Goal: Task Accomplishment & Management: Use online tool/utility

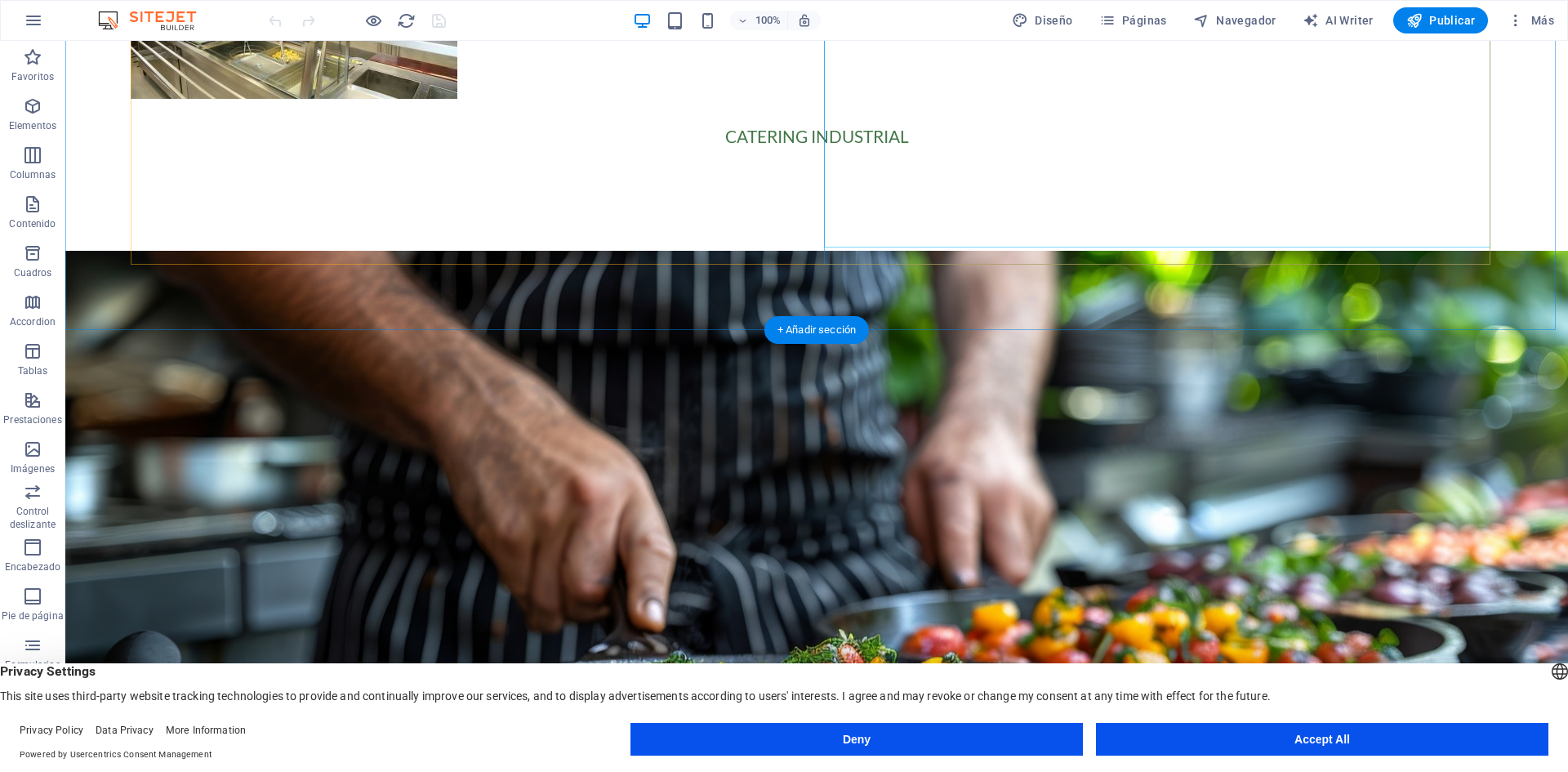
scroll to position [2722, 0]
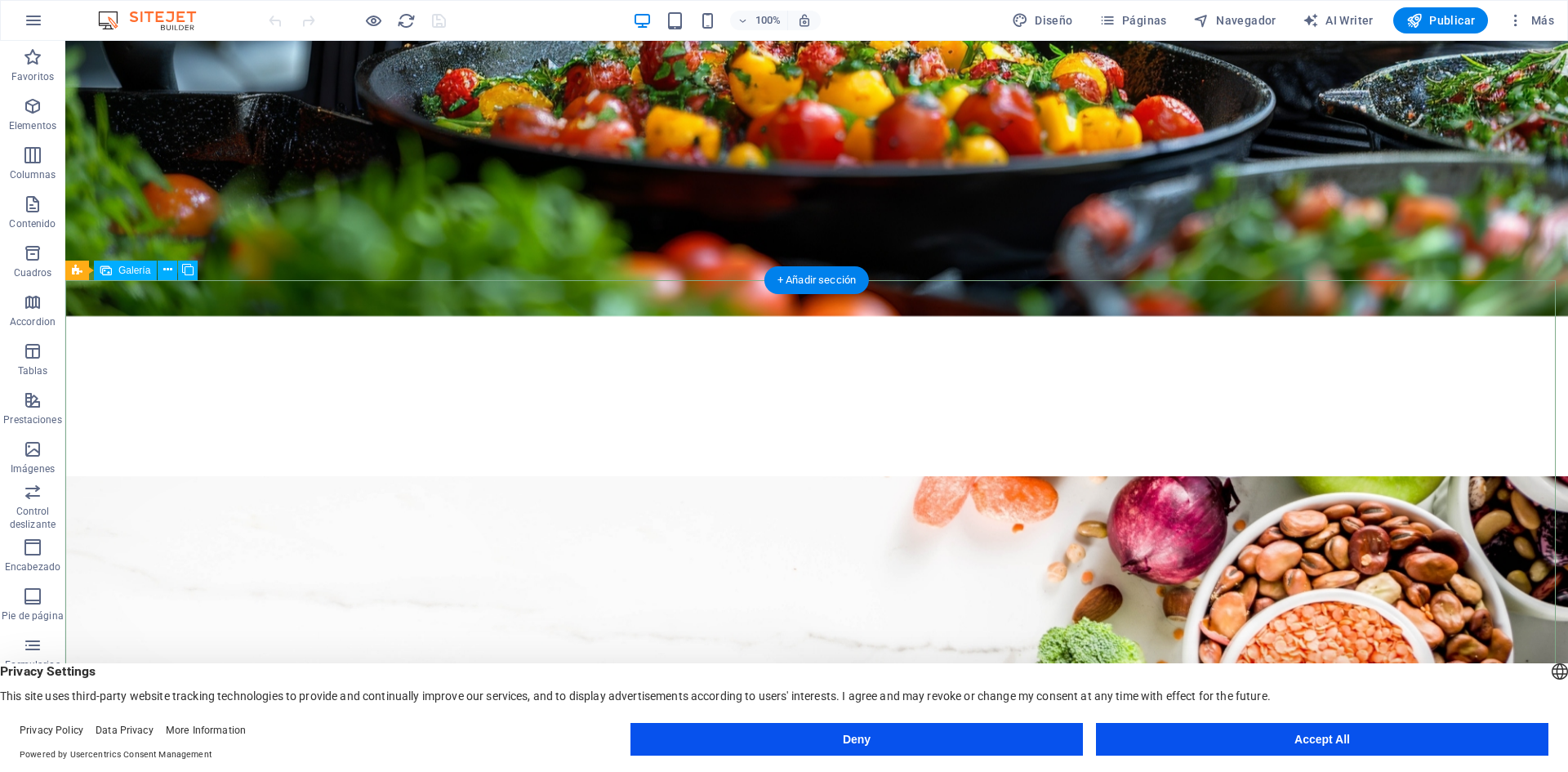
select select "2"
select select "px"
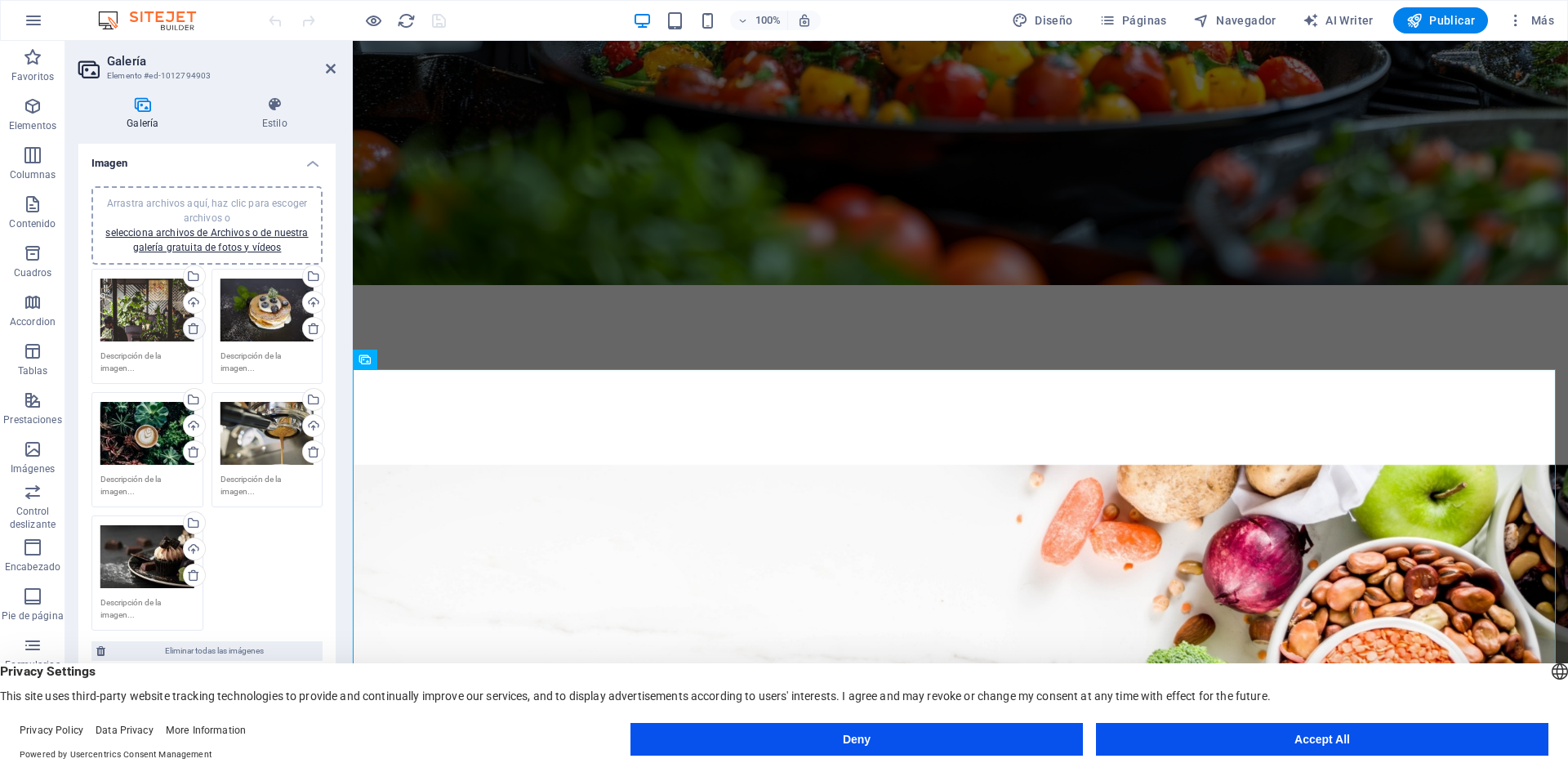
click at [194, 328] on icon at bounding box center [194, 328] width 13 height 13
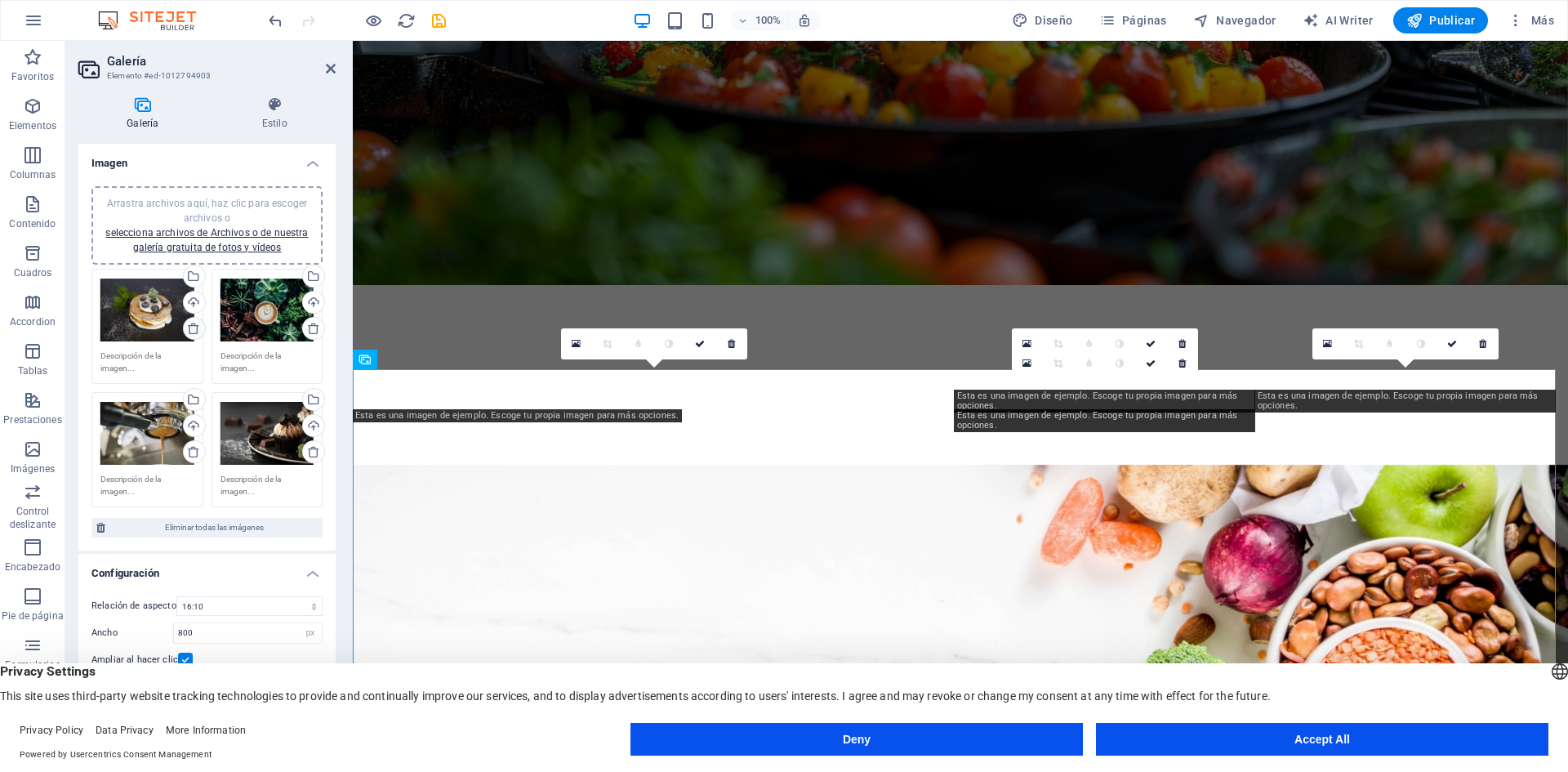
click at [194, 328] on icon at bounding box center [194, 328] width 13 height 13
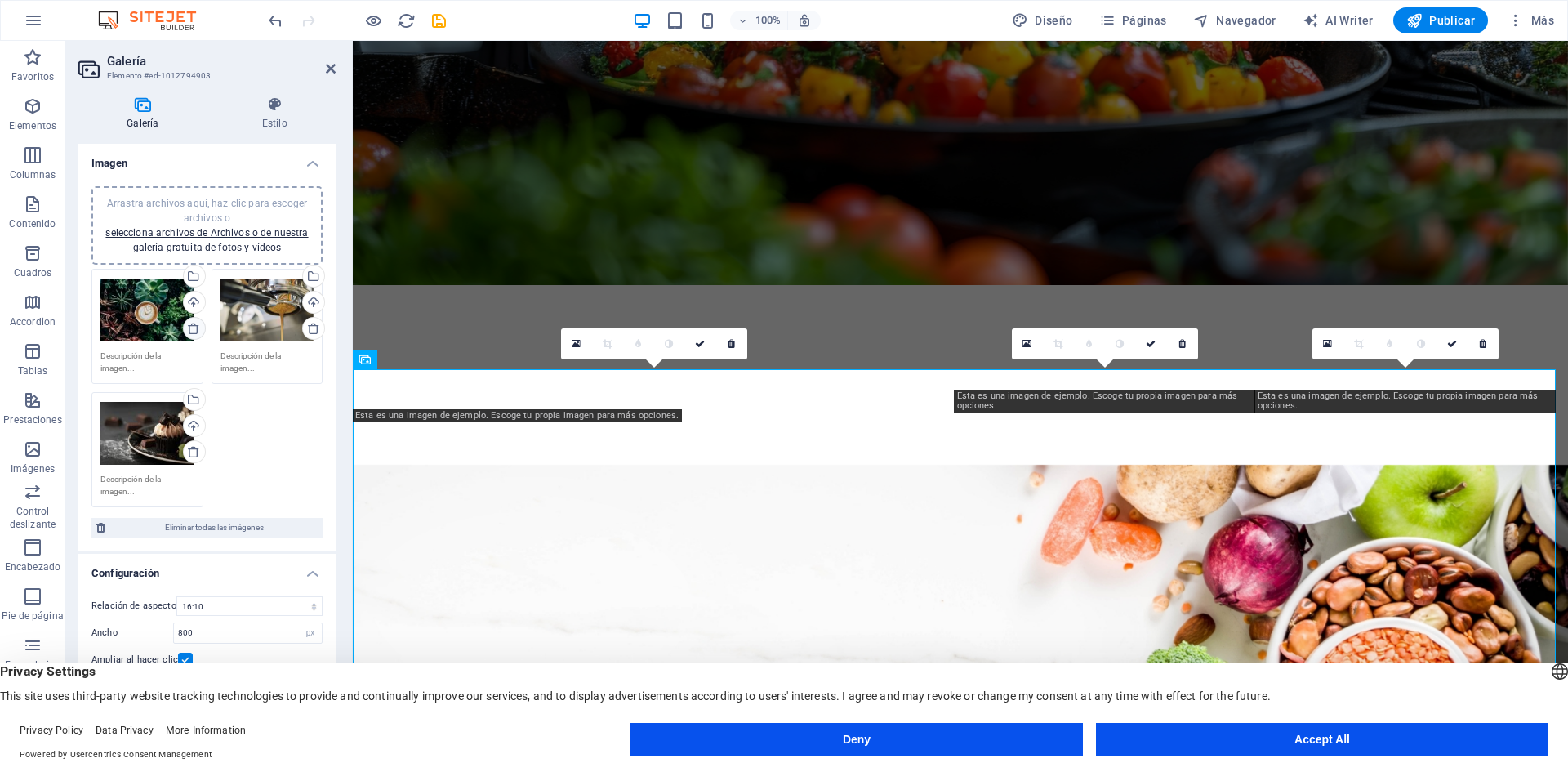
click at [194, 328] on icon at bounding box center [194, 328] width 13 height 13
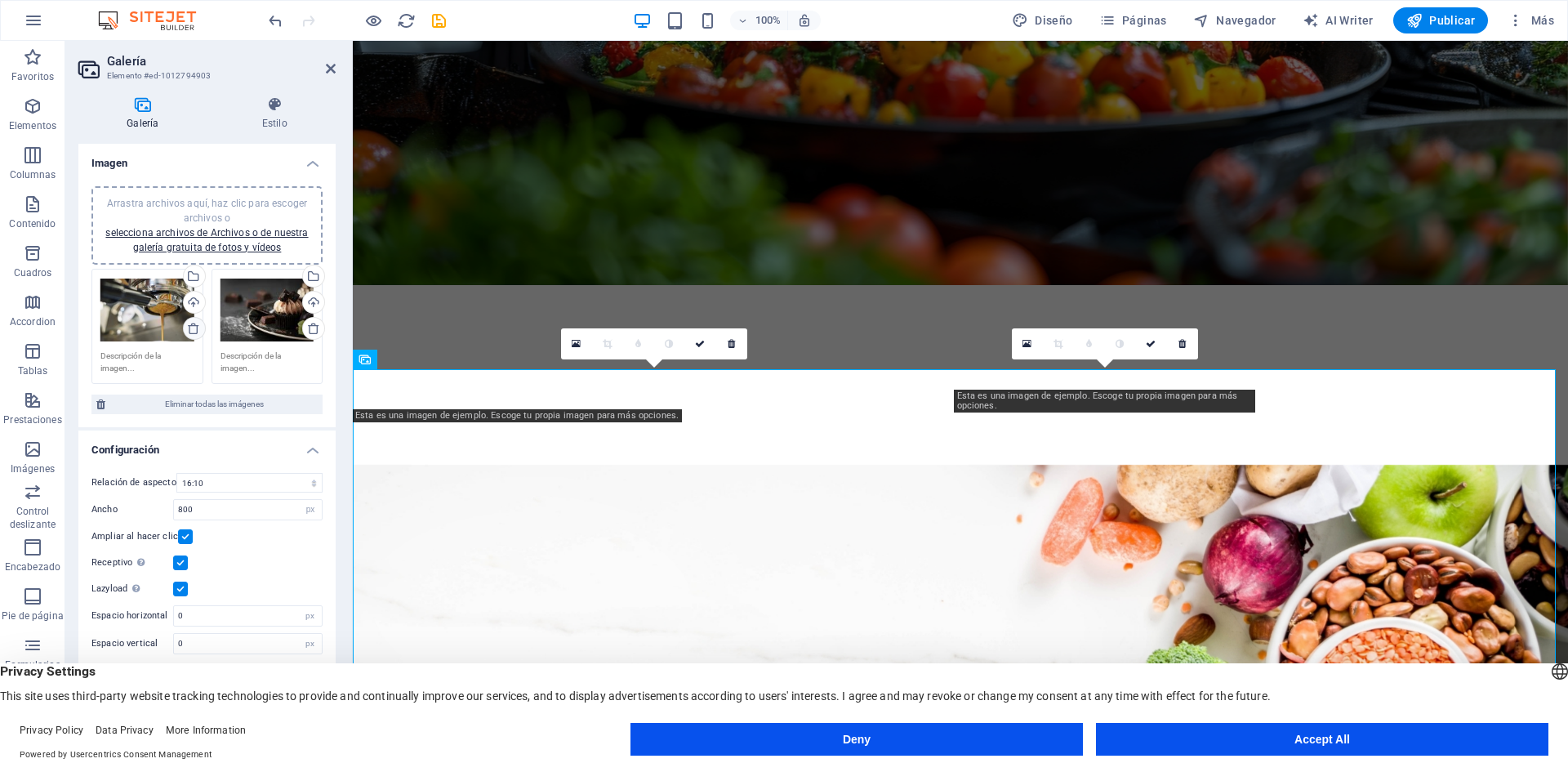
click at [194, 328] on icon at bounding box center [194, 328] width 13 height 13
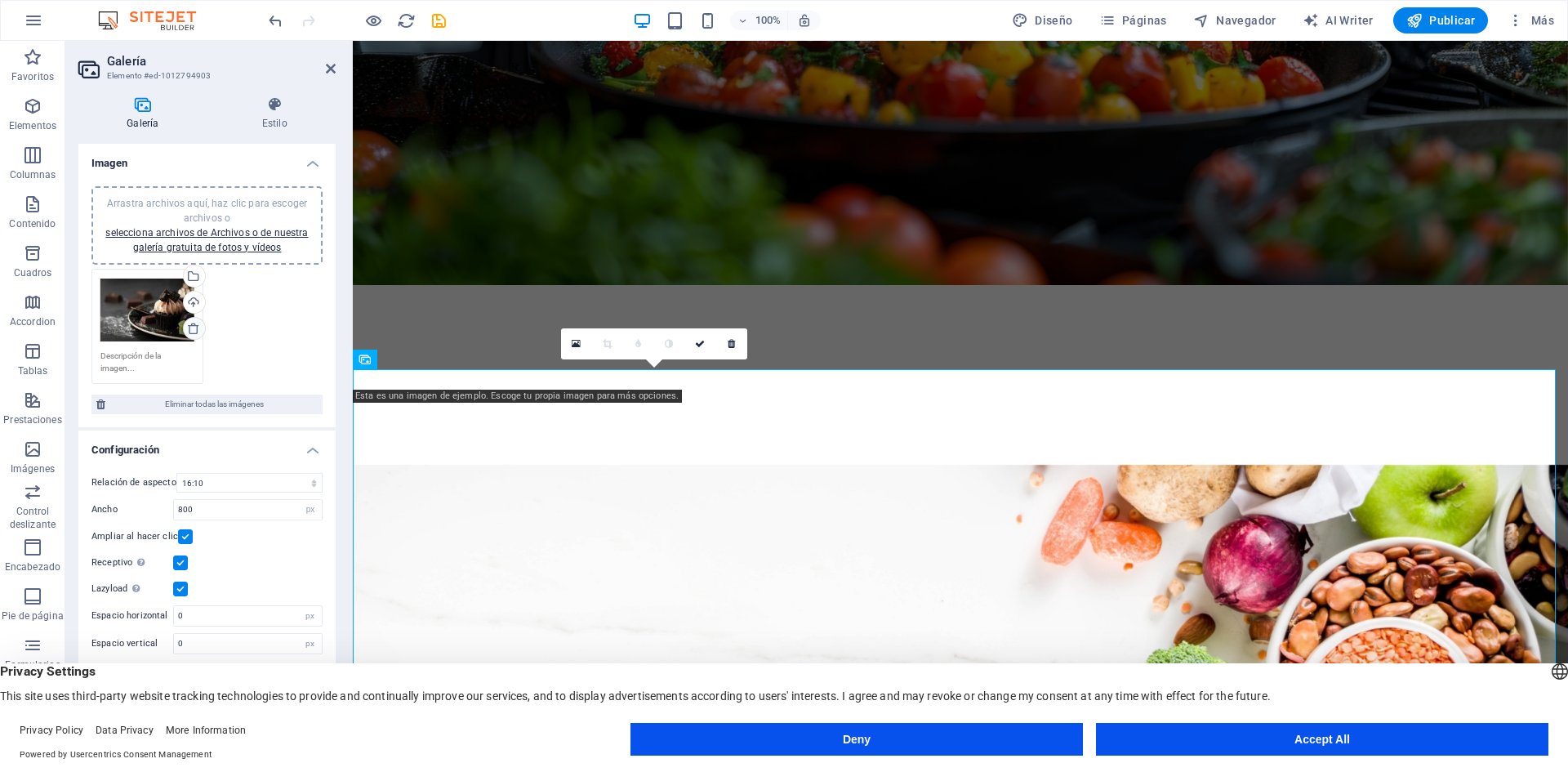
click at [194, 328] on icon at bounding box center [194, 328] width 13 height 13
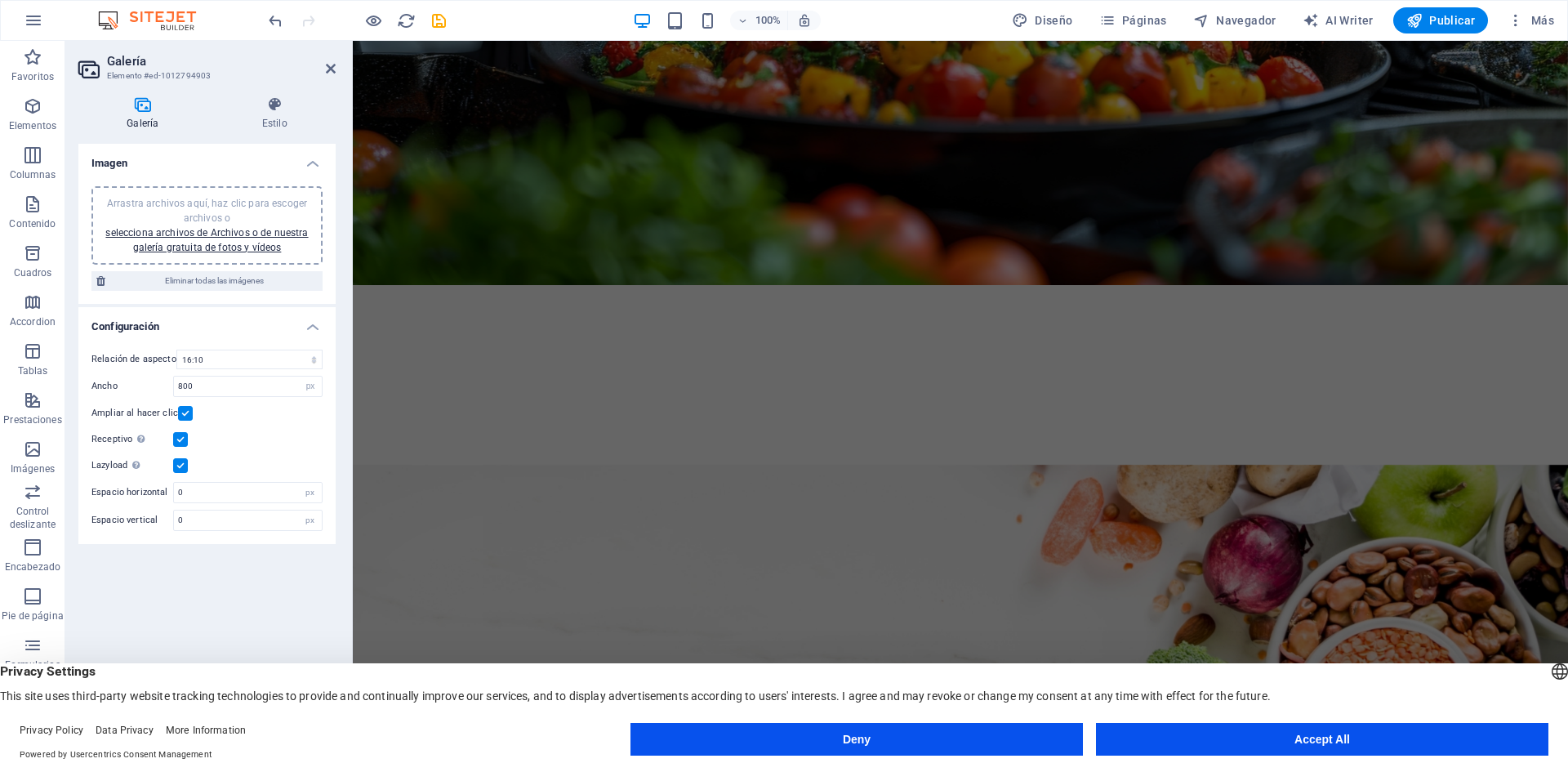
scroll to position [2399, 0]
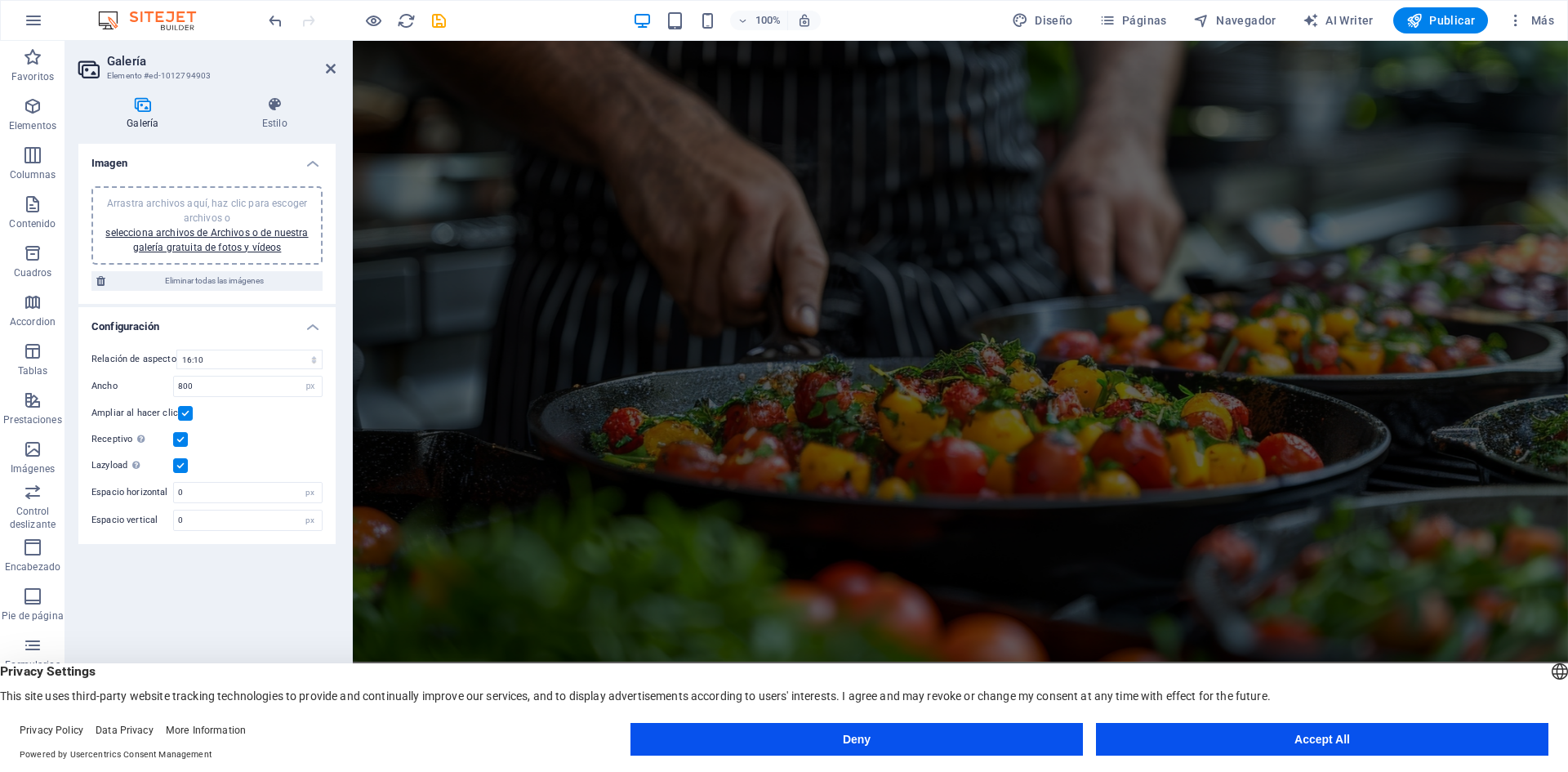
click at [203, 210] on div "Arrastra archivos aquí, haz clic para escoger archivos o selecciona archivos de…" at bounding box center [207, 226] width 212 height 59
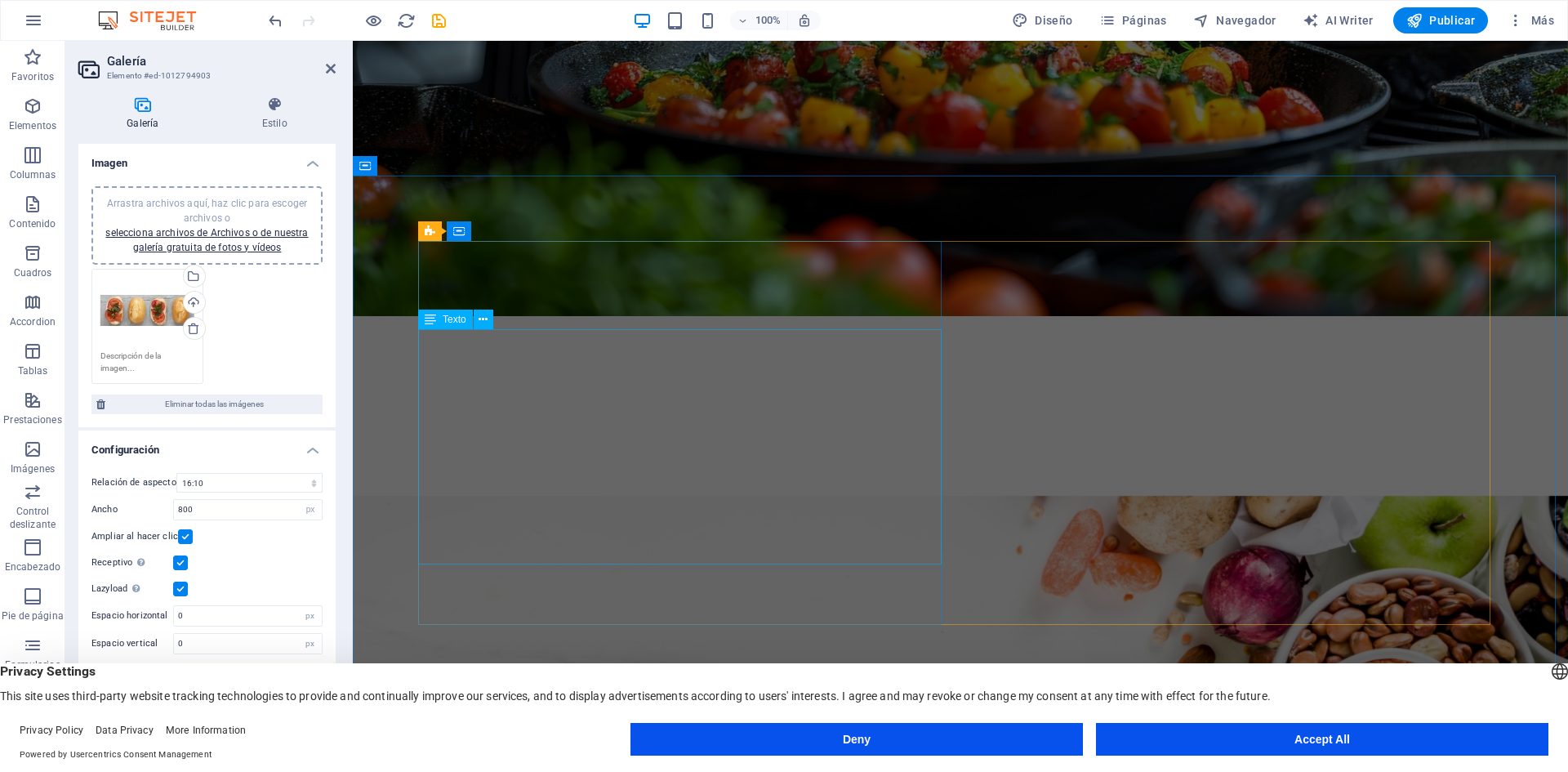
scroll to position [2775, 0]
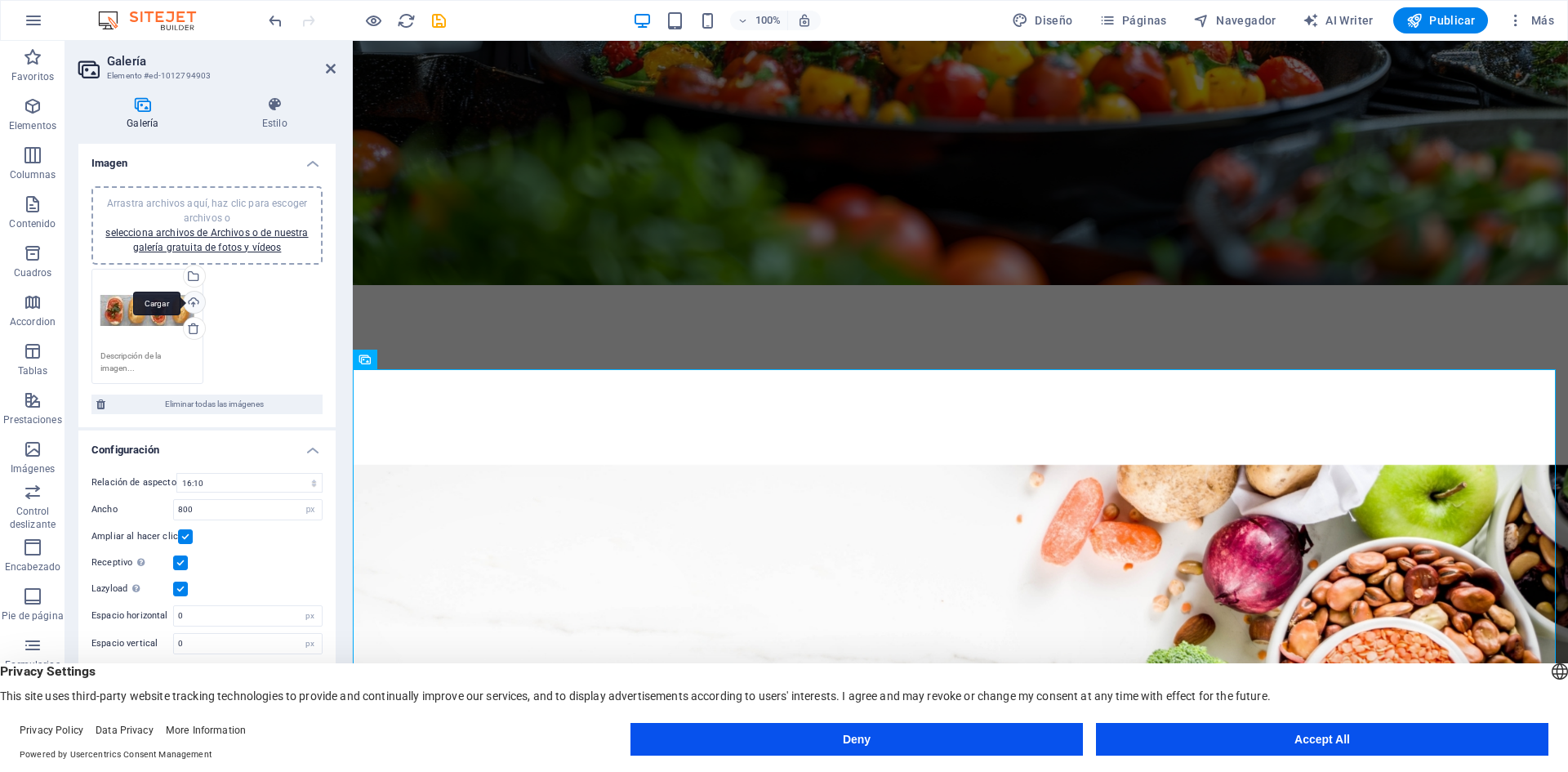
click at [195, 301] on div "Cargar" at bounding box center [193, 304] width 25 height 25
click at [194, 271] on div "Selecciona archivos del administrador de archivos, de la galería de fotos o car…" at bounding box center [193, 278] width 25 height 25
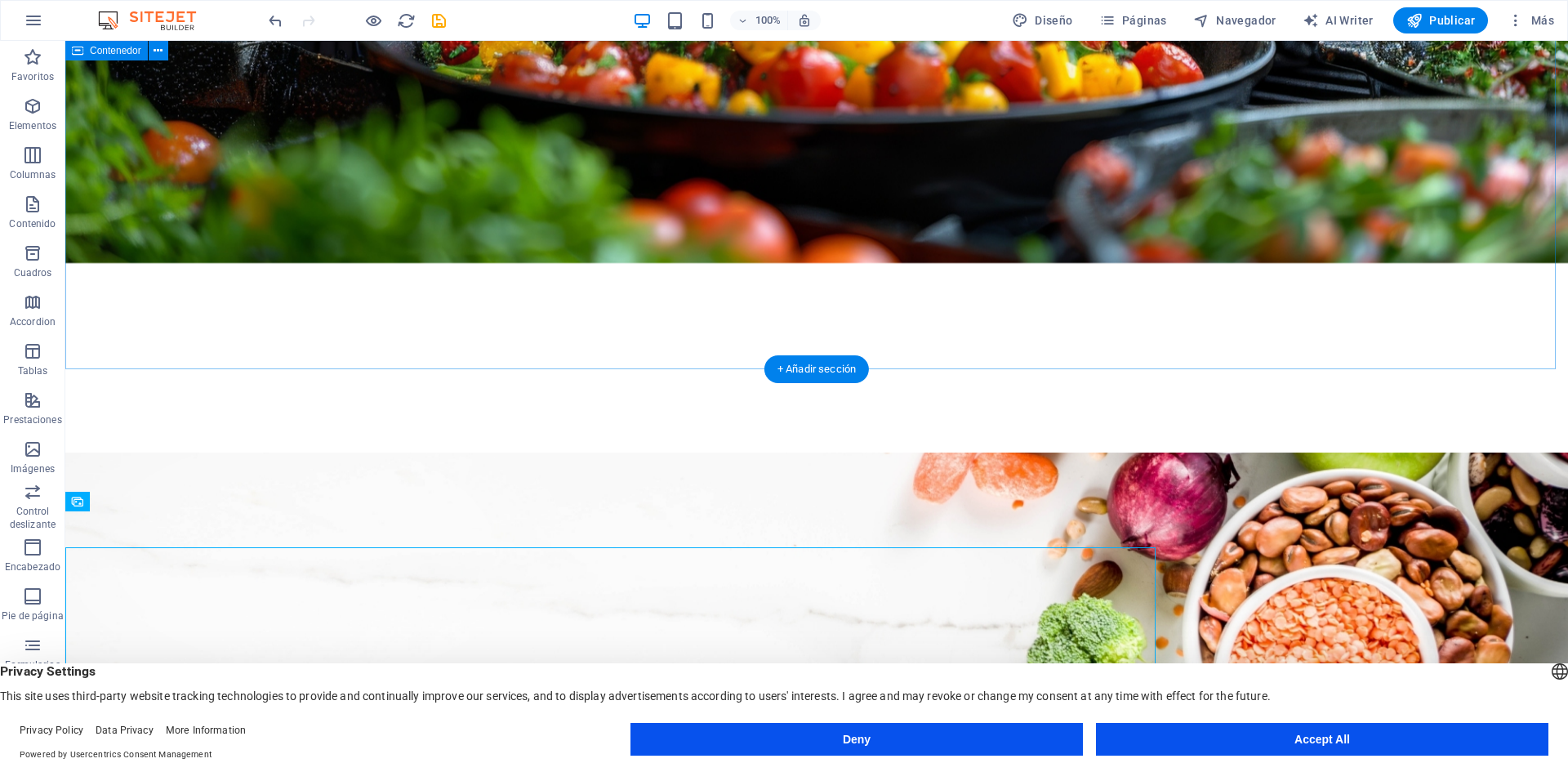
scroll to position [2633, 0]
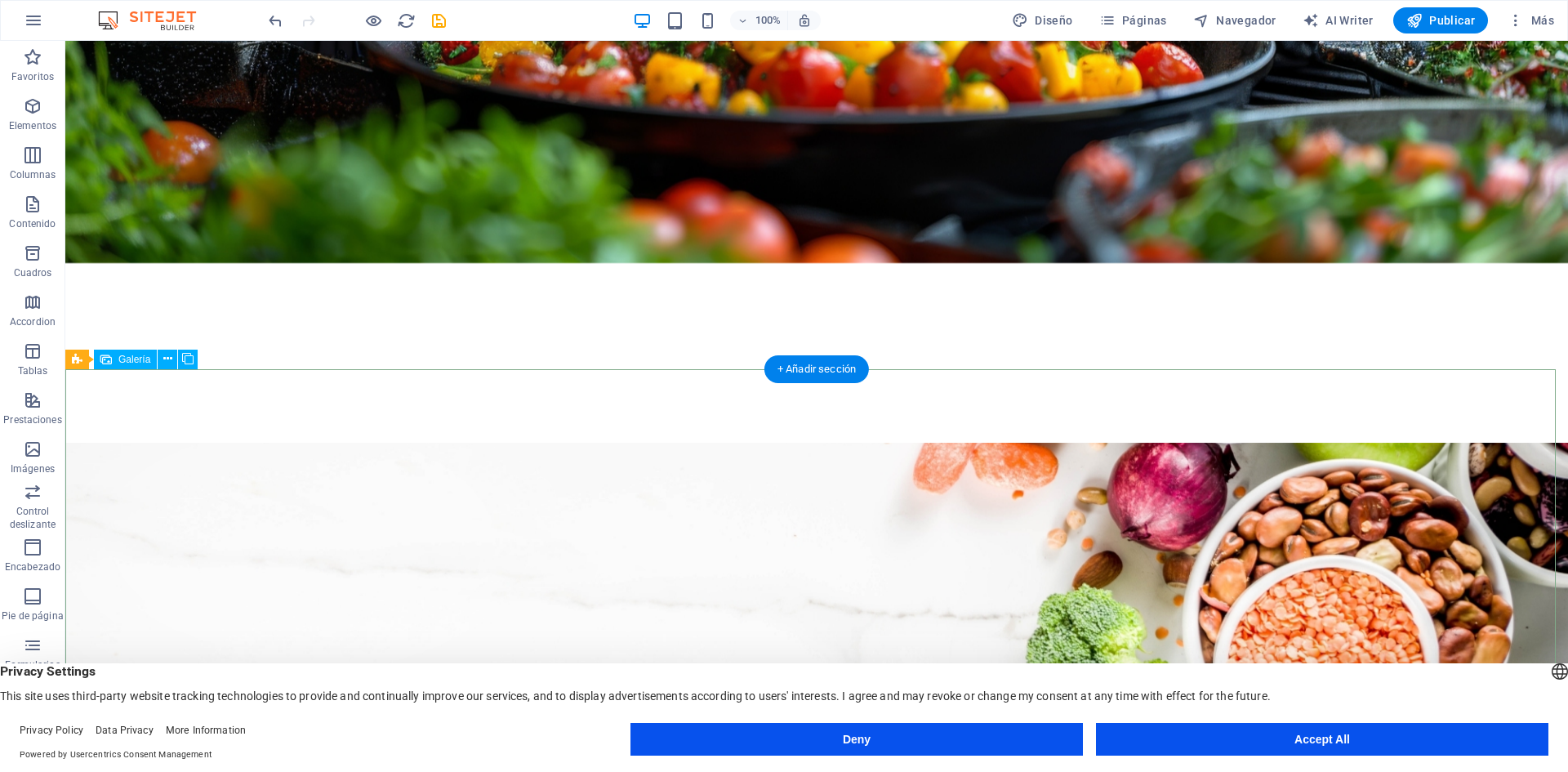
select select "2"
select select "px"
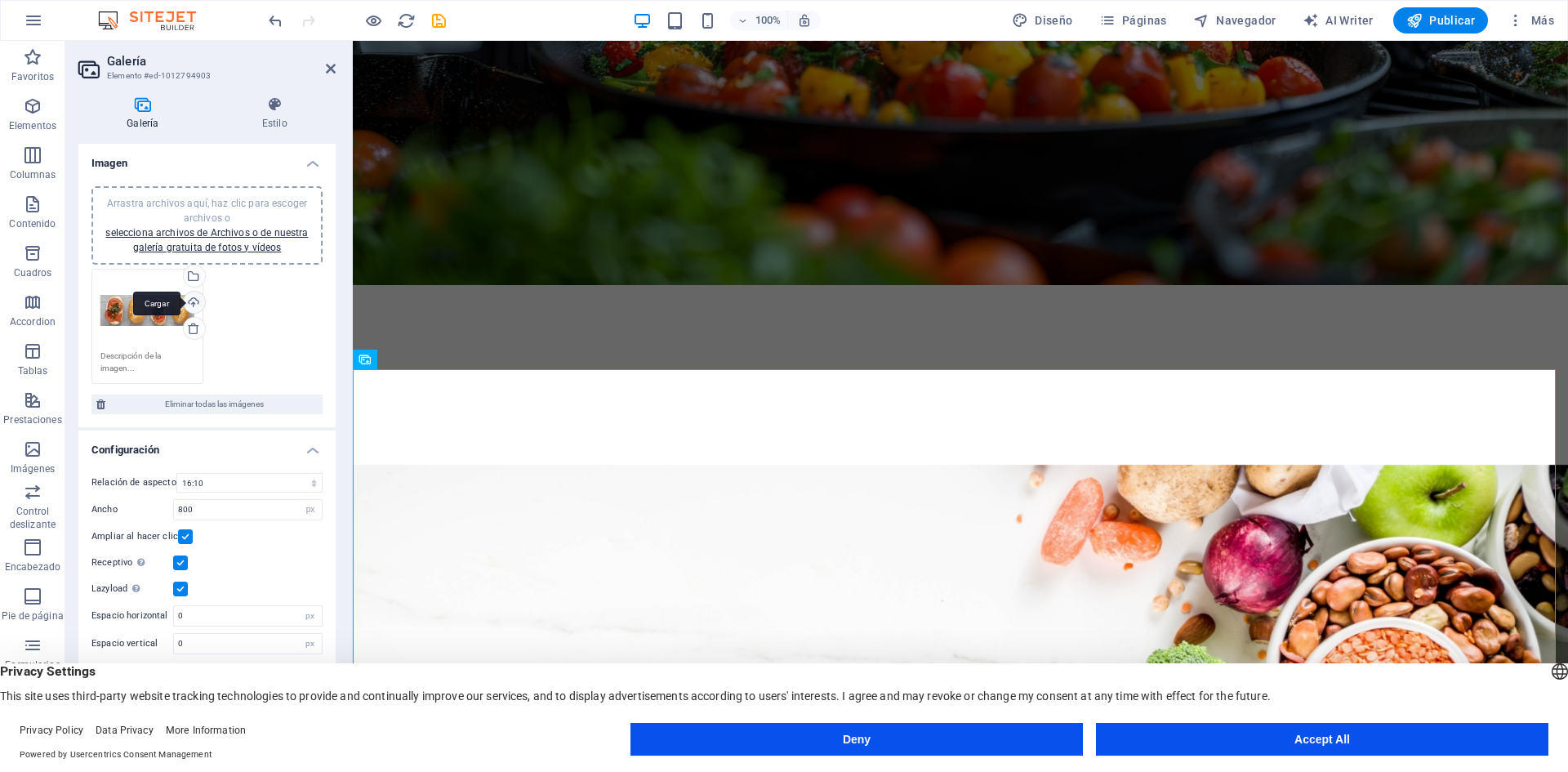
click at [192, 304] on div "Cargar" at bounding box center [193, 304] width 25 height 25
click at [263, 324] on div "Arrastra archivos aquí, haz clic para escoger archivos o selecciona archivos de…" at bounding box center [208, 327] width 240 height 123
click at [195, 284] on div "Selecciona archivos del administrador de archivos, de la galería de fotos o car…" at bounding box center [193, 278] width 25 height 25
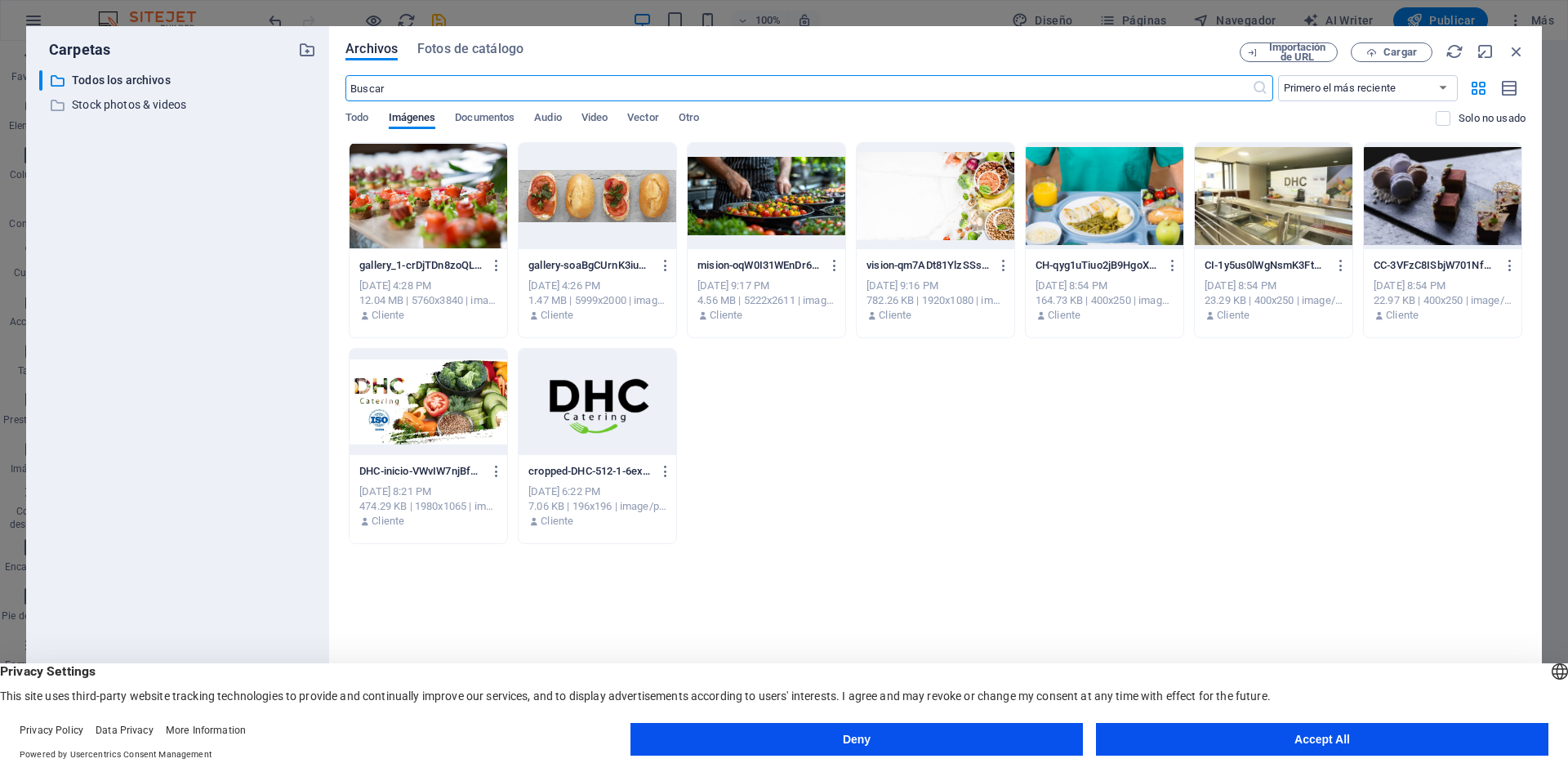
scroll to position [3291, 0]
click at [592, 223] on div at bounding box center [597, 195] width 158 height 106
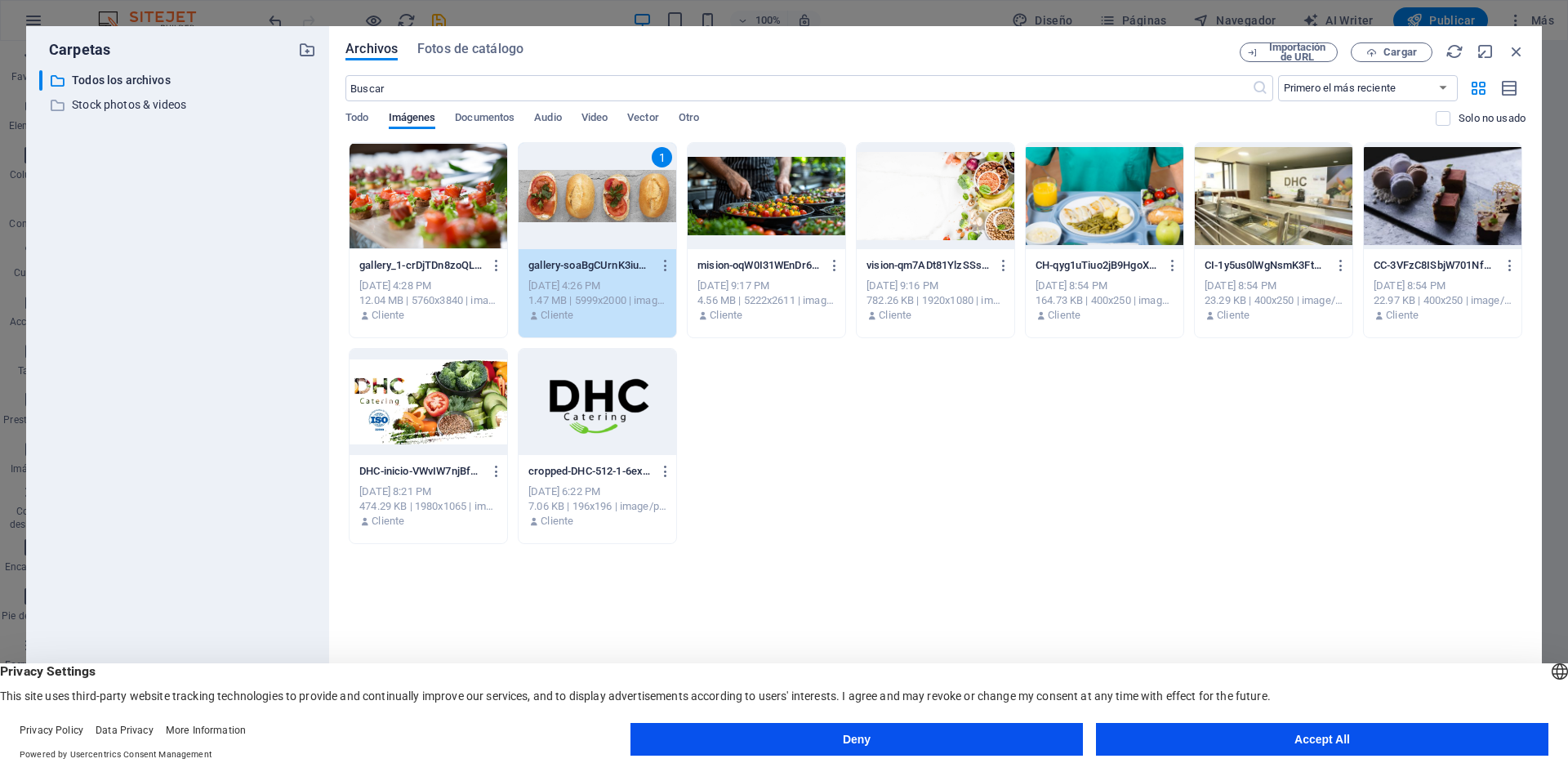
click at [394, 210] on div at bounding box center [428, 195] width 158 height 106
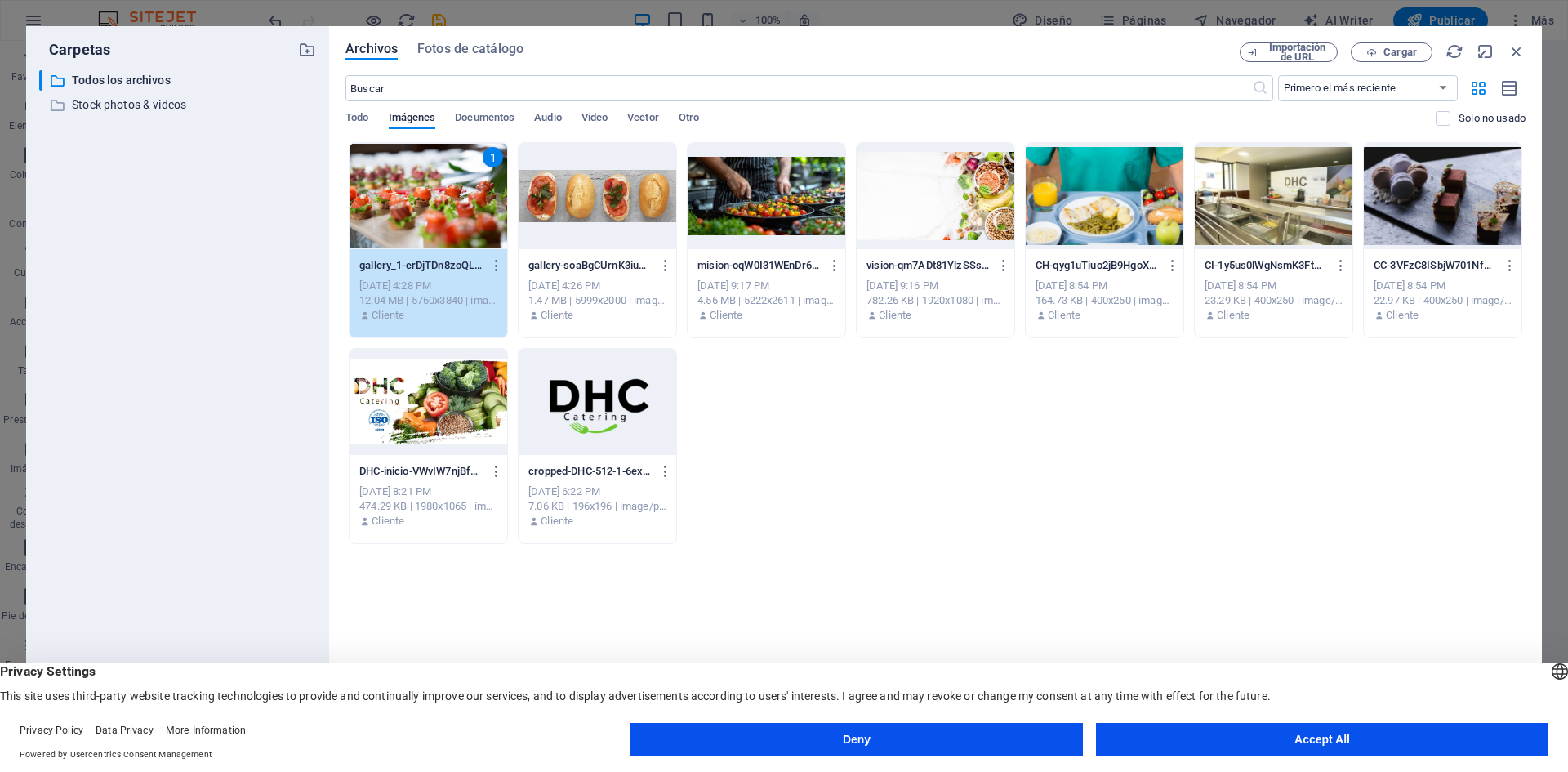
click at [607, 237] on div at bounding box center [597, 195] width 158 height 106
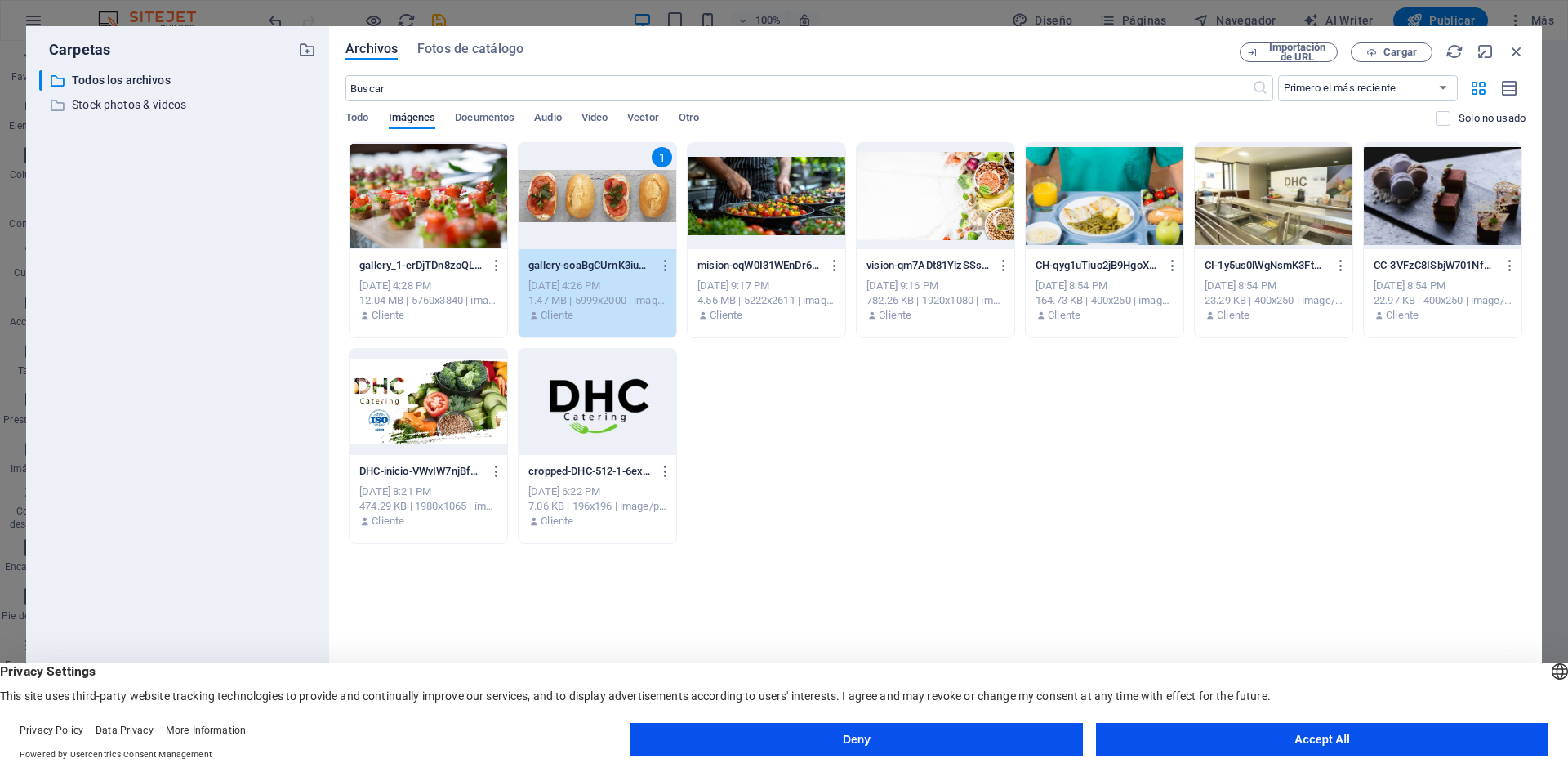
click at [450, 217] on div at bounding box center [428, 195] width 158 height 106
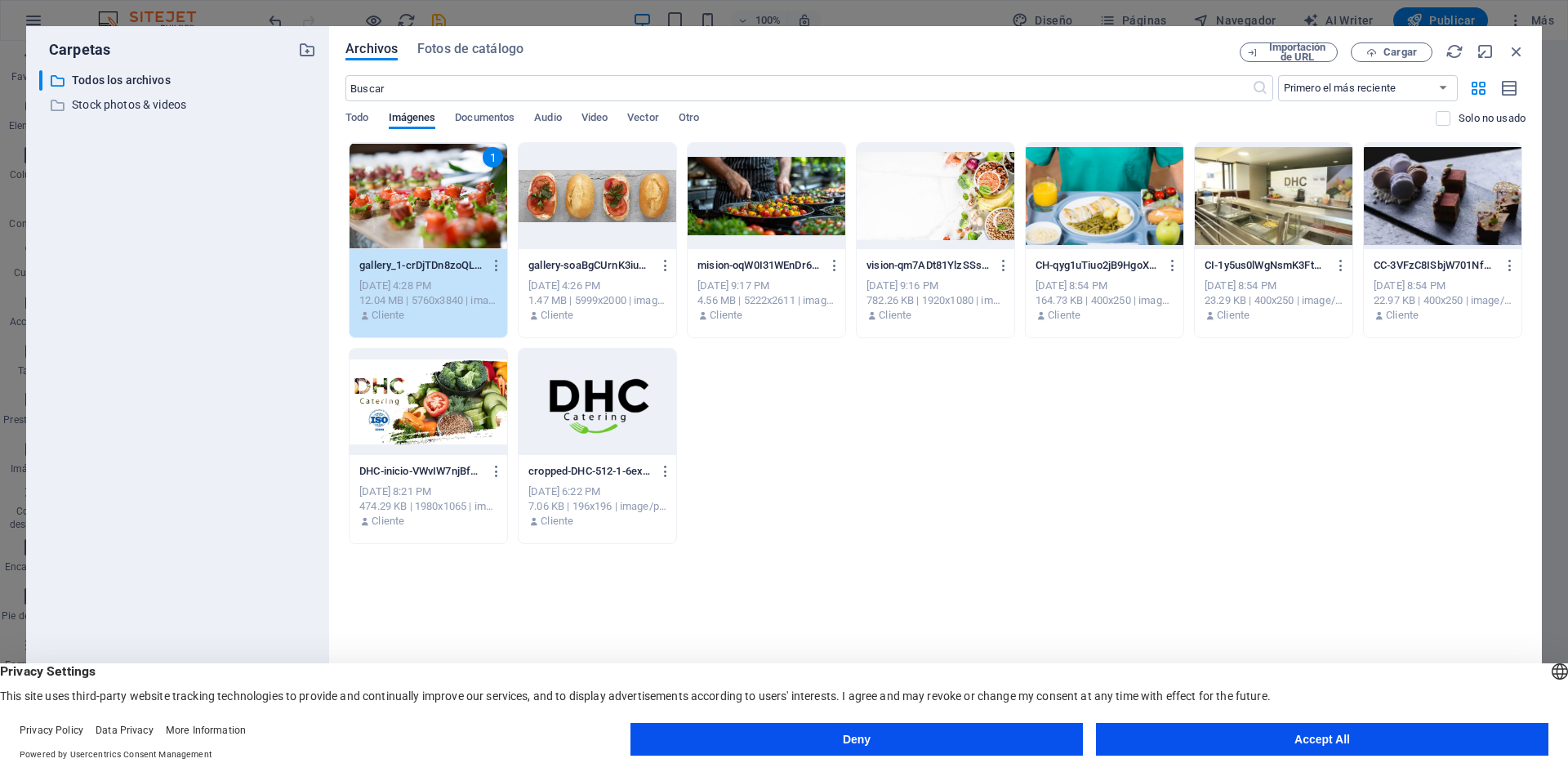
click at [615, 235] on div at bounding box center [597, 195] width 158 height 106
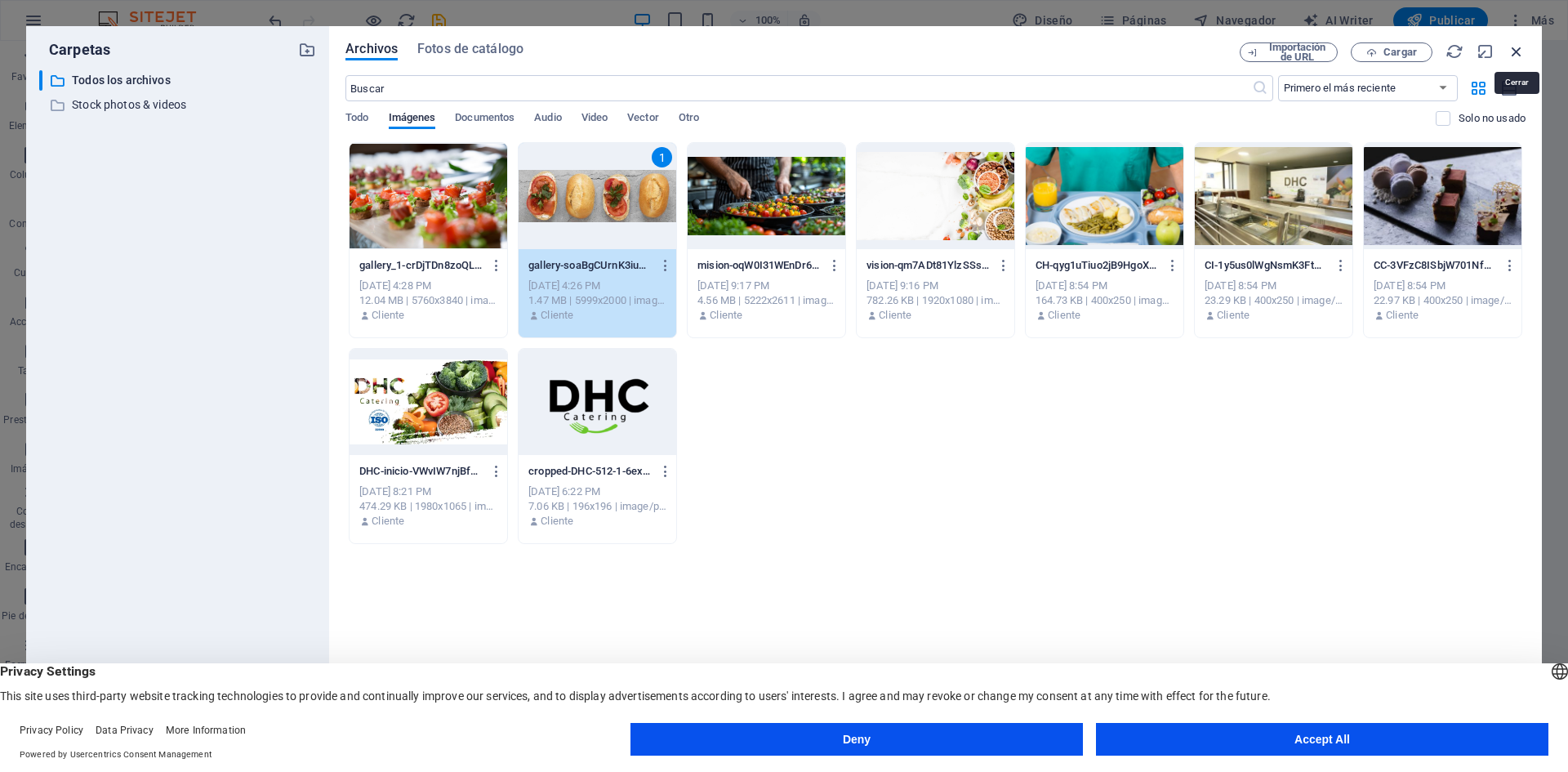
drag, startPoint x: 1511, startPoint y: 55, endPoint x: 1113, endPoint y: 1, distance: 401.6
click at [1511, 55] on icon "button" at bounding box center [1517, 52] width 18 height 18
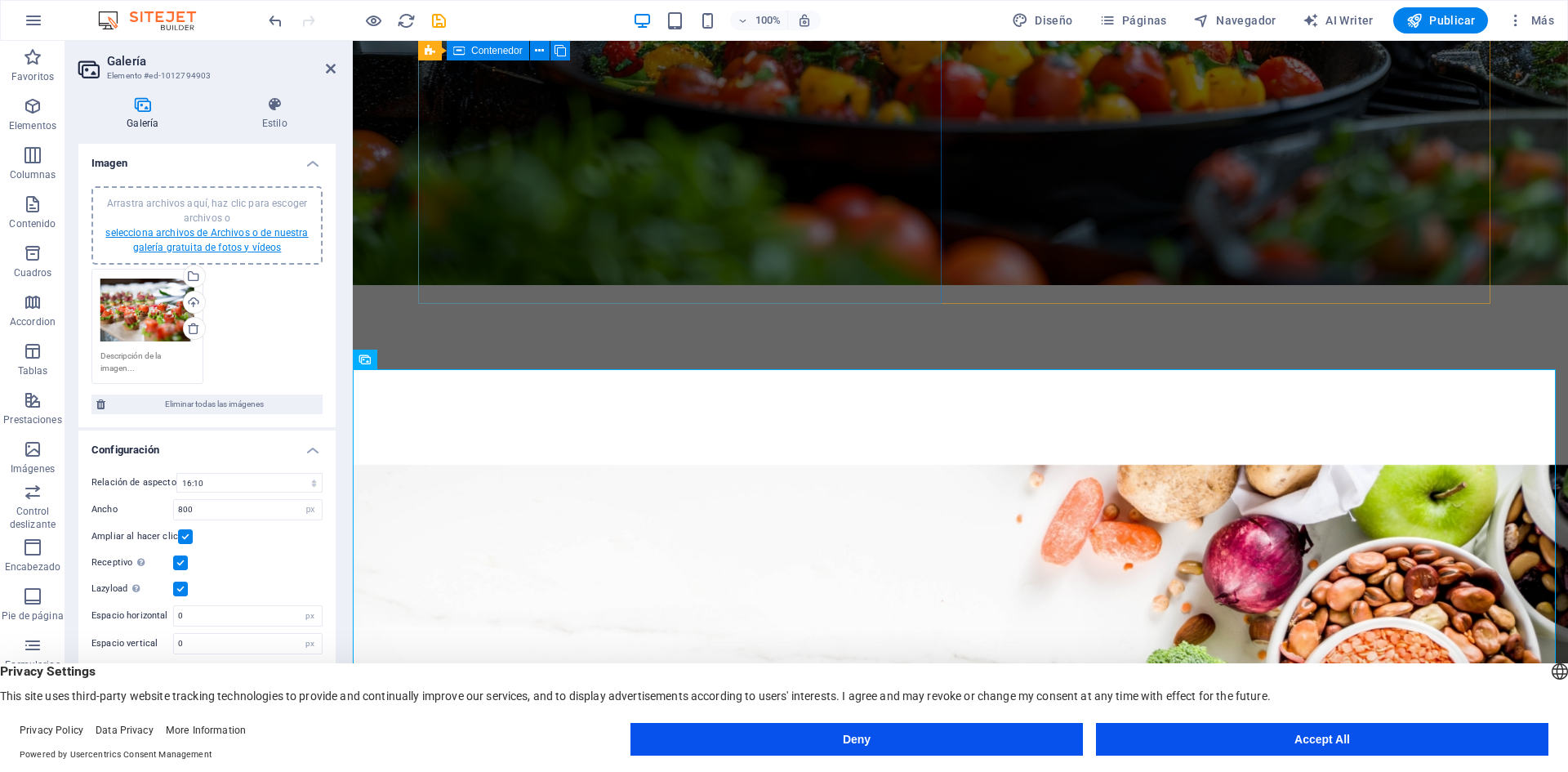
click at [231, 229] on link "selecciona archivos de Archivos o de nuestra galería gratuita de fotos y vídeos" at bounding box center [206, 240] width 203 height 26
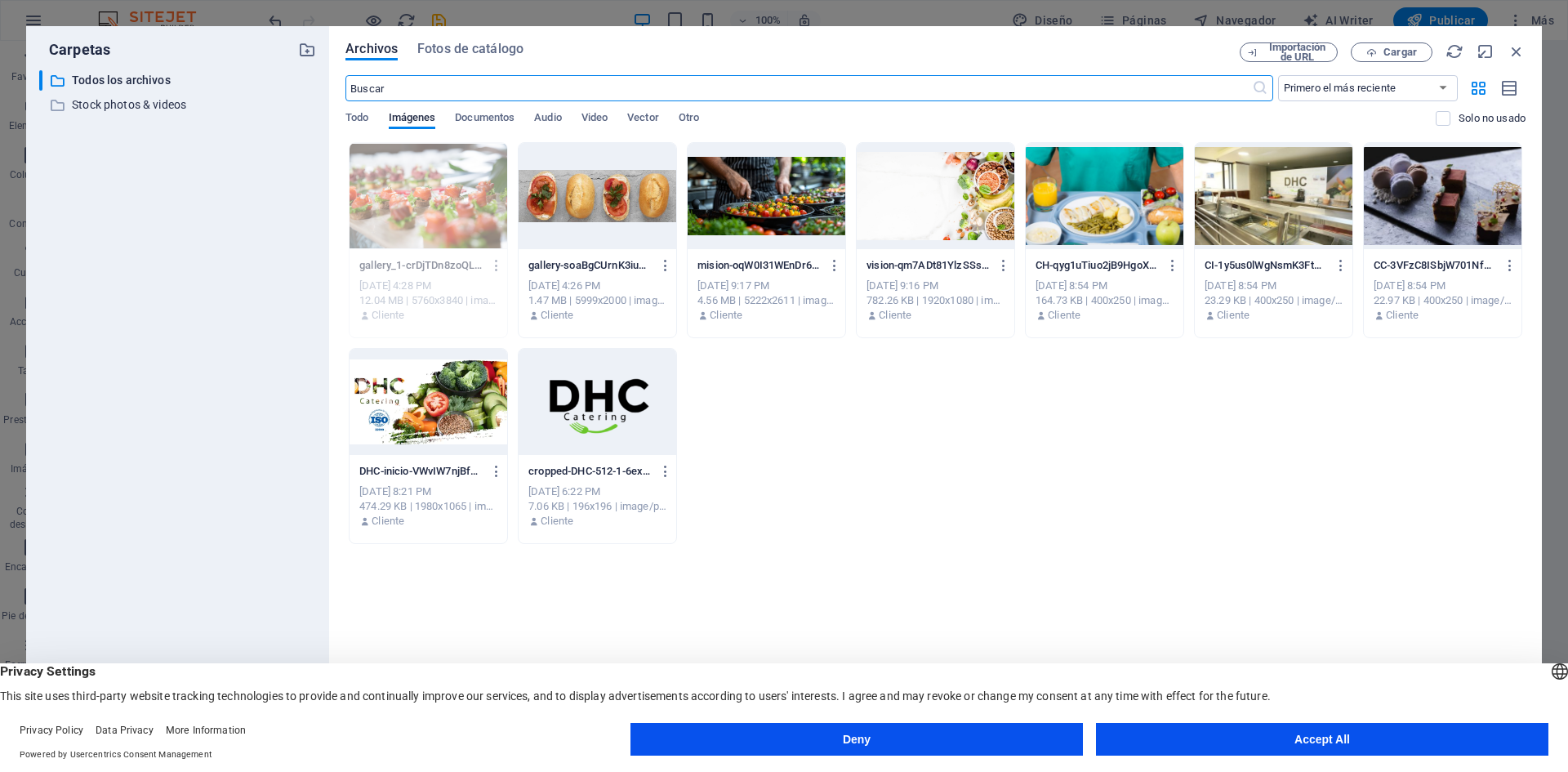
scroll to position [3291, 0]
click at [601, 215] on div at bounding box center [597, 195] width 158 height 106
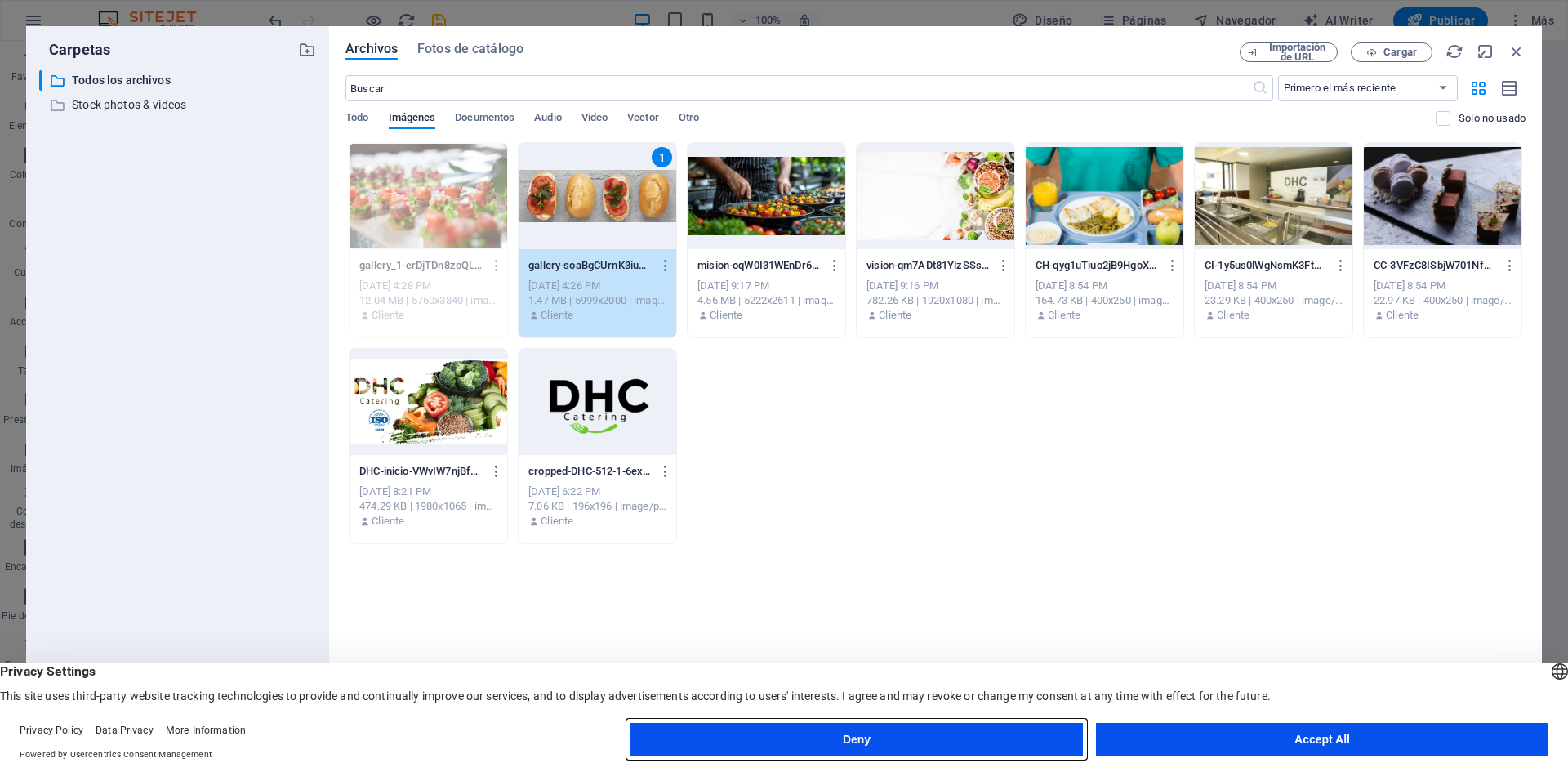
click at [1052, 742] on button "Deny" at bounding box center [857, 739] width 452 height 33
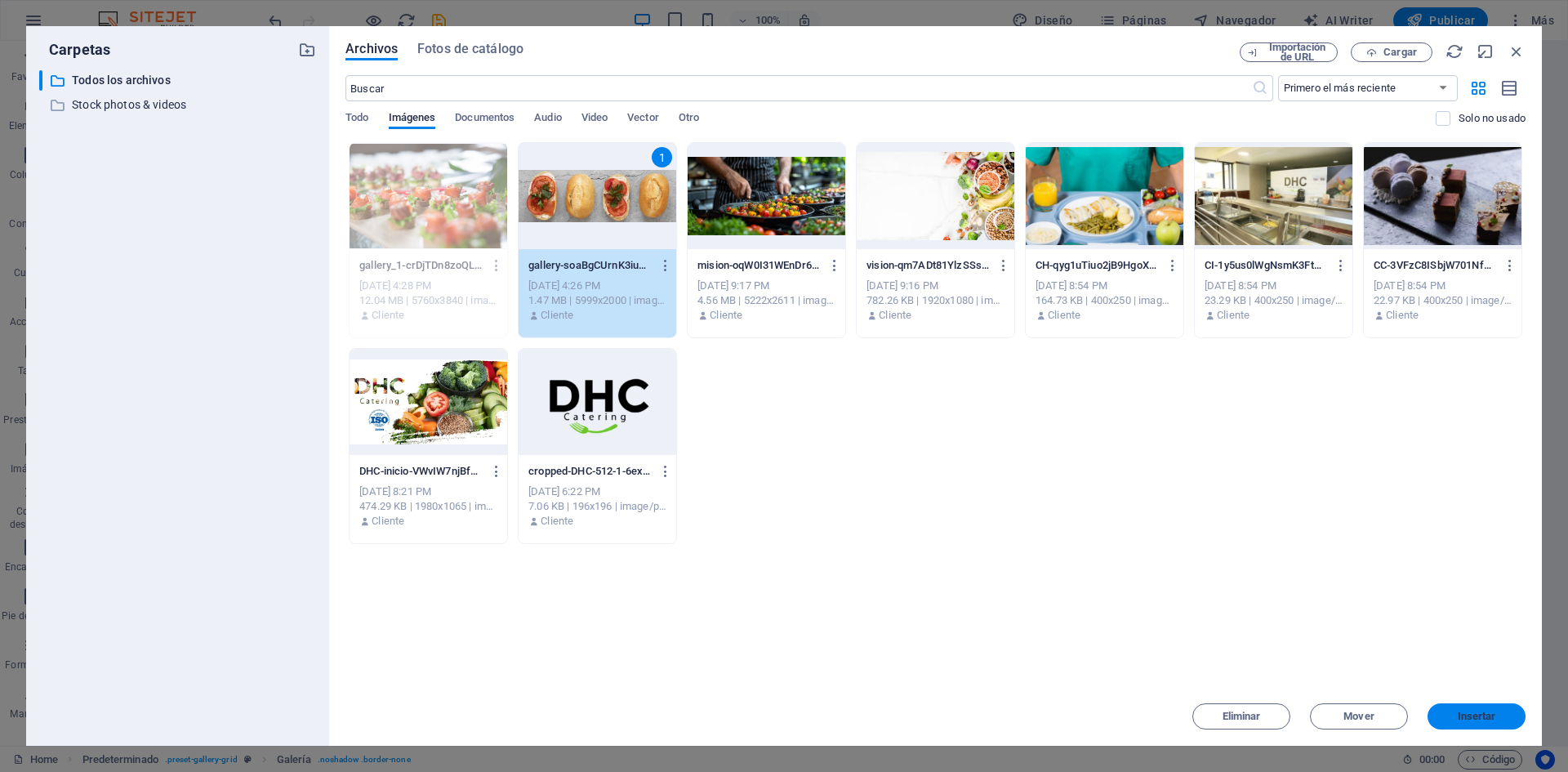
click at [1471, 713] on span "Insertar" at bounding box center [1477, 716] width 39 height 10
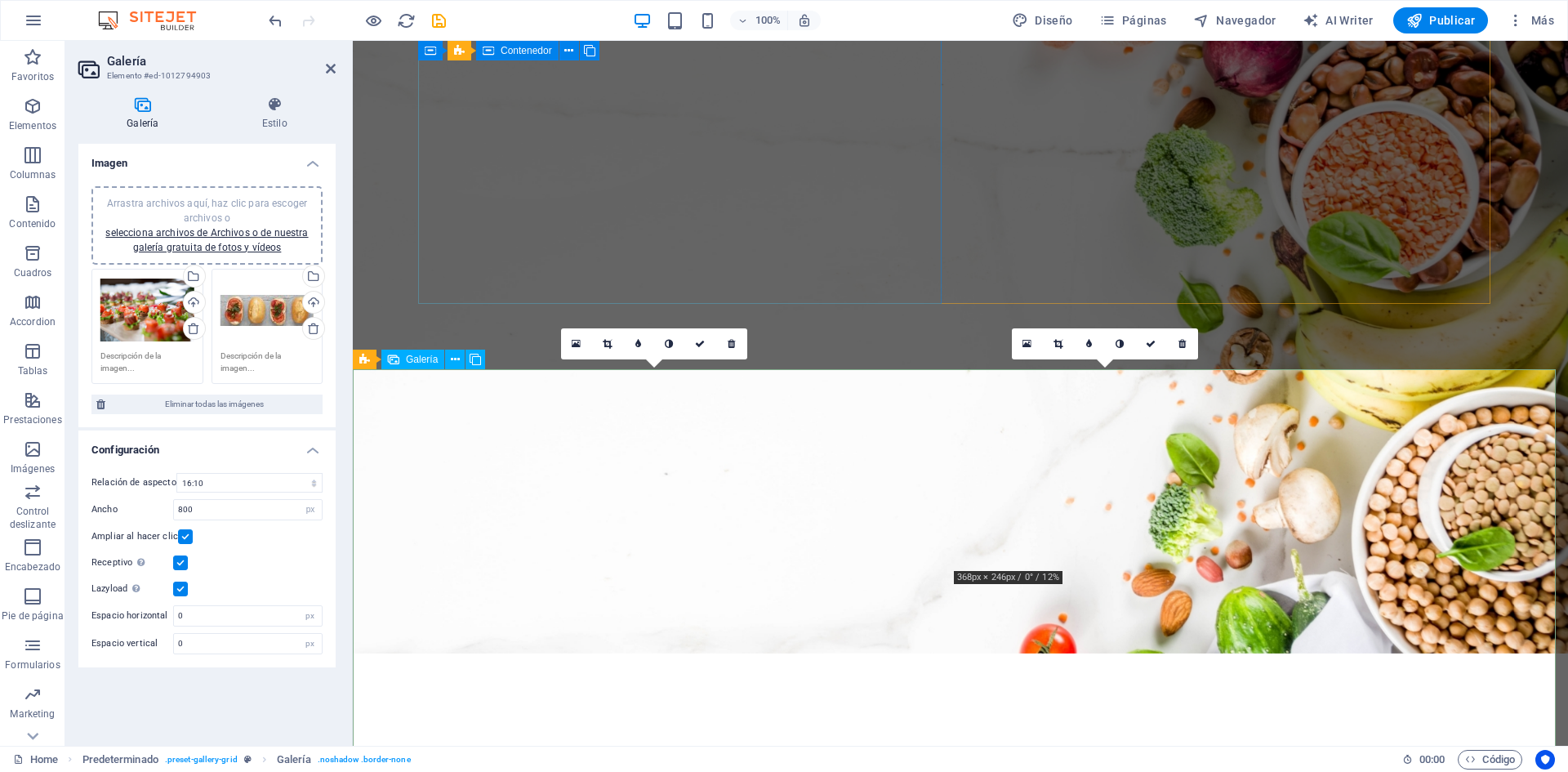
scroll to position [2775, 0]
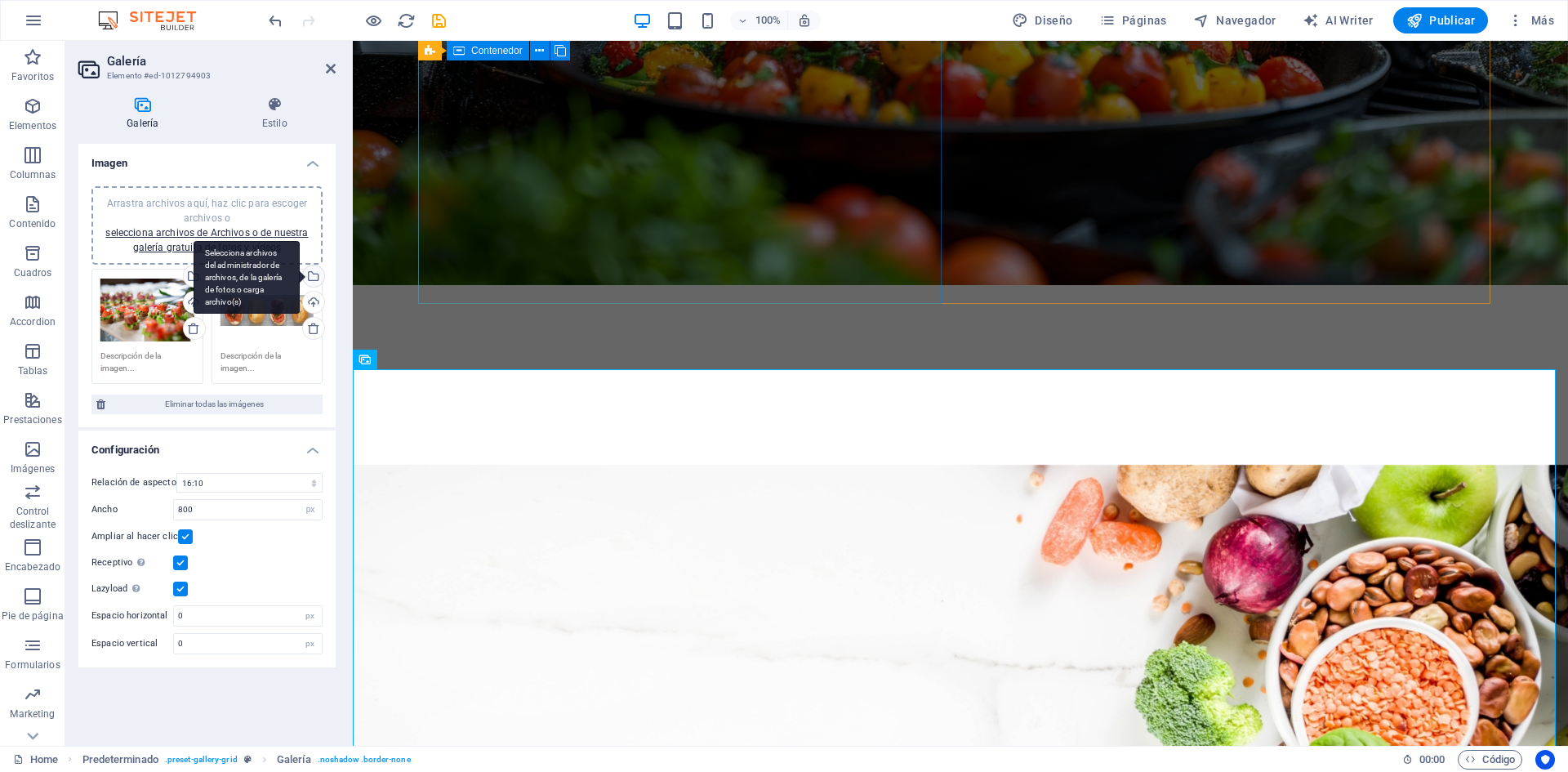
click at [317, 276] on div "Selecciona archivos del administrador de archivos, de la galería de fotos o car…" at bounding box center [312, 278] width 25 height 25
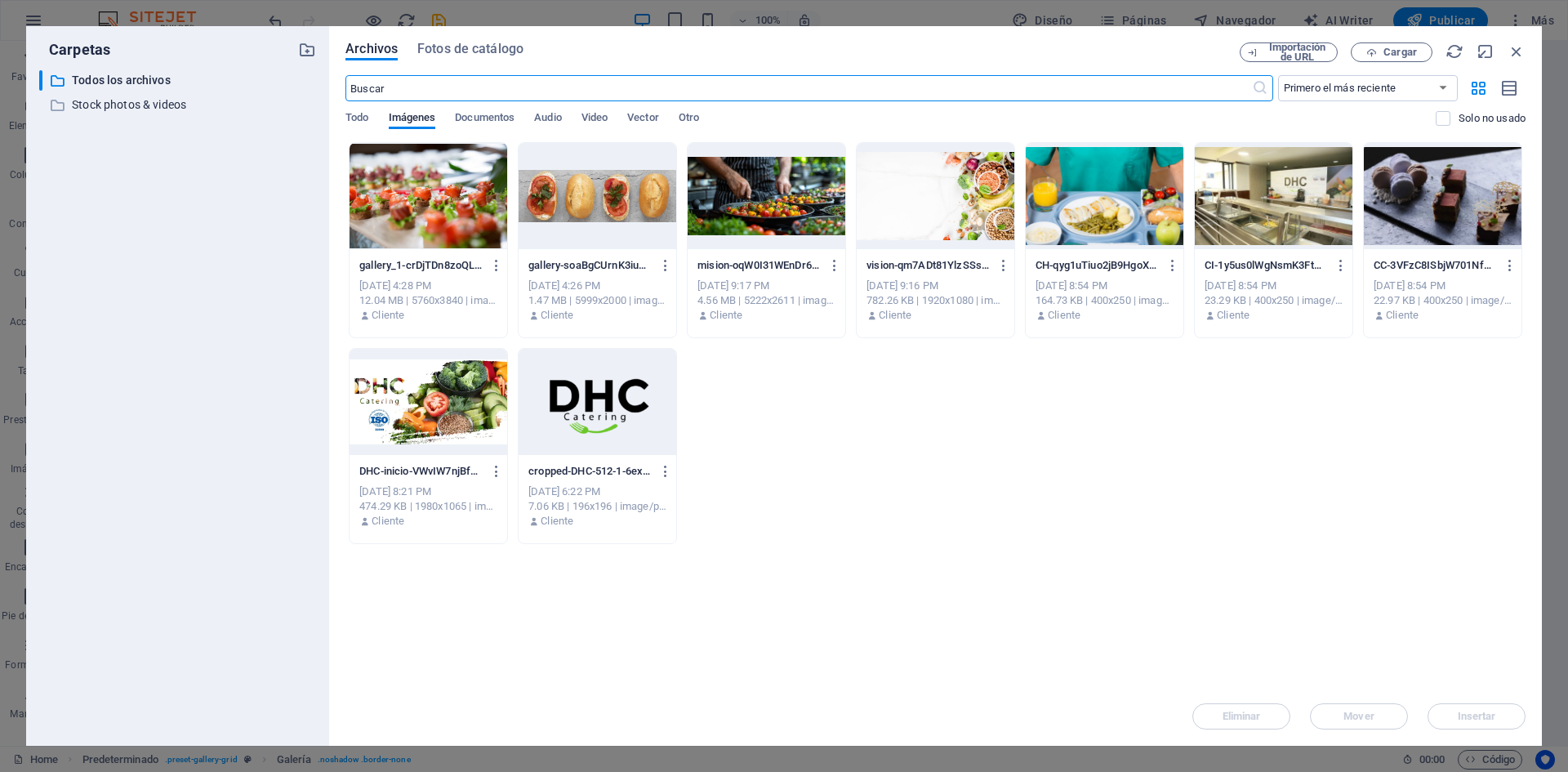
scroll to position [3291, 0]
click at [814, 212] on div at bounding box center [766, 195] width 158 height 106
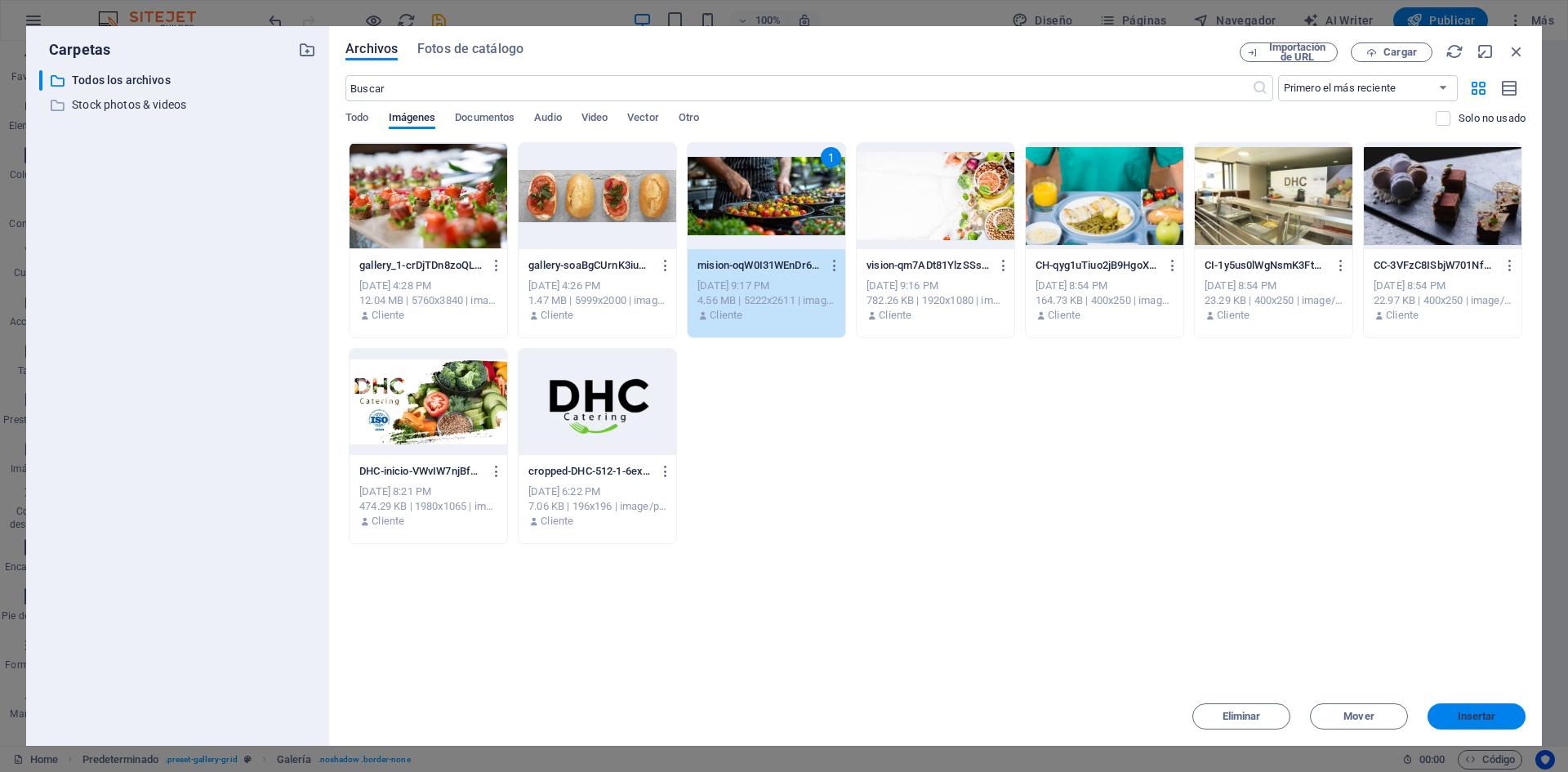
click at [1447, 727] on button "Insertar" at bounding box center [1476, 716] width 98 height 26
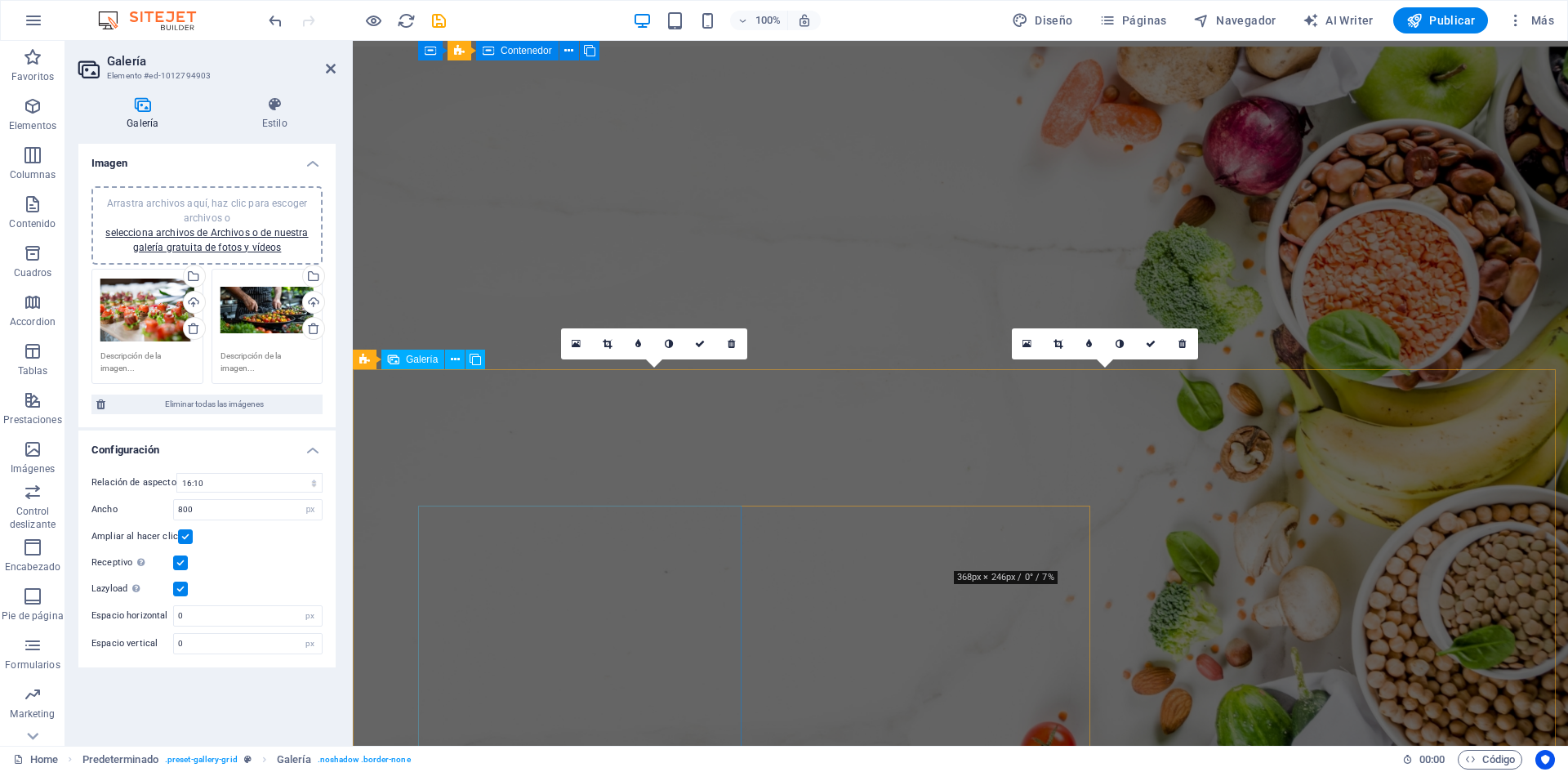
scroll to position [2775, 0]
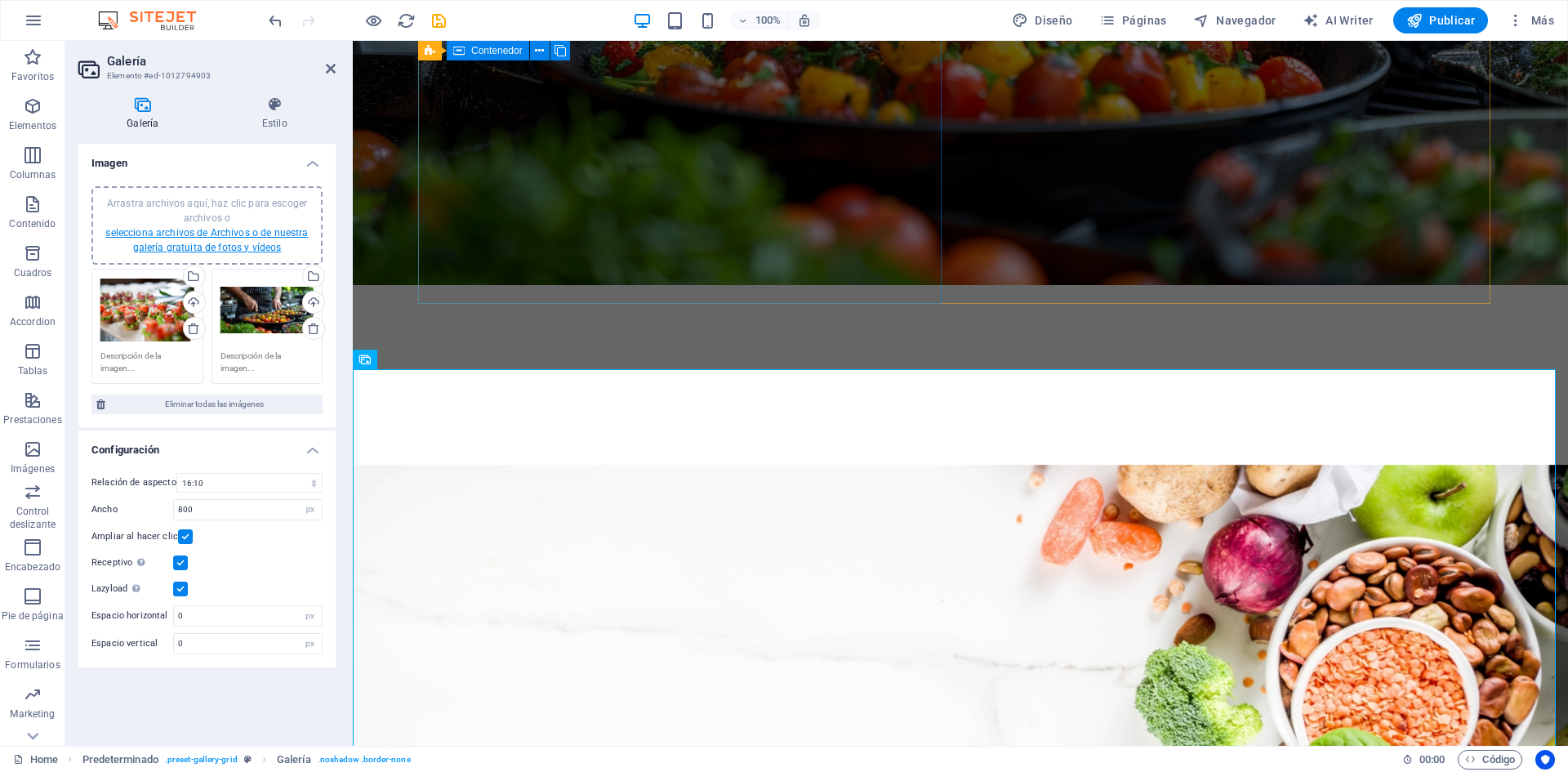
click at [221, 234] on link "selecciona archivos de Archivos o de nuestra galería gratuita de fotos y vídeos" at bounding box center [206, 240] width 203 height 26
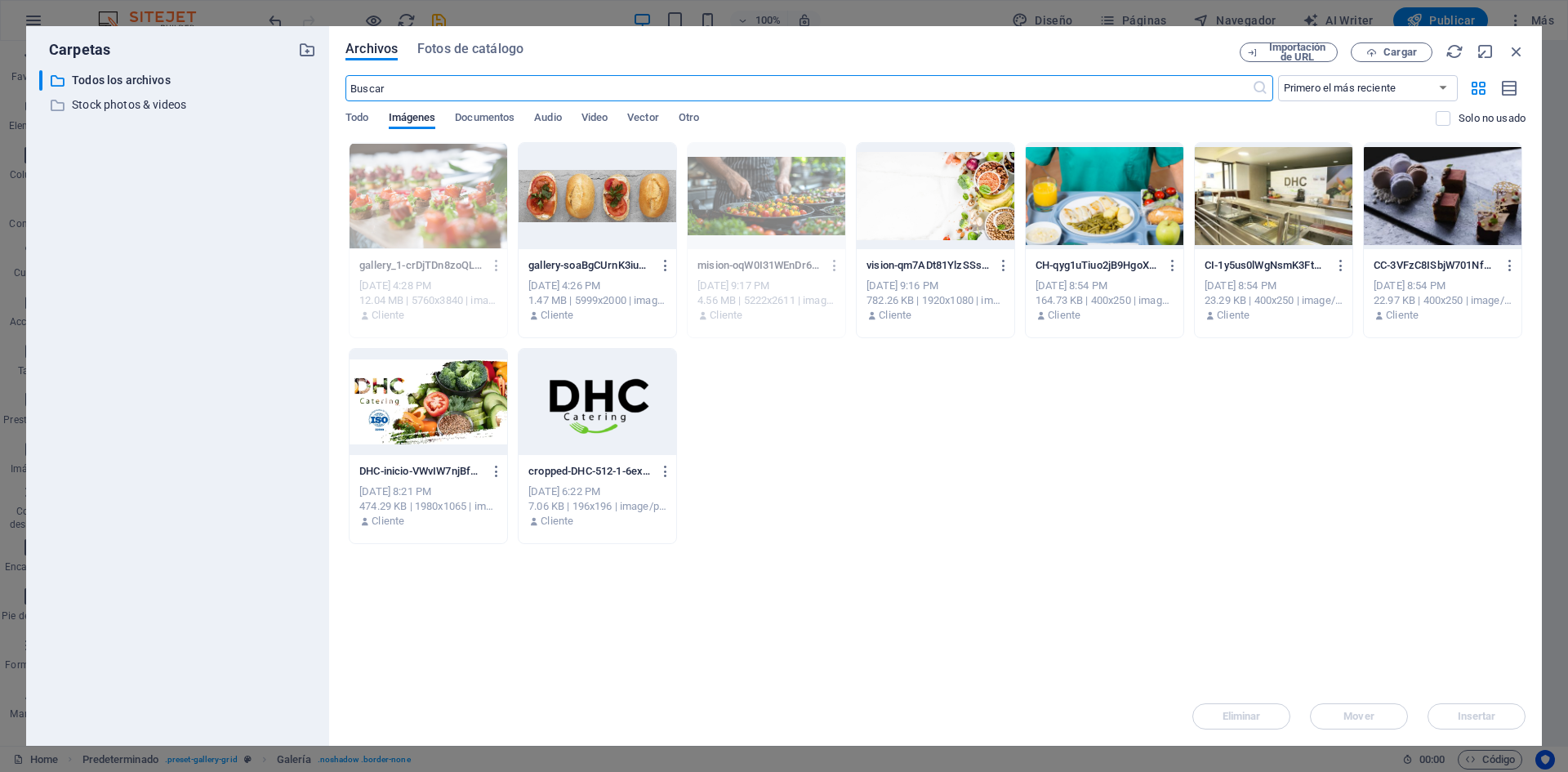
scroll to position [3291, 0]
click at [624, 234] on div at bounding box center [597, 195] width 158 height 106
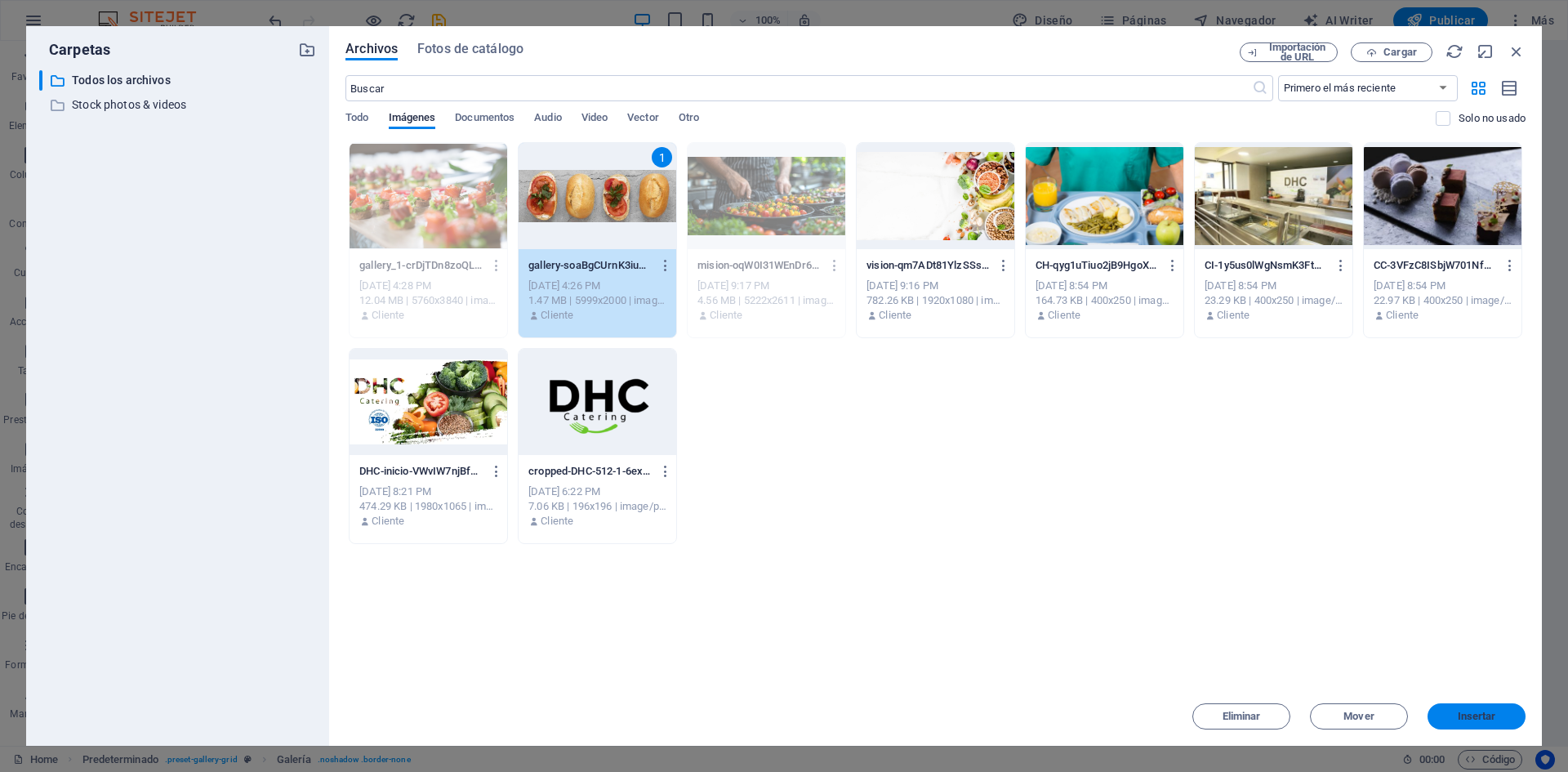
drag, startPoint x: 1493, startPoint y: 720, endPoint x: 1139, endPoint y: 678, distance: 356.5
click at [1493, 720] on span "Insertar" at bounding box center [1477, 716] width 39 height 10
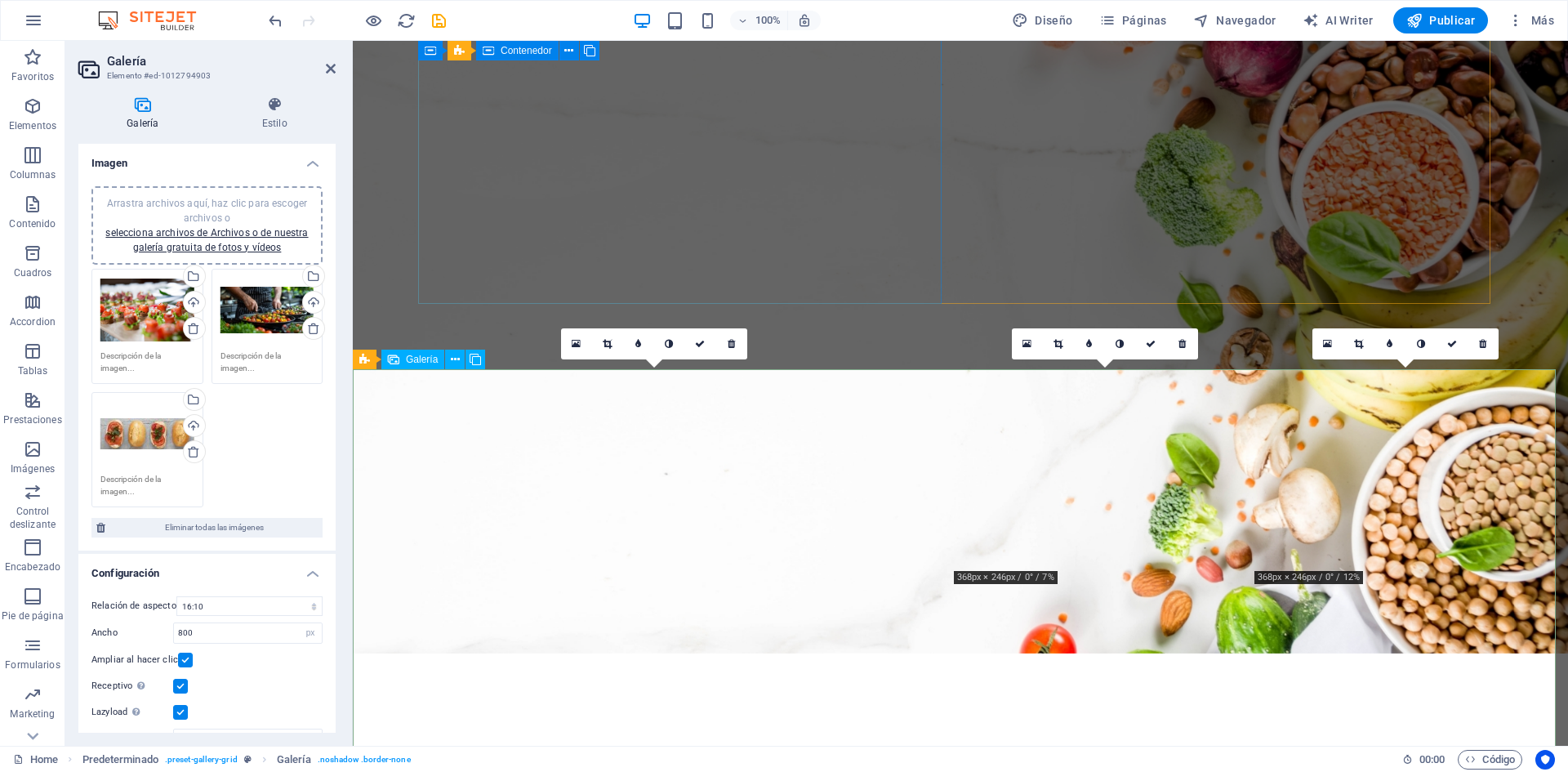
scroll to position [2775, 0]
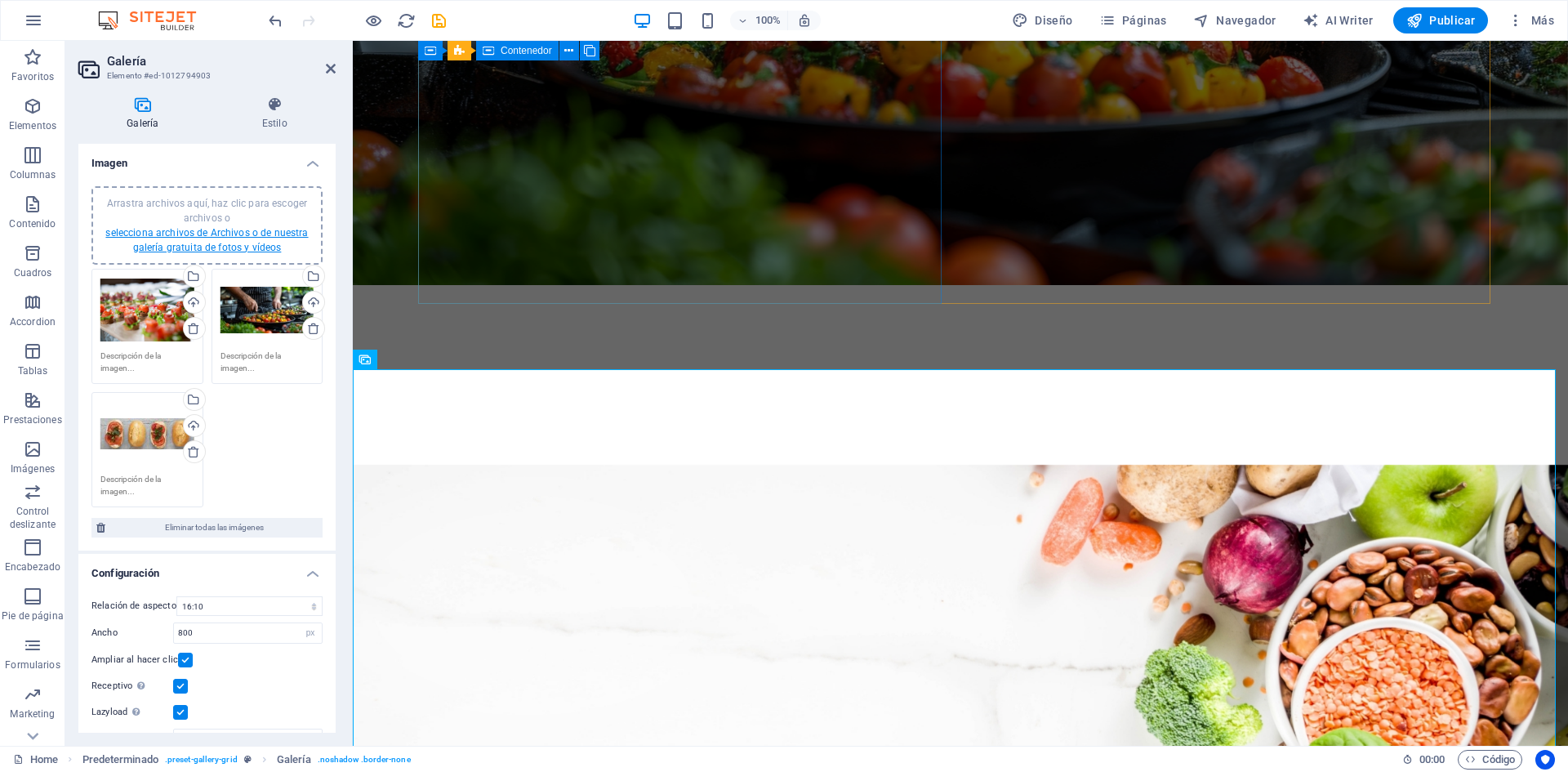
click at [225, 246] on link "selecciona archivos de Archivos o de nuestra galería gratuita de fotos y vídeos" at bounding box center [206, 240] width 203 height 26
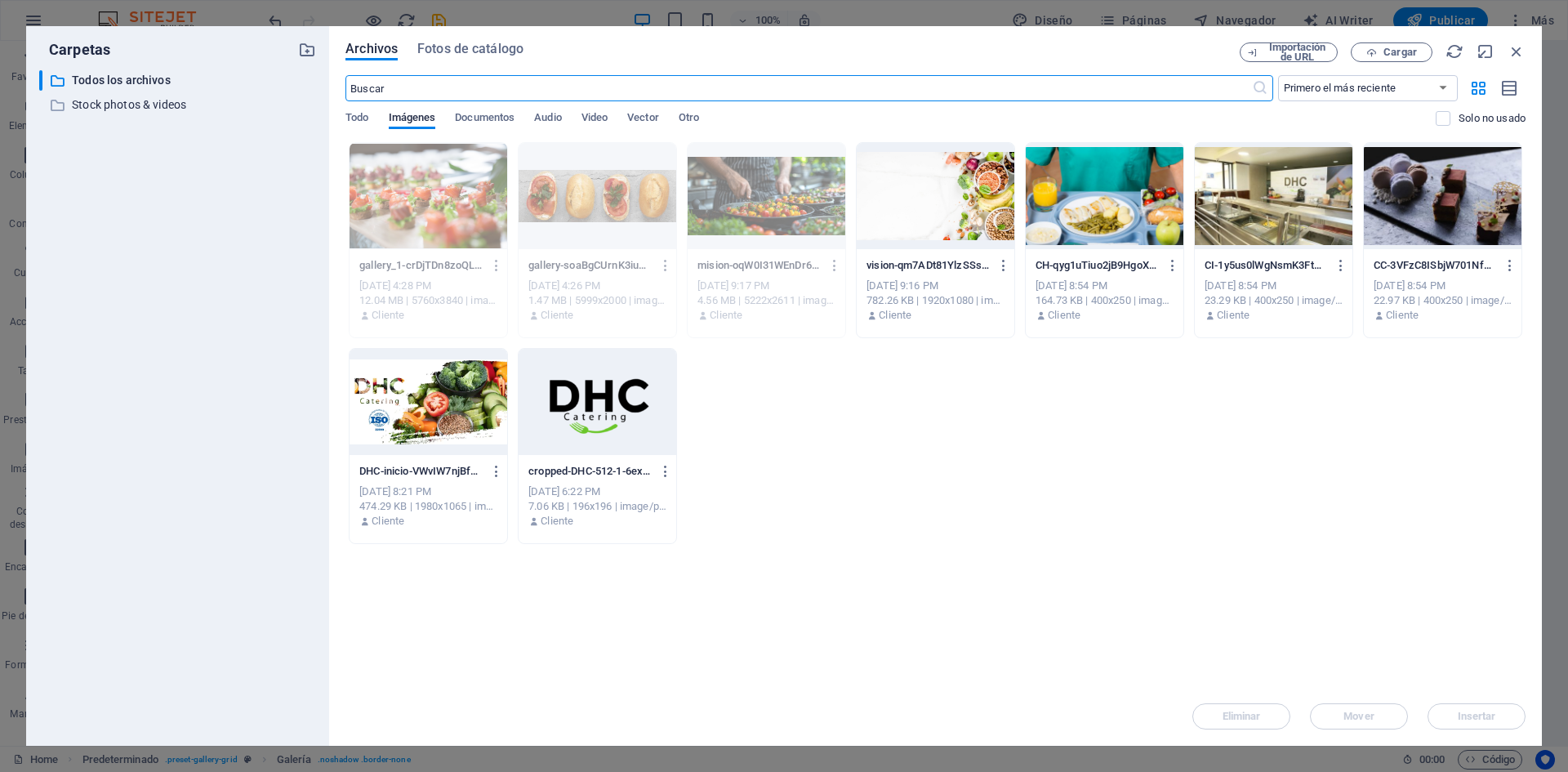
scroll to position [3291, 0]
click at [1101, 226] on div at bounding box center [1104, 195] width 158 height 106
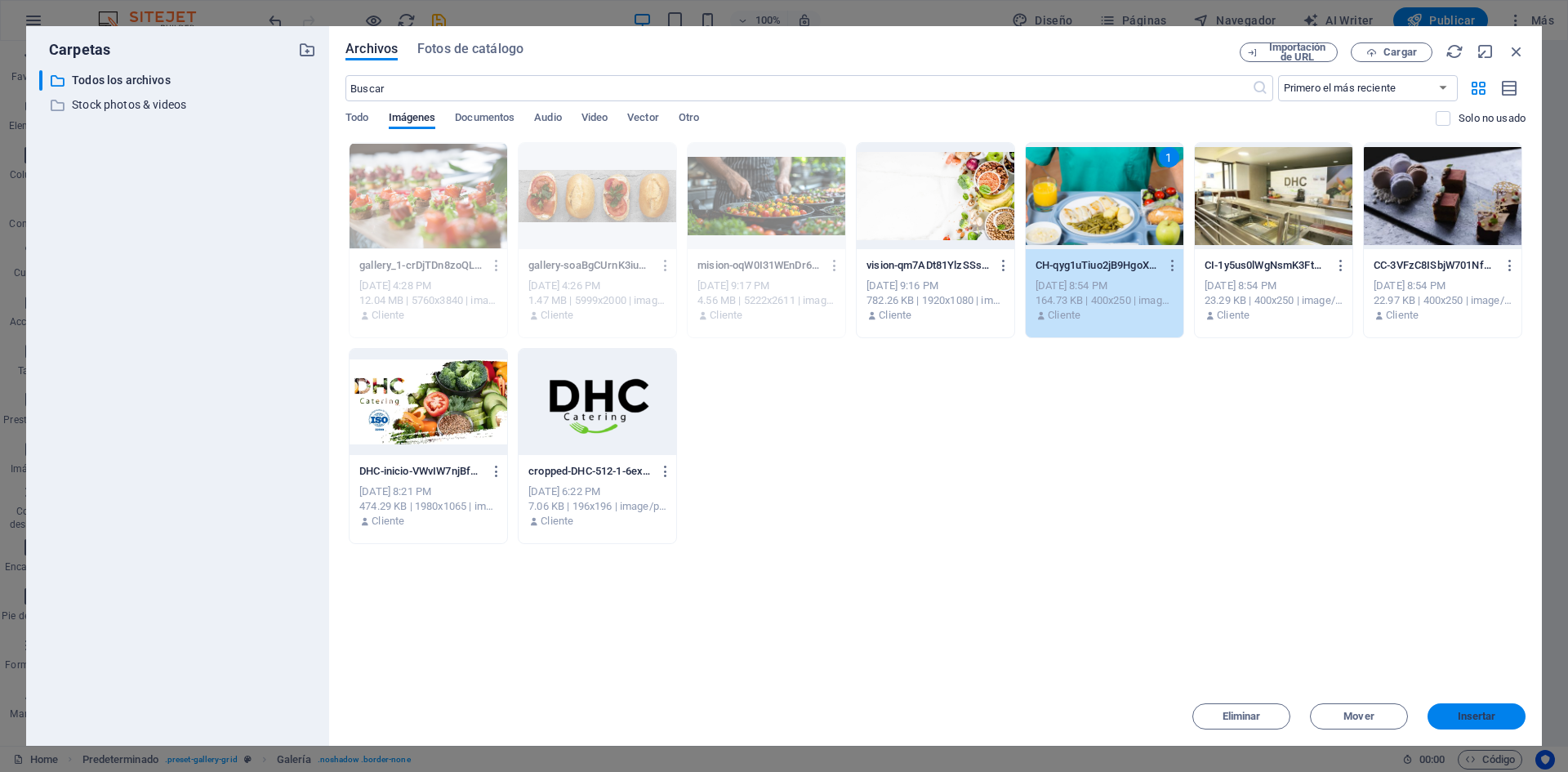
drag, startPoint x: 1486, startPoint y: 709, endPoint x: 1133, endPoint y: 666, distance: 355.6
click at [1486, 709] on button "Insertar" at bounding box center [1476, 716] width 98 height 26
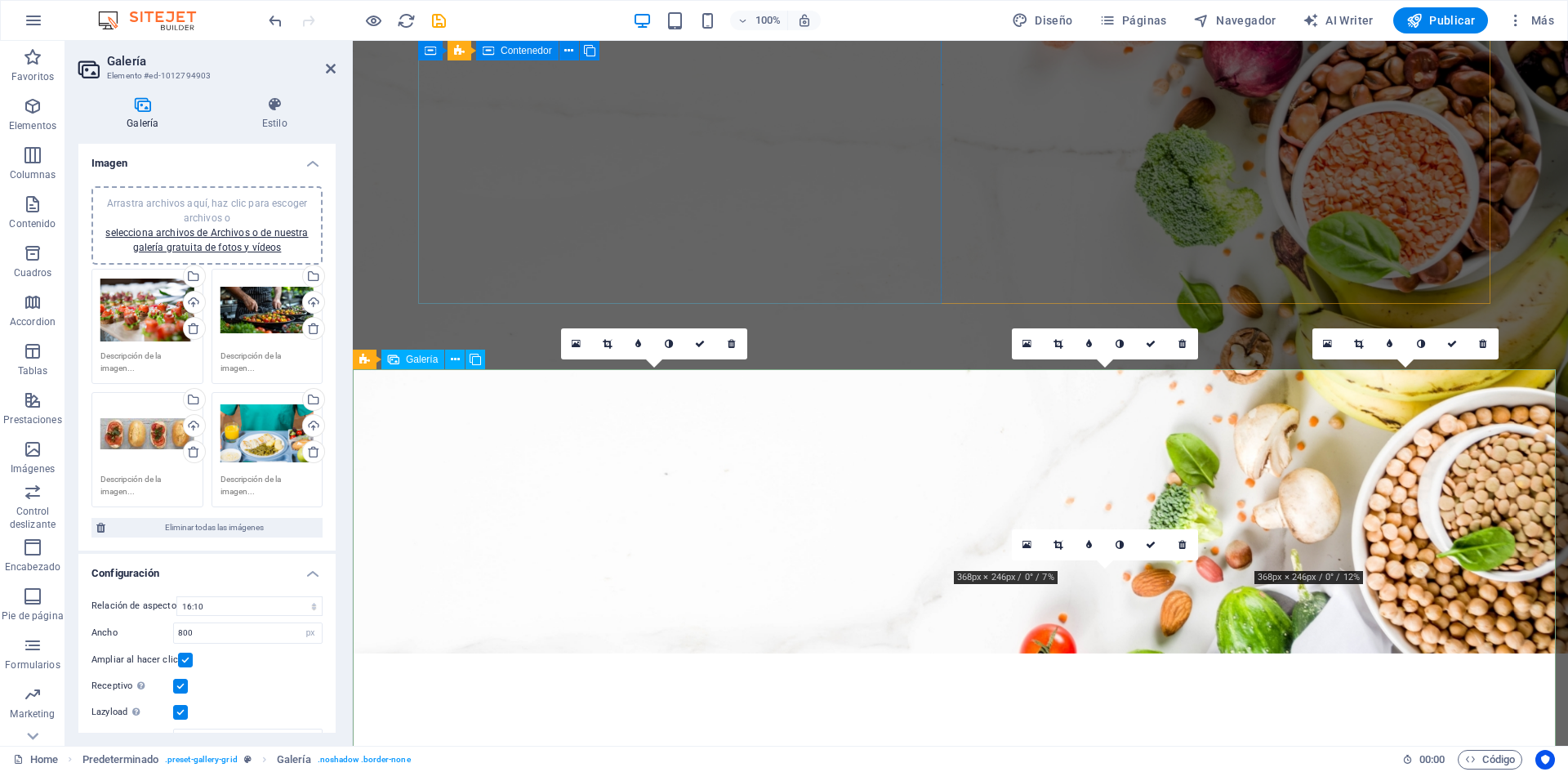
scroll to position [2775, 0]
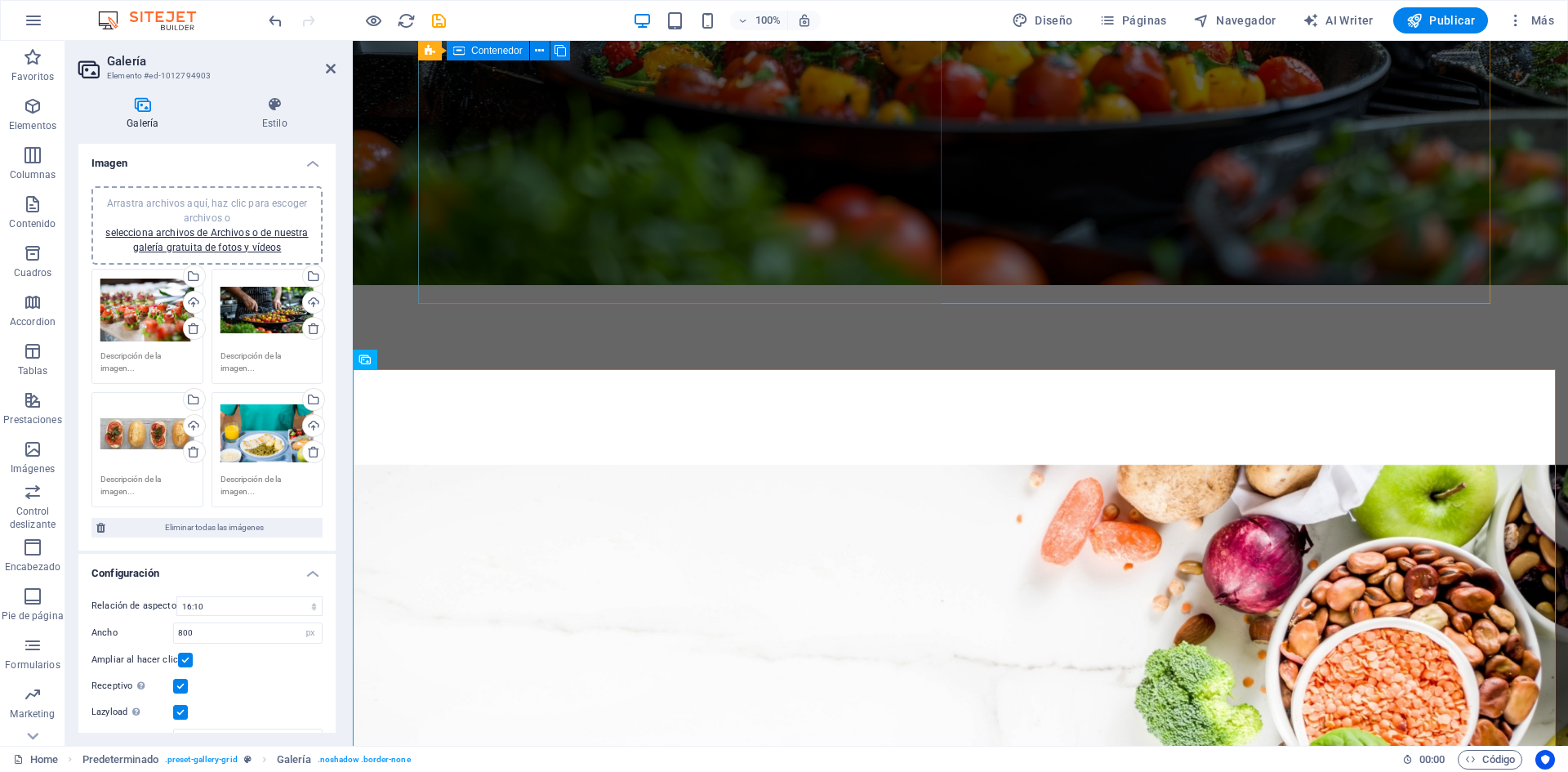
click at [251, 313] on div "Arrastra archivos aquí, haz clic para escoger archivos o selecciona archivos de…" at bounding box center [267, 310] width 94 height 66
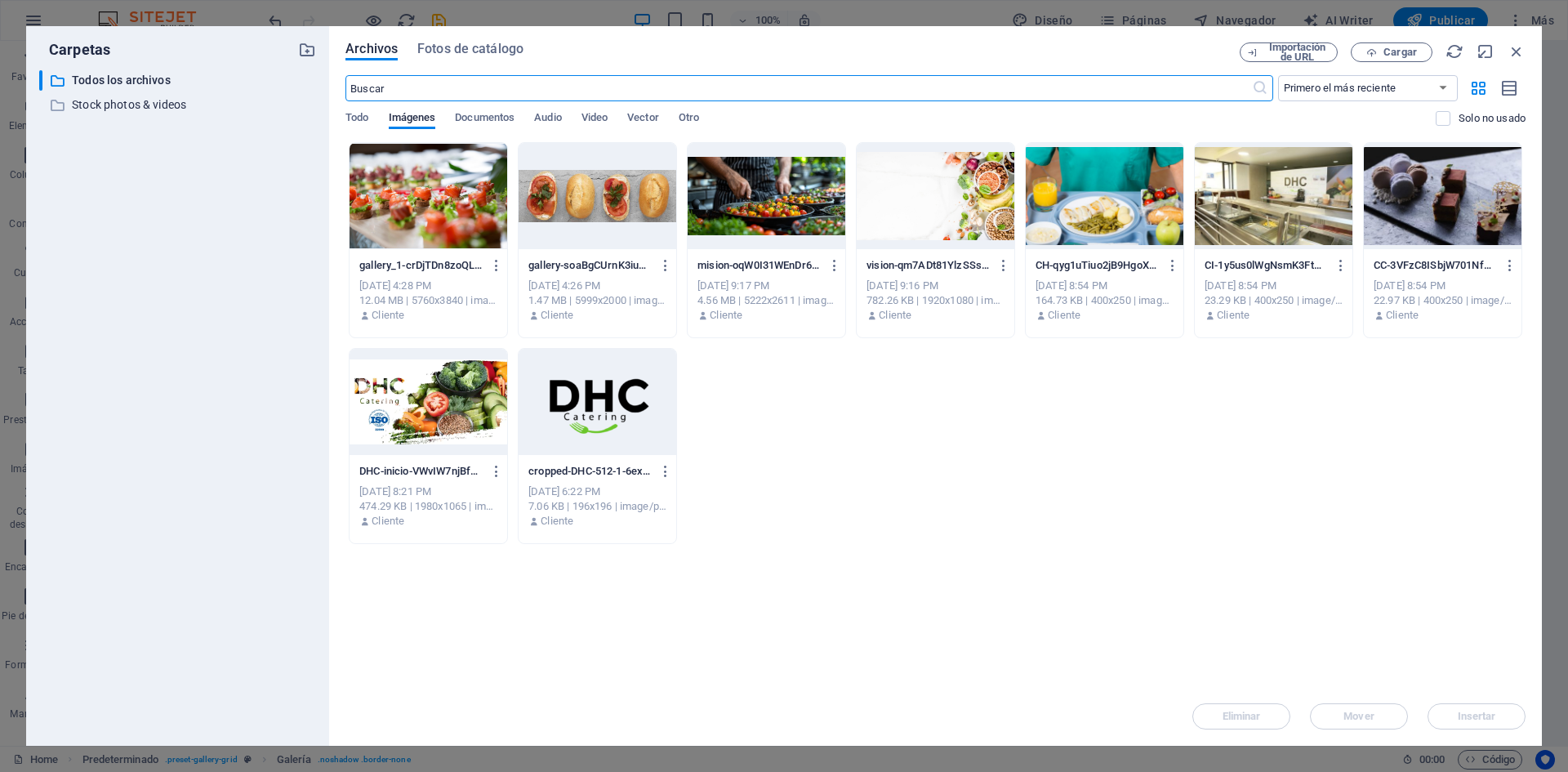
scroll to position [3291, 0]
click at [1259, 216] on div at bounding box center [1273, 195] width 158 height 106
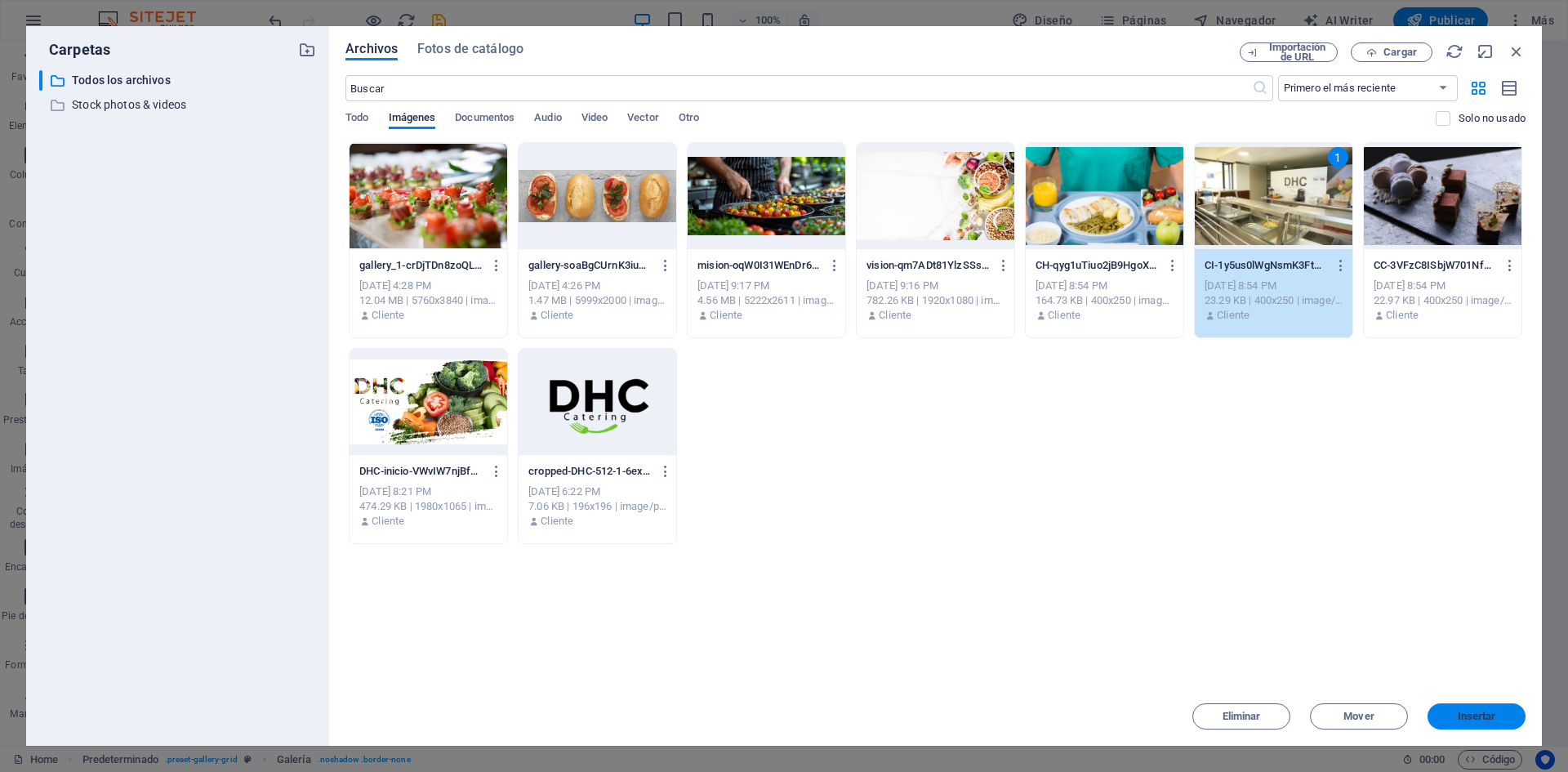
click at [1482, 715] on span "Insertar" at bounding box center [1477, 716] width 39 height 10
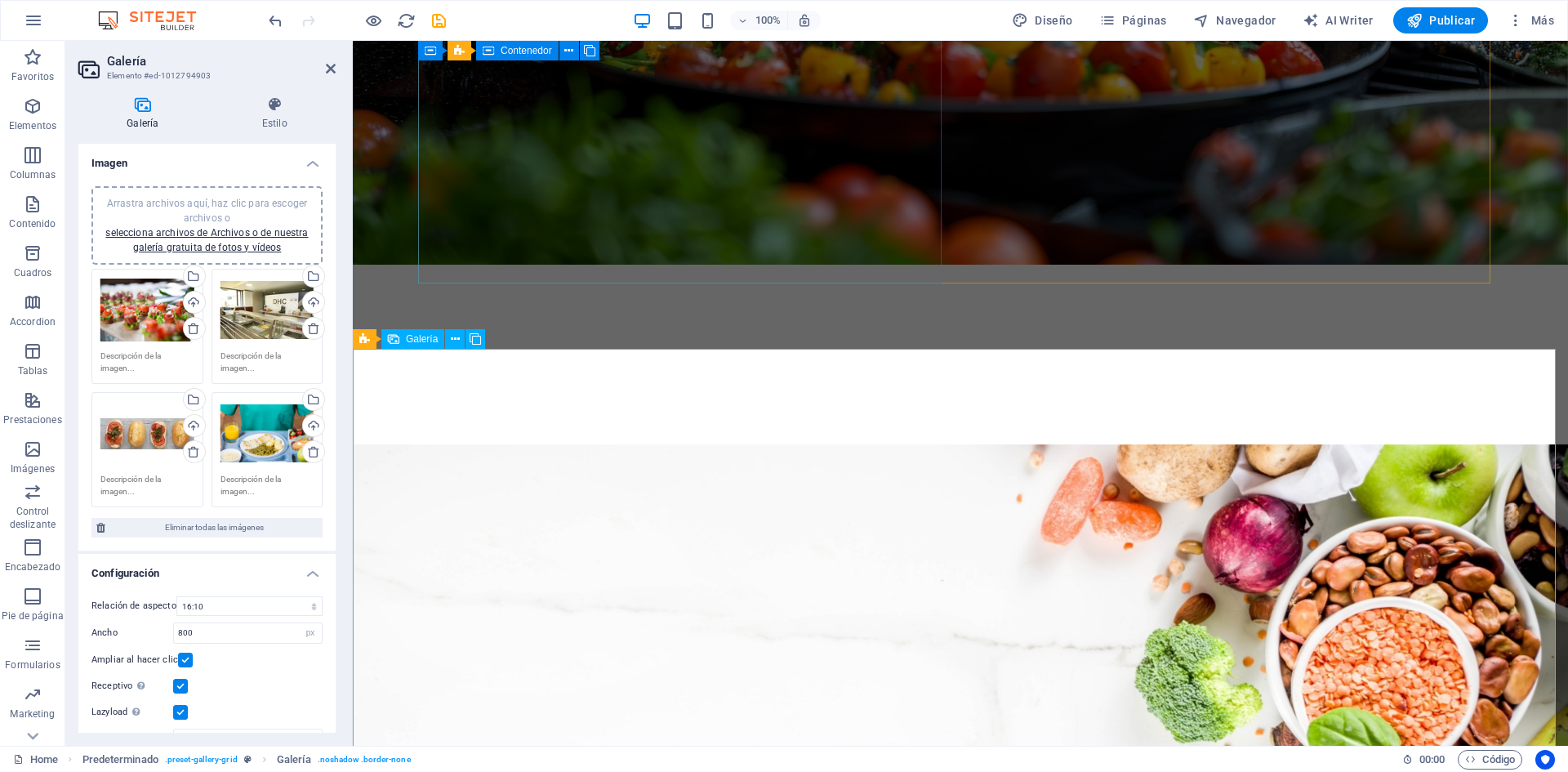
scroll to position [2800, 0]
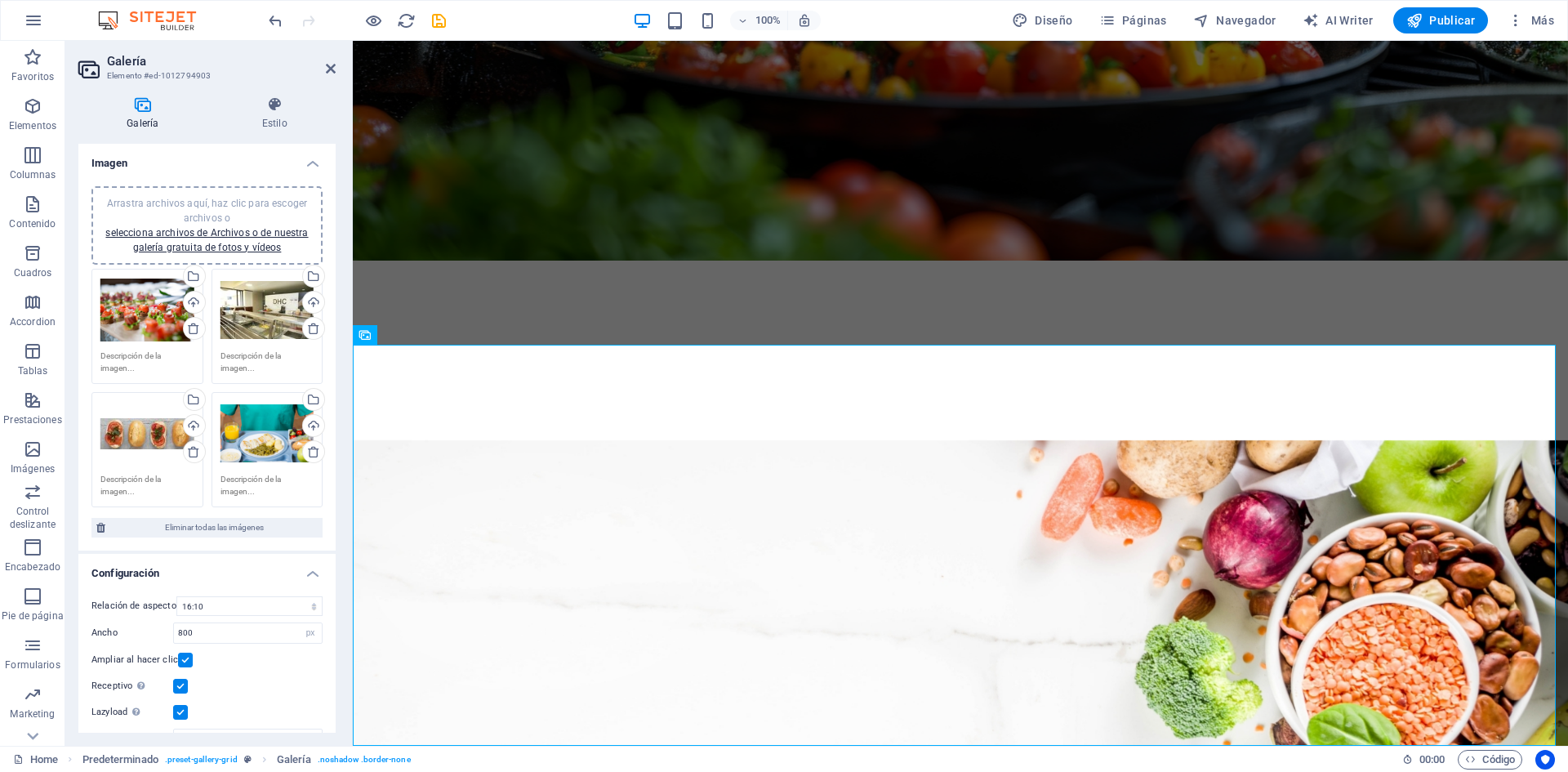
click at [253, 240] on div "Arrastra archivos aquí, haz clic para escoger archivos o selecciona archivos de…" at bounding box center [207, 226] width 212 height 59
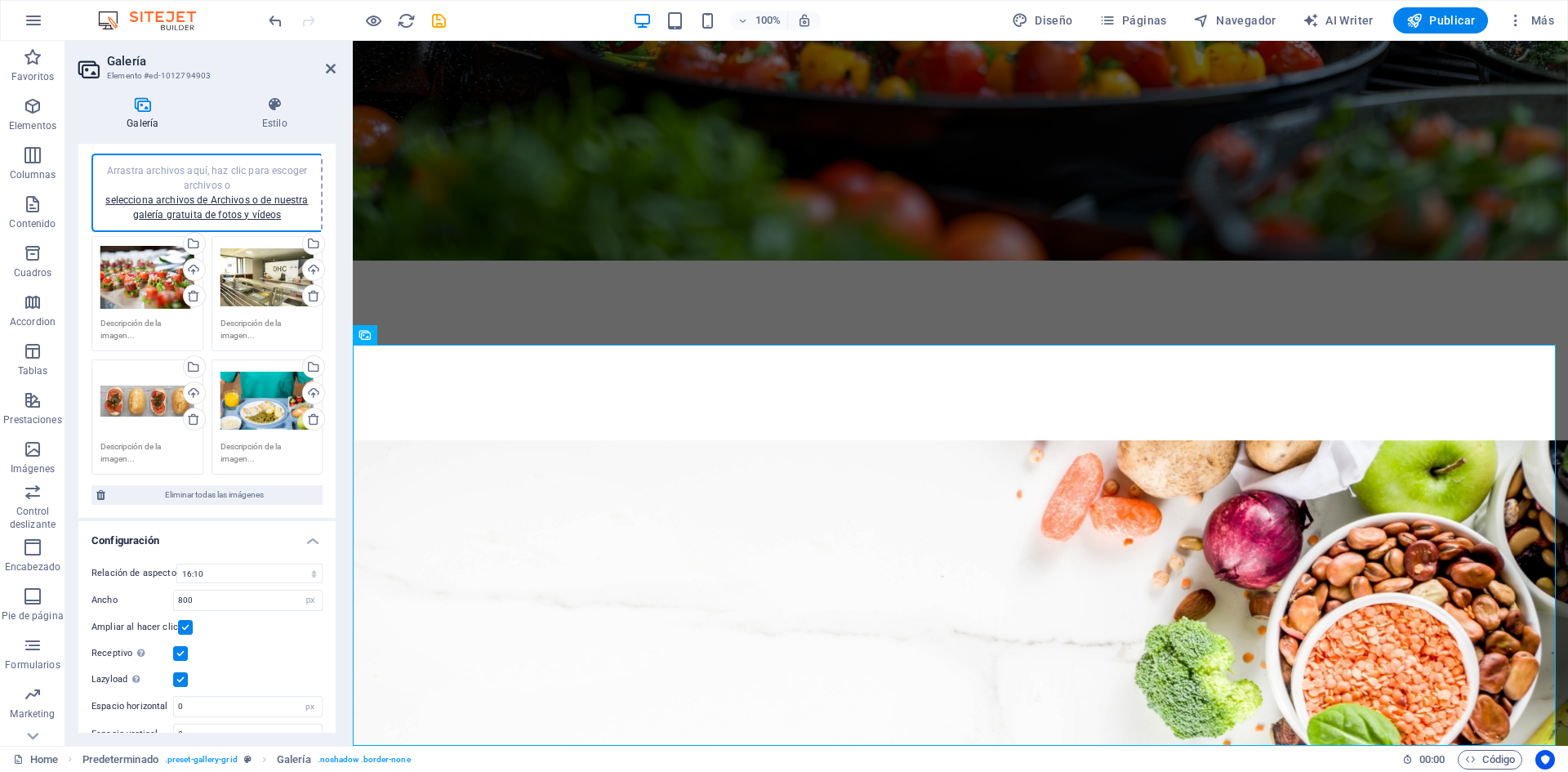
scroll to position [58, 0]
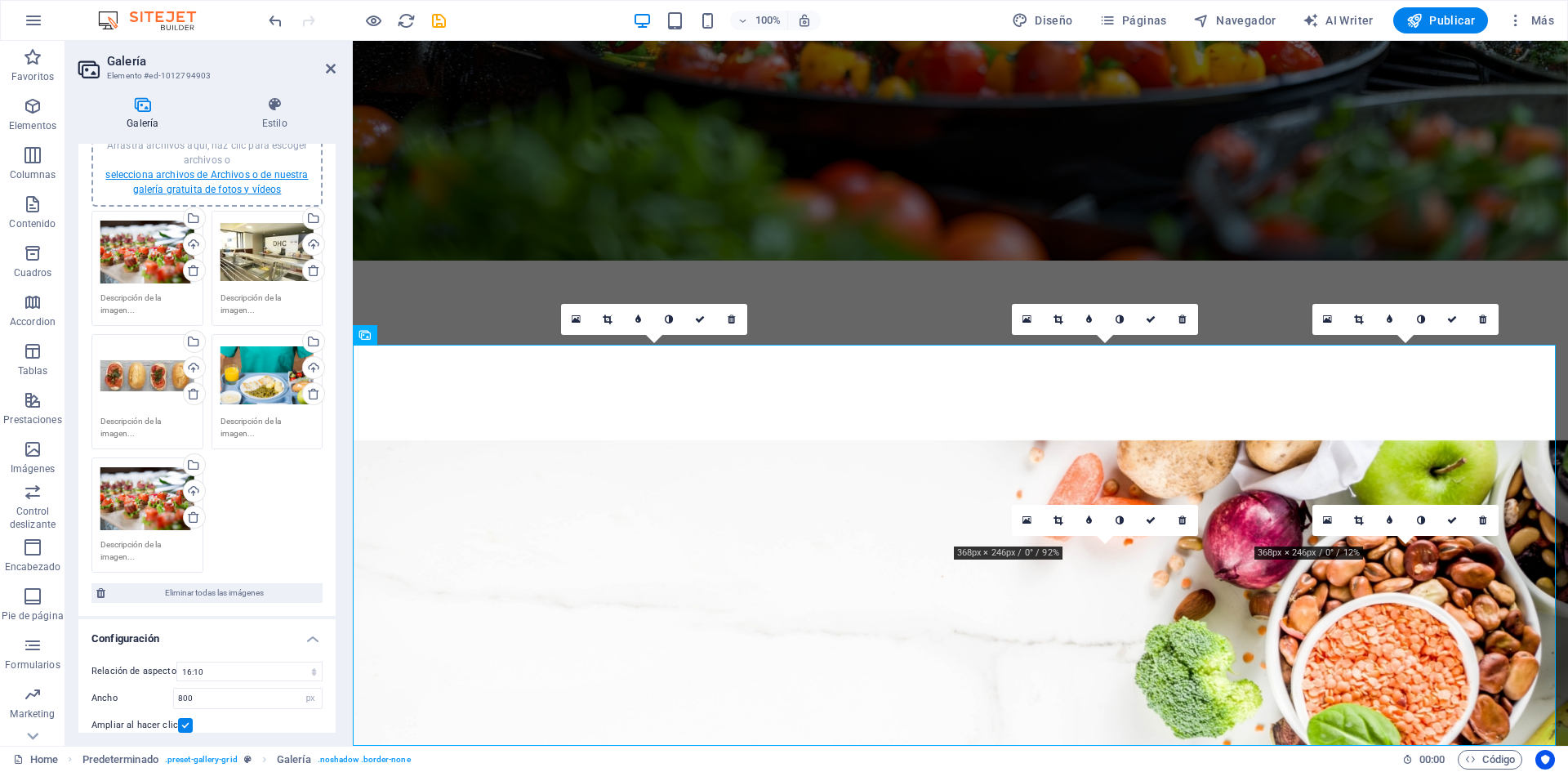
click at [245, 180] on link "selecciona archivos de Archivos o de nuestra galería gratuita de fotos y vídeos" at bounding box center [206, 182] width 203 height 26
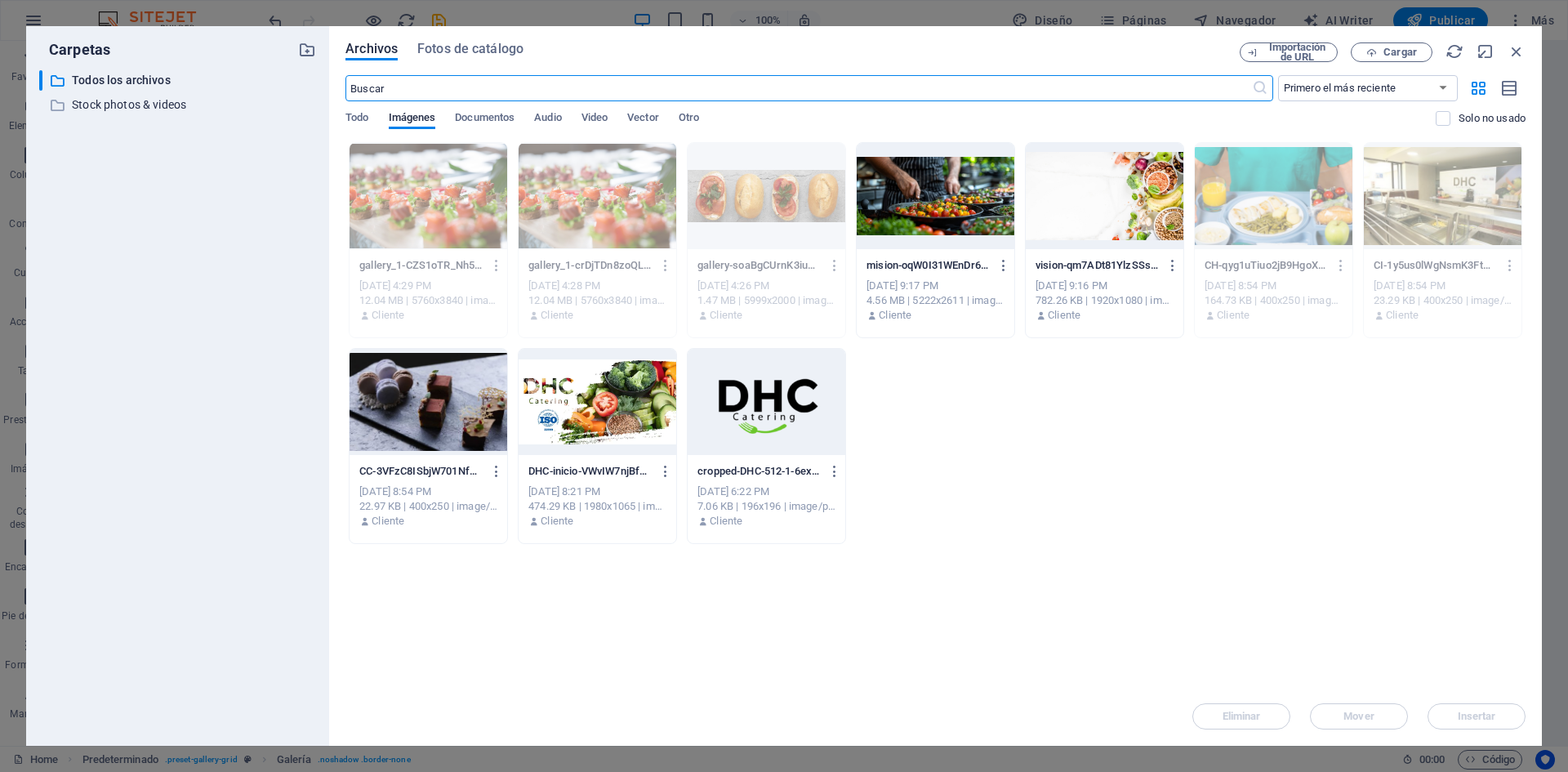
scroll to position [3291, 0]
click at [469, 420] on div at bounding box center [428, 401] width 158 height 106
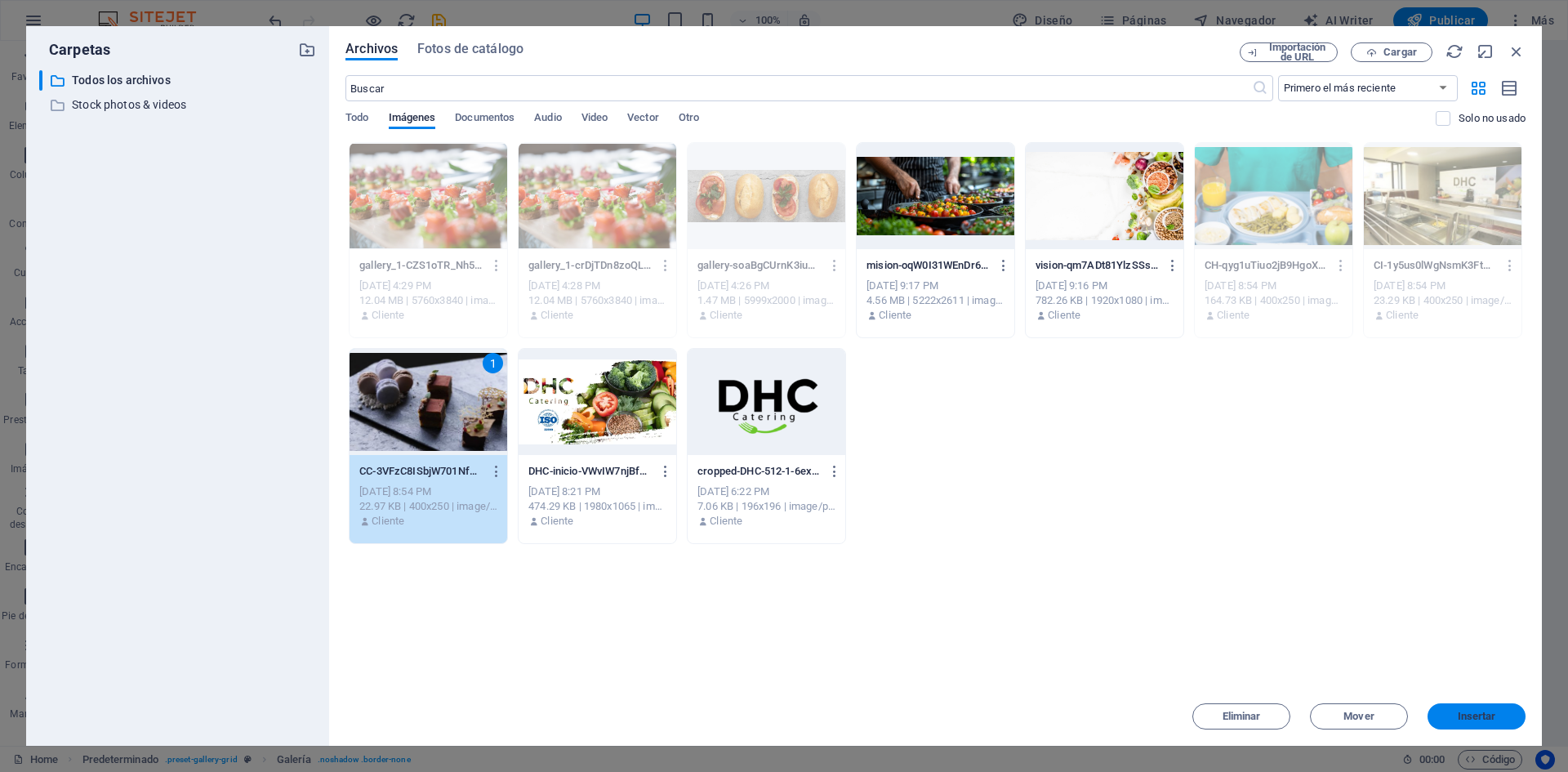
drag, startPoint x: 1488, startPoint y: 707, endPoint x: 1133, endPoint y: 666, distance: 357.4
click at [1488, 707] on button "Insertar" at bounding box center [1476, 716] width 98 height 26
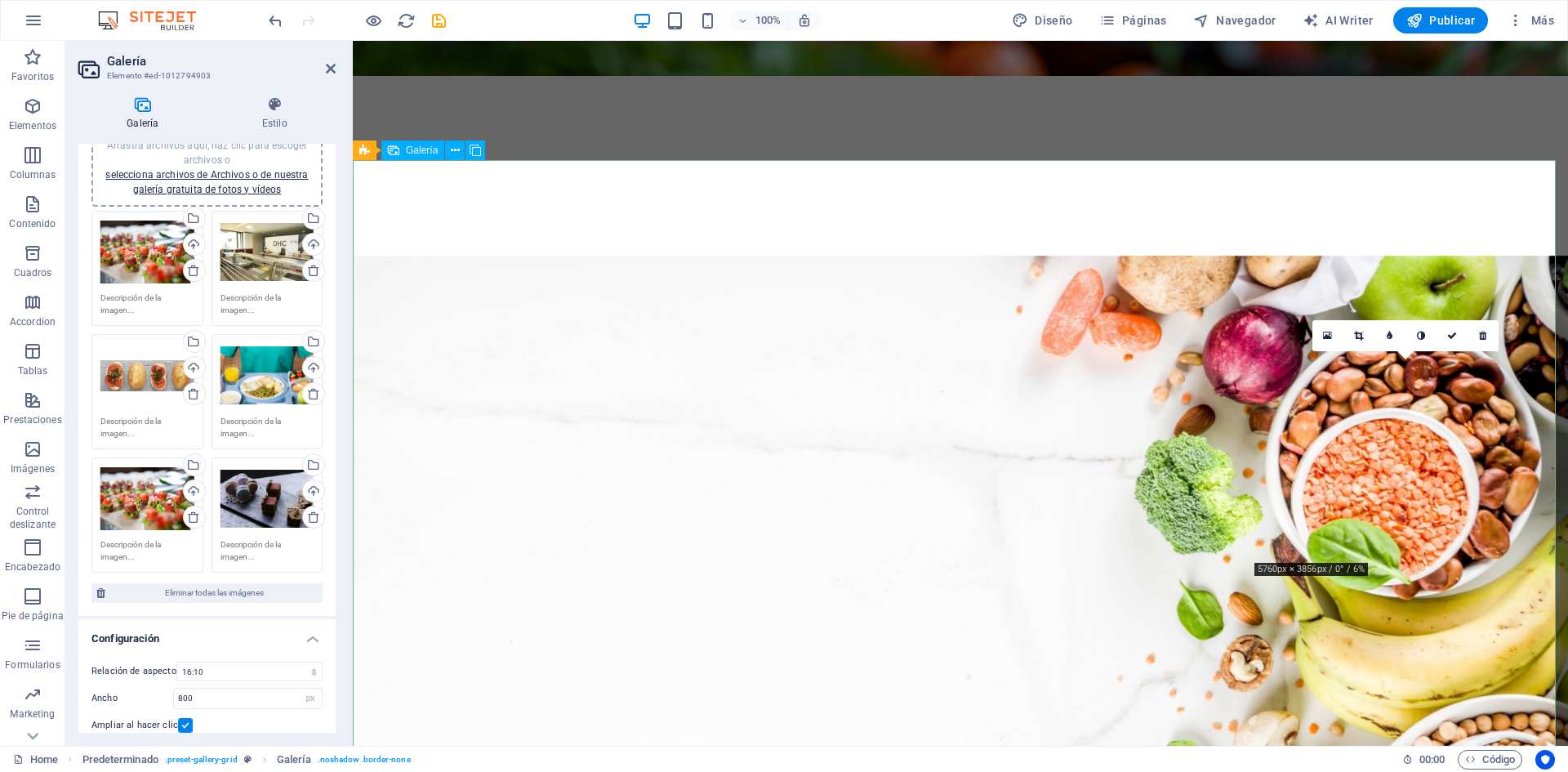
scroll to position [2988, 0]
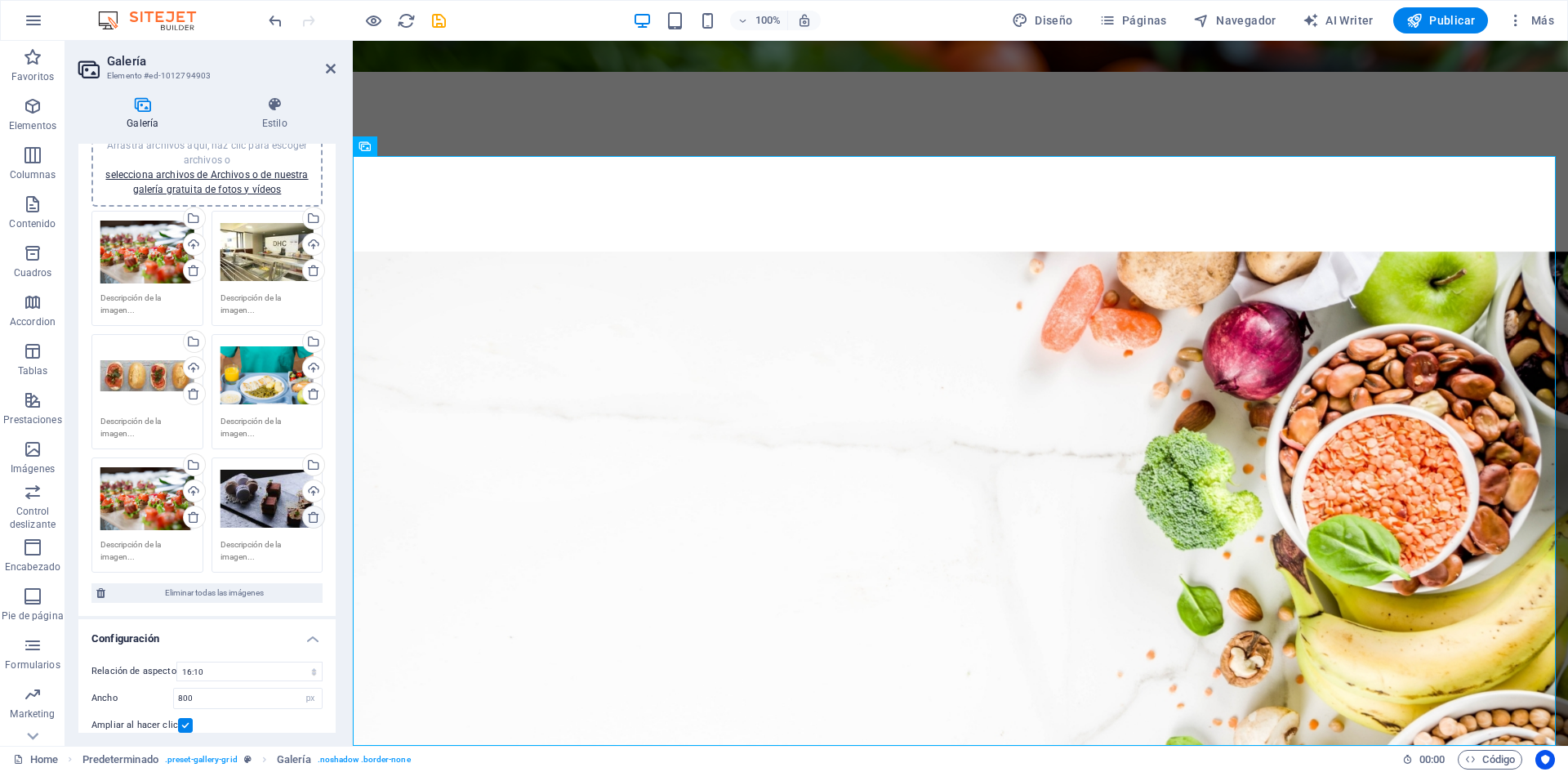
click at [312, 514] on icon at bounding box center [313, 517] width 13 height 13
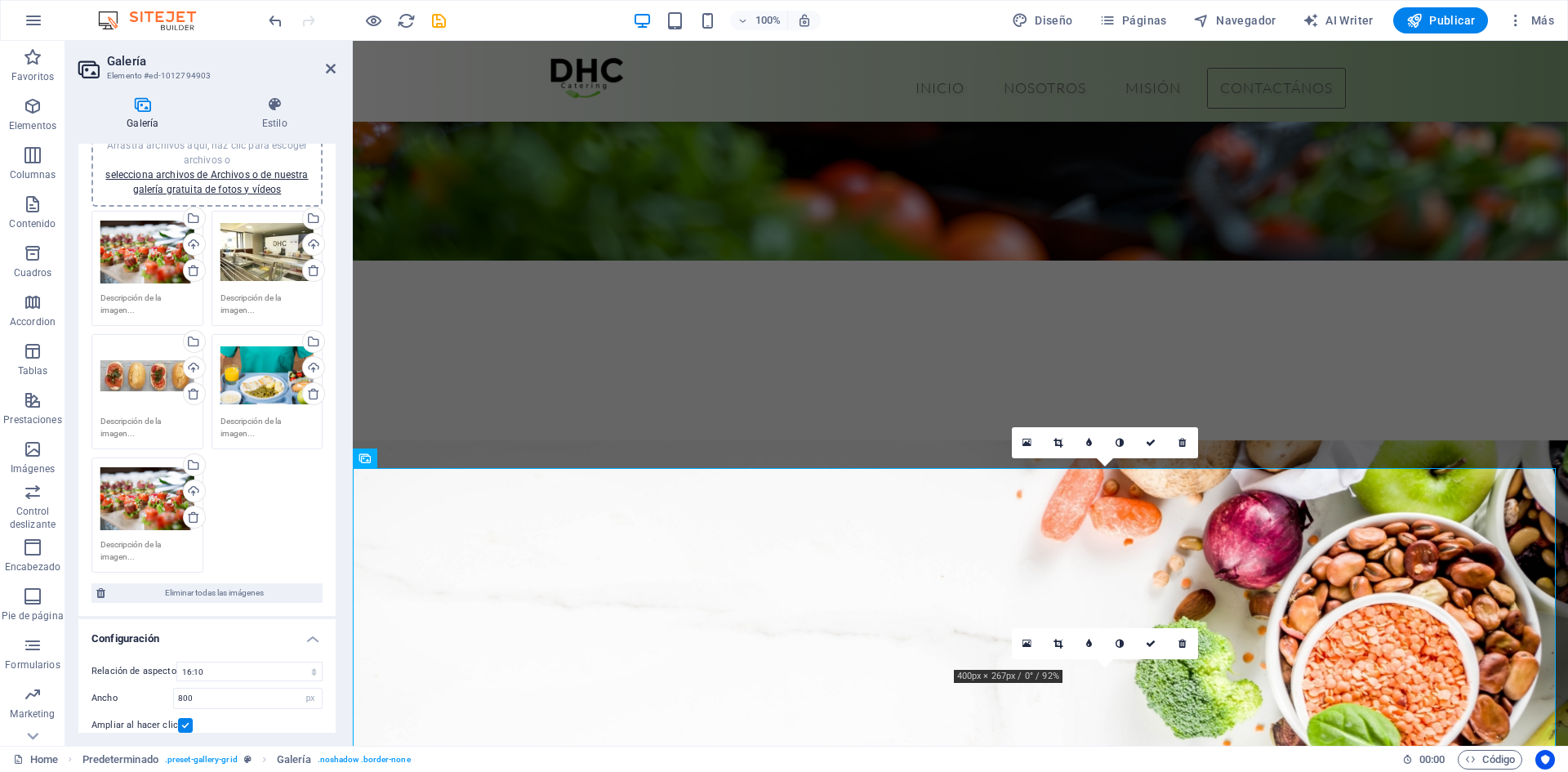
scroll to position [2473, 0]
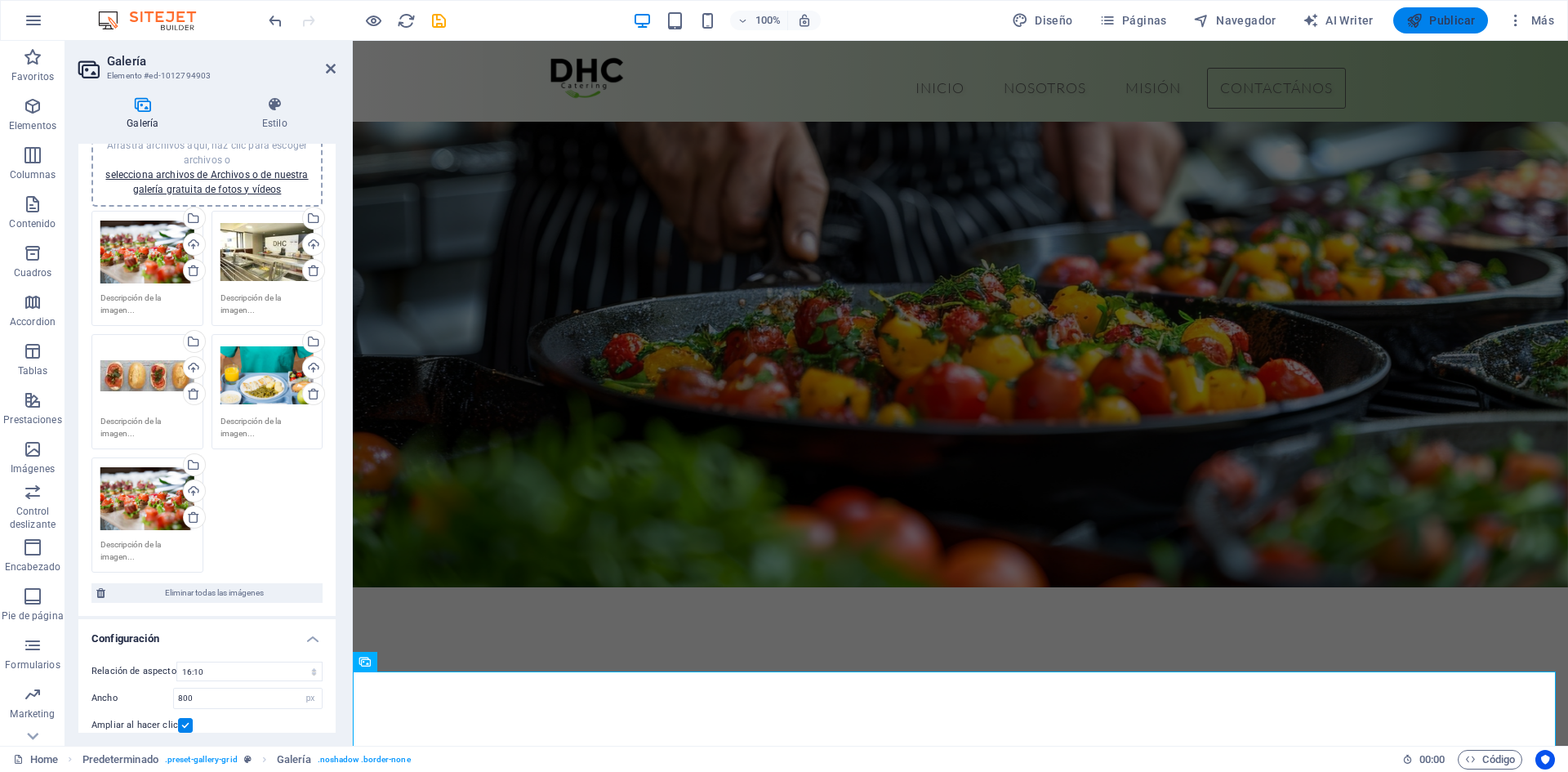
click at [1420, 20] on icon "button" at bounding box center [1415, 21] width 16 height 16
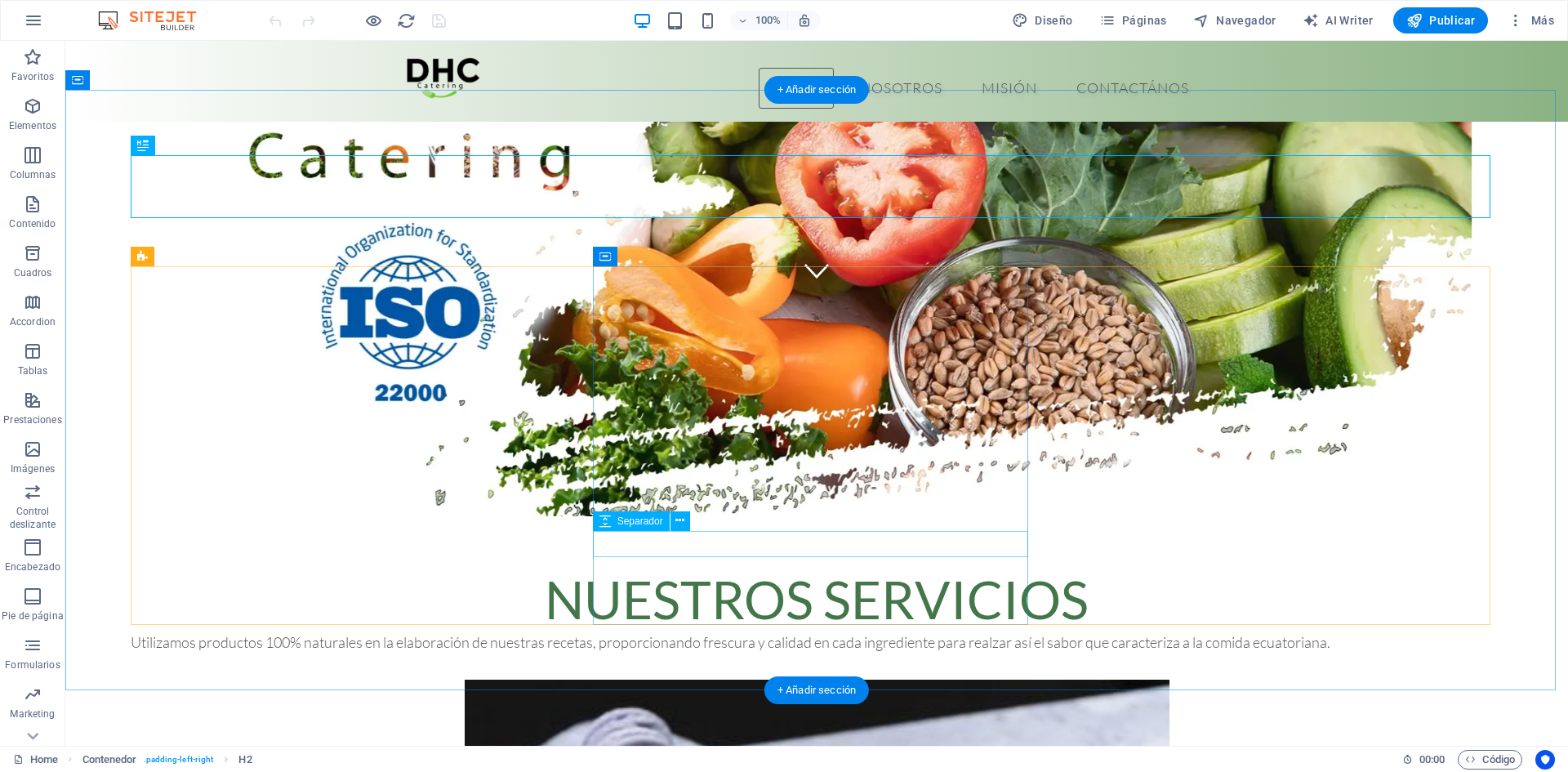
scroll to position [450, 0]
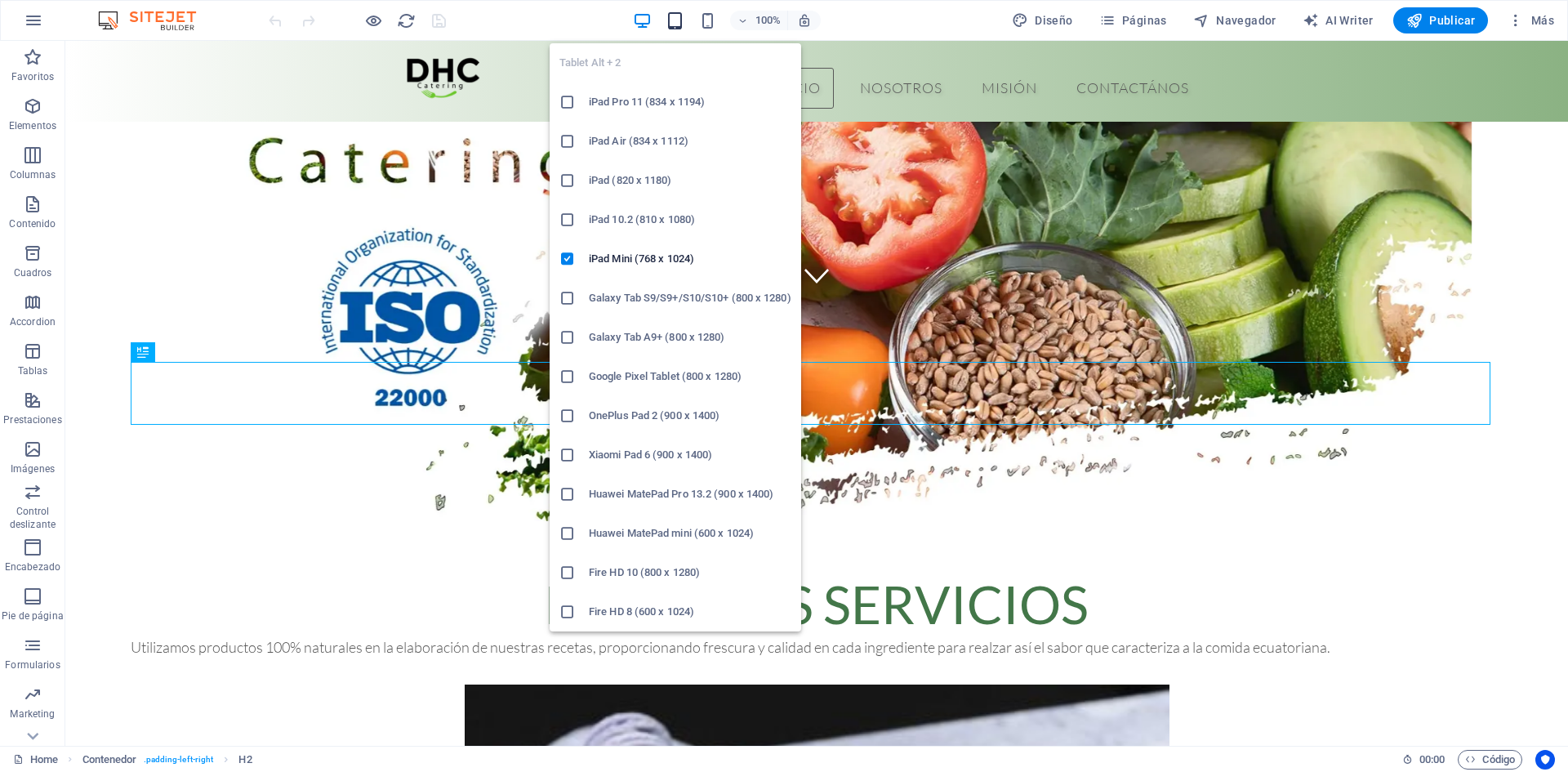
click at [676, 24] on icon "button" at bounding box center [674, 21] width 19 height 19
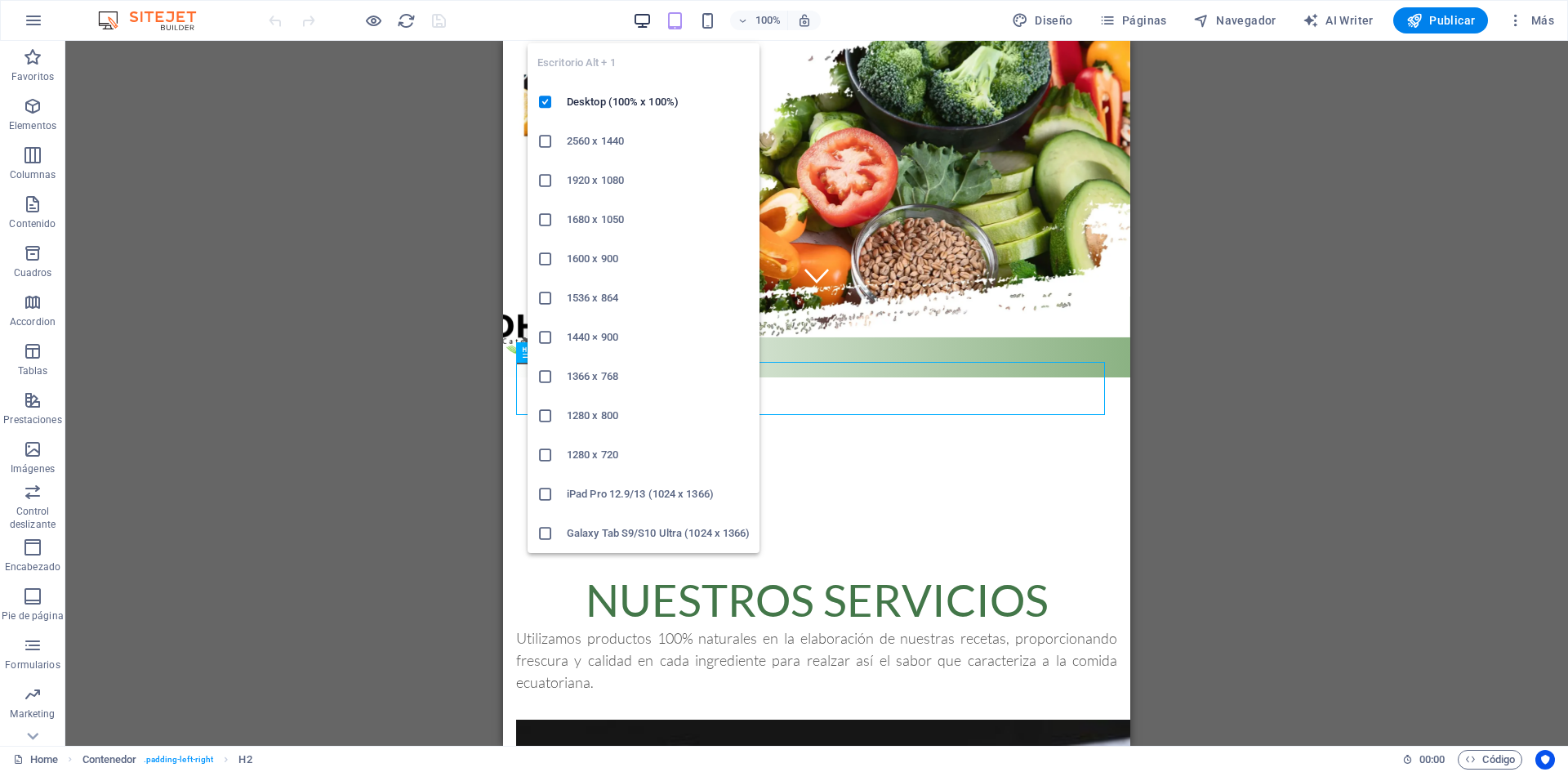
click at [644, 26] on icon "button" at bounding box center [642, 21] width 19 height 19
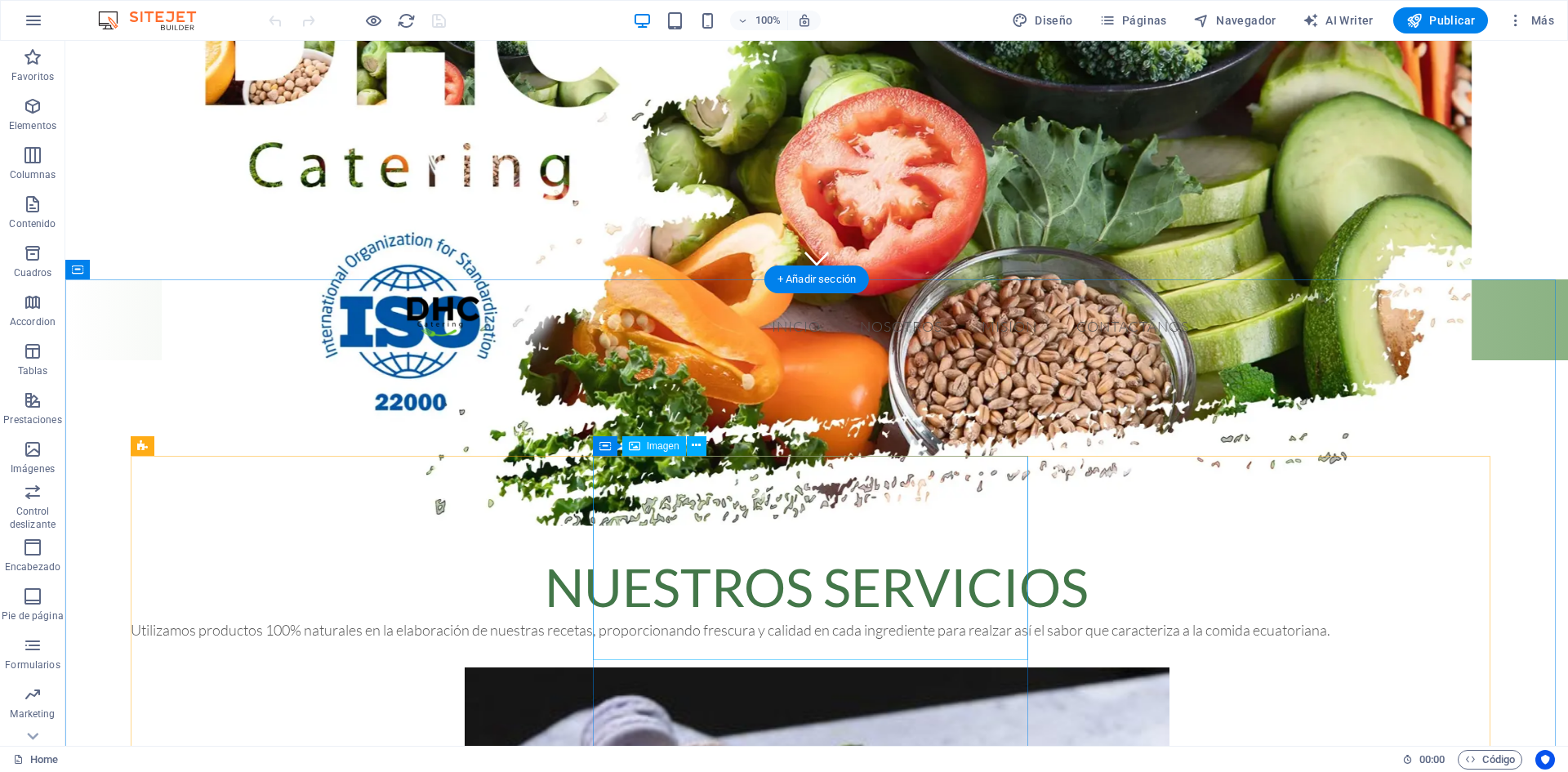
scroll to position [630, 0]
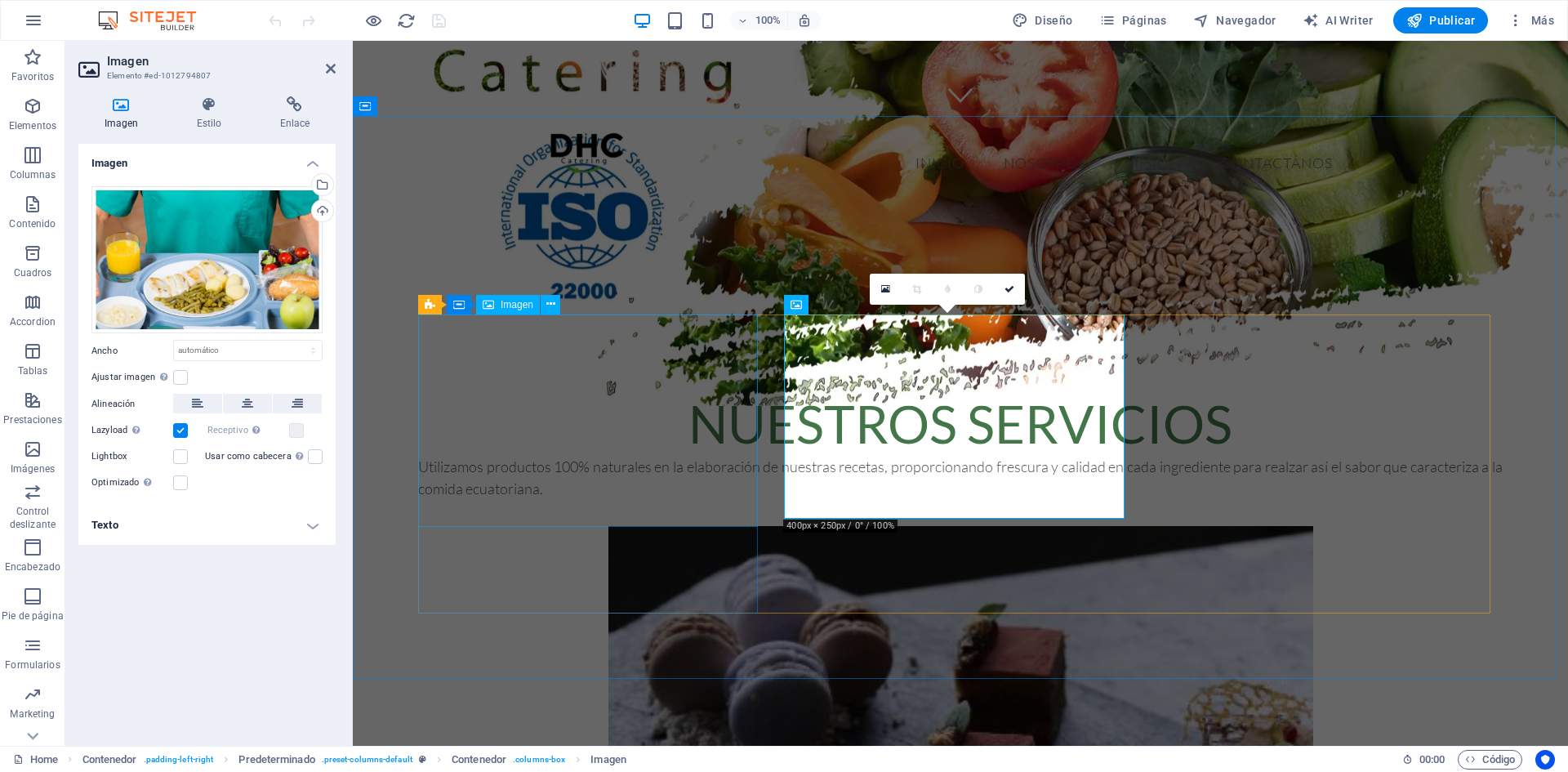
click at [575, 526] on figure at bounding box center [961, 746] width 1085 height 441
select select "vh"
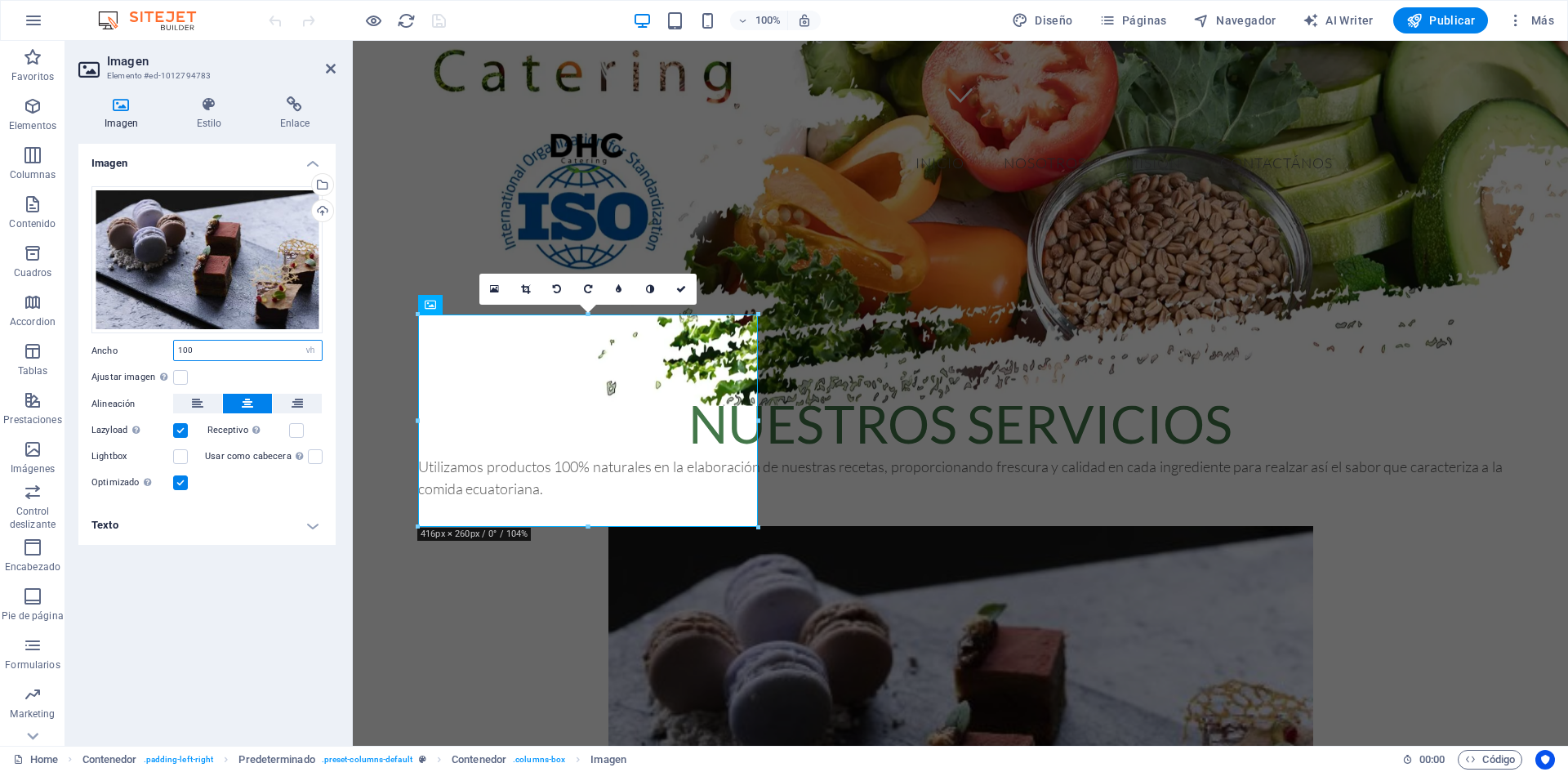
click at [234, 354] on input "100" at bounding box center [248, 350] width 148 height 20
type input "1"
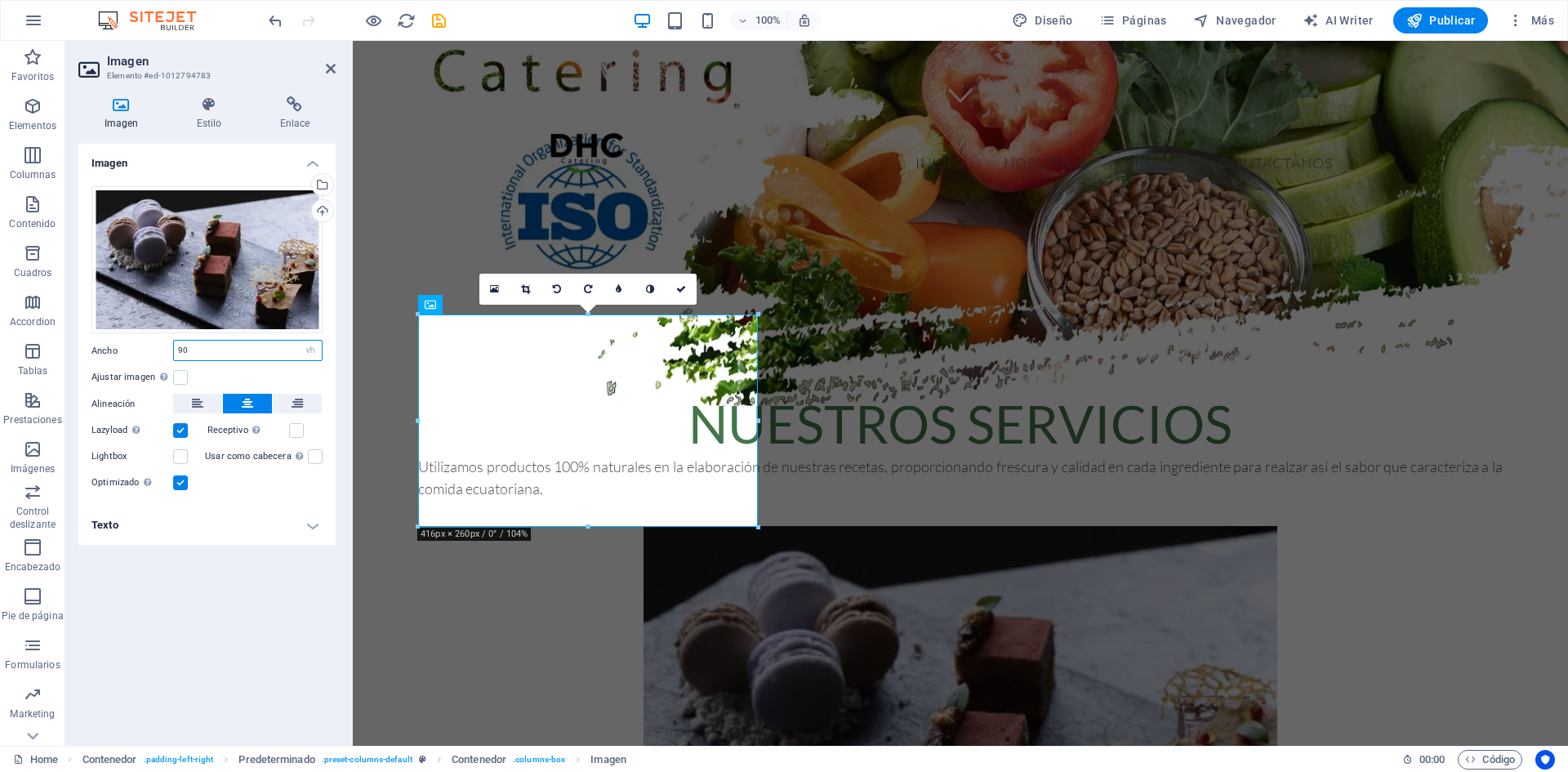
type input "90"
click at [180, 373] on label at bounding box center [181, 377] width 15 height 15
click at [0, 0] on input "Ajustar imagen Ajustar imagen automáticamente a un ancho y alto fijo" at bounding box center [0, 0] width 0 height 0
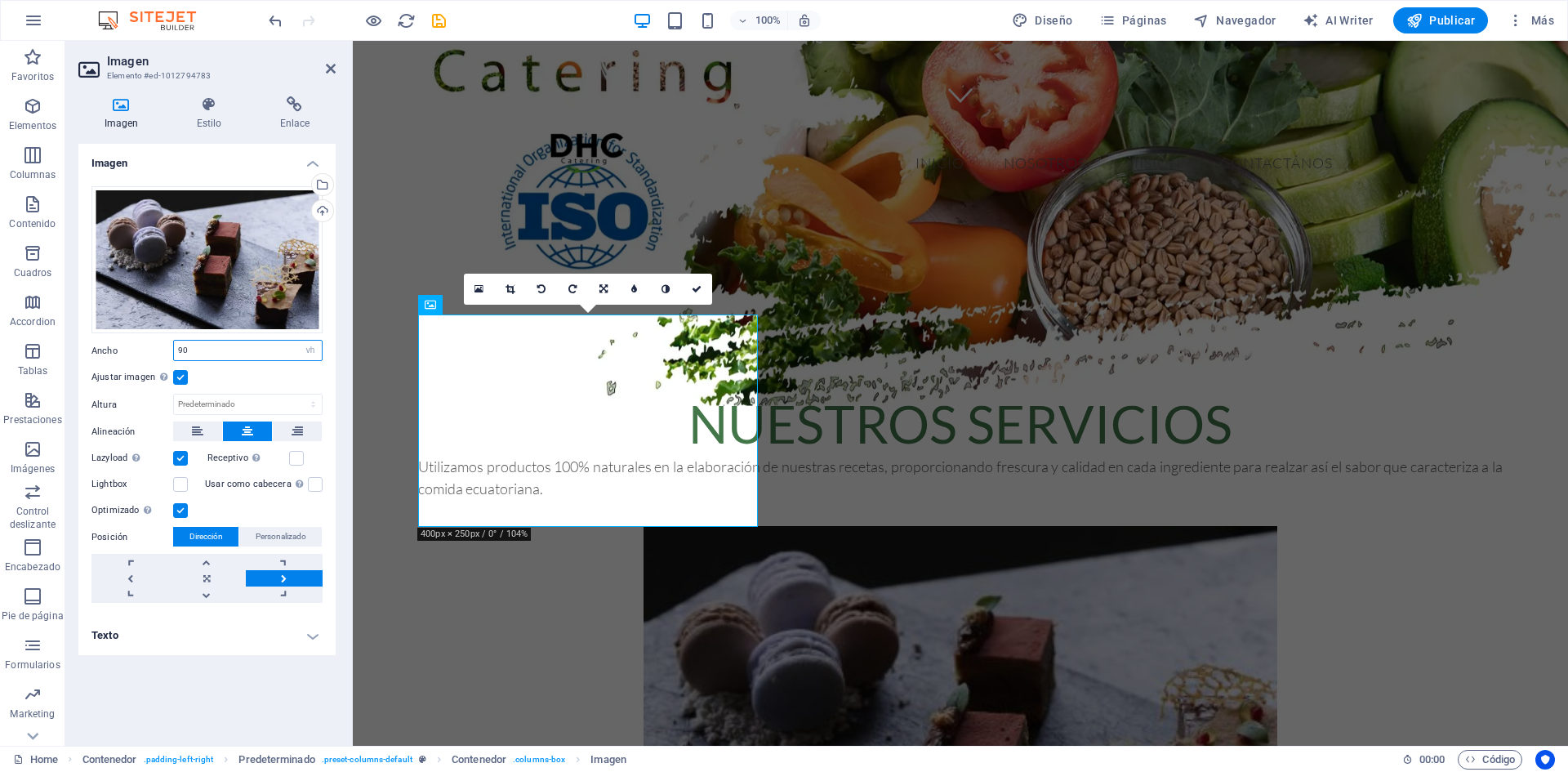
click at [235, 348] on input "90" at bounding box center [248, 350] width 148 height 20
click at [261, 375] on div "Ajustar imagen Ajustar imagen automáticamente a un ancho y alto fijo" at bounding box center [207, 377] width 231 height 20
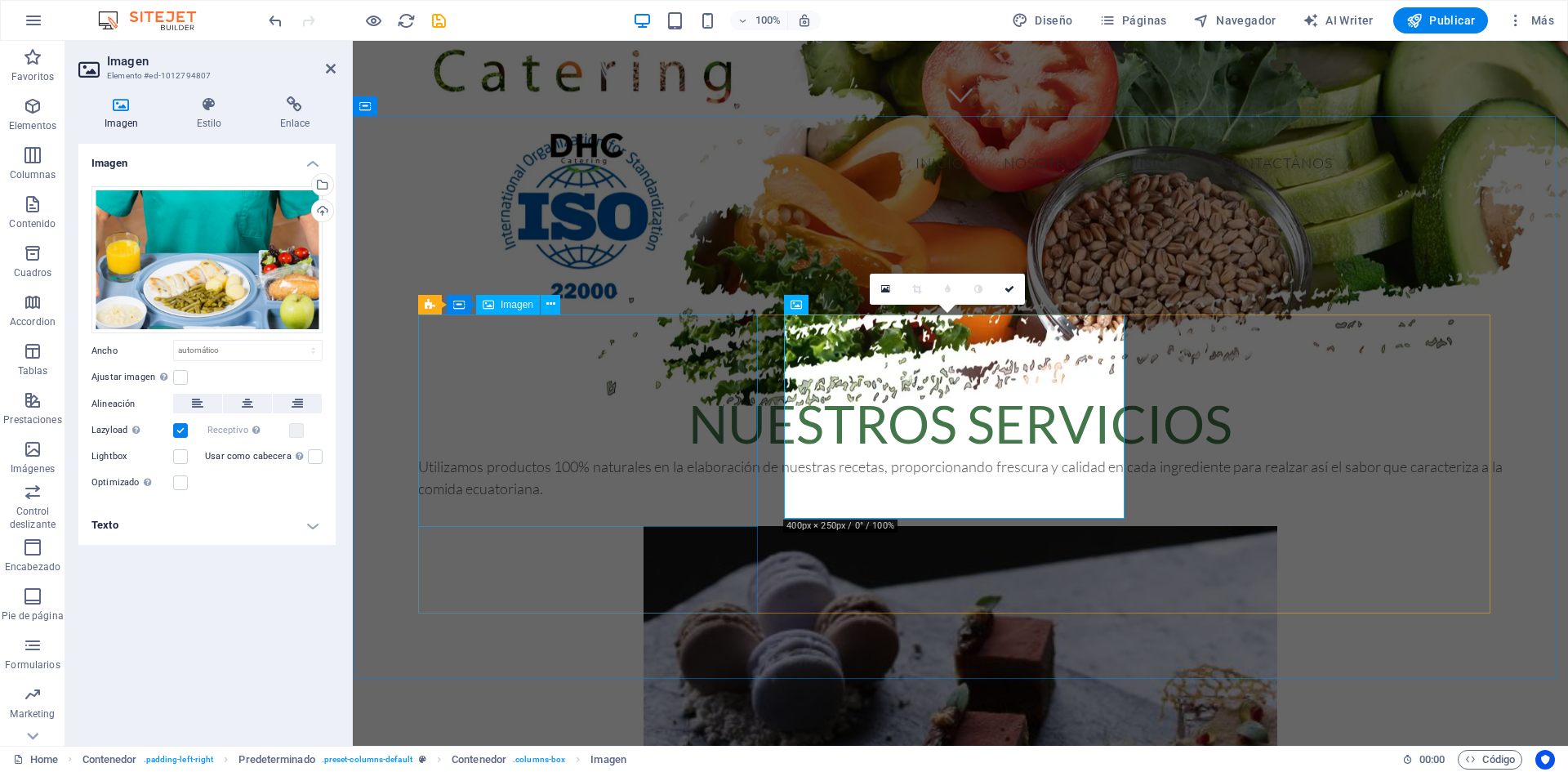
click at [522, 526] on figure at bounding box center [961, 724] width 1085 height 396
select select "vh"
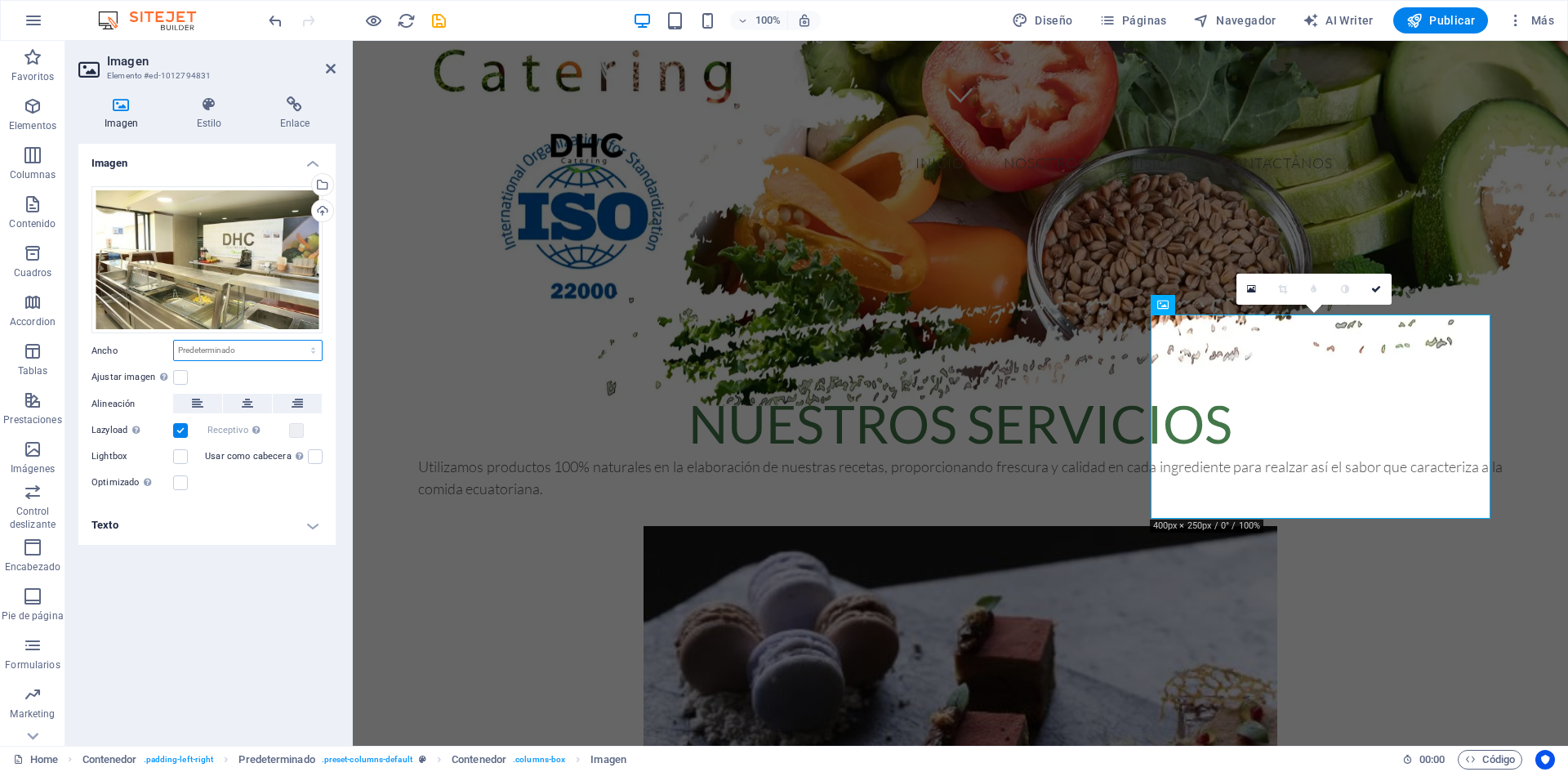
click at [286, 344] on select "Predeterminado automático px rem % em vh vw" at bounding box center [248, 350] width 148 height 20
click at [174, 340] on select "Predeterminado automático px rem % em vh vw" at bounding box center [248, 350] width 148 height 20
select select "DISABLED_OPTION_VALUE"
click at [180, 380] on label at bounding box center [181, 377] width 15 height 15
click at [0, 0] on input "Ajustar imagen Ajustar imagen automáticamente a un ancho y alto fijo" at bounding box center [0, 0] width 0 height 0
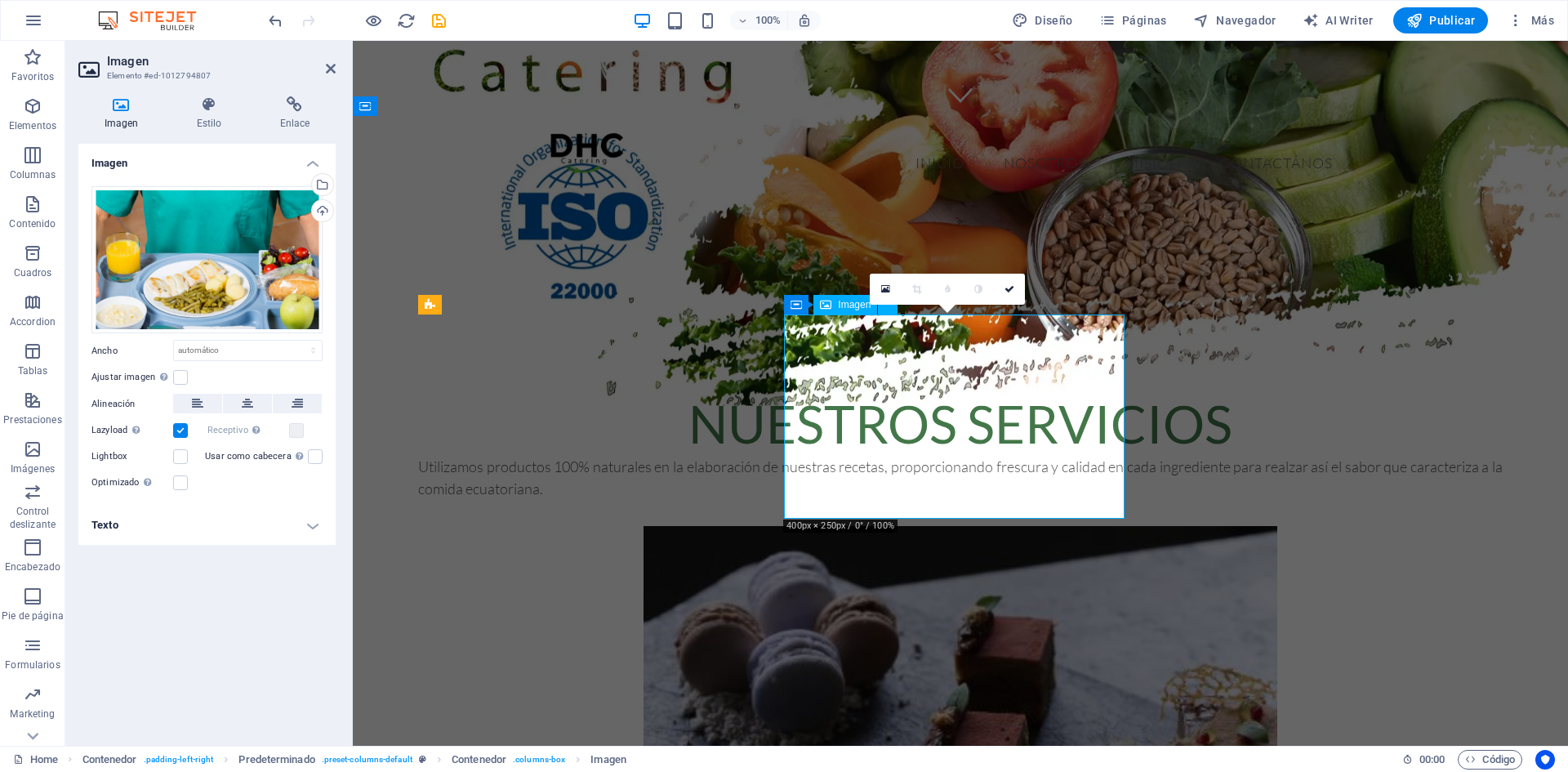
click at [184, 373] on label at bounding box center [181, 377] width 15 height 15
click at [0, 0] on input "Ajustar imagen Ajustar imagen automáticamente a un ancho y alto fijo" at bounding box center [0, 0] width 0 height 0
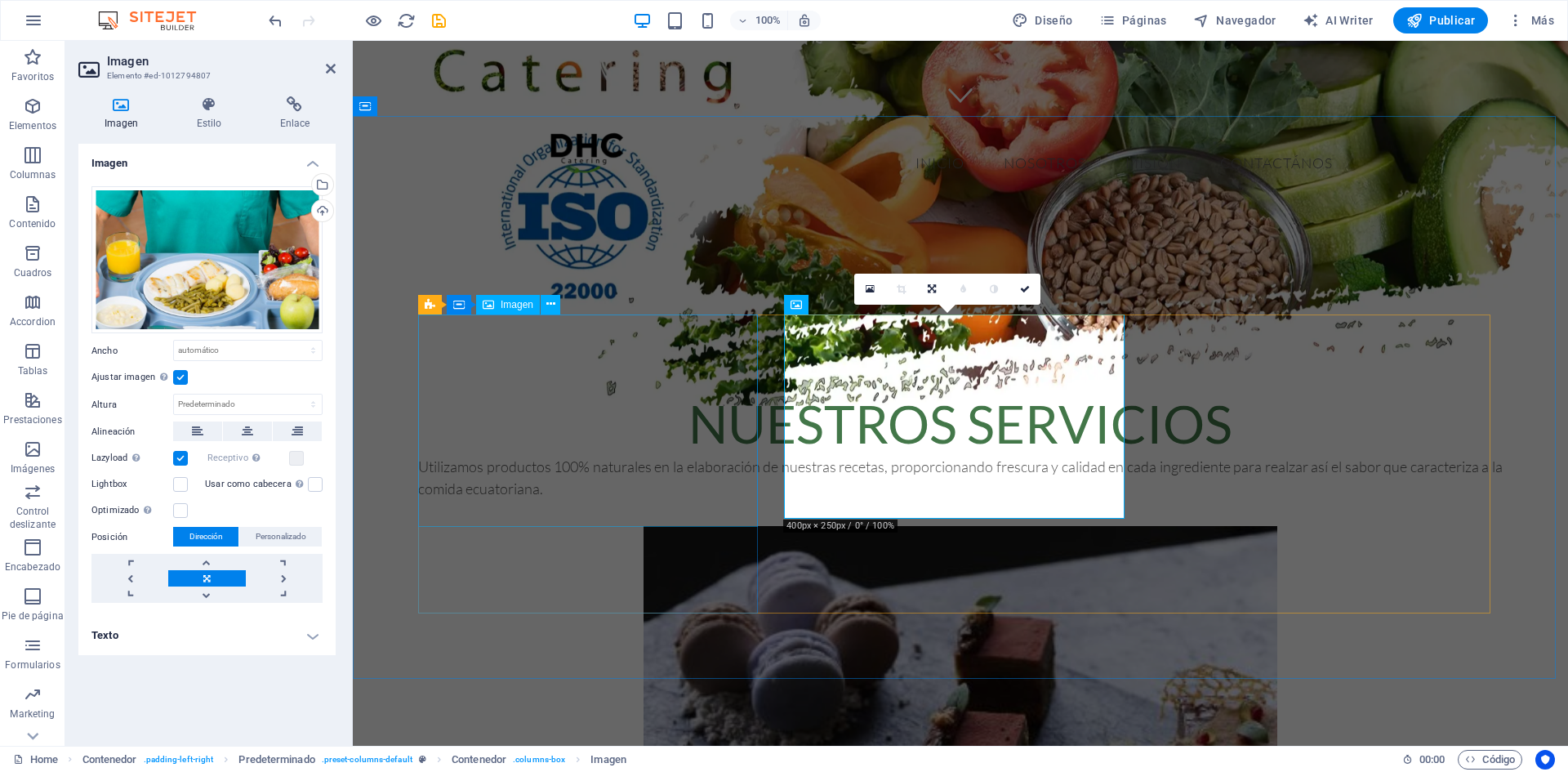
click at [670, 526] on figure at bounding box center [961, 724] width 1085 height 396
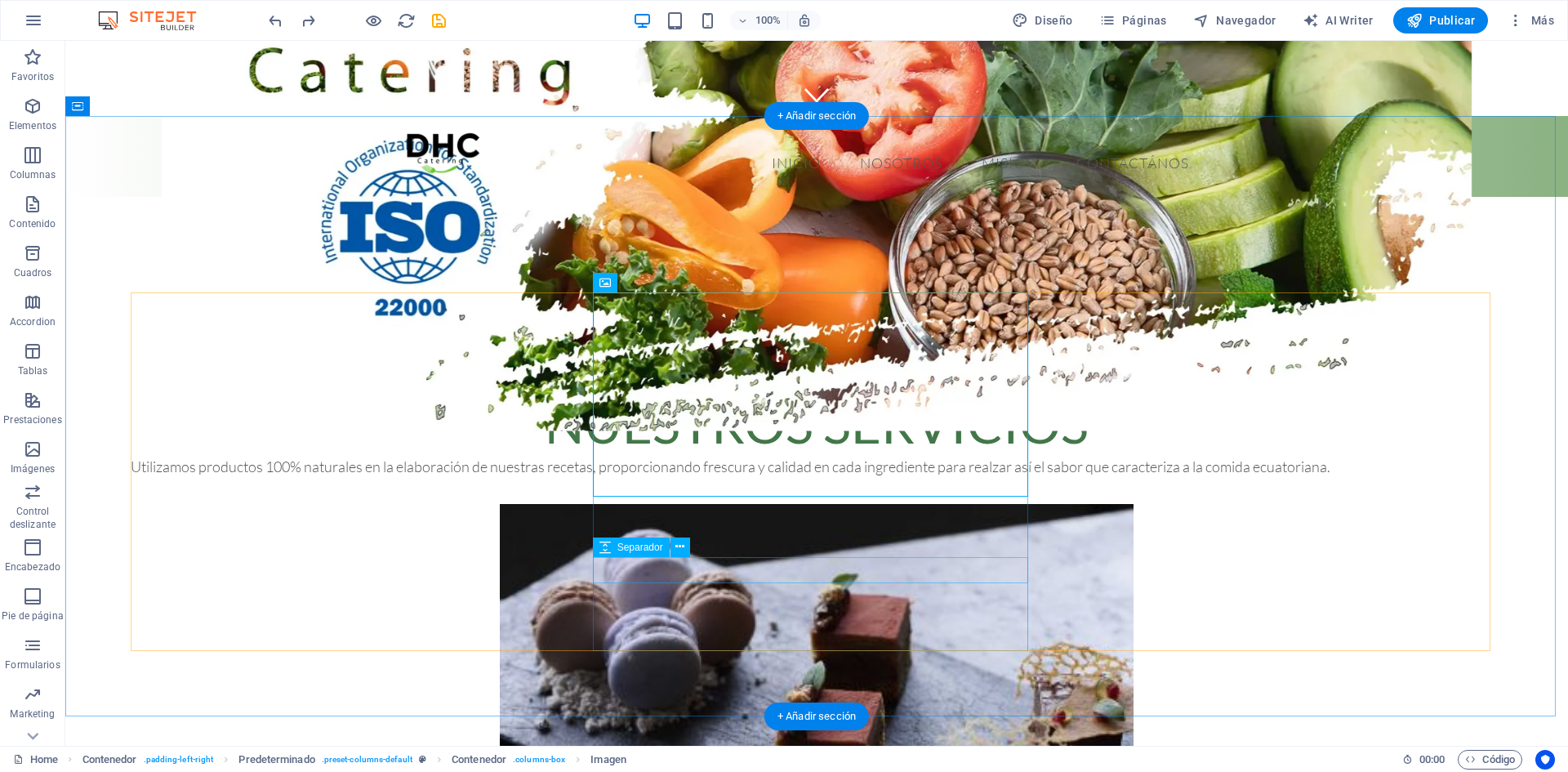
click at [422, 504] on figure at bounding box center [816, 701] width 1372 height 396
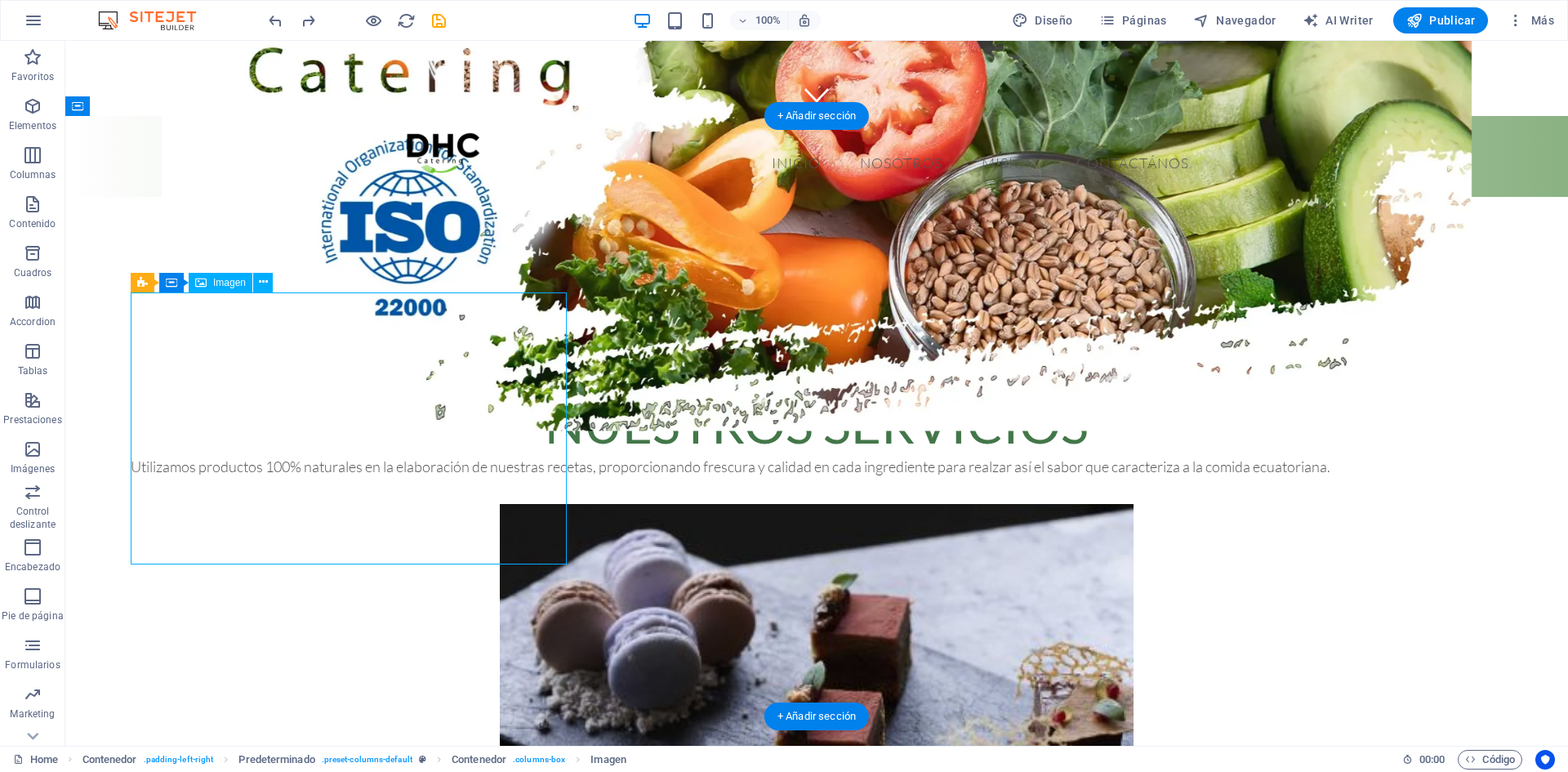
click at [422, 504] on figure at bounding box center [816, 701] width 1372 height 396
select select "vh"
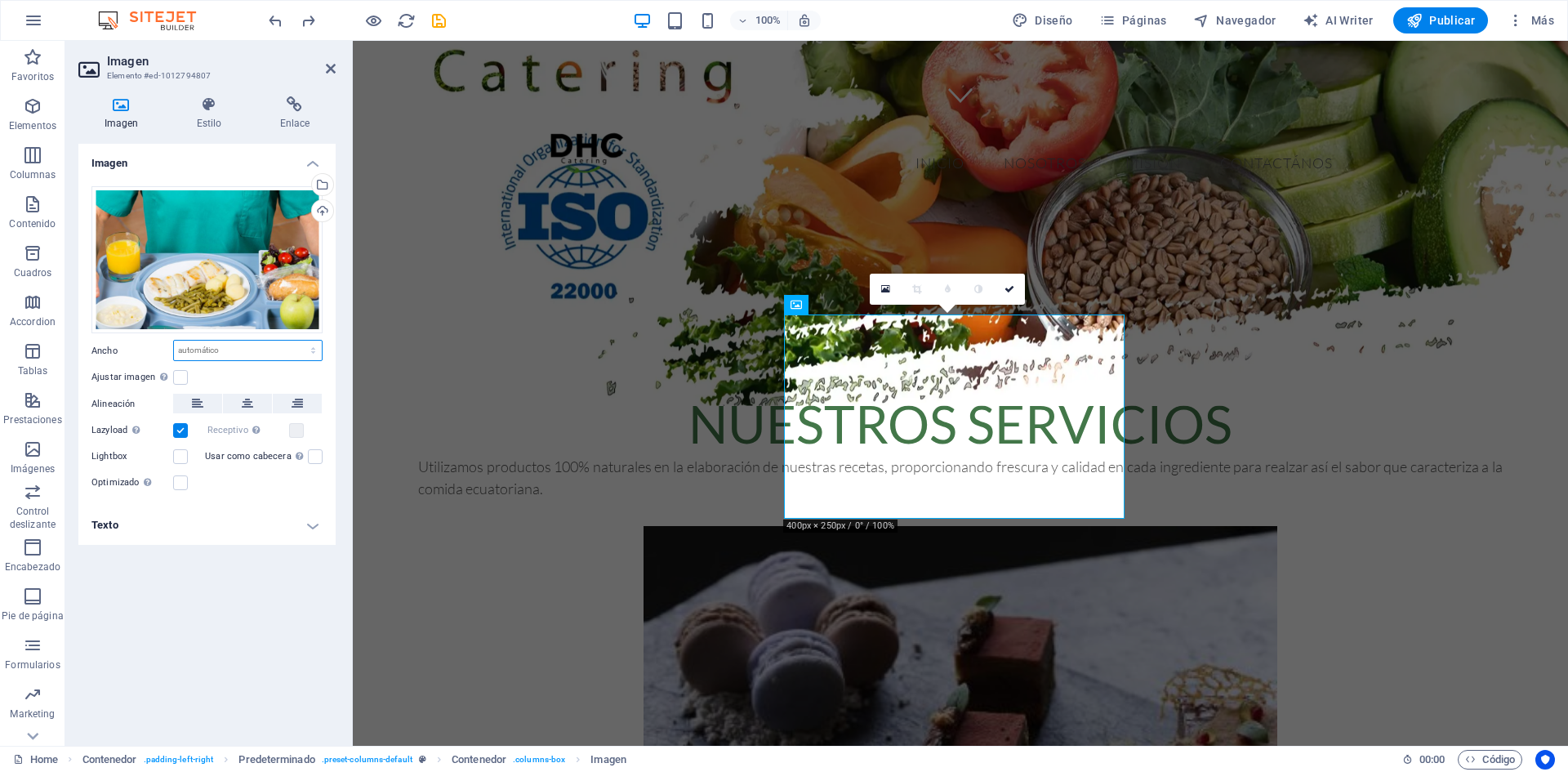
click at [304, 344] on select "Predeterminado automático px rem % em vh vw" at bounding box center [248, 350] width 148 height 20
select select "vh"
click at [299, 340] on select "Predeterminado automático px rem % em vh vw" at bounding box center [248, 350] width 148 height 20
click at [245, 351] on input "46.3" at bounding box center [248, 350] width 148 height 20
type input "4"
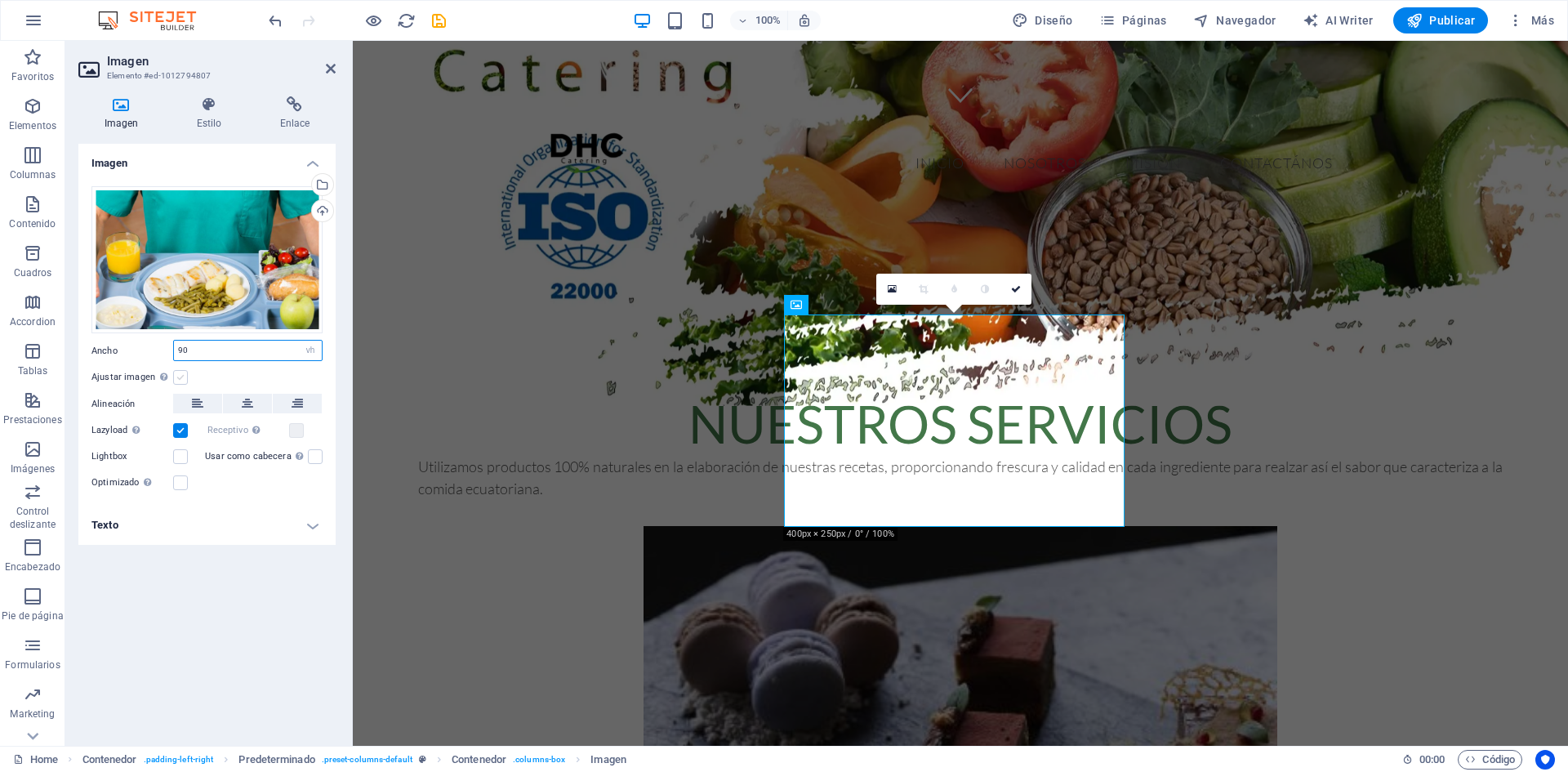
type input "90"
click at [179, 377] on label at bounding box center [181, 377] width 15 height 15
click at [0, 0] on input "Ajustar imagen Ajustar imagen automáticamente a un ancho y alto fijo" at bounding box center [0, 0] width 0 height 0
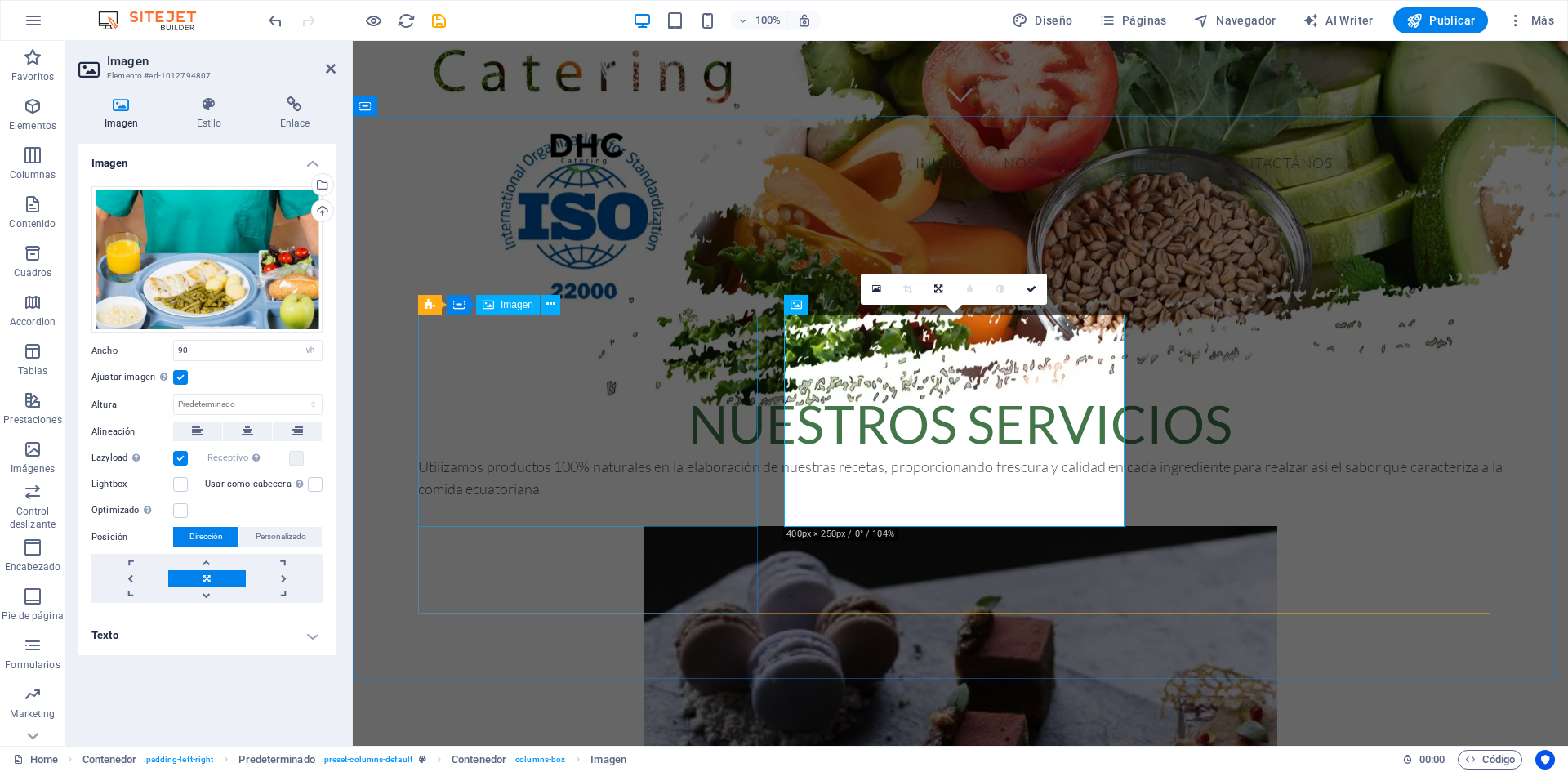
click at [592, 526] on figure at bounding box center [961, 724] width 1085 height 396
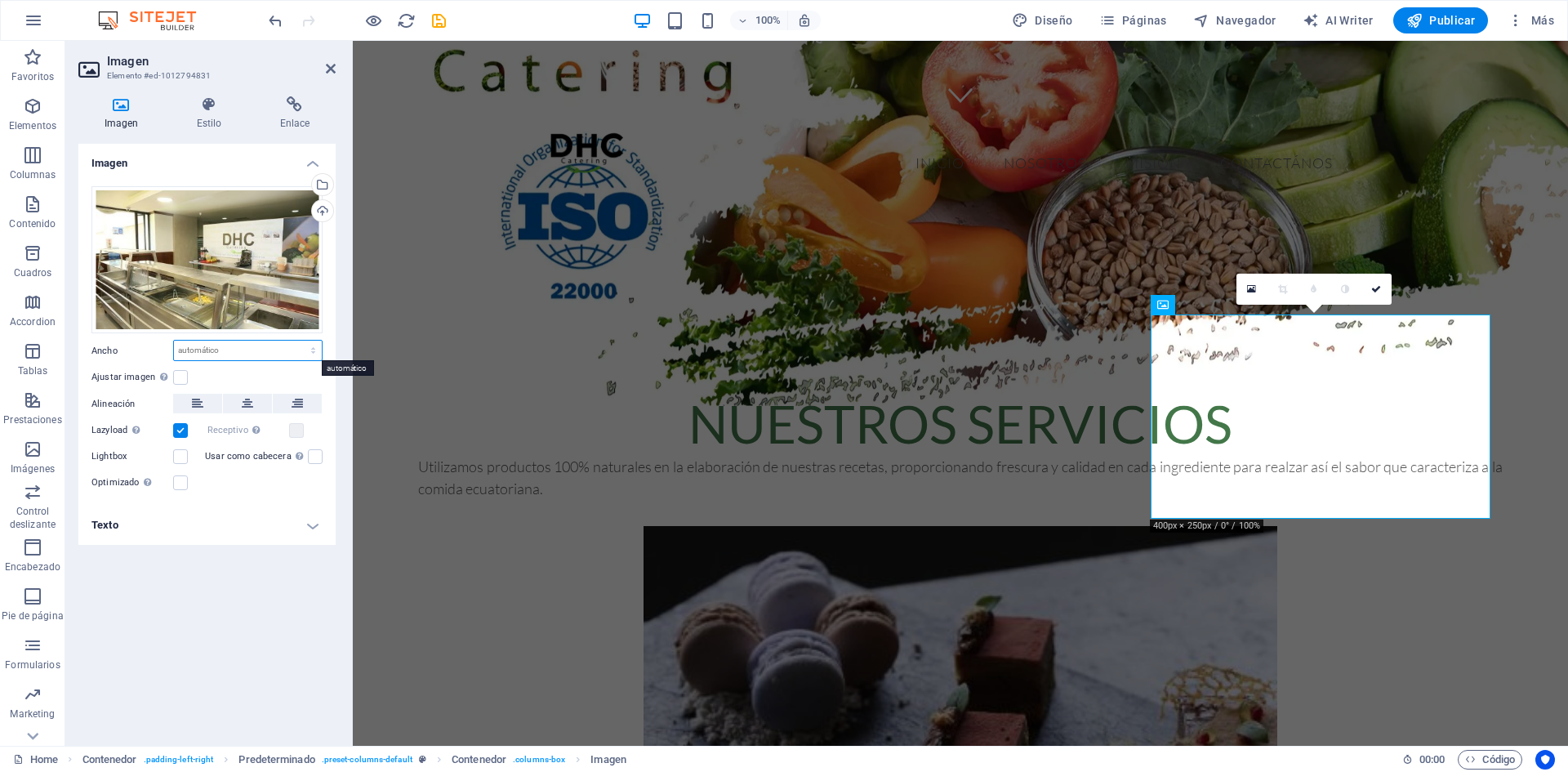
click at [238, 345] on select "Predeterminado automático px rem % em vh vw" at bounding box center [248, 350] width 148 height 20
select select "vh"
click at [299, 340] on select "Predeterminado automático px rem % em vh vw" at bounding box center [248, 350] width 148 height 20
type input "46.3"
type input "90"
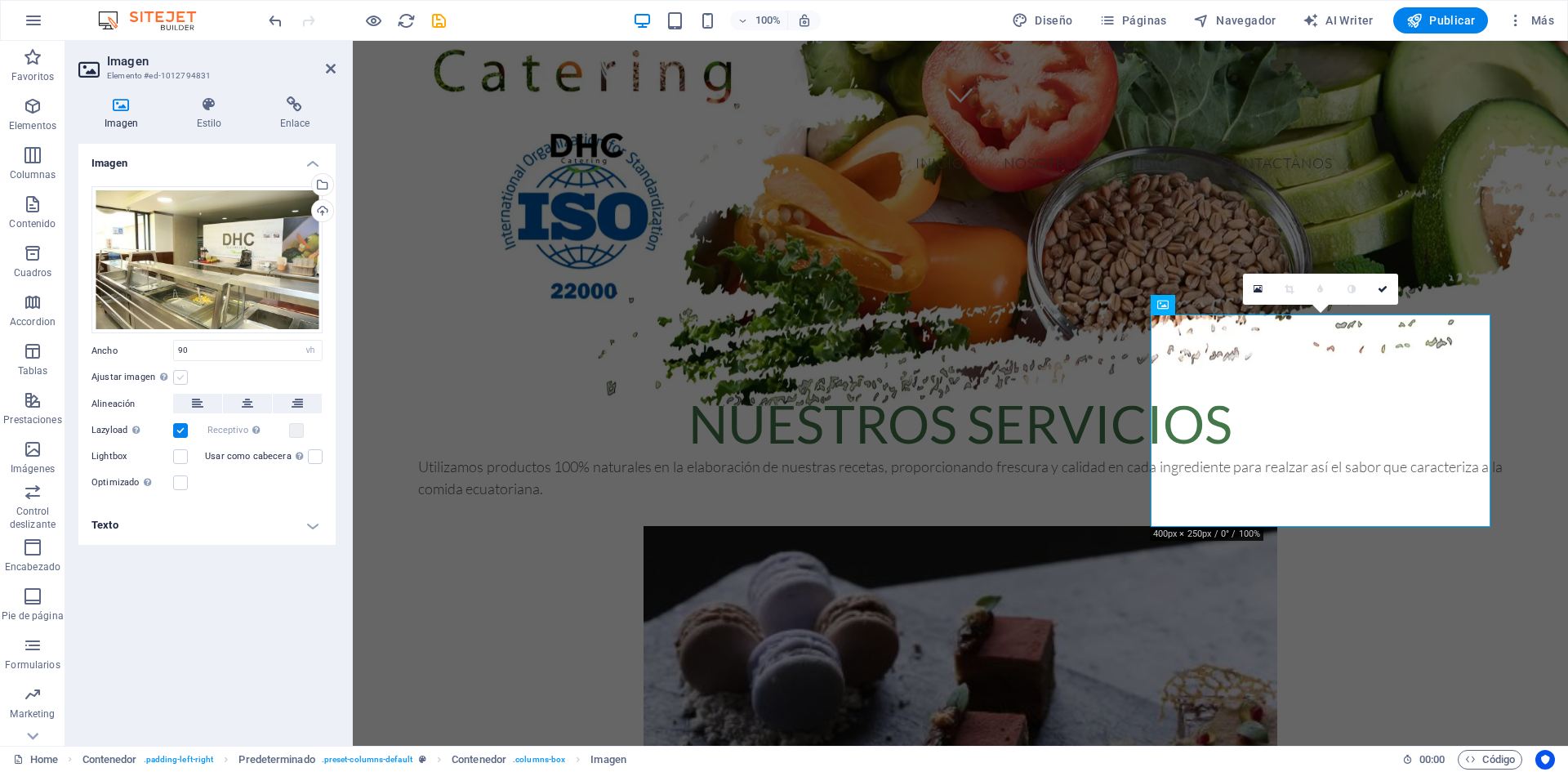
click at [174, 377] on label at bounding box center [181, 377] width 15 height 15
click at [0, 0] on input "Ajustar imagen Ajustar imagen automáticamente a un ancho y alto fijo" at bounding box center [0, 0] width 0 height 0
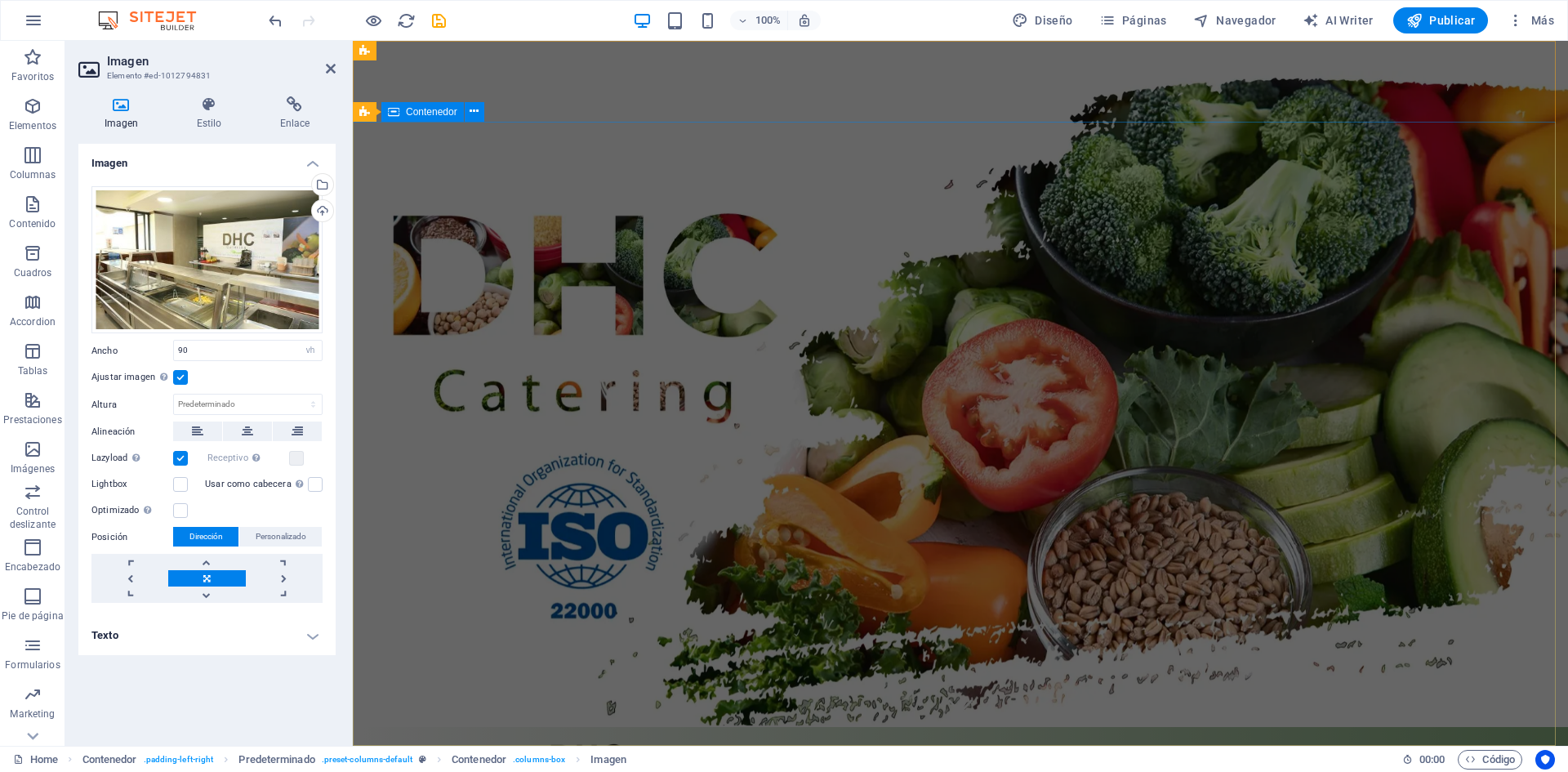
scroll to position [0, 0]
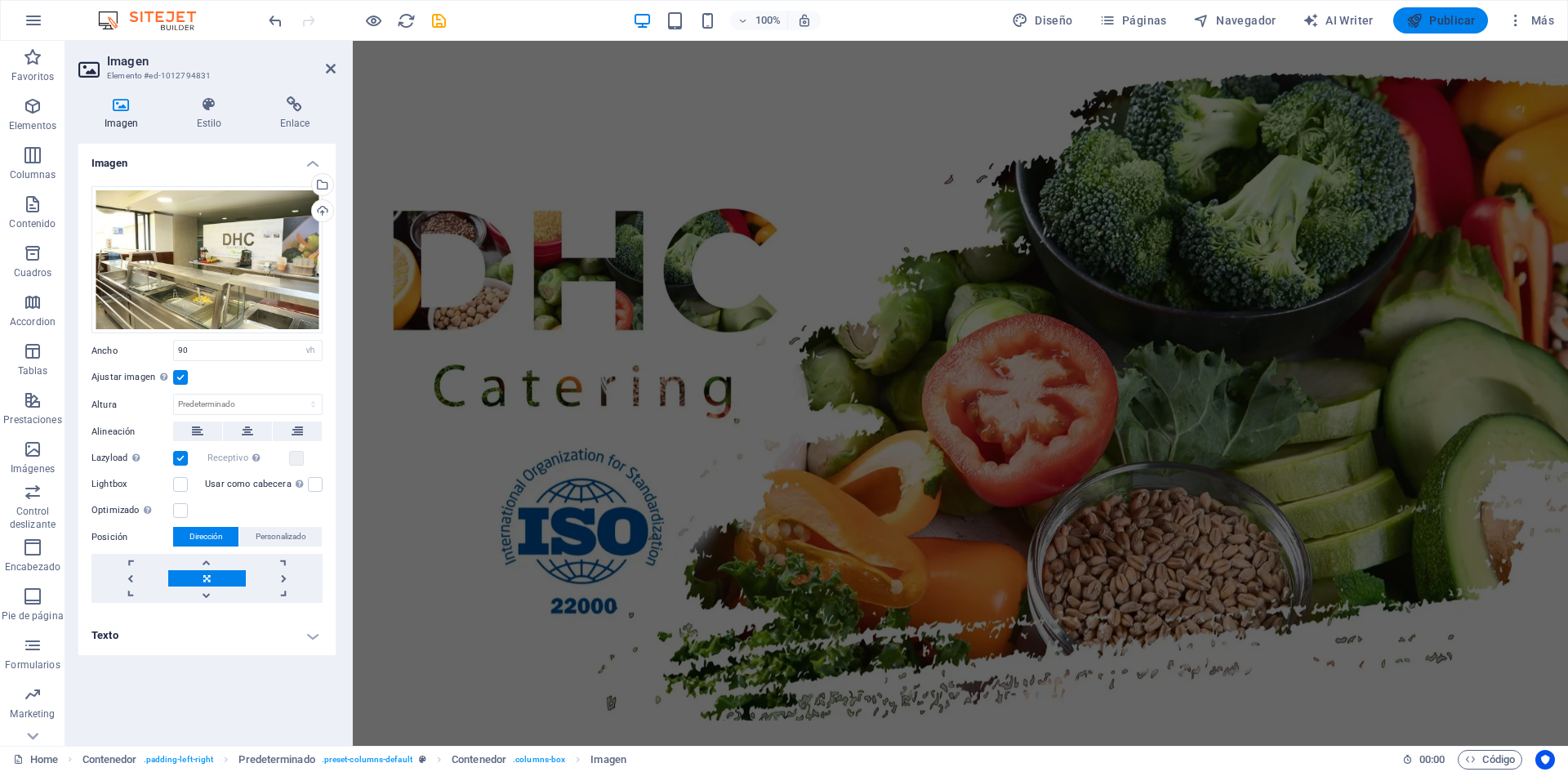
click at [1450, 16] on span "Publicar" at bounding box center [1441, 21] width 70 height 16
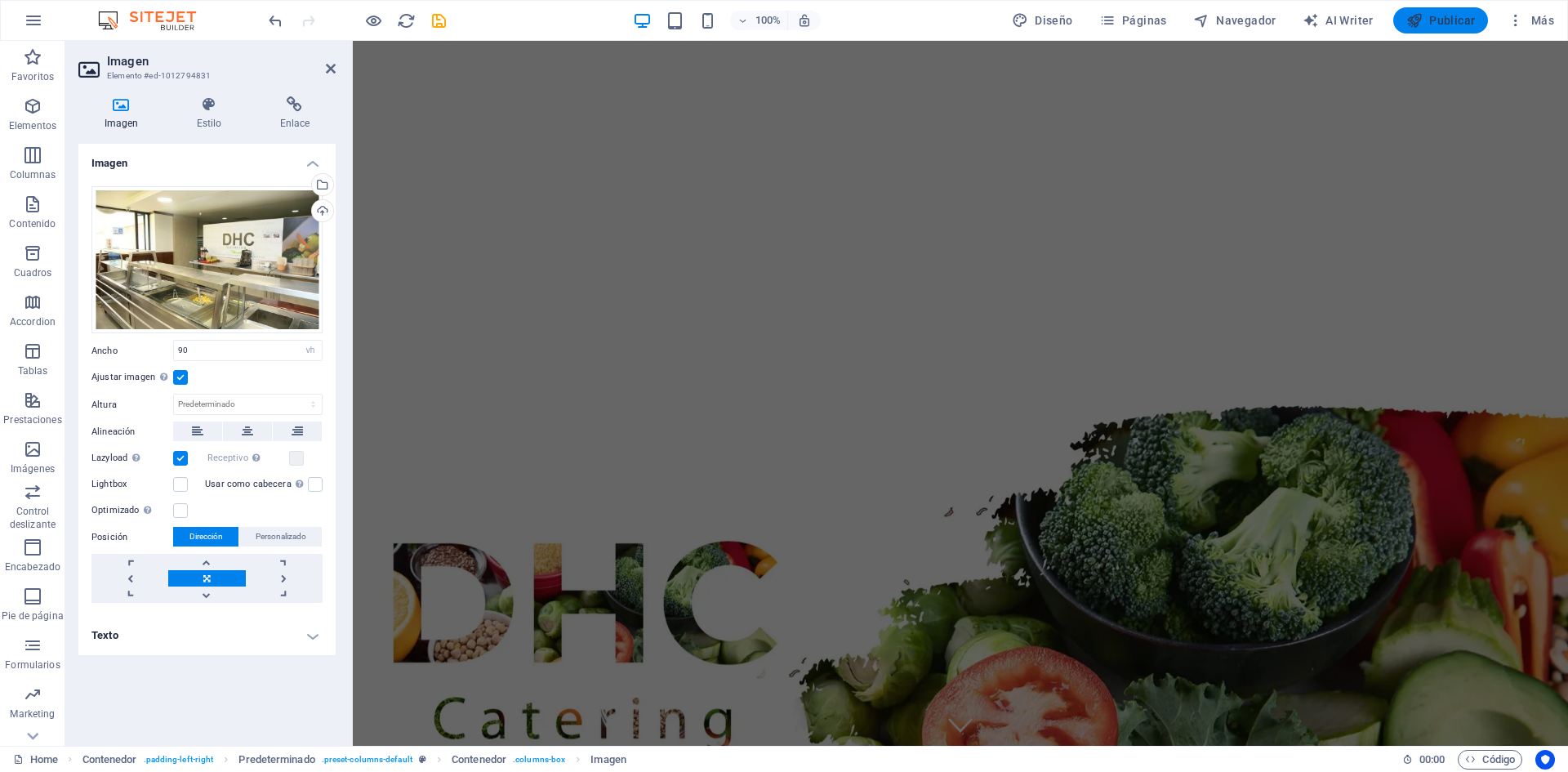
scroll to position [665, 0]
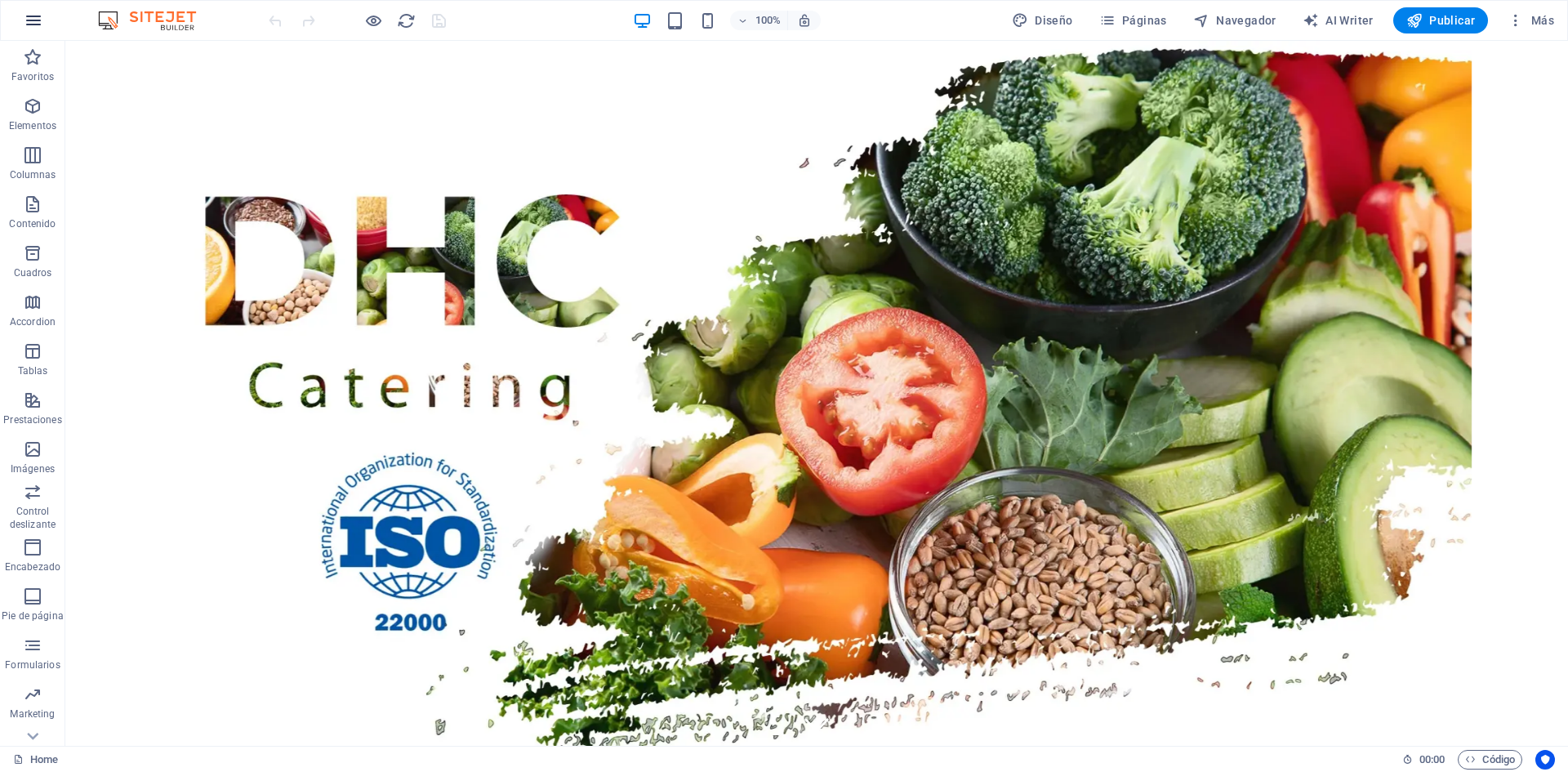
click at [31, 20] on icon "button" at bounding box center [34, 21] width 20 height 20
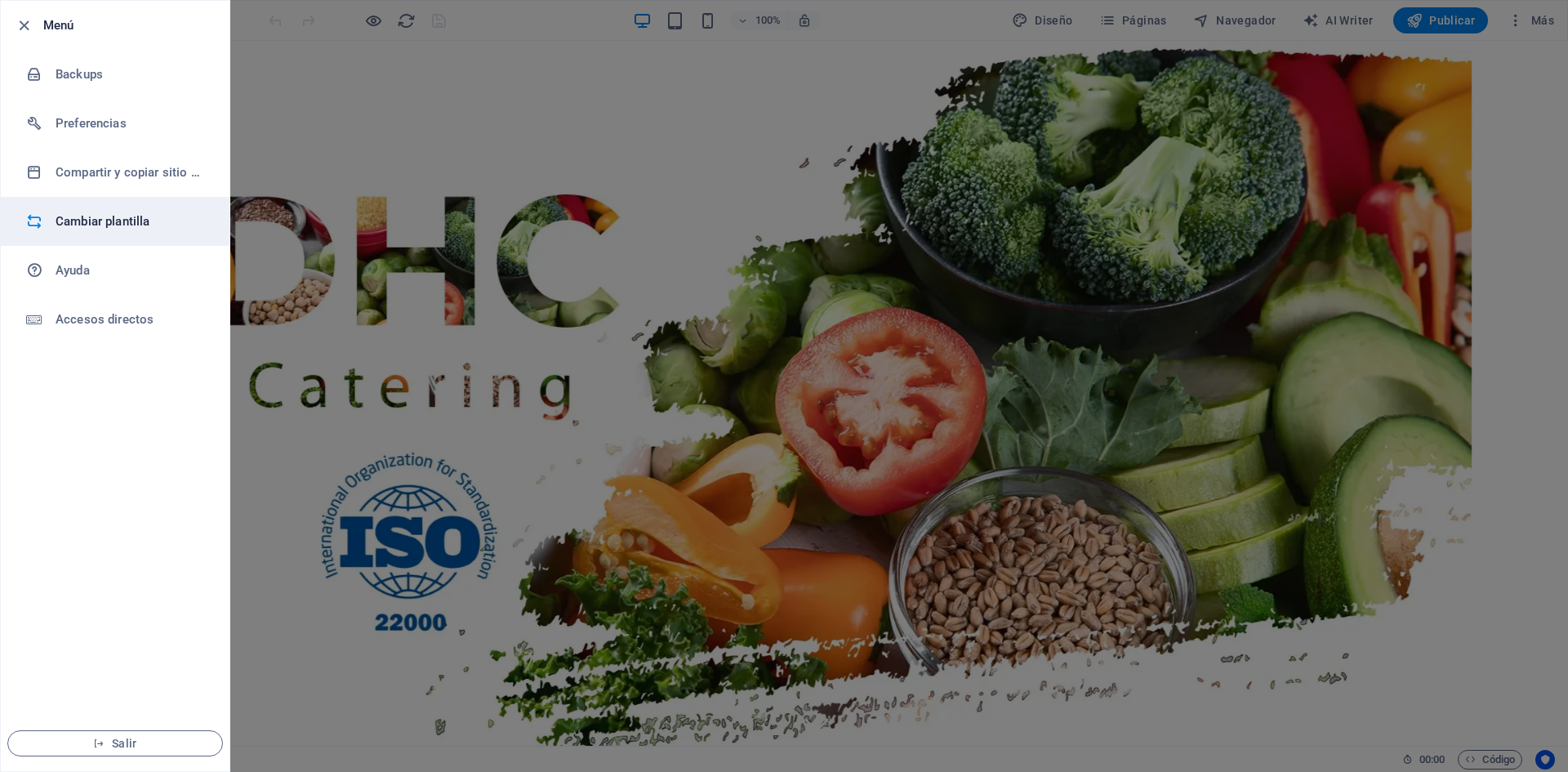
click at [99, 225] on h6 "Cambiar plantilla" at bounding box center [131, 222] width 151 height 20
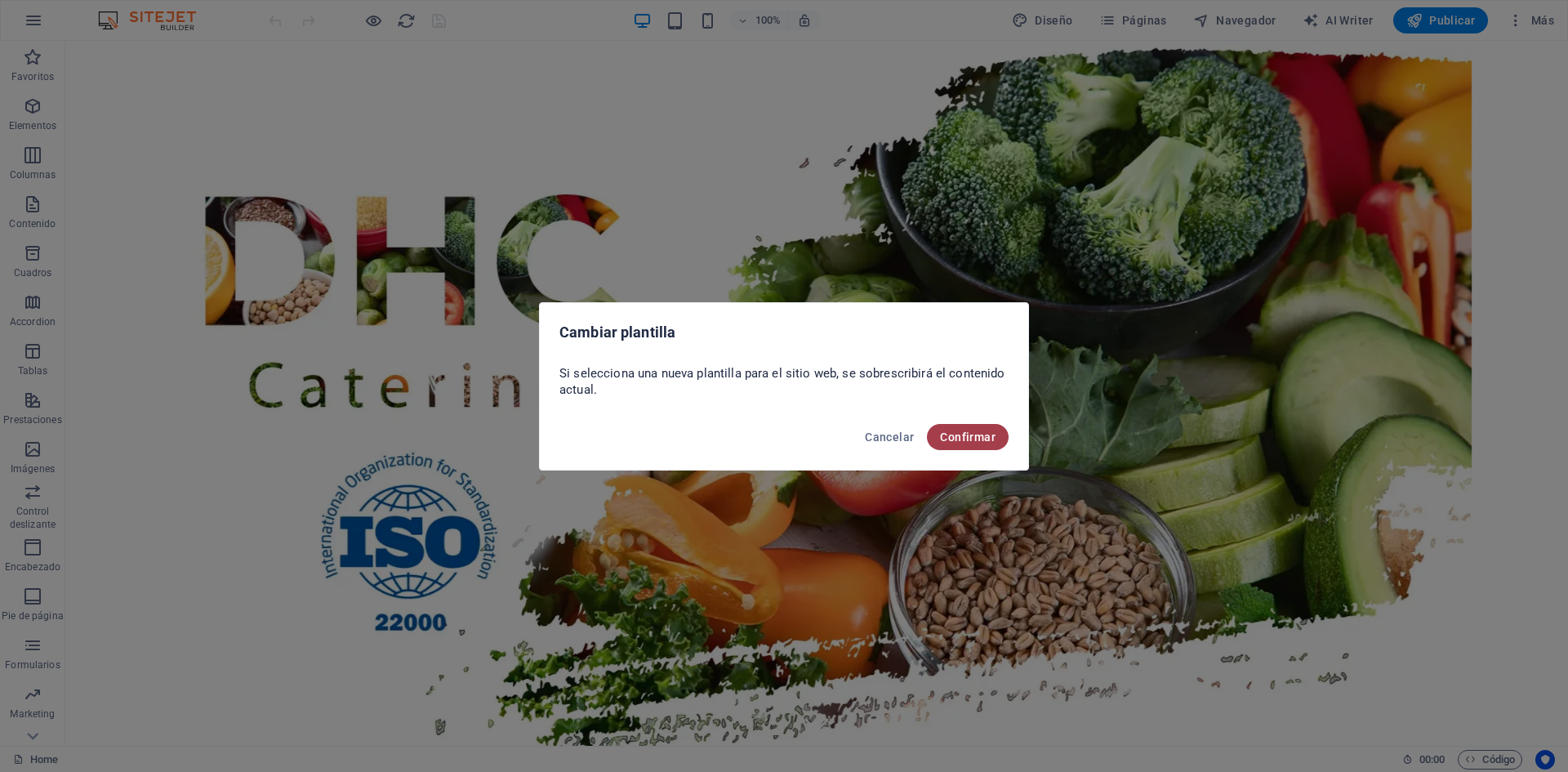
click at [947, 431] on span "Confirmar" at bounding box center [968, 437] width 56 height 13
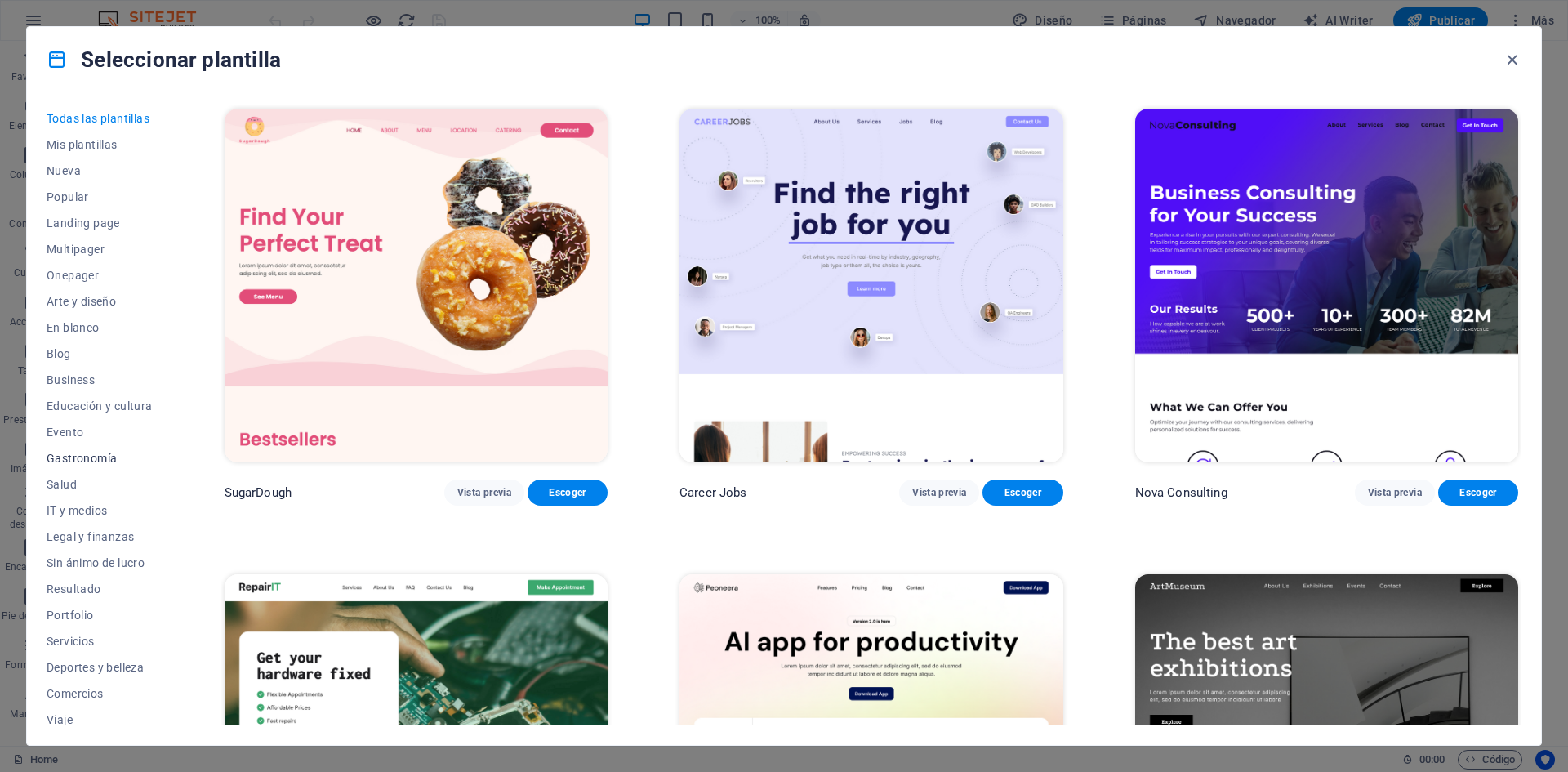
click at [97, 452] on span "Gastronomía" at bounding box center [99, 459] width 106 height 13
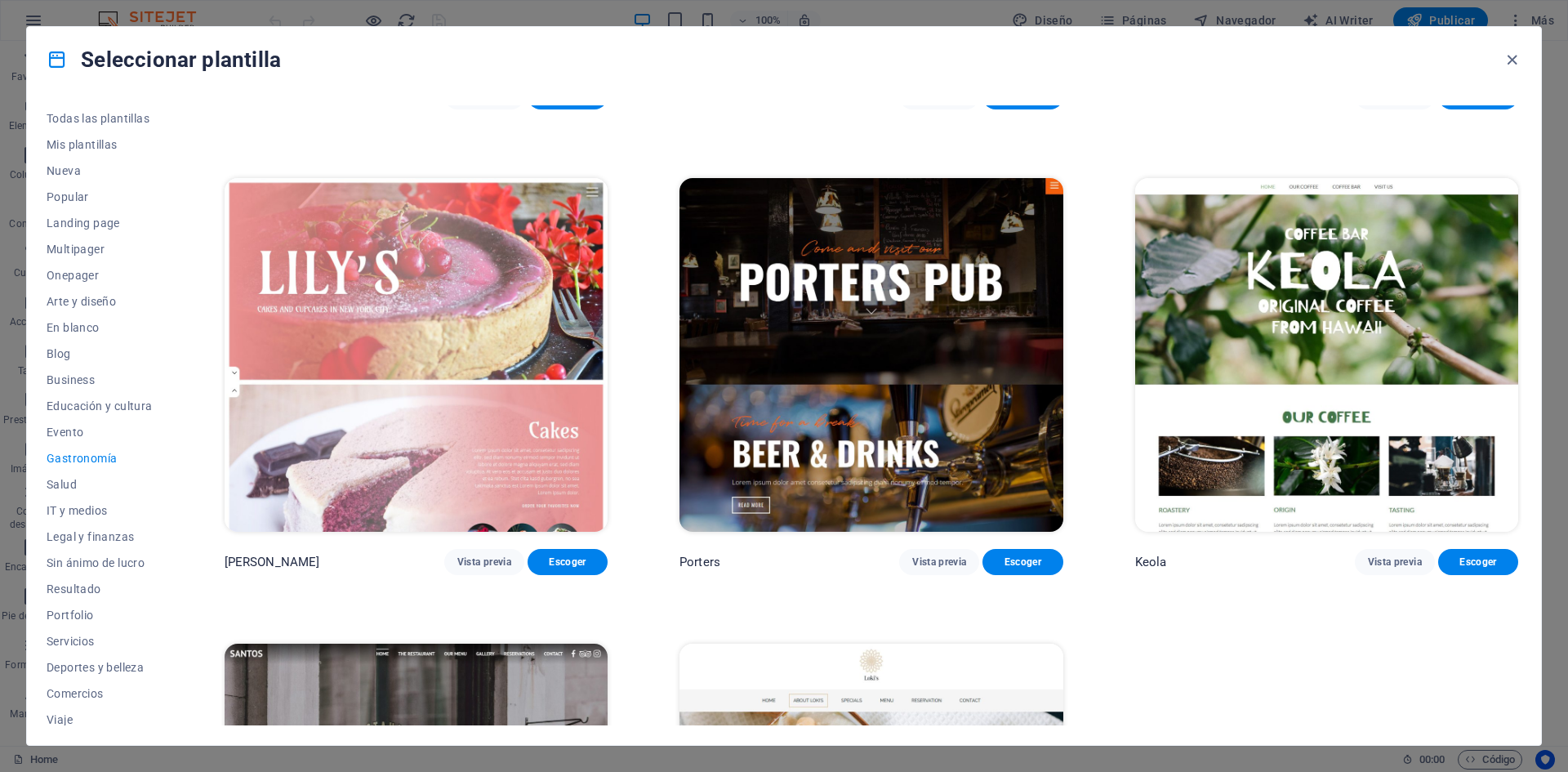
scroll to position [1931, 0]
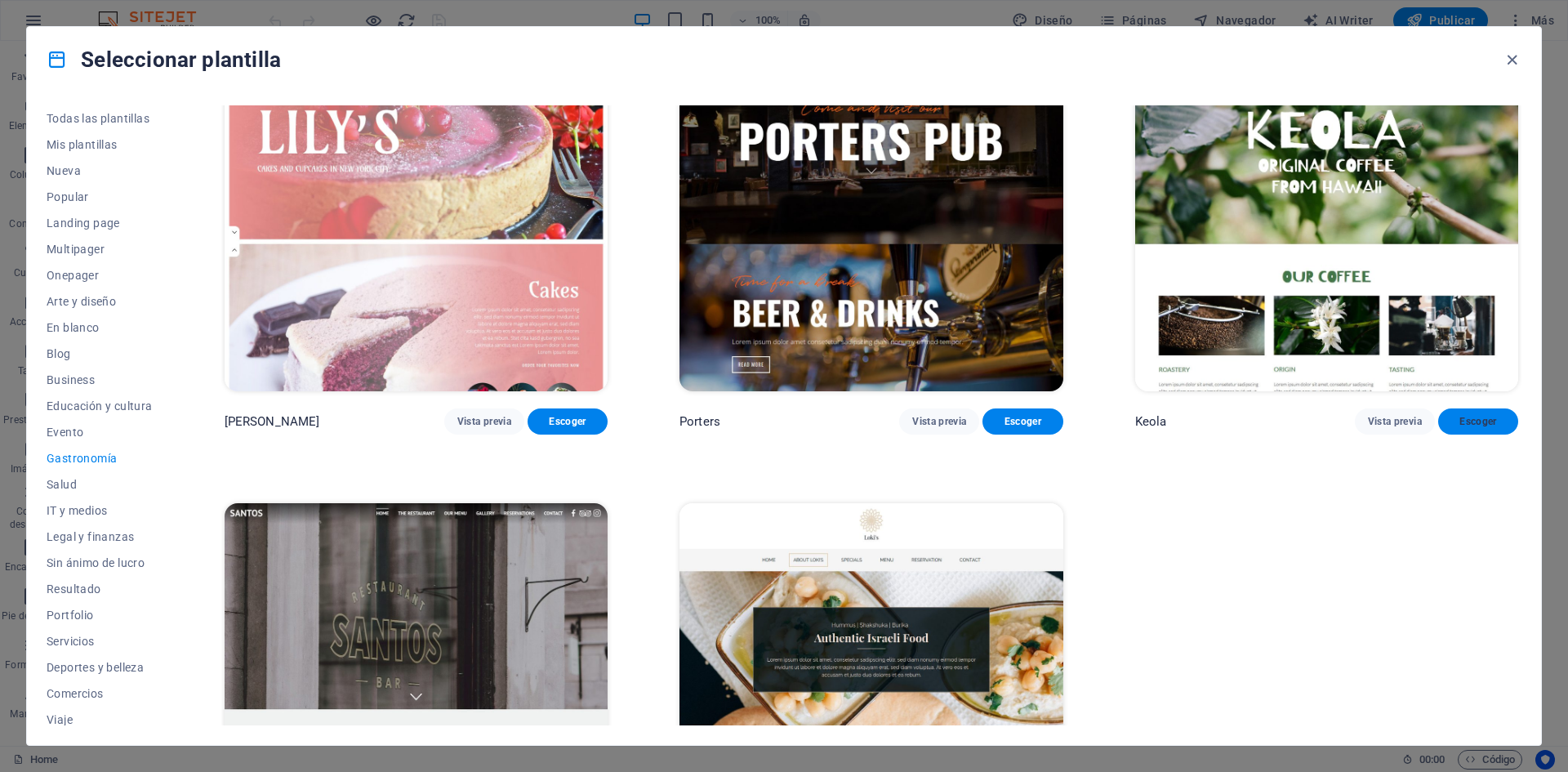
click at [1493, 415] on span "Escoger" at bounding box center [1479, 422] width 54 height 13
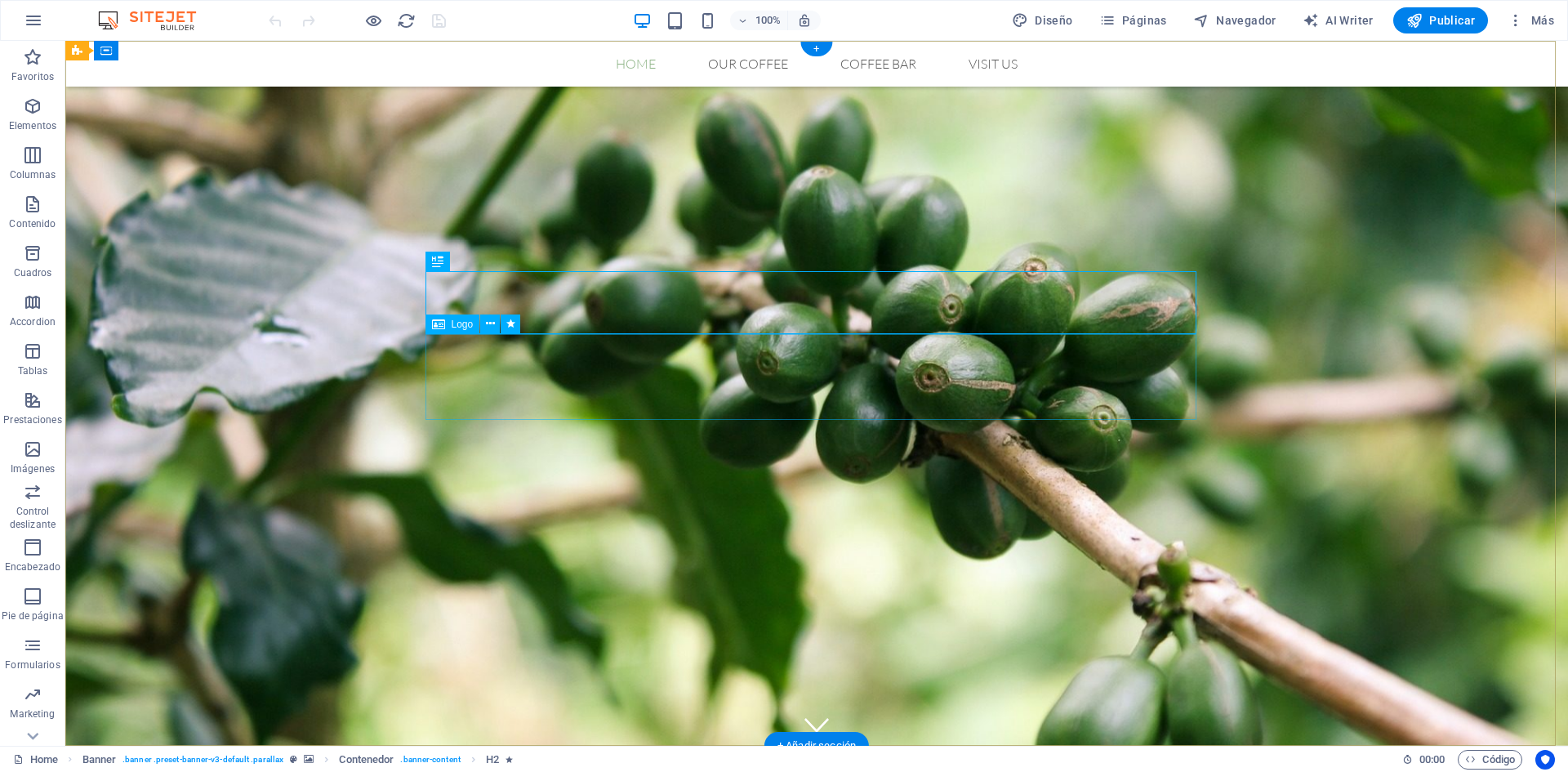
select select "px"
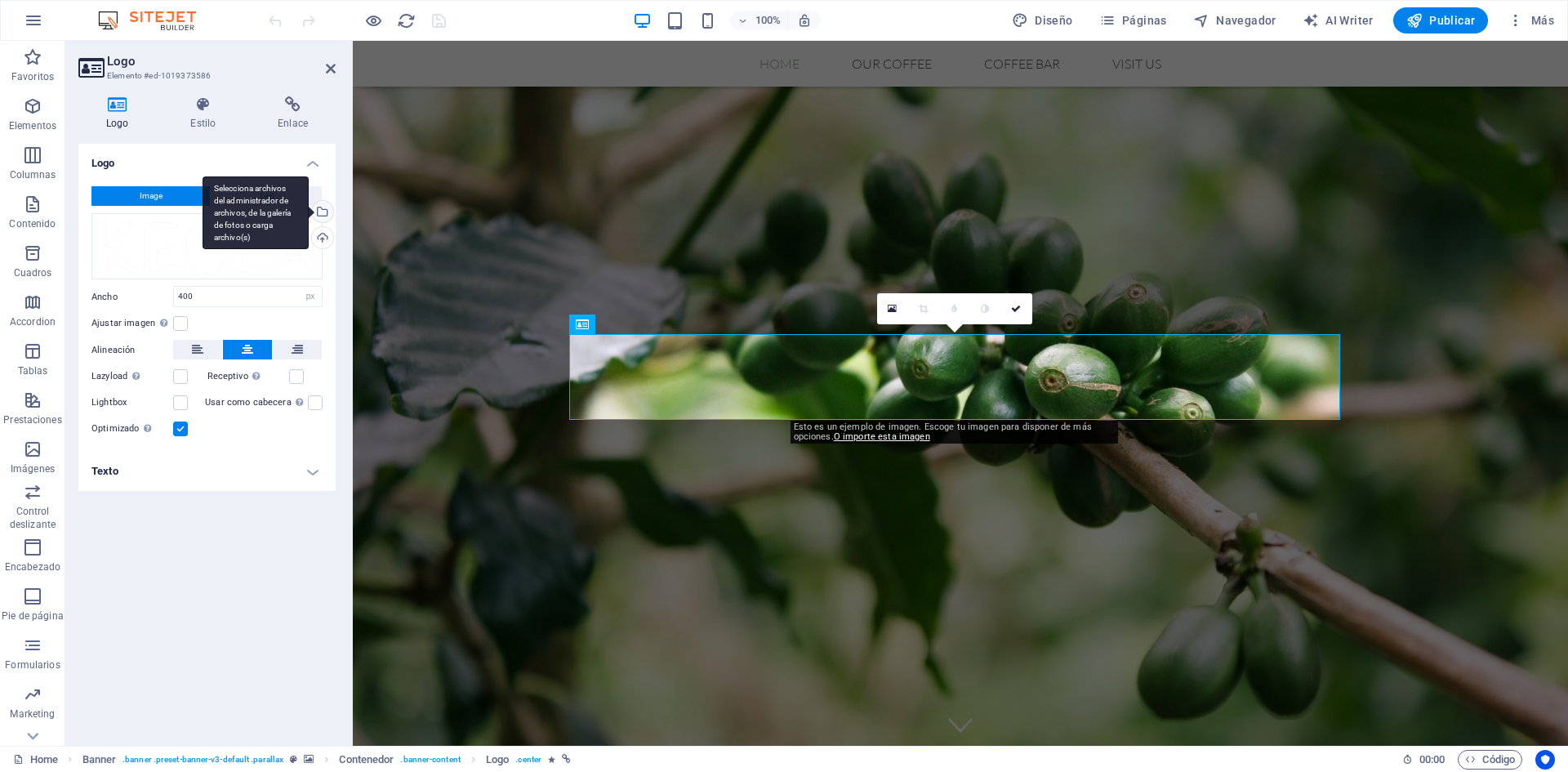
click at [322, 219] on div "Selecciona archivos del administrador de archivos, de la galería de fotos o car…" at bounding box center [321, 213] width 25 height 25
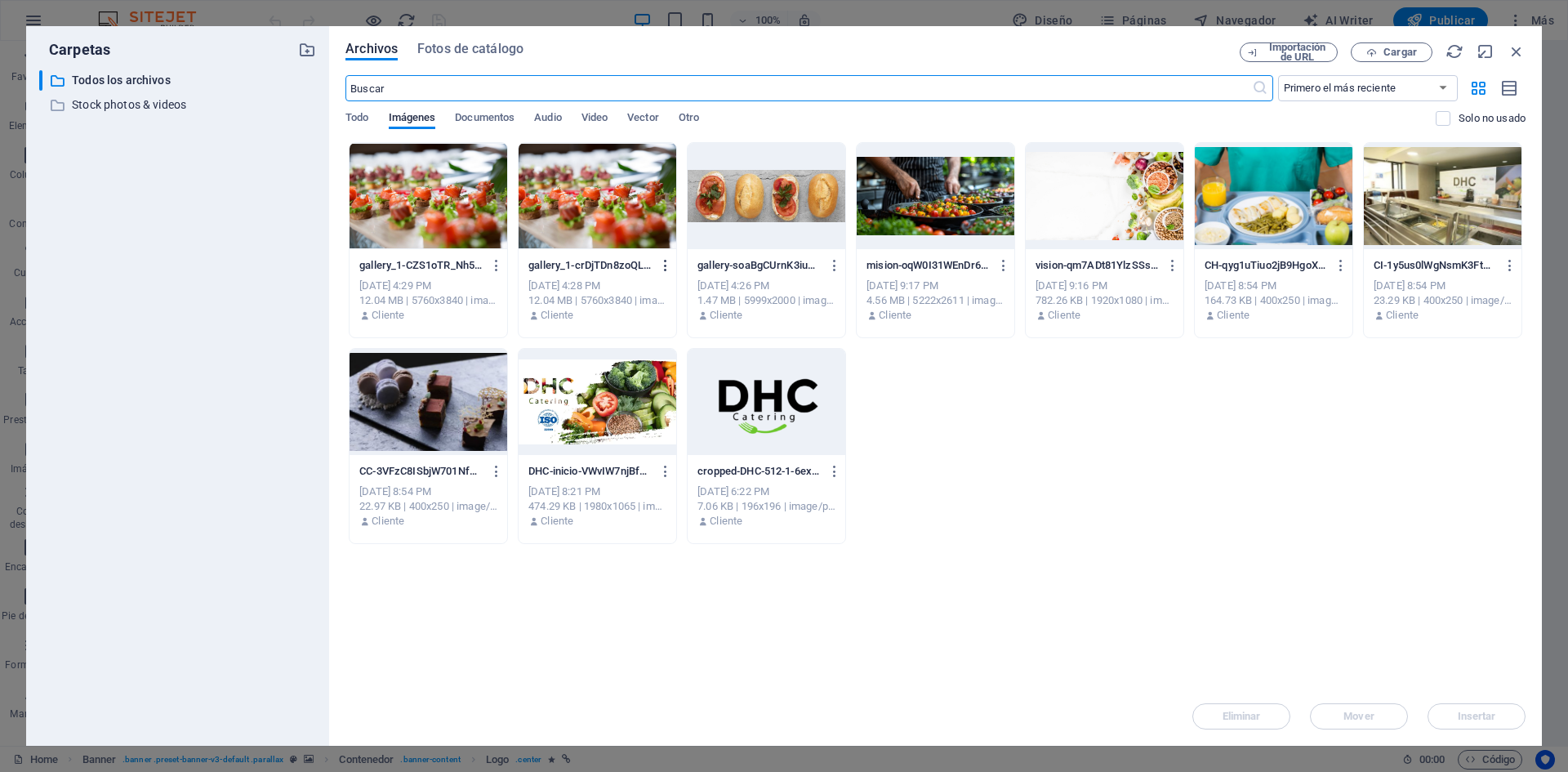
click at [662, 267] on icon "button" at bounding box center [665, 266] width 16 height 15
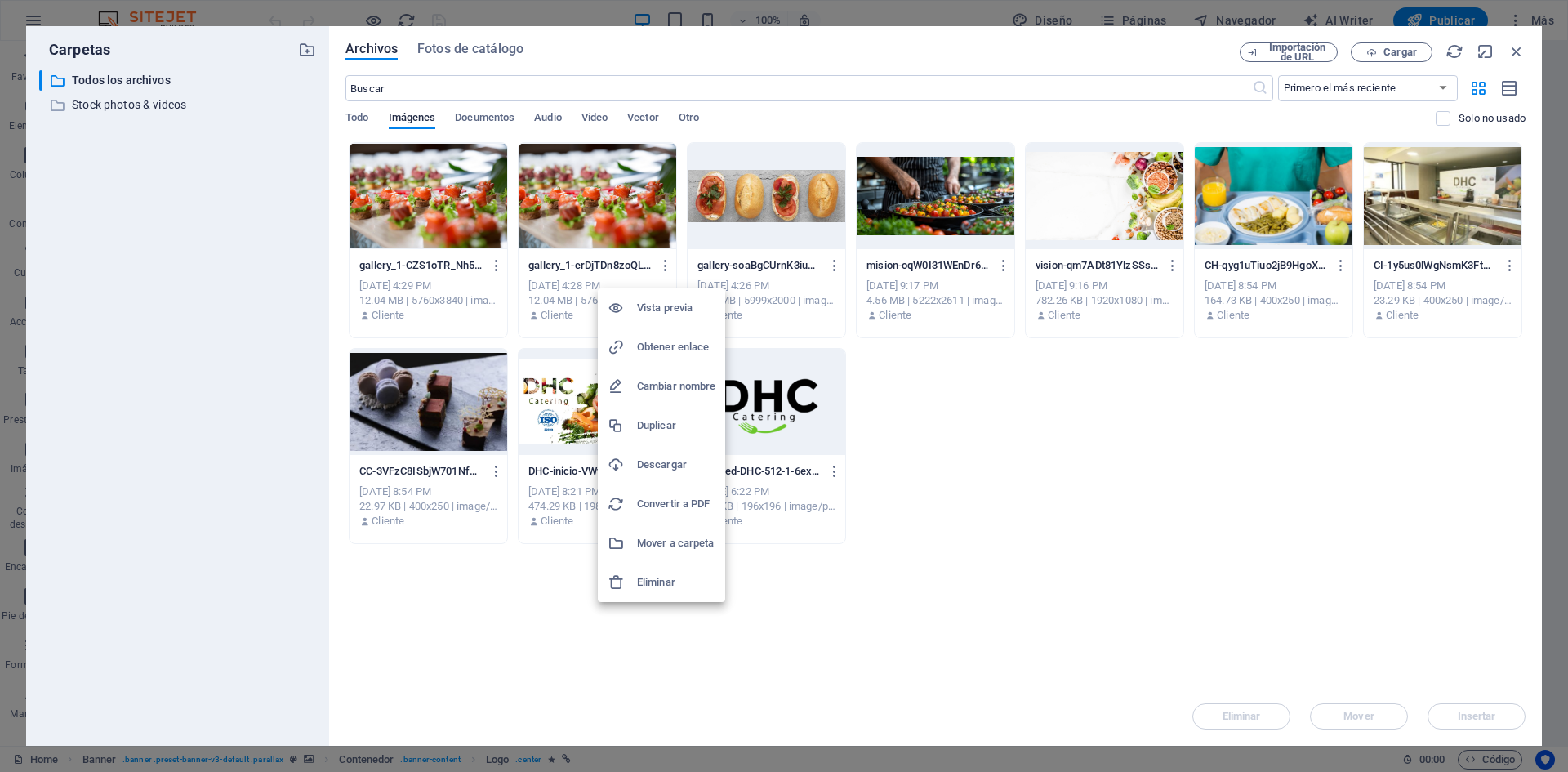
click at [693, 568] on li "Eliminar" at bounding box center [661, 582] width 127 height 39
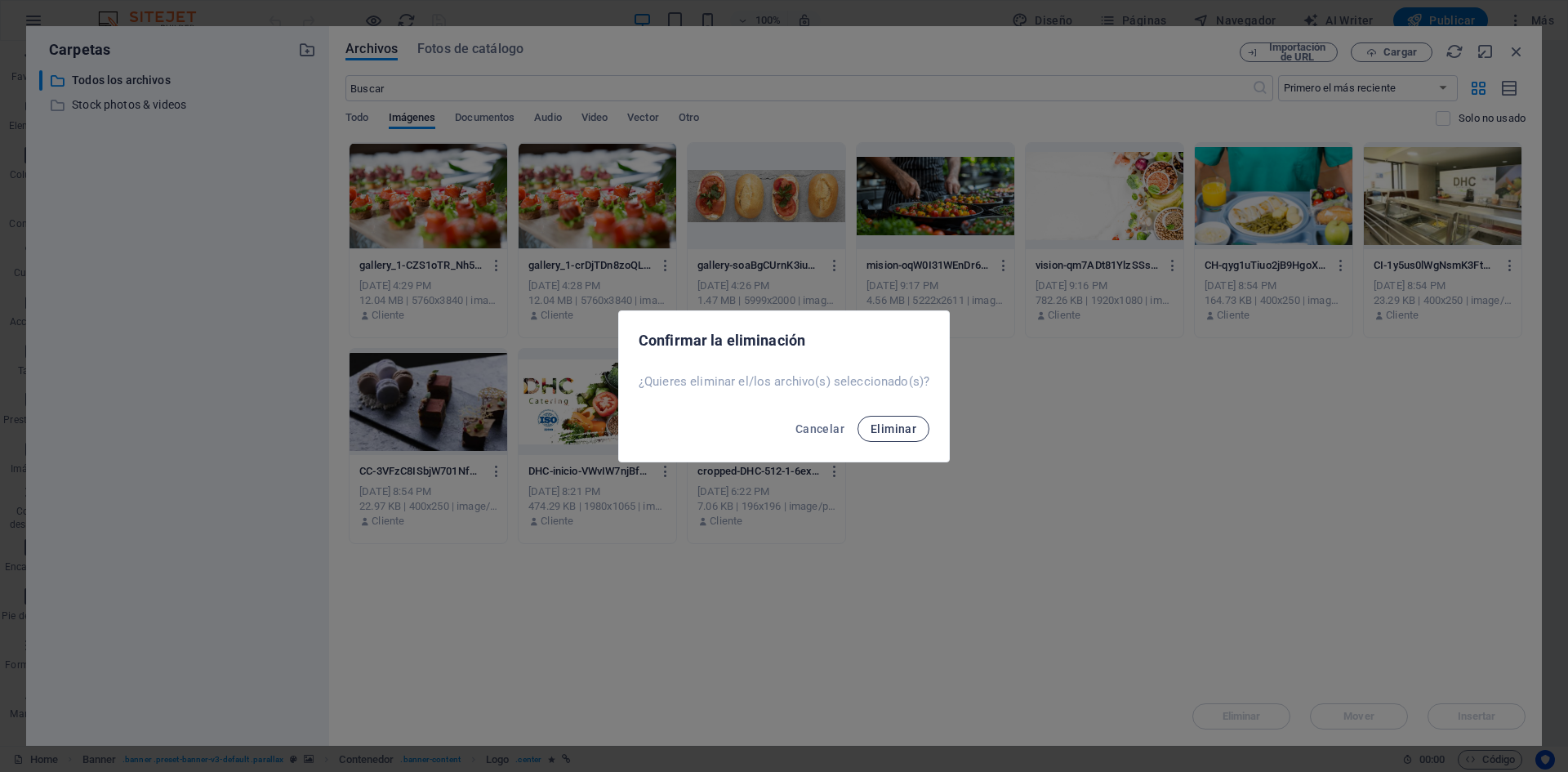
click at [903, 435] on span "Eliminar" at bounding box center [894, 429] width 46 height 13
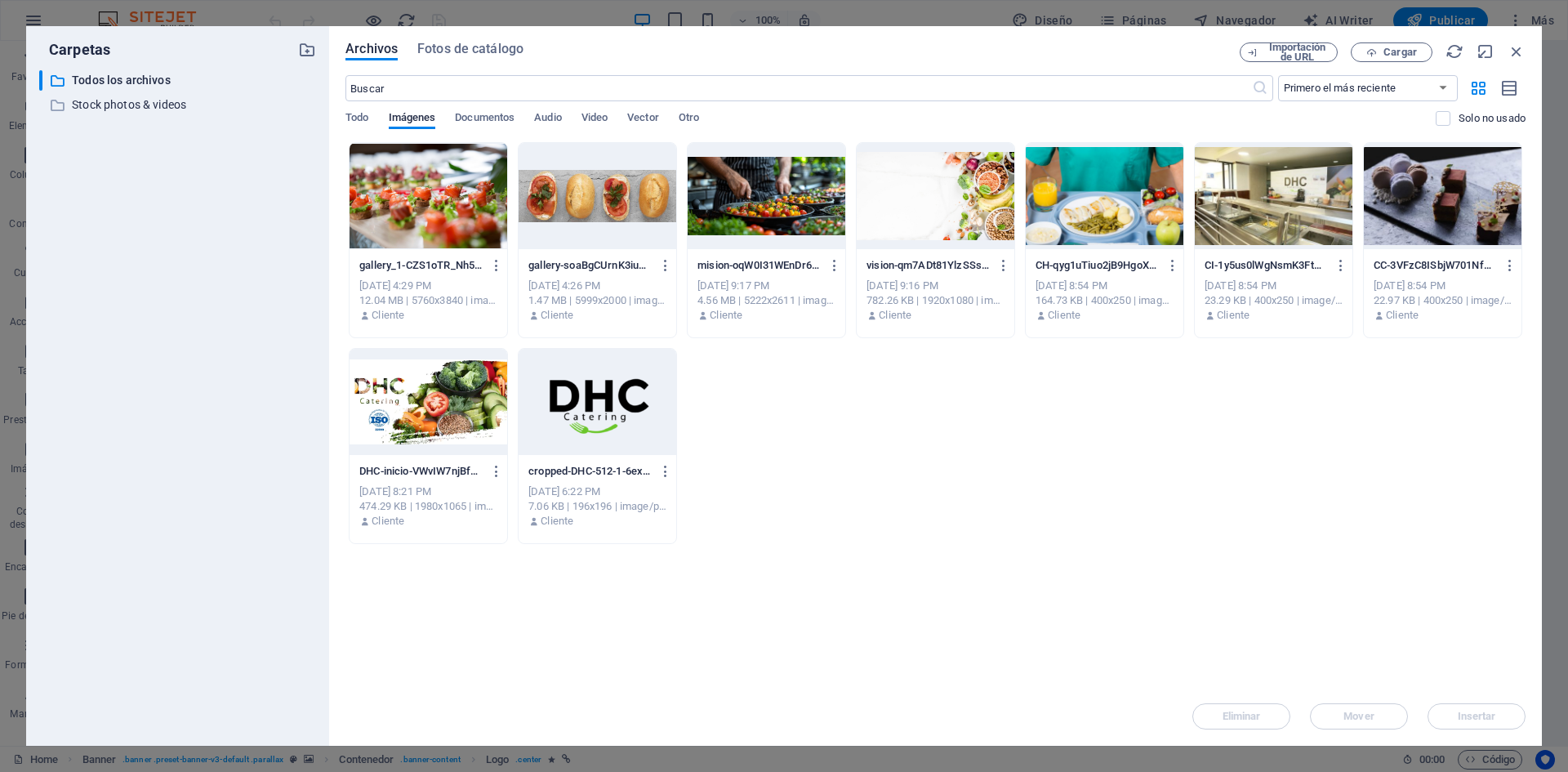
click at [613, 389] on div at bounding box center [597, 401] width 158 height 106
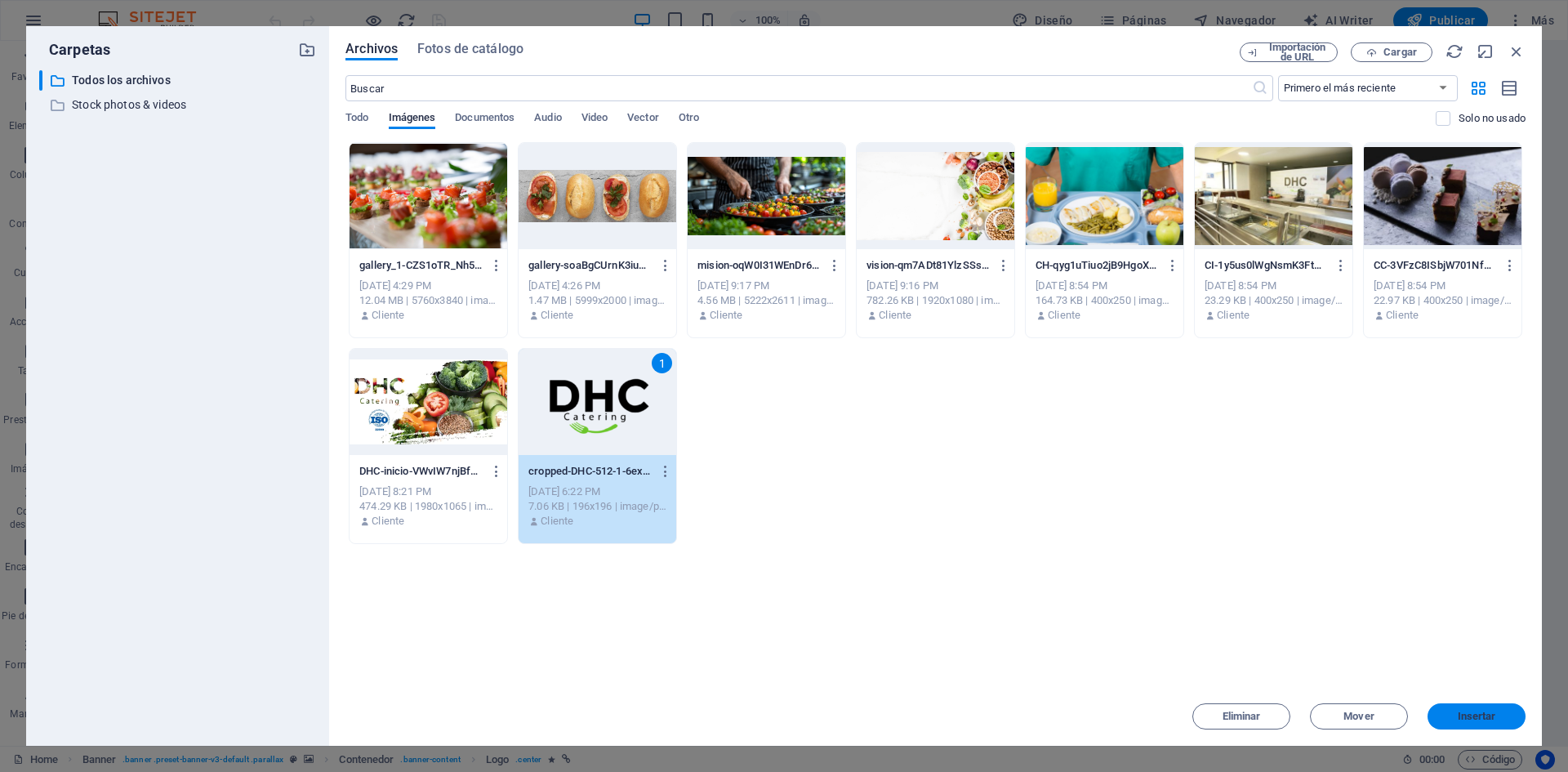
click at [1458, 714] on span "Insertar" at bounding box center [1477, 716] width 39 height 10
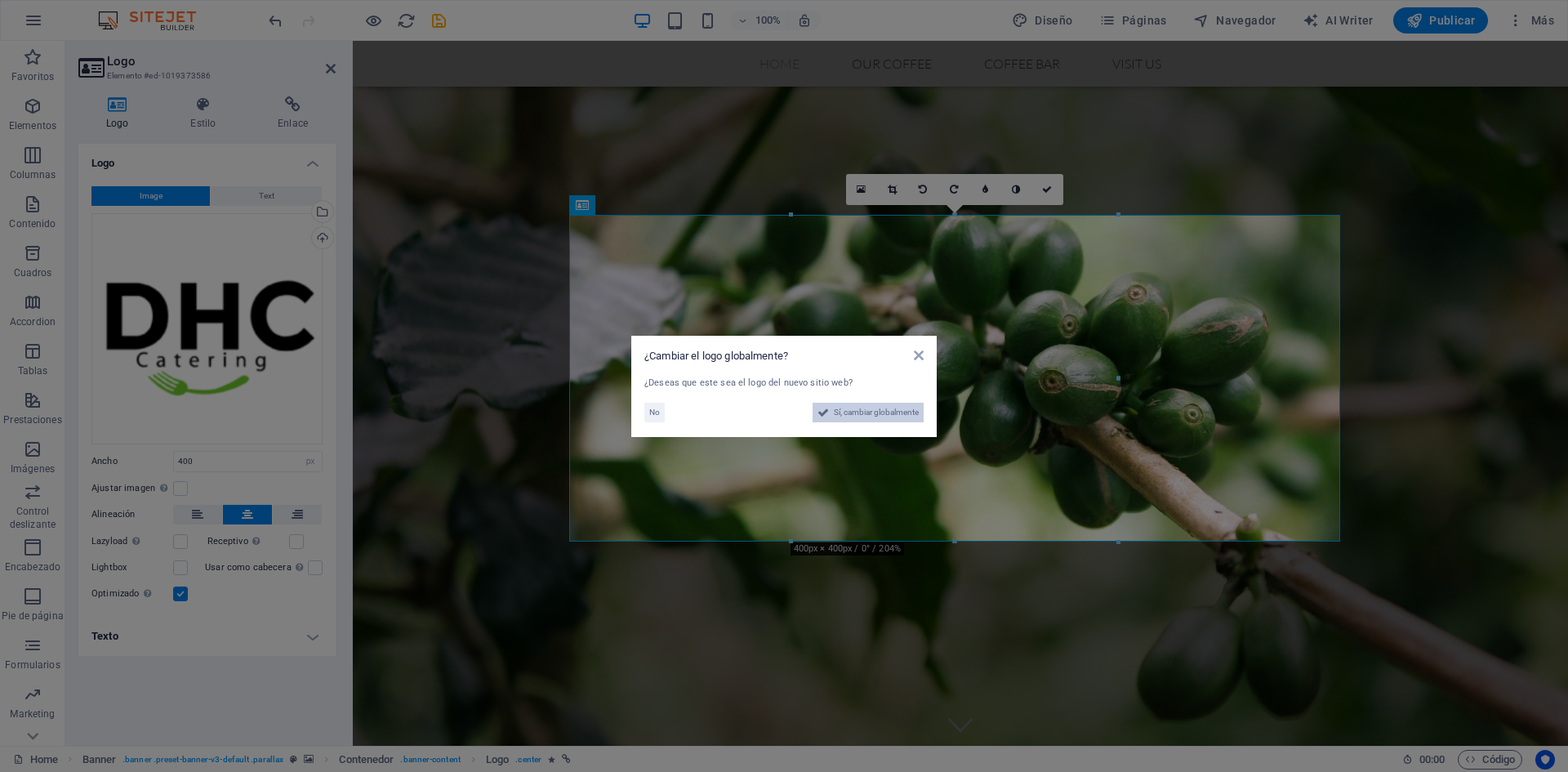
click at [882, 420] on span "Sí, cambiar globalmente" at bounding box center [876, 413] width 85 height 20
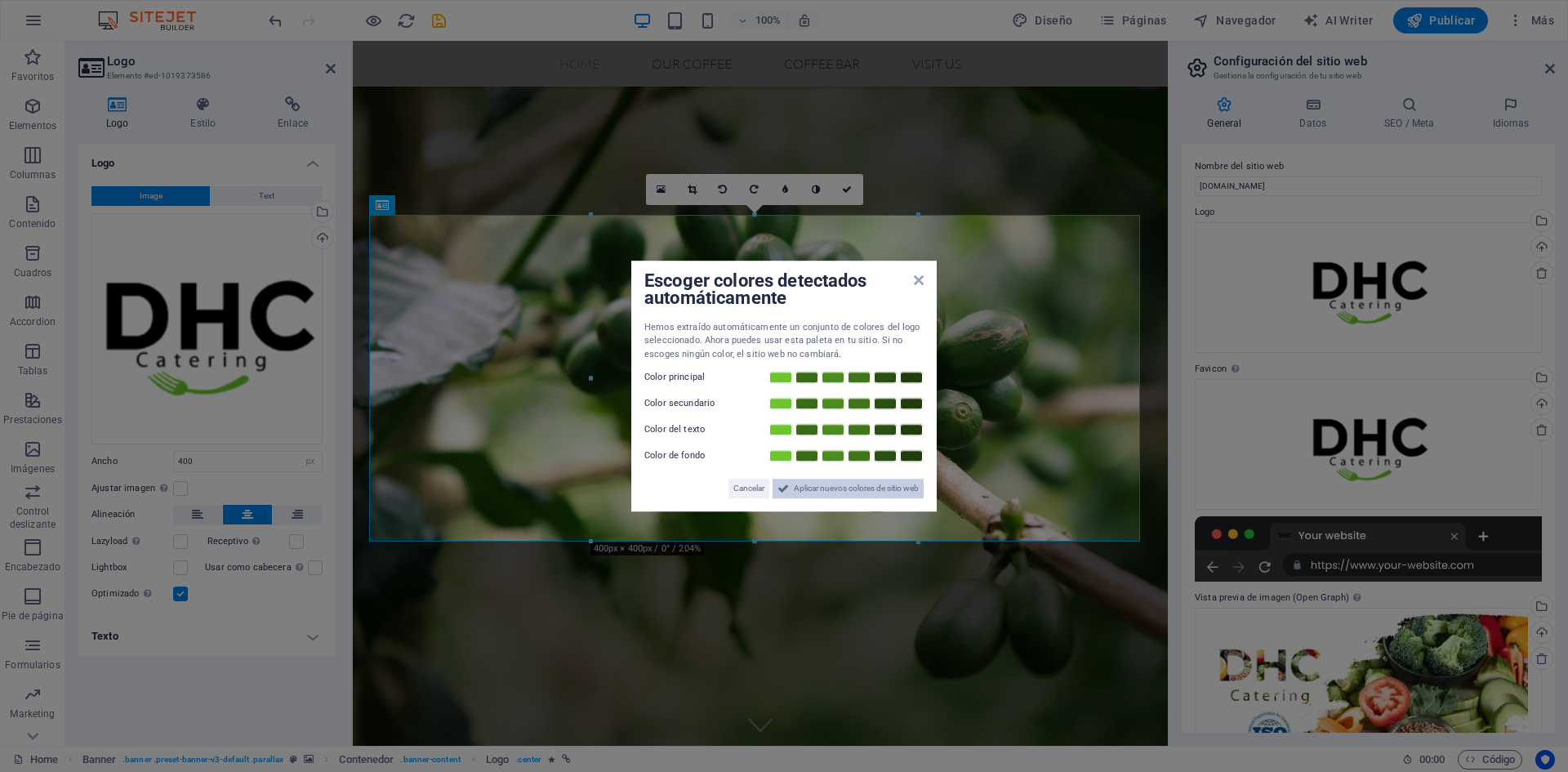
click at [848, 491] on span "Aplicar nuevos colores de sitio web" at bounding box center [857, 488] width 125 height 20
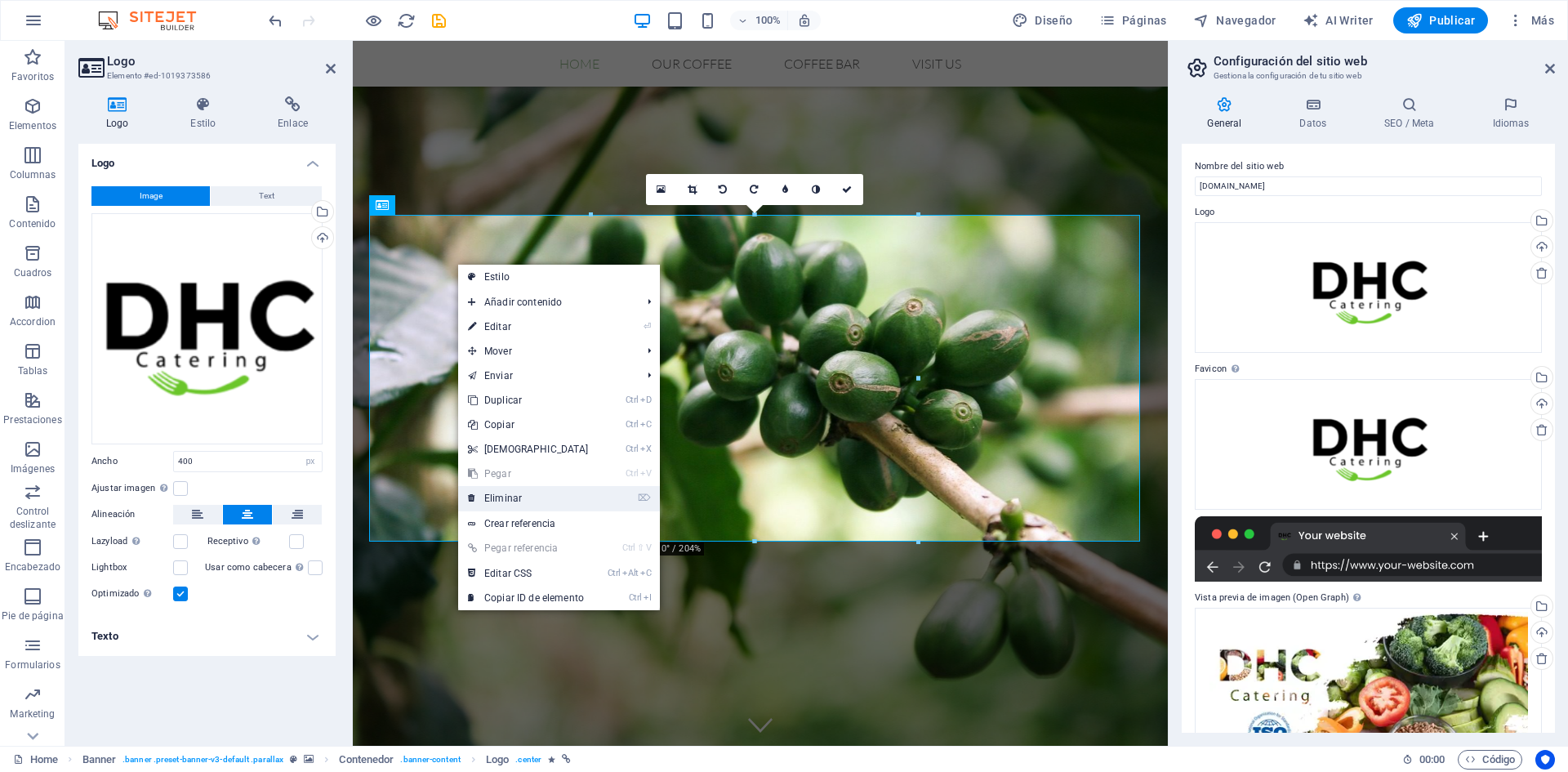
click at [528, 500] on link "⌦ Eliminar" at bounding box center [528, 498] width 140 height 25
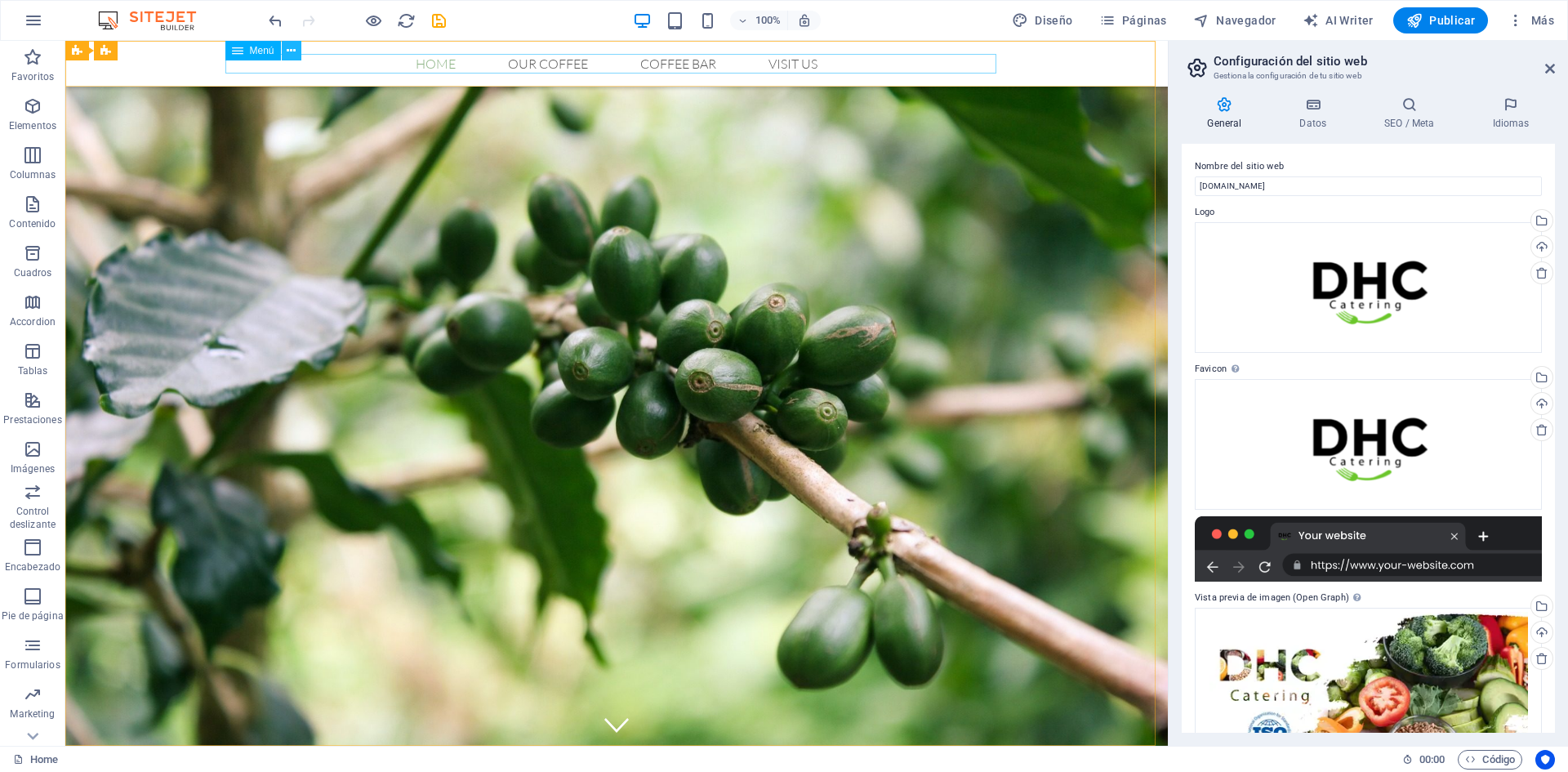
click at [298, 57] on button at bounding box center [291, 51] width 20 height 20
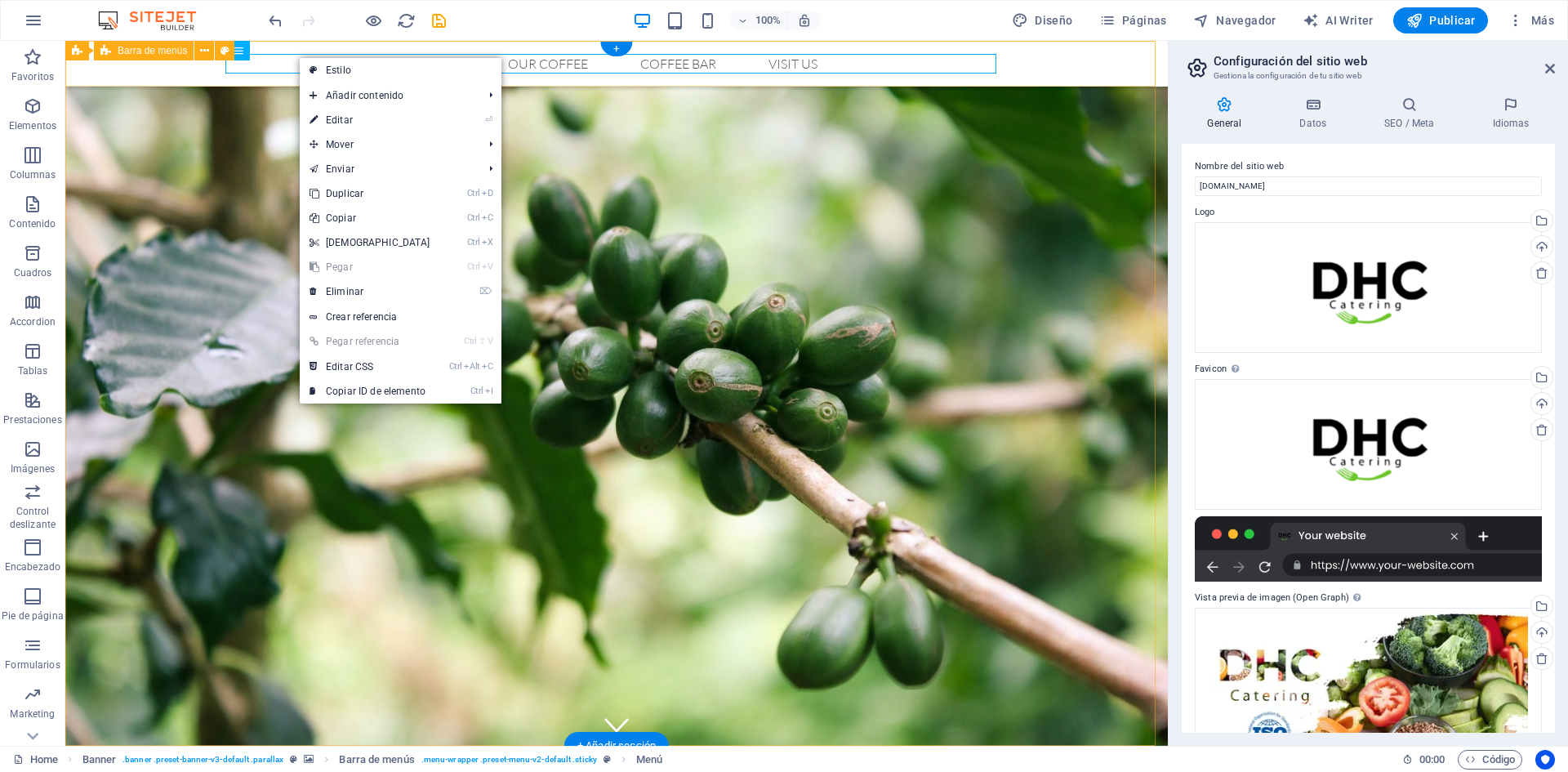
click at [176, 80] on div "Home Our Coffee Roastery Origin Tasting Coffee Bar Visit us Menu" at bounding box center [617, 64] width 1103 height 46
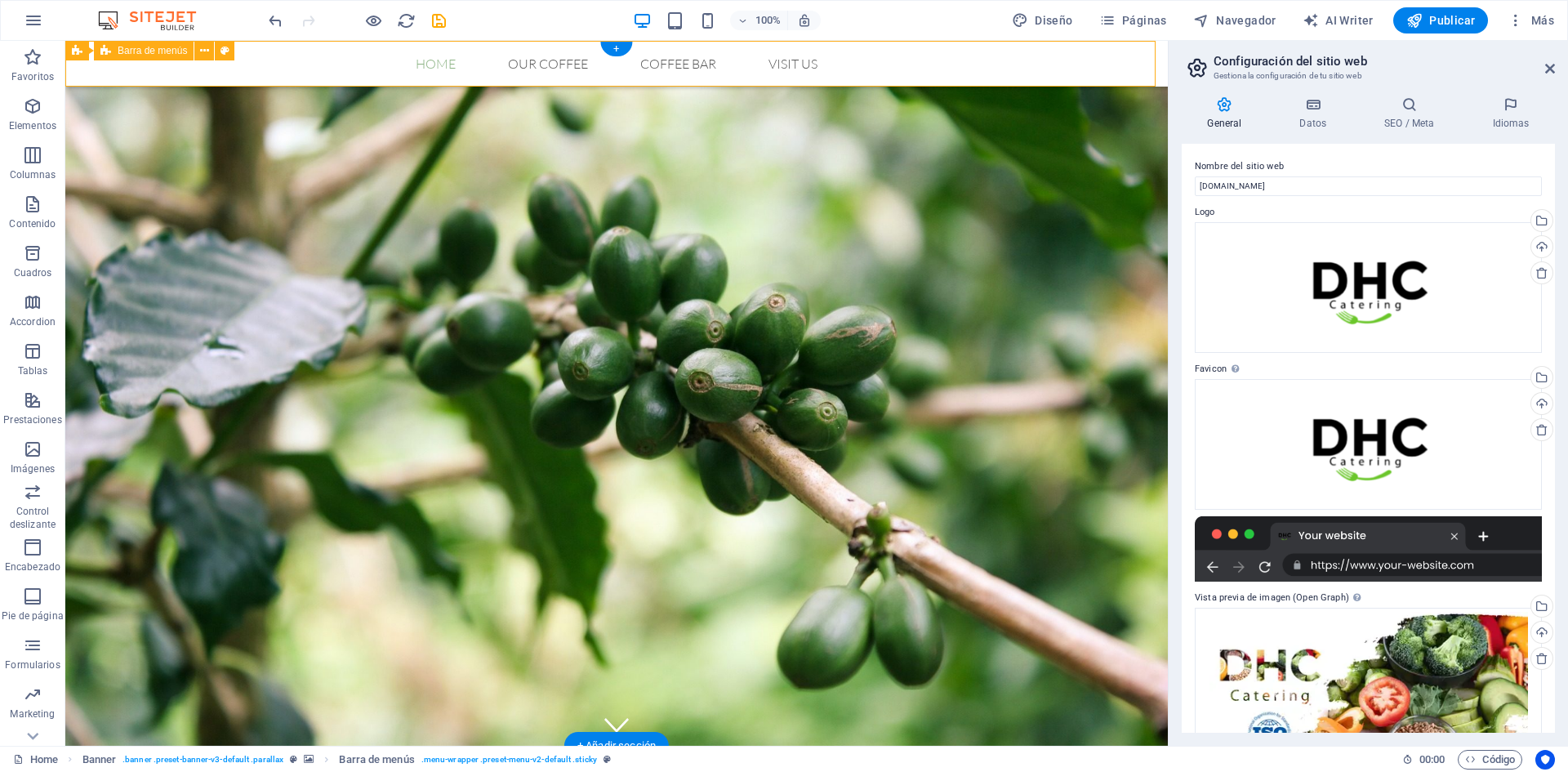
click at [176, 80] on div "Home Our Coffee Roastery Origin Tasting Coffee Bar Visit us Menu" at bounding box center [617, 64] width 1103 height 46
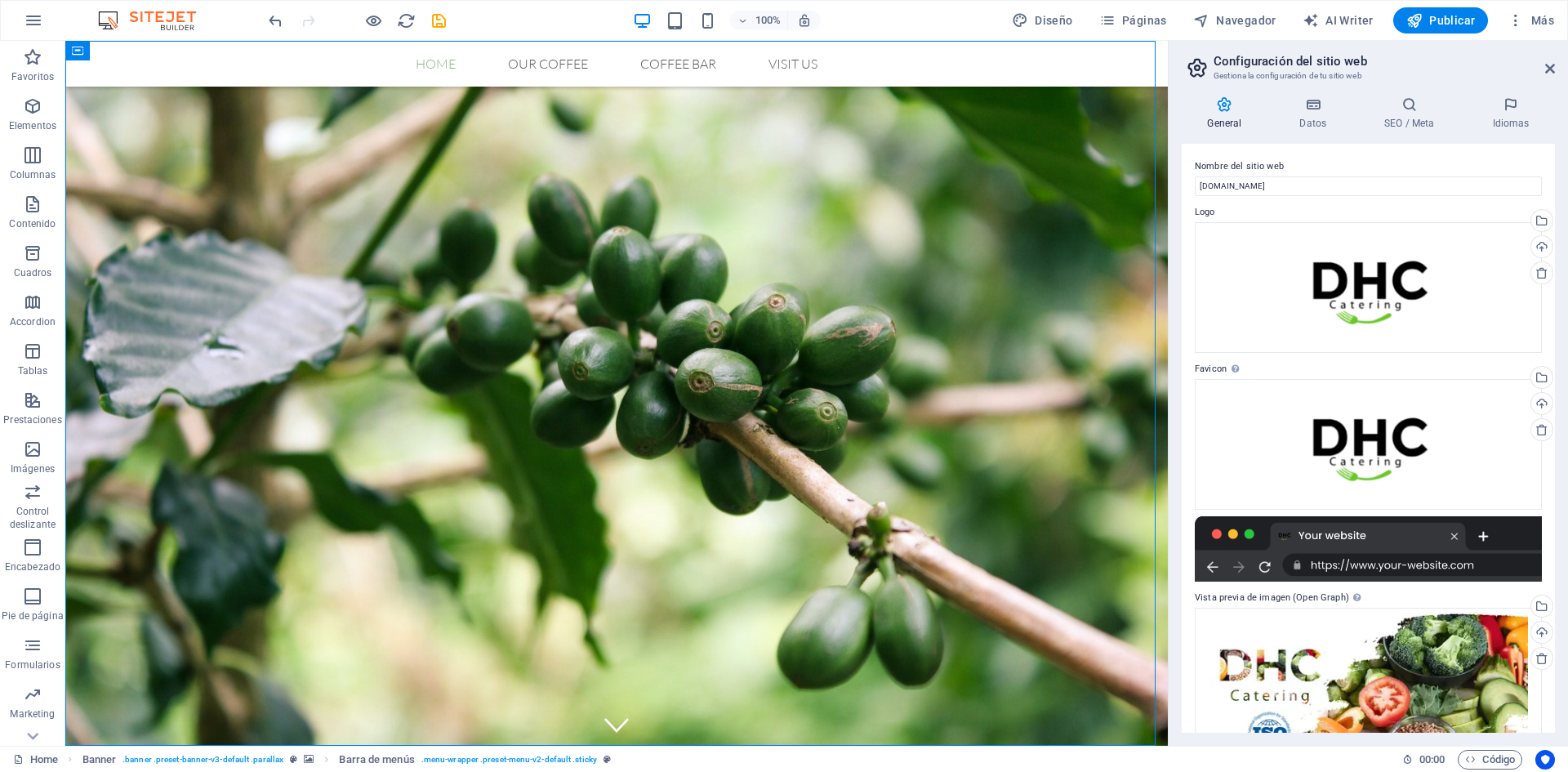
drag, startPoint x: 866, startPoint y: 127, endPoint x: 863, endPoint y: 42, distance: 85.1
click at [614, 48] on div "+" at bounding box center [616, 49] width 32 height 15
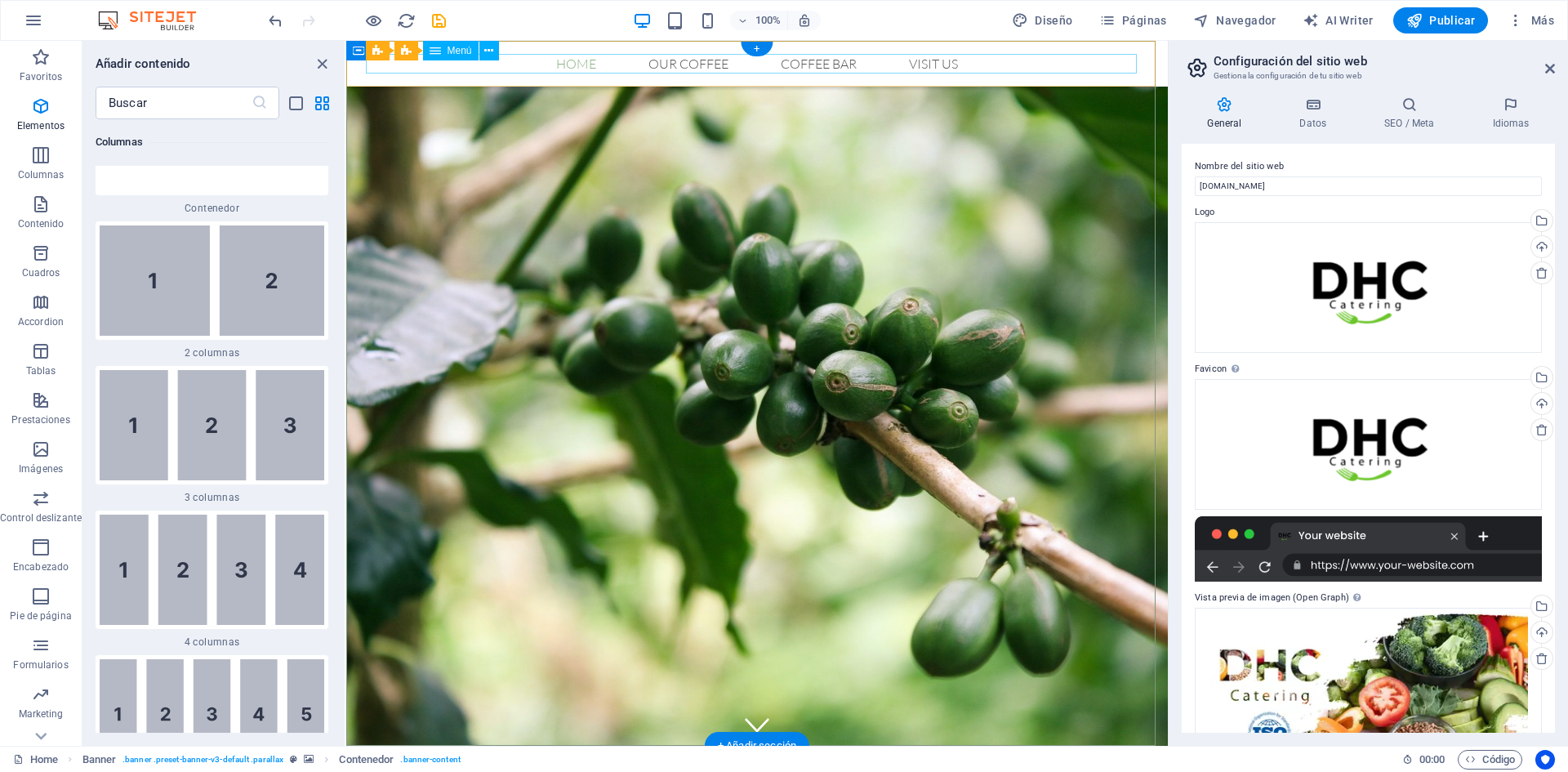
scroll to position [5000, 0]
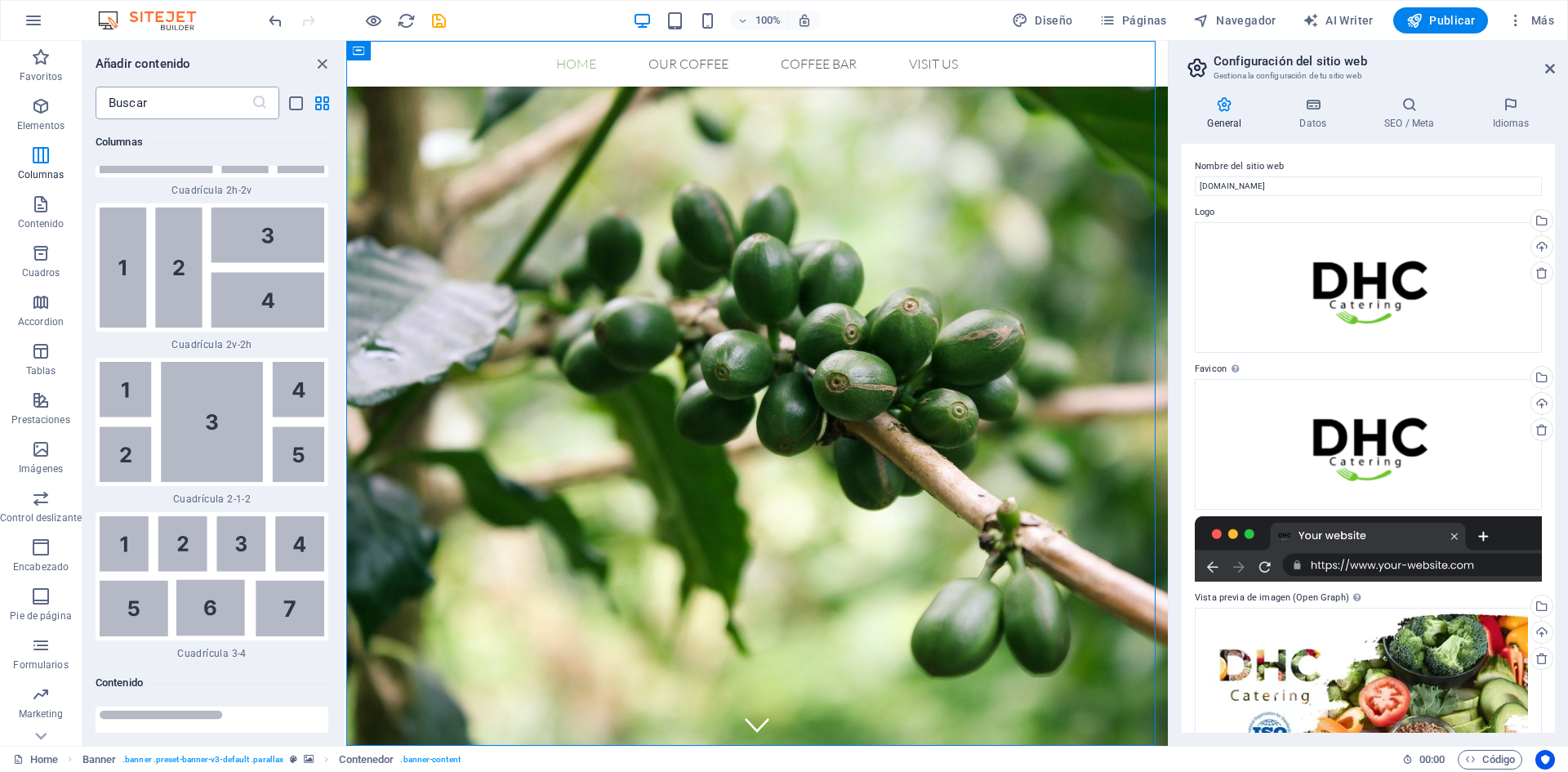
click at [146, 119] on div "Columnas" at bounding box center [212, 142] width 233 height 46
click at [144, 108] on input "text" at bounding box center [173, 103] width 156 height 33
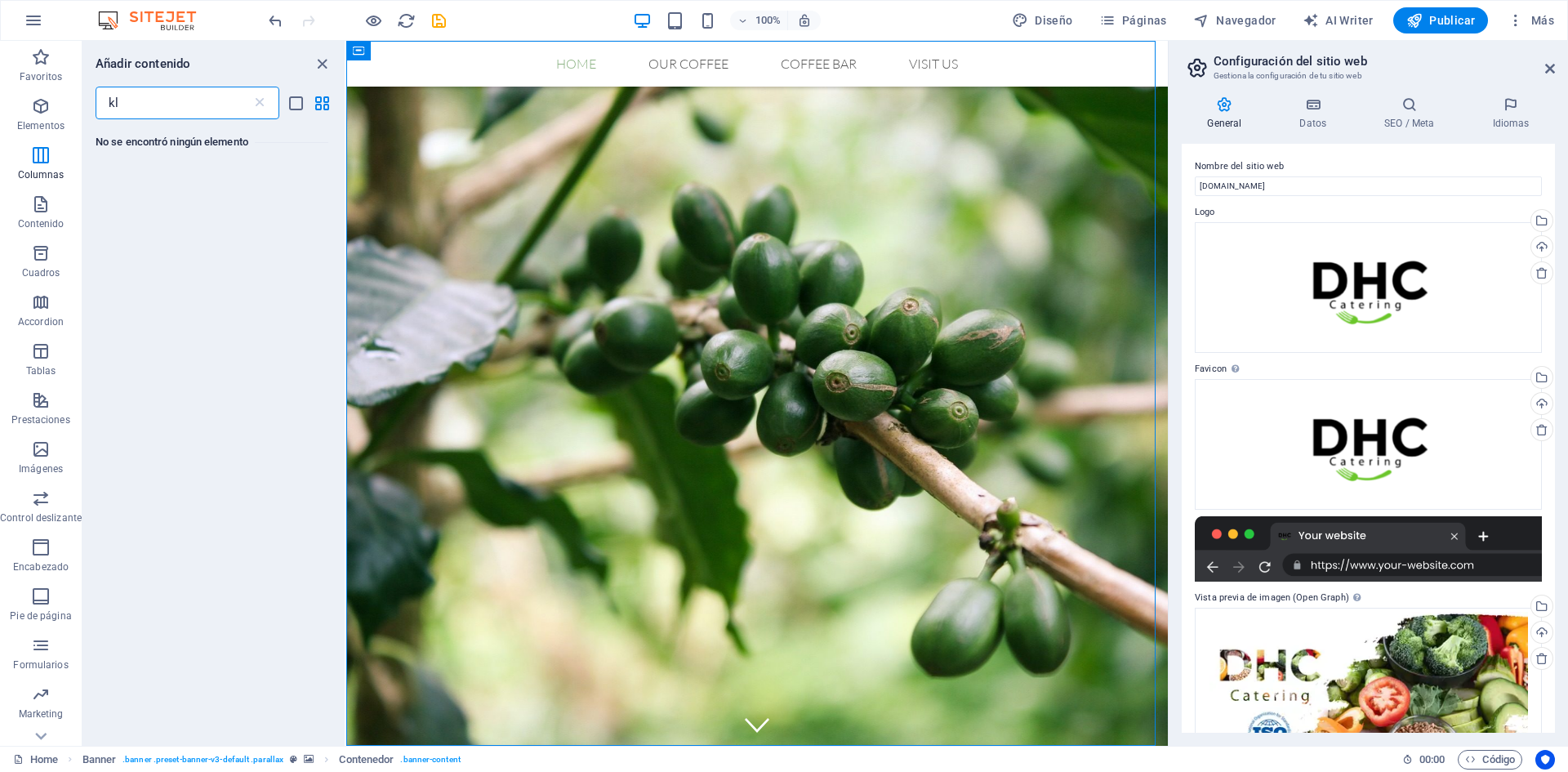
type input "k"
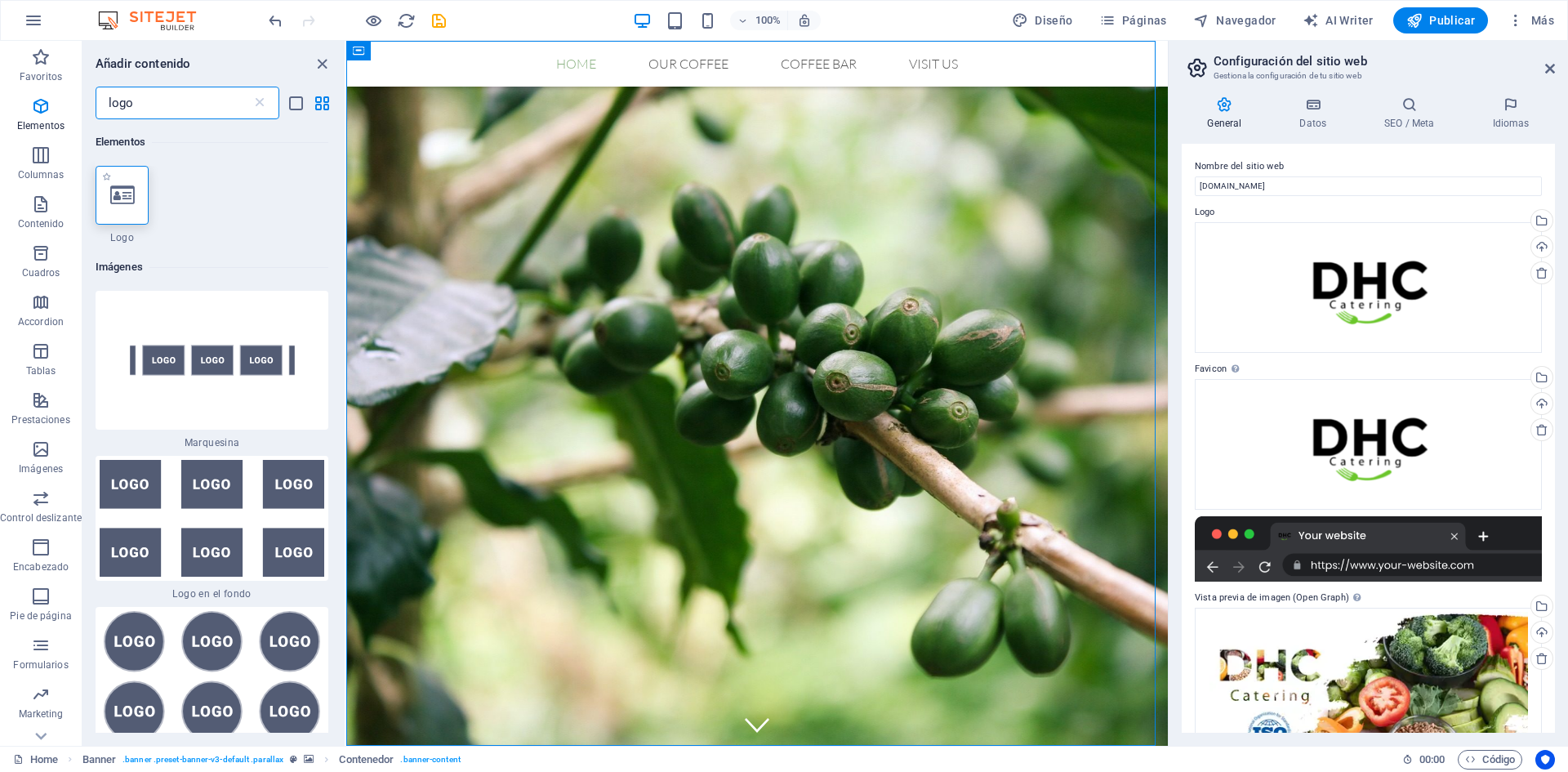
type input "logo"
click at [114, 180] on div at bounding box center [121, 195] width 53 height 59
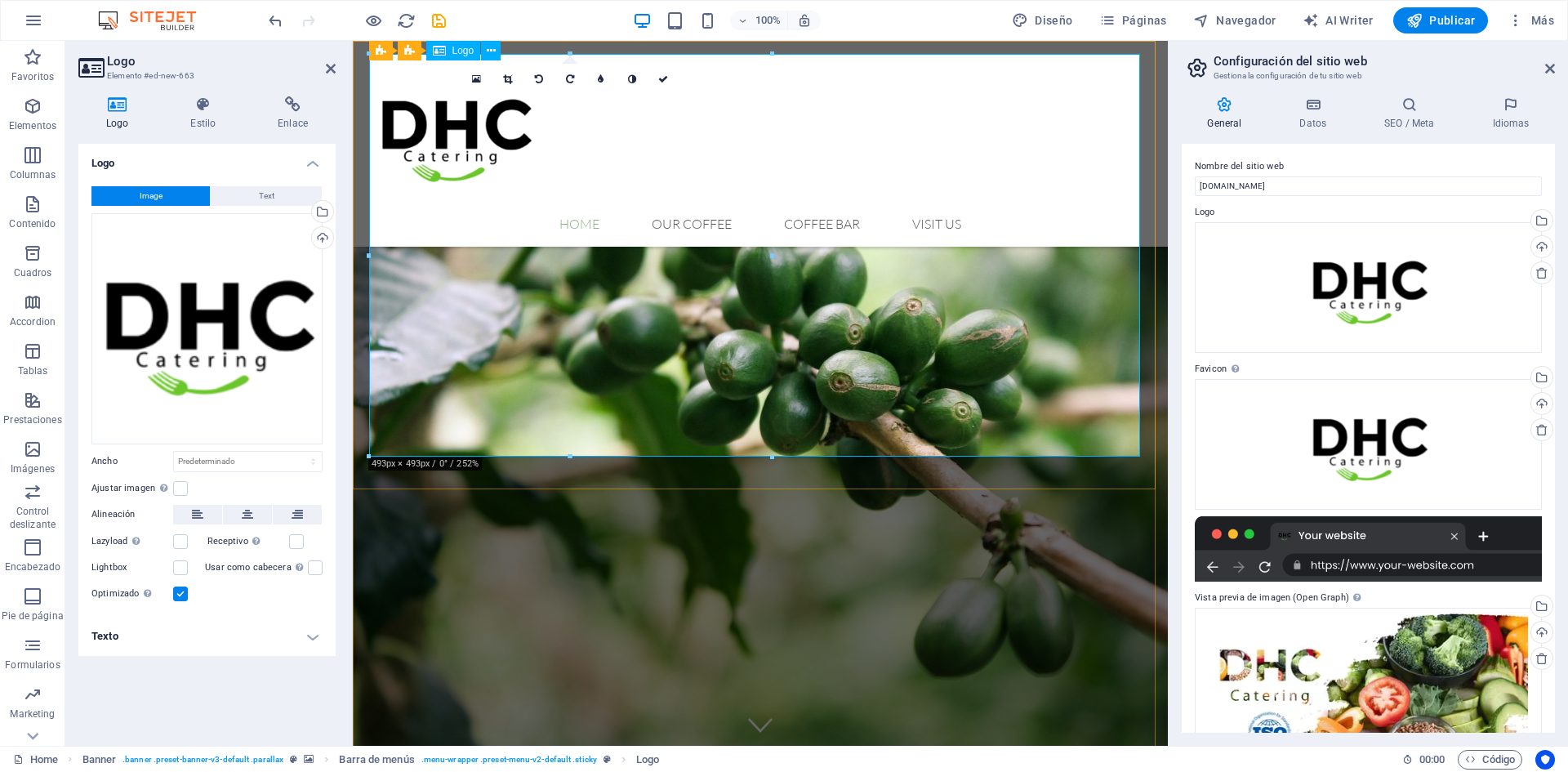
click at [663, 214] on div at bounding box center [761, 134] width 771 height 160
click at [220, 460] on select "Predeterminado automático px rem % em vh vw" at bounding box center [248, 462] width 148 height 20
select select "vh"
click at [299, 452] on select "Predeterminado automático px rem % em vh vw" at bounding box center [248, 462] width 148 height 20
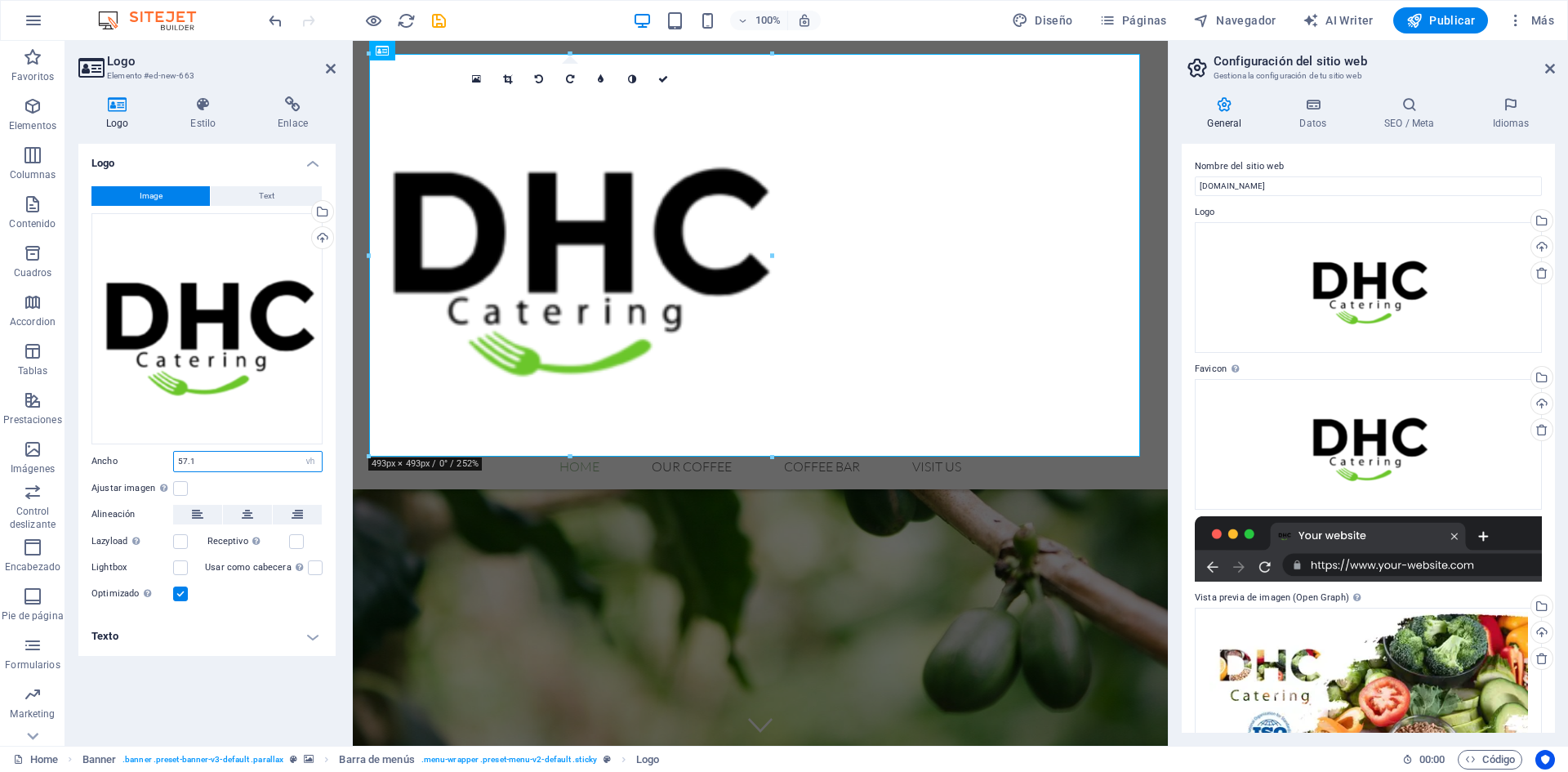
click at [237, 454] on input "57.1" at bounding box center [248, 462] width 148 height 20
type input "5"
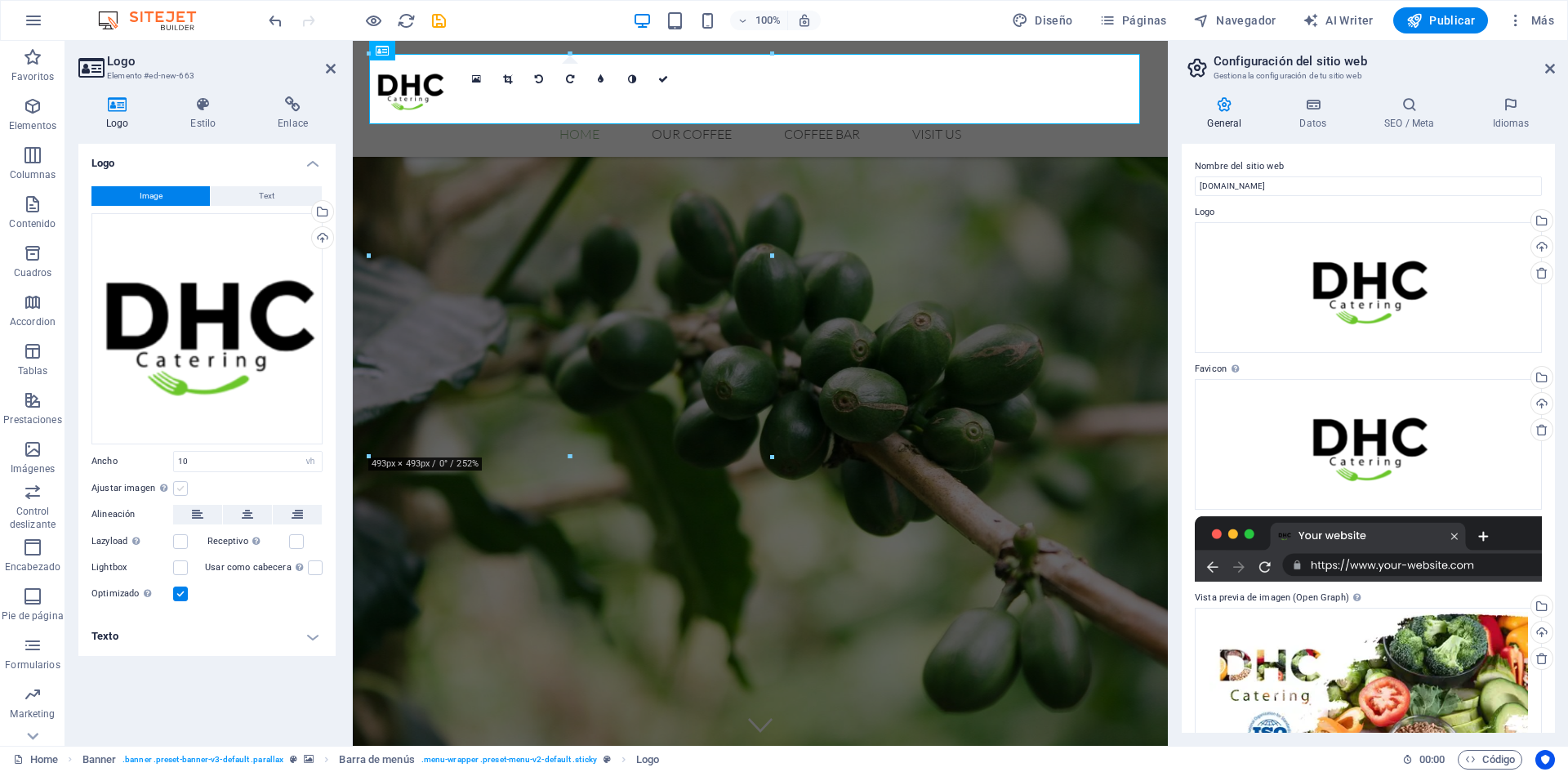
click at [179, 488] on label at bounding box center [181, 488] width 15 height 15
click at [0, 0] on input "Ajustar imagen Ajustar imagen automáticamente a un ancho y alto fijo" at bounding box center [0, 0] width 0 height 0
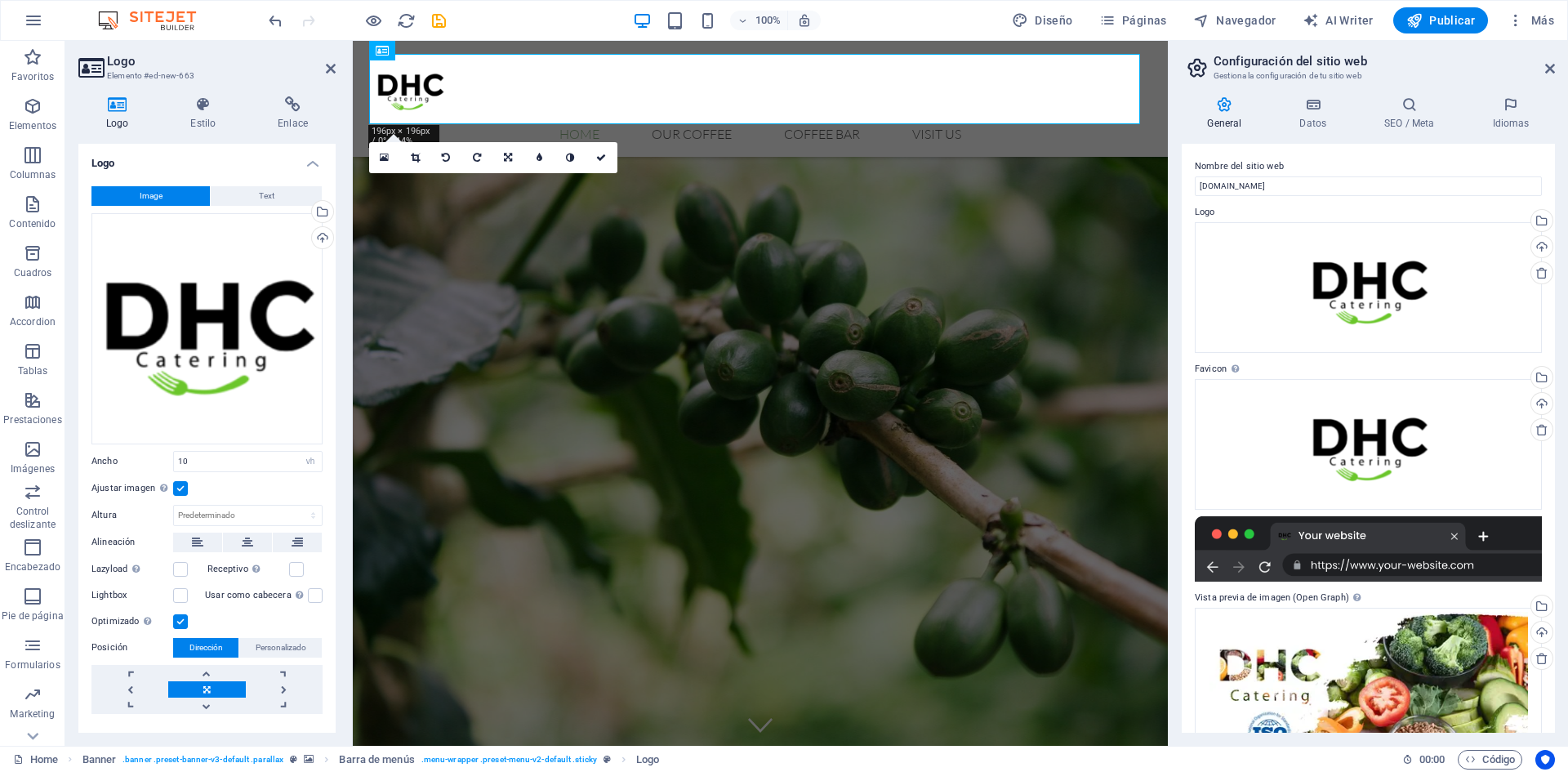
click at [182, 486] on label at bounding box center [181, 488] width 15 height 15
click at [0, 0] on input "Ajustar imagen Ajustar imagen automáticamente a un ancho y alto fijo" at bounding box center [0, 0] width 0 height 0
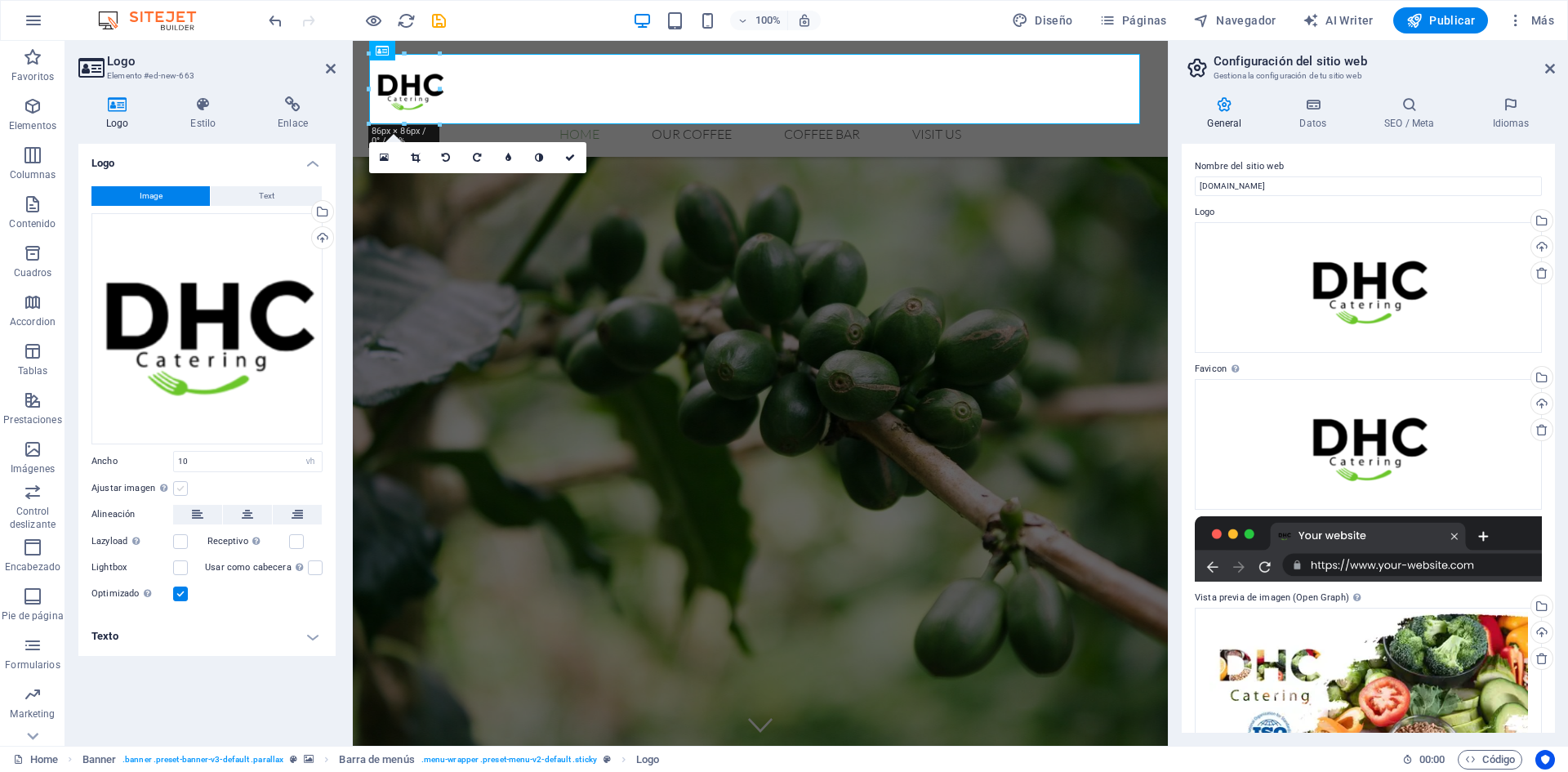
click at [182, 486] on label at bounding box center [181, 488] width 15 height 15
click at [0, 0] on input "Ajustar imagen Ajustar imagen automáticamente a un ancho y alto fijo" at bounding box center [0, 0] width 0 height 0
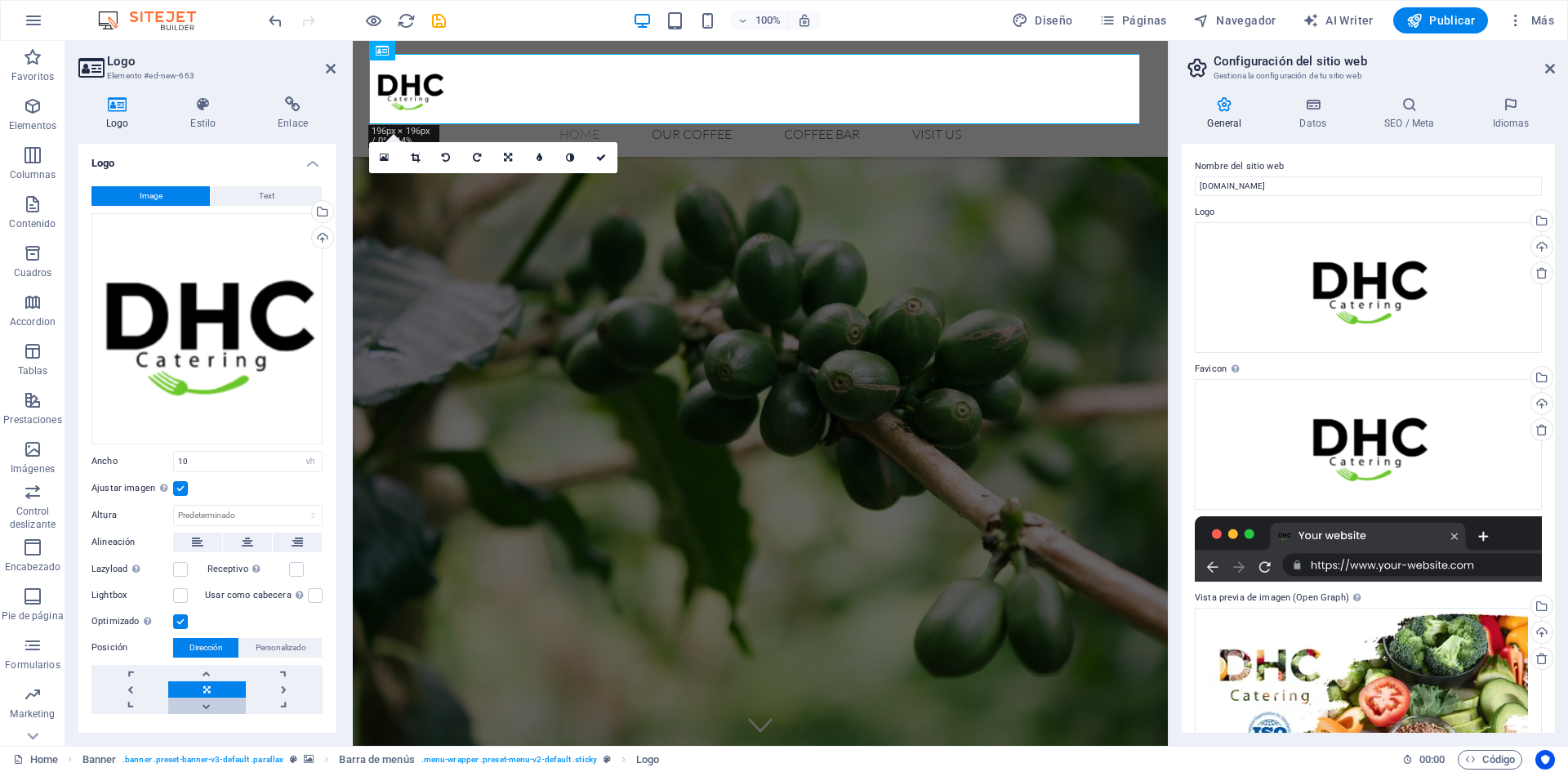
click at [217, 703] on link at bounding box center [207, 706] width 77 height 16
click at [134, 685] on link at bounding box center [130, 689] width 77 height 16
click at [217, 455] on input "10" at bounding box center [248, 462] width 148 height 20
type input "1"
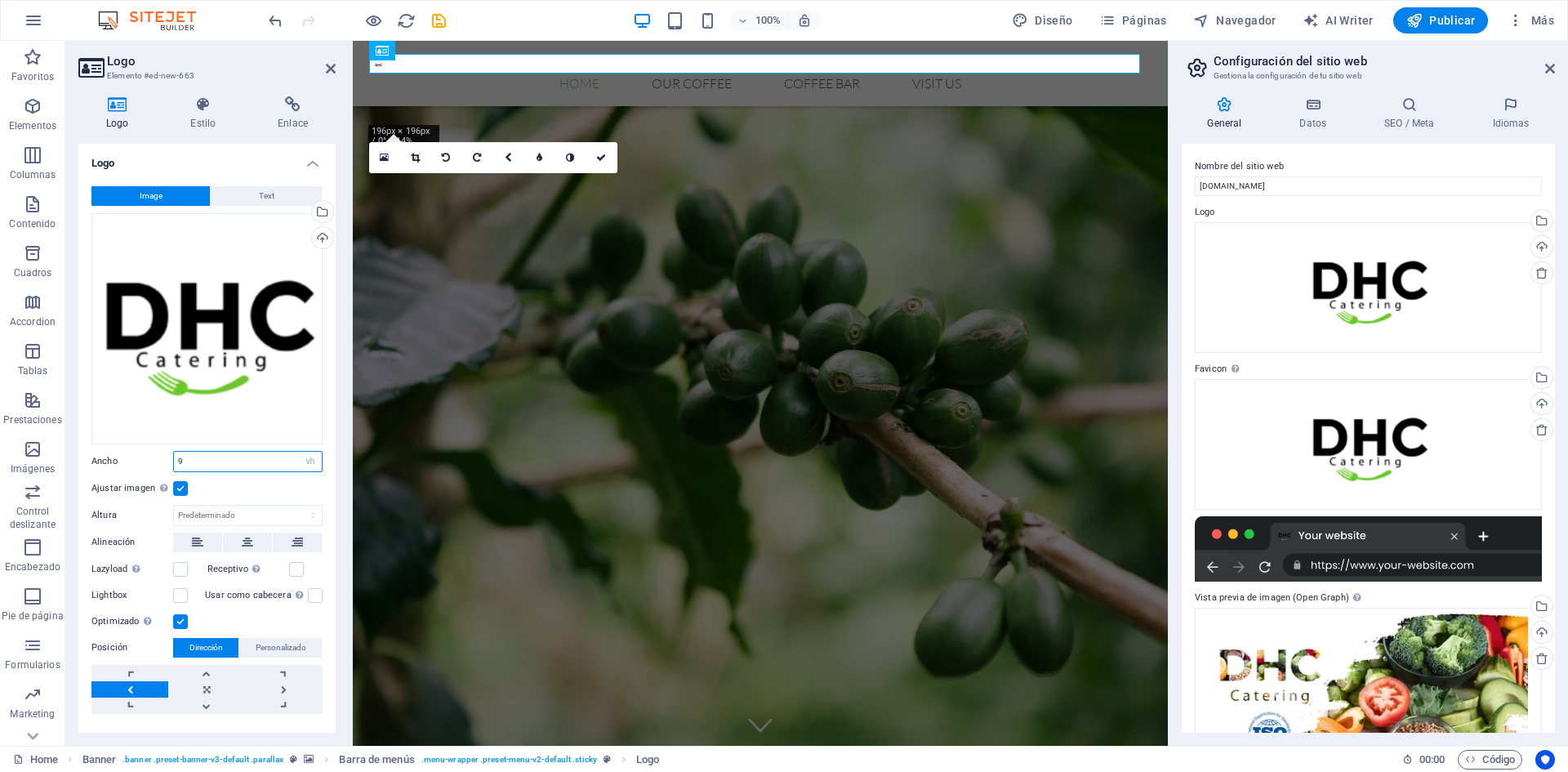
type input "9"
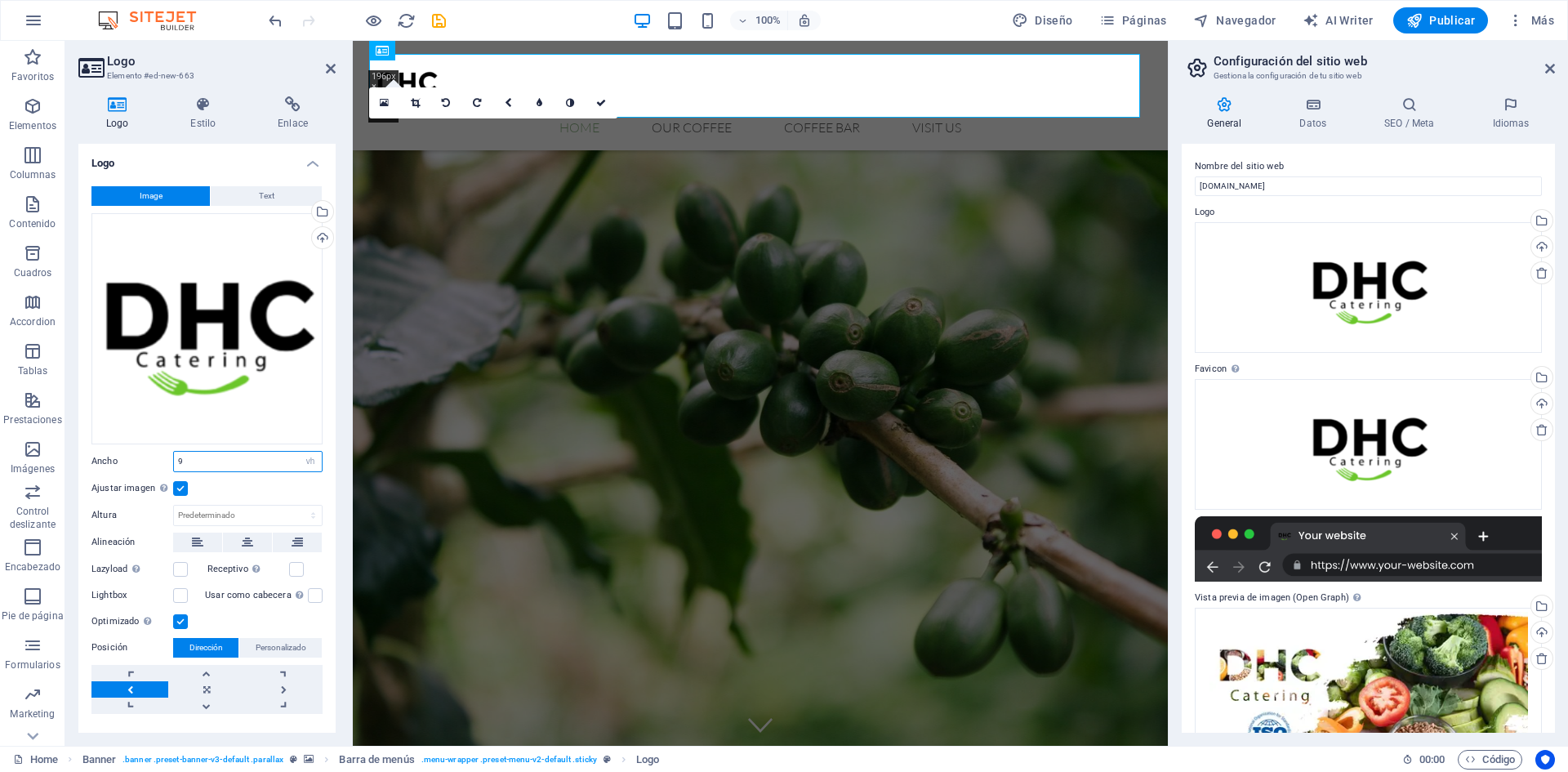
click at [197, 456] on input "9" at bounding box center [248, 462] width 148 height 20
type input "8"
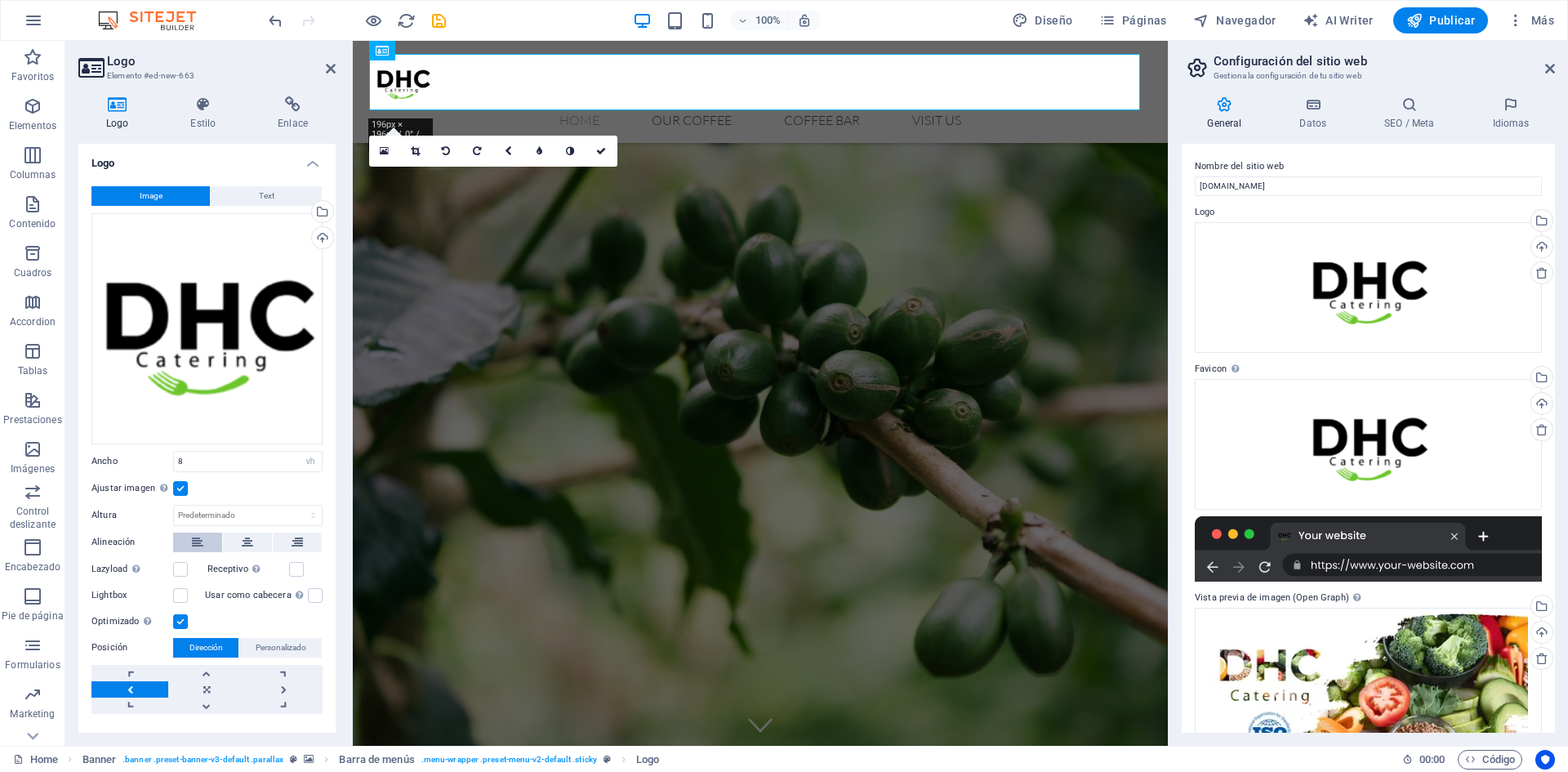
click at [193, 541] on icon at bounding box center [198, 542] width 11 height 20
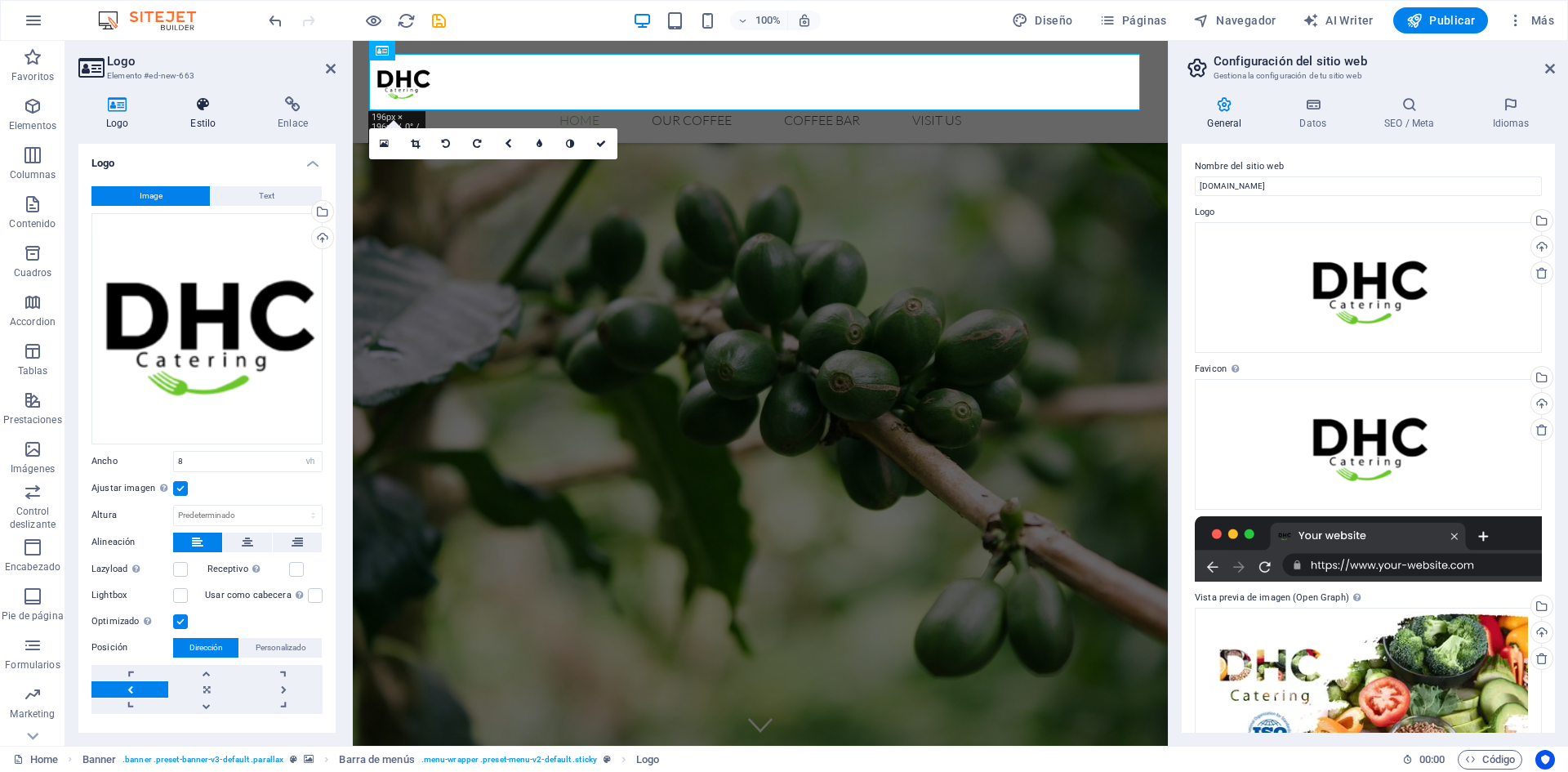
click at [194, 127] on h4 "Estilo" at bounding box center [206, 113] width 88 height 34
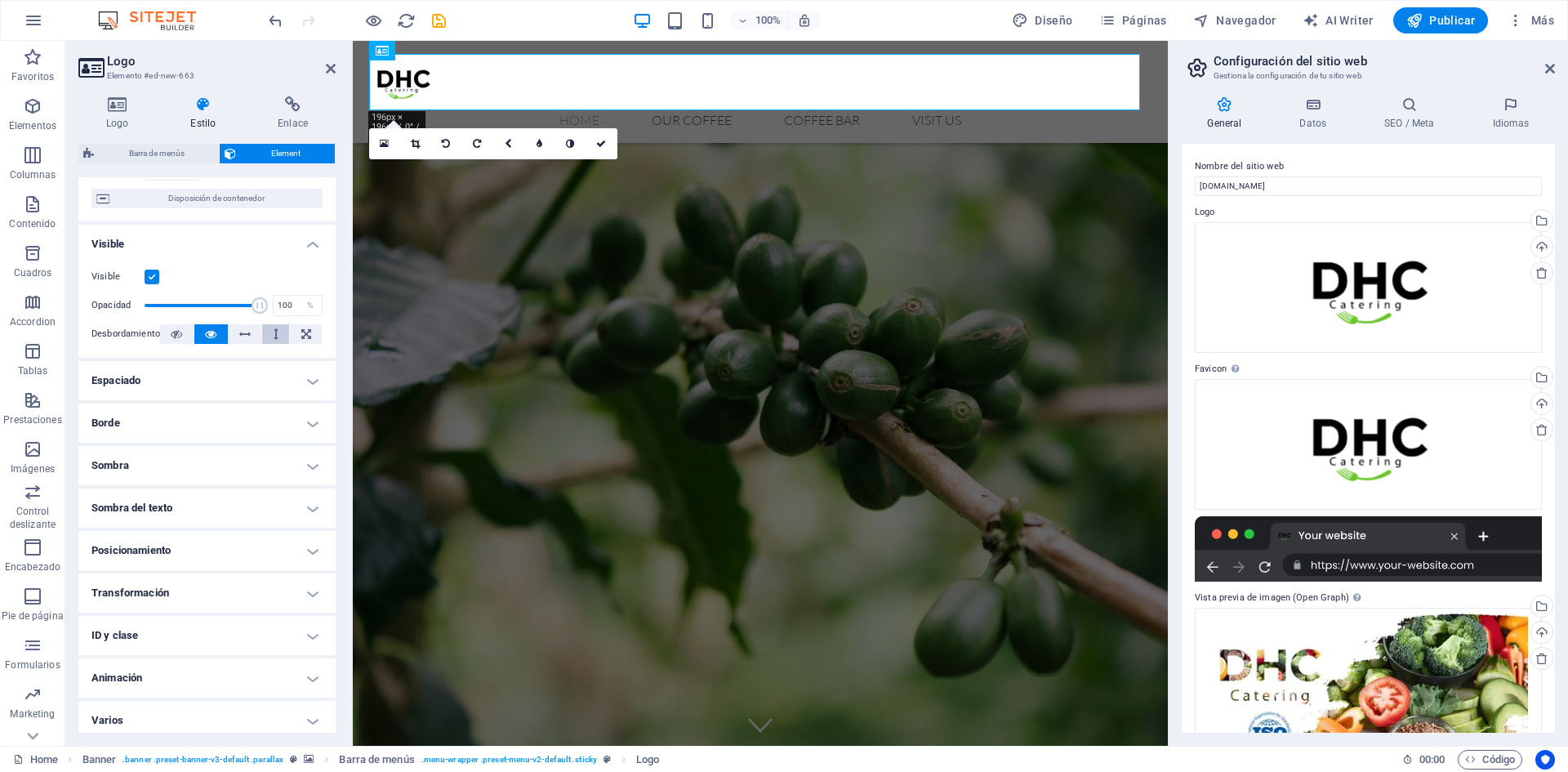
scroll to position [148, 0]
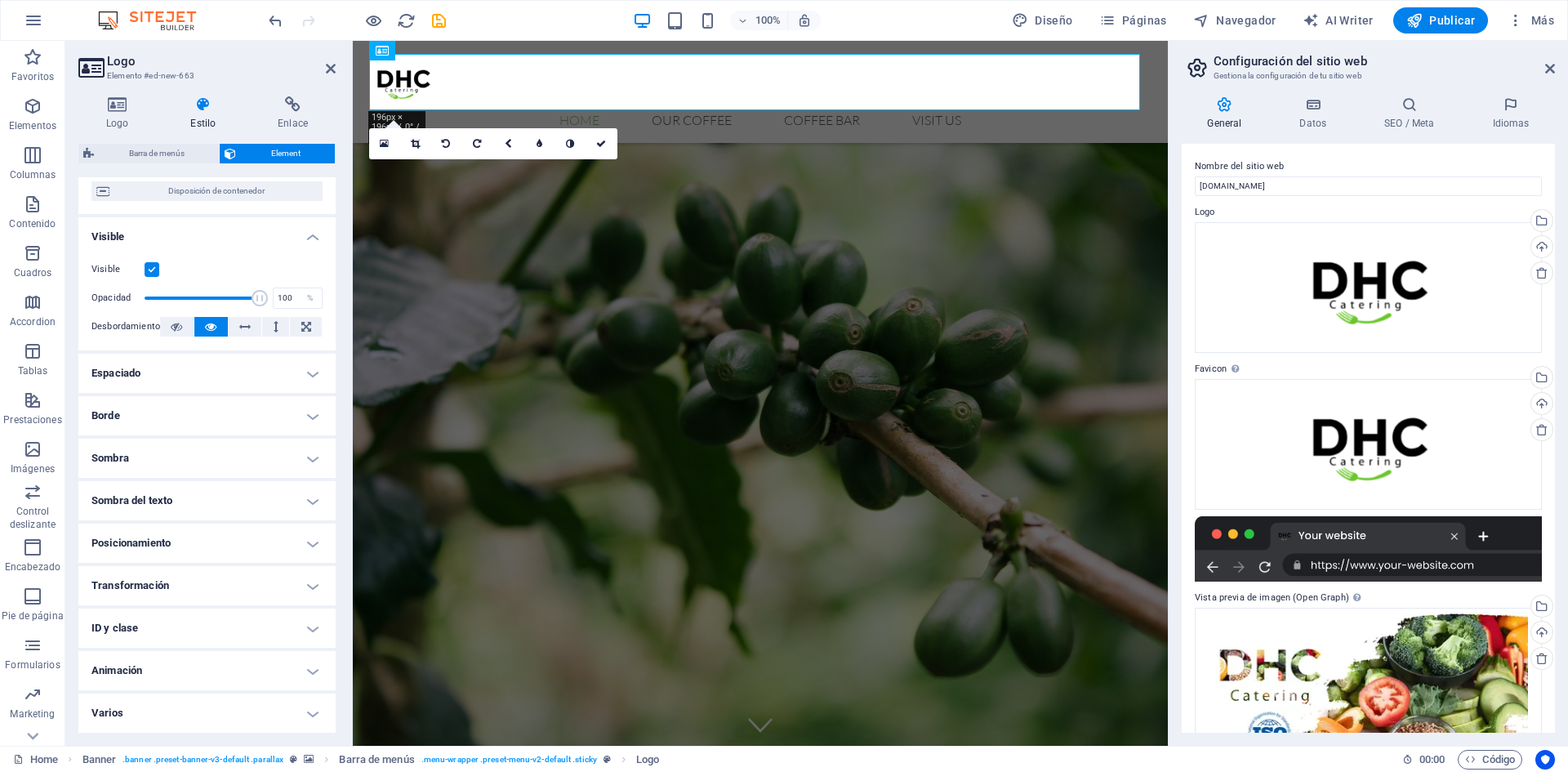
click at [254, 536] on h4 "Posicionamiento" at bounding box center [208, 543] width 258 height 39
click at [260, 577] on span "Absoluto" at bounding box center [271, 576] width 34 height 20
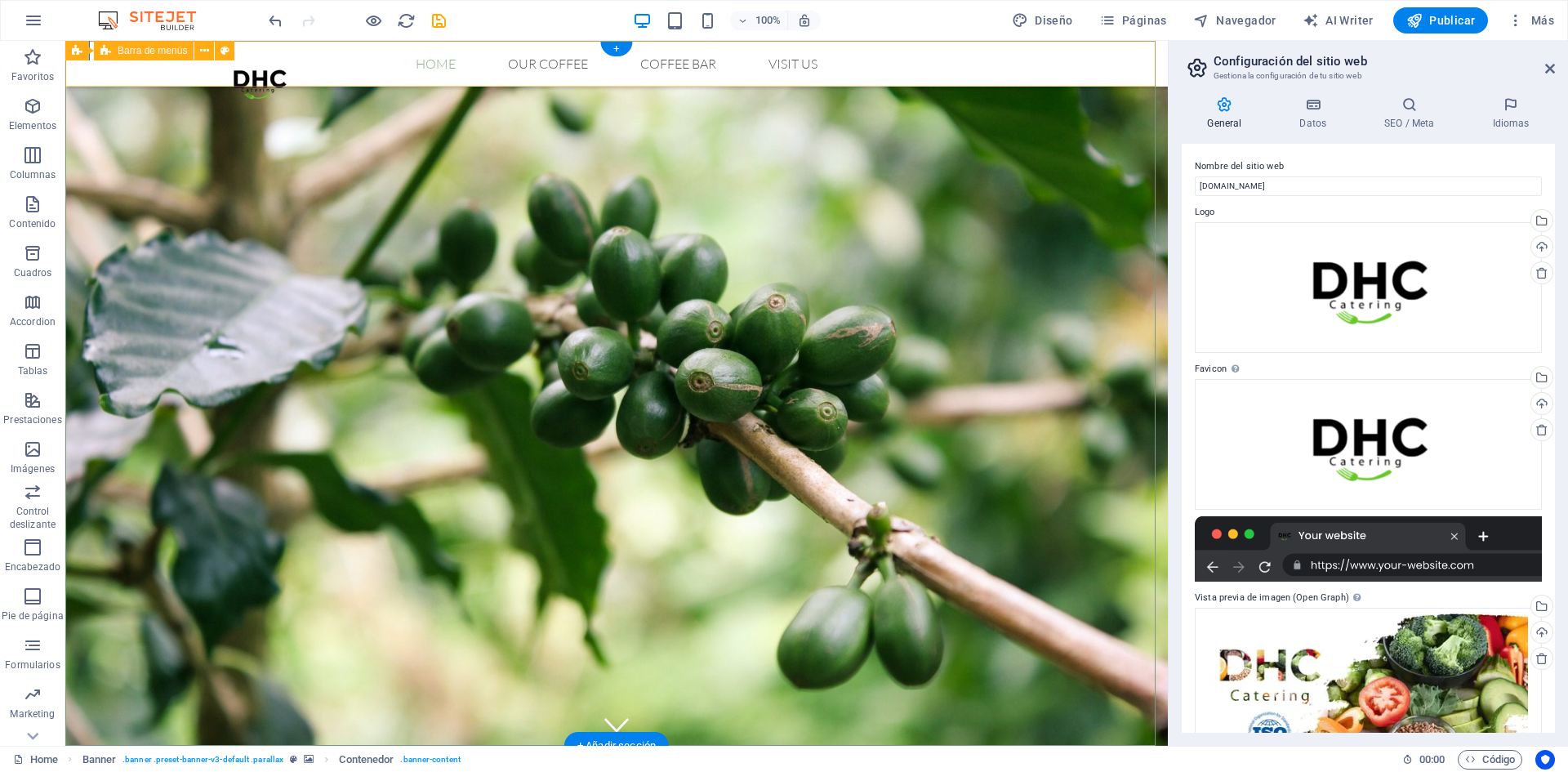
click at [1065, 71] on div "Home Our Coffee Roastery Origin Tasting Coffee Bar Visit us Menu" at bounding box center [617, 64] width 1103 height 46
select select "rem"
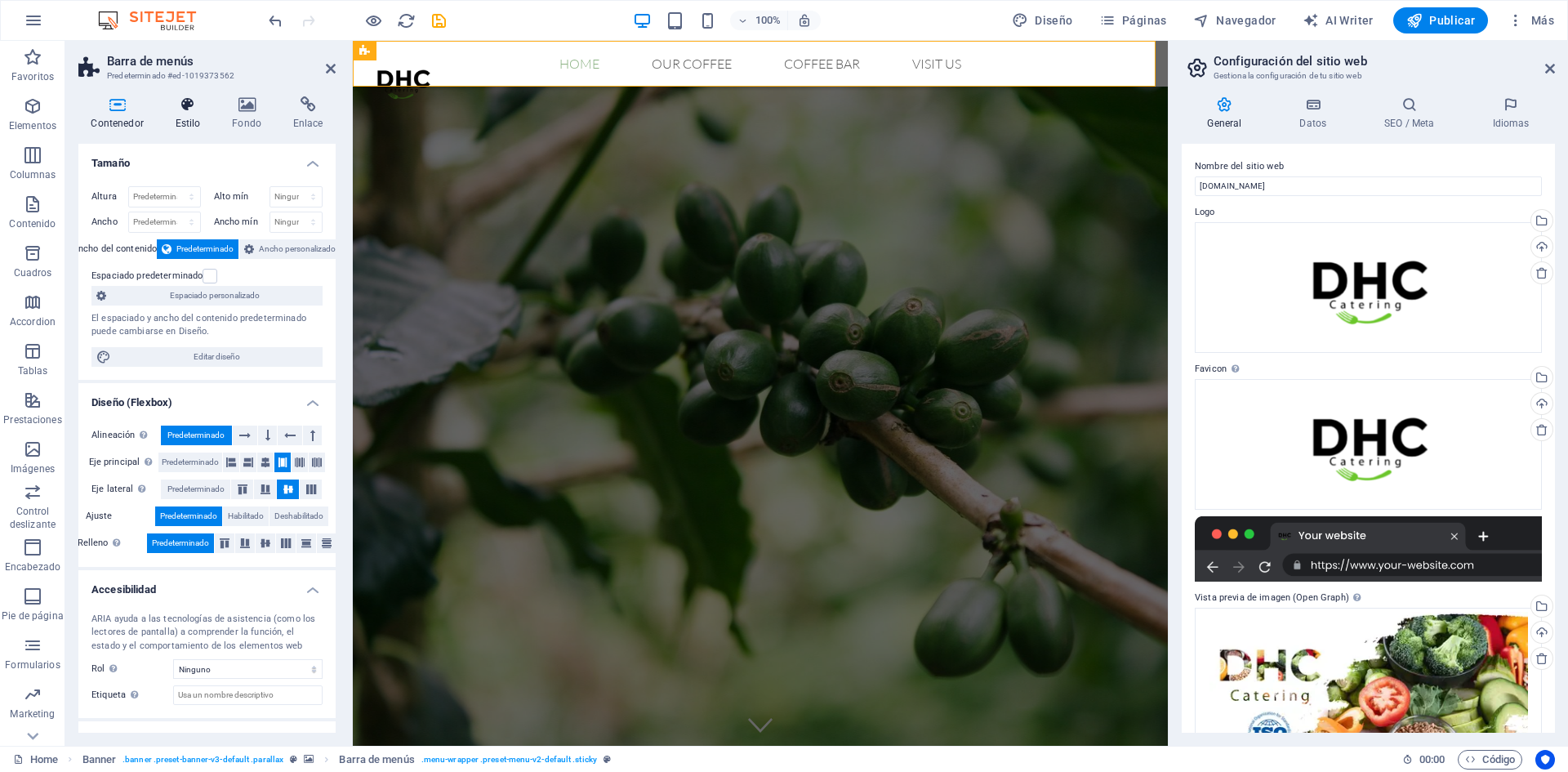
click at [185, 122] on h4 "Estilo" at bounding box center [191, 113] width 57 height 34
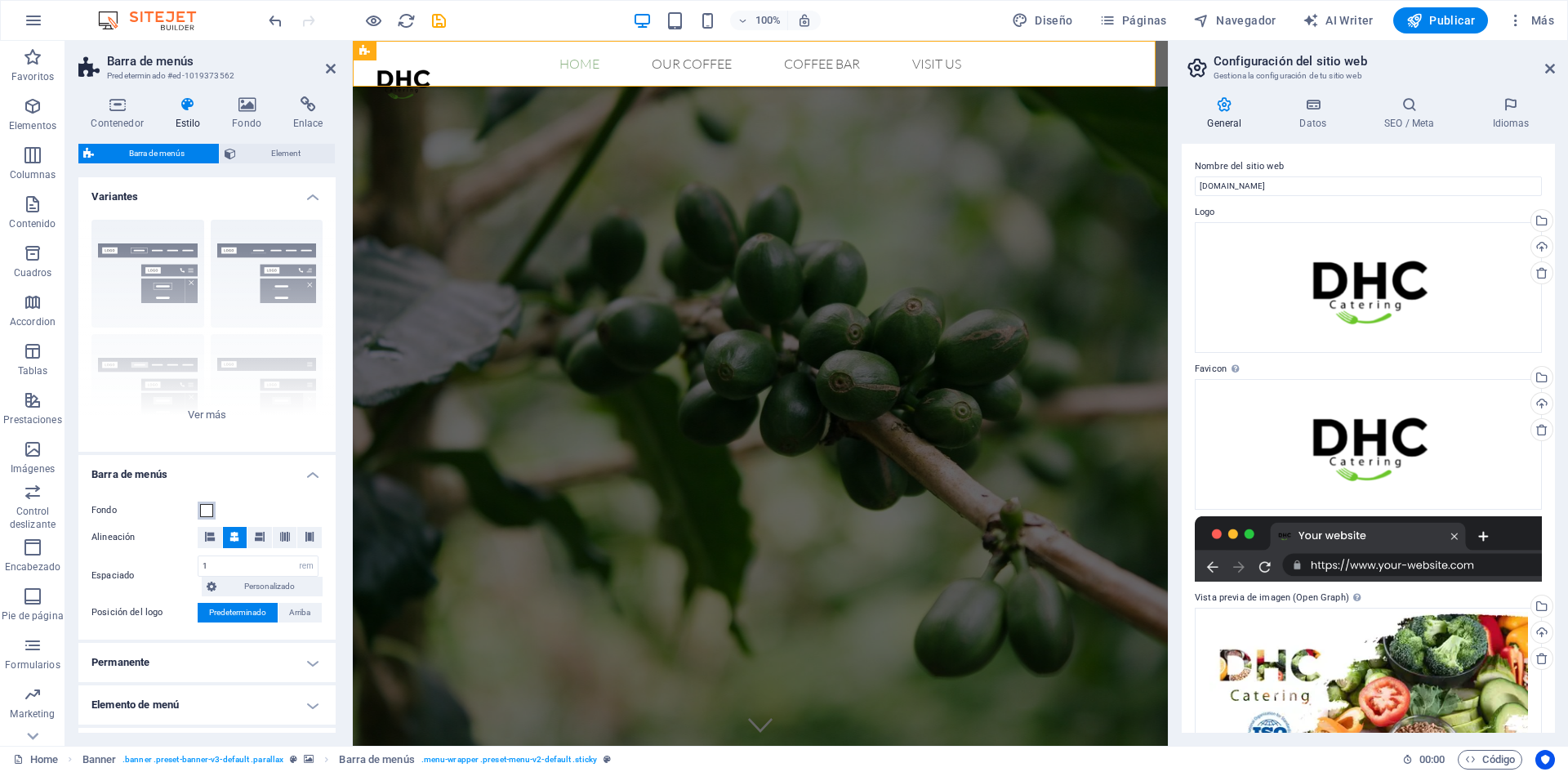
click at [202, 507] on span at bounding box center [207, 510] width 13 height 13
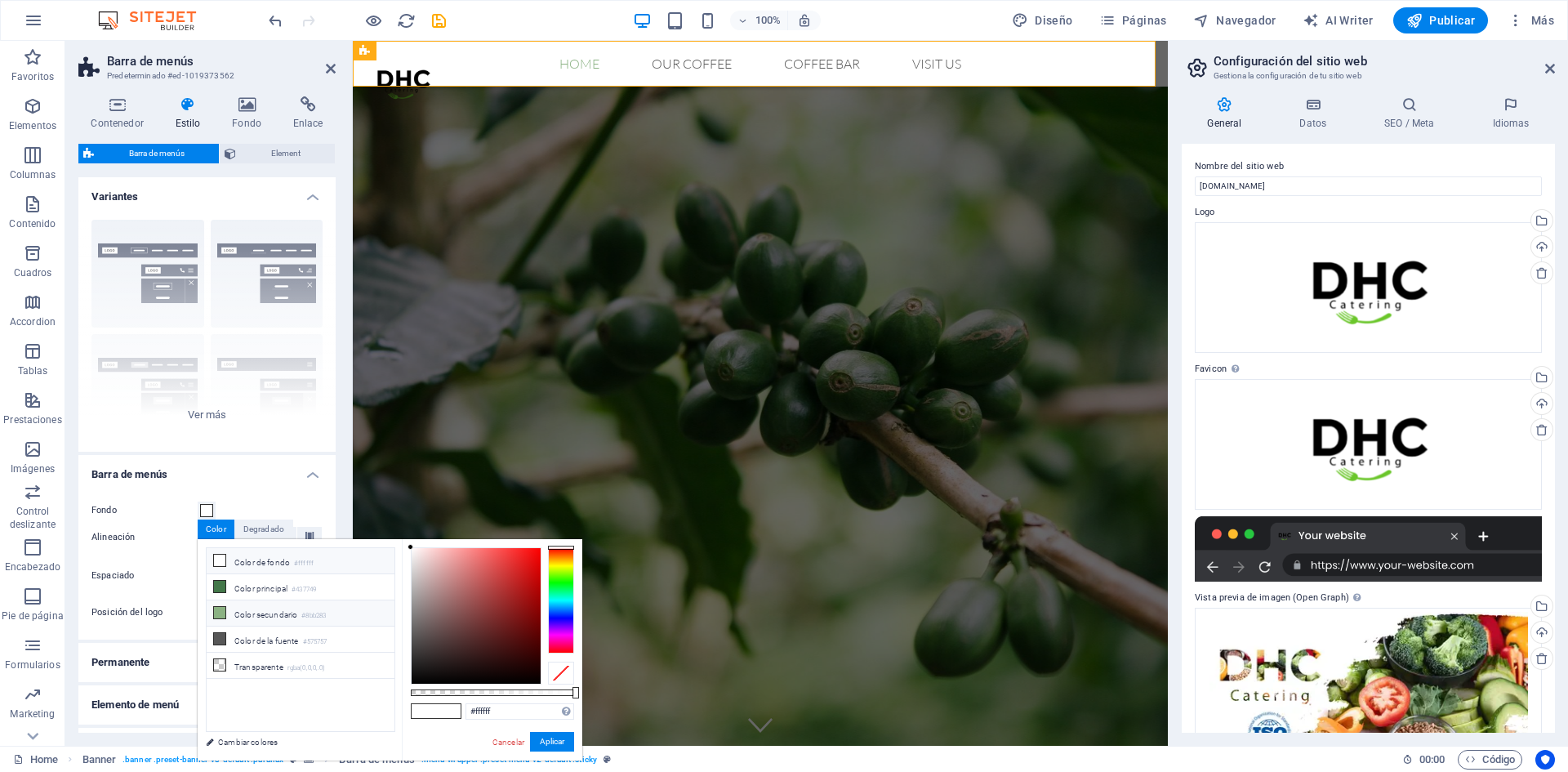
click at [276, 612] on li "Color secundario #8bb283" at bounding box center [300, 614] width 188 height 26
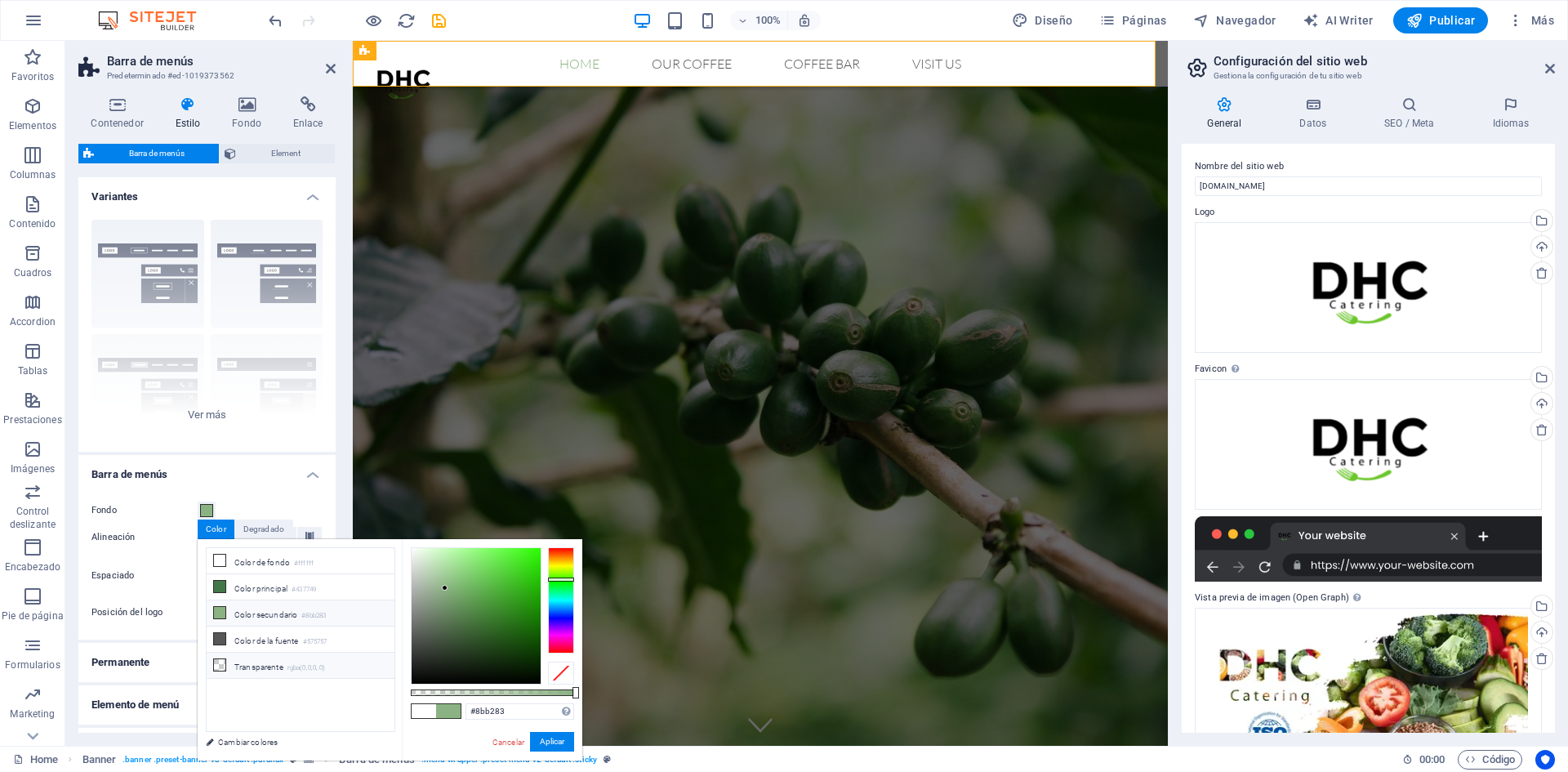
click at [276, 667] on li "Transparente rgba(0,0,0,.0)" at bounding box center [300, 665] width 188 height 26
type input "rgba(0, 0, 0, 0)"
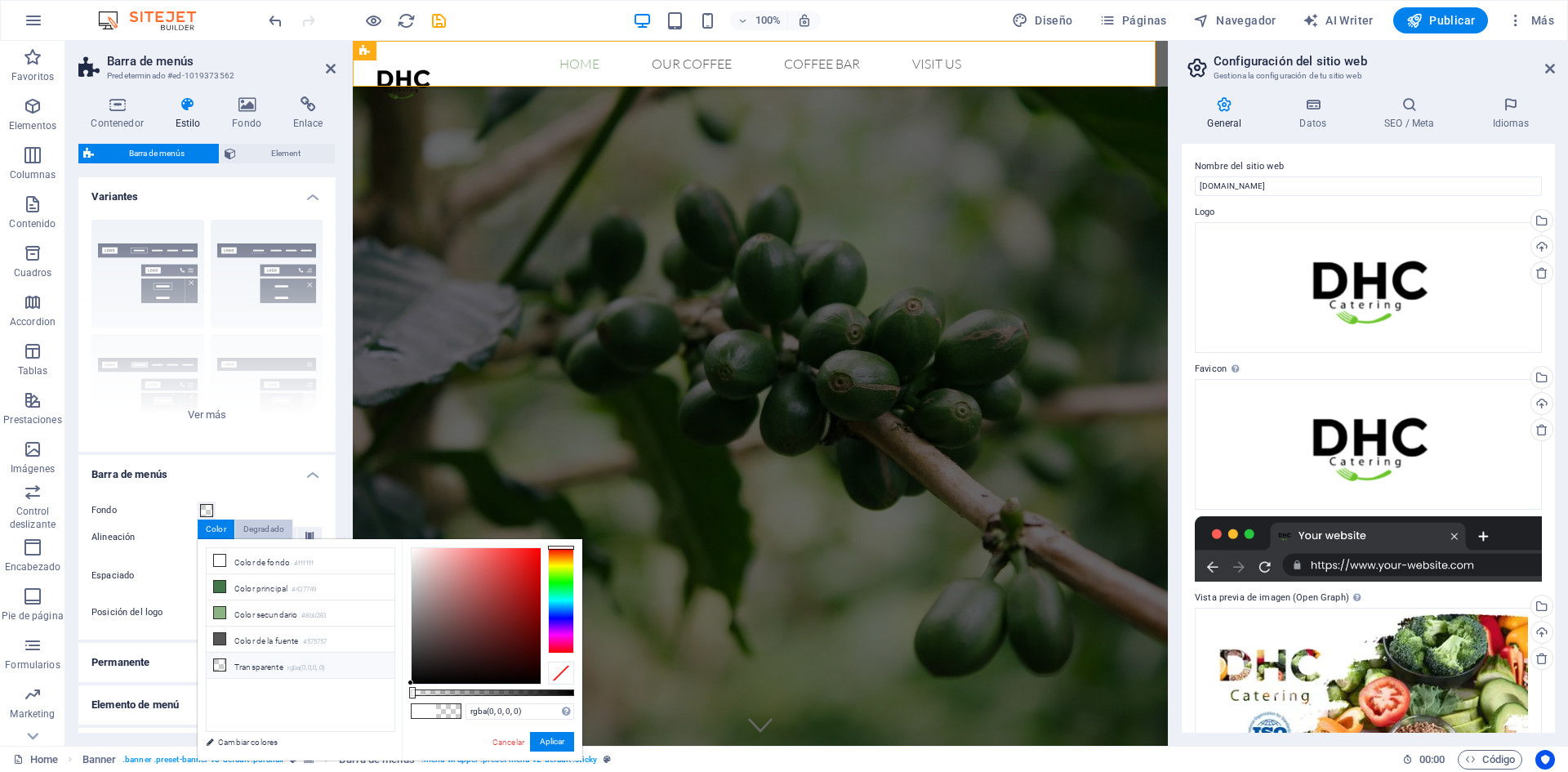
click at [249, 531] on div "Degradado" at bounding box center [264, 529] width 57 height 20
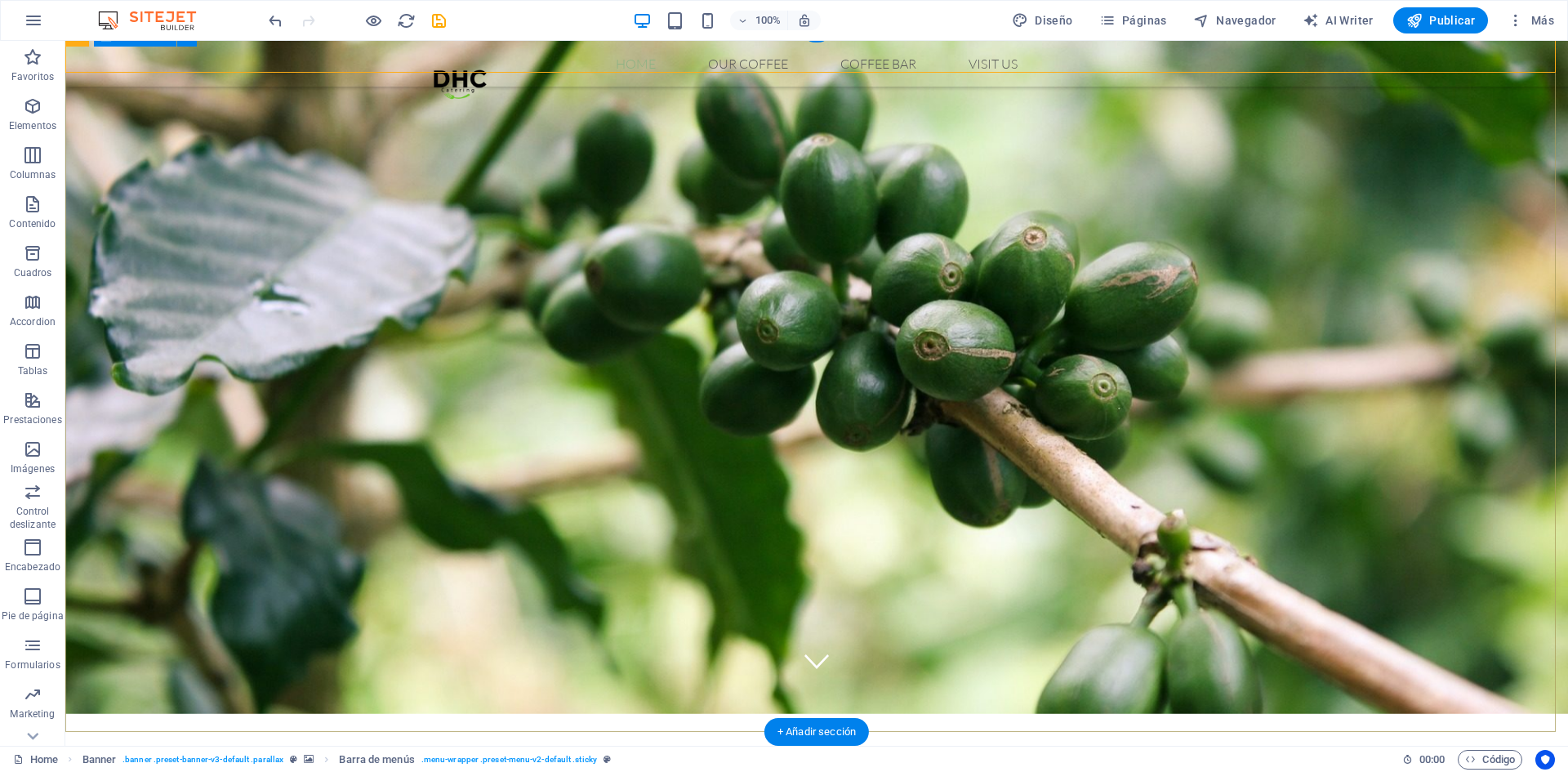
scroll to position [163, 0]
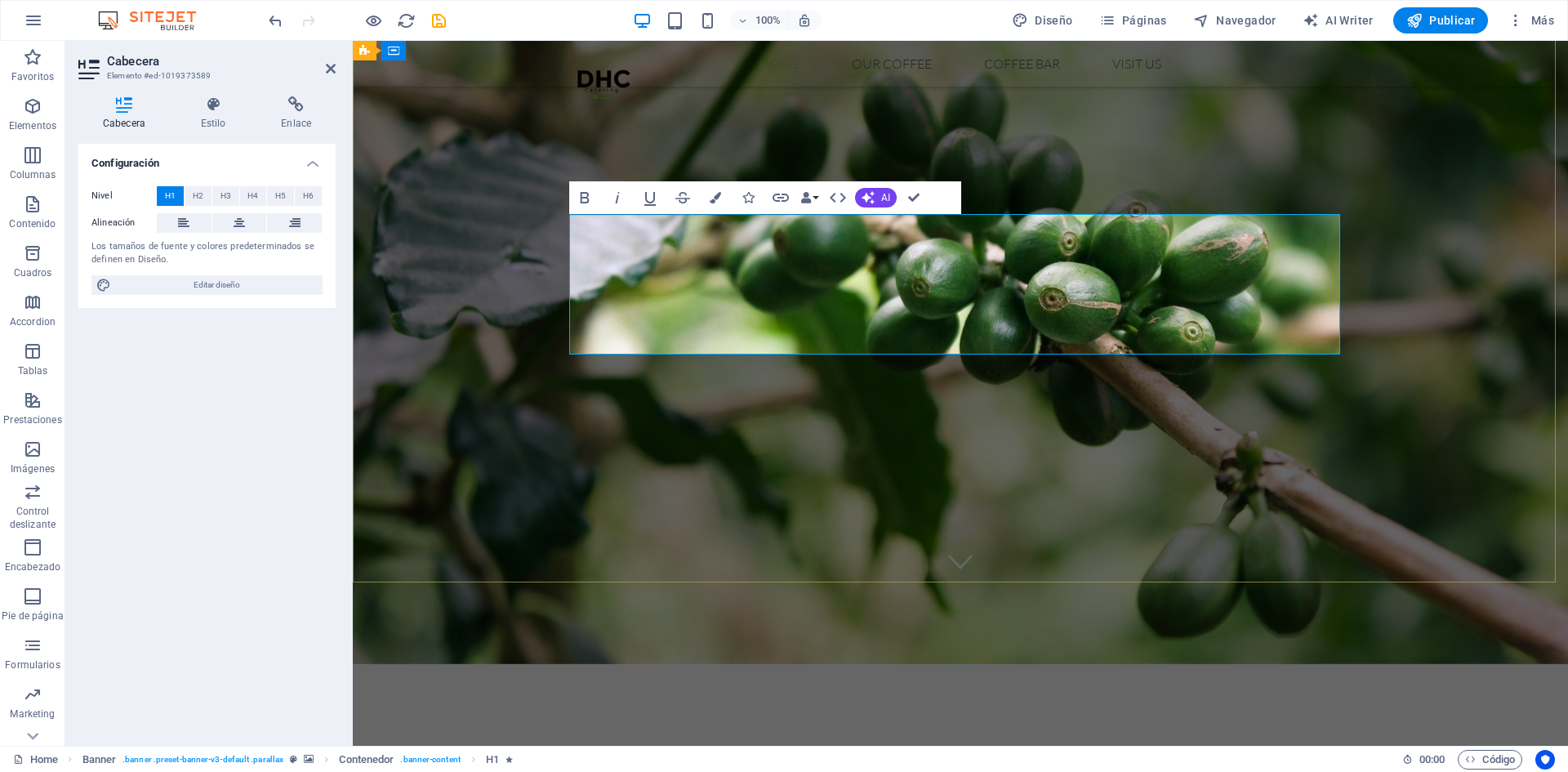
click at [1305, 582] on div "Coffee Bar Original Coffee from Hawaii" at bounding box center [960, 773] width 1215 height 381
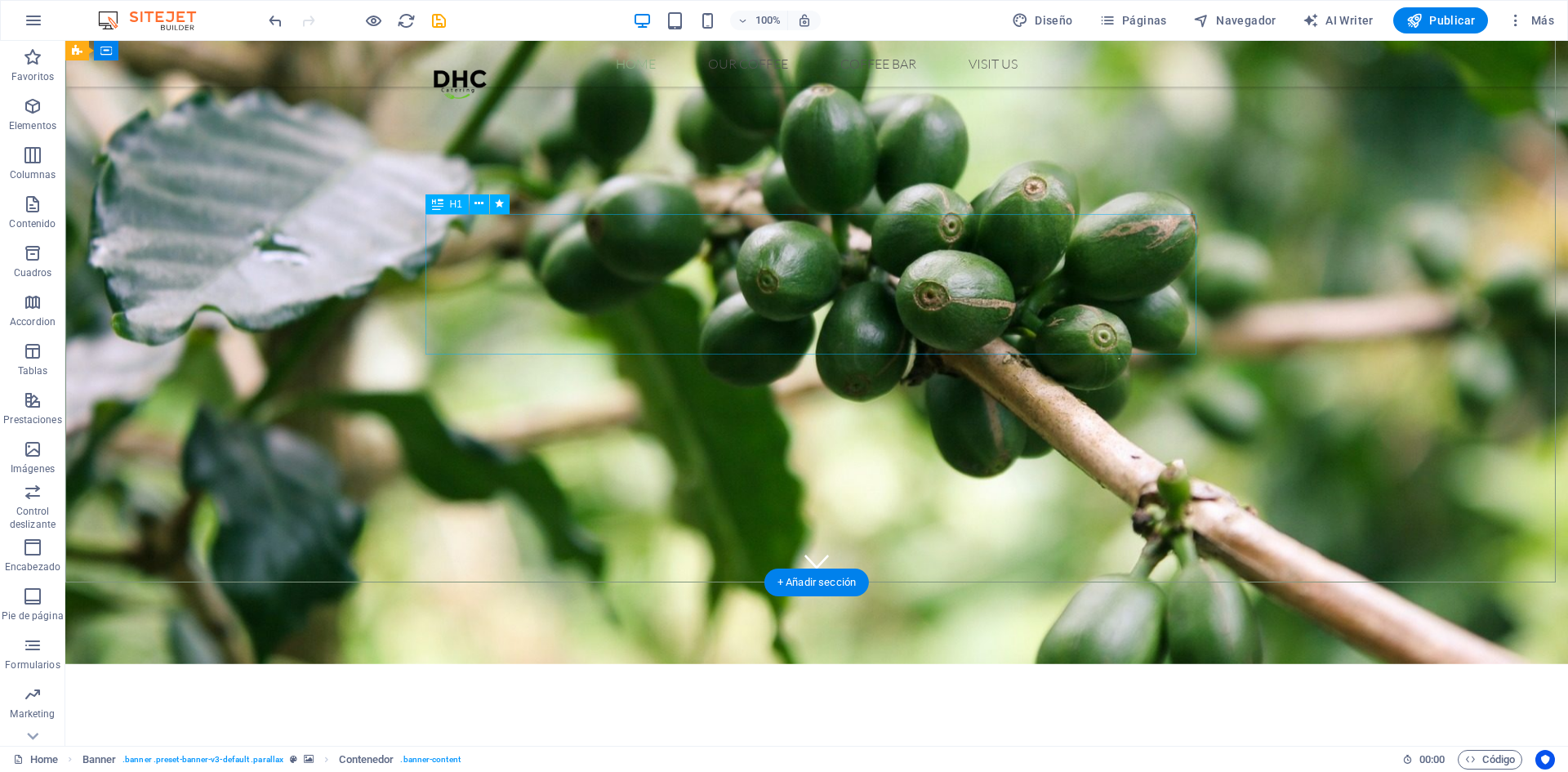
click at [1040, 582] on div "Coffee Bar" at bounding box center [817, 702] width 1503 height 240
click at [999, 693] on div "Coffee Bar" at bounding box center [817, 724] width 771 height 63
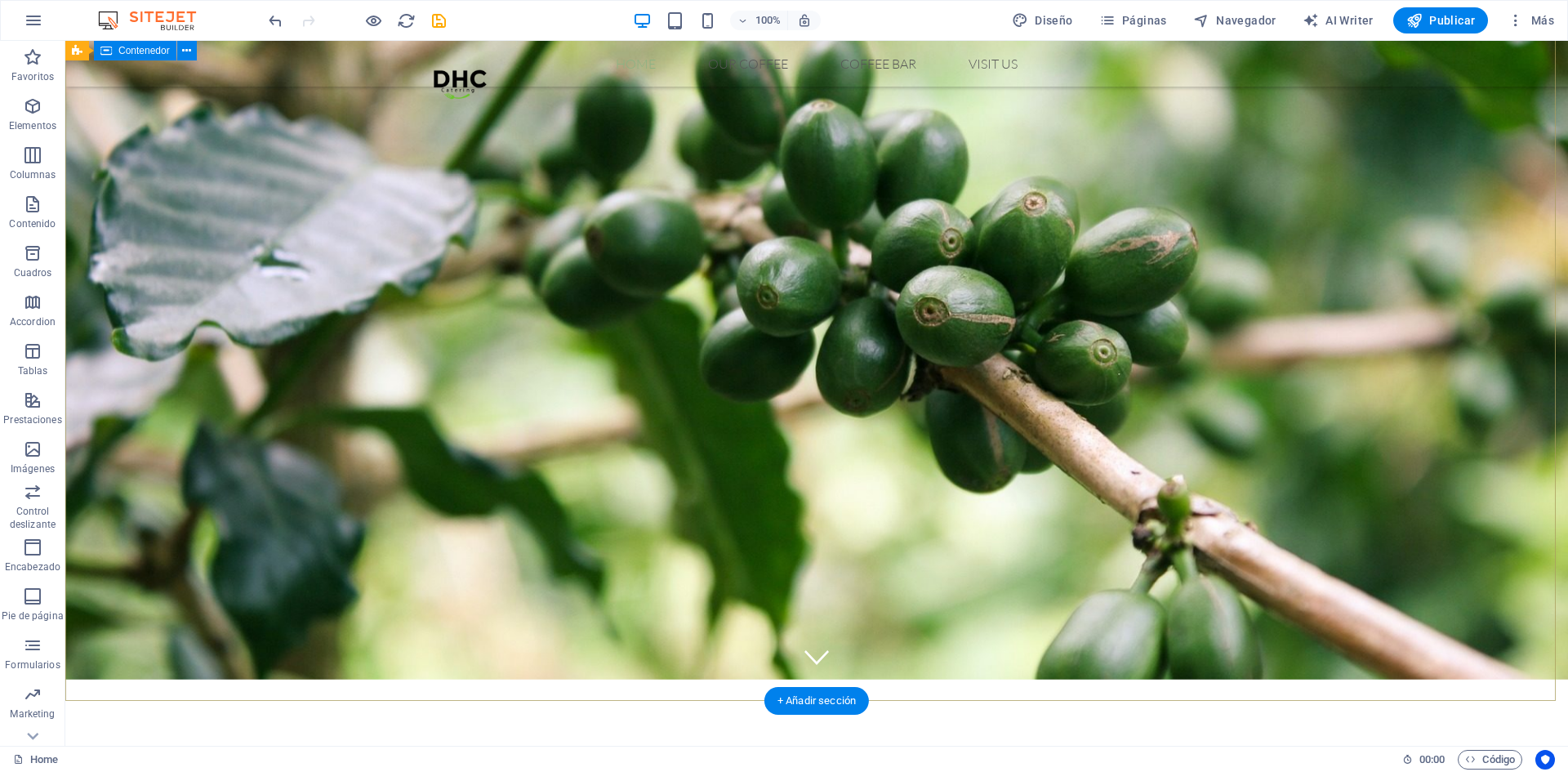
scroll to position [0, 0]
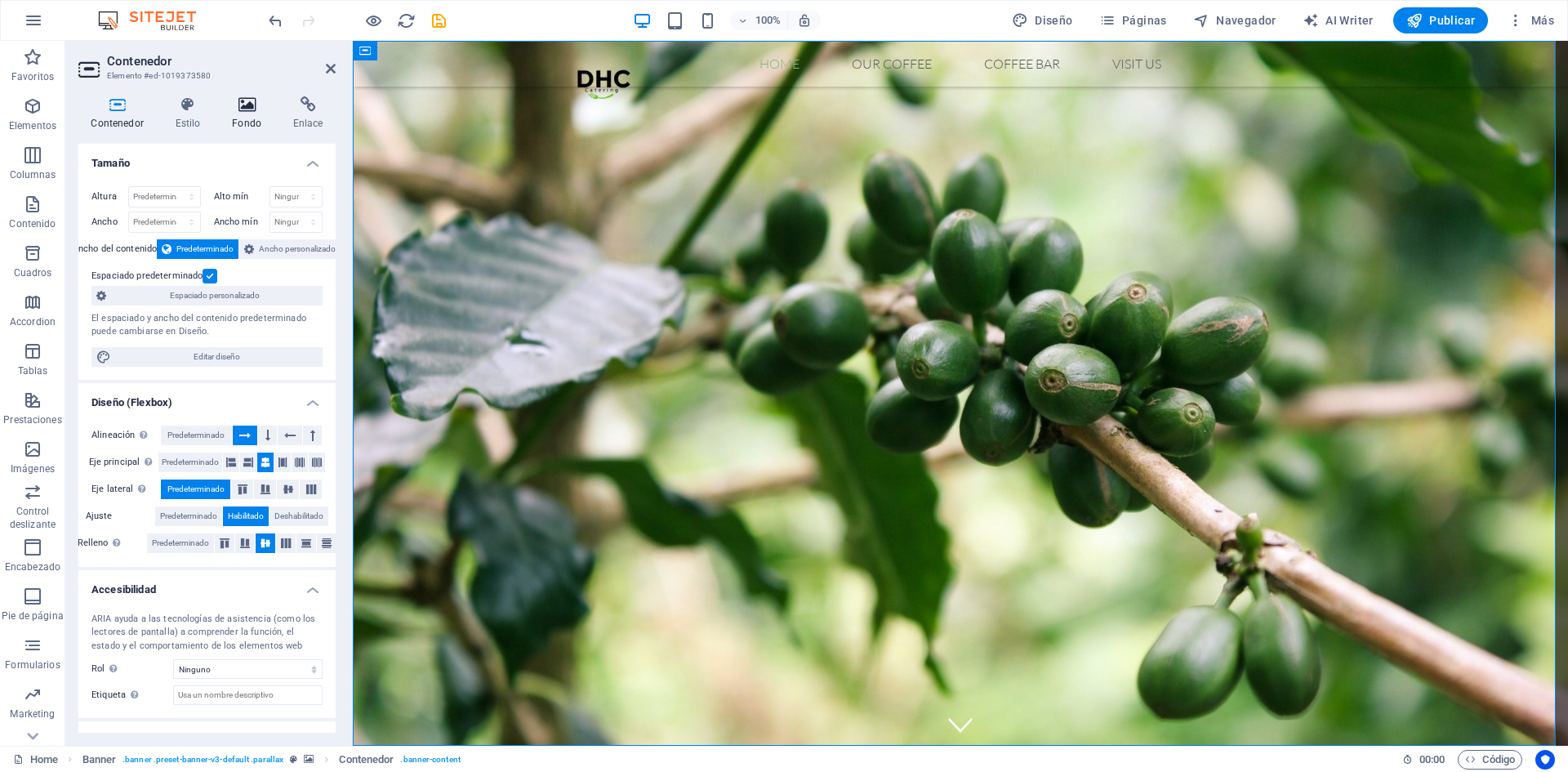
click at [251, 100] on icon at bounding box center [247, 104] width 55 height 16
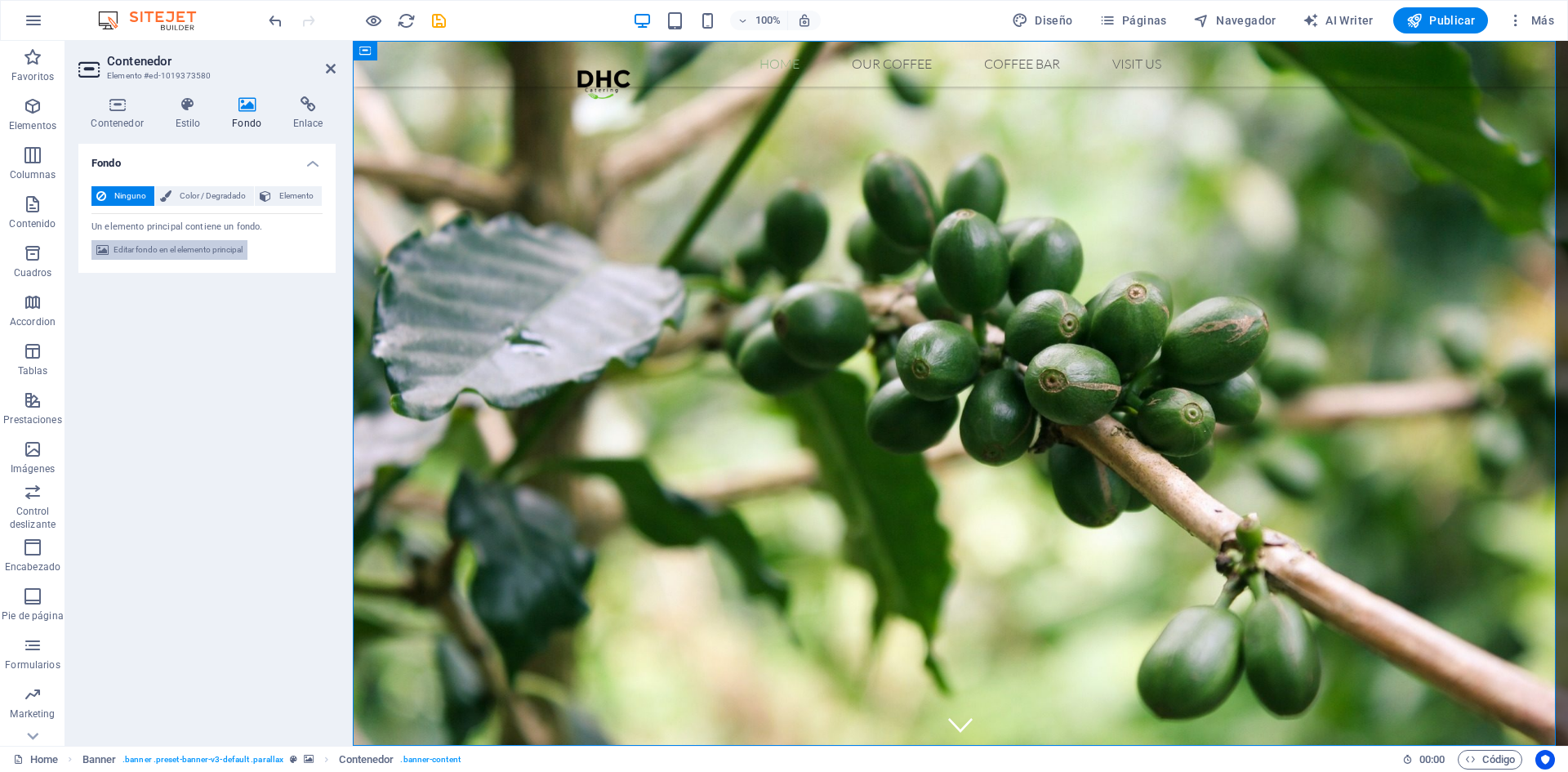
click at [177, 253] on span "Editar fondo en el elemento principal" at bounding box center [177, 250] width 129 height 20
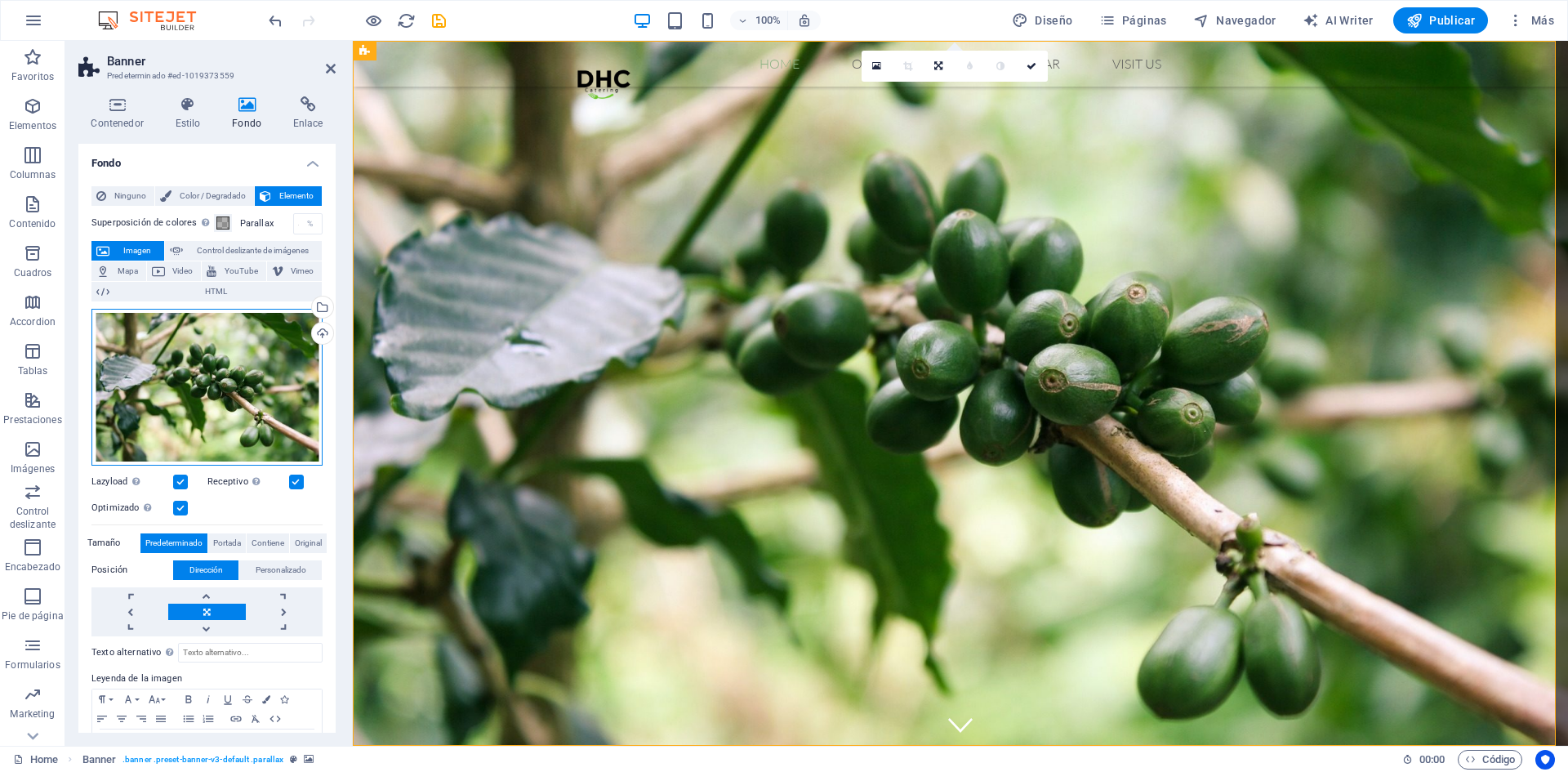
click at [273, 384] on div "Arrastra archivos aquí, haz clic para escoger archivos o selecciona archivos de…" at bounding box center [207, 386] width 231 height 157
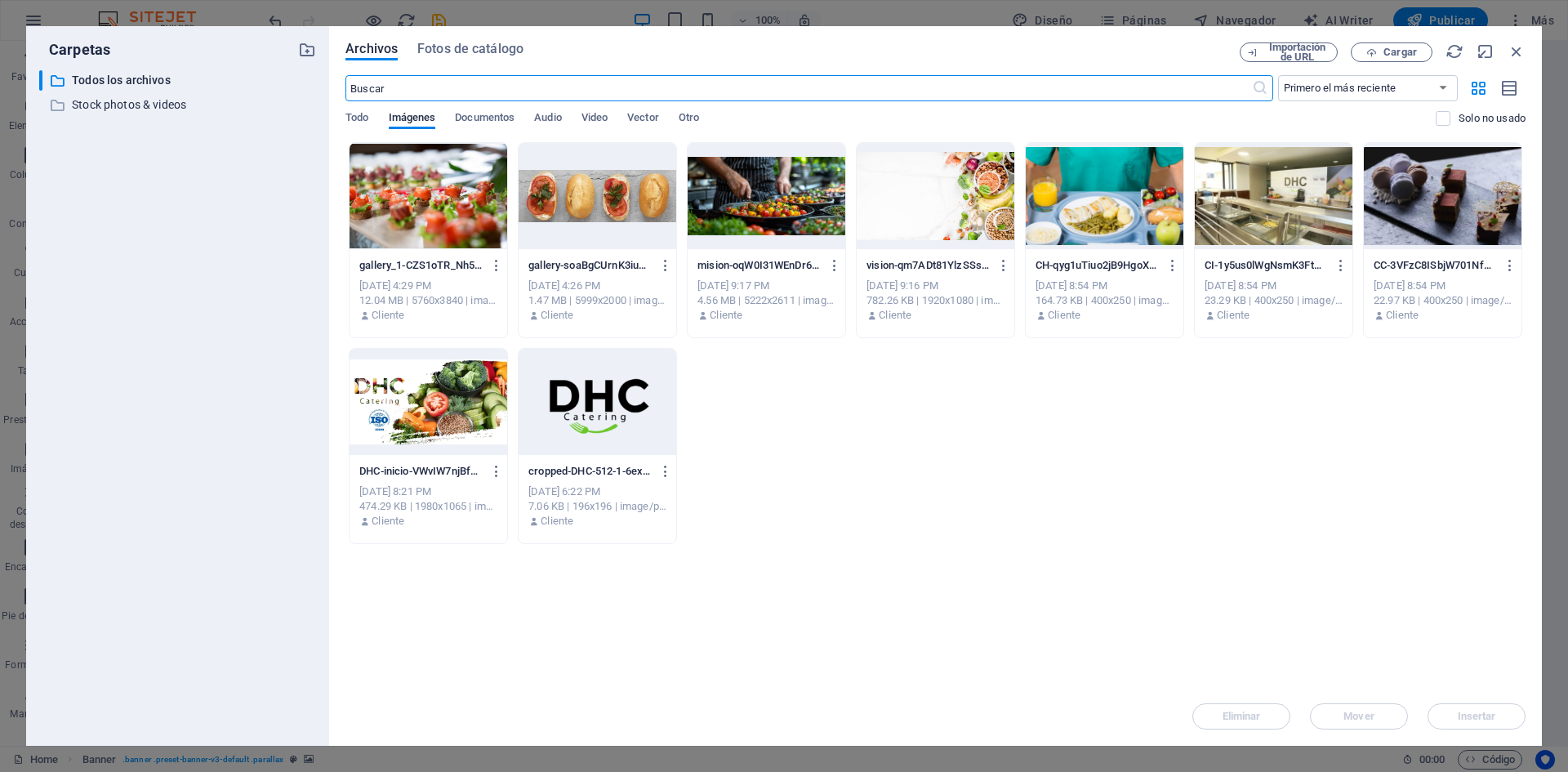
click at [398, 444] on div at bounding box center [428, 401] width 158 height 106
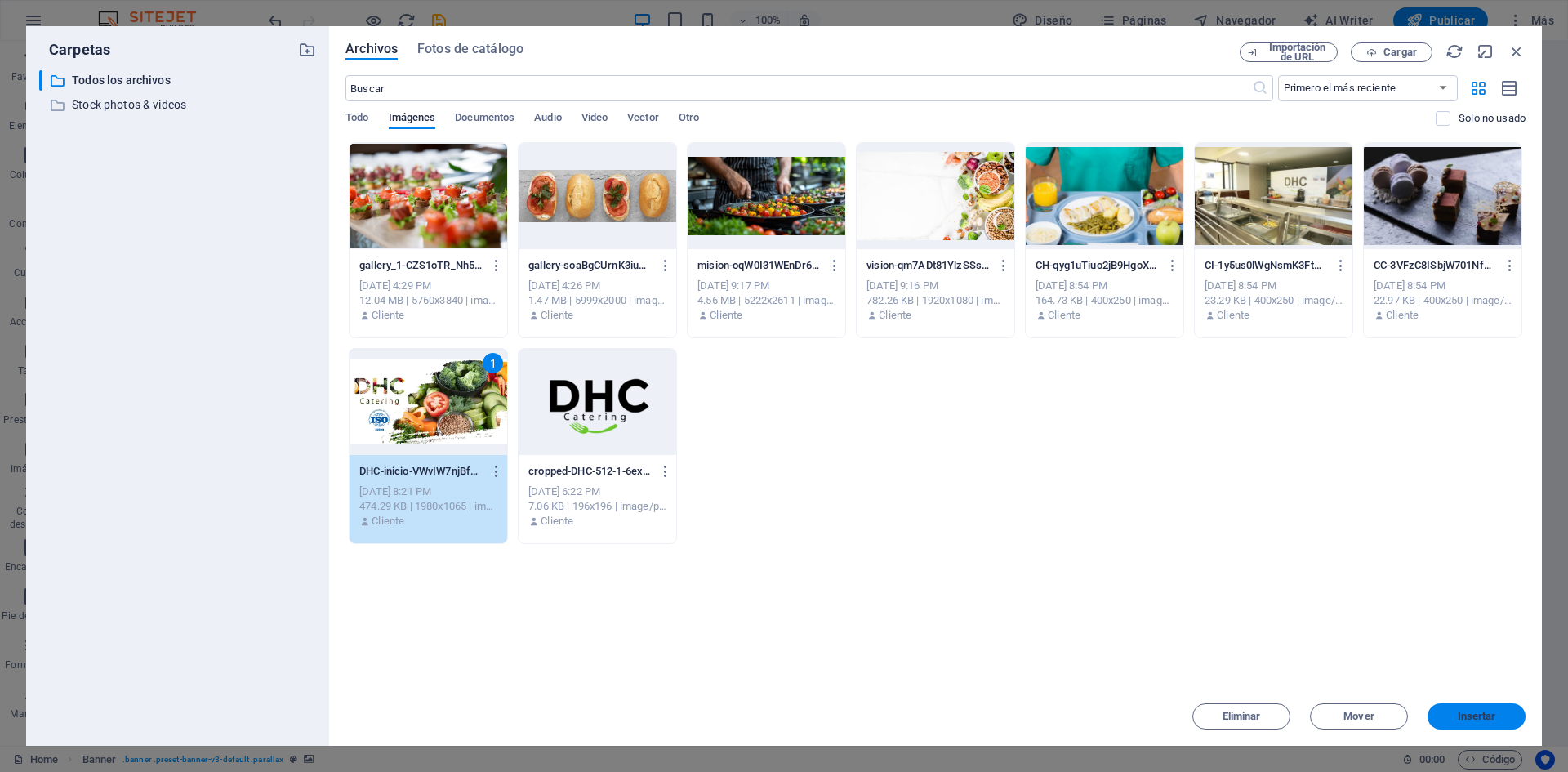
click at [1457, 707] on button "Insertar" at bounding box center [1476, 716] width 98 height 26
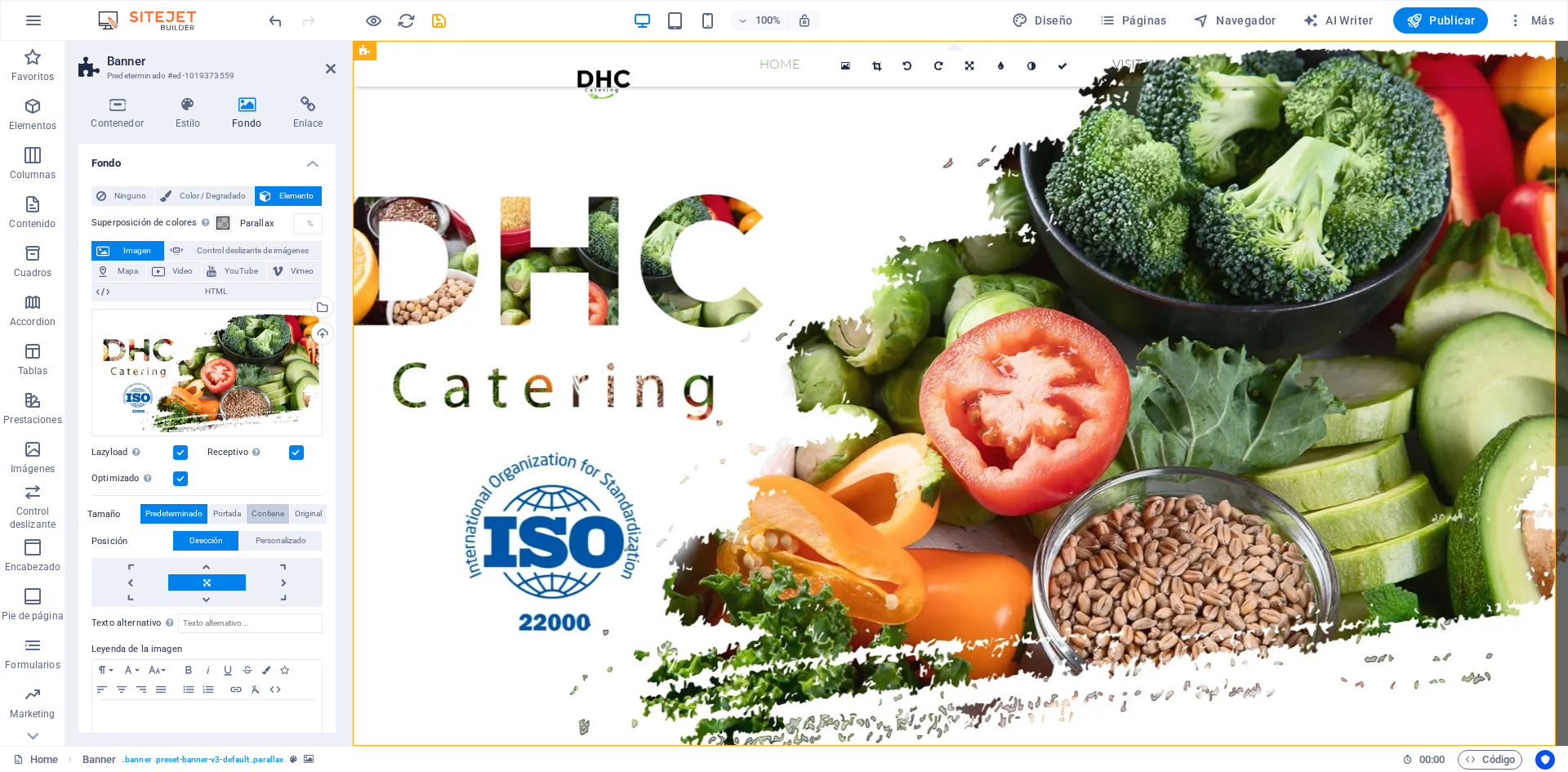
click at [272, 514] on span "Contiene" at bounding box center [268, 514] width 33 height 20
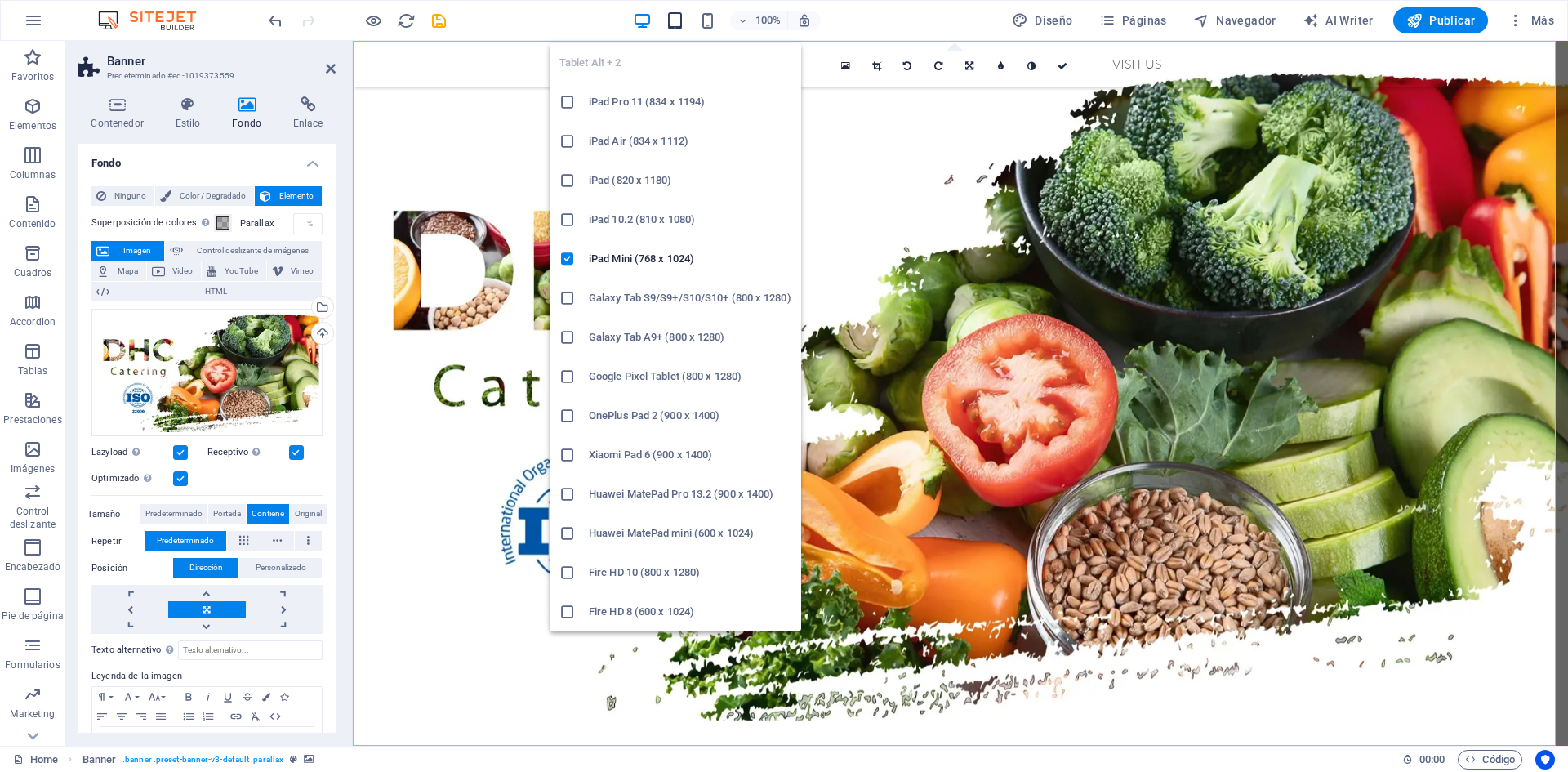
click at [671, 25] on icon "button" at bounding box center [674, 21] width 19 height 19
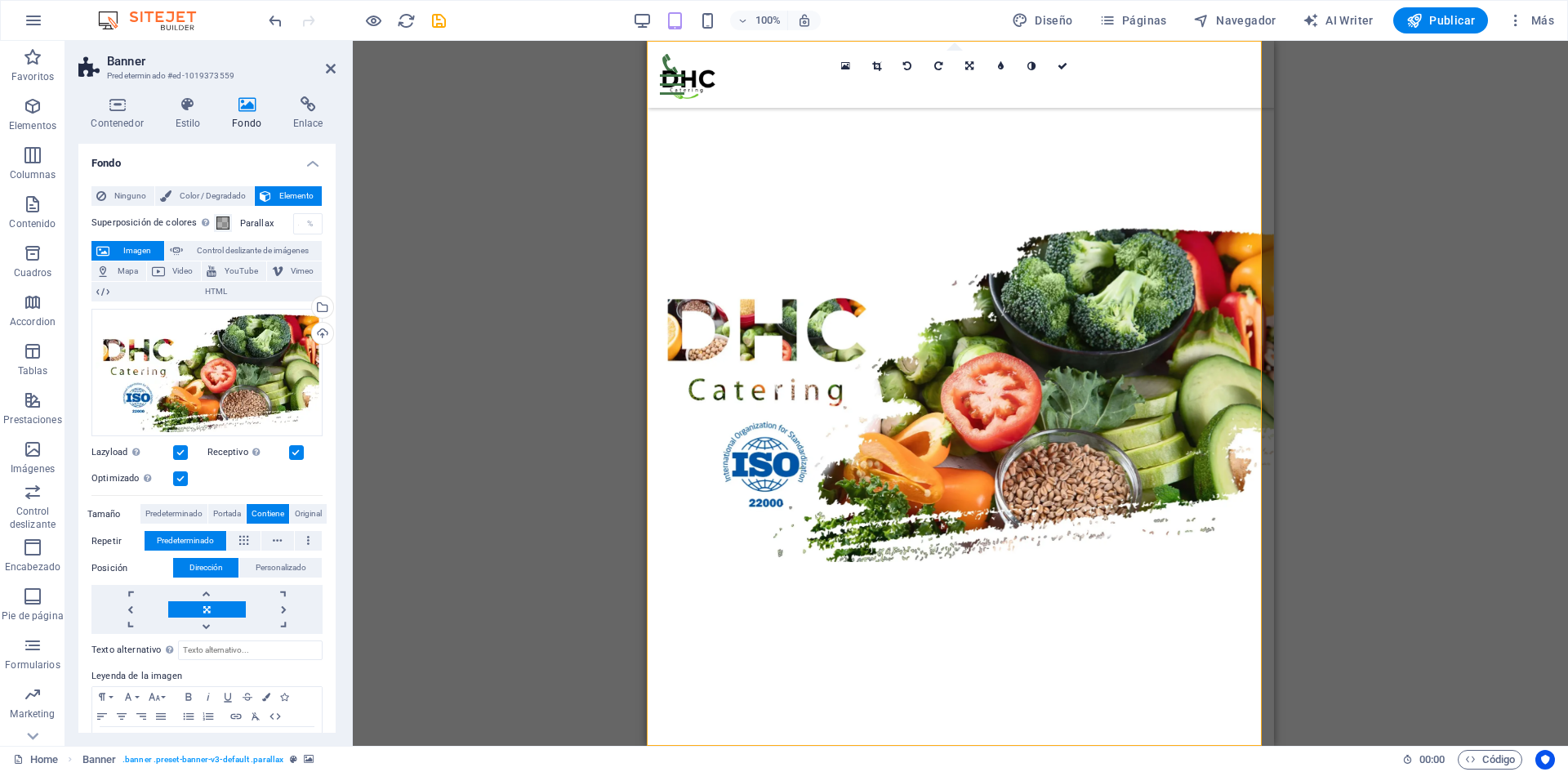
click at [715, 30] on div "100%" at bounding box center [727, 21] width 189 height 26
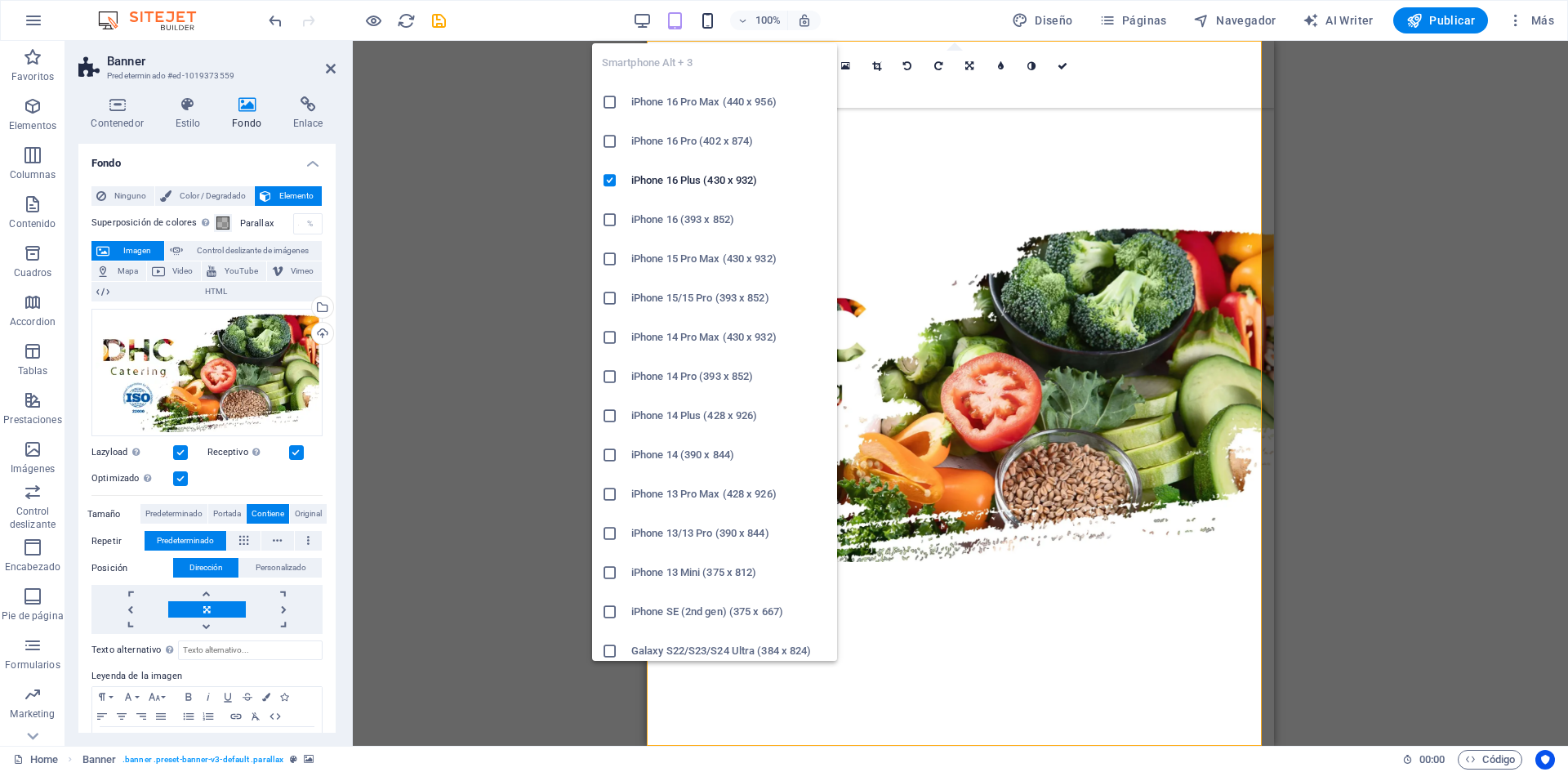
click at [710, 25] on icon "button" at bounding box center [707, 21] width 19 height 19
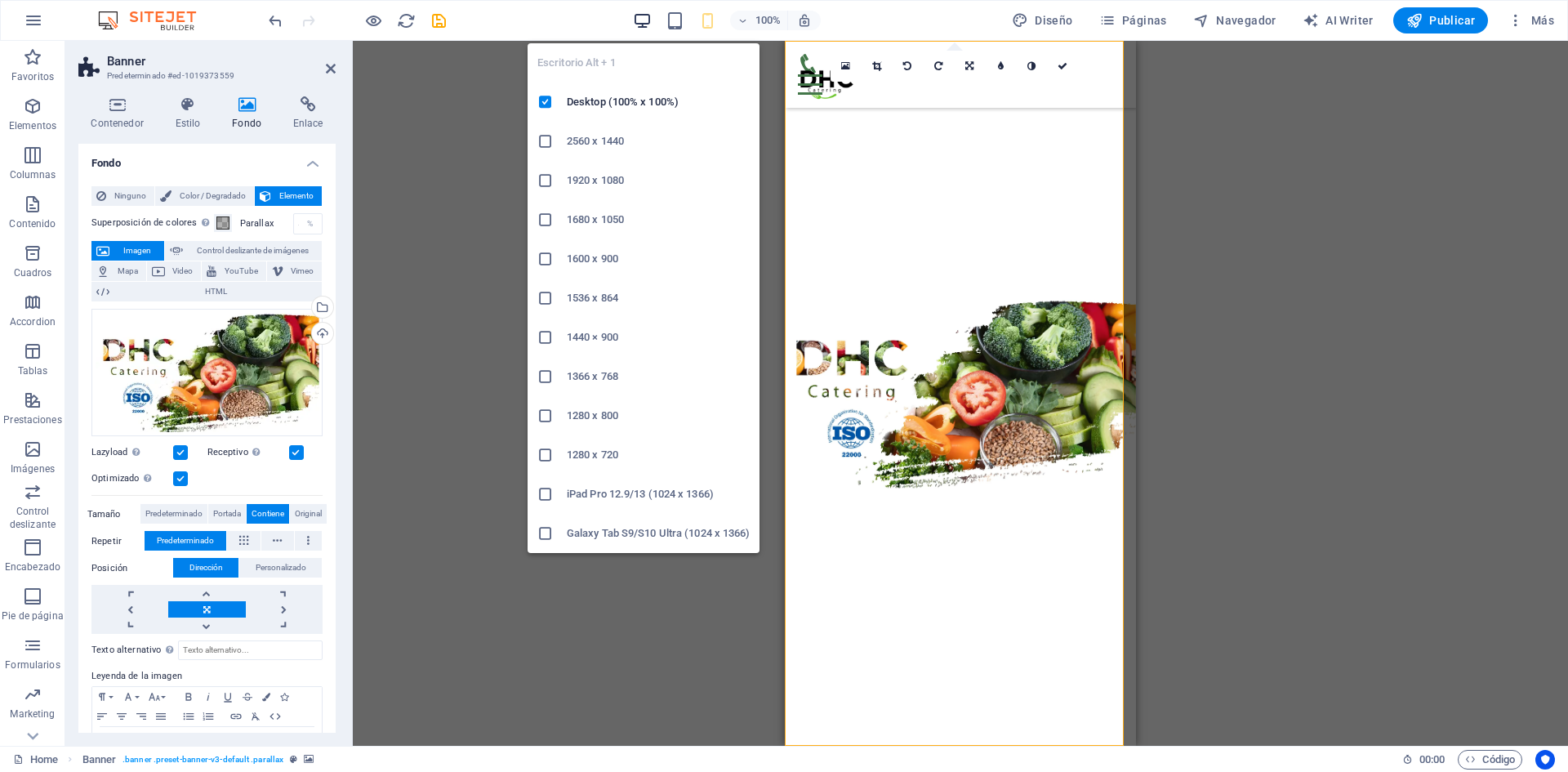
click at [637, 28] on icon "button" at bounding box center [642, 21] width 19 height 19
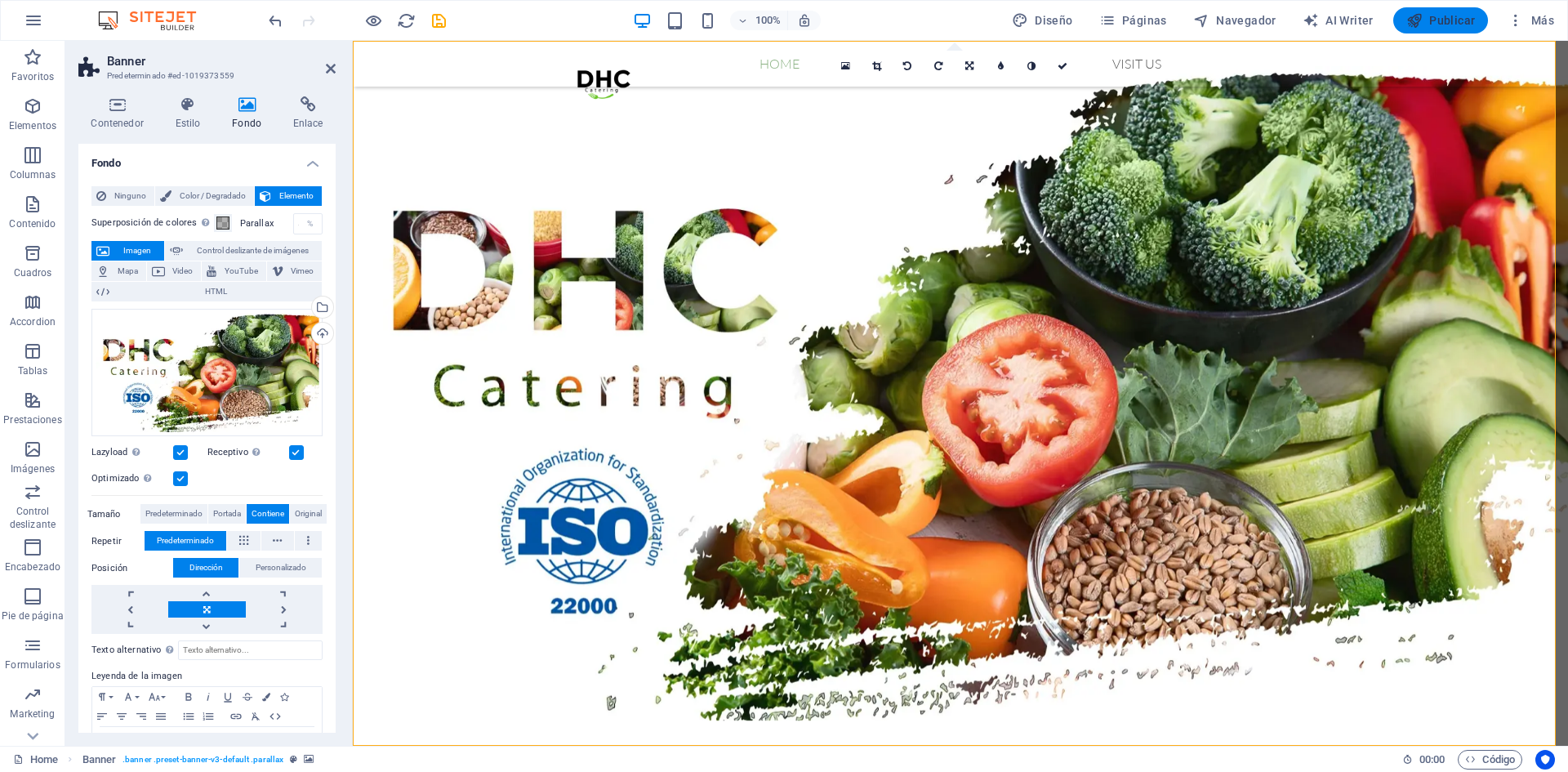
click at [1430, 19] on span "Publicar" at bounding box center [1441, 21] width 70 height 16
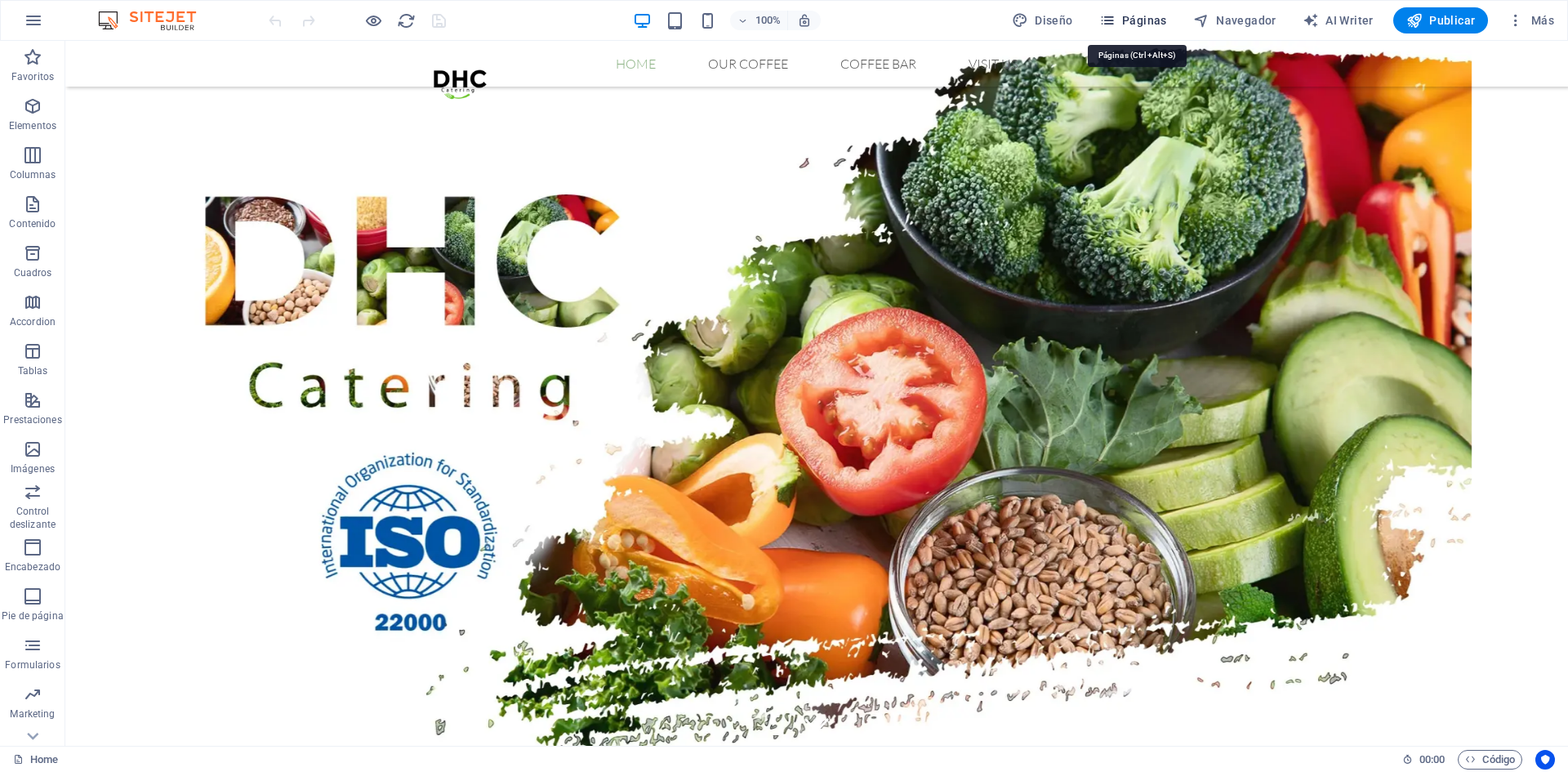
click at [1141, 24] on span "Páginas" at bounding box center [1133, 21] width 68 height 16
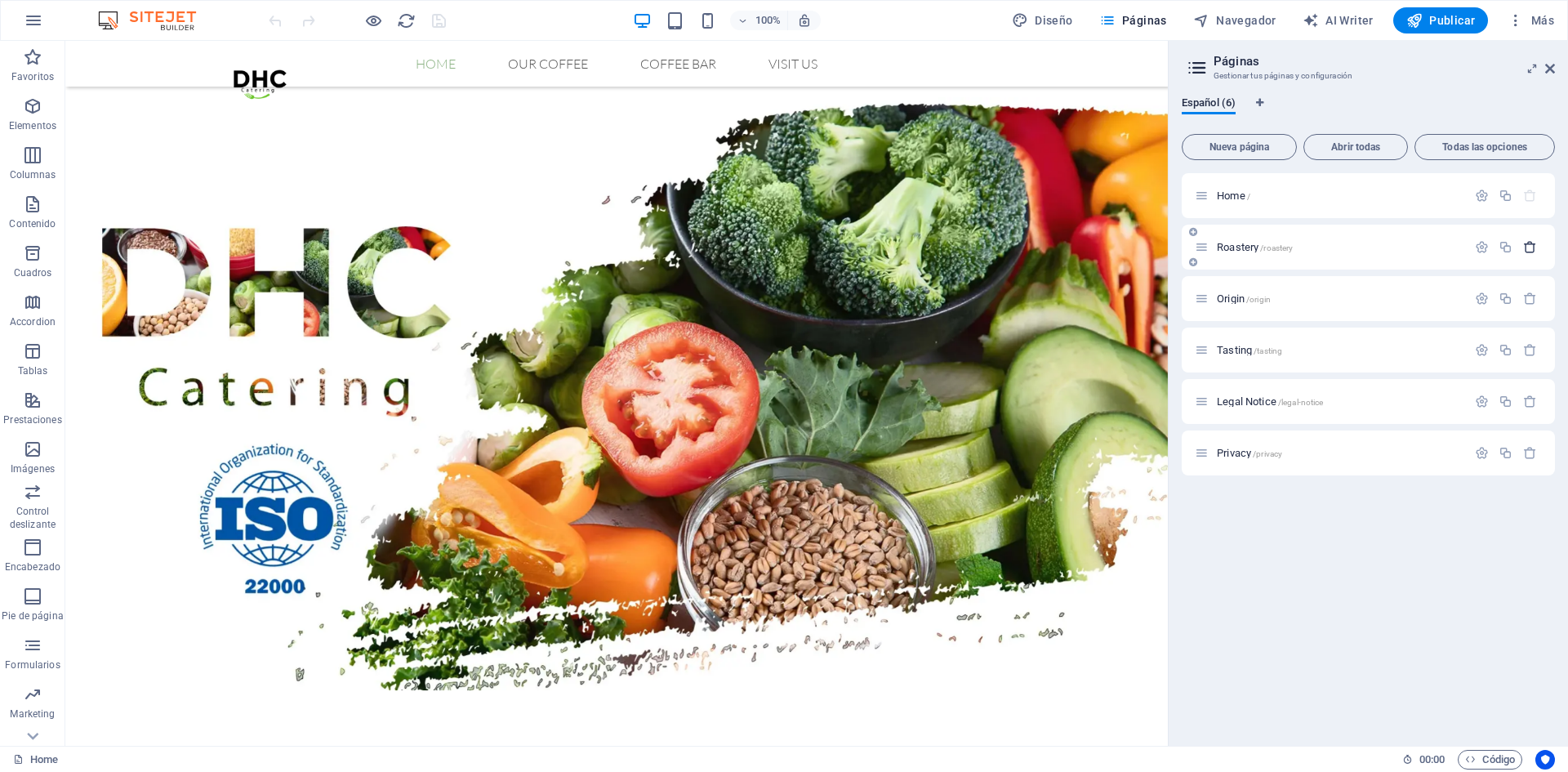
click at [1532, 244] on icon "button" at bounding box center [1530, 247] width 14 height 14
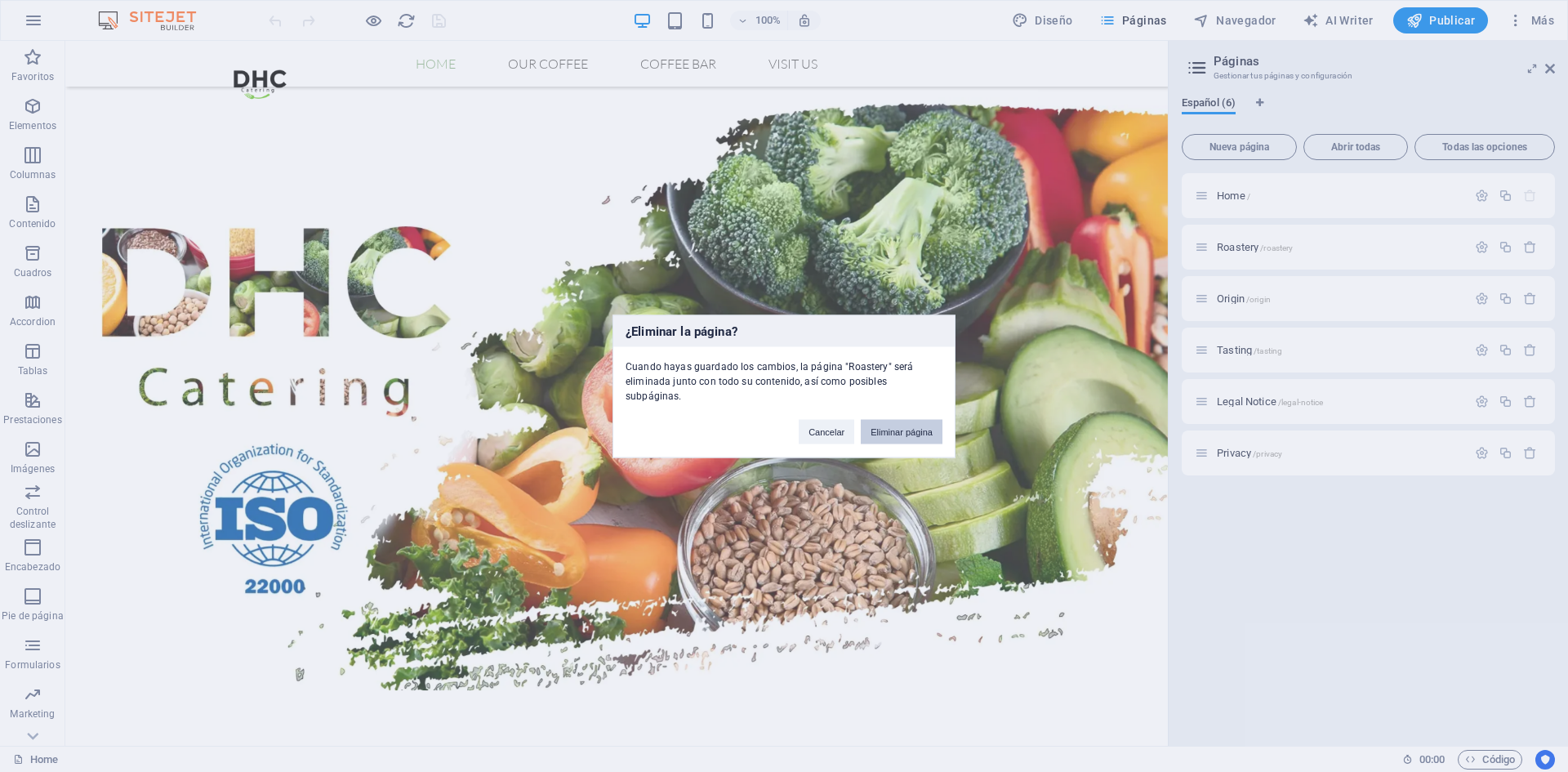
drag, startPoint x: 920, startPoint y: 420, endPoint x: 1392, endPoint y: 288, distance: 490.1
click at [920, 419] on button "Eliminar página" at bounding box center [902, 432] width 82 height 25
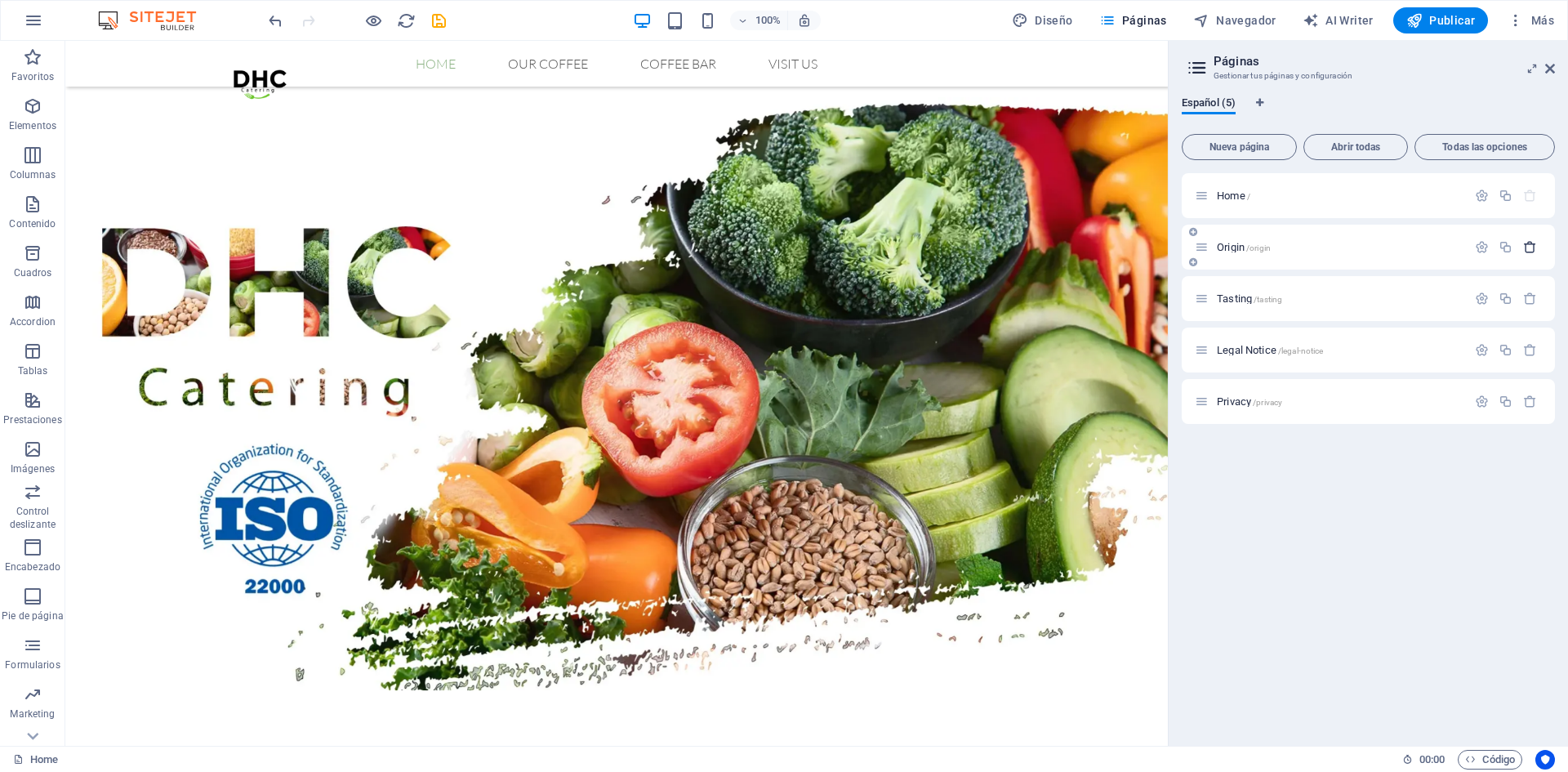
click at [1531, 245] on icon "button" at bounding box center [1530, 247] width 14 height 14
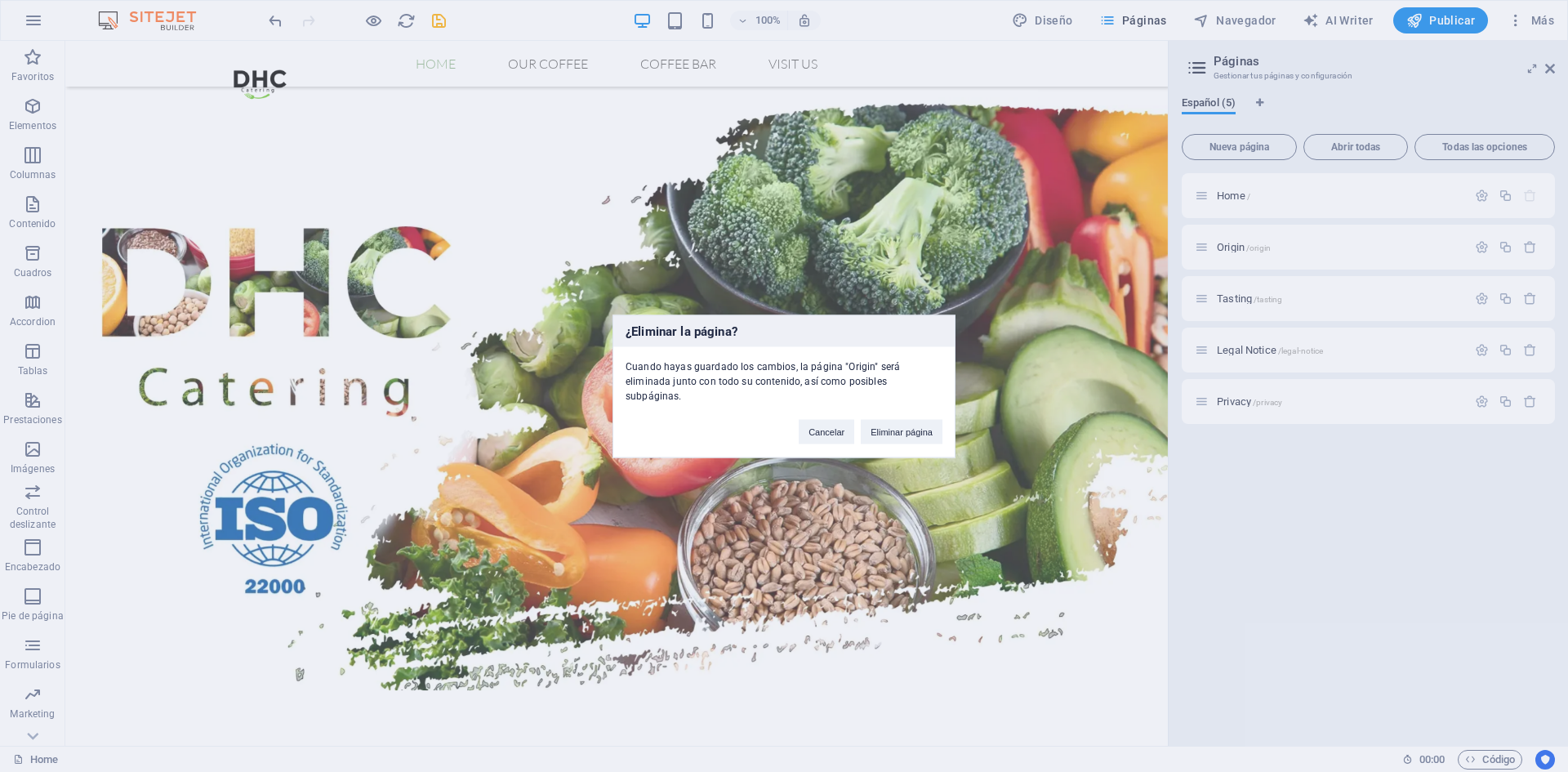
click at [912, 406] on div "Cancelar Eliminar página" at bounding box center [871, 423] width 168 height 42
click at [902, 421] on button "Eliminar página" at bounding box center [902, 432] width 82 height 25
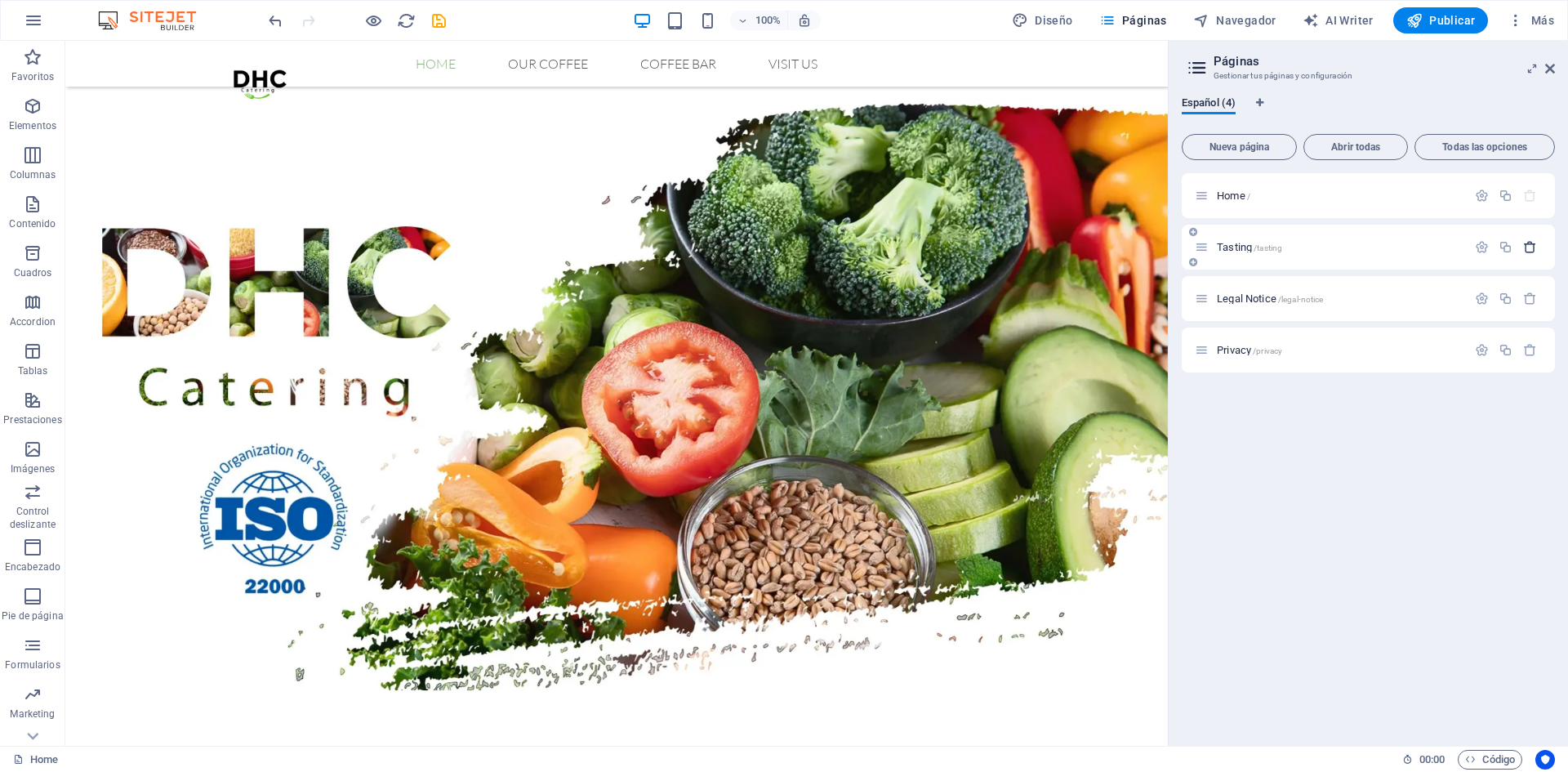
click at [1529, 244] on icon "button" at bounding box center [1530, 247] width 14 height 14
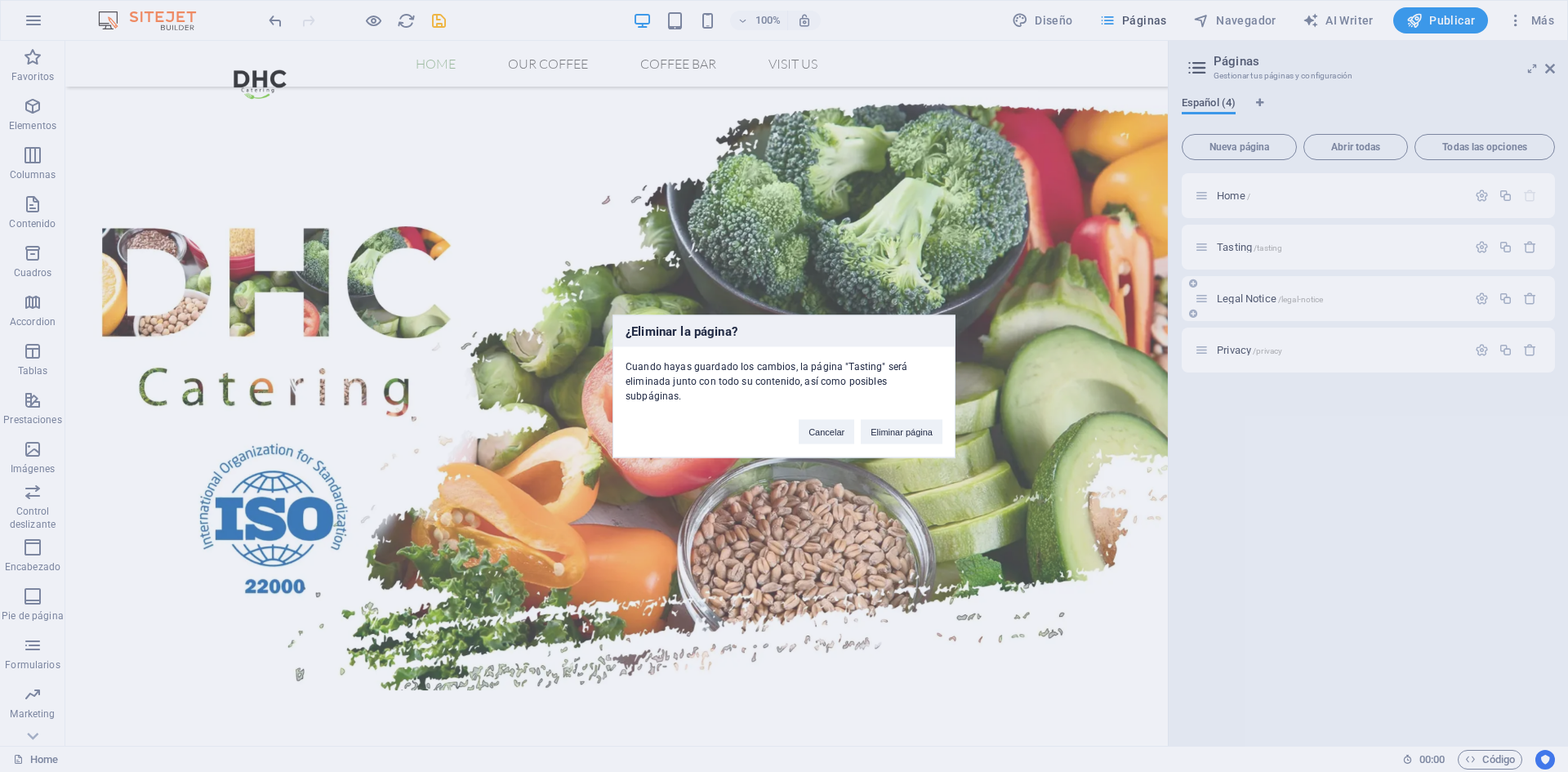
click at [899, 425] on button "Eliminar página" at bounding box center [902, 432] width 82 height 25
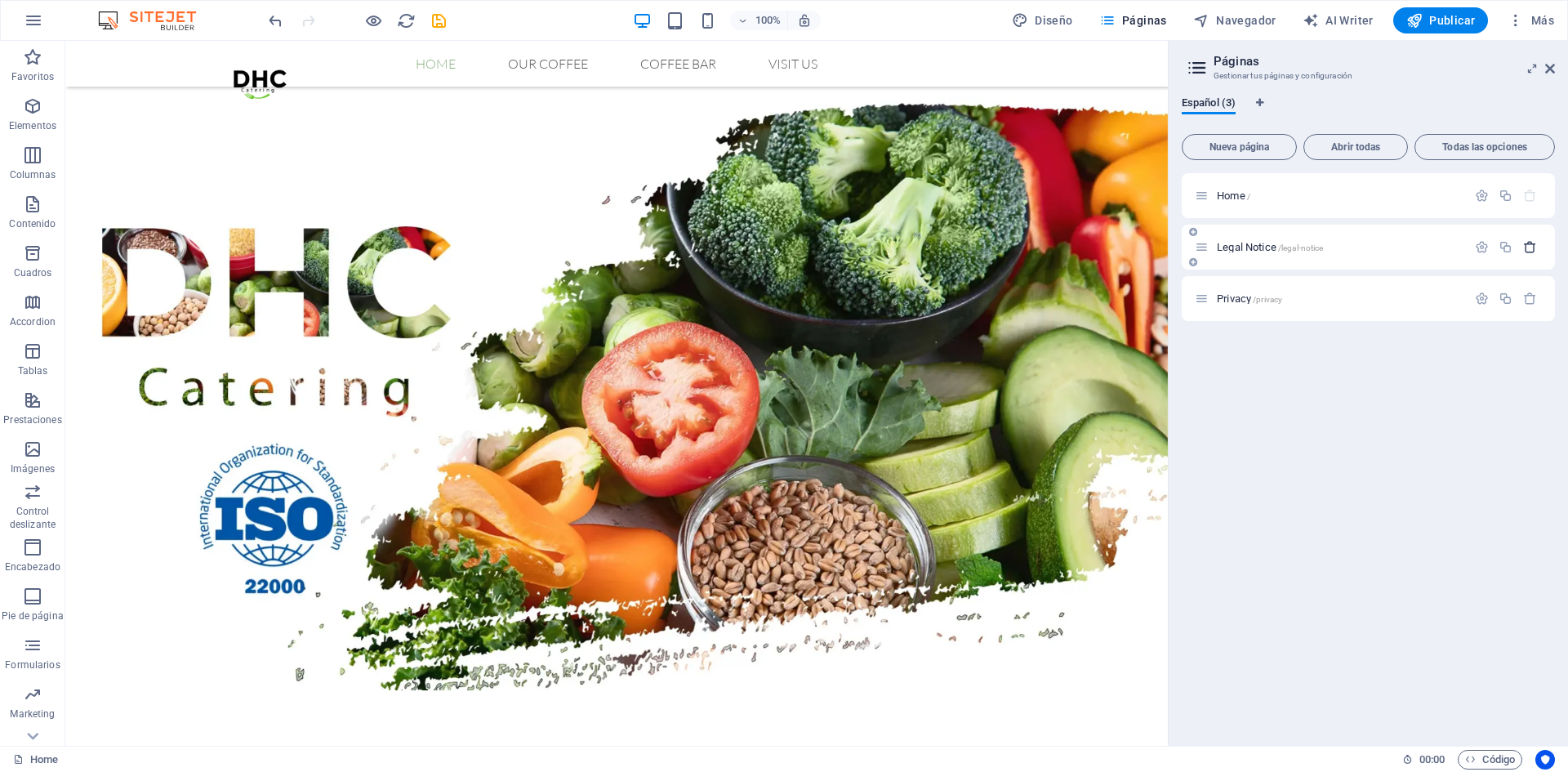
click at [1537, 246] on button "button" at bounding box center [1530, 247] width 24 height 14
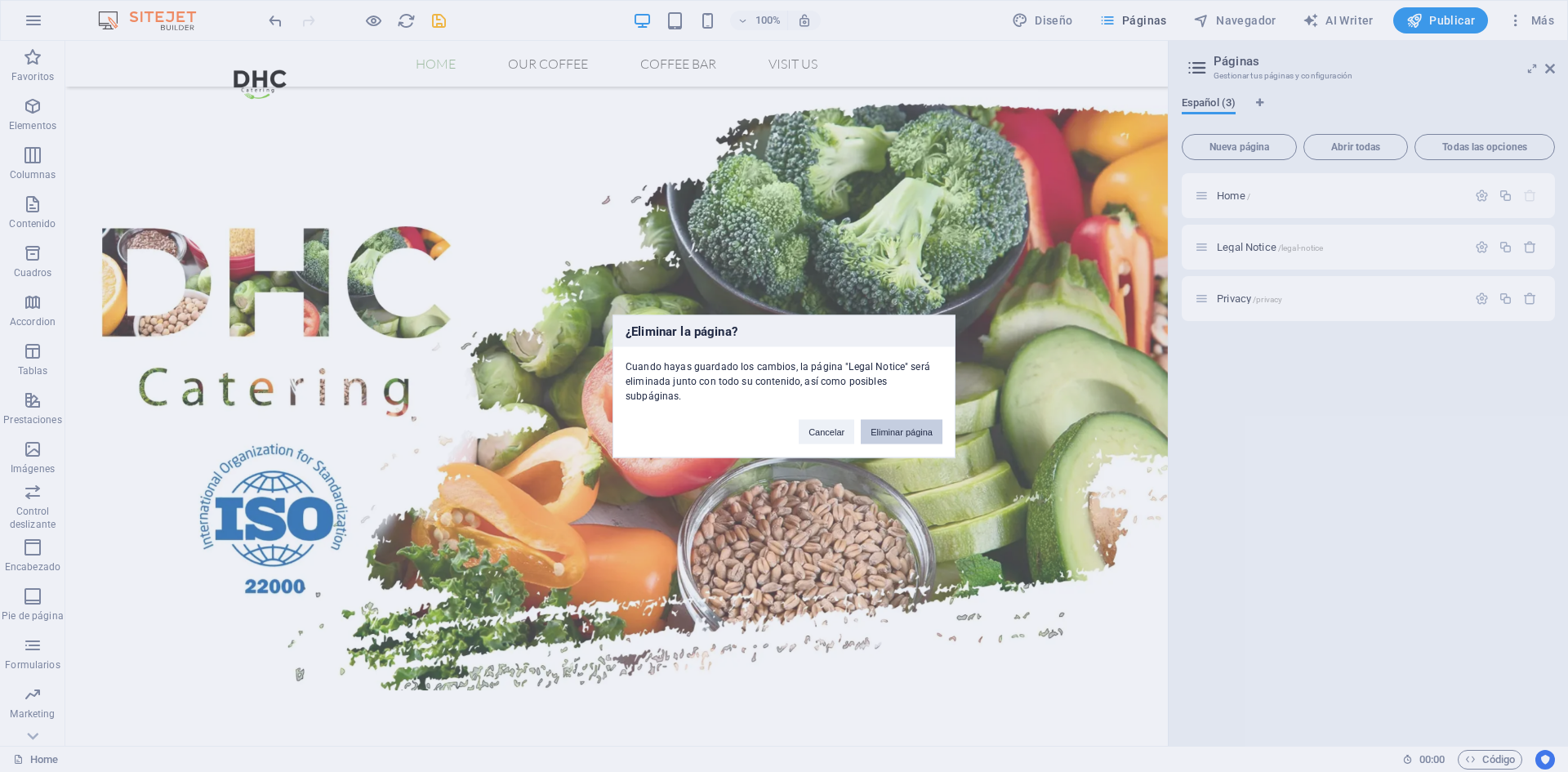
click at [895, 419] on button "Eliminar página" at bounding box center [902, 432] width 82 height 25
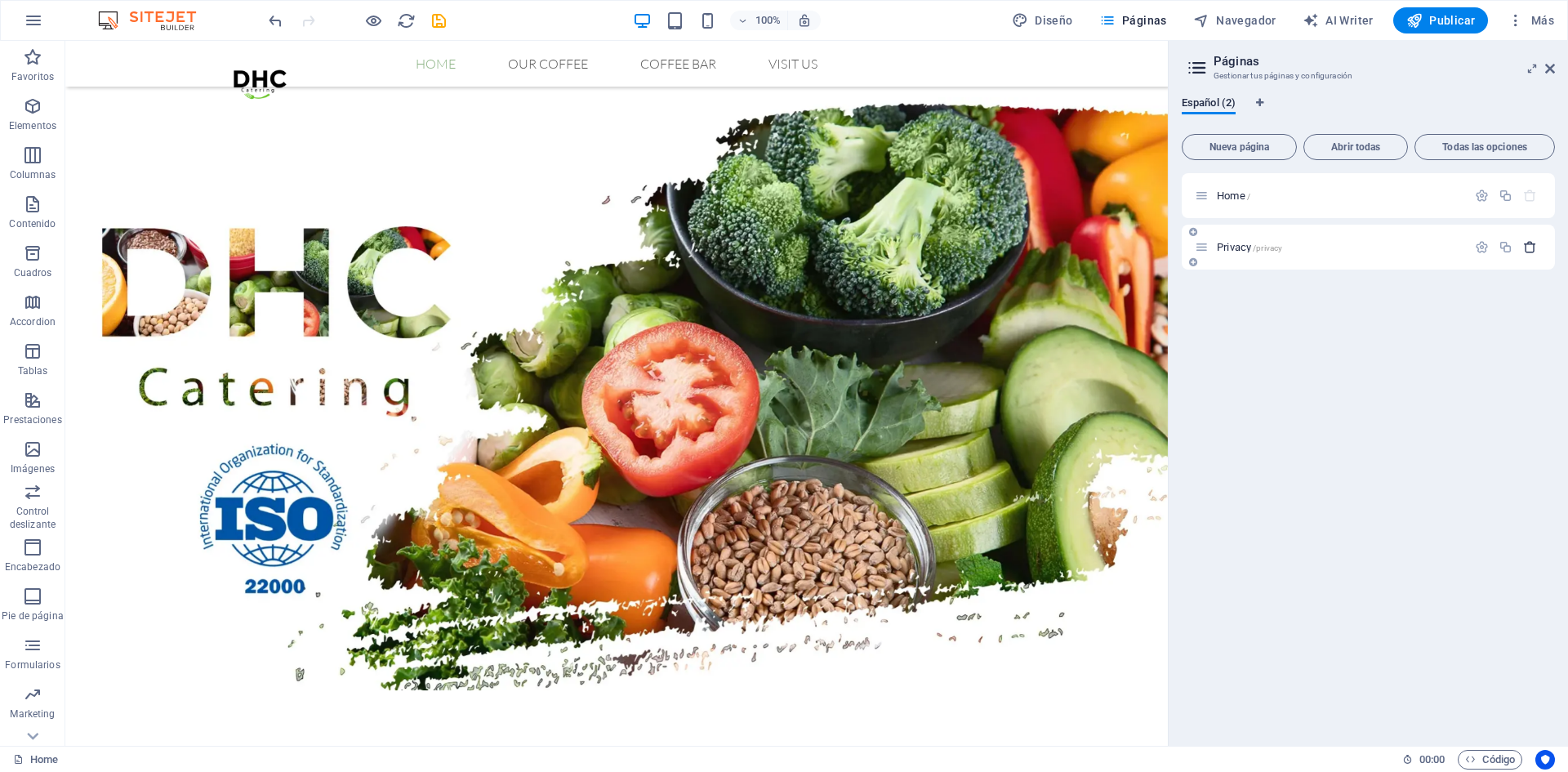
click at [1526, 249] on icon "button" at bounding box center [1530, 247] width 14 height 14
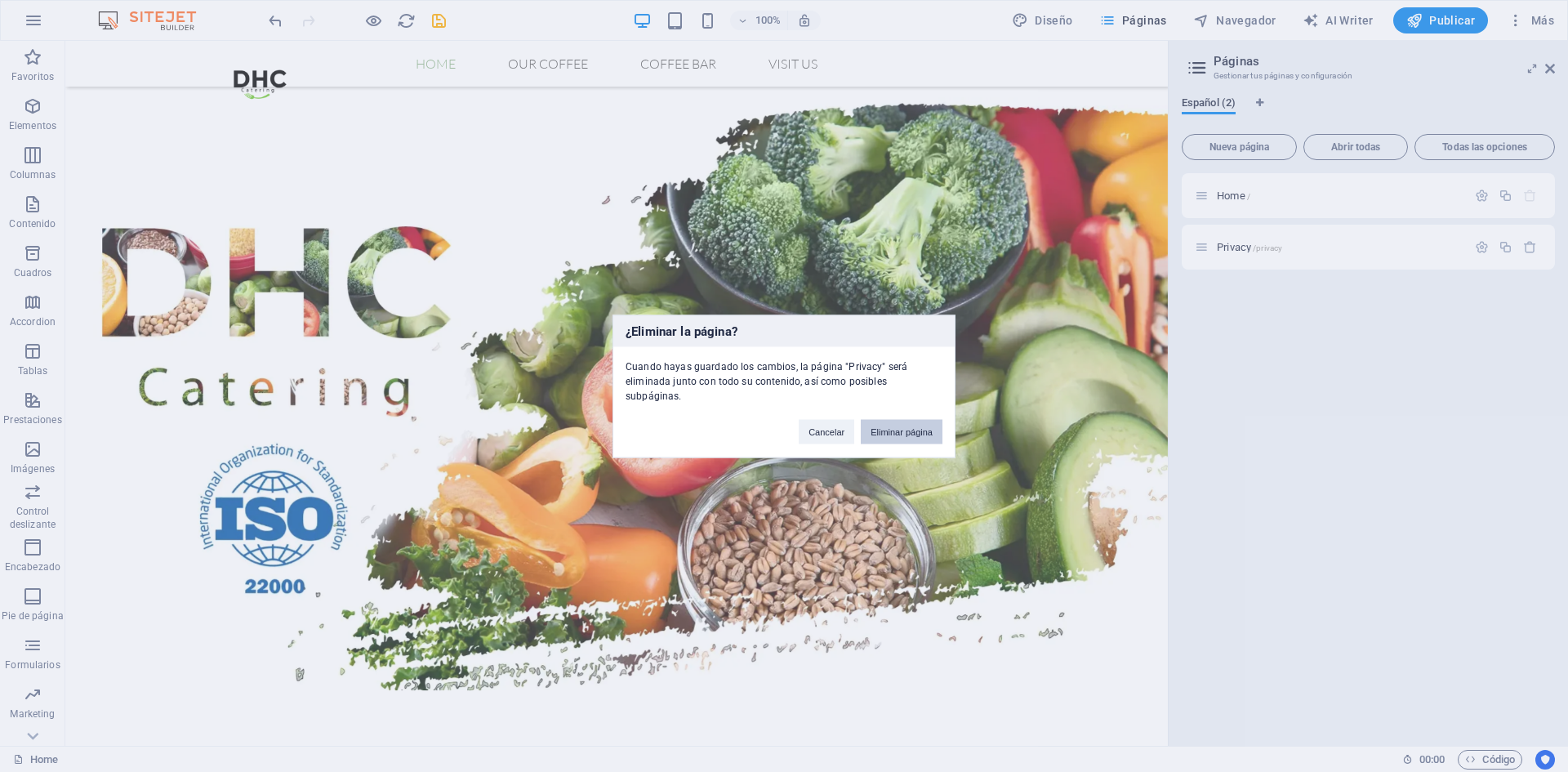
click at [906, 432] on button "Eliminar página" at bounding box center [902, 432] width 82 height 25
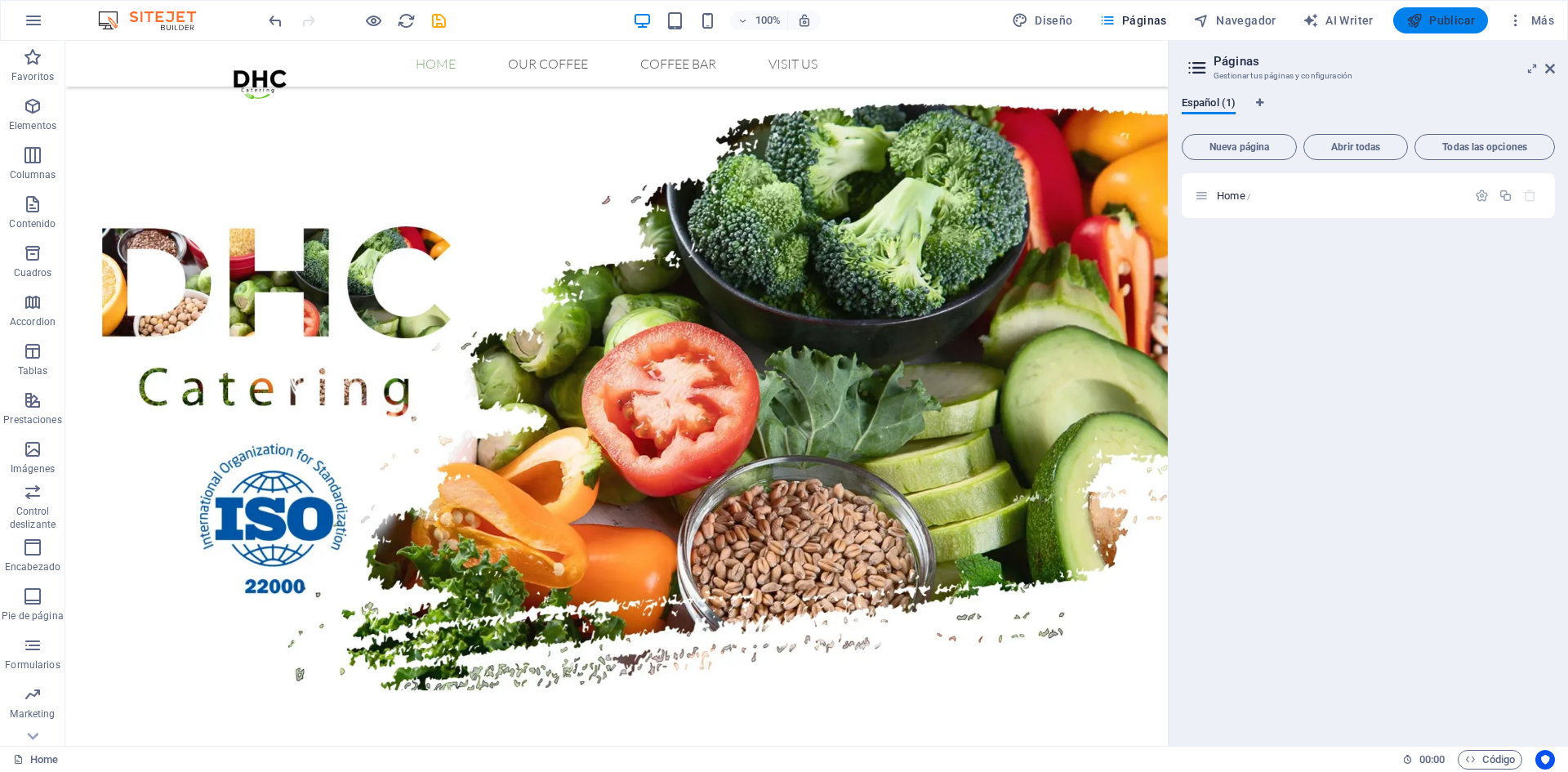
click at [1433, 18] on span "Publicar" at bounding box center [1441, 21] width 70 height 16
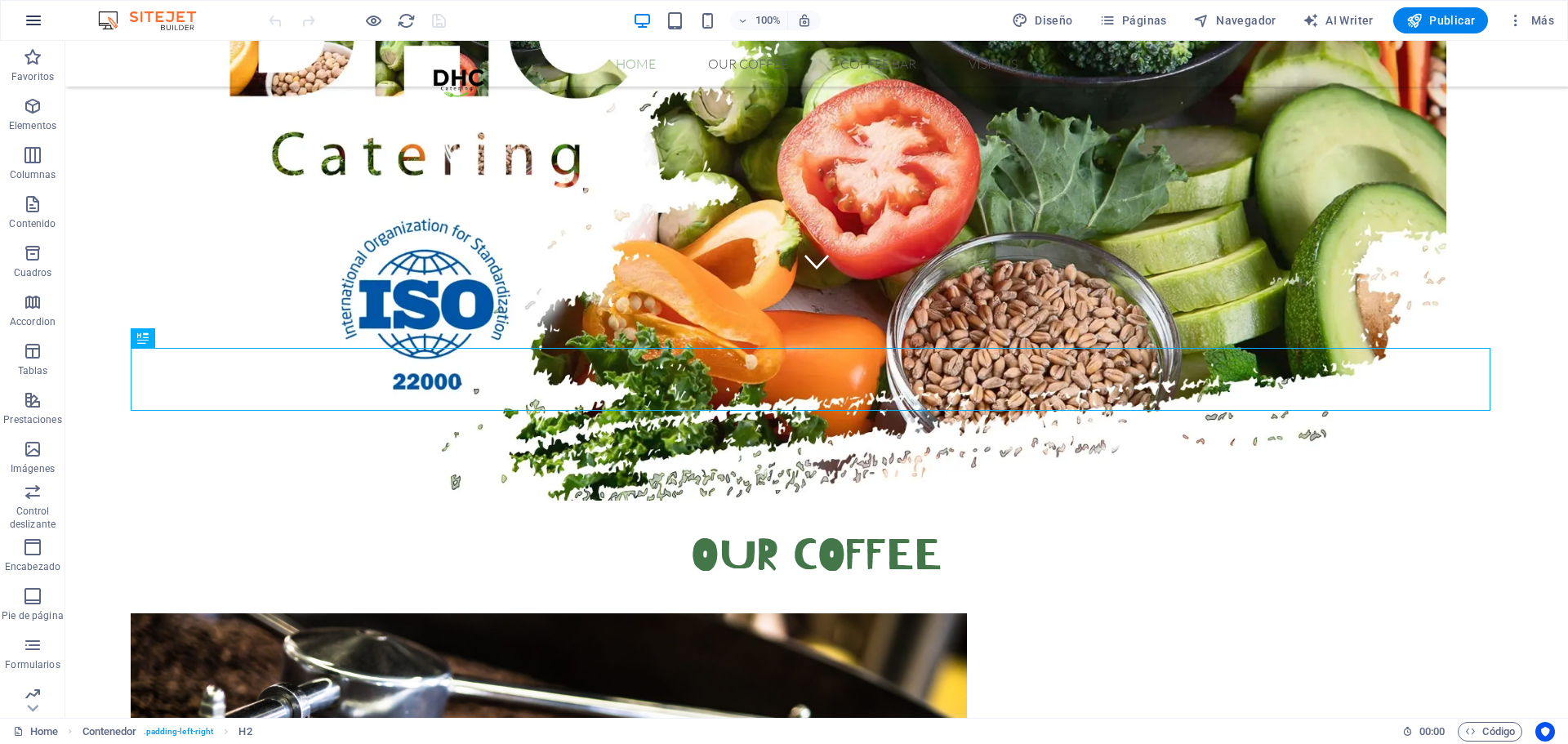
click at [35, 11] on icon "button" at bounding box center [34, 21] width 20 height 20
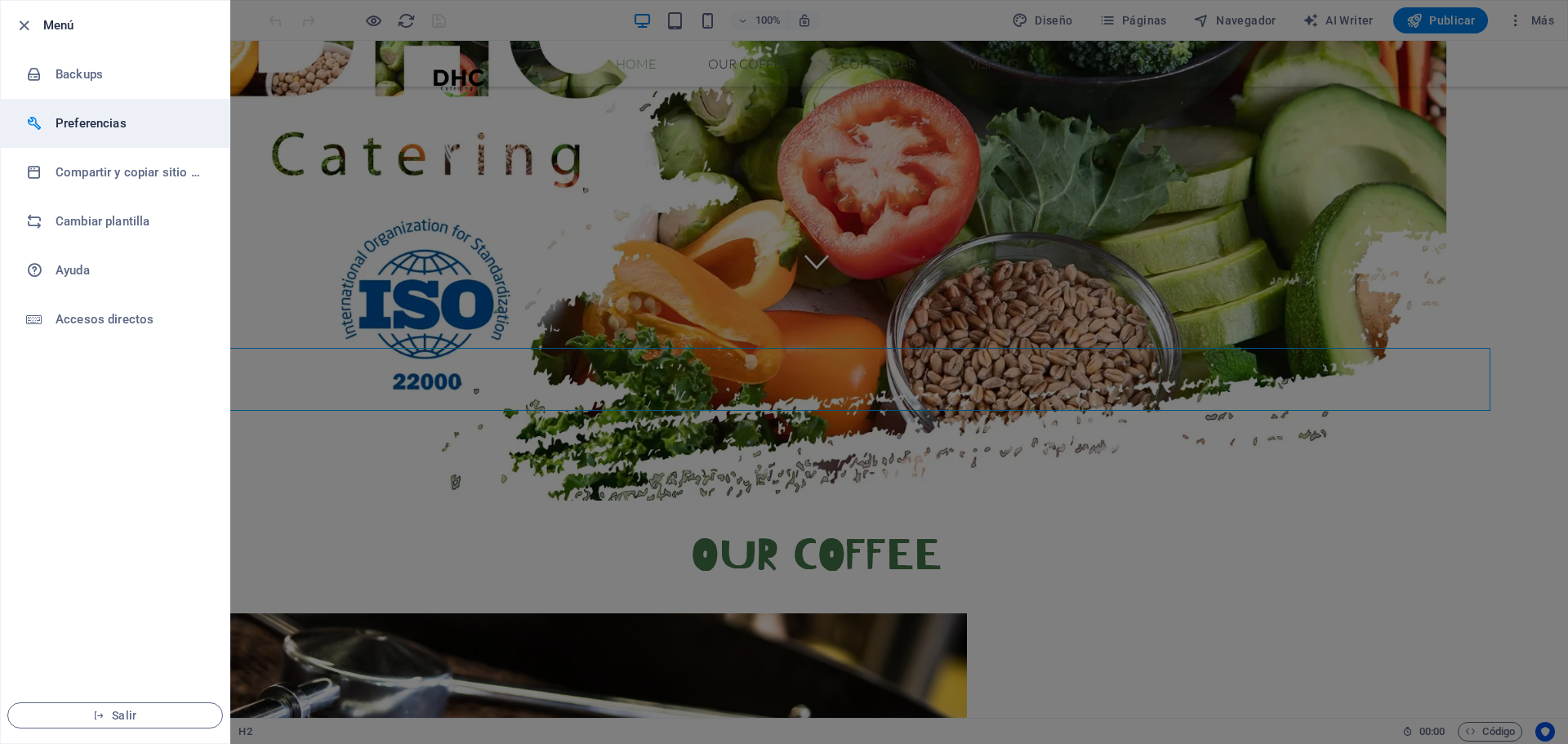
click at [126, 115] on h6 "Preferencias" at bounding box center [131, 123] width 151 height 20
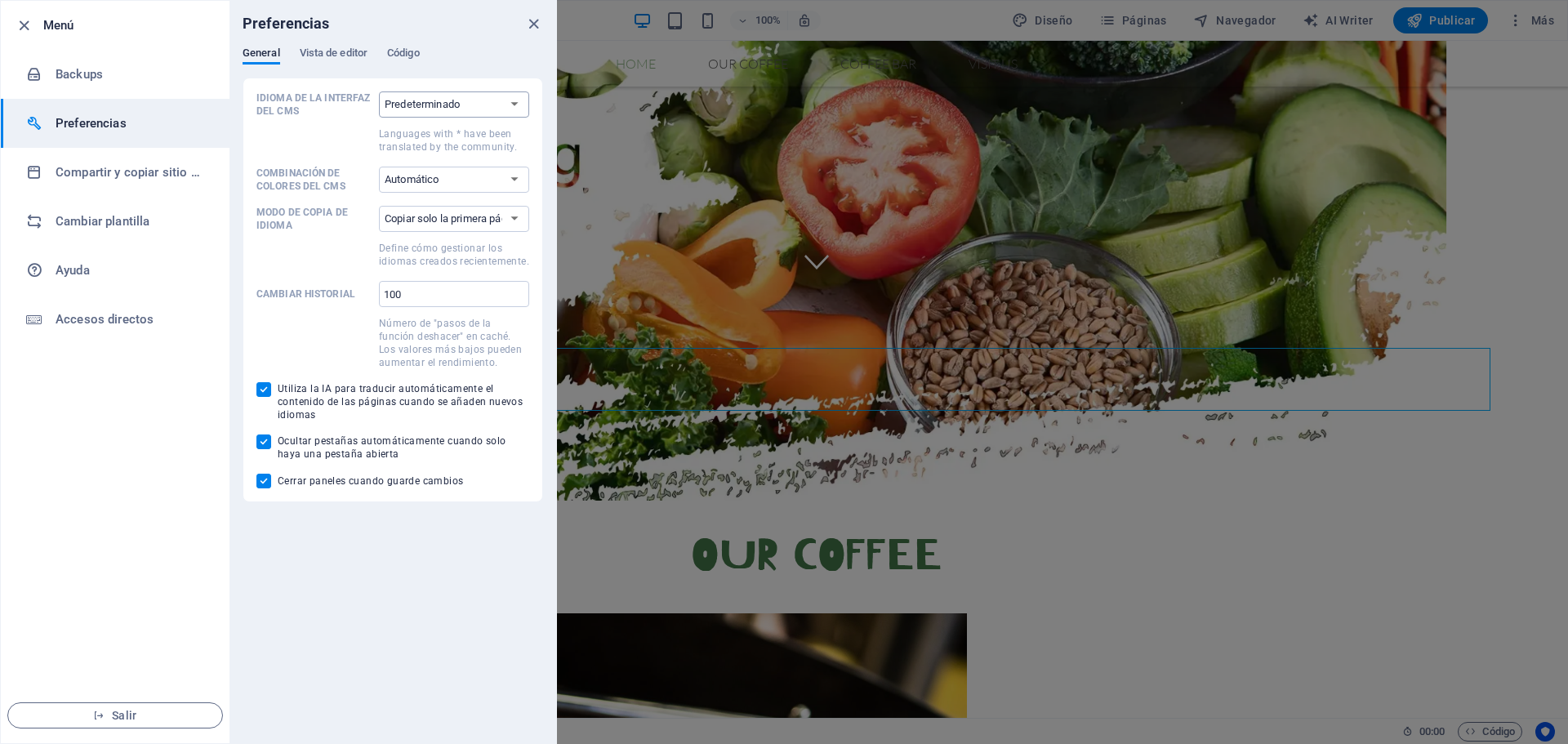
click at [435, 116] on select "Predeterminado Deutsch English Español Suomi* Français Magyar Italiano Nederlan…" at bounding box center [454, 104] width 150 height 26
select select "es"
click at [379, 91] on select "Predeterminado Deutsch English Español Suomi* Français Magyar Italiano Nederlan…" at bounding box center [454, 104] width 150 height 26
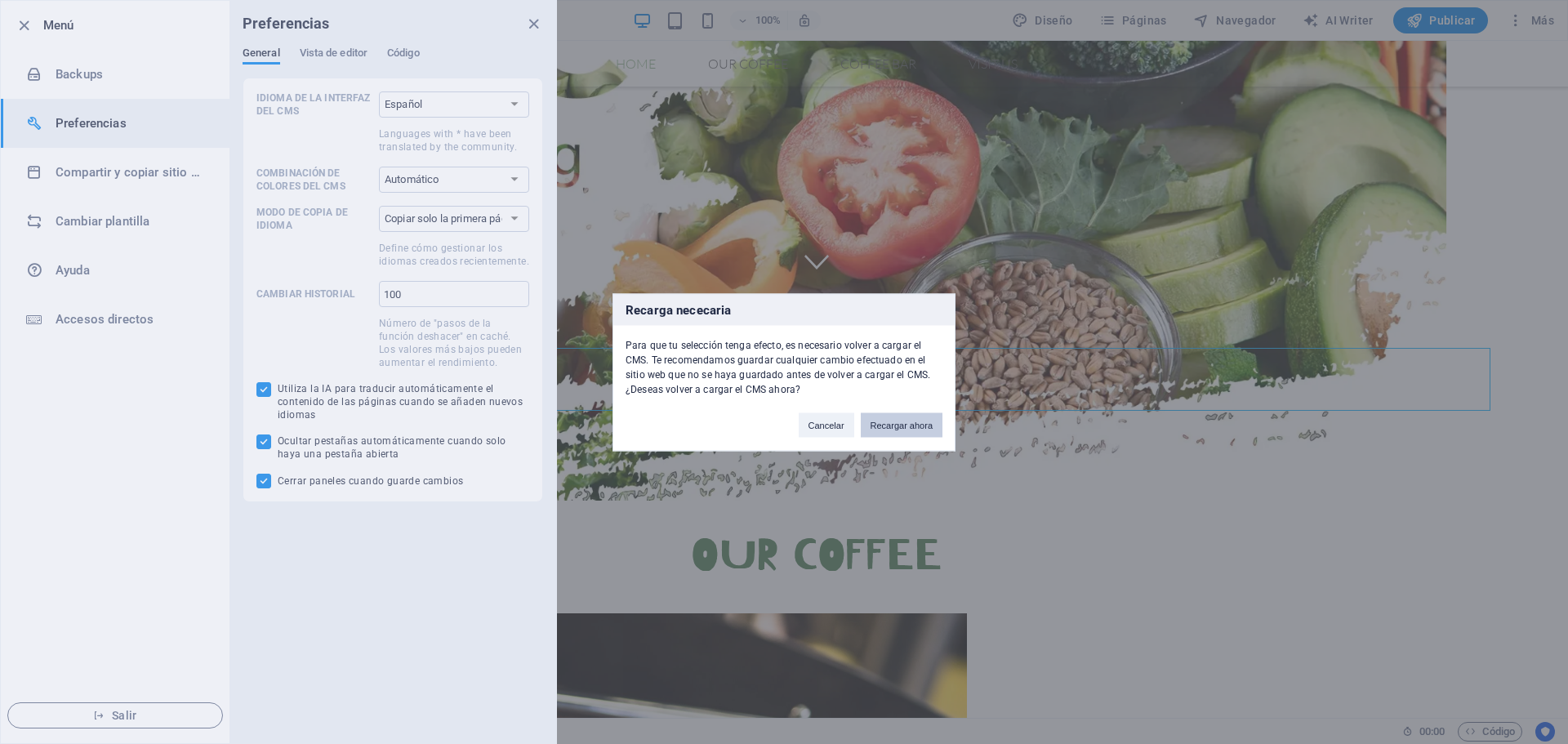
click at [890, 434] on button "Recargar ahora" at bounding box center [902, 425] width 82 height 25
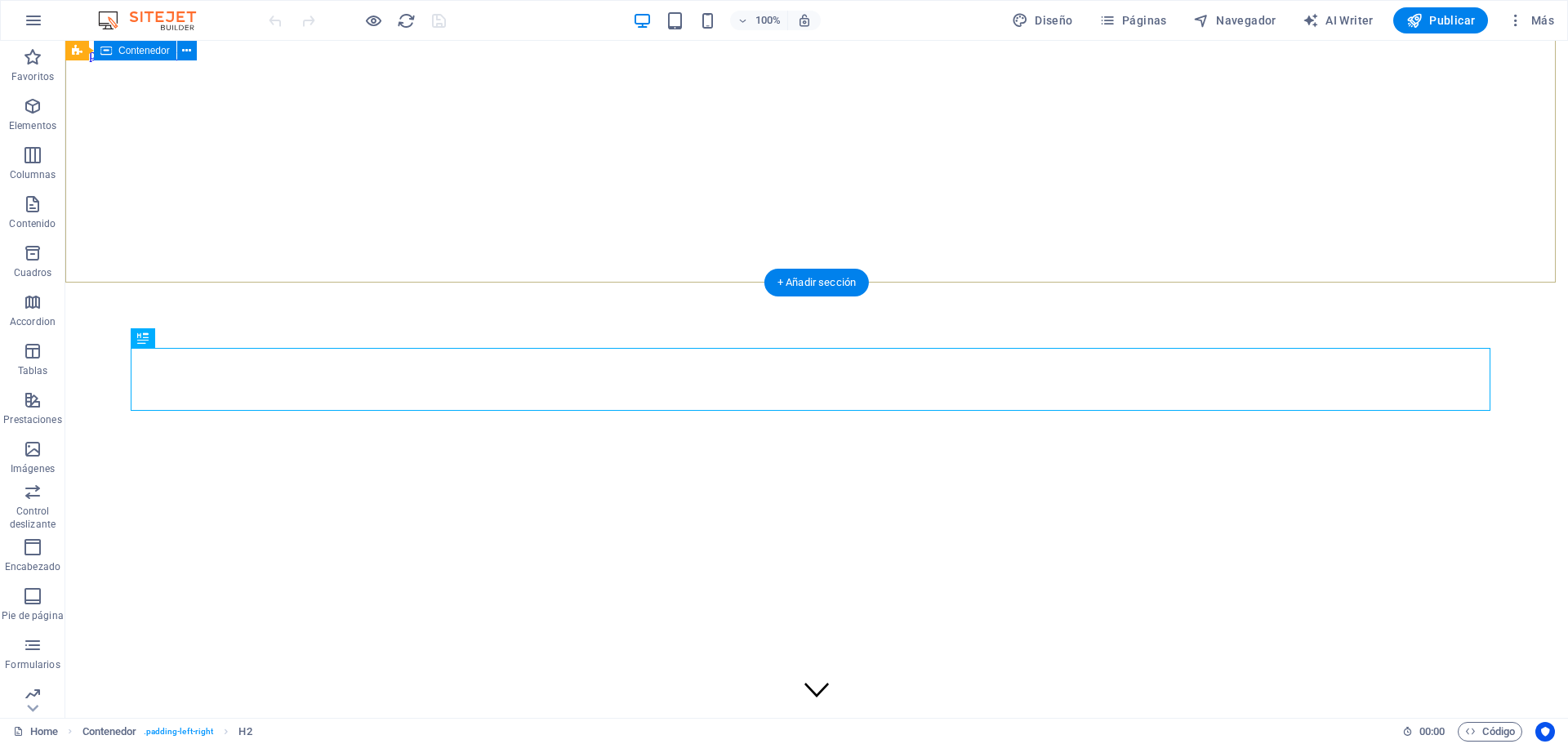
scroll to position [436, 0]
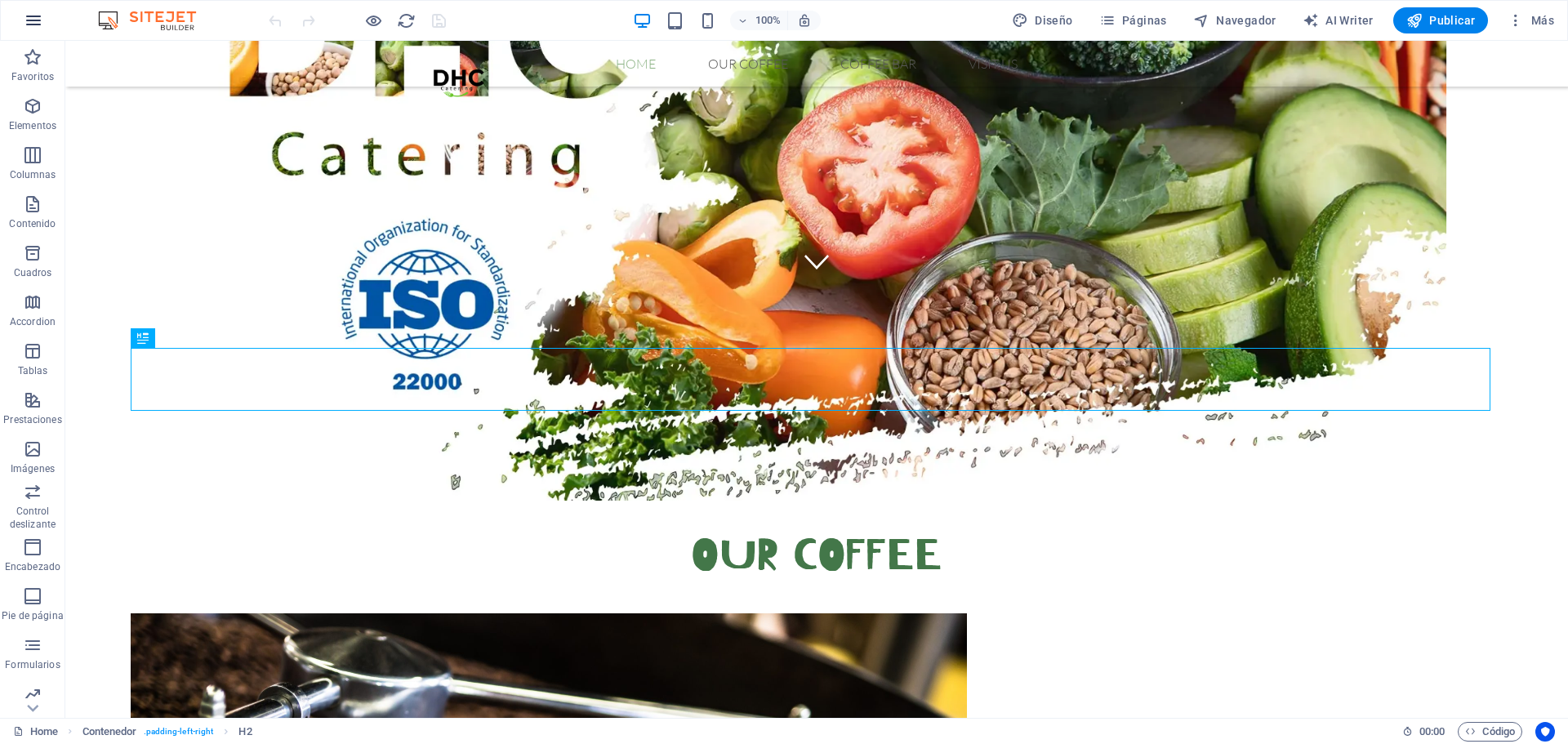
click at [30, 16] on icon "button" at bounding box center [34, 21] width 20 height 20
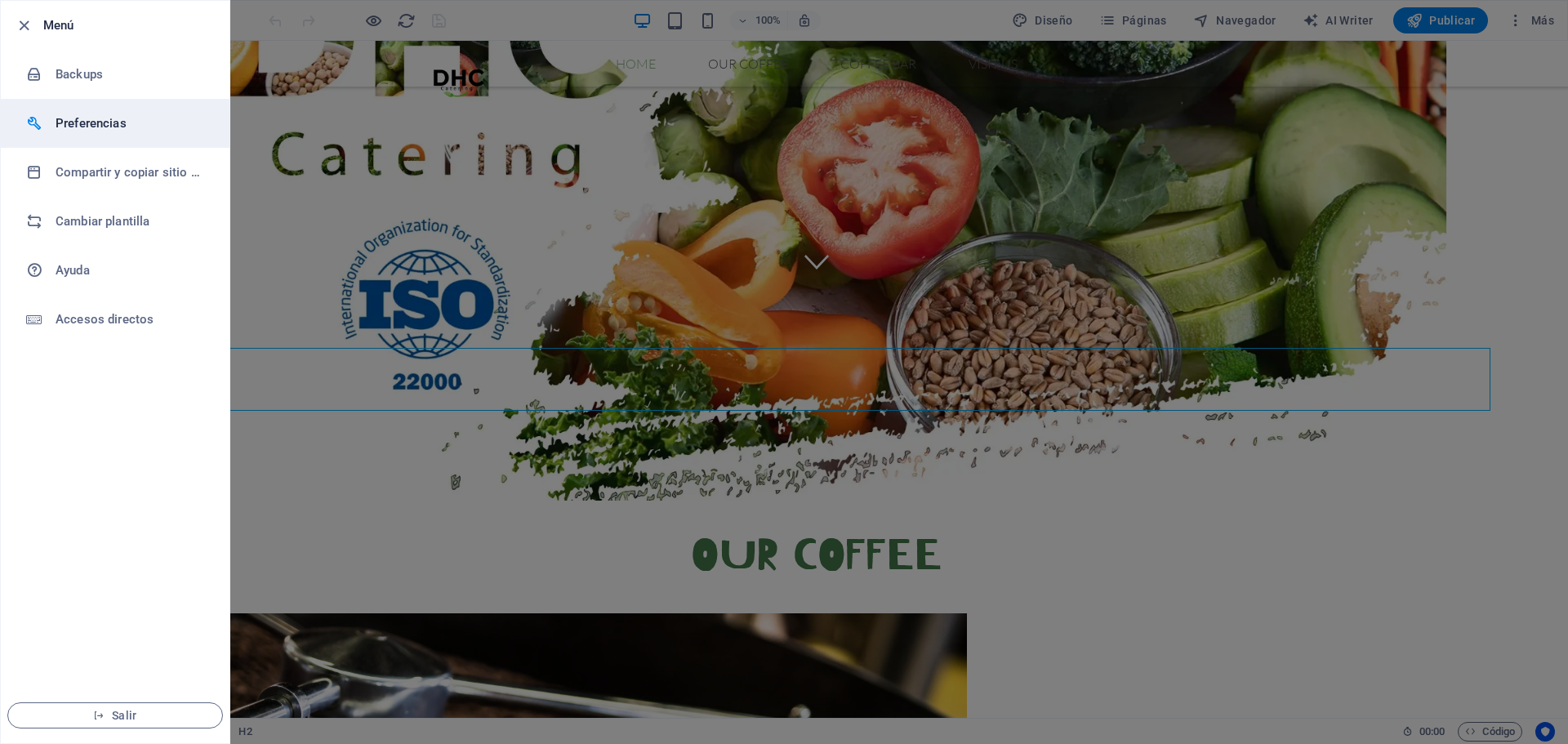
click at [134, 126] on h6 "Preferencias" at bounding box center [131, 123] width 151 height 20
select select "es"
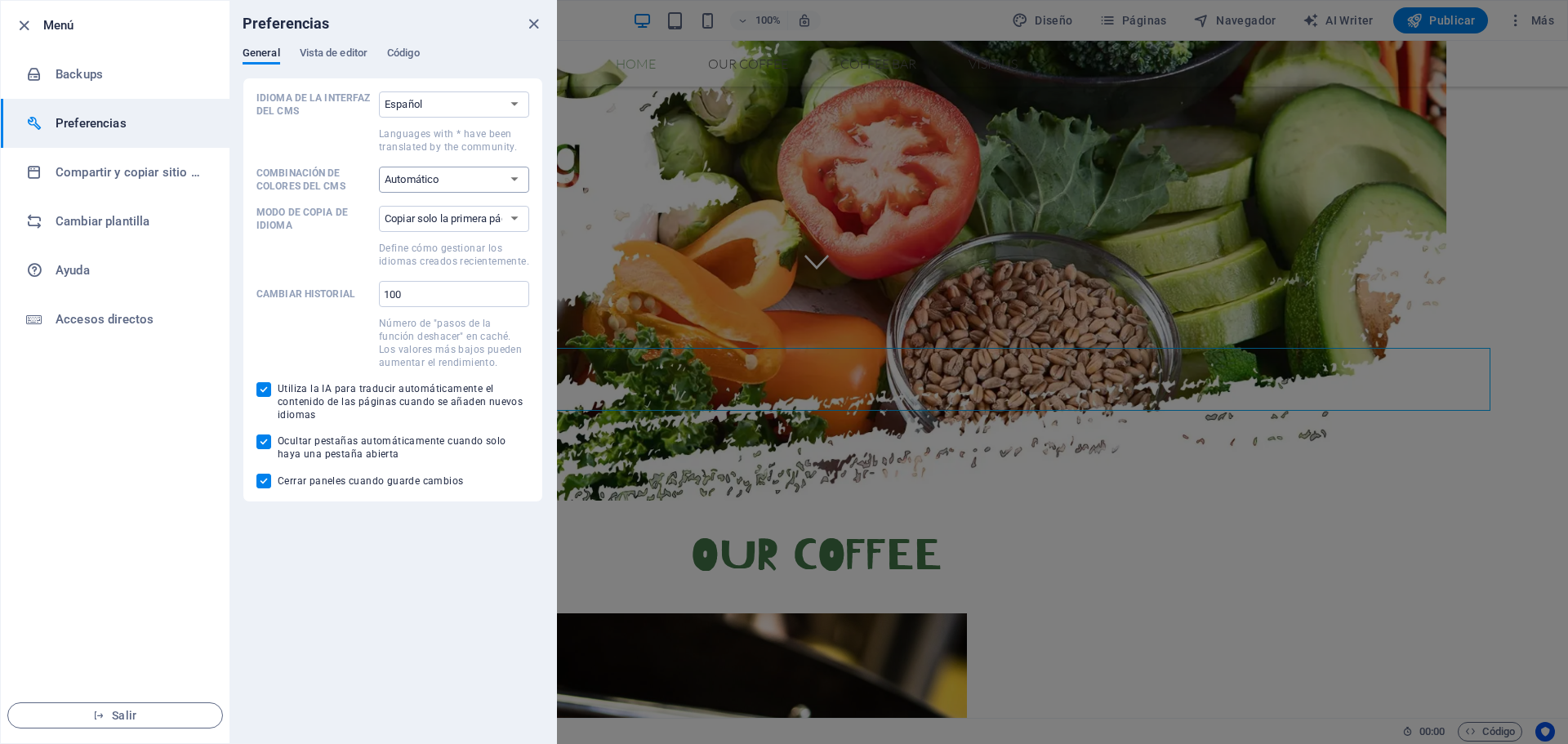
click at [466, 185] on select "Automático Oscuro Claro" at bounding box center [454, 180] width 150 height 26
click at [478, 221] on select "Copiar solo la primera página Copiar todas las páginas" at bounding box center [454, 219] width 150 height 26
click at [328, 64] on button "Vista de editor" at bounding box center [333, 56] width 68 height 18
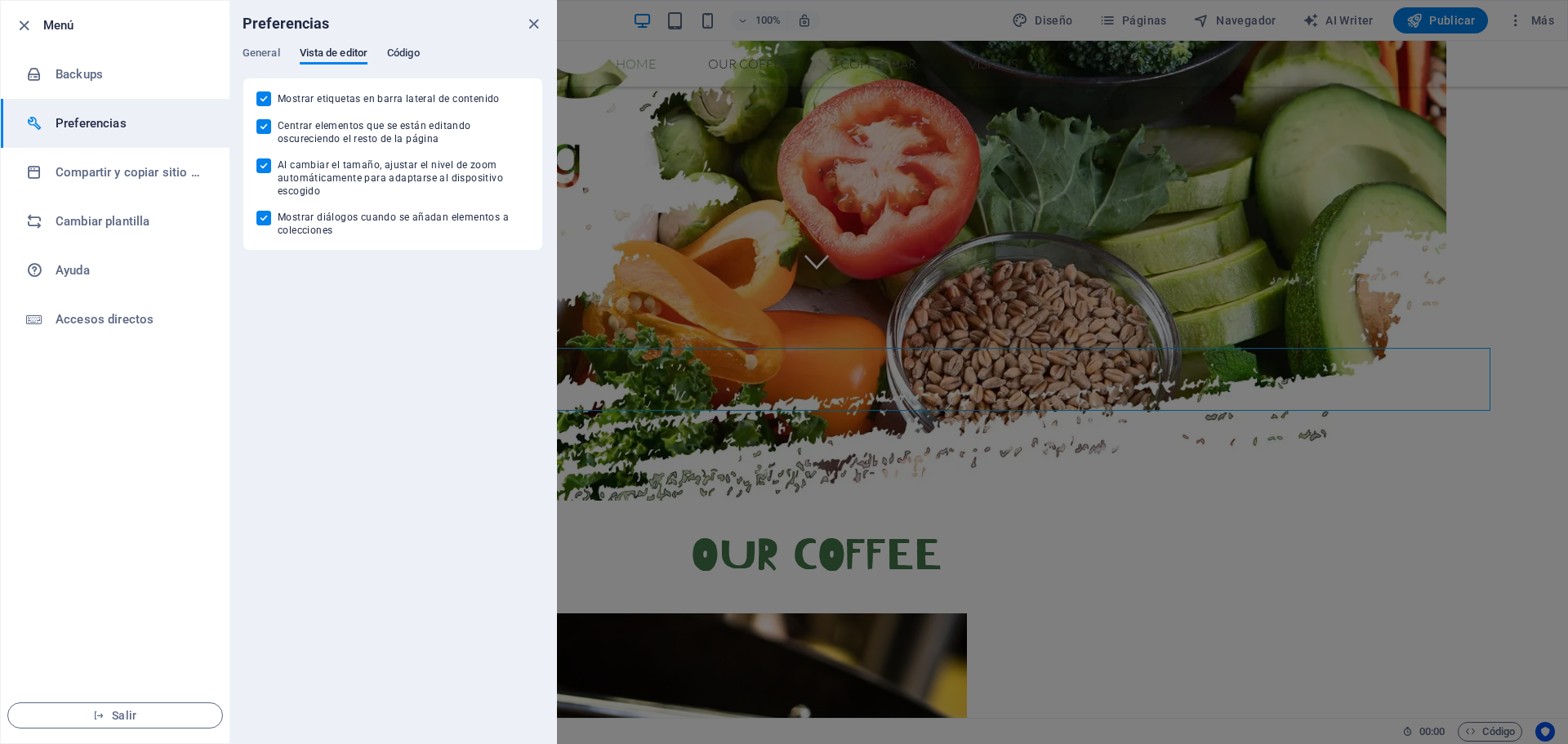
click at [391, 60] on span "Código" at bounding box center [404, 55] width 33 height 23
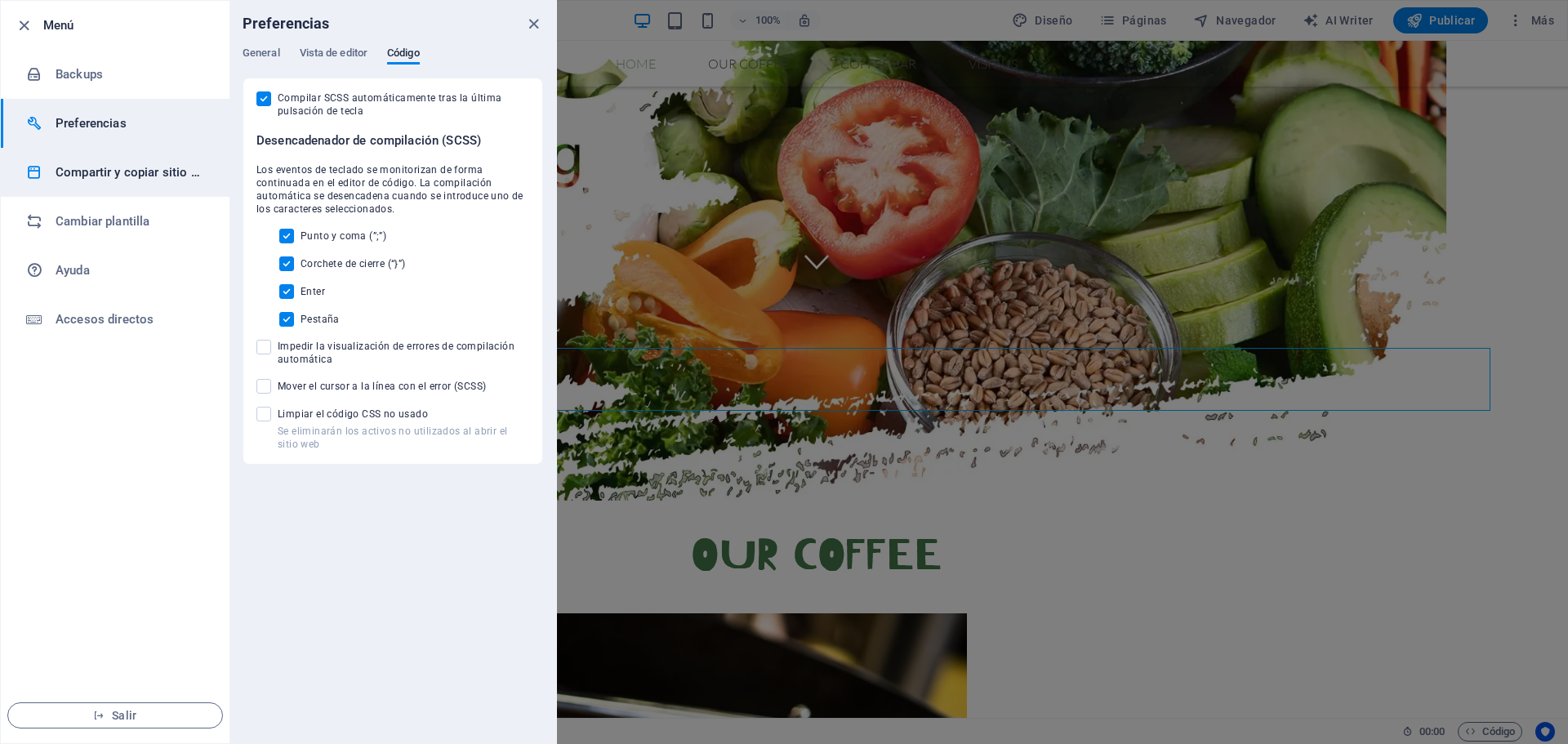
click at [174, 167] on h6 "Compartir y copiar sitio web" at bounding box center [131, 172] width 151 height 20
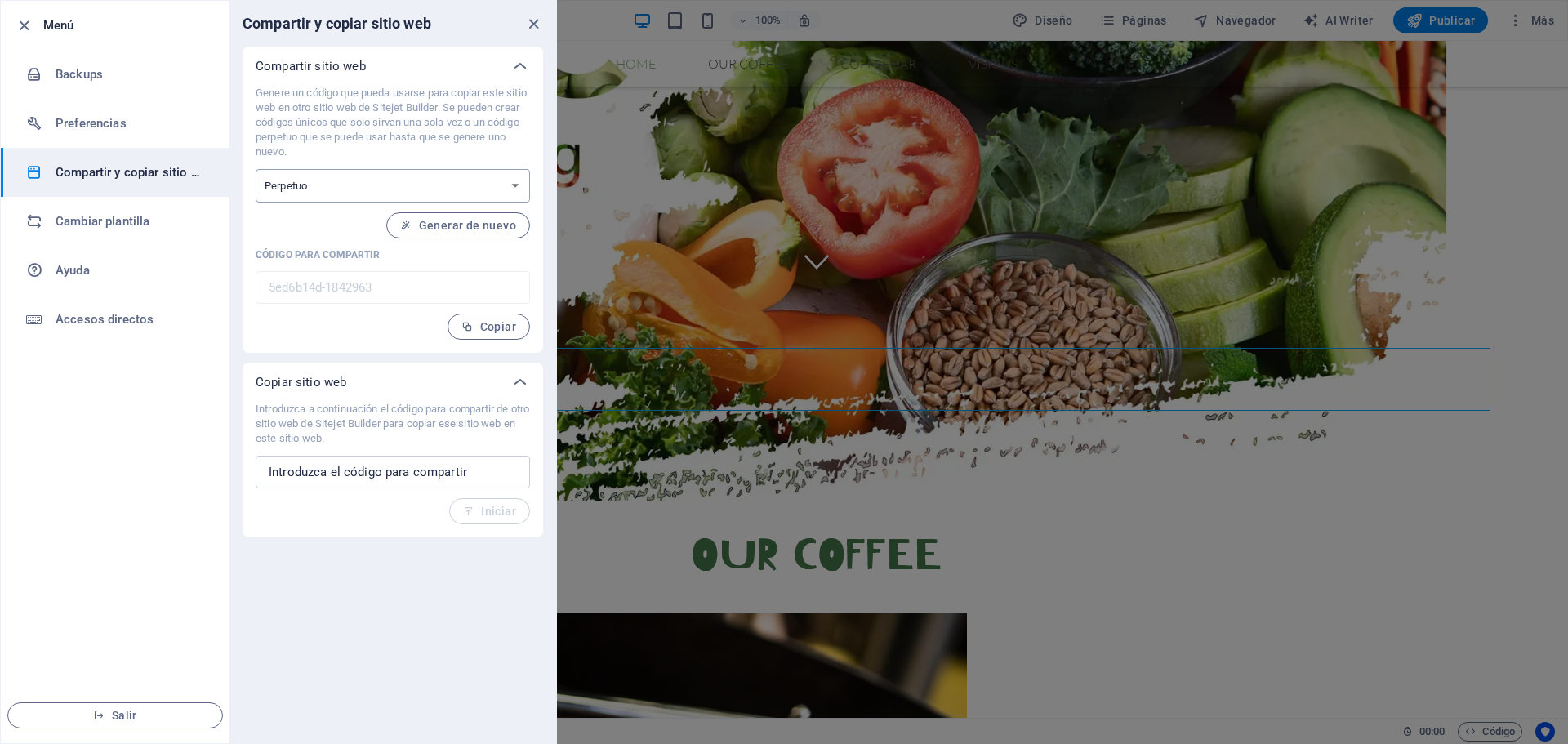
click at [390, 186] on select "Único Perpetuo" at bounding box center [393, 185] width 274 height 34
click at [16, 18] on icon "button" at bounding box center [24, 25] width 19 height 19
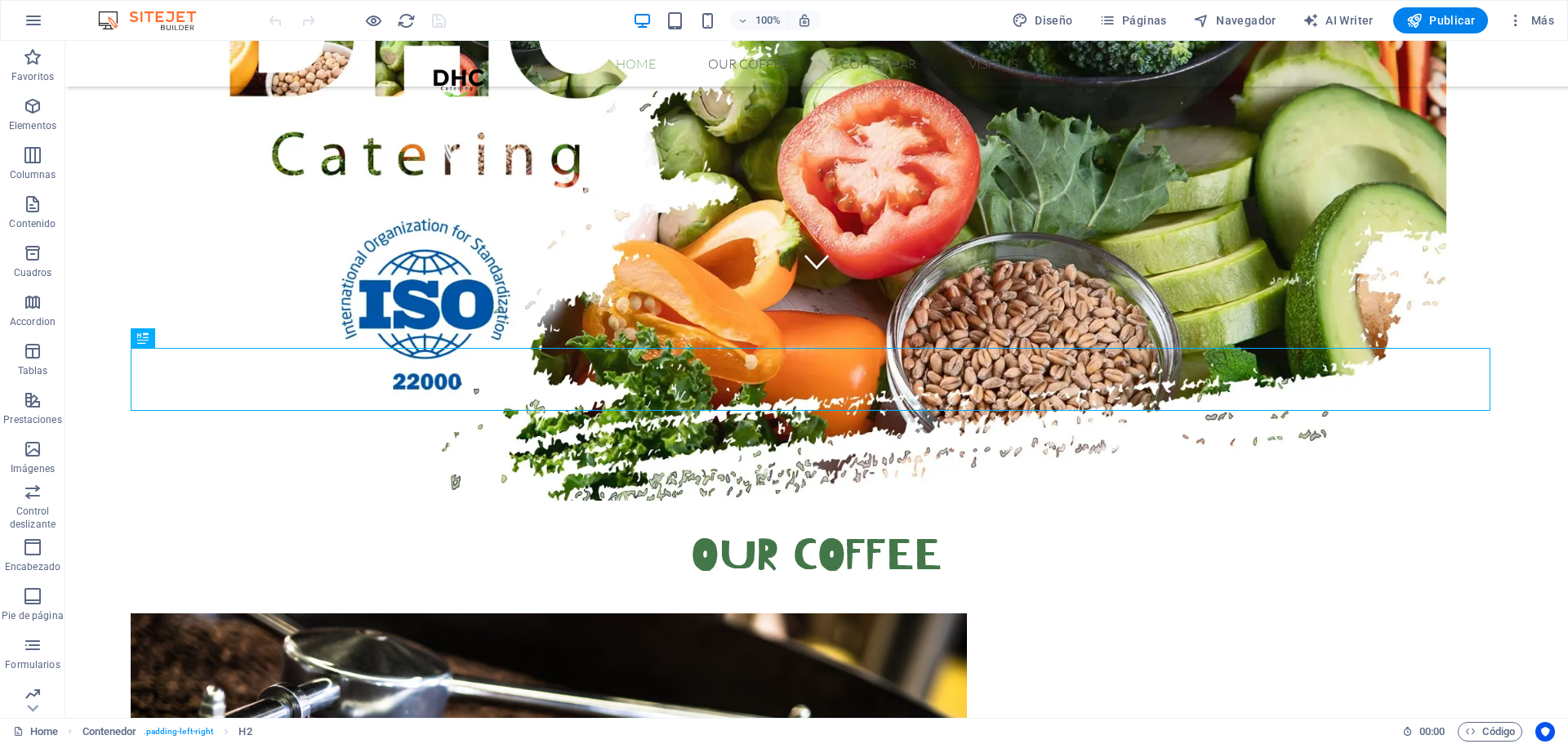
click at [172, 24] on img at bounding box center [154, 21] width 122 height 20
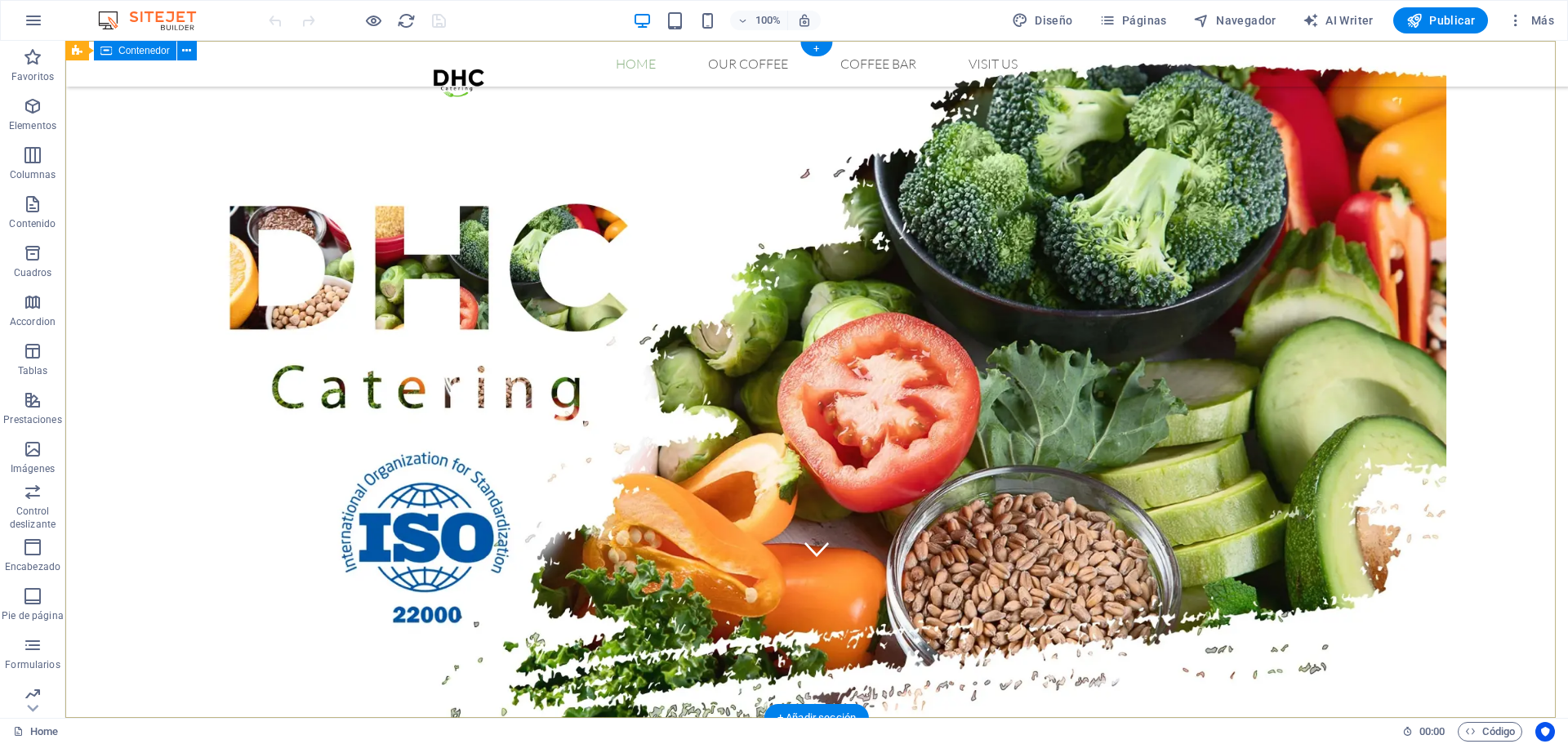
scroll to position [0, 0]
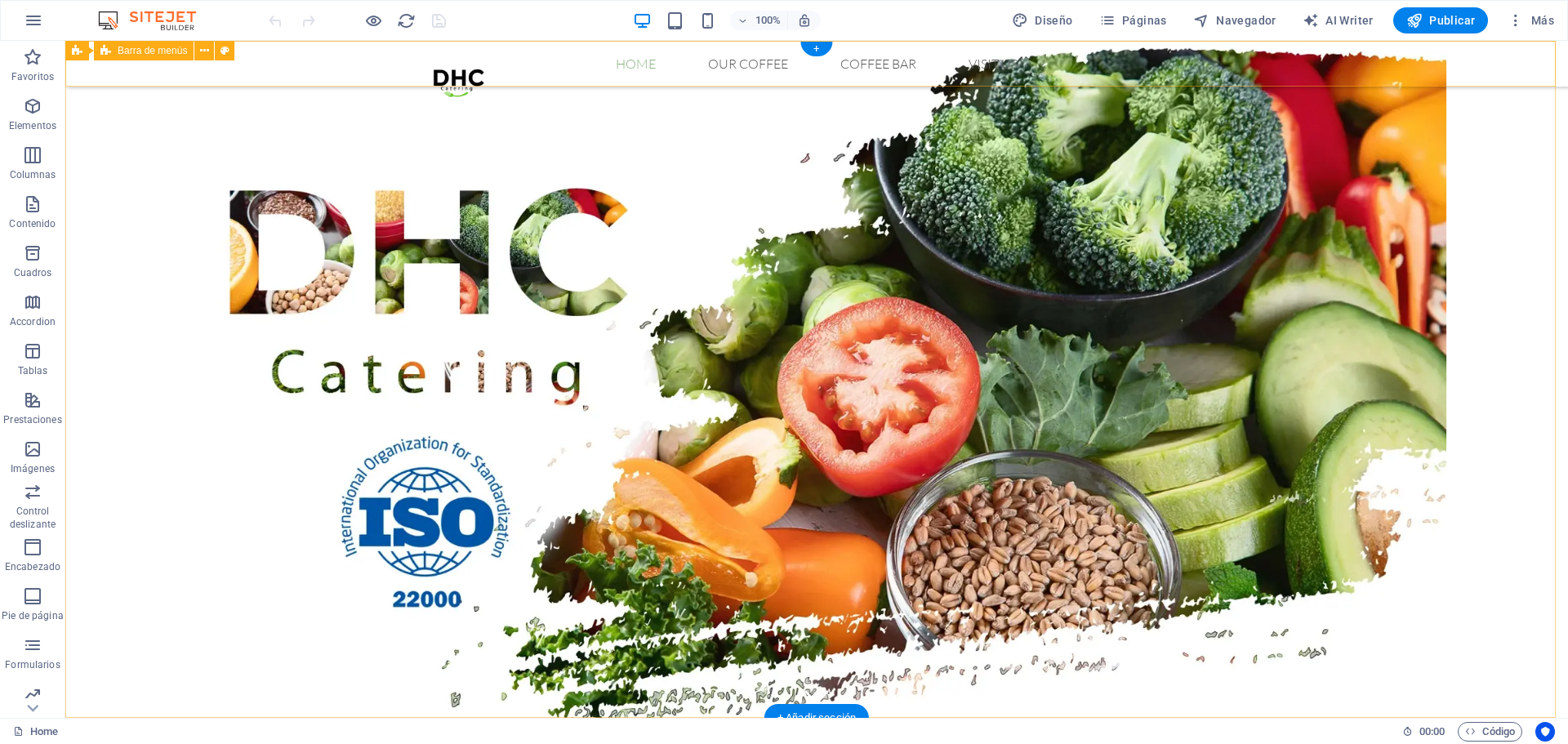
click at [1344, 78] on div "Home Our Coffee Roastery Origin Tasting Coffee Bar Visit us Menu" at bounding box center [817, 64] width 1503 height 46
select select "rem"
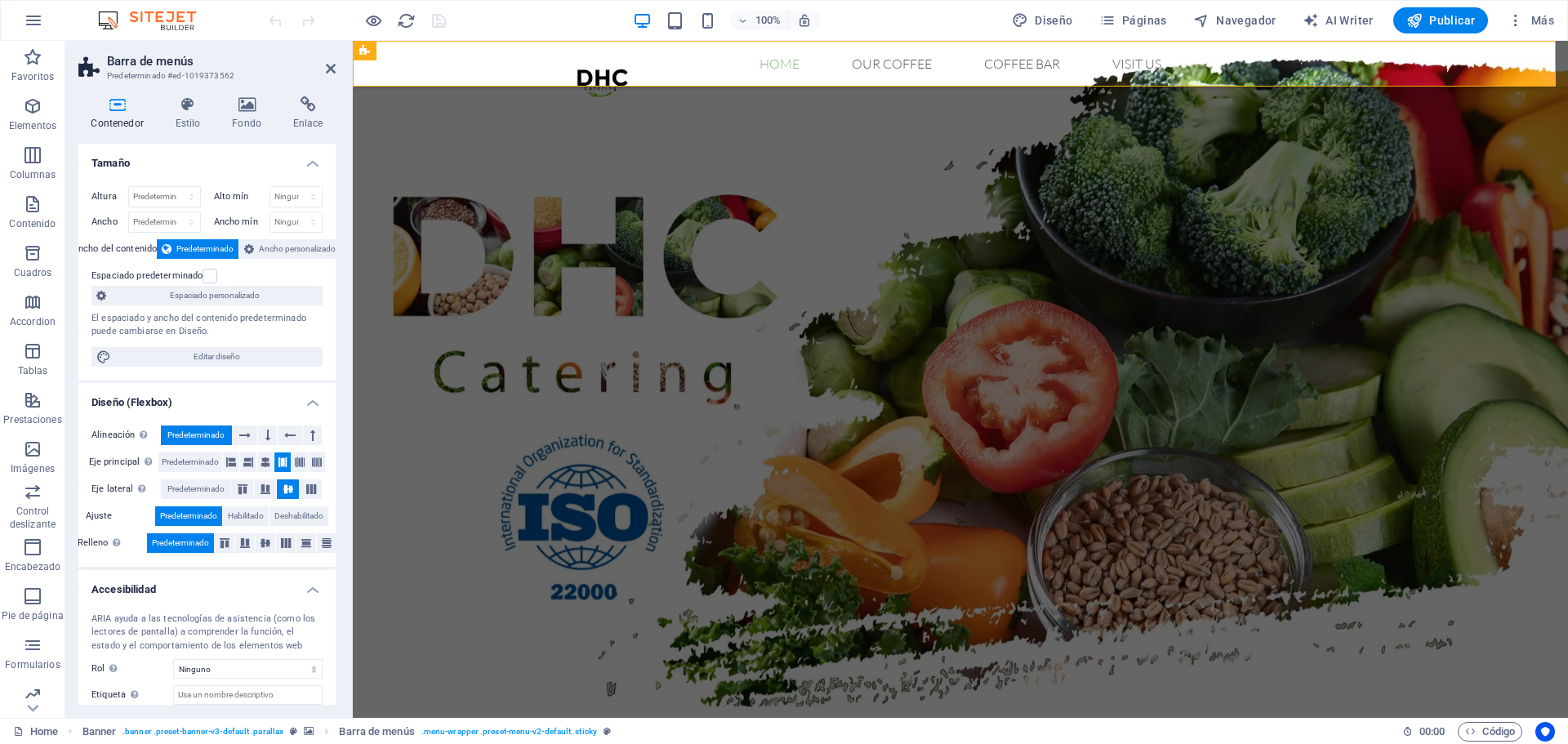
click at [191, 93] on div "Contenedor Estilo Fondo Enlace Tamaño Altura Predeterminado px rem % vh vw Alto…" at bounding box center [207, 400] width 283 height 634
click at [187, 108] on icon at bounding box center [188, 104] width 51 height 16
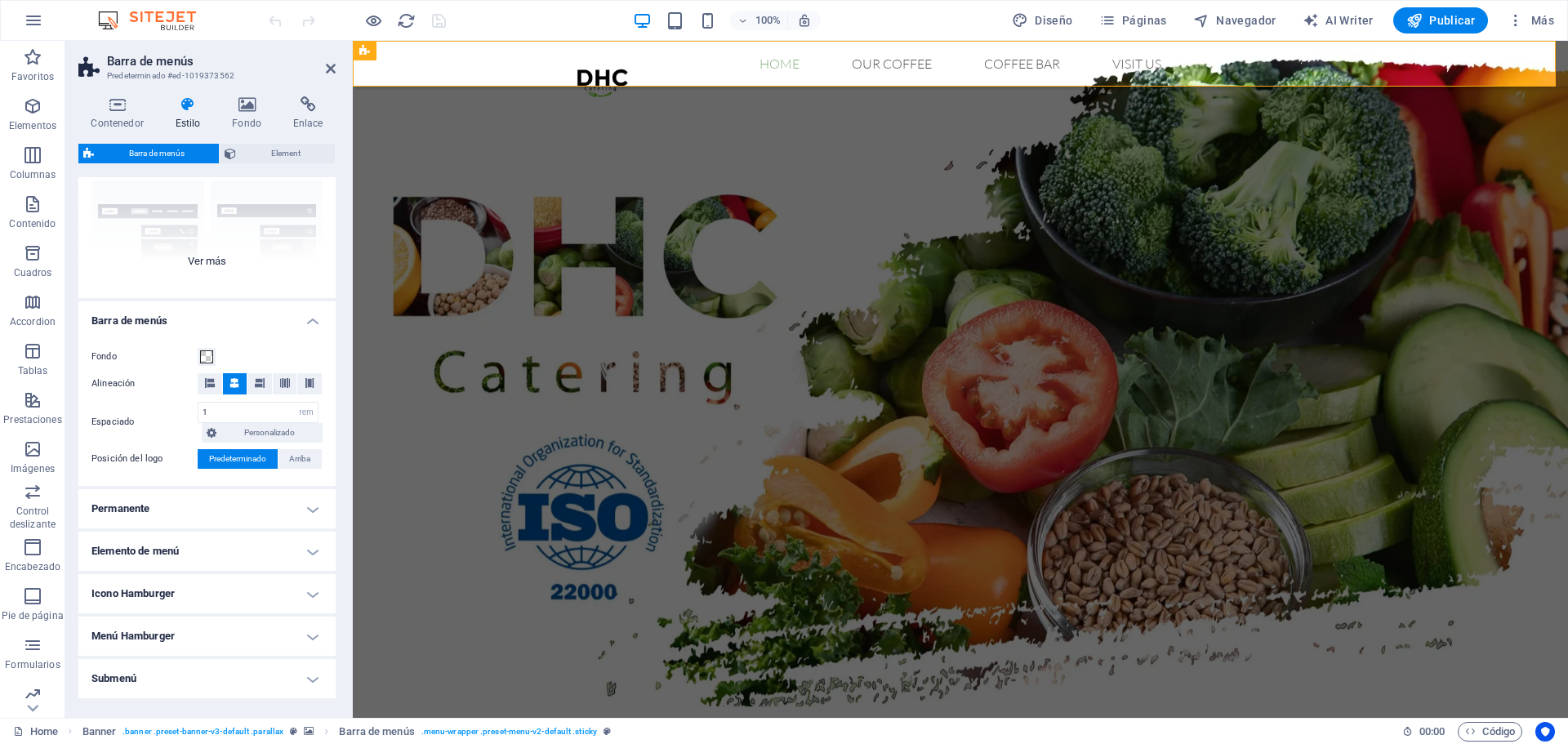
scroll to position [130, 0]
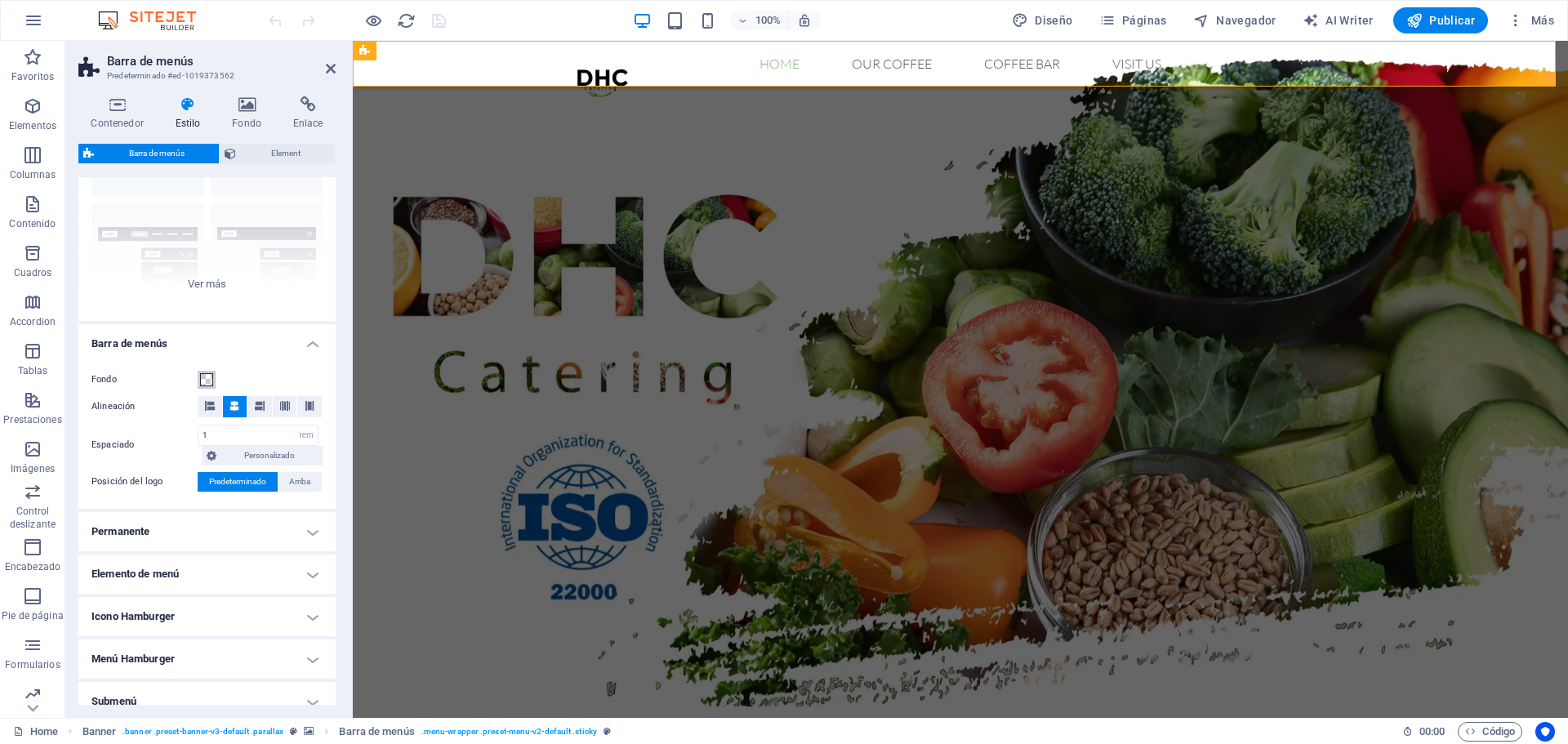
click at [208, 387] on button "Fondo" at bounding box center [207, 380] width 18 height 18
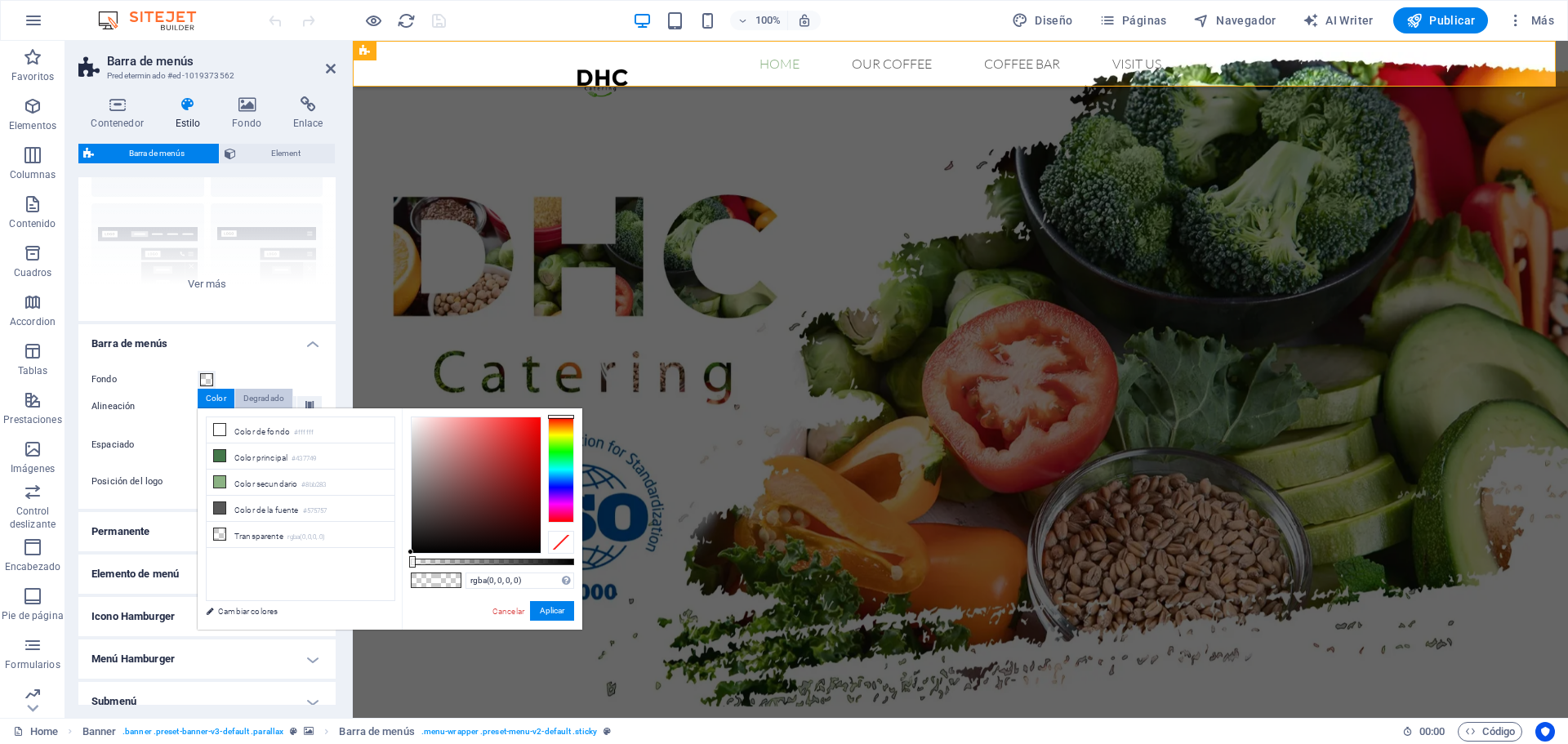
click at [262, 404] on div "Degradado" at bounding box center [264, 399] width 57 height 20
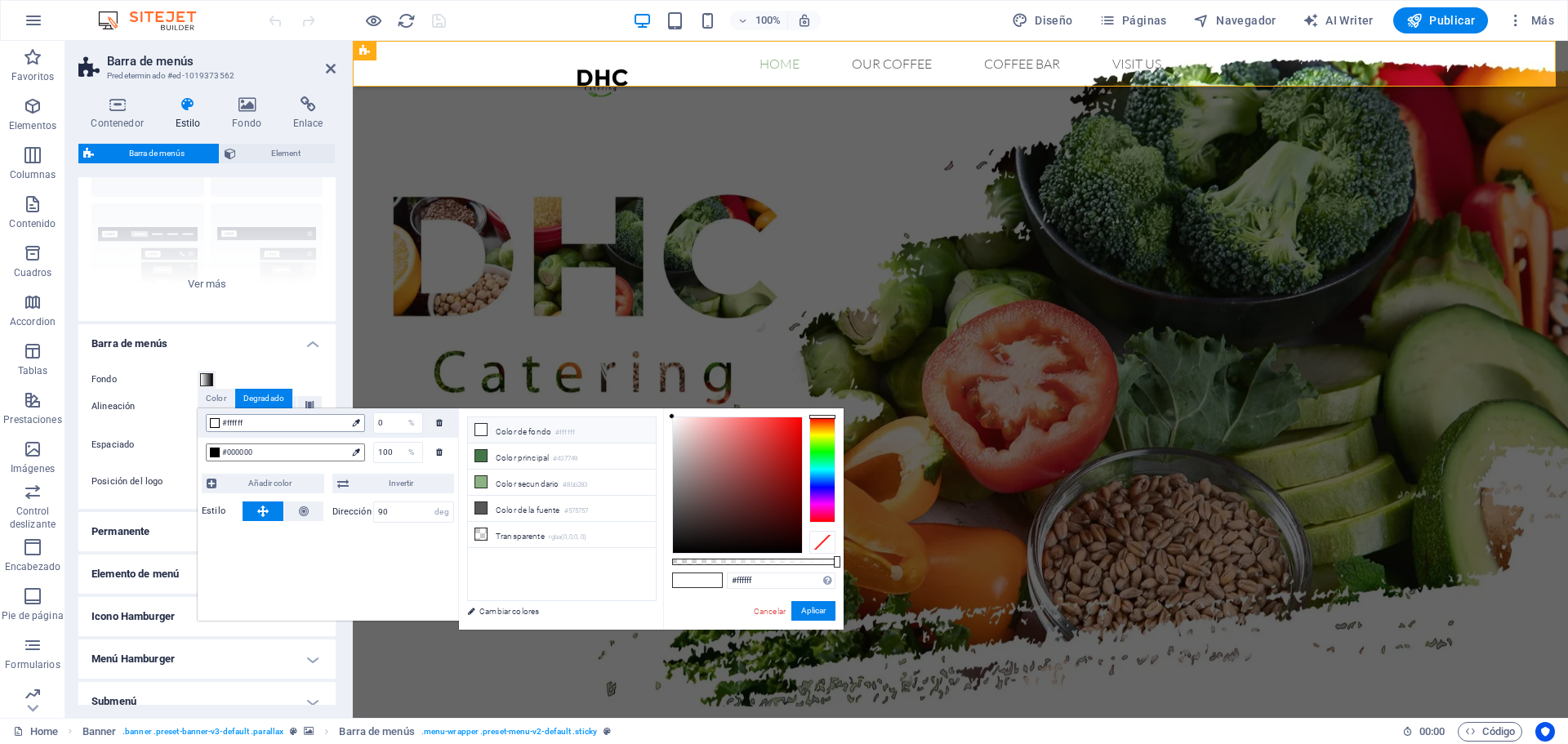
click at [350, 427] on div at bounding box center [356, 423] width 16 height 18
click at [355, 421] on icon at bounding box center [355, 422] width 7 height 7
click at [534, 527] on li "Transparente rgba(0,0,0,.0)" at bounding box center [561, 535] width 188 height 26
click at [337, 455] on span "#000000" at bounding box center [284, 453] width 124 height 15
click at [532, 490] on li "Color secundario #8bb283" at bounding box center [561, 482] width 188 height 26
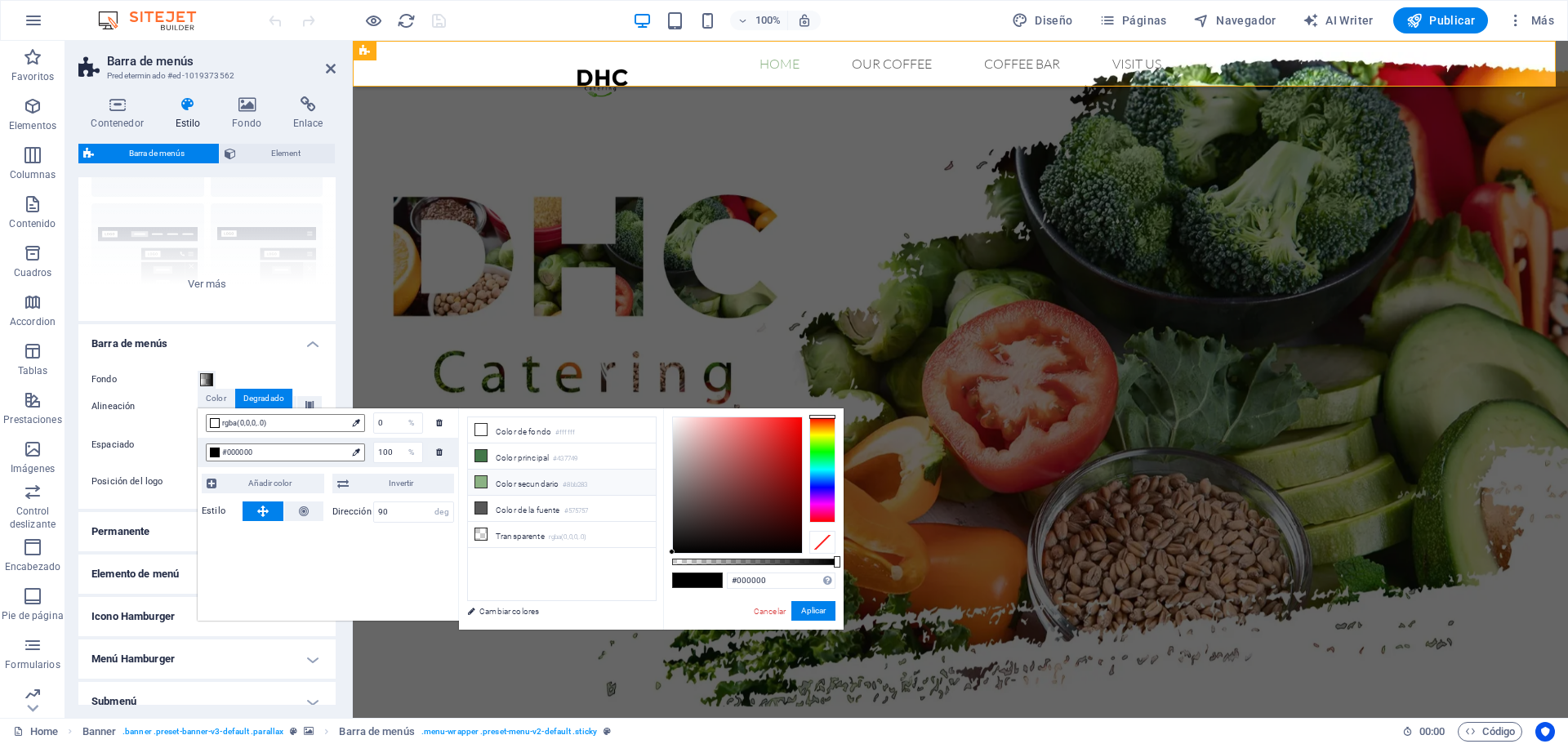
type input "#8bb283"
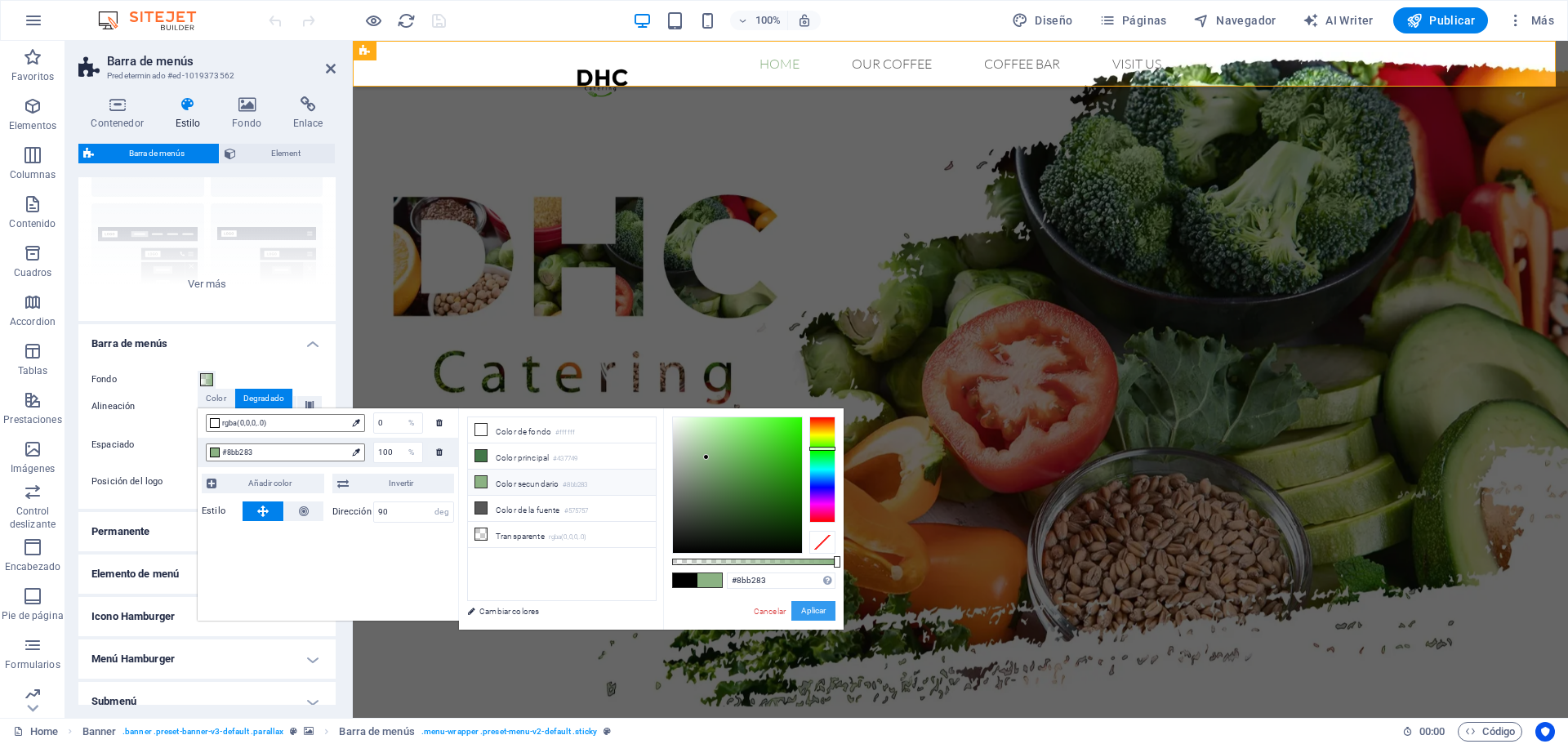
click at [815, 615] on button "Aplicar" at bounding box center [814, 611] width 44 height 20
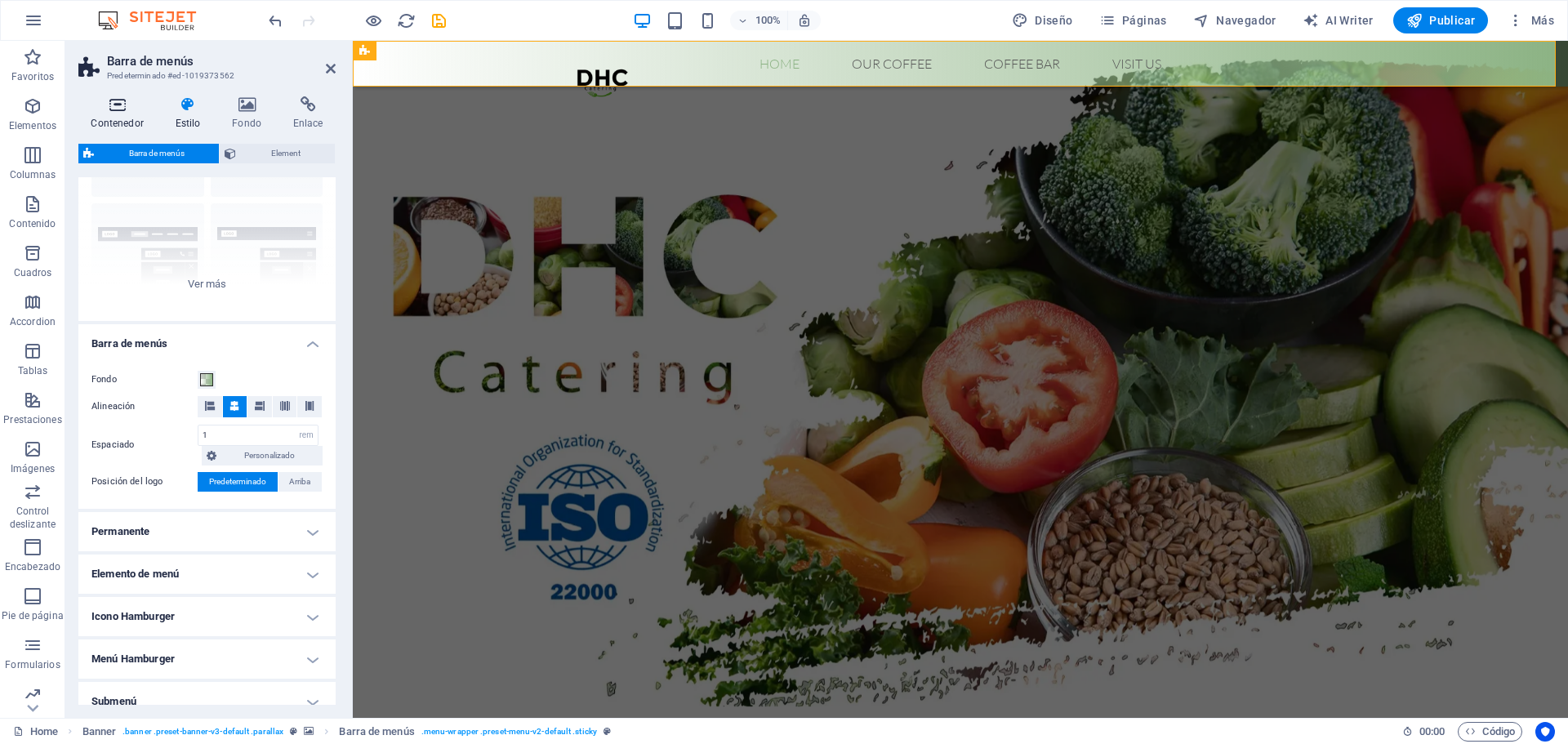
click at [123, 114] on h4 "Contenedor" at bounding box center [121, 113] width 85 height 34
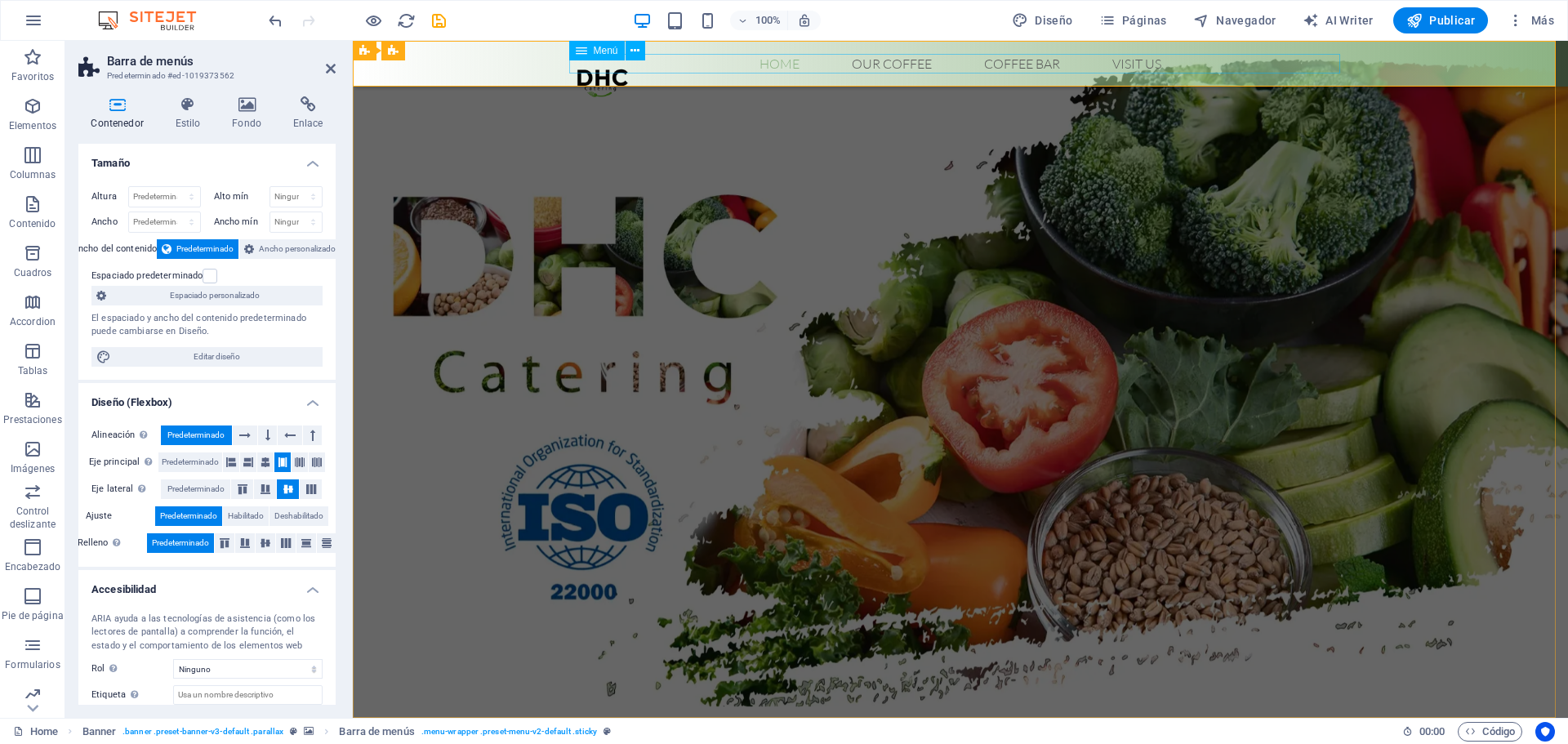
click at [853, 64] on nav "Home Our Coffee Roastery Origin Tasting Coffee Bar Visit us" at bounding box center [961, 64] width 771 height 20
select select
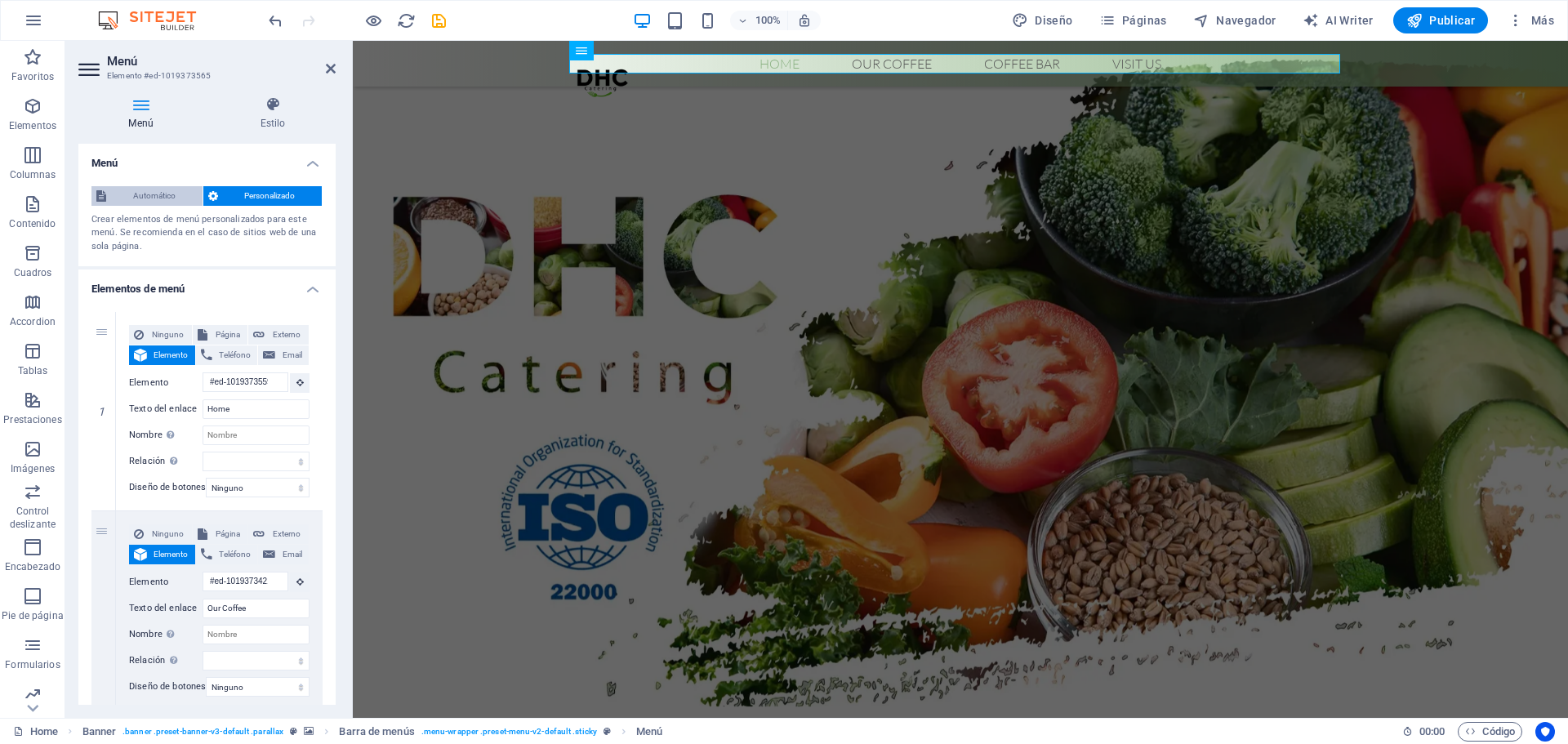
click at [155, 200] on span "Automático" at bounding box center [154, 196] width 87 height 20
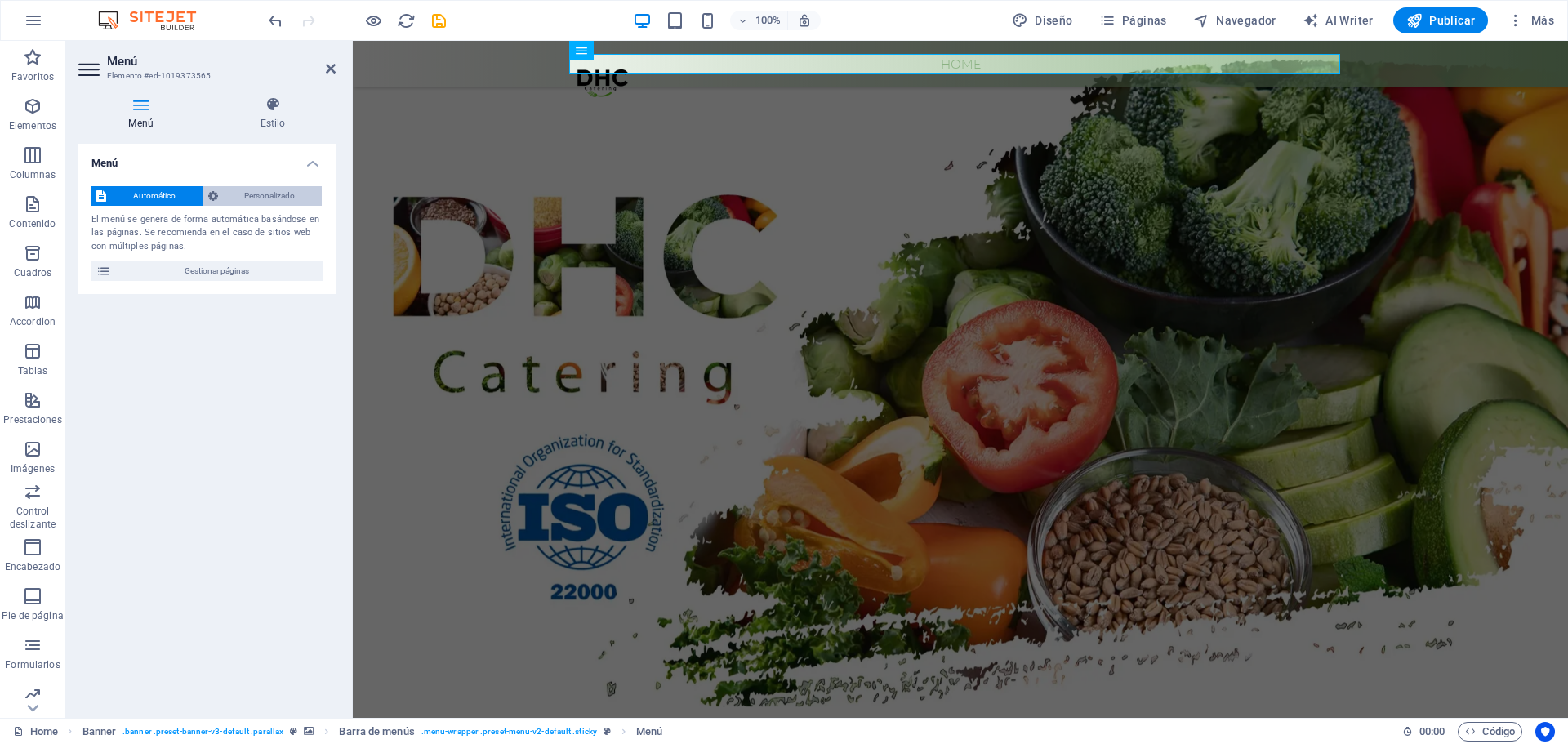
click at [238, 198] on span "Personalizado" at bounding box center [270, 196] width 94 height 20
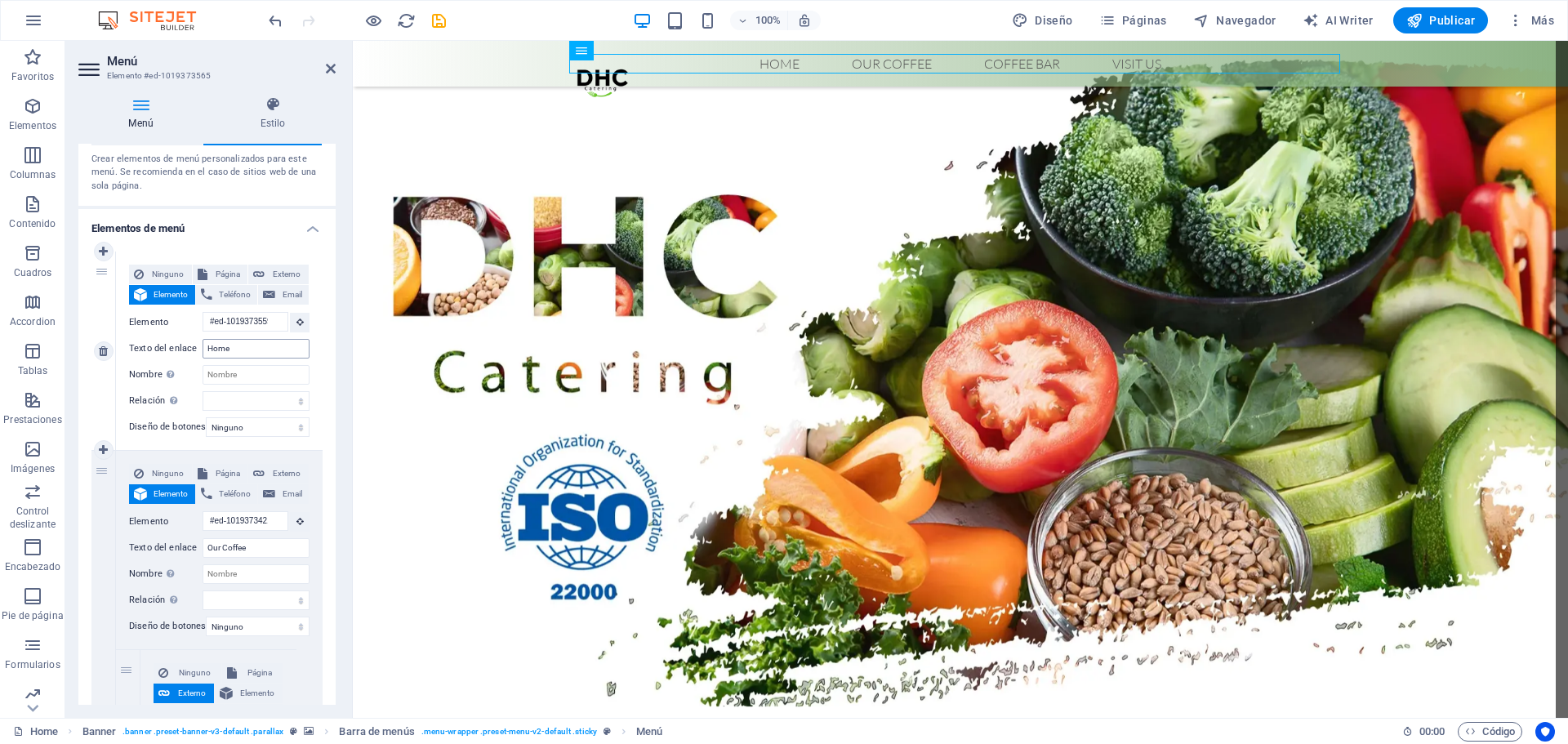
scroll to position [82, 0]
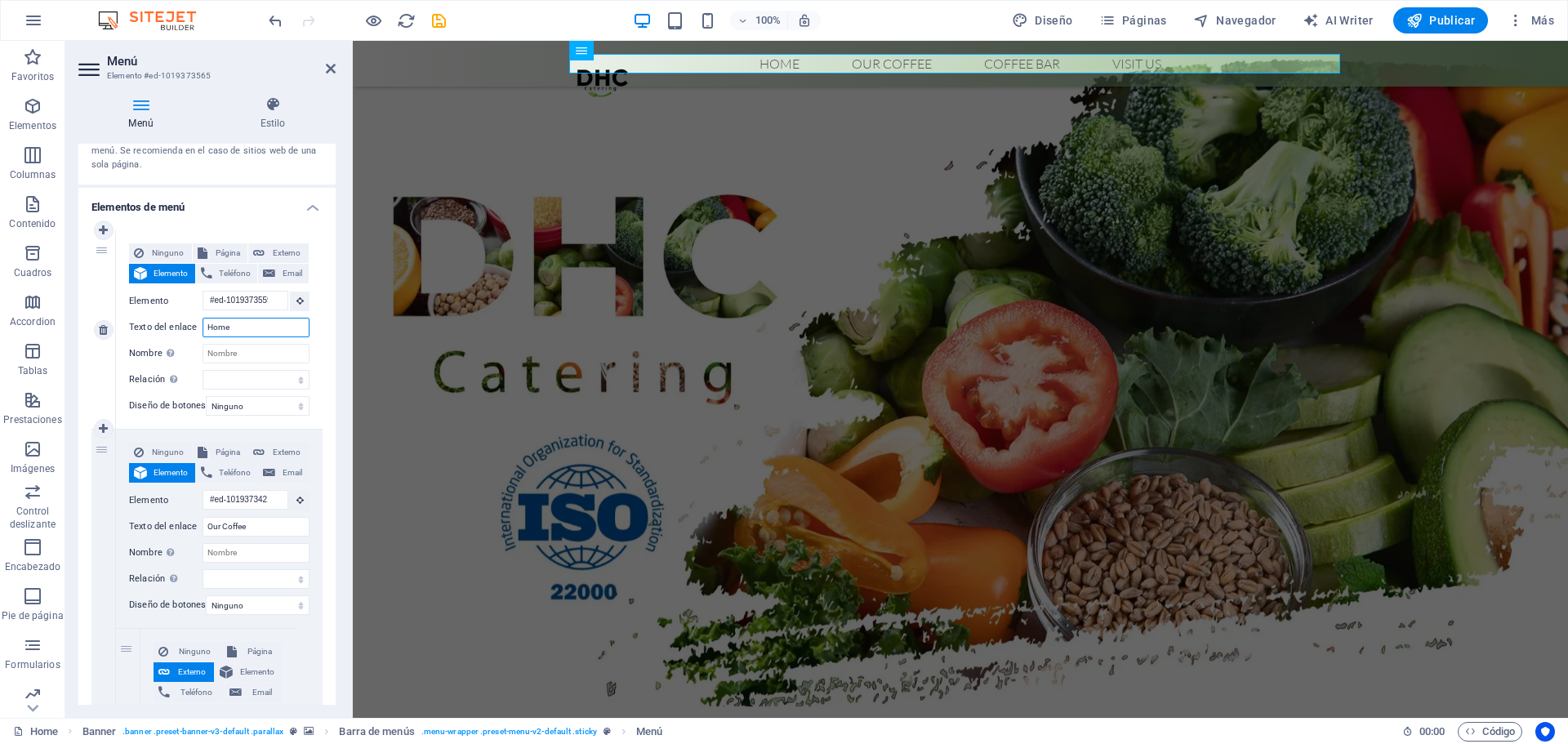
click at [250, 327] on input "Home" at bounding box center [256, 327] width 107 height 20
type input "I"
select select
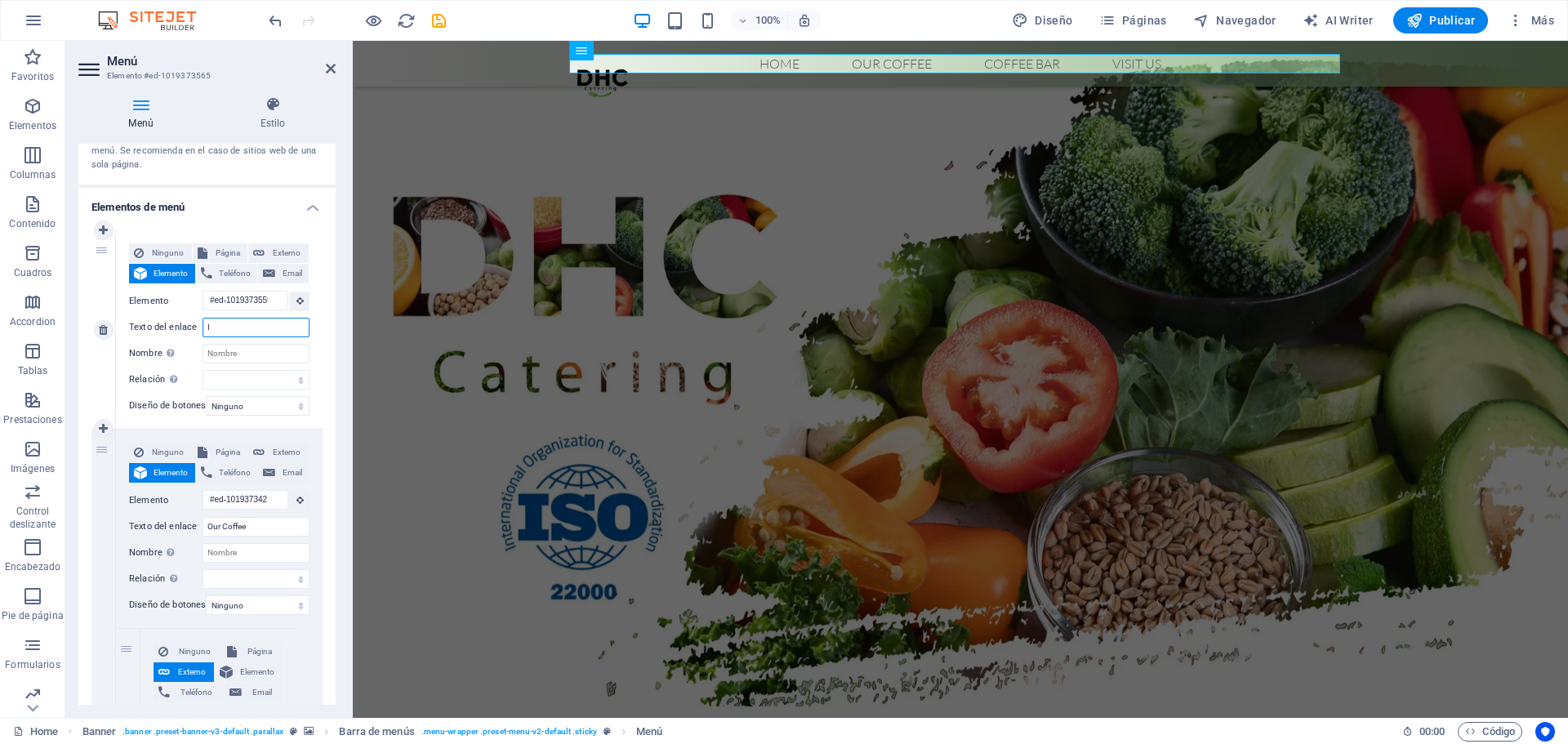
select select
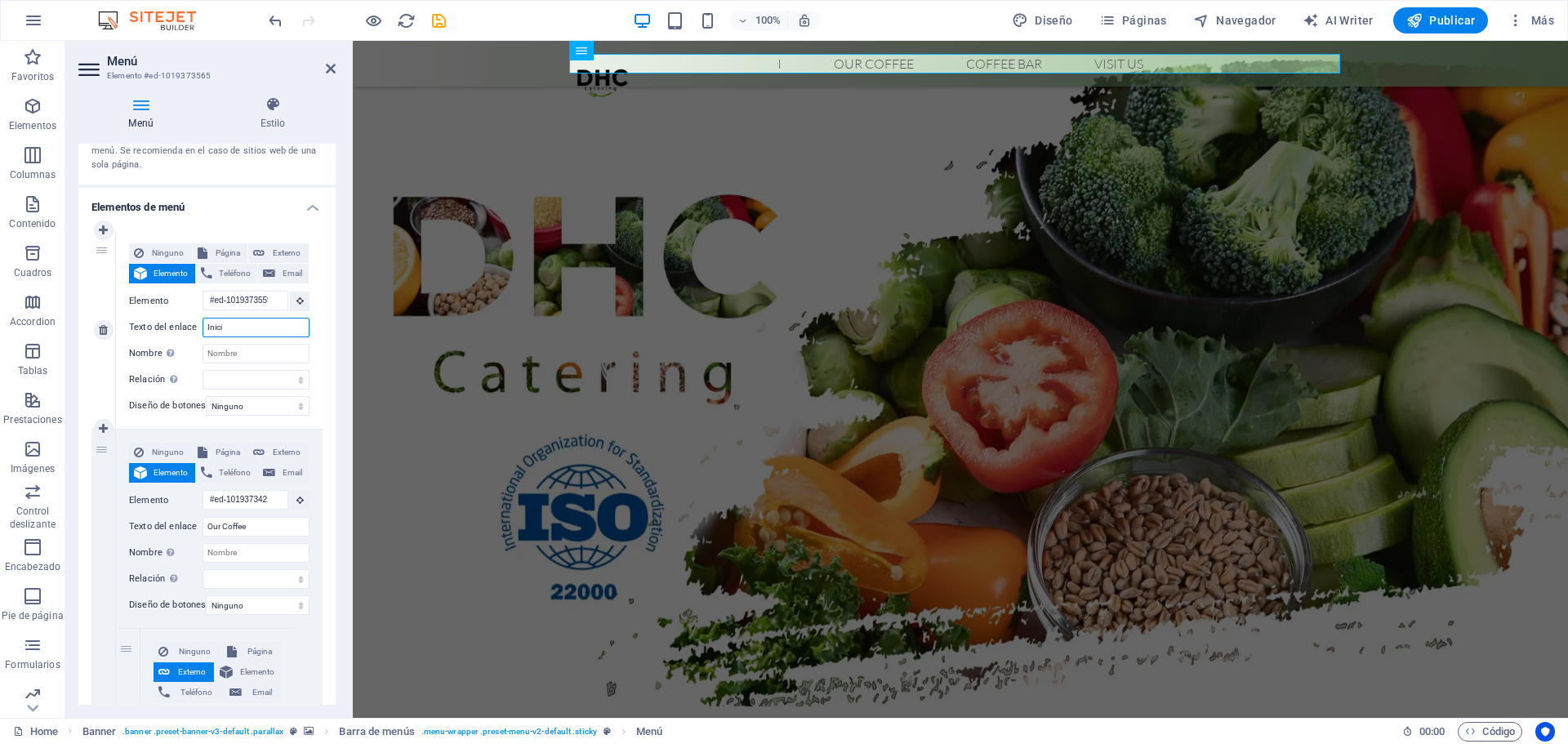
type input "Inicio"
select select
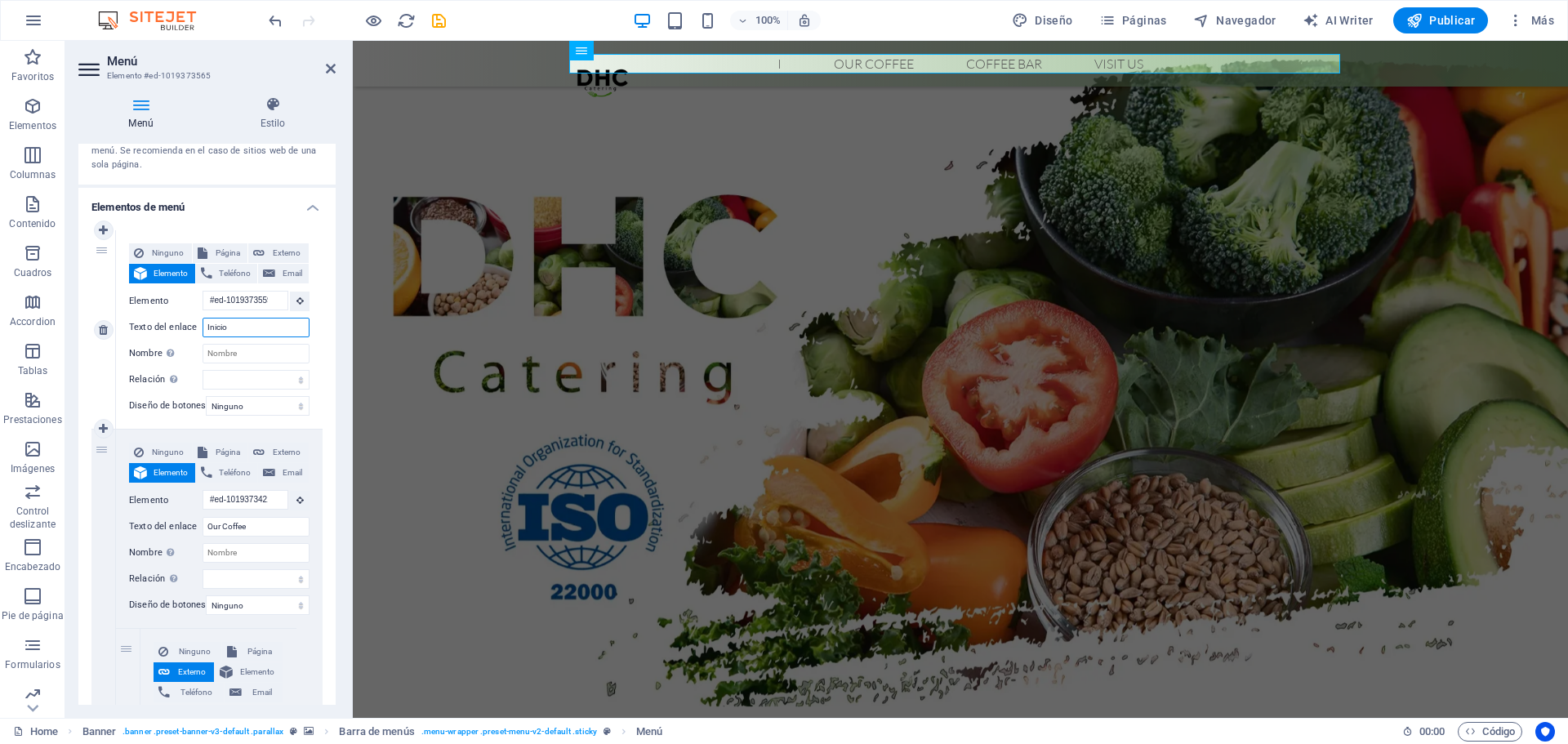
select select
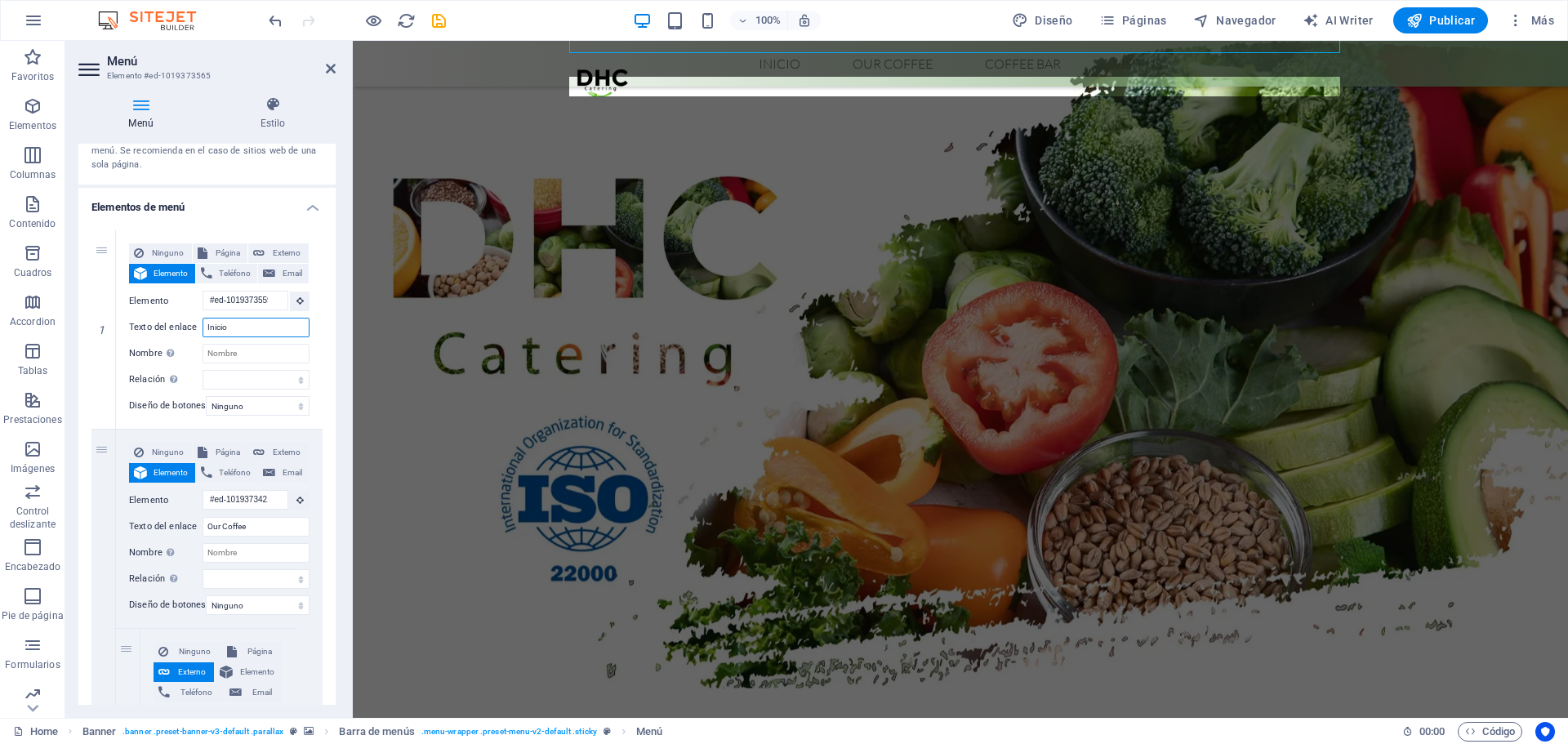
scroll to position [0, 0]
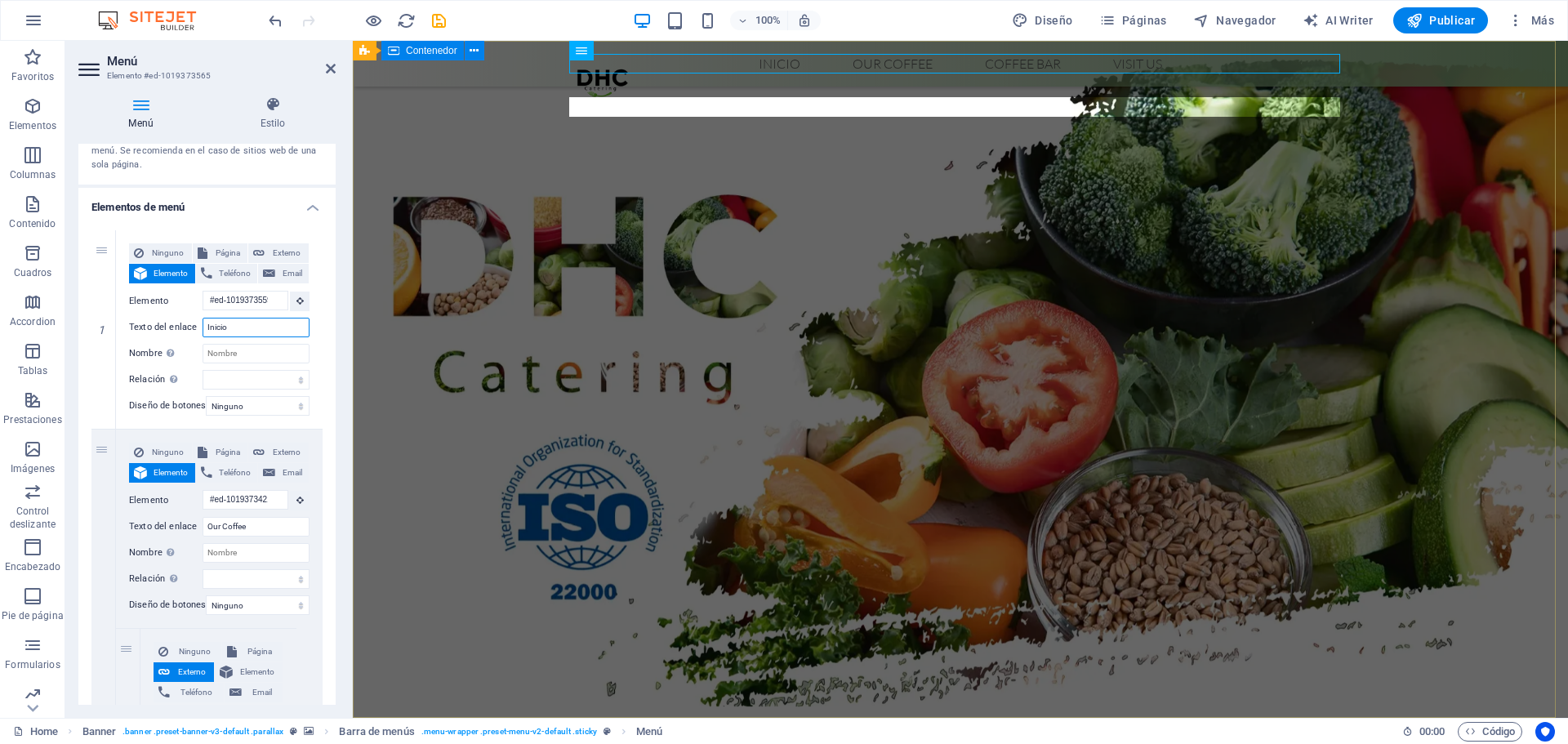
type input "Inicio"
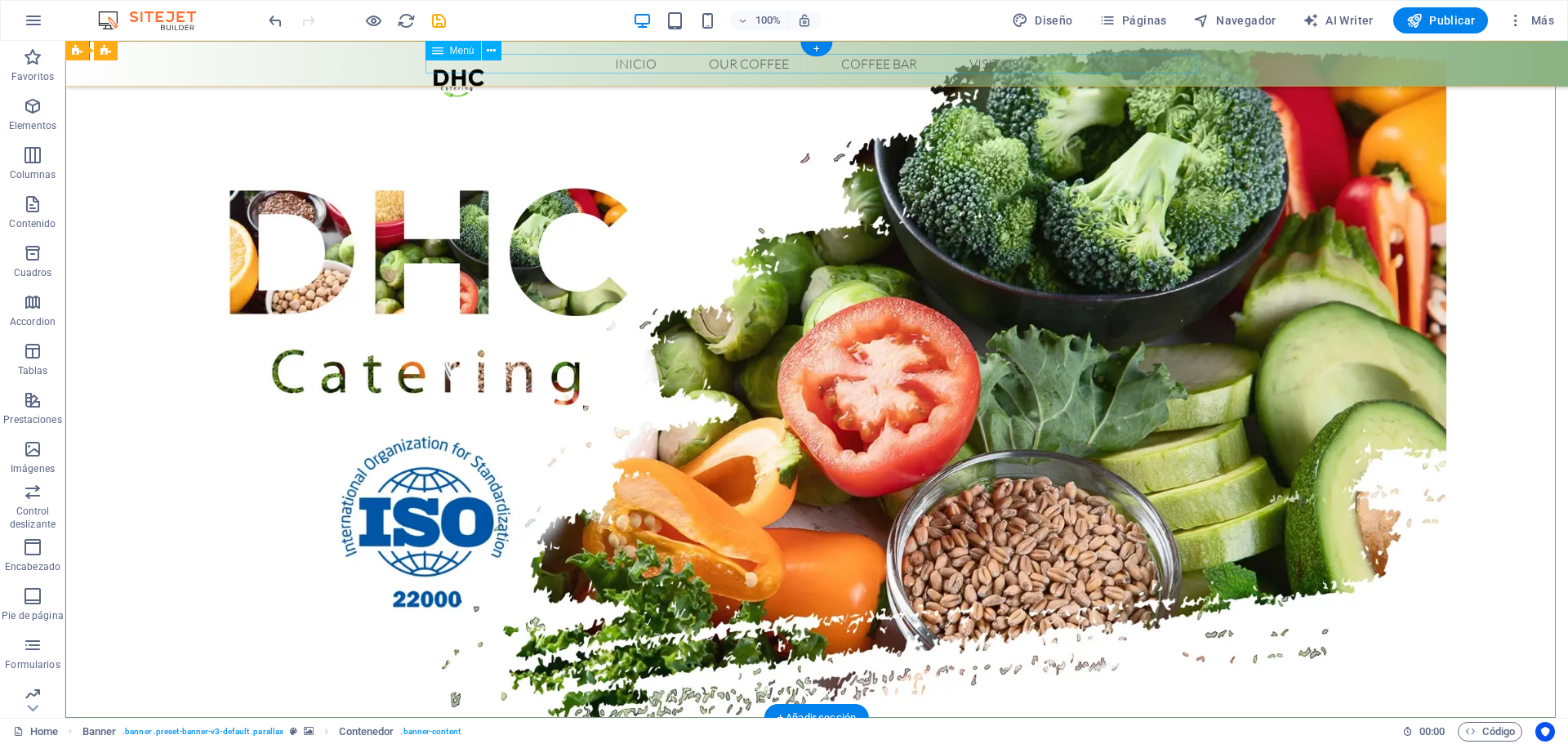
click at [633, 56] on nav "Inicio Our Coffee Roastery Origin Tasting Coffee Bar Visit us" at bounding box center [817, 64] width 771 height 20
select select
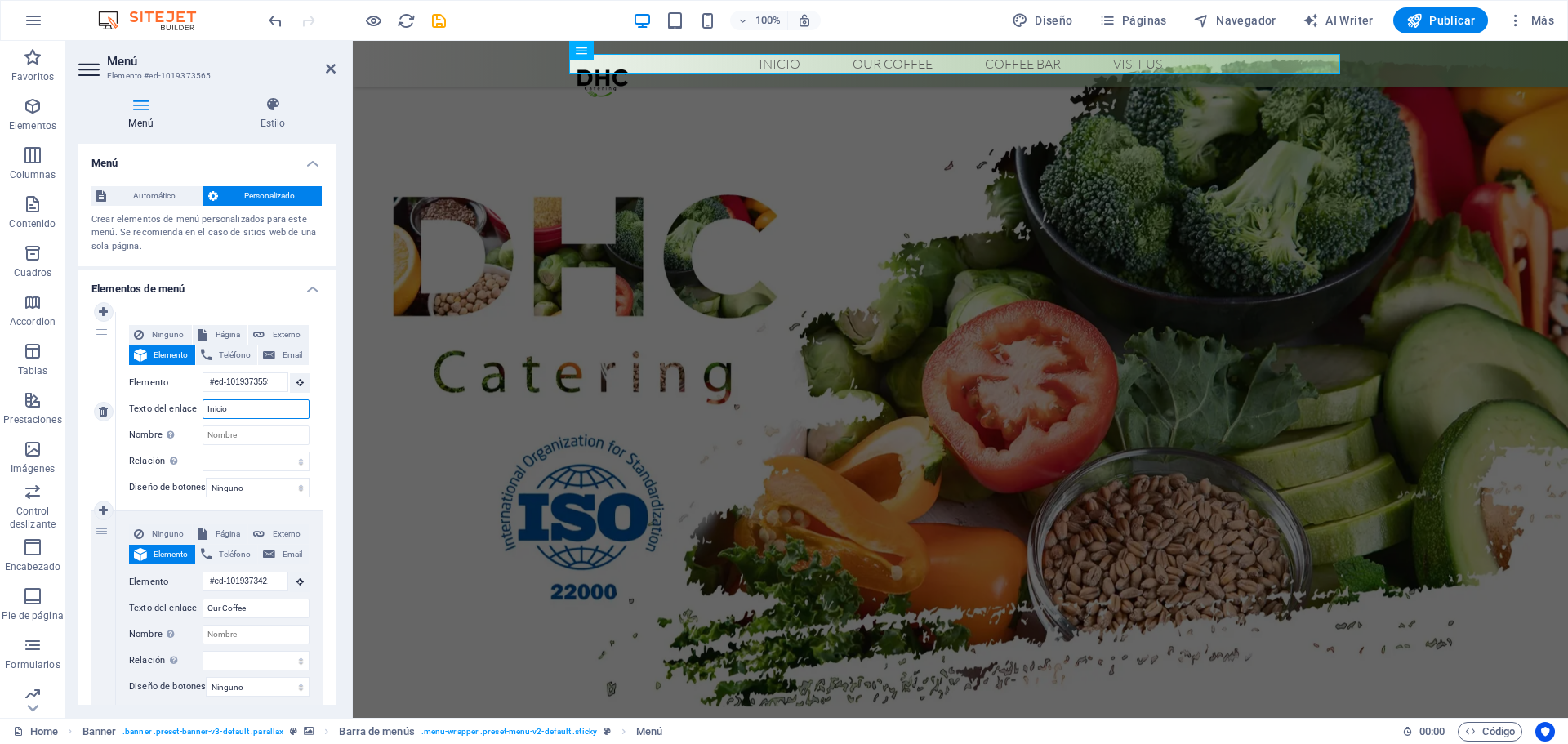
click at [234, 400] on input "Inicio" at bounding box center [256, 409] width 107 height 20
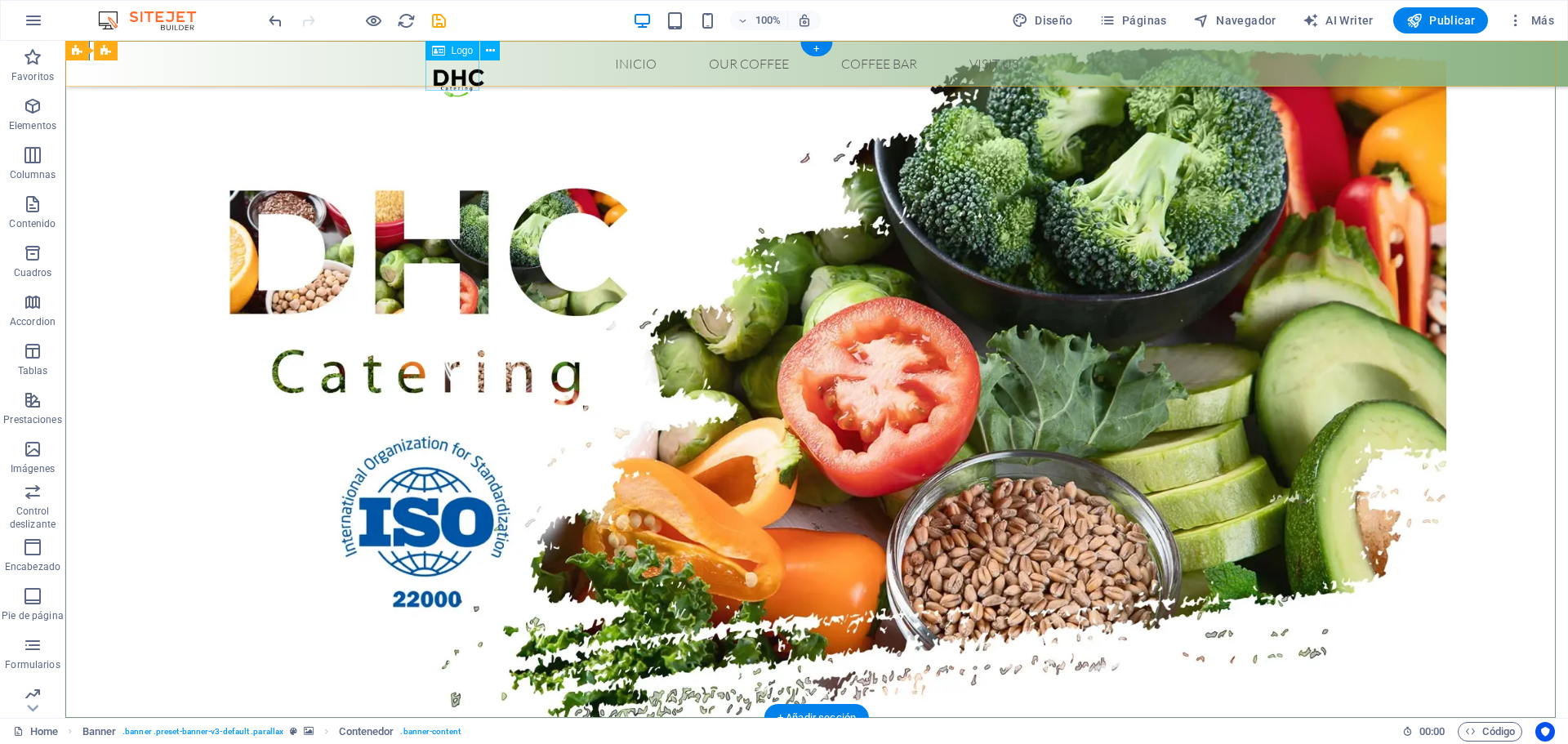
click at [458, 66] on div at bounding box center [459, 81] width 54 height 54
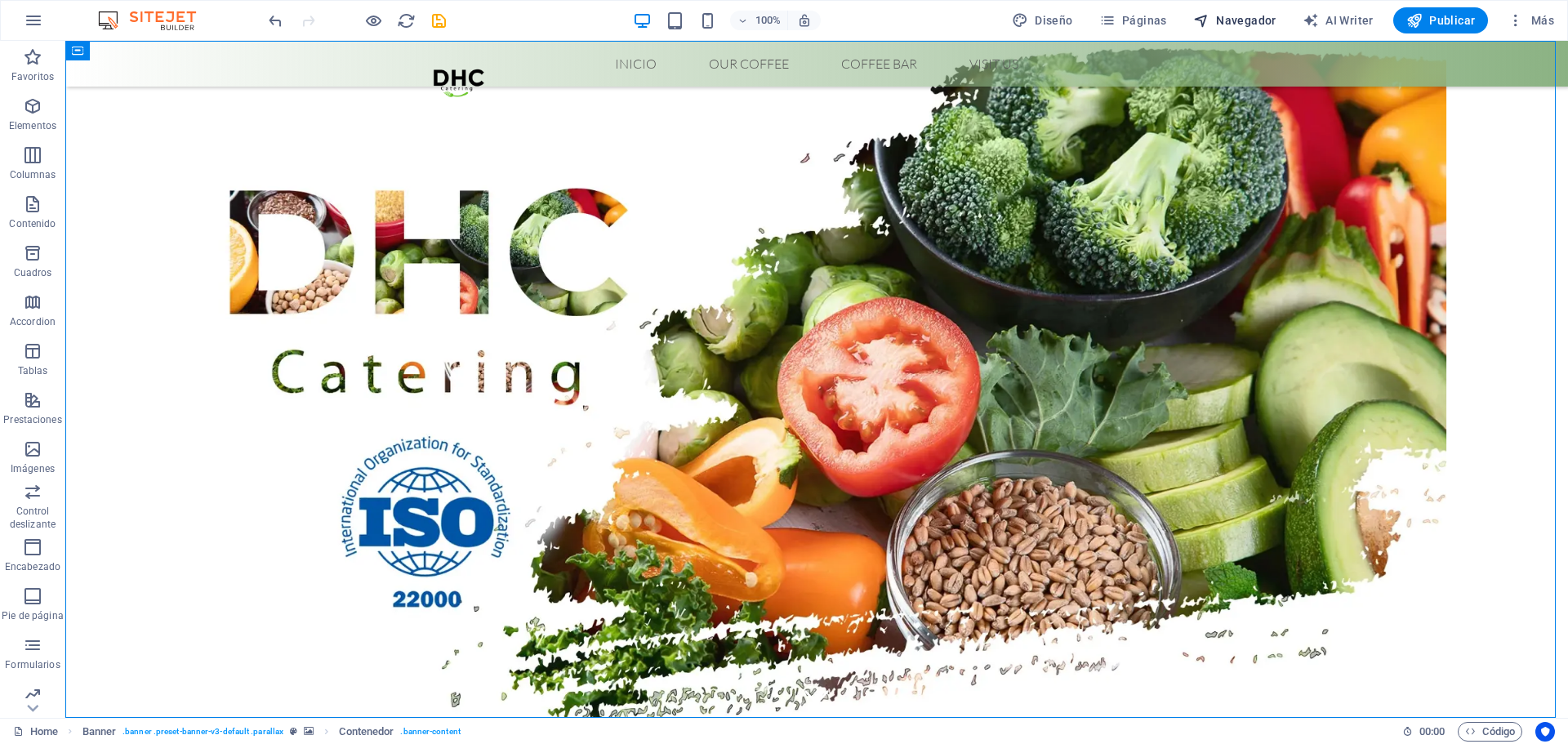
click at [1250, 22] on span "Navegador" at bounding box center [1235, 21] width 84 height 16
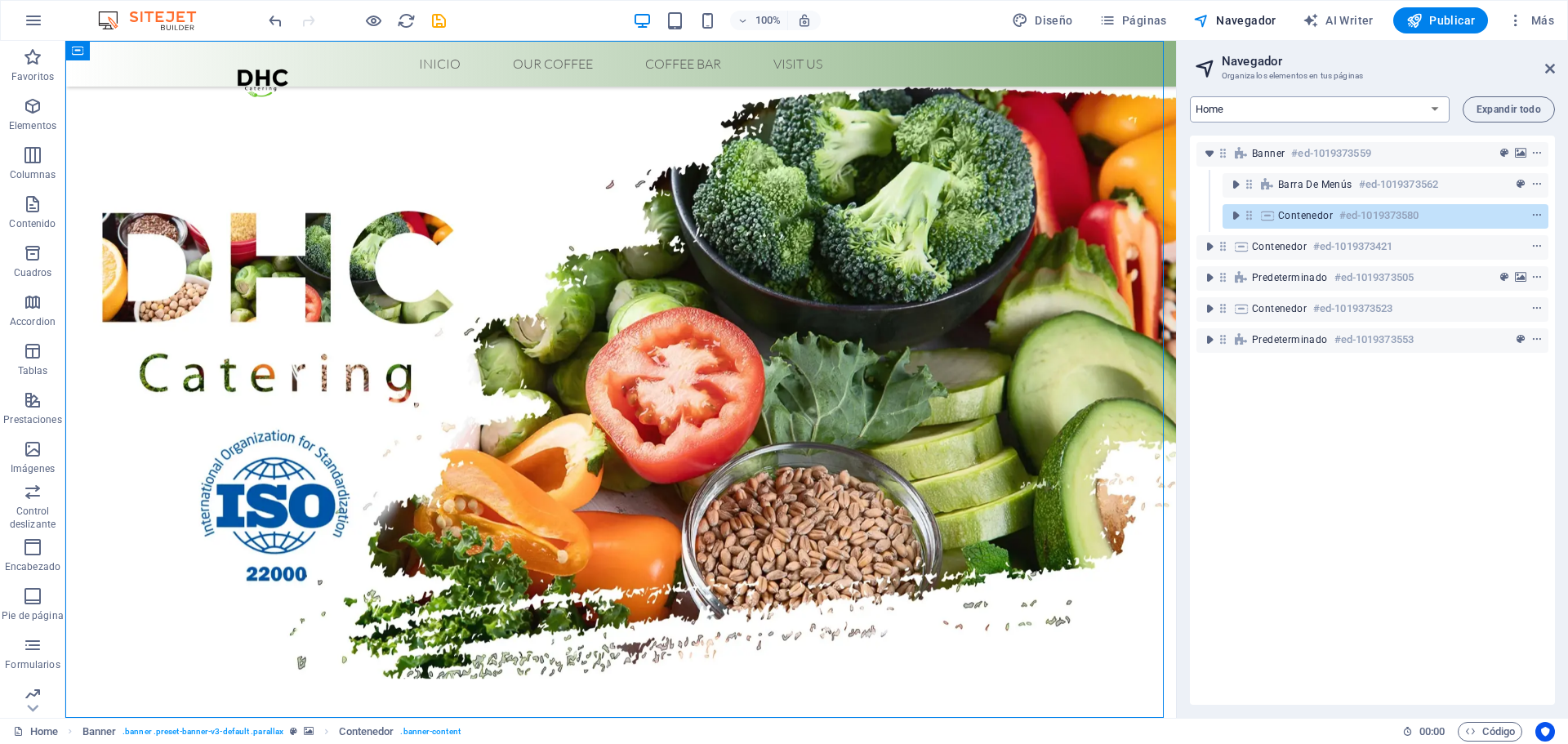
click at [1322, 108] on select "Home" at bounding box center [1319, 109] width 260 height 26
click at [1150, 20] on span "Páginas" at bounding box center [1133, 21] width 68 height 16
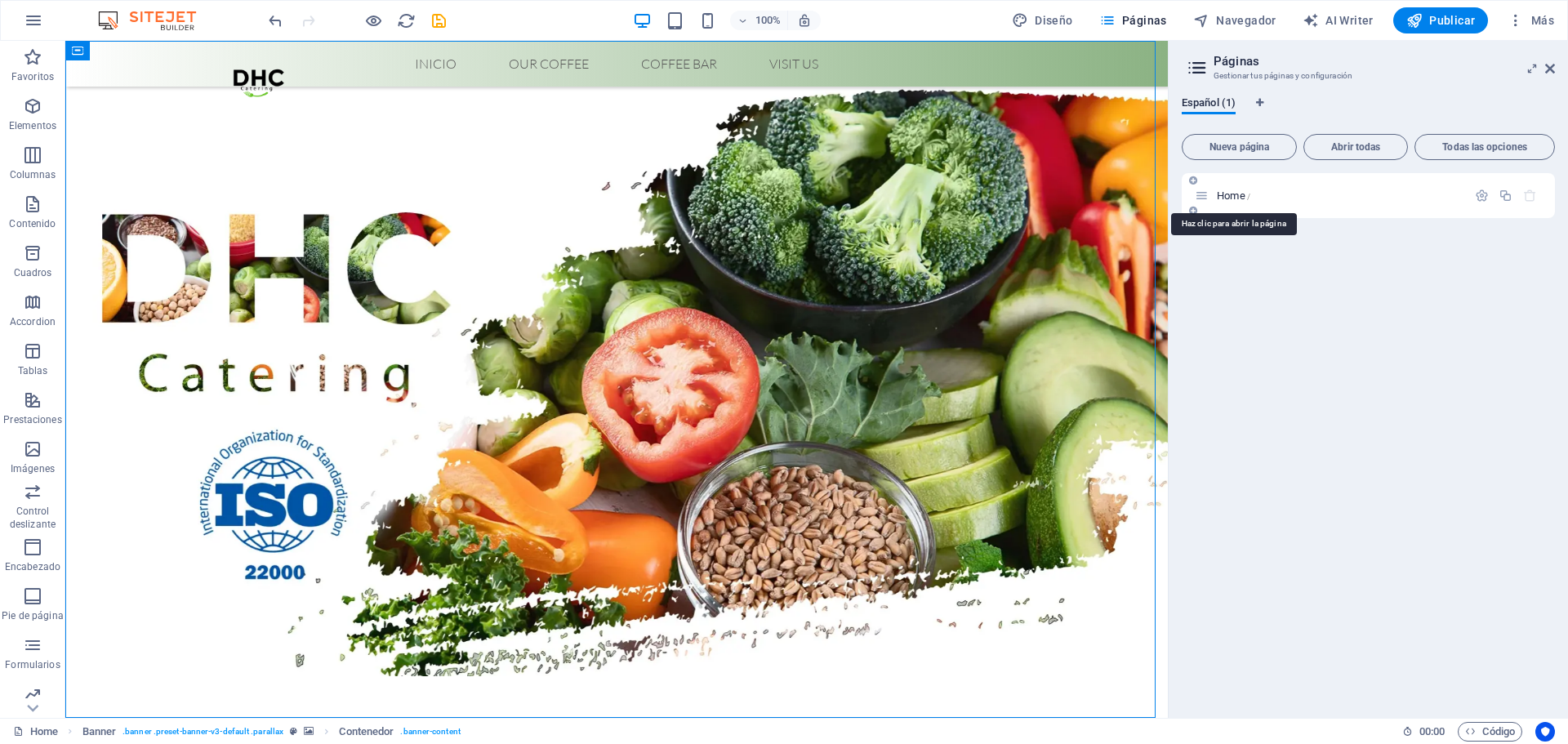
click at [1239, 194] on span "Home /" at bounding box center [1233, 195] width 34 height 12
click at [1483, 199] on icon "button" at bounding box center [1482, 195] width 14 height 14
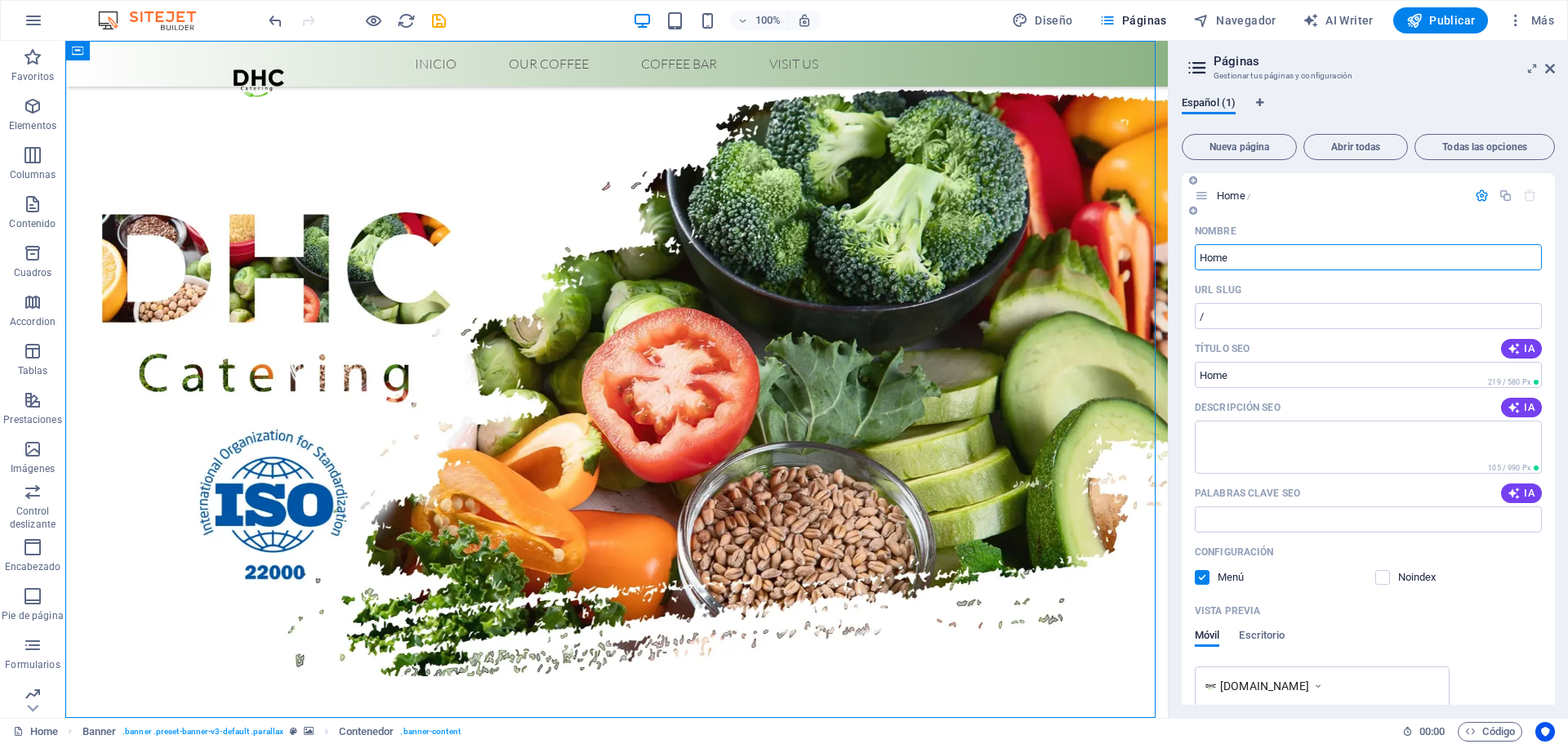
drag, startPoint x: 1240, startPoint y: 253, endPoint x: 1194, endPoint y: 267, distance: 48.1
click at [1194, 267] on div "Nombre Home ​ URL SLUG / ​ Título SEO IA ​ 219 / 580 Px Descripción SEO IA ​ 10…" at bounding box center [1368, 534] width 373 height 632
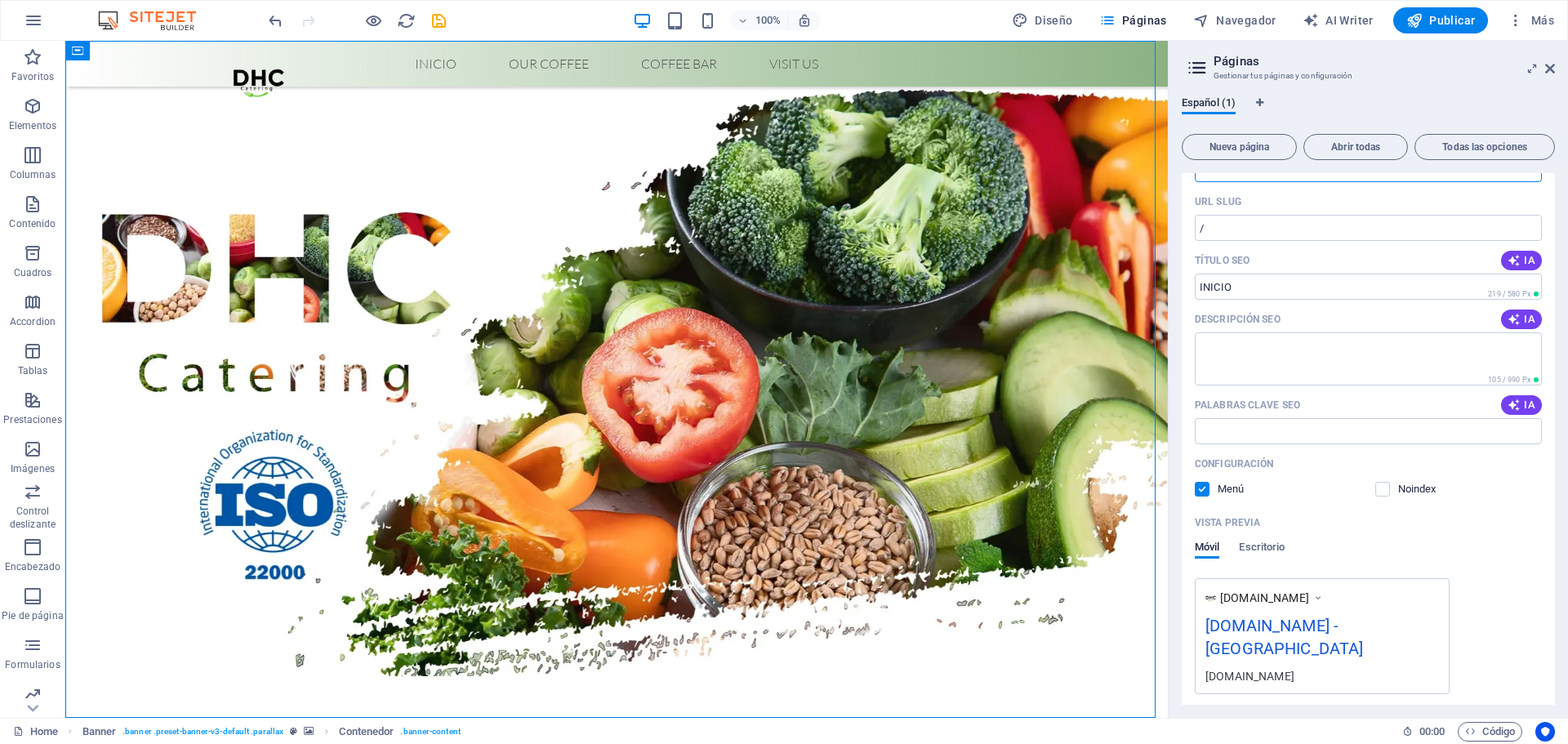
scroll to position [128, 0]
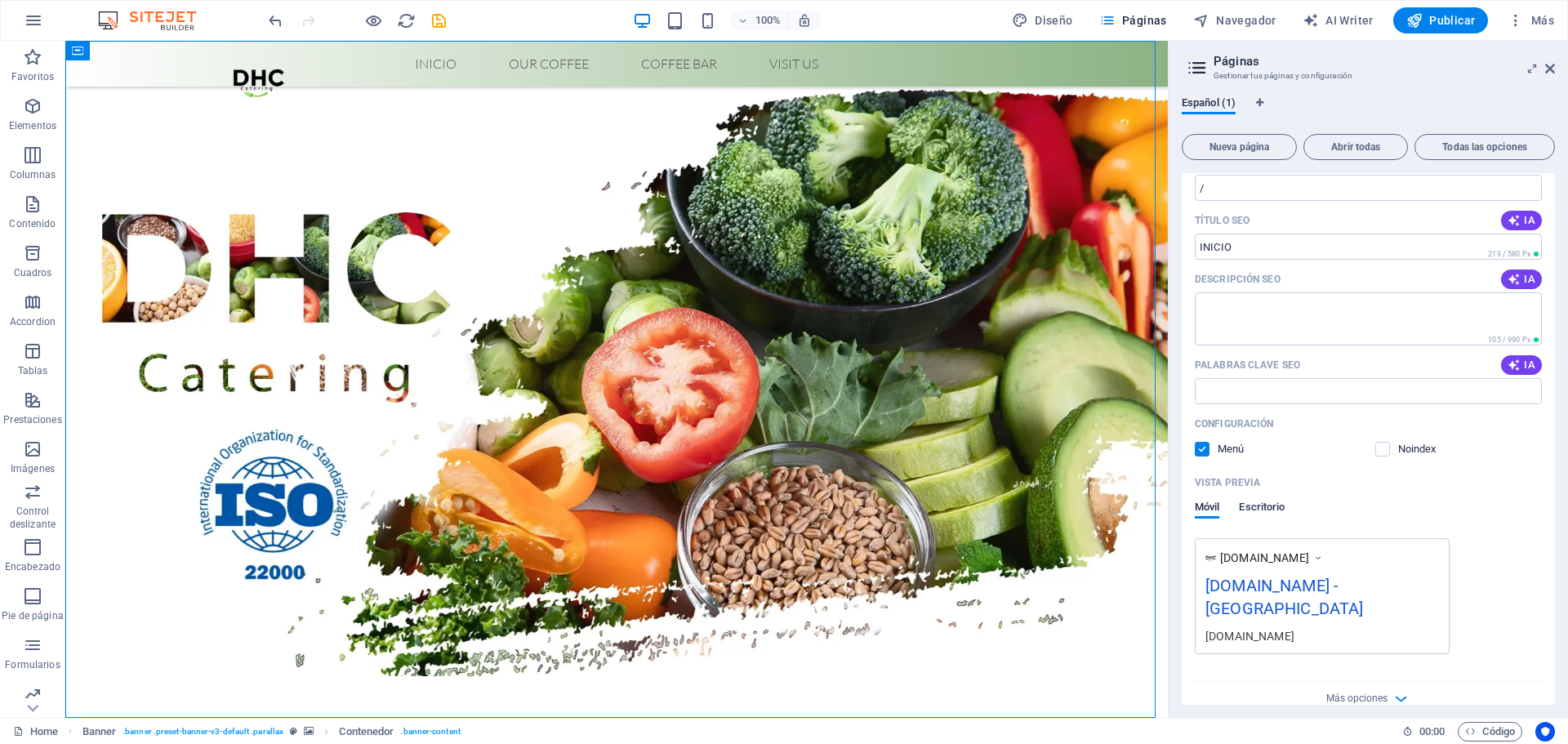
type input "INICIO"
click at [1267, 505] on span "Escritorio" at bounding box center [1262, 509] width 46 height 23
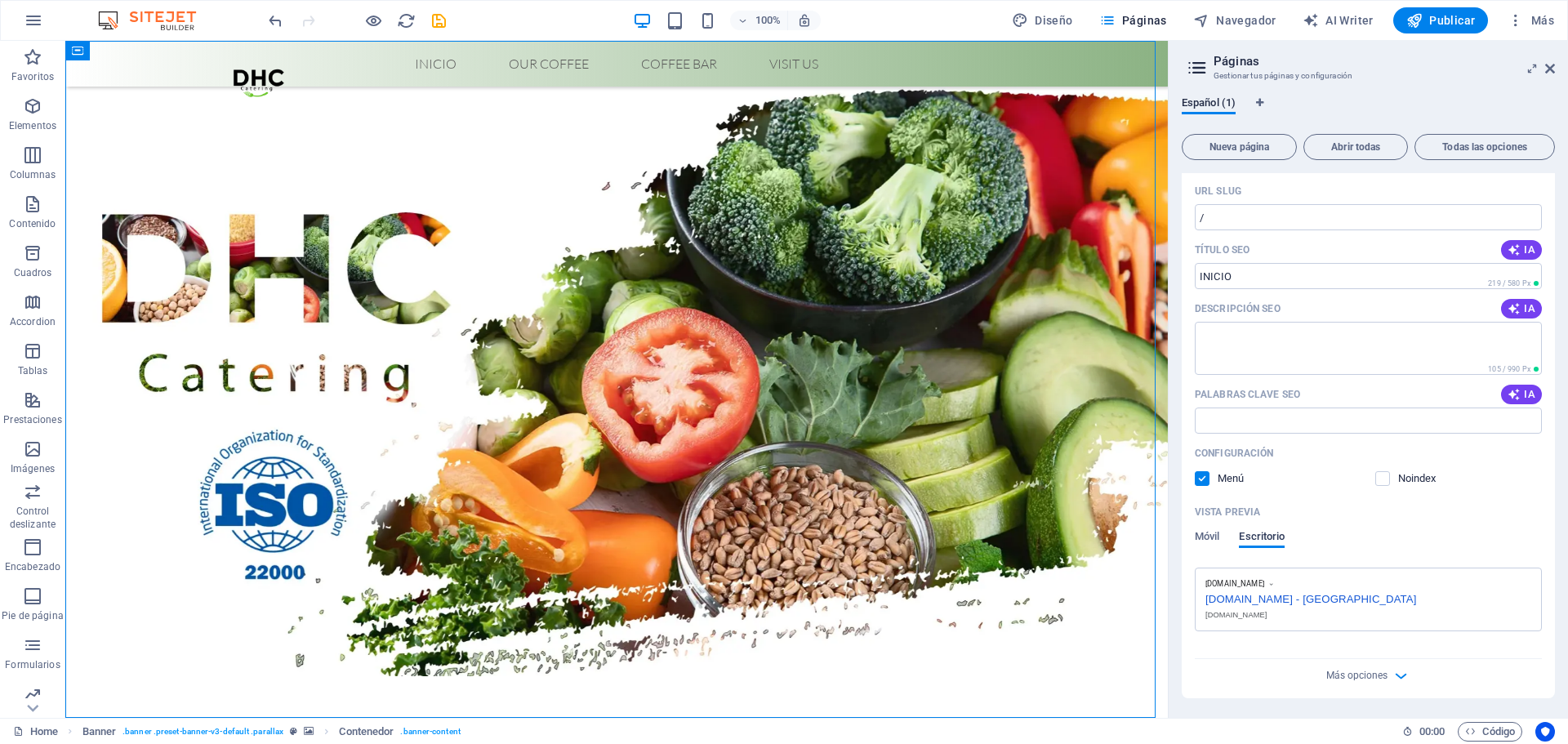
scroll to position [98, 0]
click at [1209, 518] on p "Vista previa" at bounding box center [1227, 512] width 66 height 13
click at [1212, 505] on p "Vista previa" at bounding box center [1227, 512] width 66 height 13
click at [1378, 682] on div "Más opciones" at bounding box center [1368, 672] width 347 height 26
click at [1377, 674] on span "Más opciones" at bounding box center [1357, 675] width 62 height 11
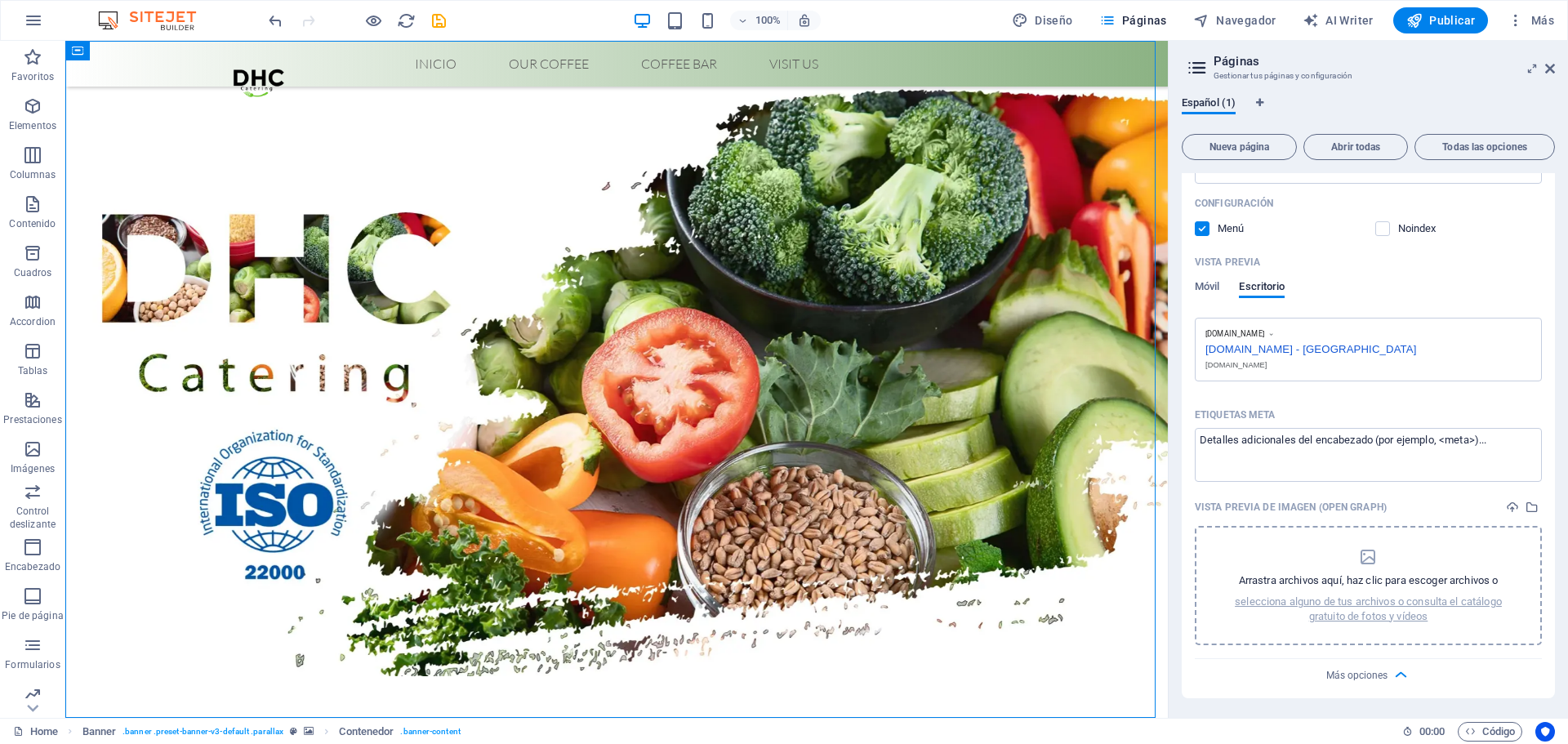
scroll to position [0, 0]
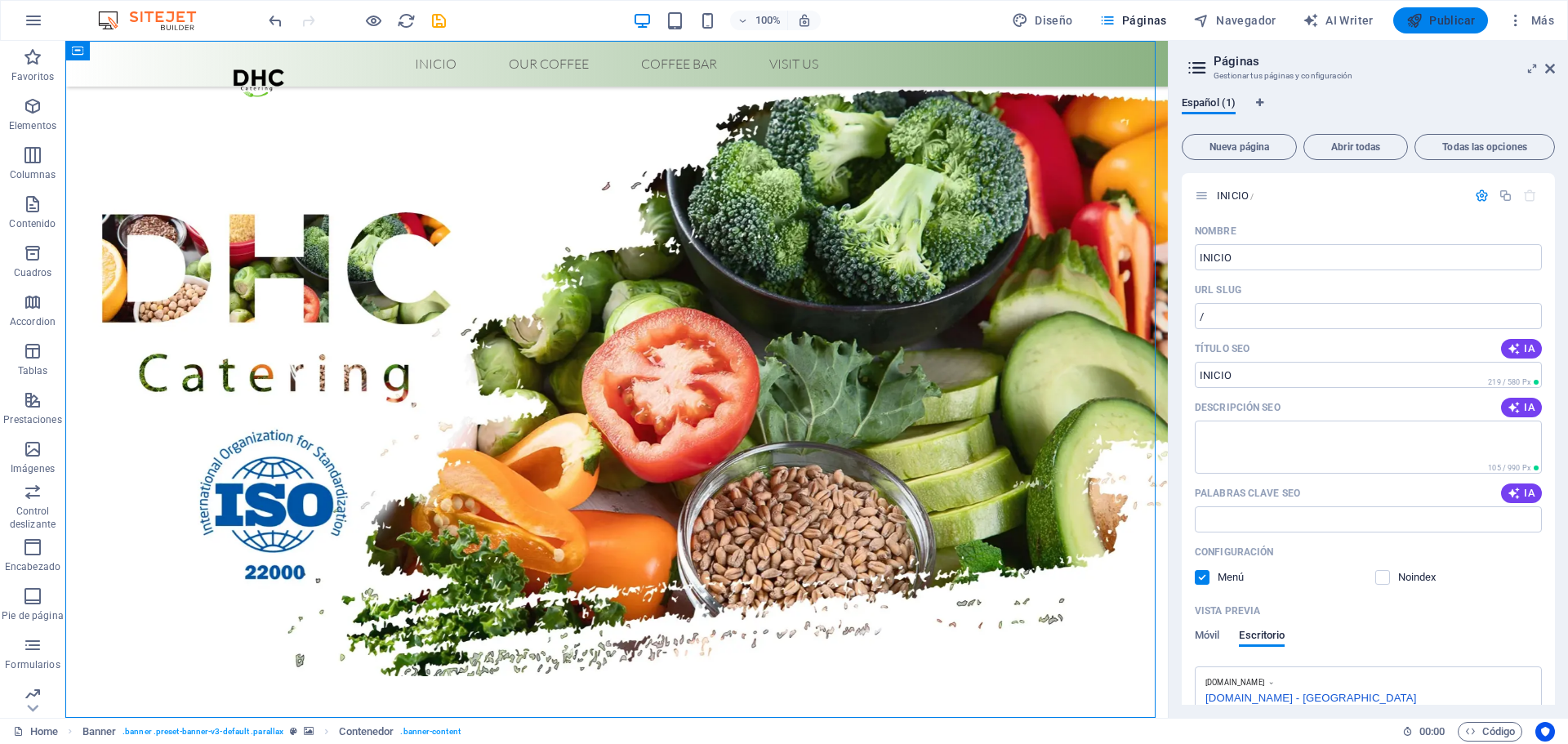
click at [1445, 25] on span "Publicar" at bounding box center [1441, 21] width 70 height 16
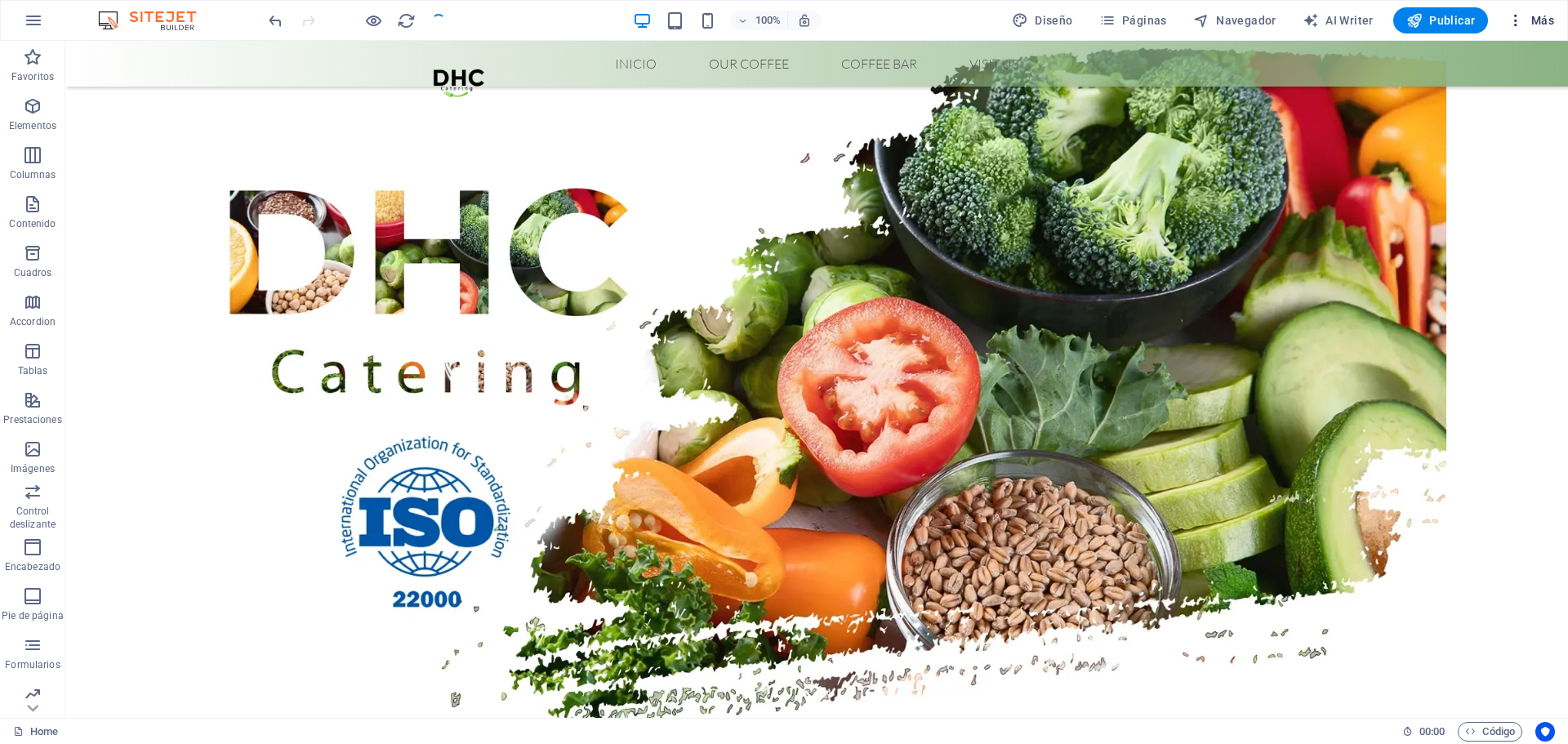
click at [1515, 19] on icon "button" at bounding box center [1516, 21] width 16 height 16
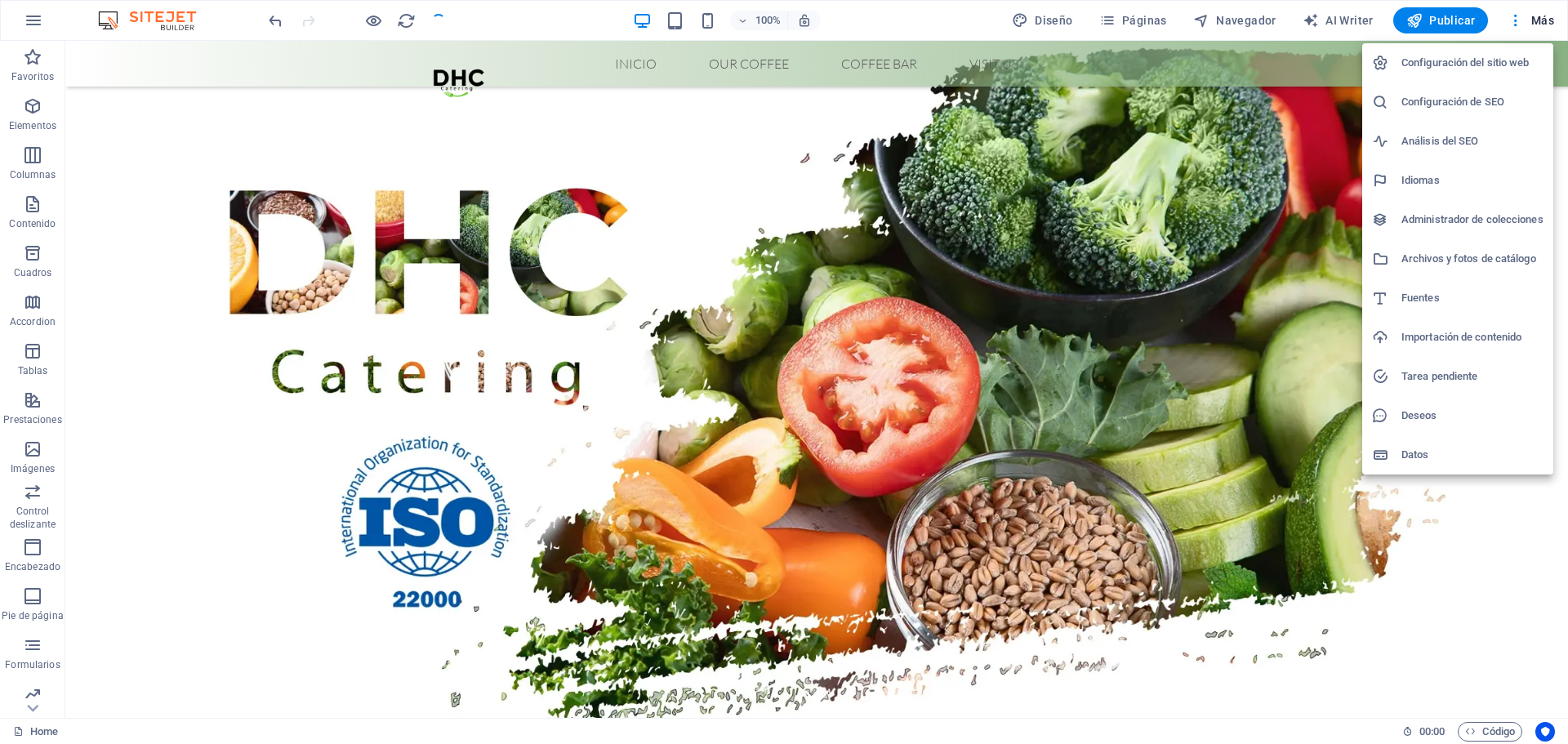
click at [1528, 74] on li "Configuración del sitio web" at bounding box center [1457, 63] width 191 height 39
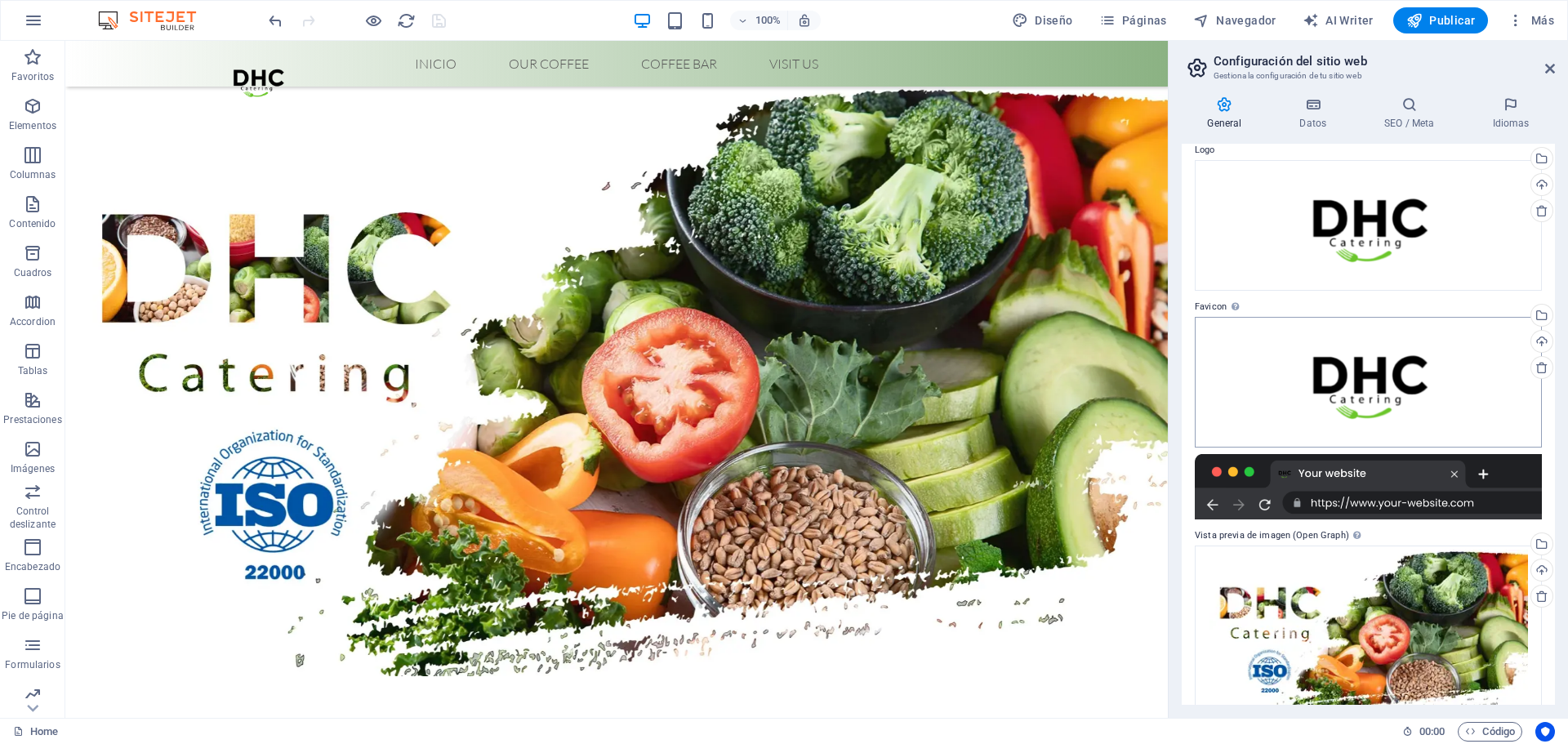
scroll to position [94, 0]
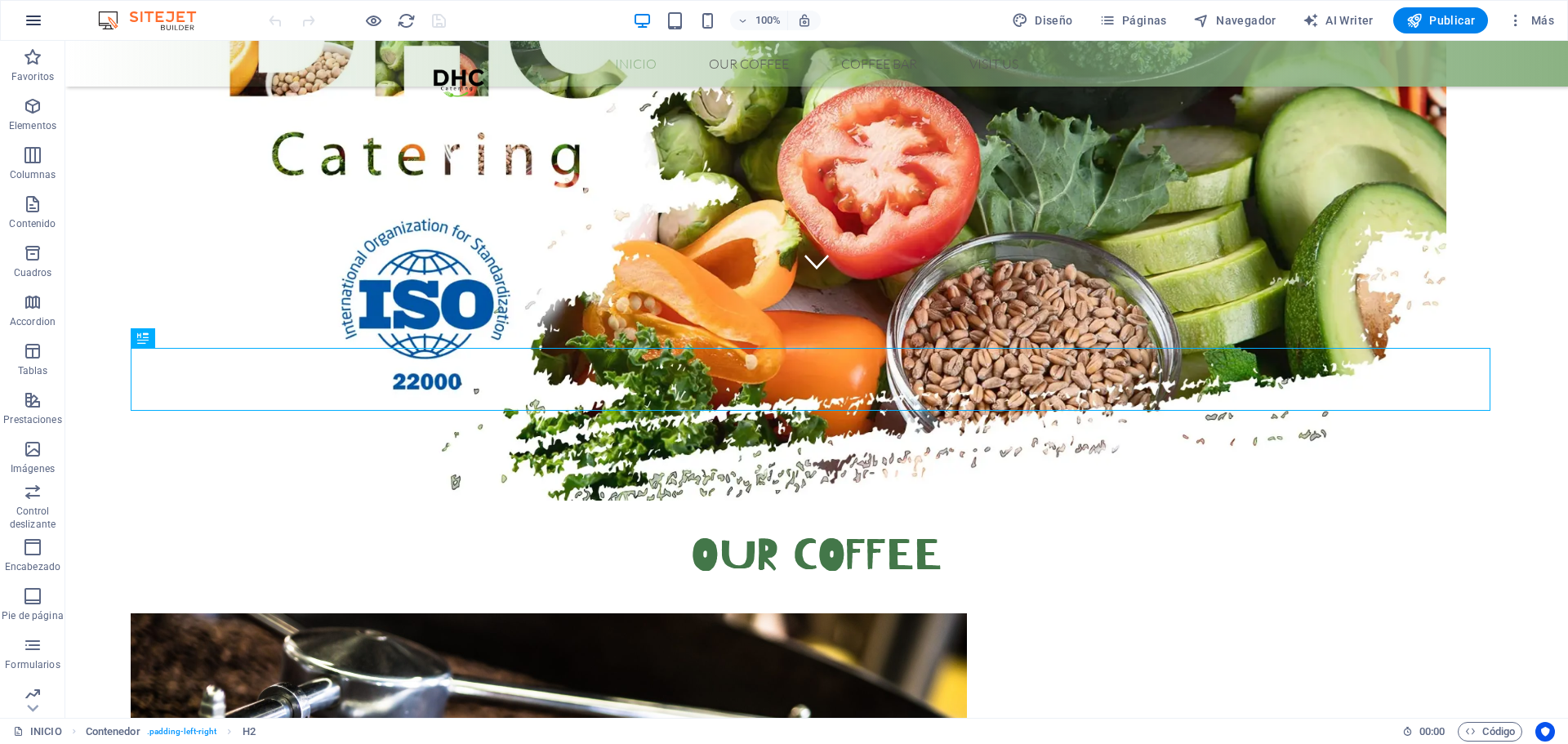
click at [34, 21] on icon "button" at bounding box center [34, 21] width 20 height 20
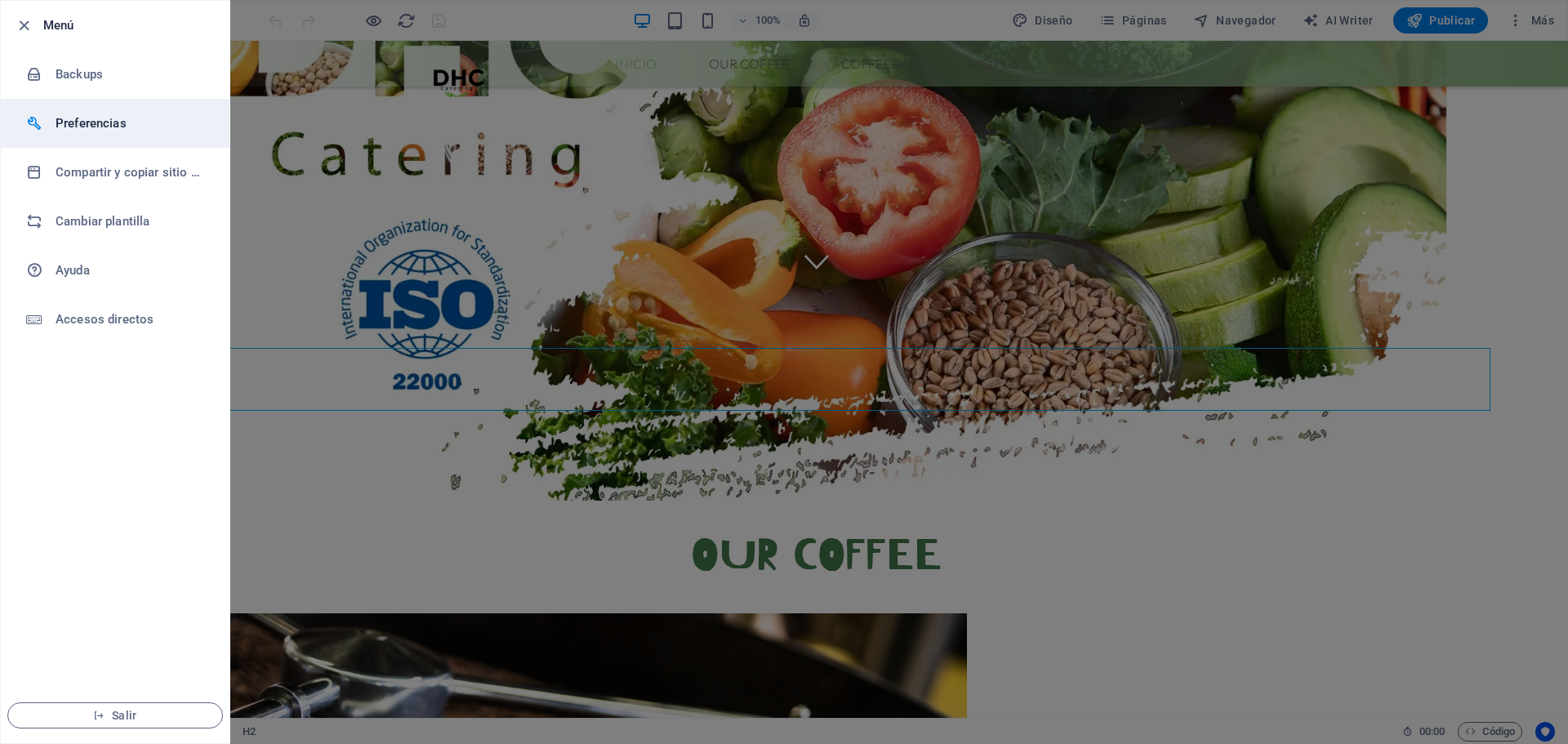
click at [101, 124] on h6 "Preferencias" at bounding box center [131, 123] width 151 height 20
select select "es"
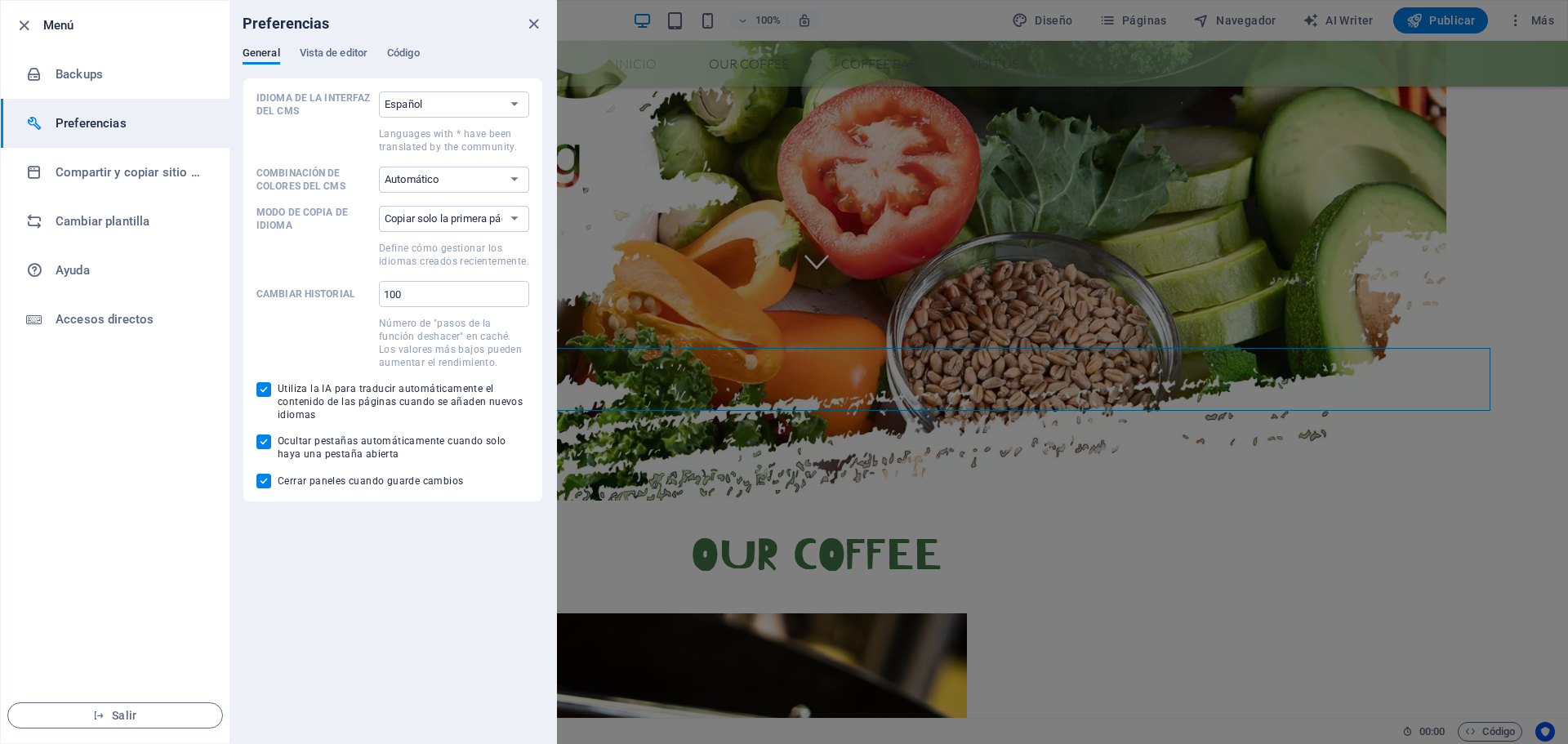
click at [101, 124] on h6 "Preferencias" at bounding box center [131, 123] width 151 height 20
click at [1460, 261] on div at bounding box center [784, 372] width 1568 height 744
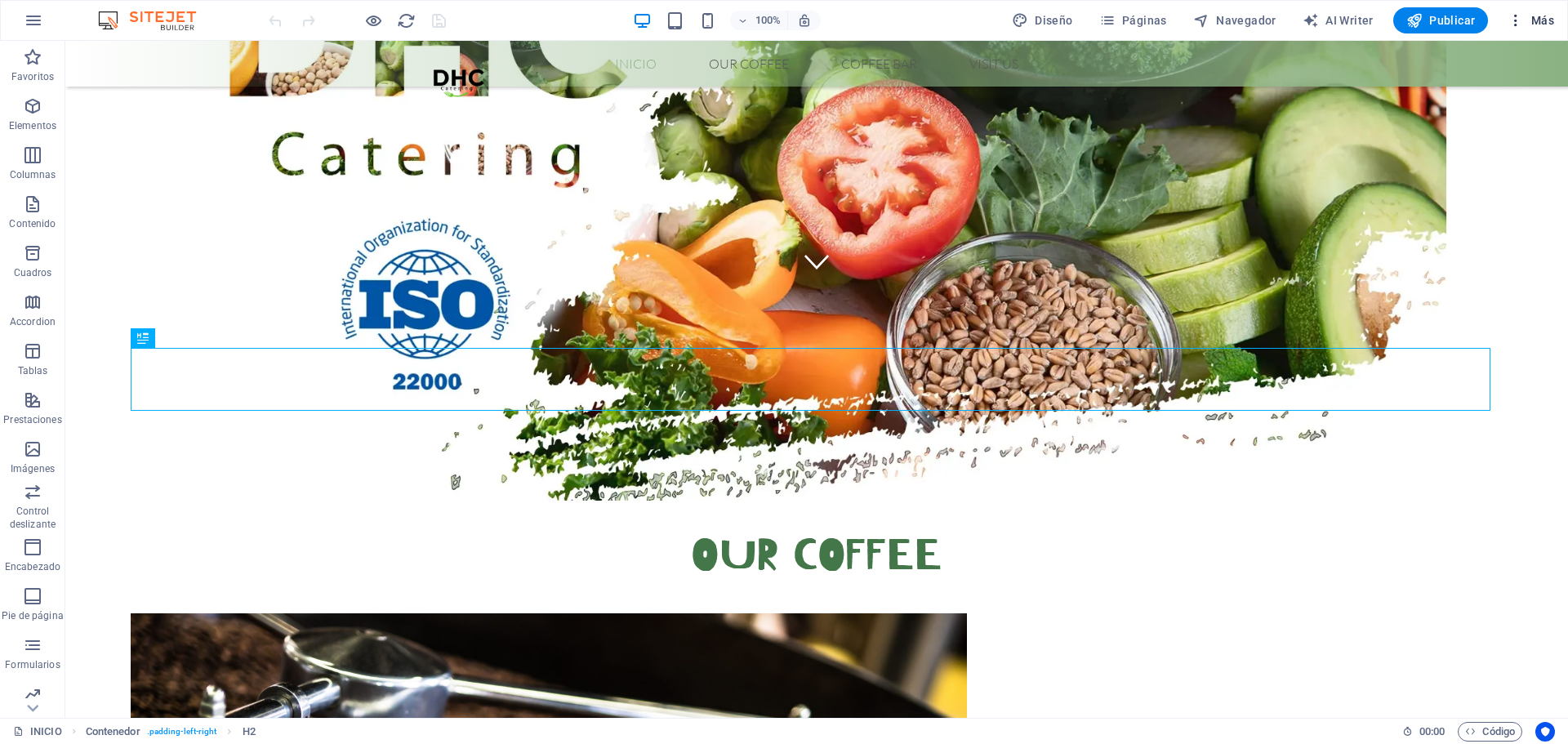
click at [1536, 14] on span "Más" at bounding box center [1531, 21] width 47 height 16
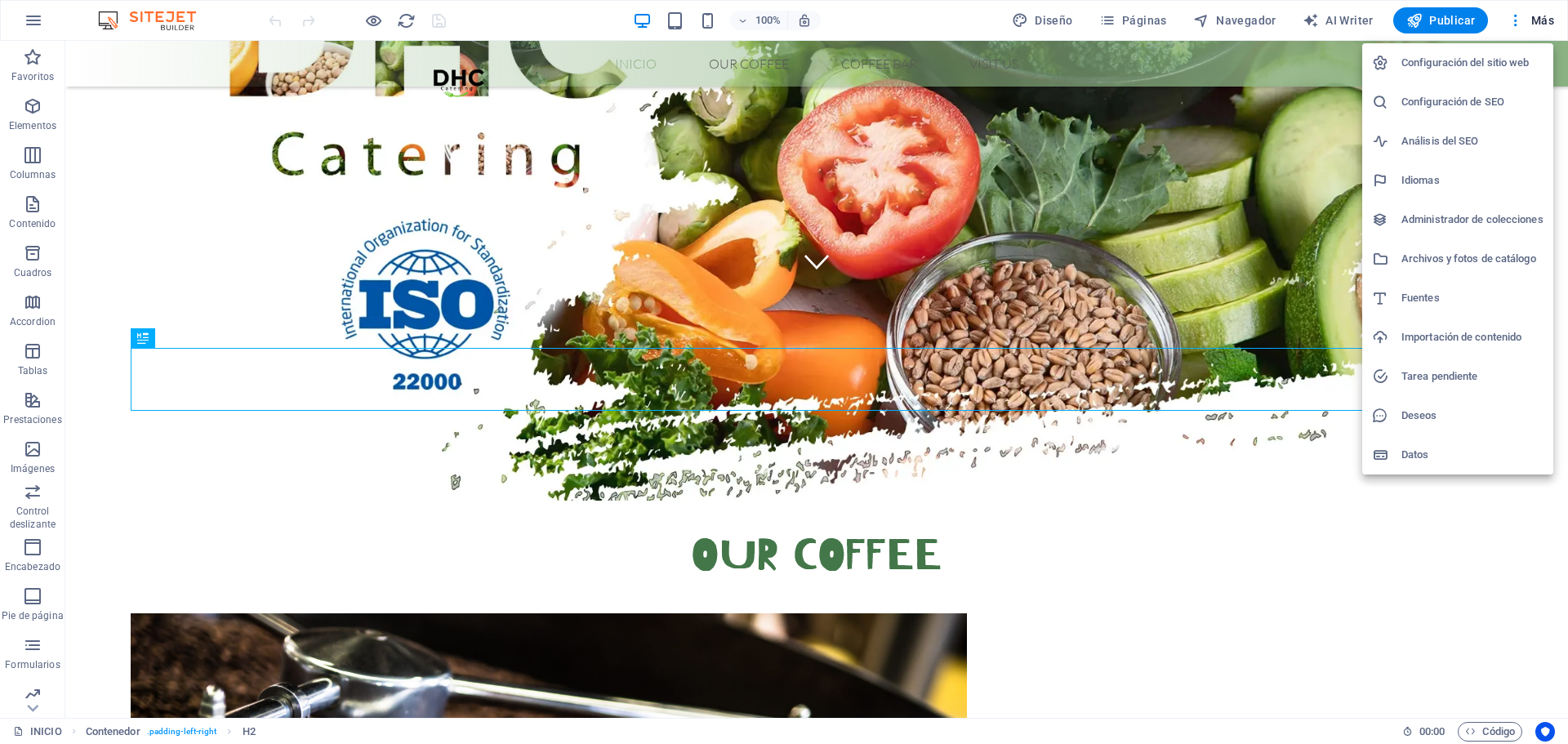
click at [1450, 454] on h6 "Datos" at bounding box center [1472, 455] width 142 height 20
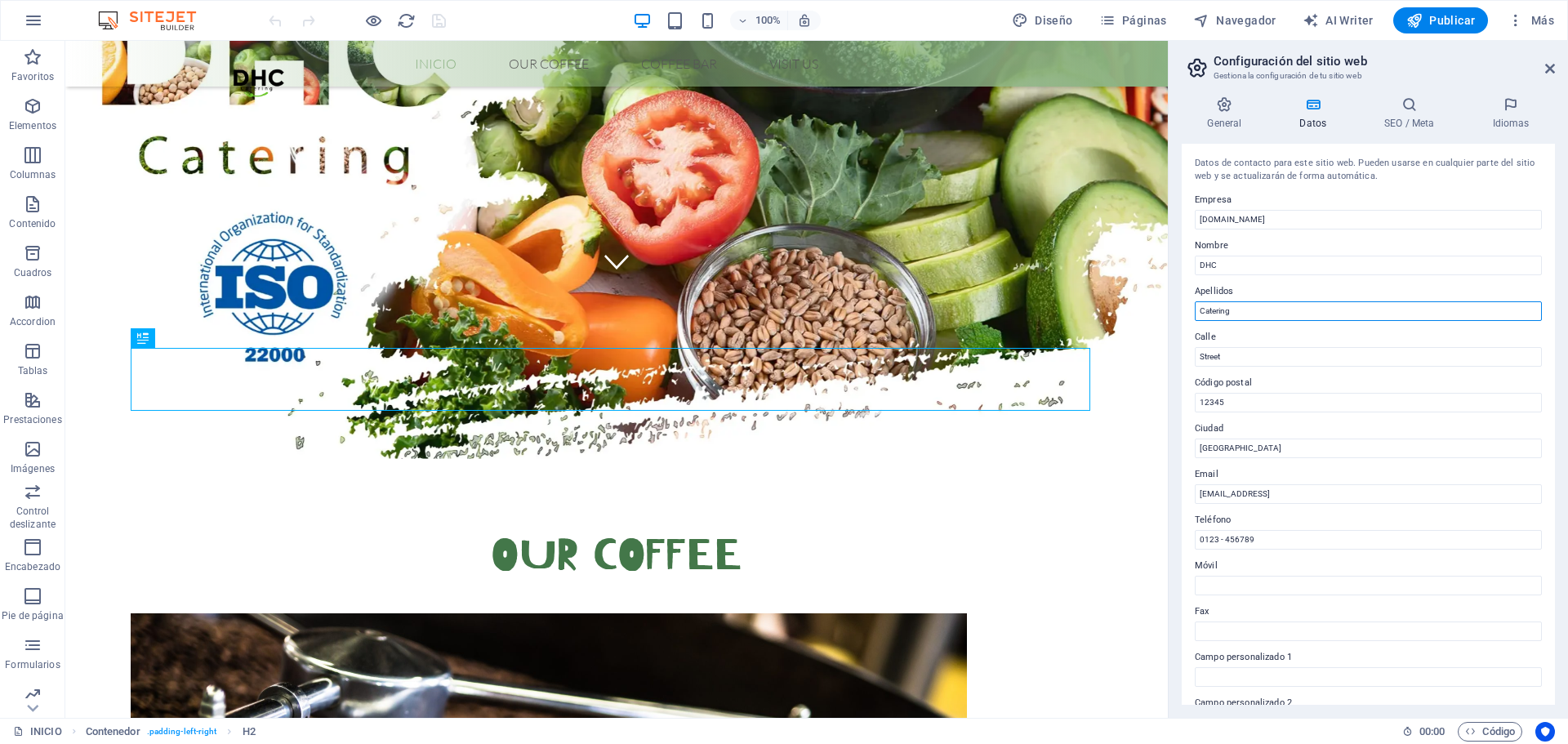
click at [1273, 309] on input "Catering" at bounding box center [1368, 311] width 347 height 20
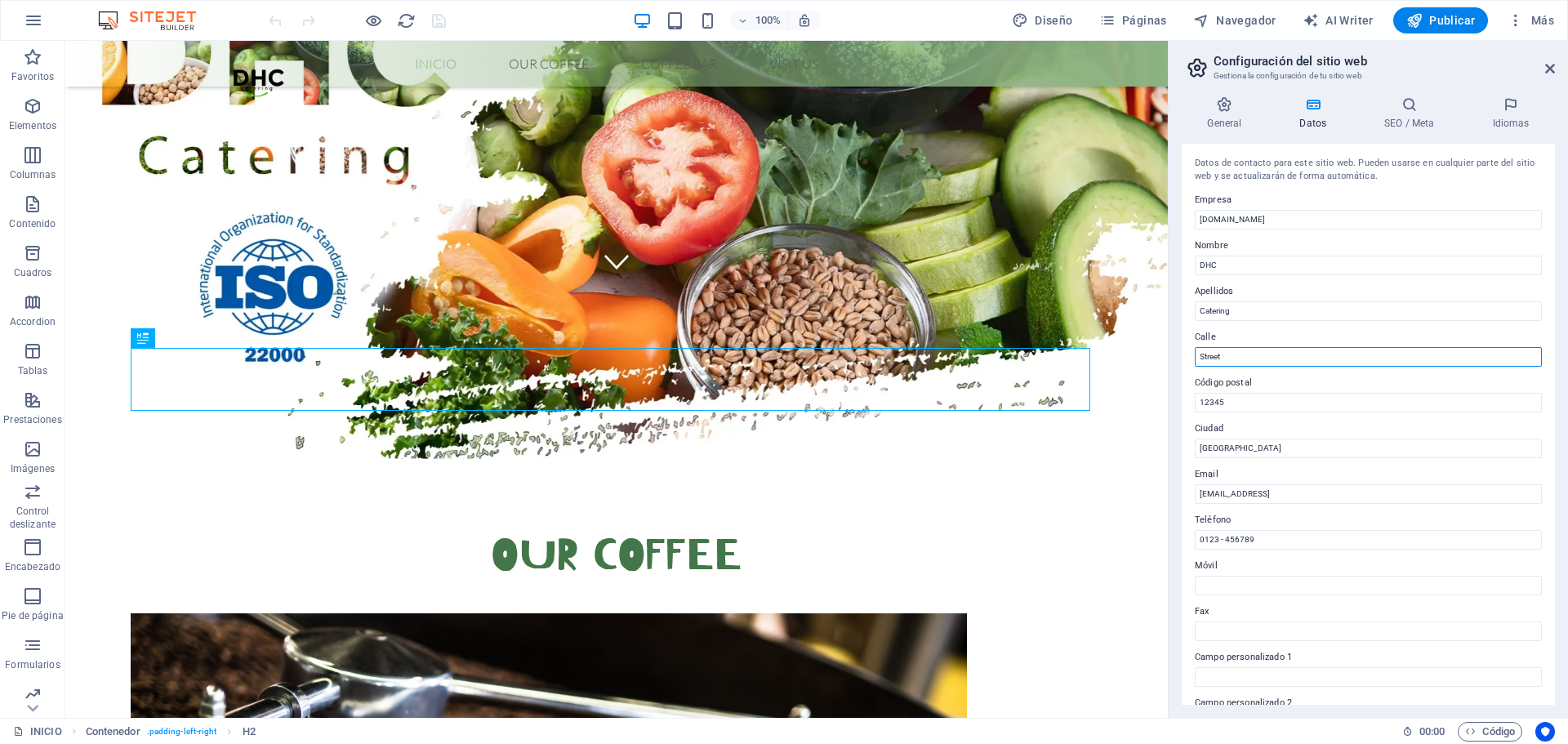
click at [1245, 355] on input "Street" at bounding box center [1368, 357] width 347 height 20
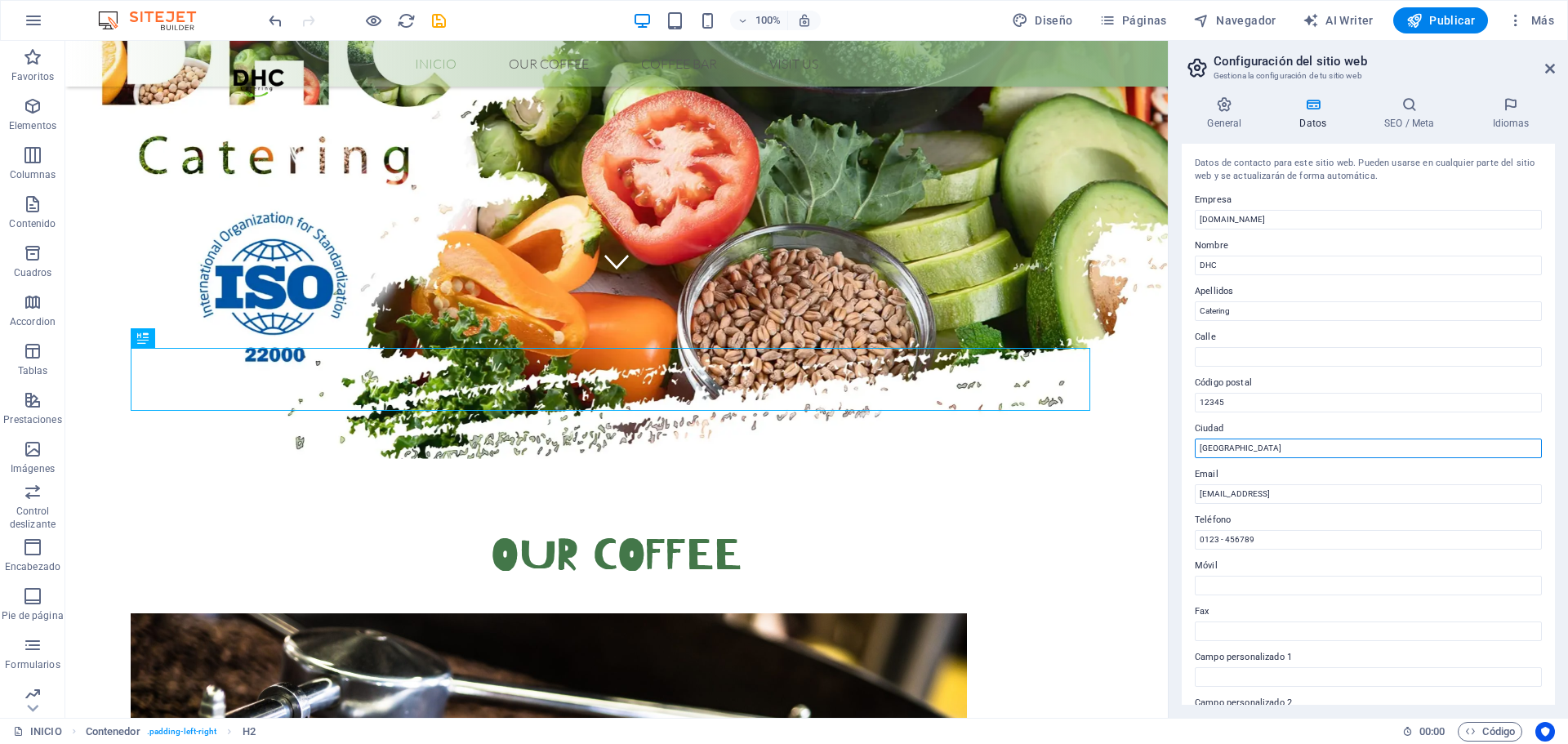
click at [1216, 454] on input "Berlin" at bounding box center [1368, 449] width 347 height 20
type input "[GEOGRAPHIC_DATA]"
click at [1245, 495] on input "[EMAIL_ADDRESS]" at bounding box center [1368, 494] width 347 height 20
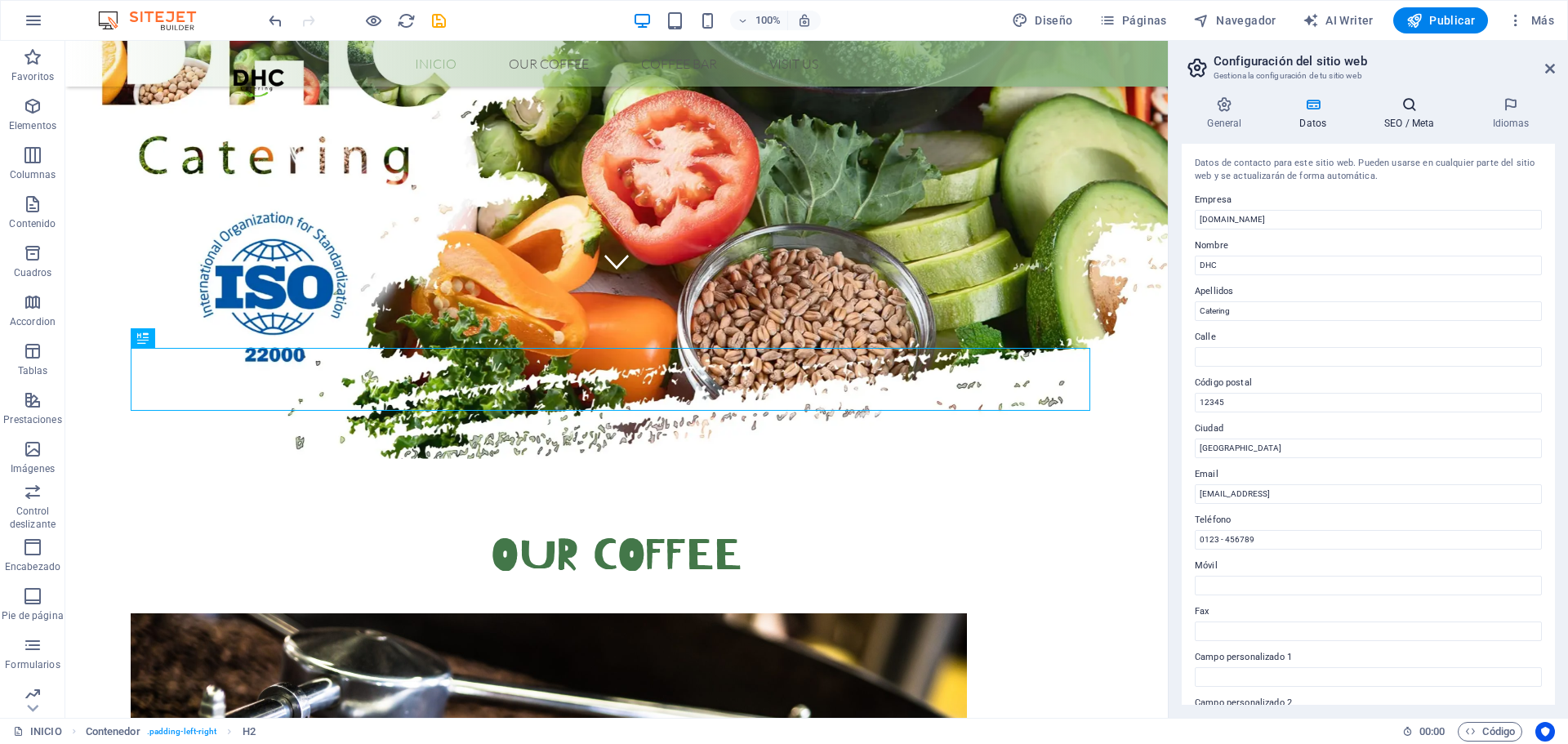
click at [1415, 110] on icon at bounding box center [1409, 104] width 101 height 16
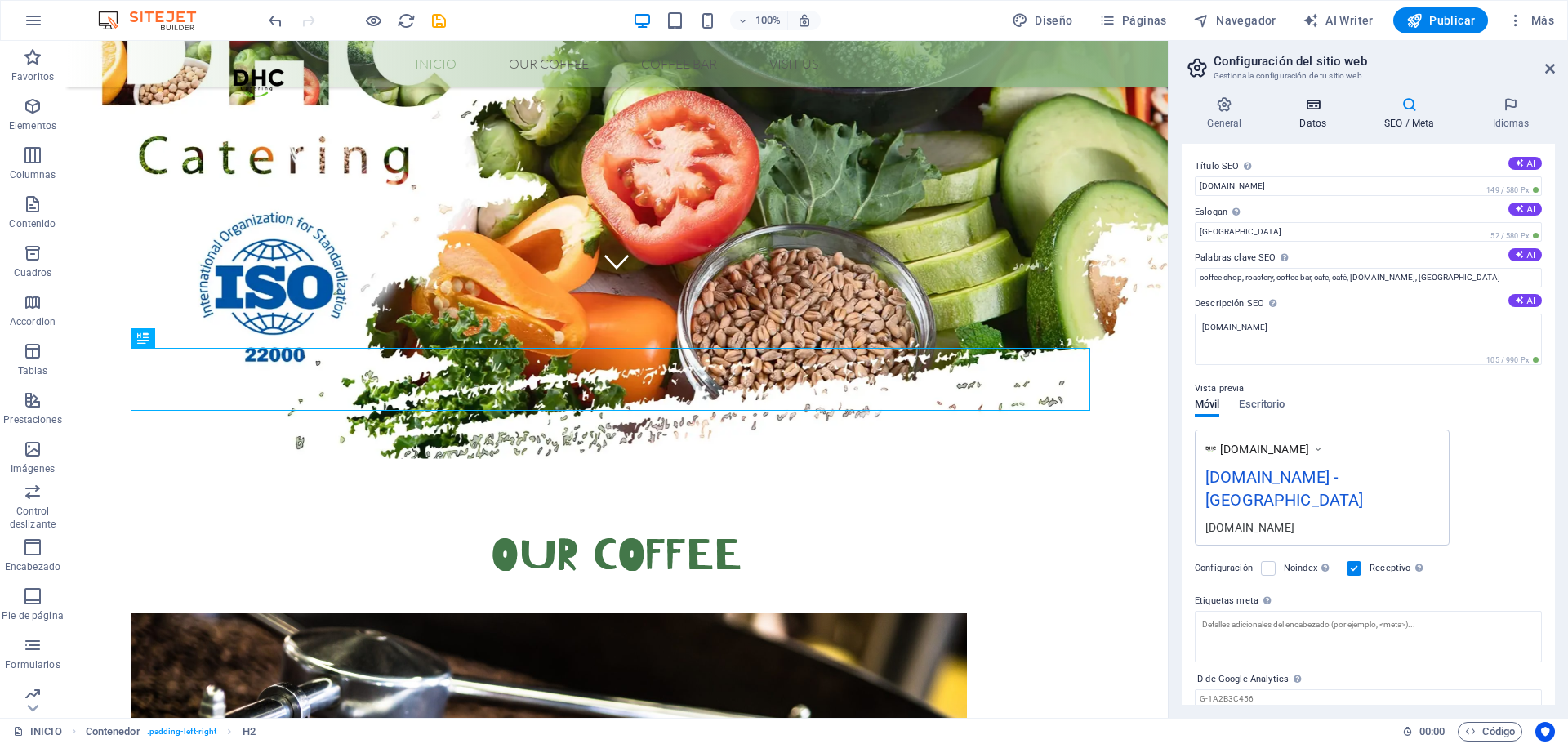
click at [1317, 112] on icon at bounding box center [1314, 104] width 79 height 16
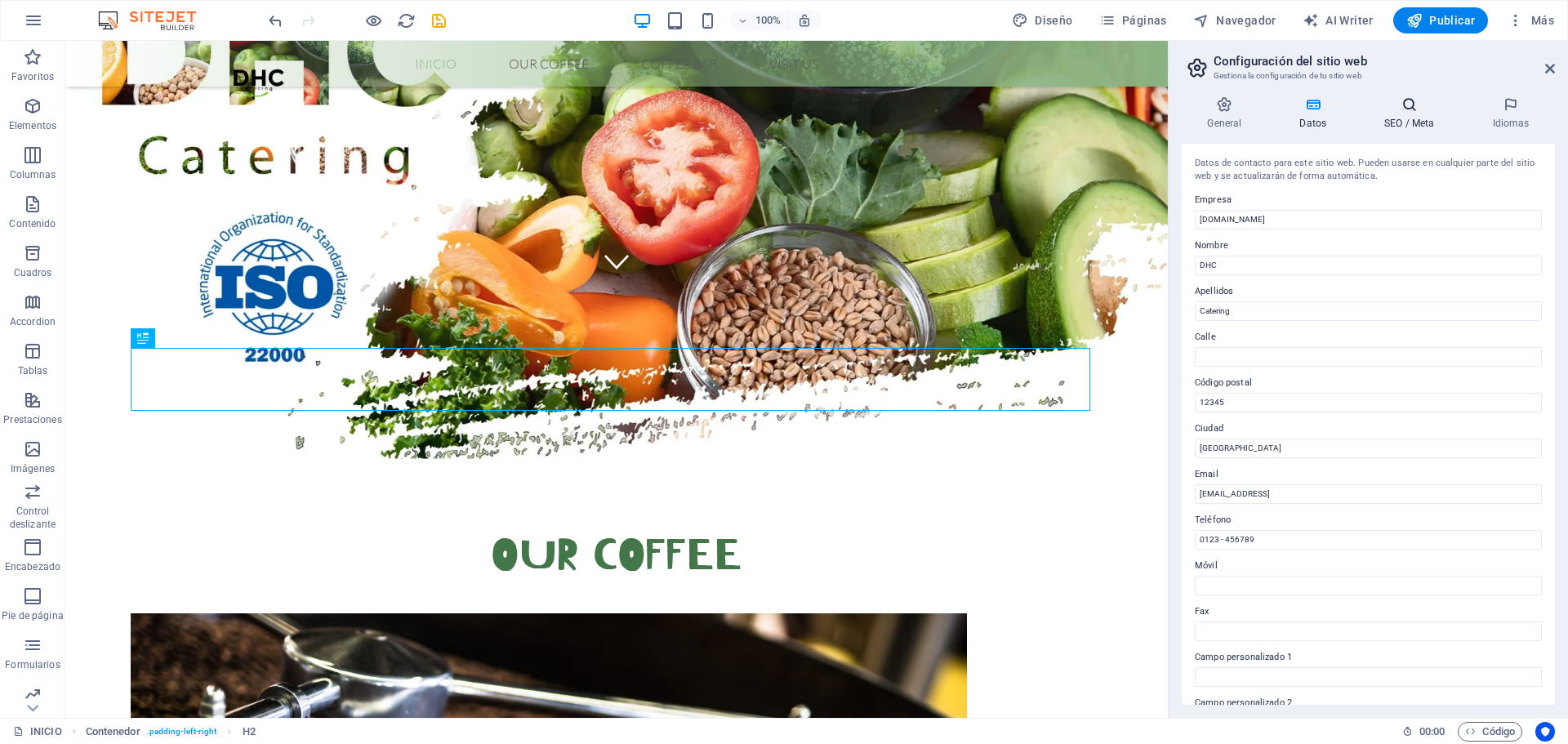
click at [1418, 97] on icon at bounding box center [1409, 104] width 101 height 16
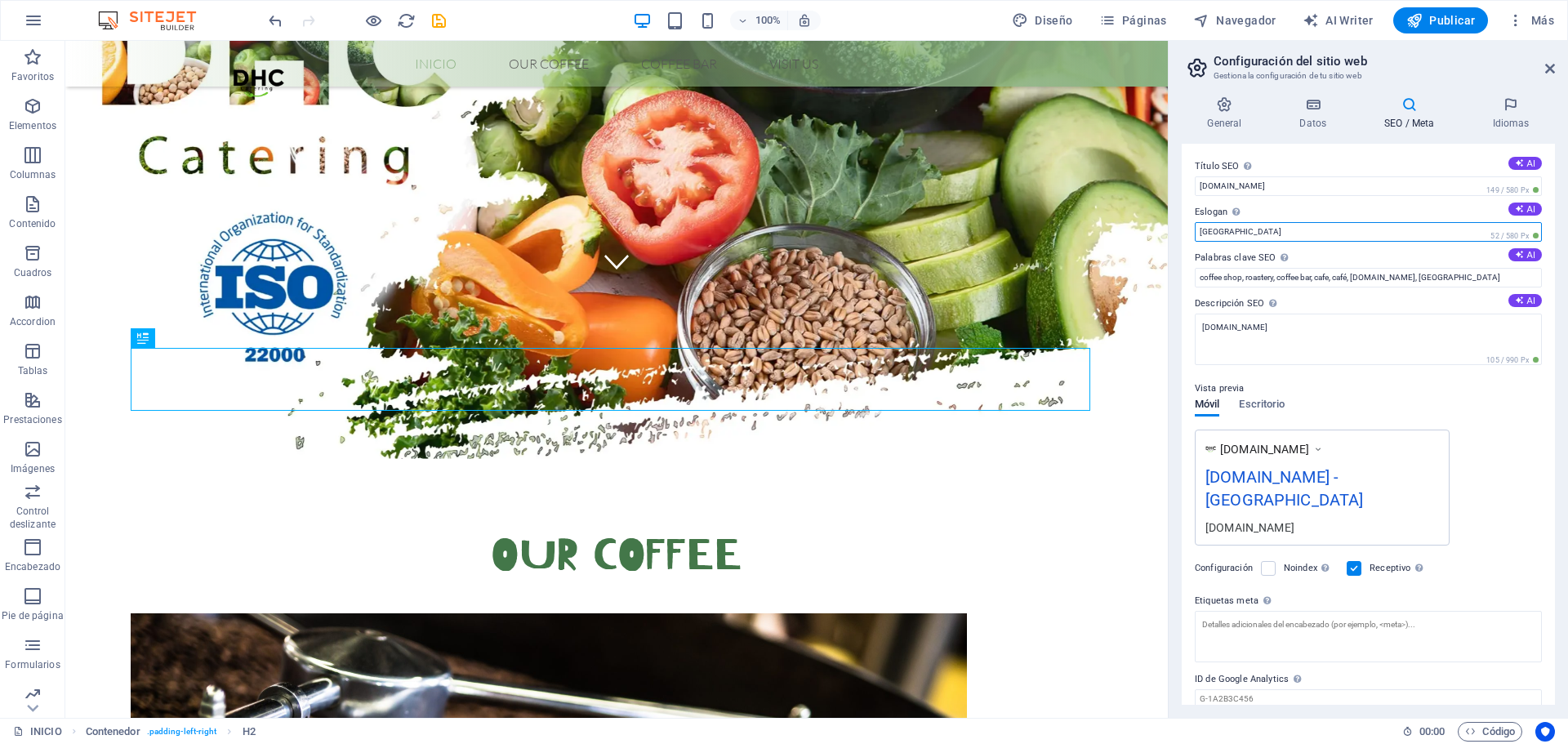
click at [1234, 231] on input "Berlin" at bounding box center [1368, 232] width 347 height 20
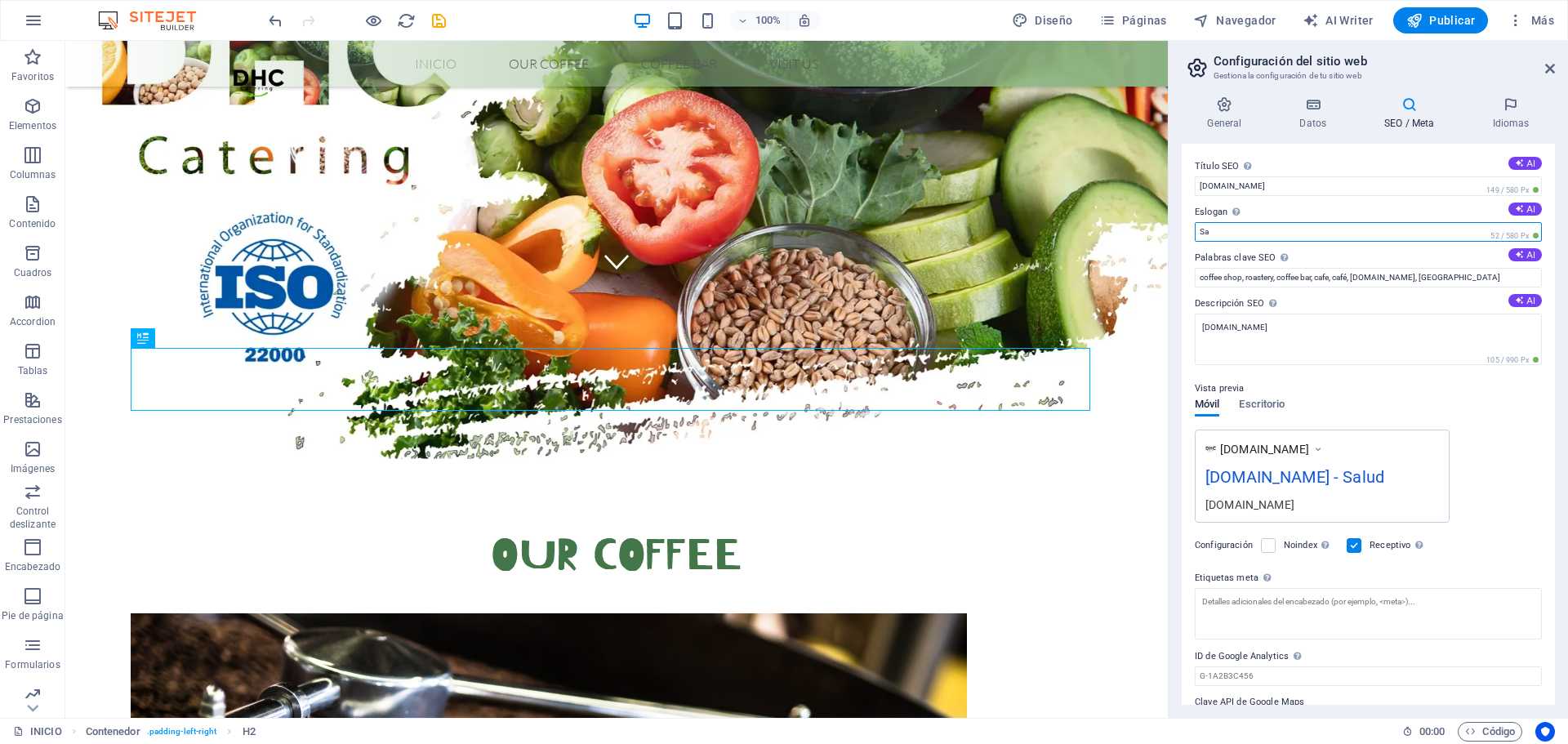
type input "S"
type input "Catering"
click at [1506, 110] on icon at bounding box center [1511, 104] width 89 height 16
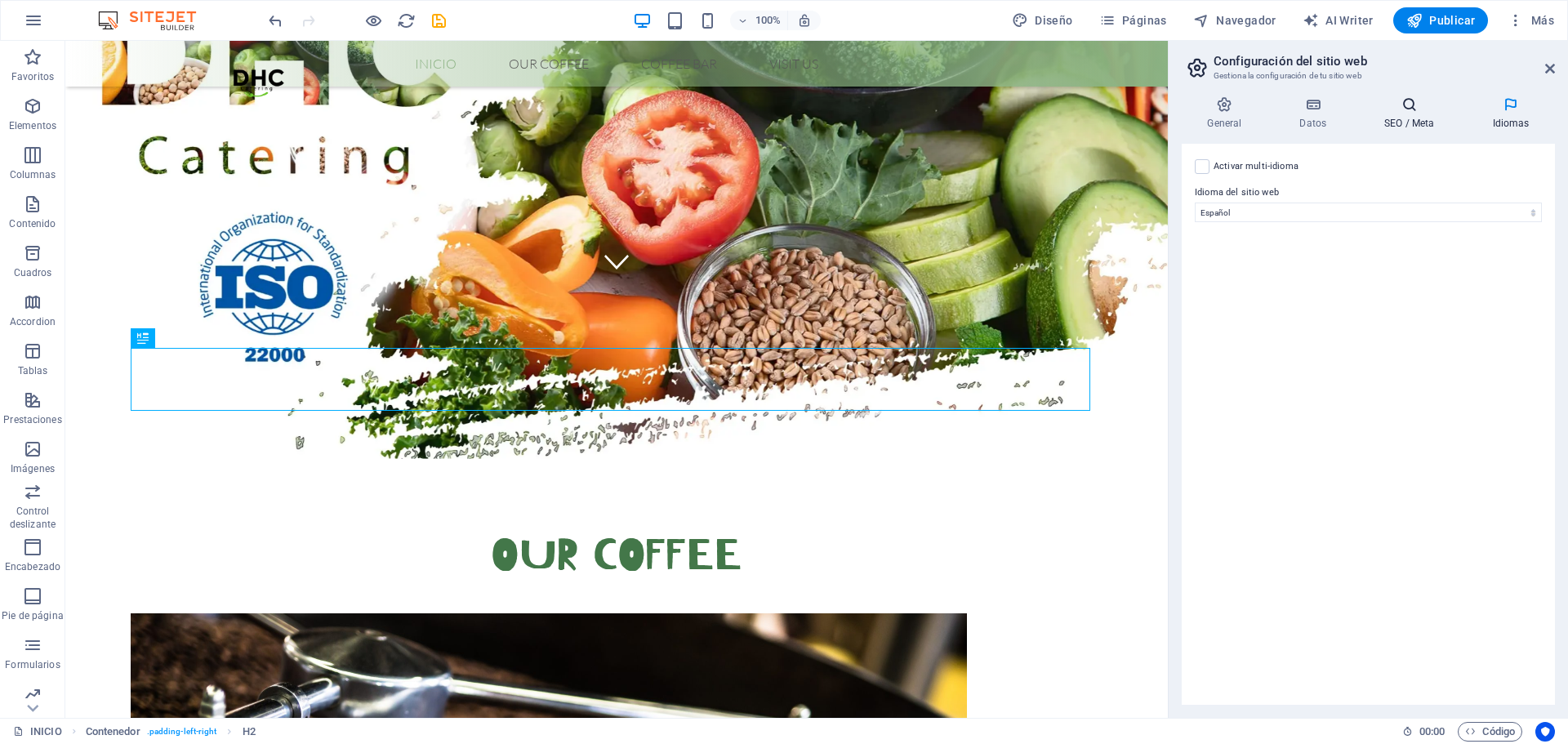
click at [1402, 106] on icon at bounding box center [1409, 104] width 101 height 16
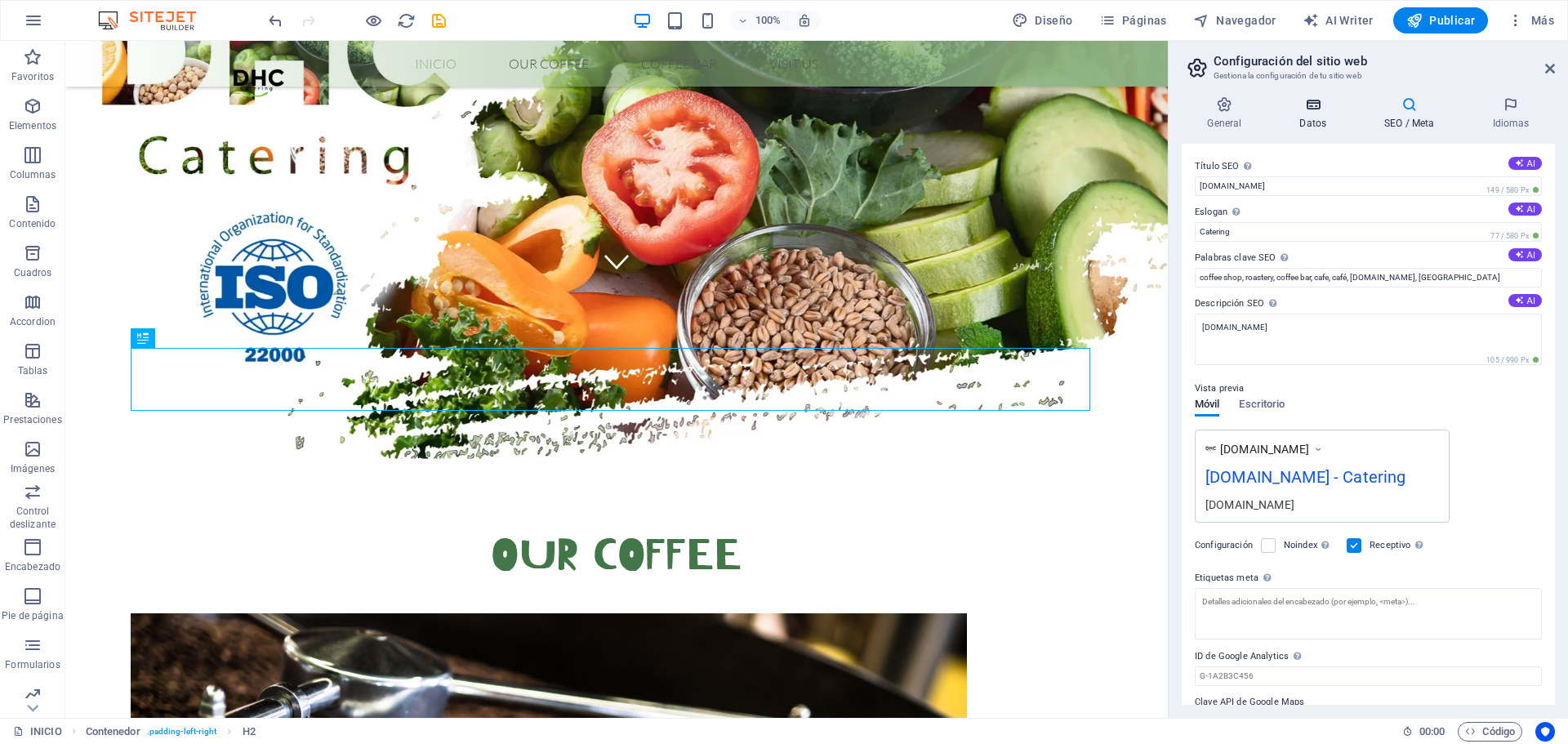
click at [1289, 103] on icon at bounding box center [1314, 104] width 79 height 16
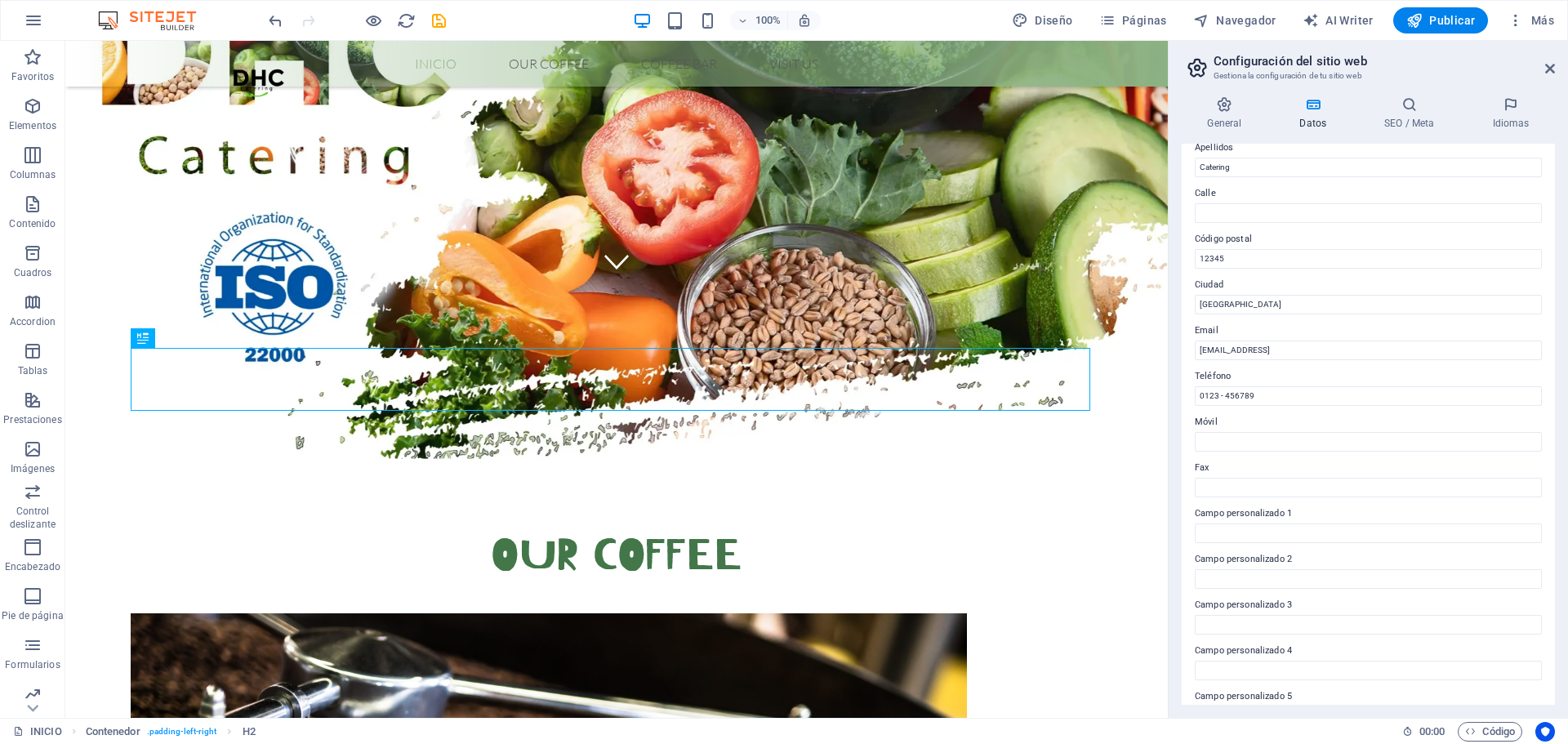
scroll to position [224, 0]
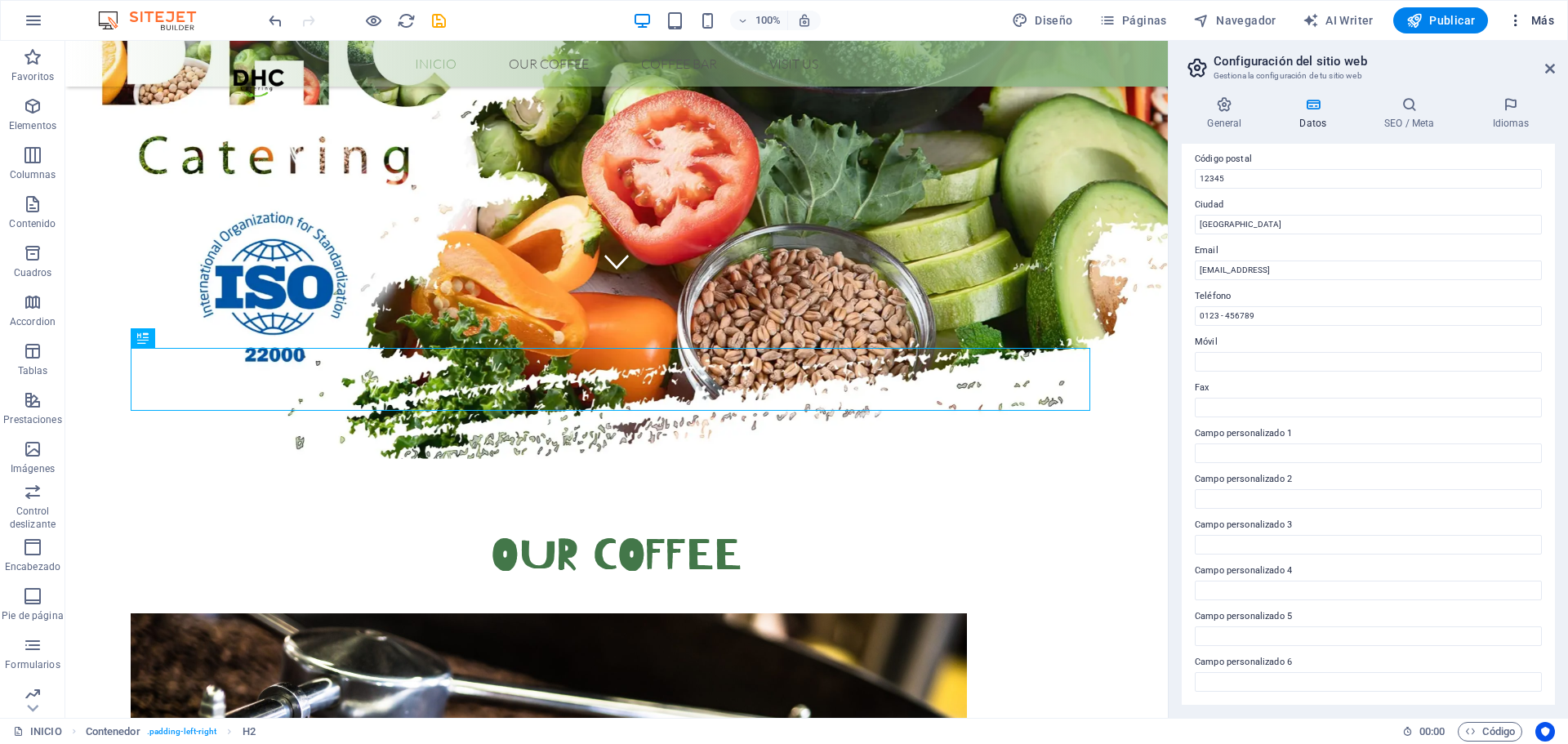
click at [1522, 24] on icon "button" at bounding box center [1516, 21] width 16 height 16
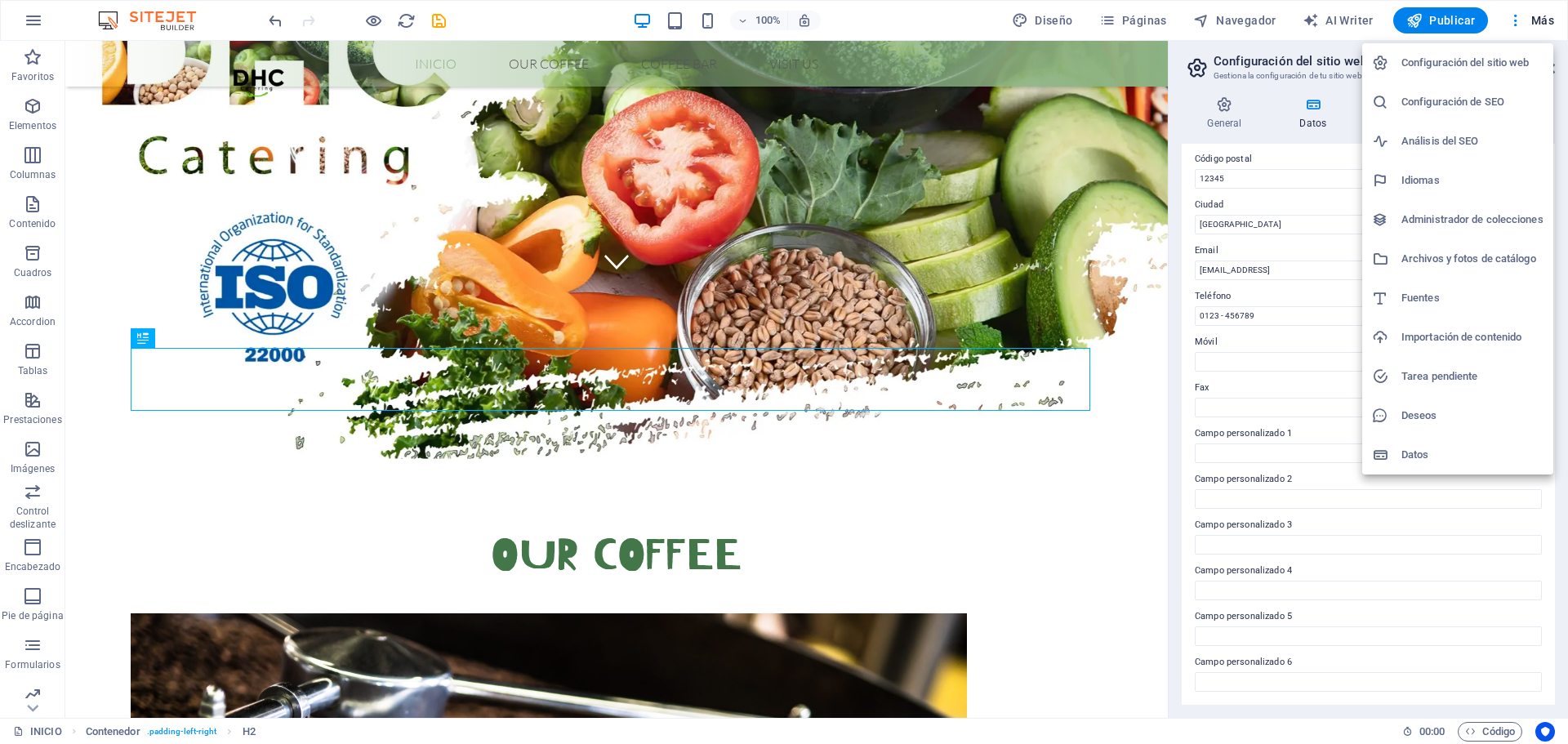
click at [435, 13] on div at bounding box center [784, 372] width 1568 height 744
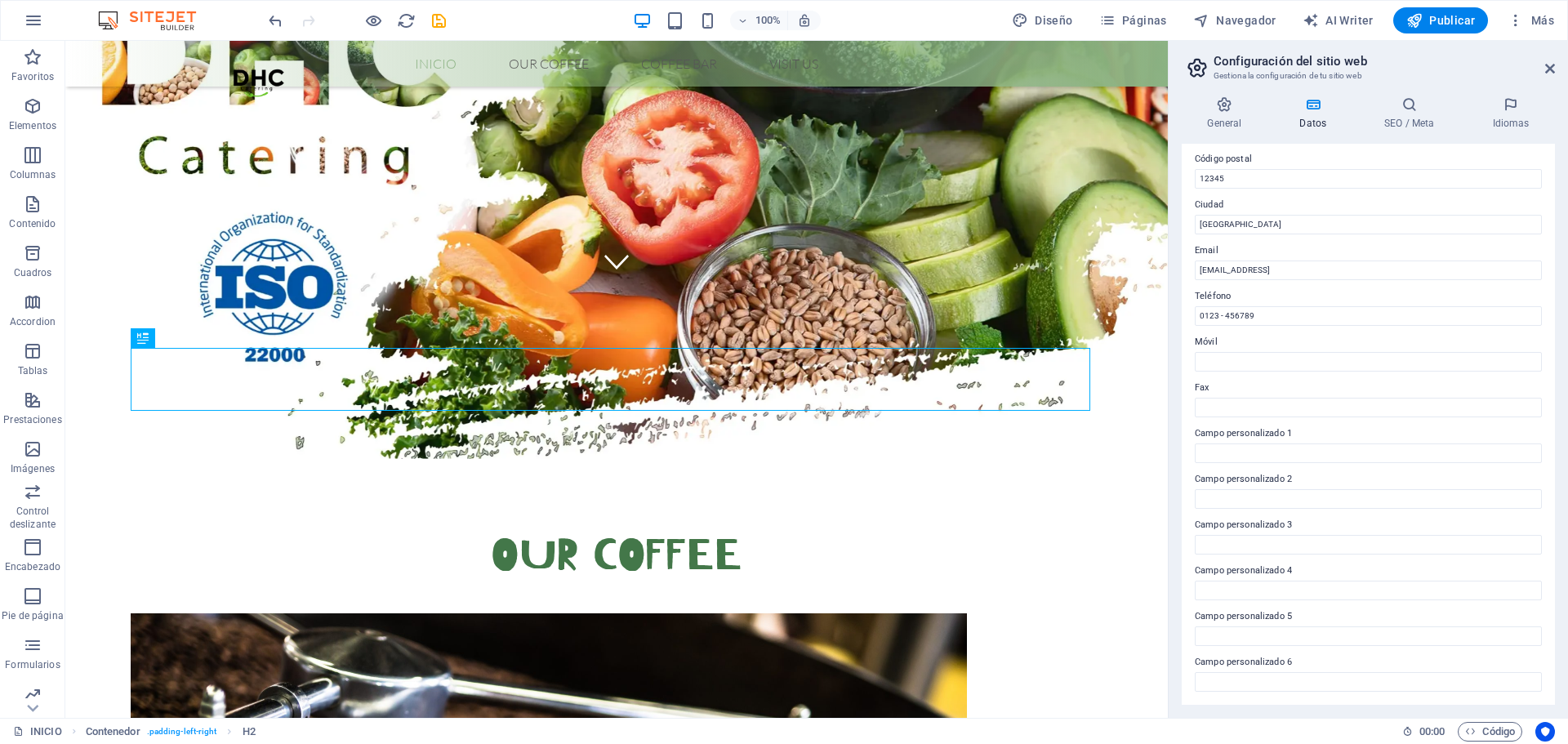
click at [450, 37] on div "100% Diseño Páginas Navegador AI Writer Publicar Más" at bounding box center [784, 21] width 1566 height 39
click at [439, 18] on icon "save" at bounding box center [439, 21] width 19 height 19
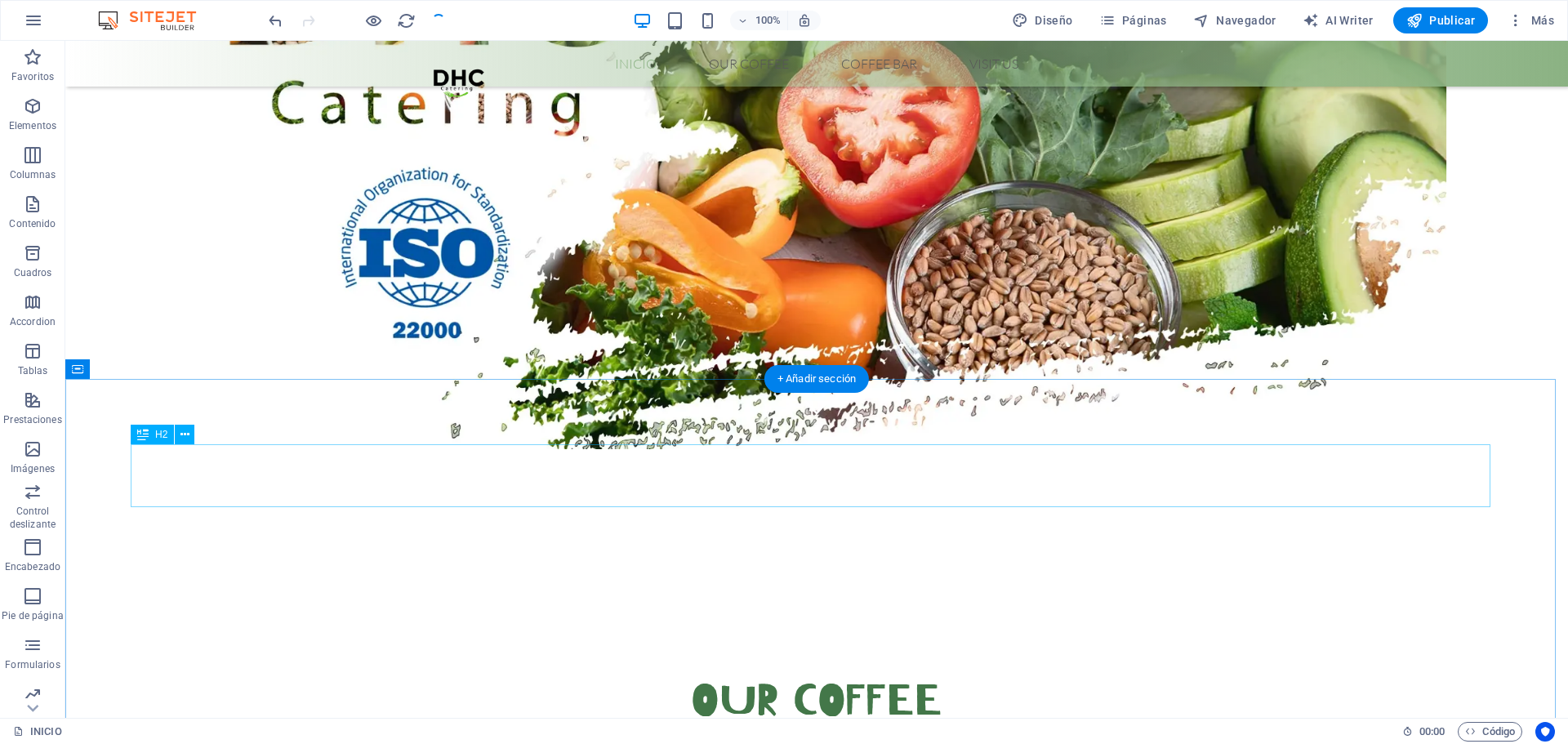
scroll to position [27, 0]
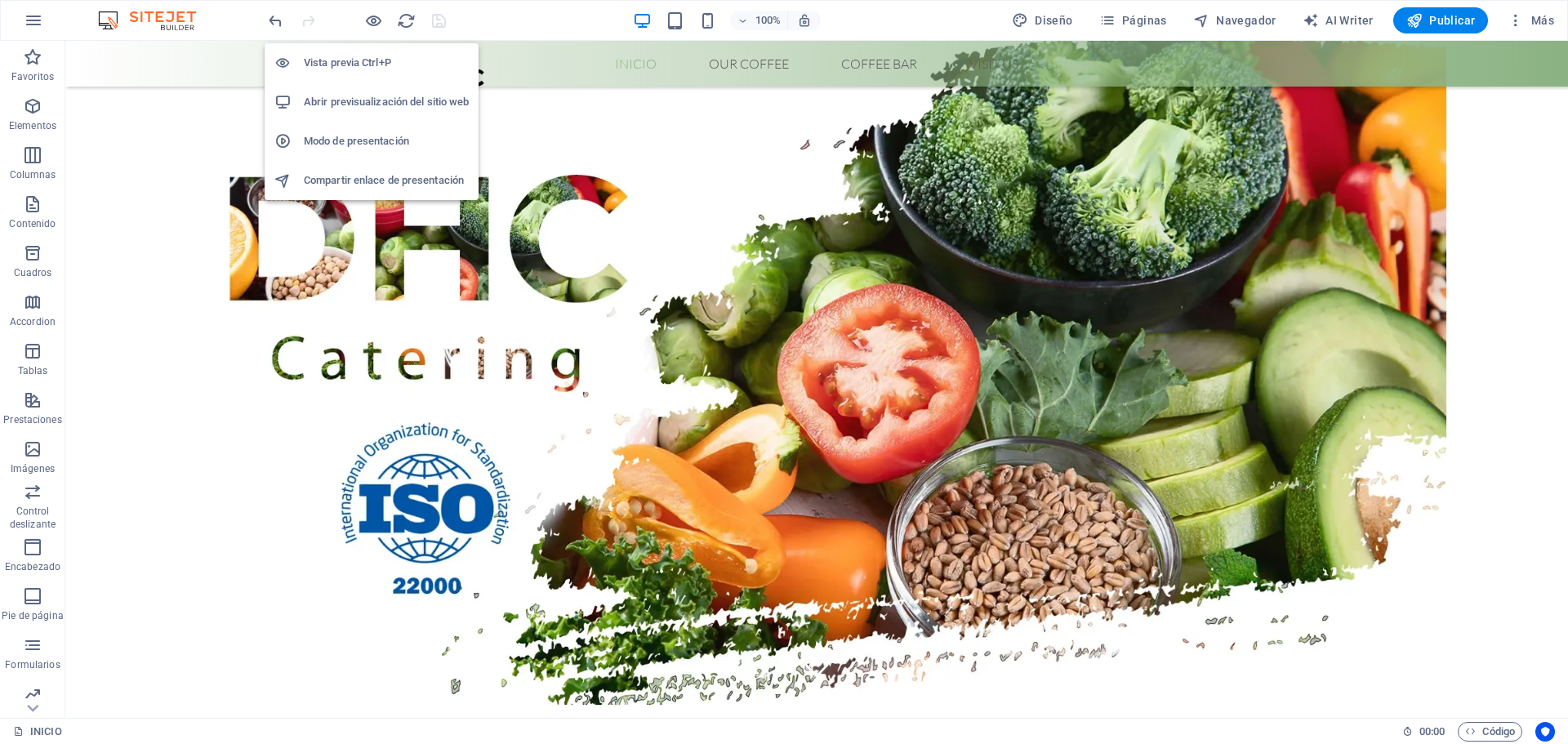
click at [401, 179] on h6 "Compartir enlace de presentación" at bounding box center [386, 180] width 165 height 20
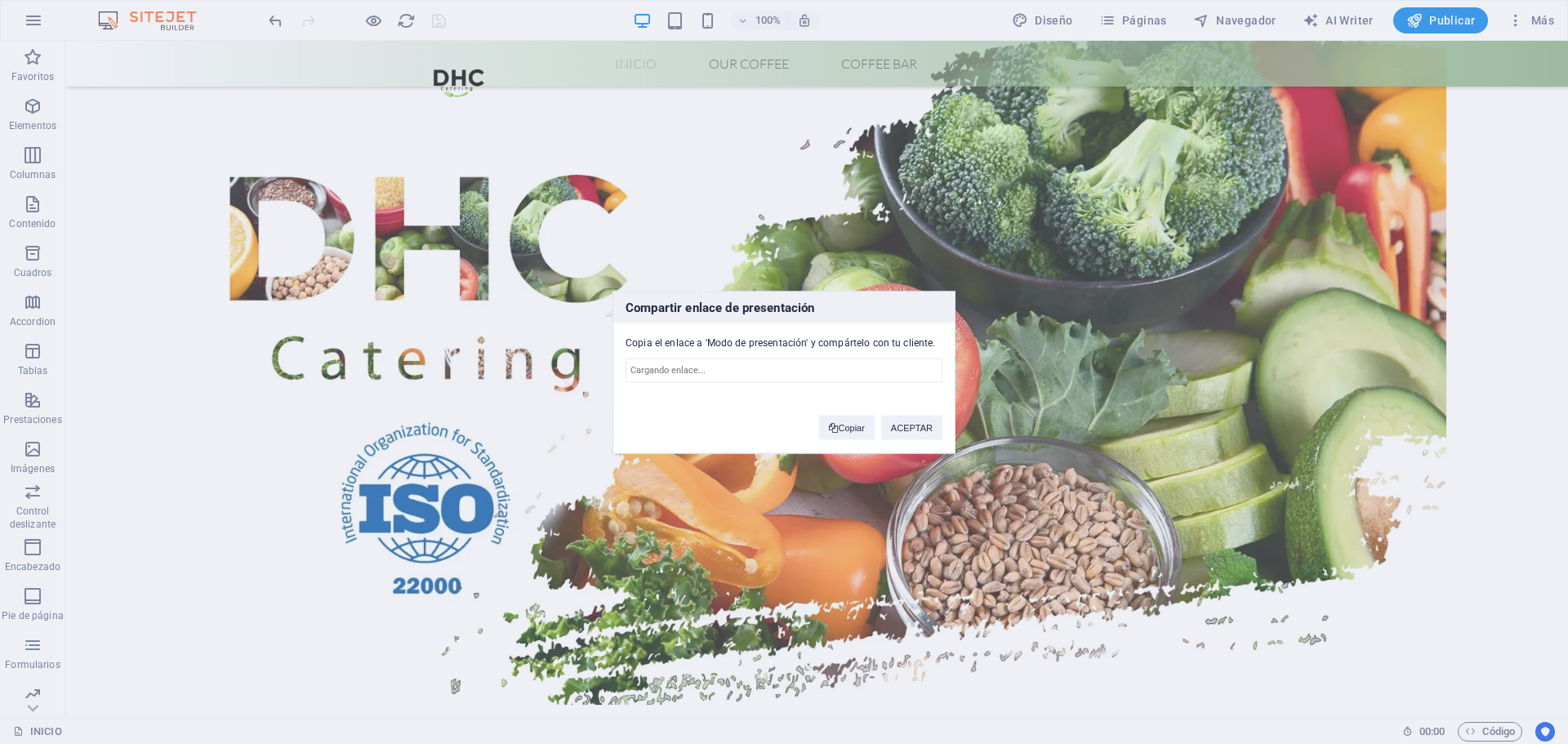
type input "https://cms.sitehub.io/presentation/1842963/f08a9c42b20e1572a5f12a951e2ffd42bf4…"
click at [861, 423] on button "Copiar" at bounding box center [846, 427] width 55 height 25
click at [851, 421] on button "Copiar" at bounding box center [846, 427] width 55 height 25
click at [894, 426] on button "ACEPTAR" at bounding box center [912, 427] width 62 height 25
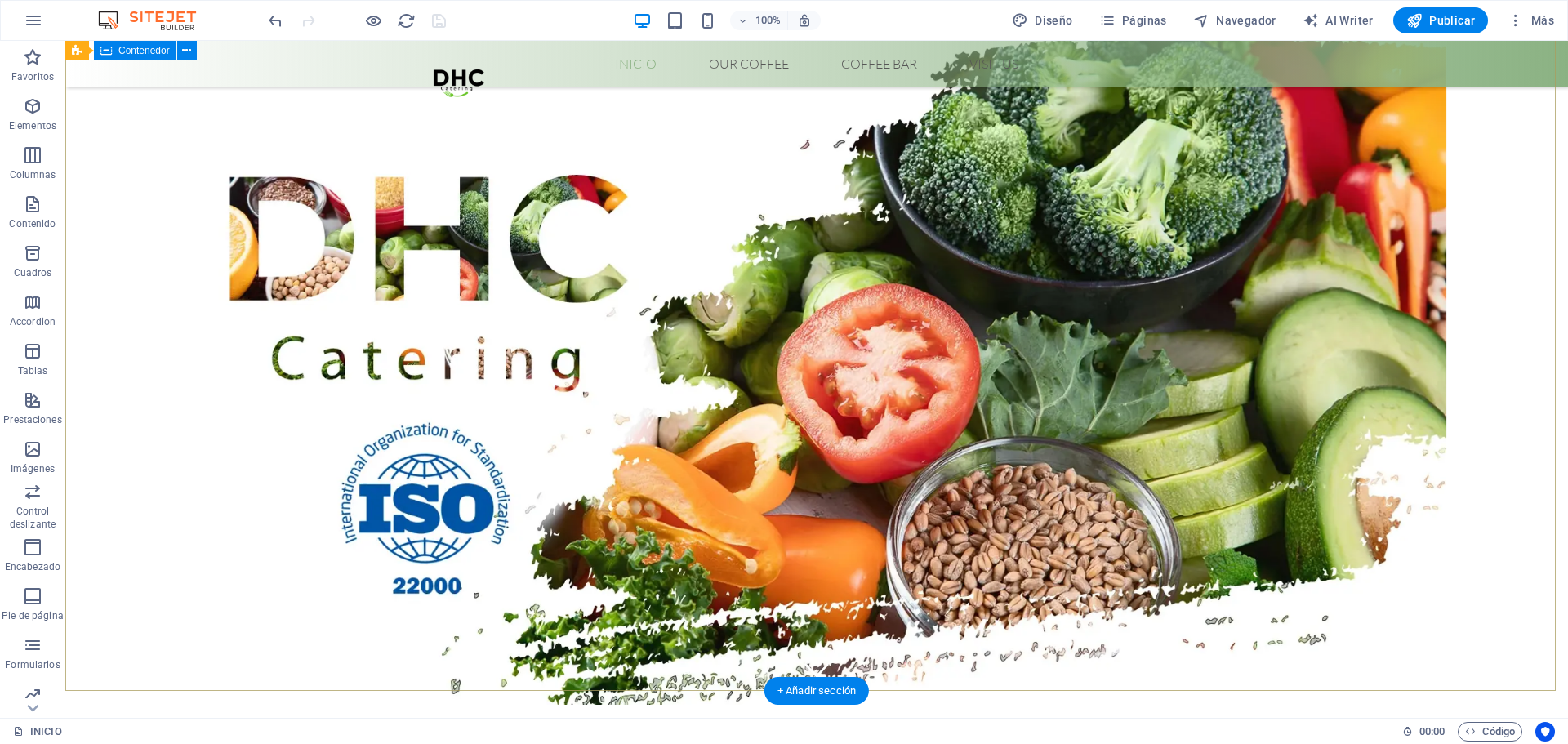
click at [629, 66] on nav "Inicio Our Coffee Roastery Origin Tasting Coffee Bar Visit us" at bounding box center [817, 64] width 771 height 20
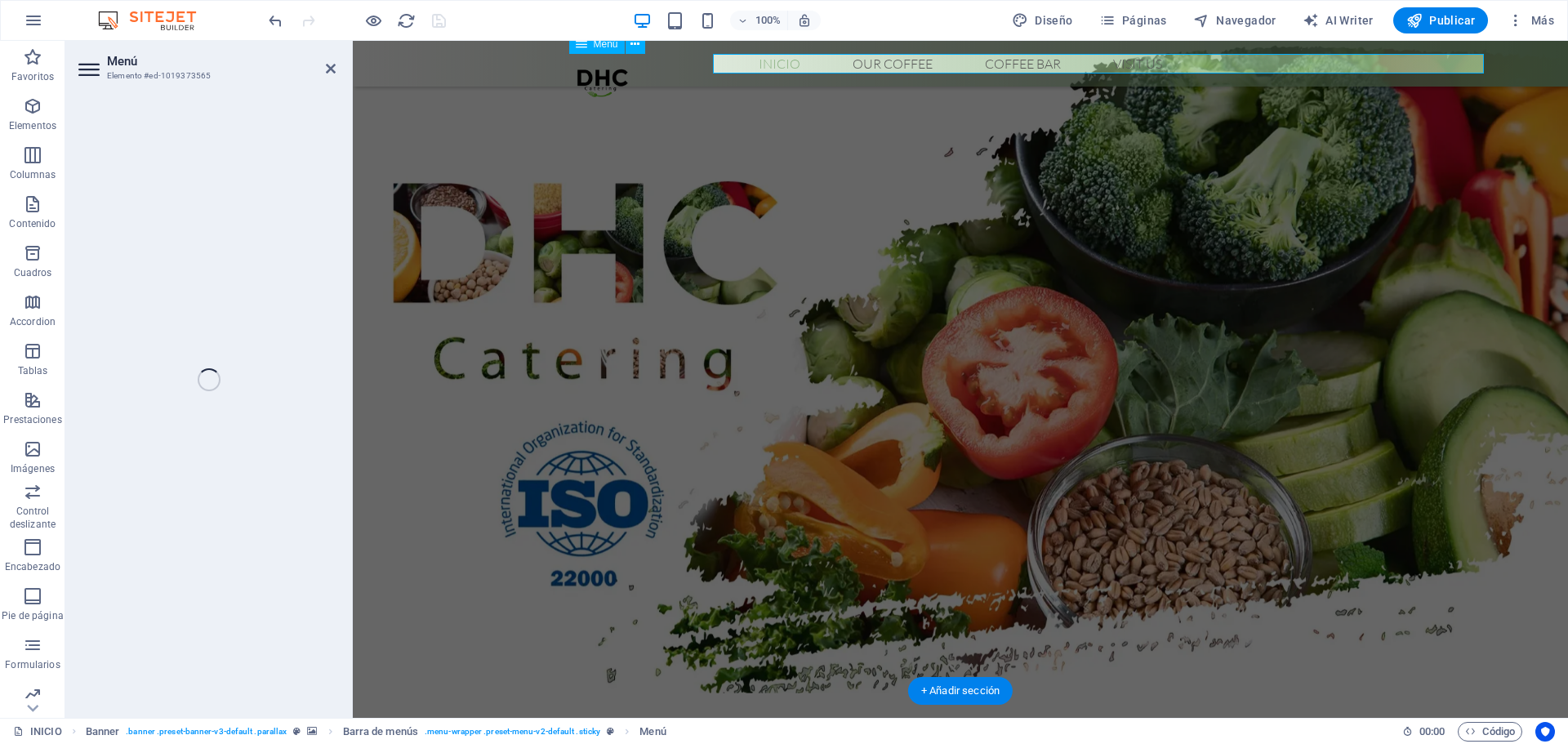
select select
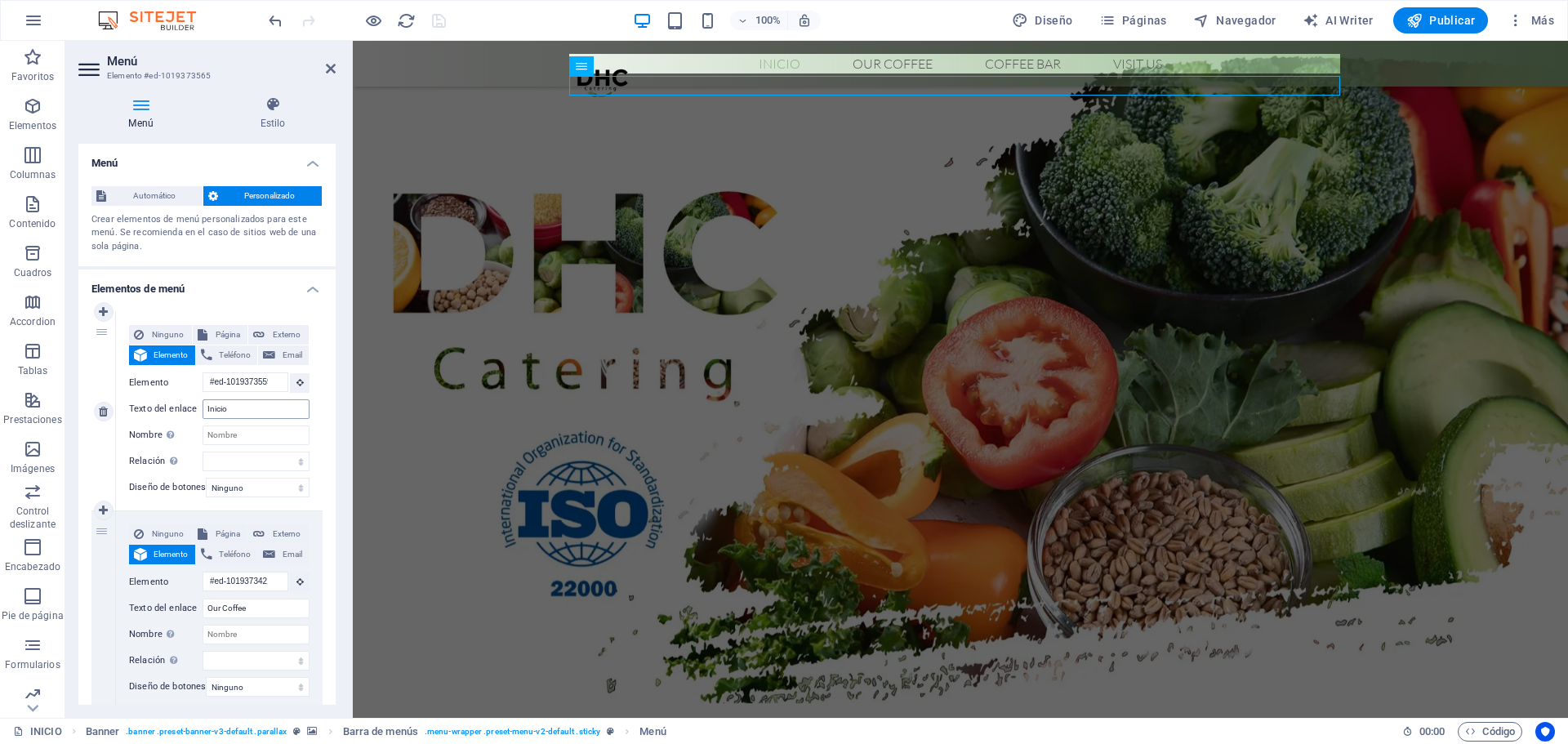
scroll to position [0, 0]
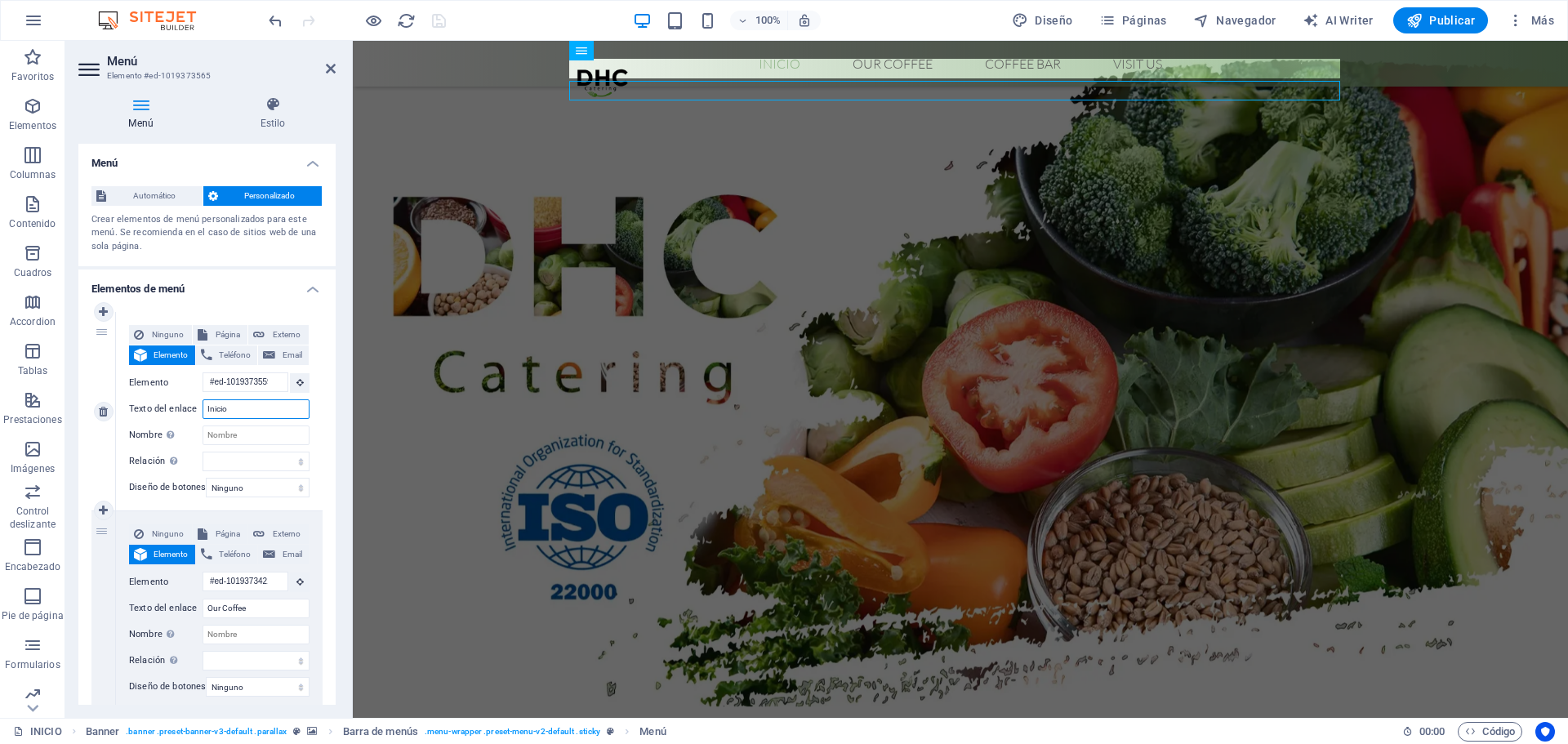
click at [240, 413] on input "Inicio" at bounding box center [256, 409] width 107 height 20
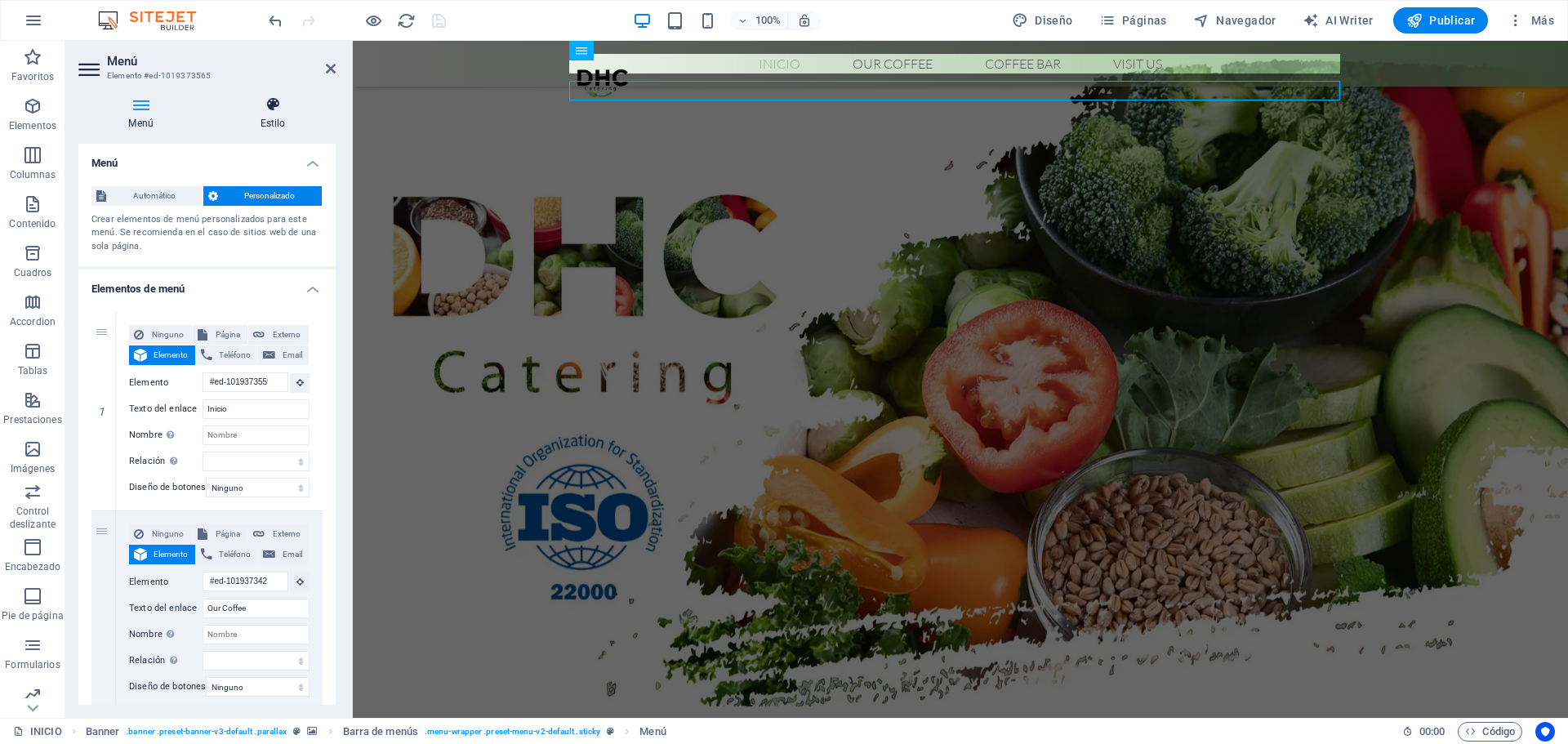
click at [272, 117] on h4 "Estilo" at bounding box center [272, 113] width 126 height 34
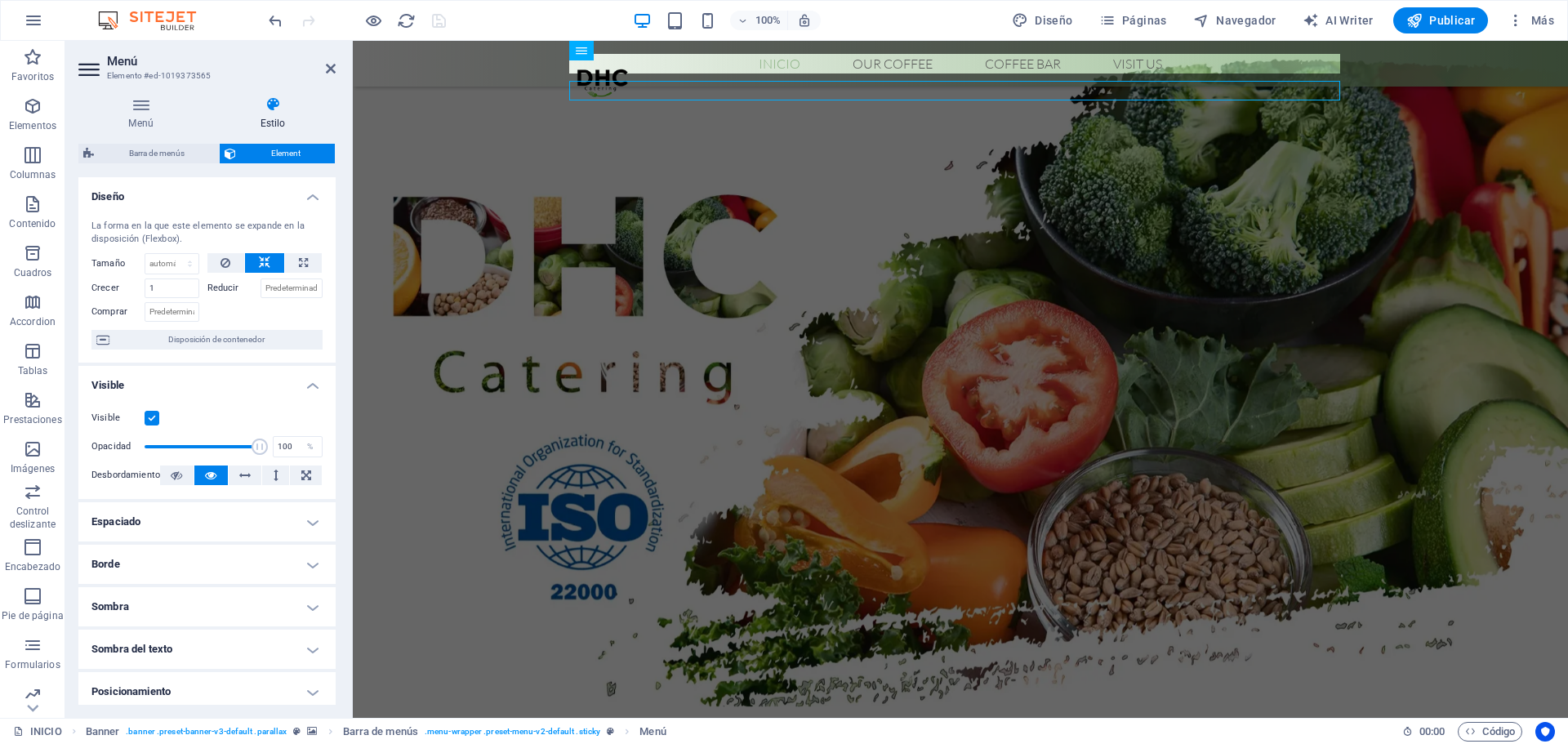
click at [273, 188] on h4 "Diseño" at bounding box center [208, 192] width 258 height 30
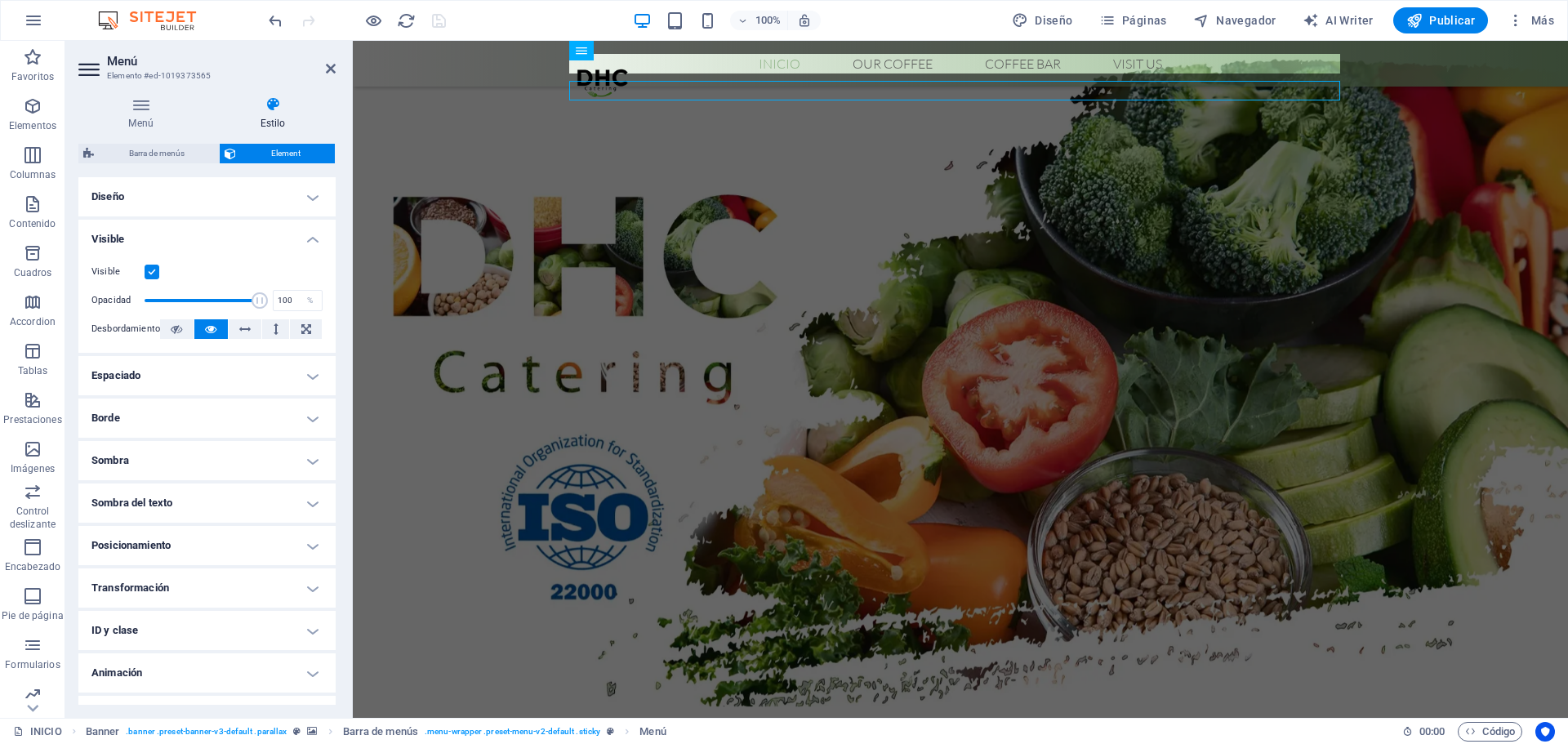
click at [296, 250] on li "Visible Visible Opacidad 100 % Desbordamiento" at bounding box center [208, 286] width 258 height 133
click at [302, 239] on h4 "Visible" at bounding box center [208, 235] width 258 height 30
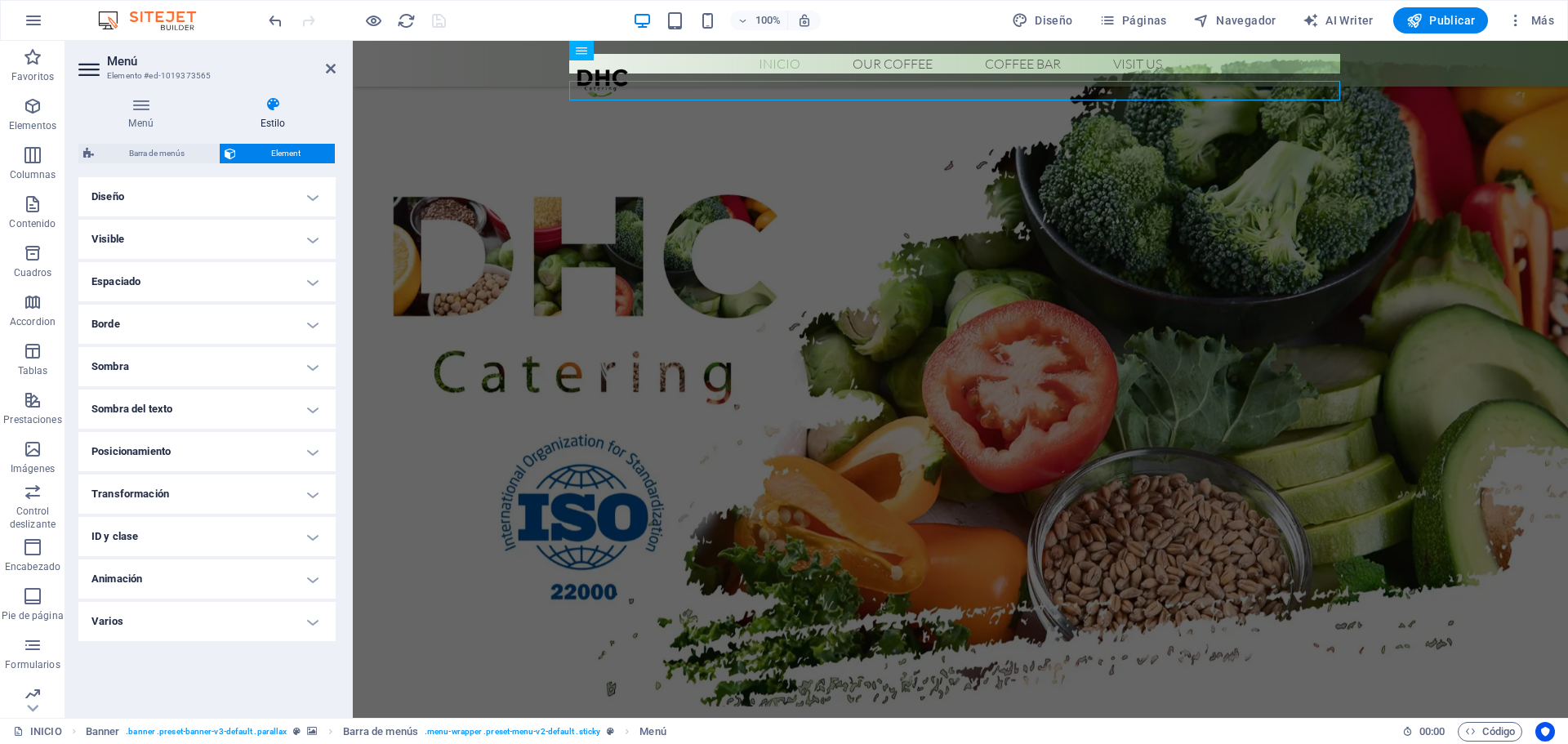
click at [267, 197] on h4 "Diseño" at bounding box center [208, 197] width 258 height 39
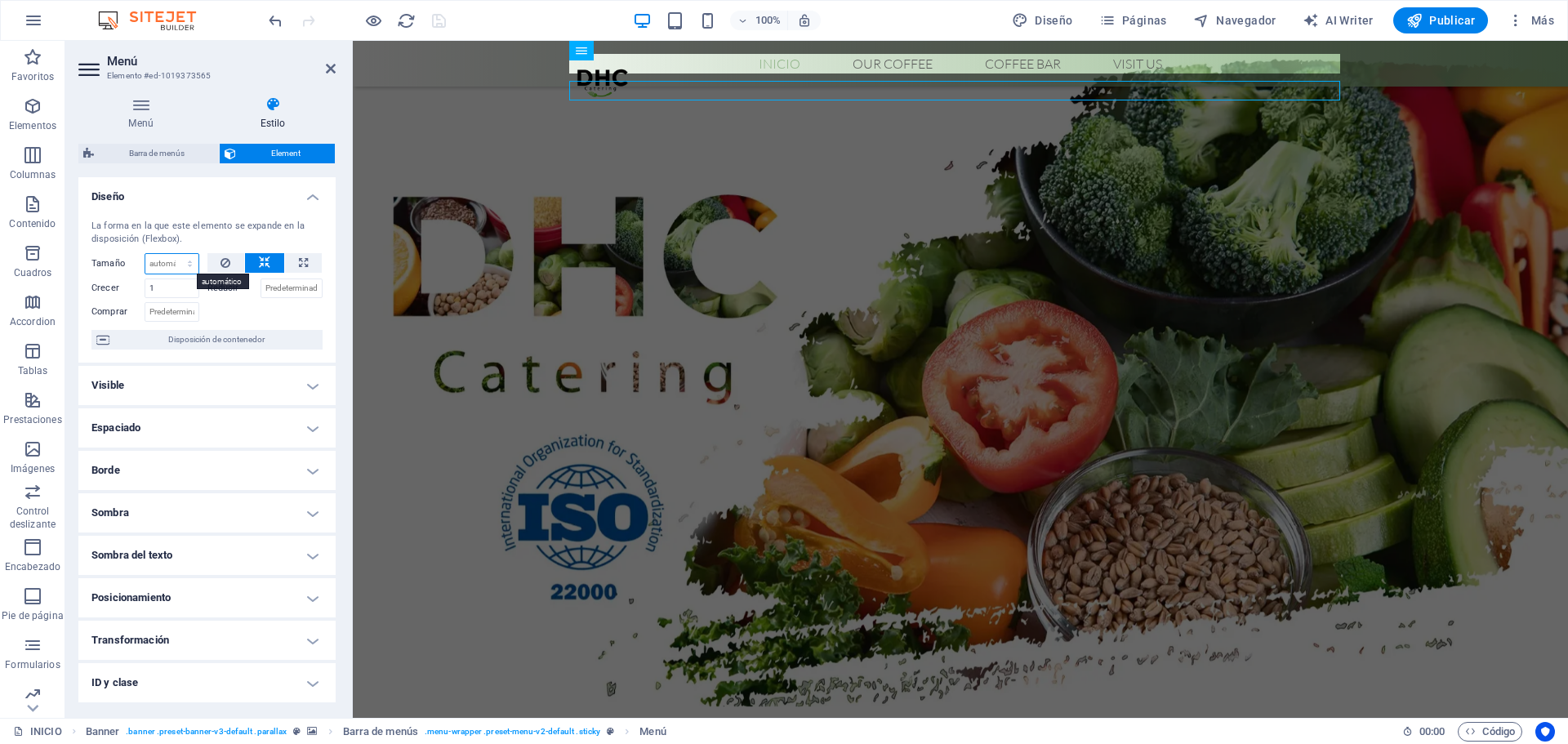
click at [169, 267] on select "Predeterminado automático px % 1/1 1/2 1/3 1/4 1/5 1/6 1/7 1/8 1/9 1/10" at bounding box center [171, 264] width 53 height 20
click at [237, 309] on div at bounding box center [265, 309] width 116 height 24
click at [226, 374] on h4 "Visible" at bounding box center [208, 386] width 258 height 39
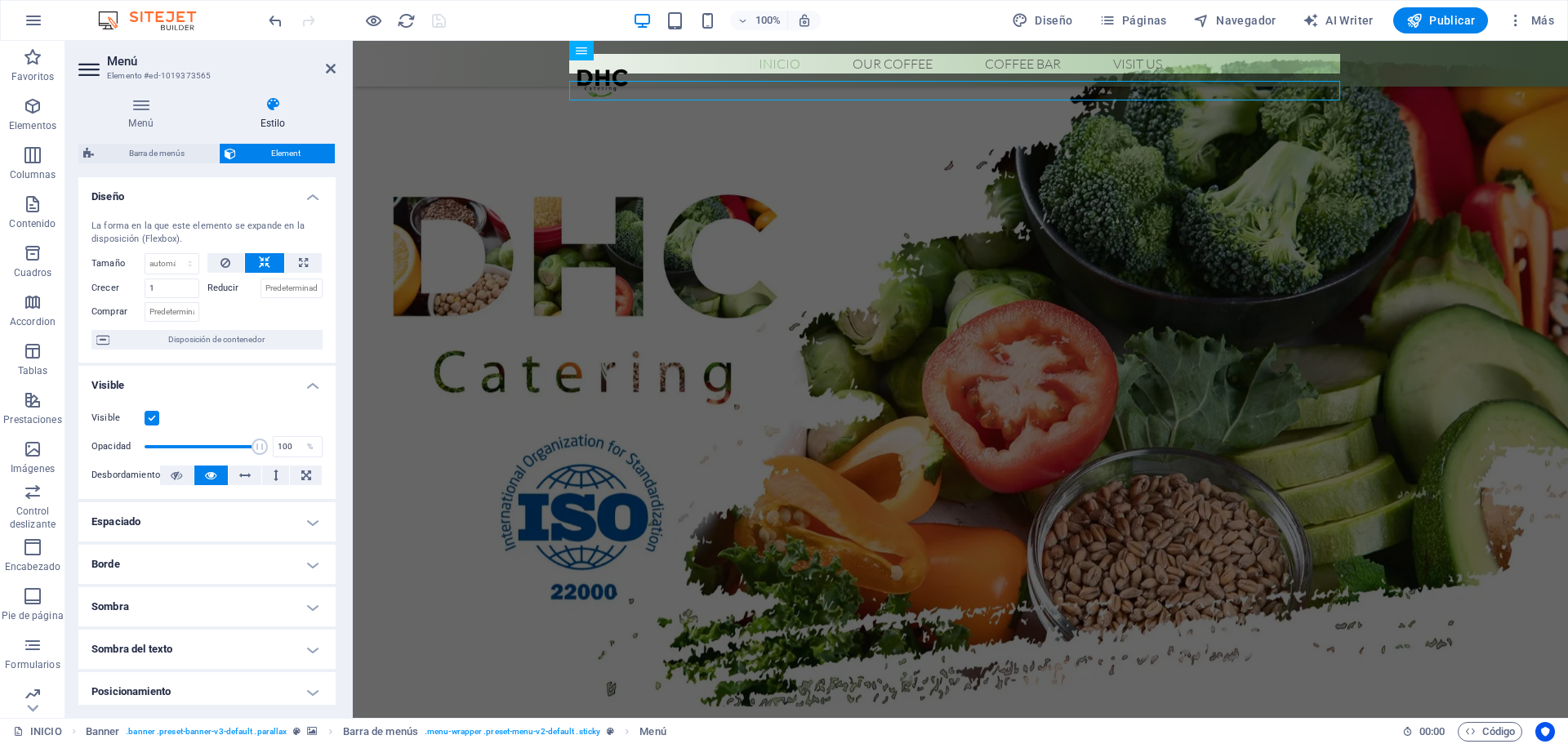
click at [226, 375] on h4 "Visible" at bounding box center [208, 381] width 258 height 30
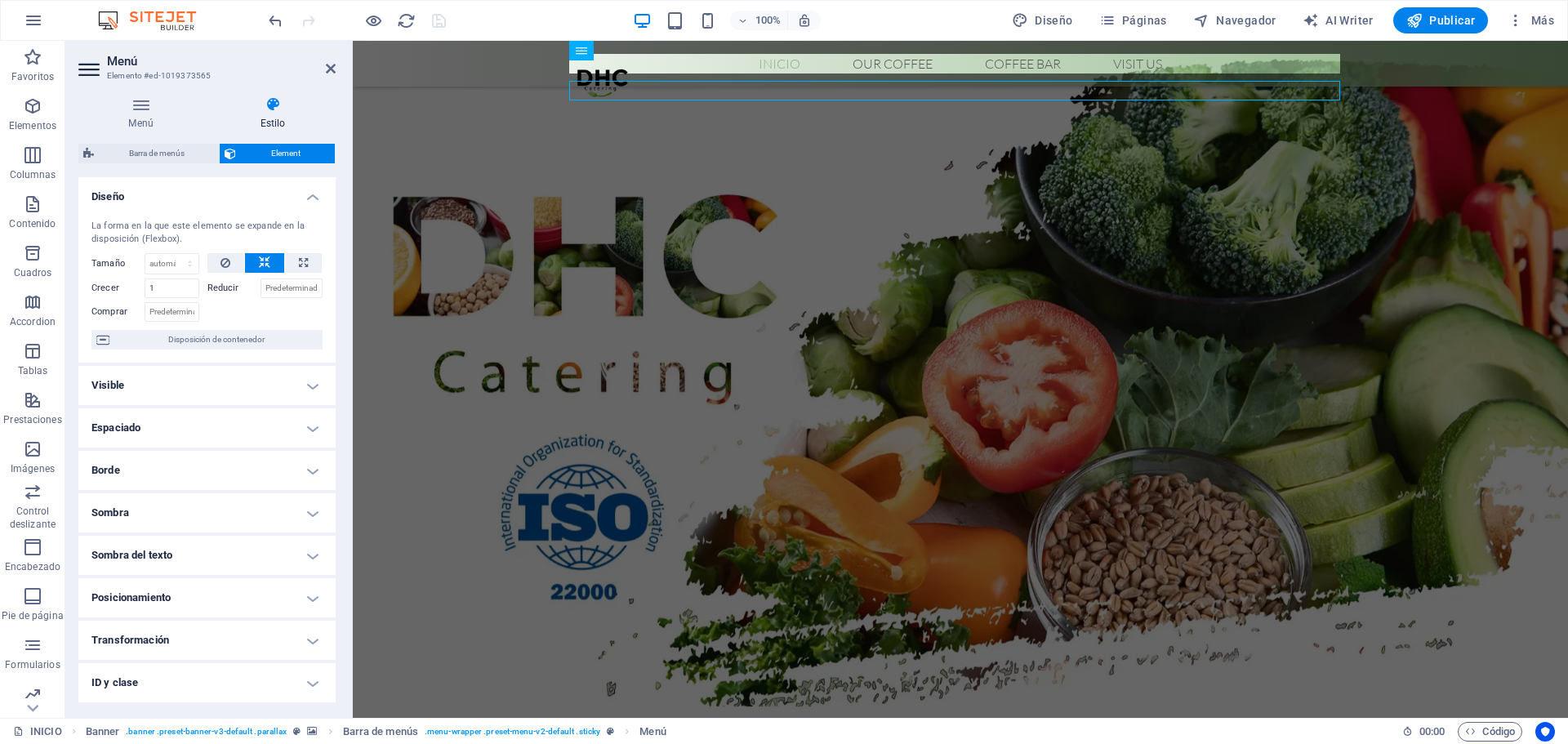
click at [235, 520] on h4 "Sombra" at bounding box center [208, 513] width 258 height 39
click at [252, 547] on span "Fuera" at bounding box center [251, 545] width 21 height 20
type input "2"
type input "4"
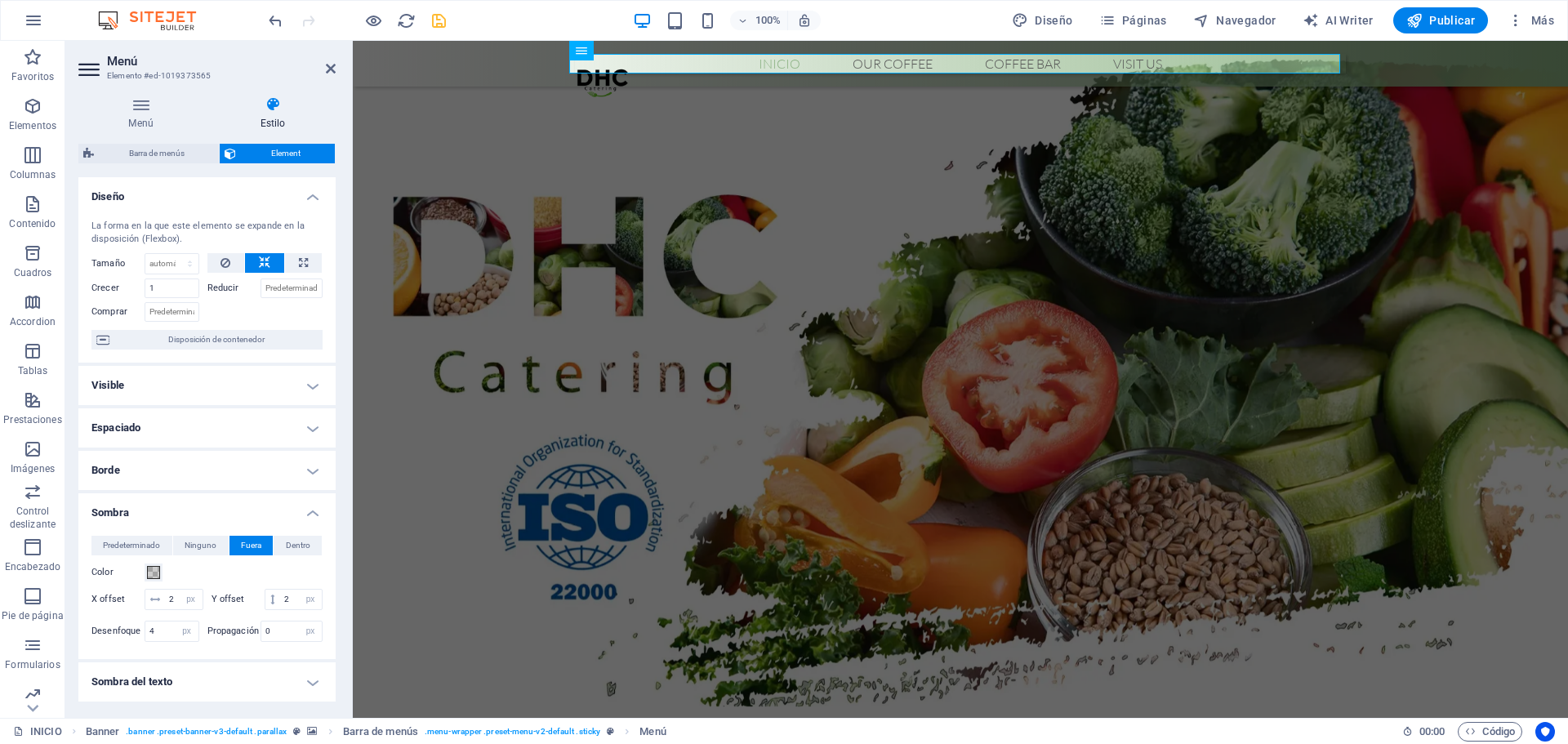
click at [263, 541] on button "Fuera" at bounding box center [252, 545] width 44 height 20
click at [114, 538] on span "Predeterminado" at bounding box center [131, 545] width 57 height 20
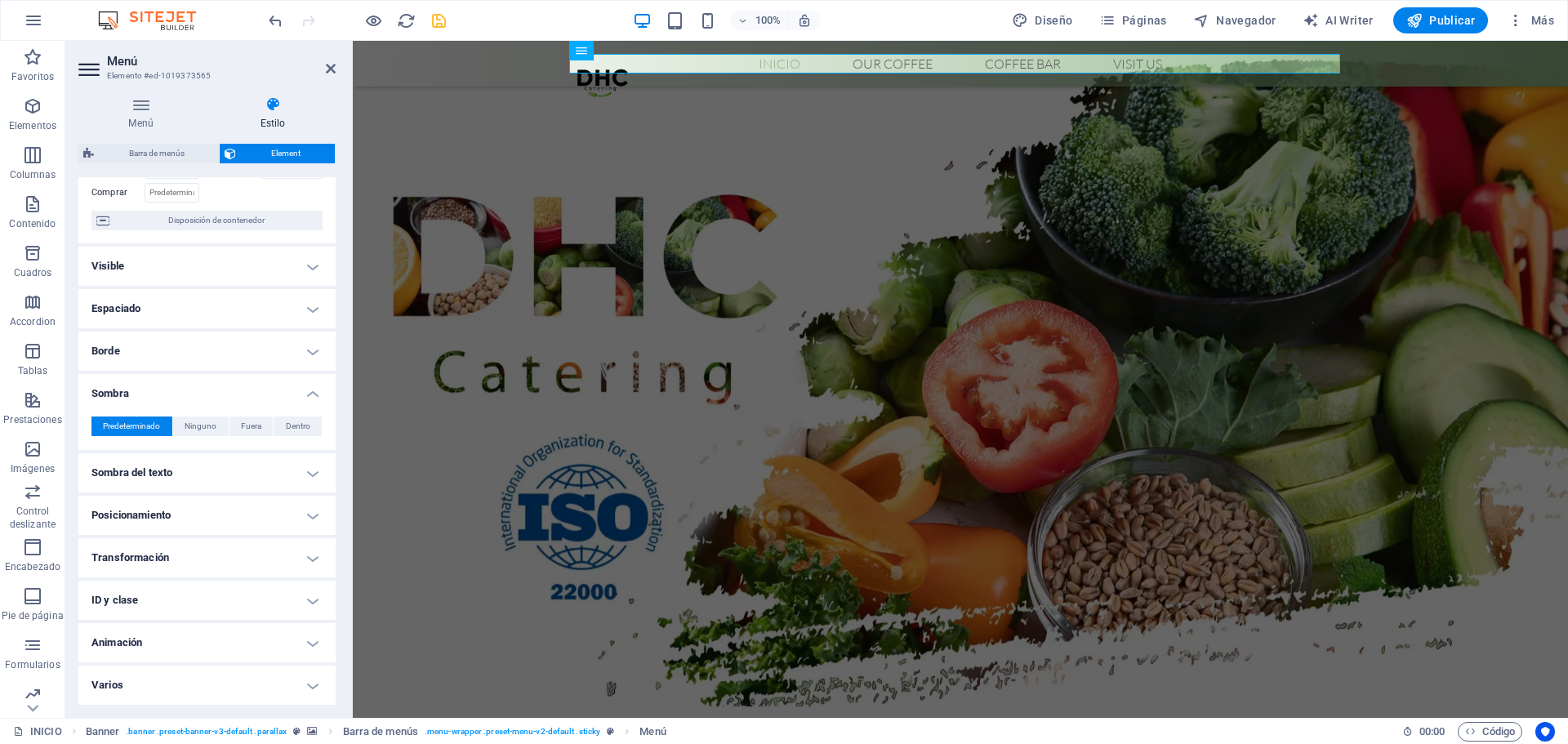
click at [242, 454] on h4 "Sombra del texto" at bounding box center [208, 472] width 258 height 39
click at [235, 504] on span "Ninguno" at bounding box center [225, 505] width 32 height 20
click at [275, 502] on button "Fuera" at bounding box center [292, 505] width 61 height 20
type input "2"
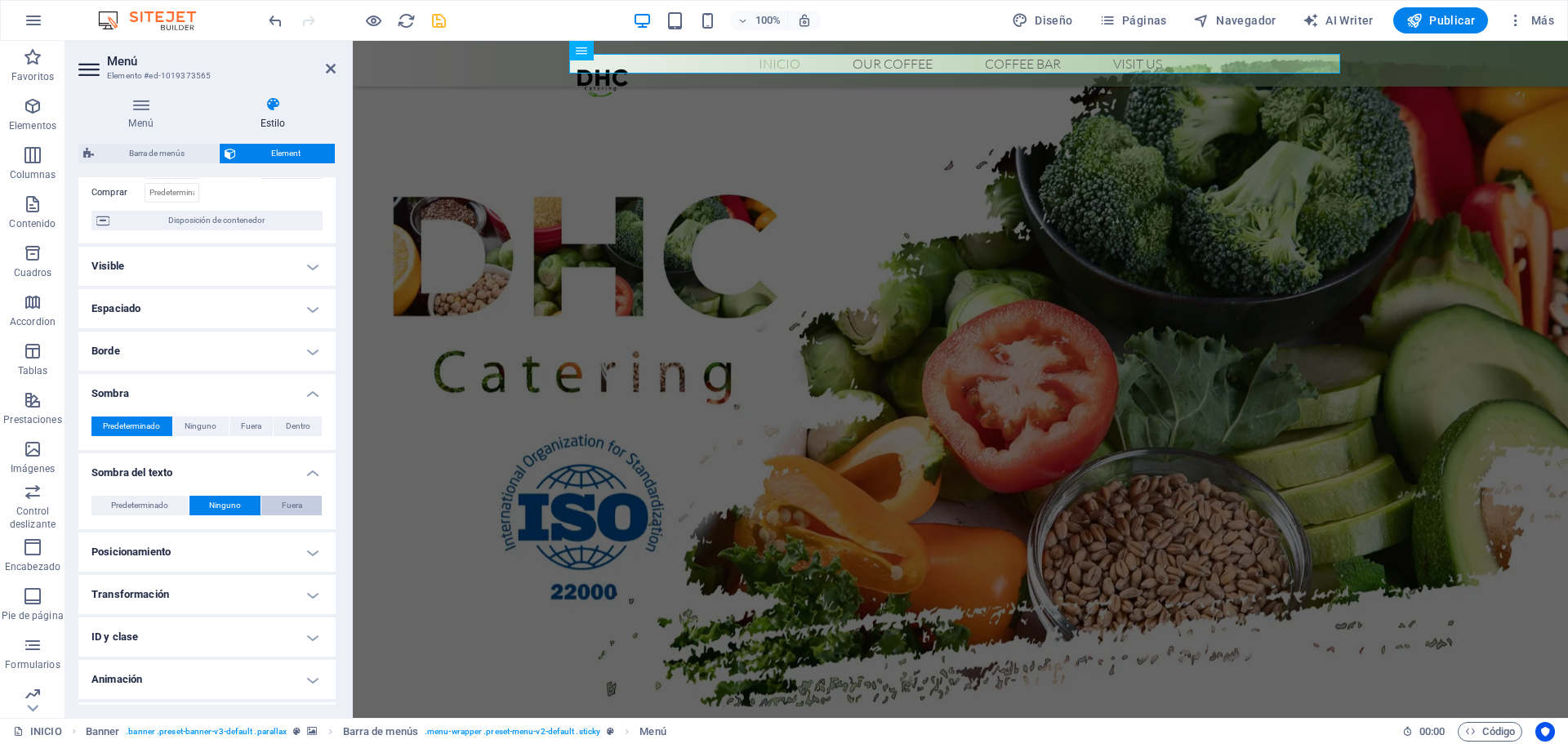
type input "4"
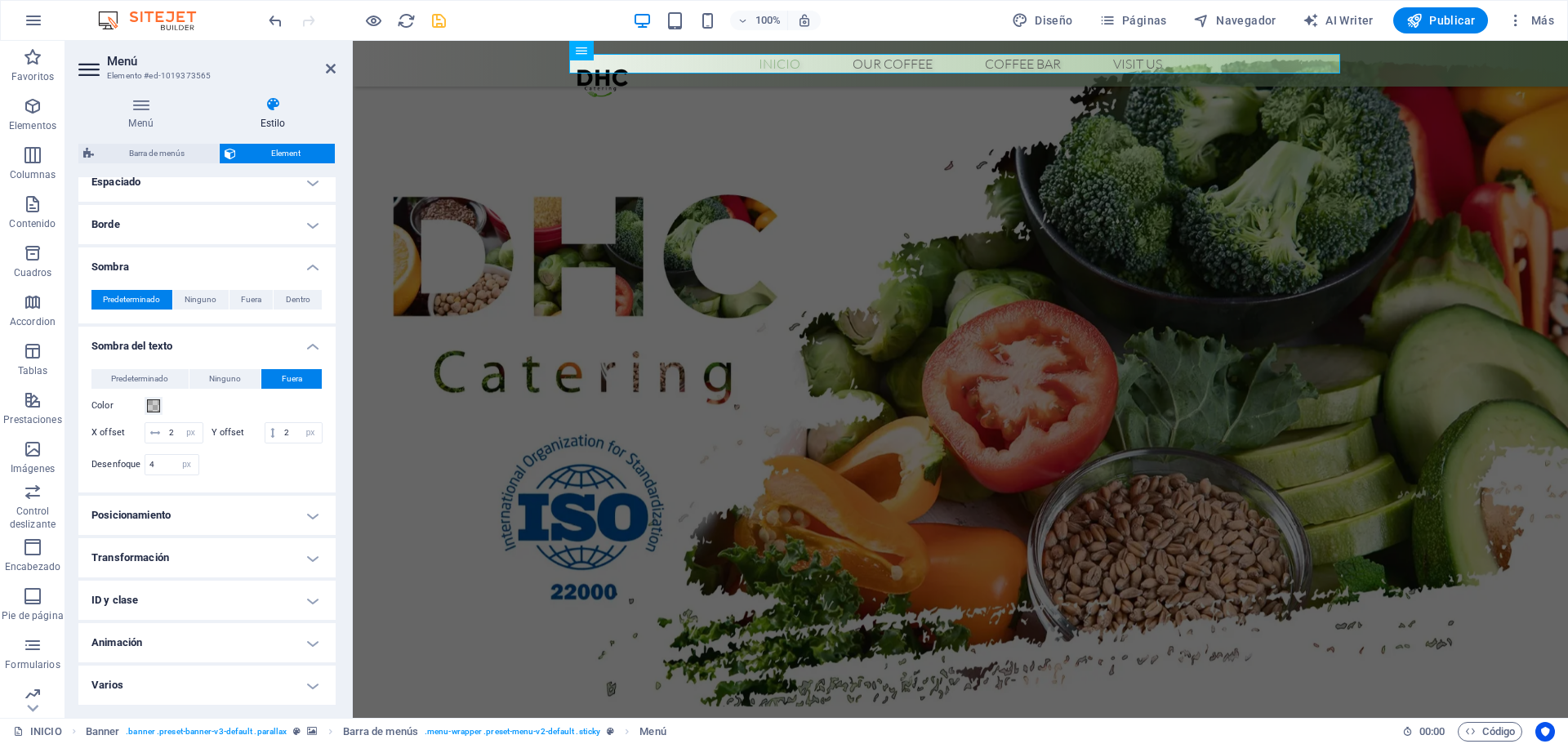
scroll to position [267, 0]
click at [272, 326] on h4 "Sombra del texto" at bounding box center [208, 341] width 258 height 30
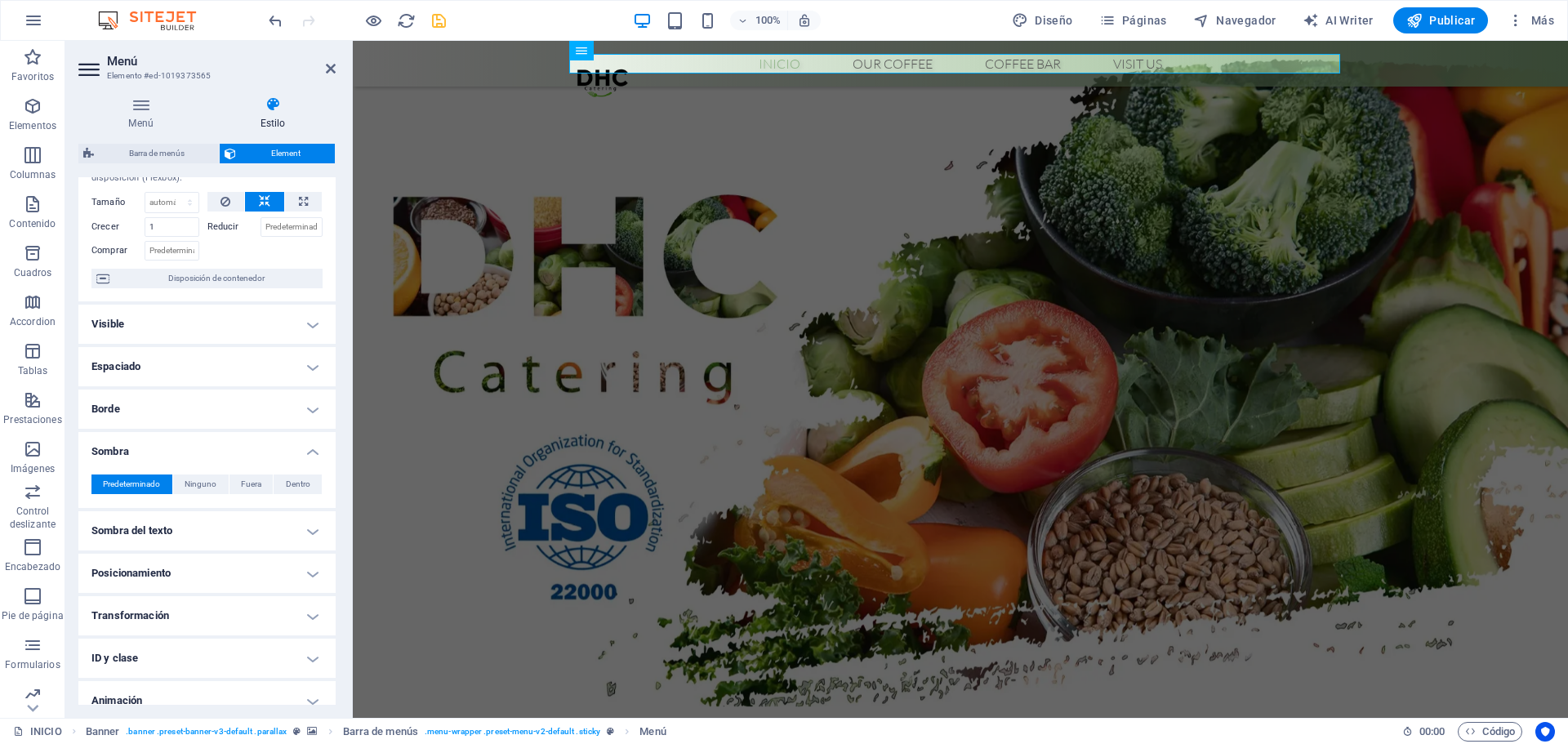
scroll to position [0, 0]
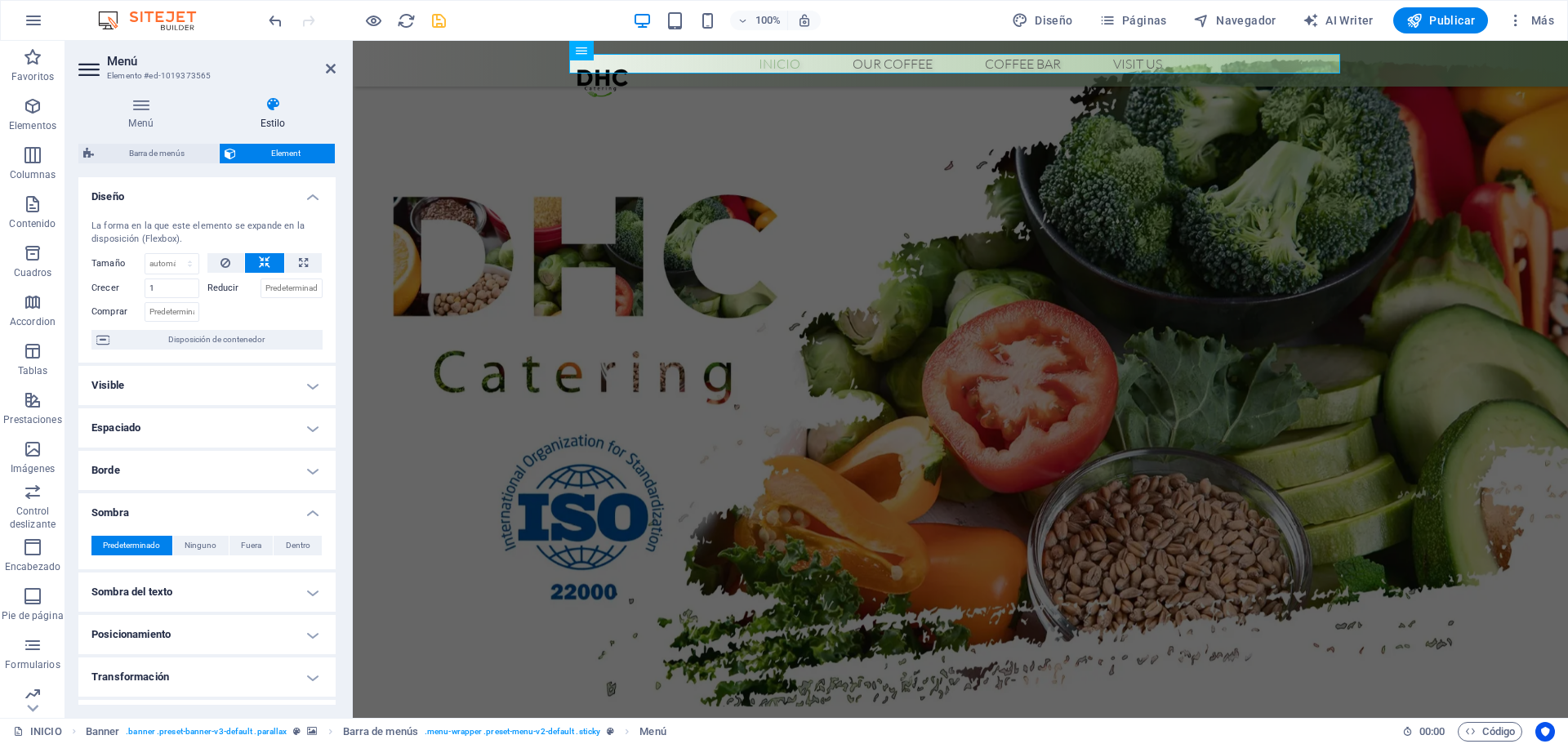
click at [231, 198] on h4 "Diseño" at bounding box center [208, 192] width 258 height 30
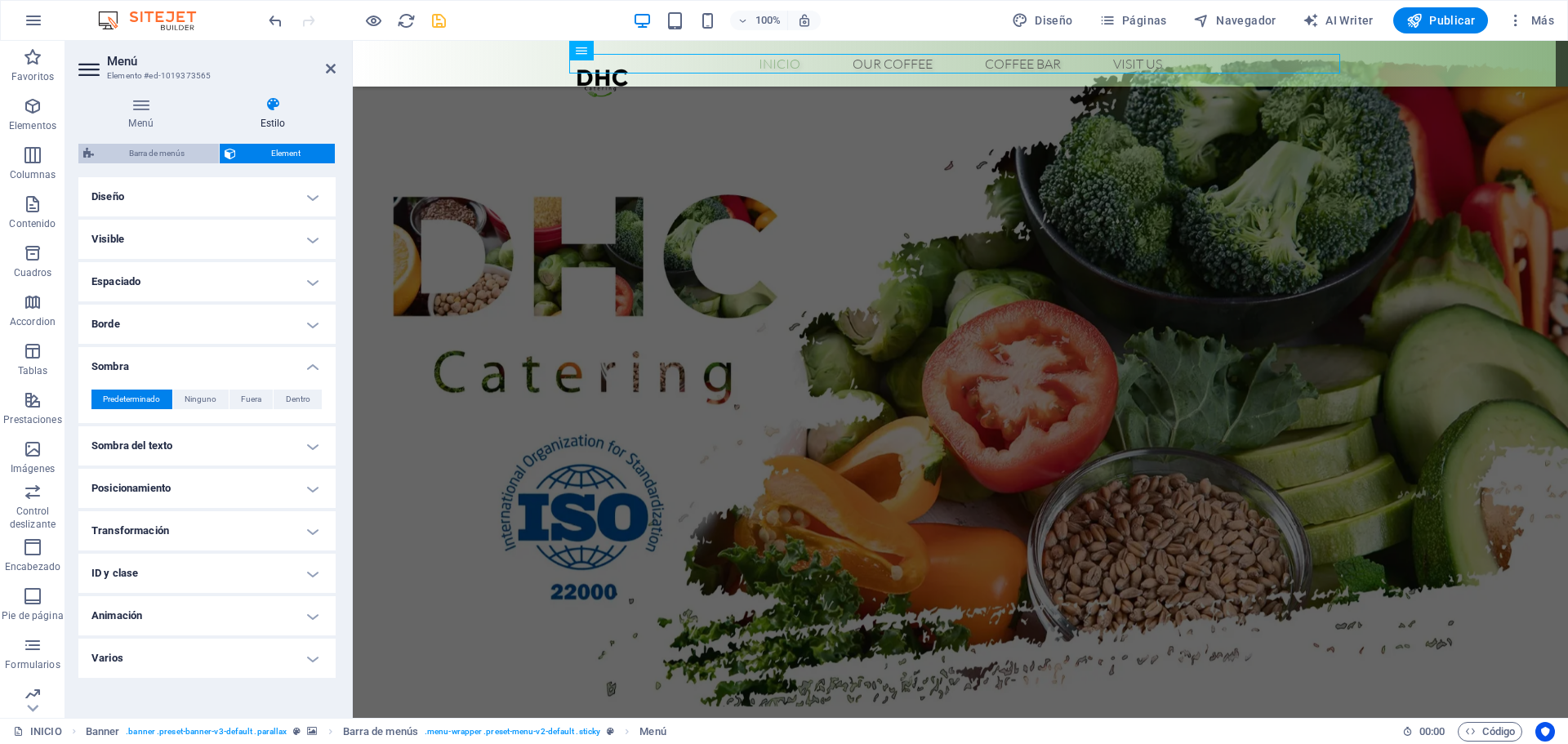
click at [170, 155] on span "Barra de menús" at bounding box center [156, 153] width 115 height 20
select select "rem"
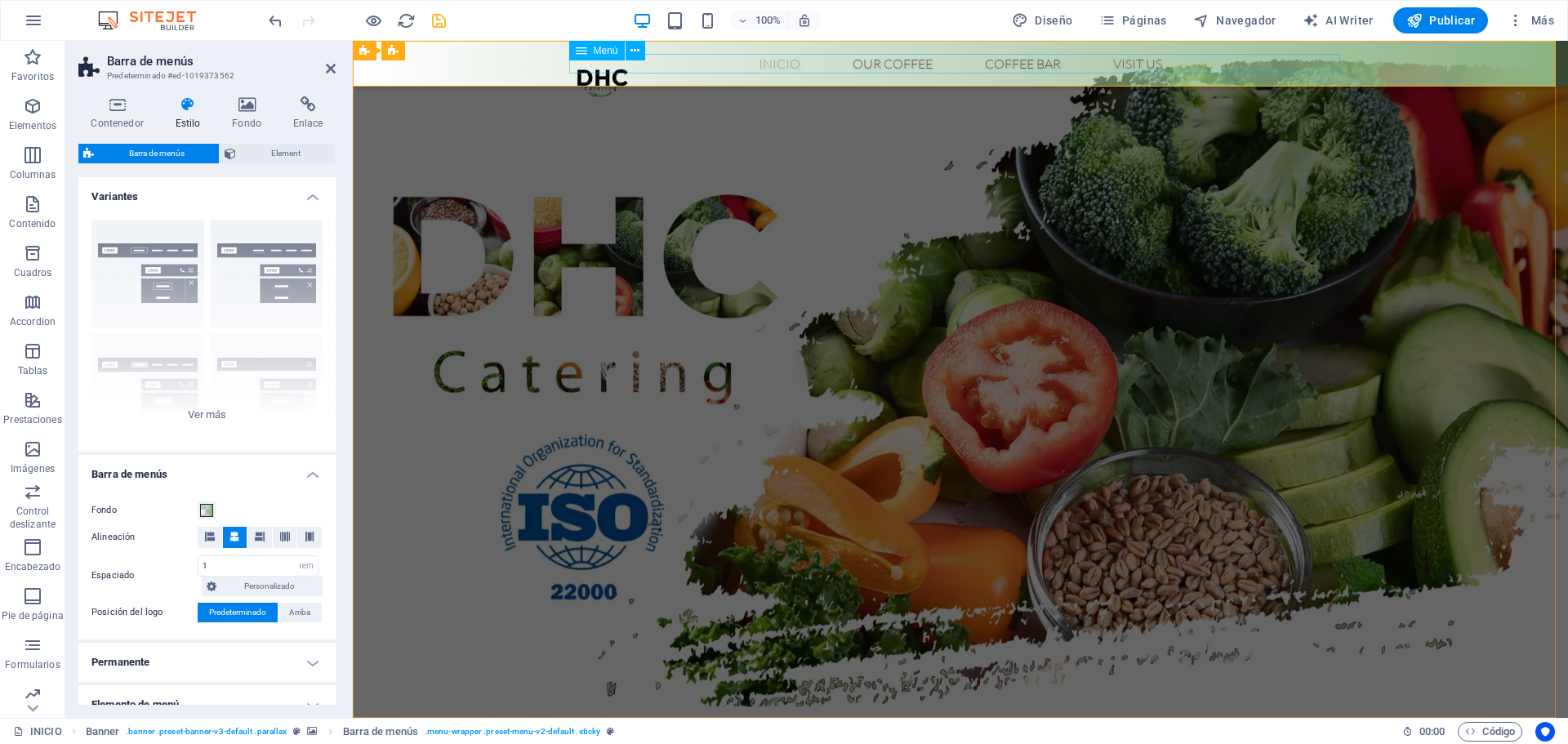
click at [857, 61] on nav "Inicio Our Coffee Roastery Origin Tasting Coffee Bar Visit us" at bounding box center [961, 64] width 771 height 20
select select
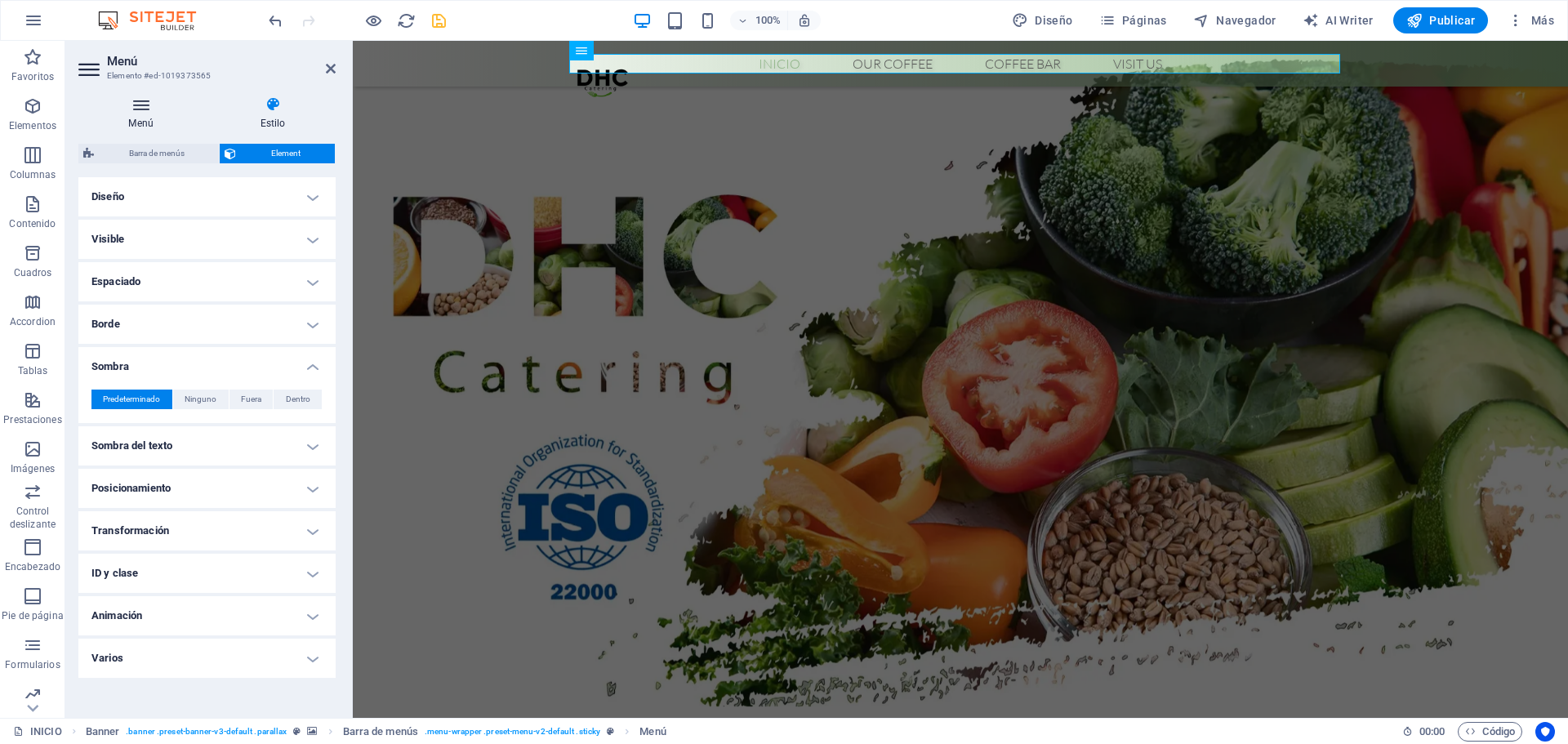
click at [149, 115] on h4 "Menú" at bounding box center [144, 113] width 131 height 34
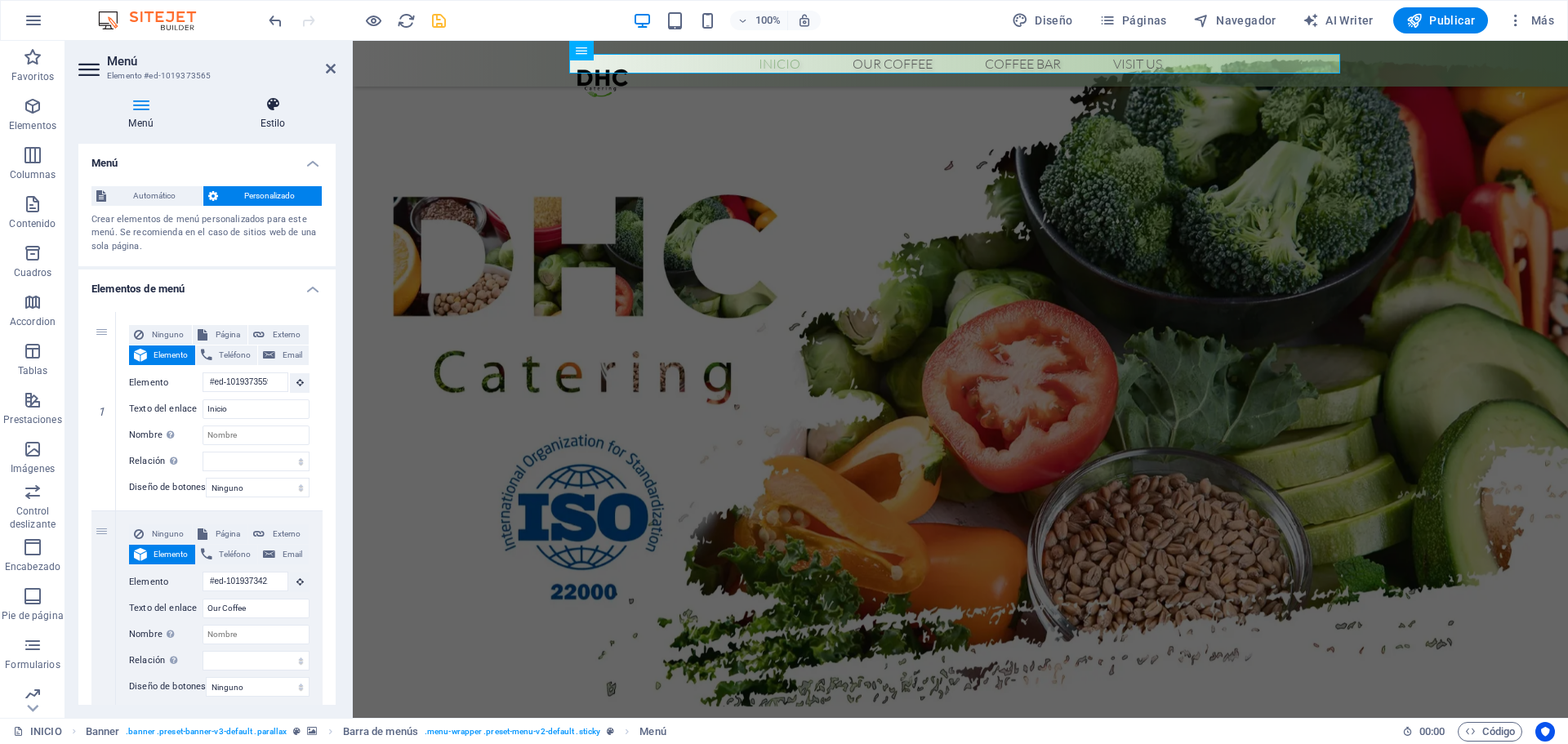
click at [259, 111] on icon at bounding box center [272, 104] width 126 height 16
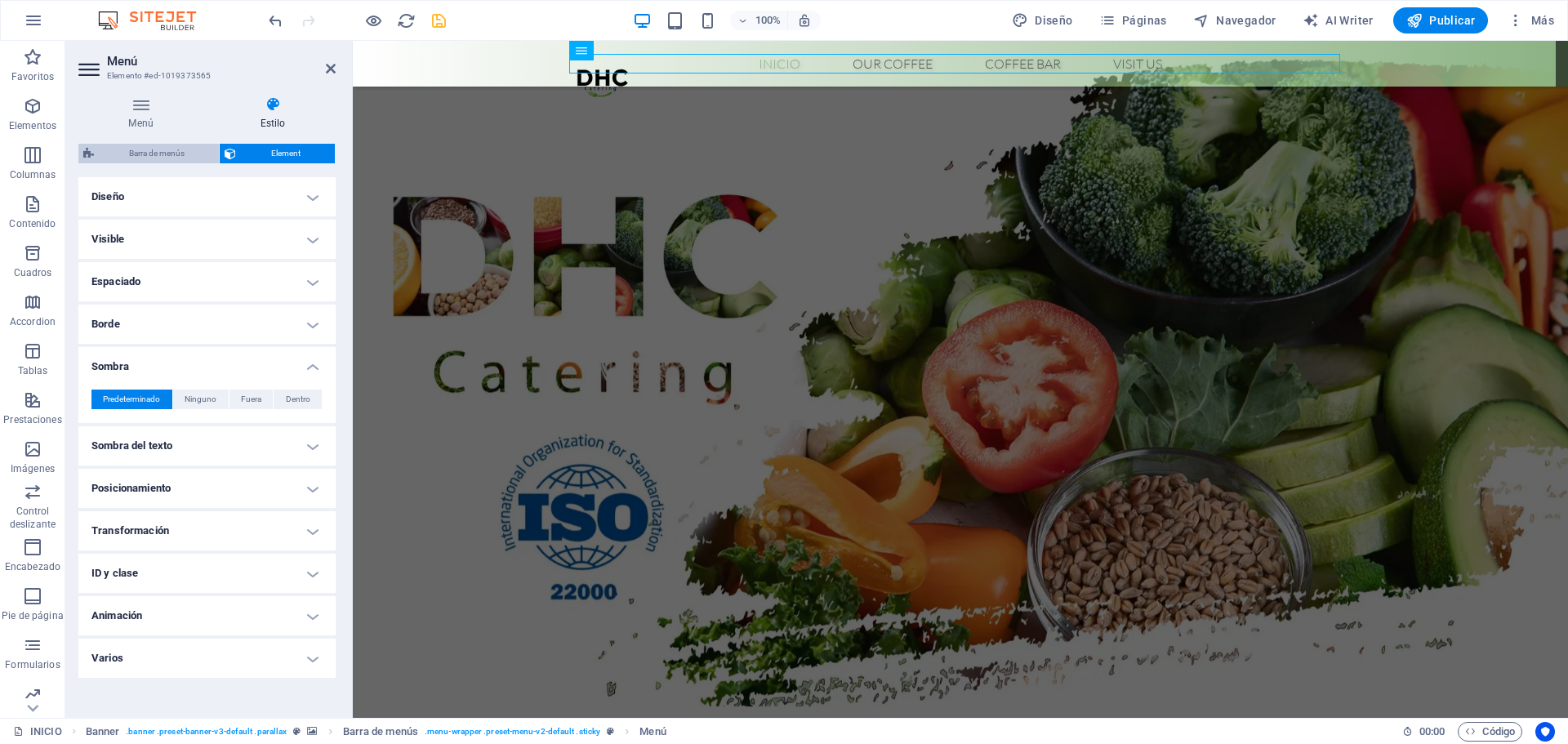
click at [176, 149] on span "Barra de menús" at bounding box center [156, 153] width 115 height 20
select select "rem"
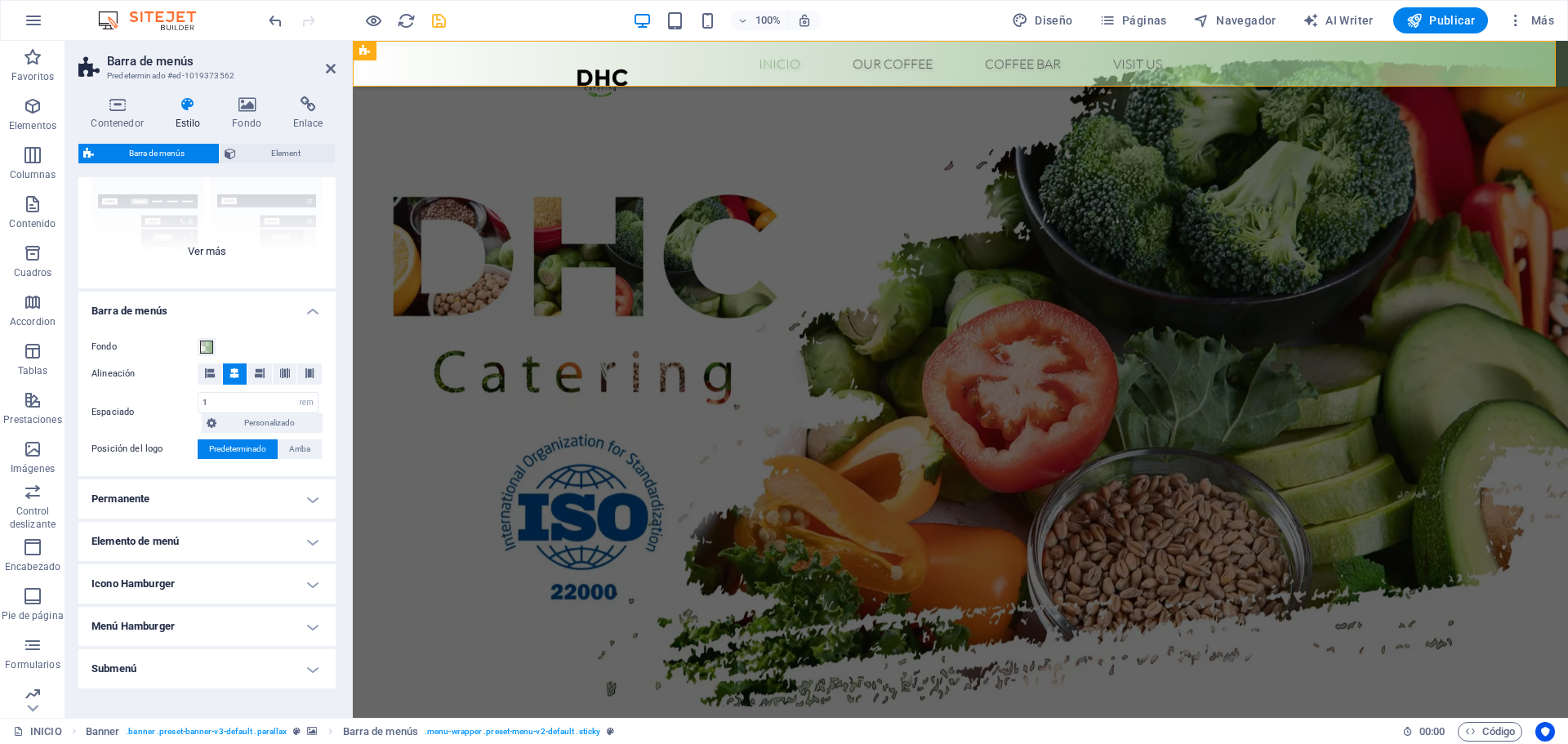
scroll to position [212, 0]
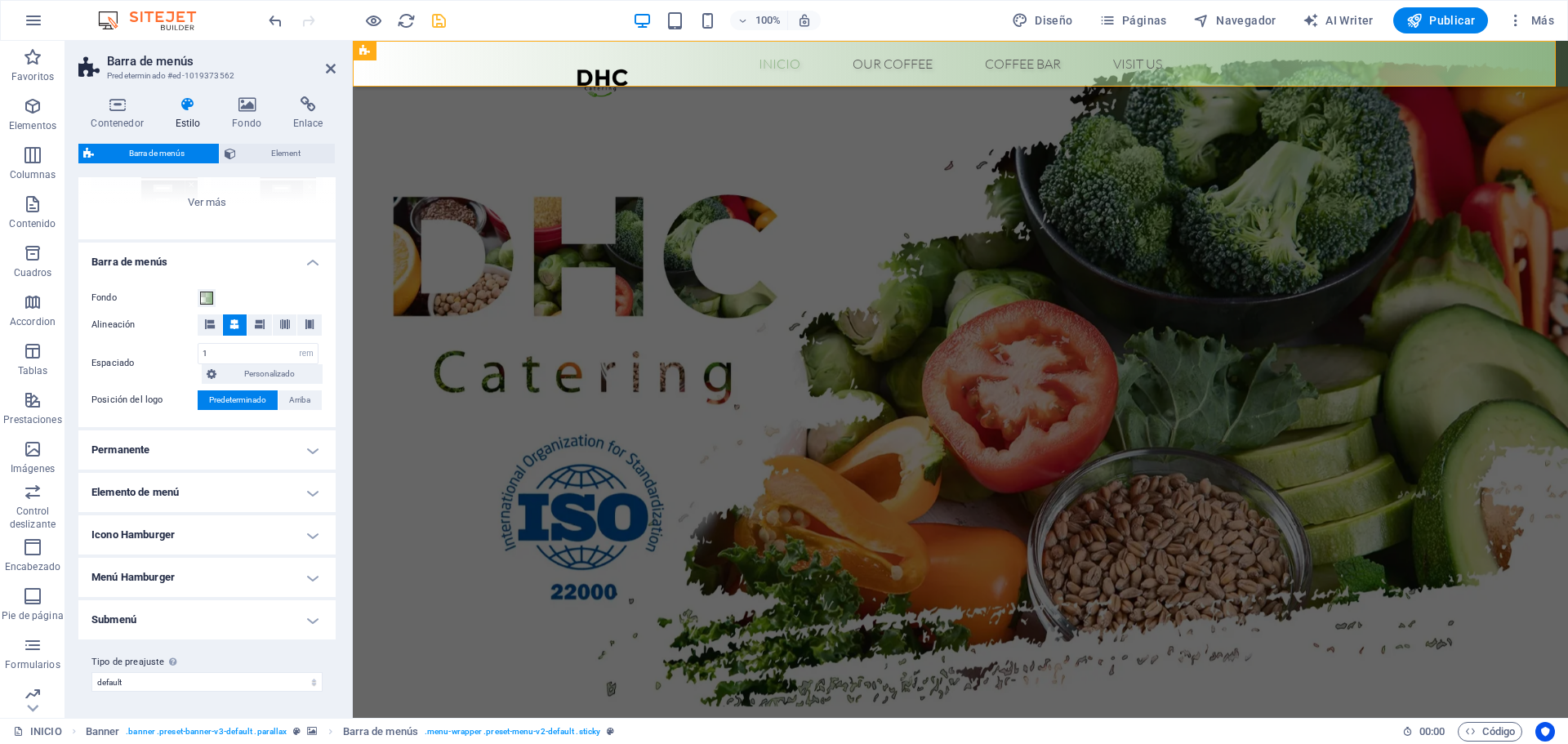
click at [297, 454] on h4 "Permanente" at bounding box center [208, 450] width 258 height 39
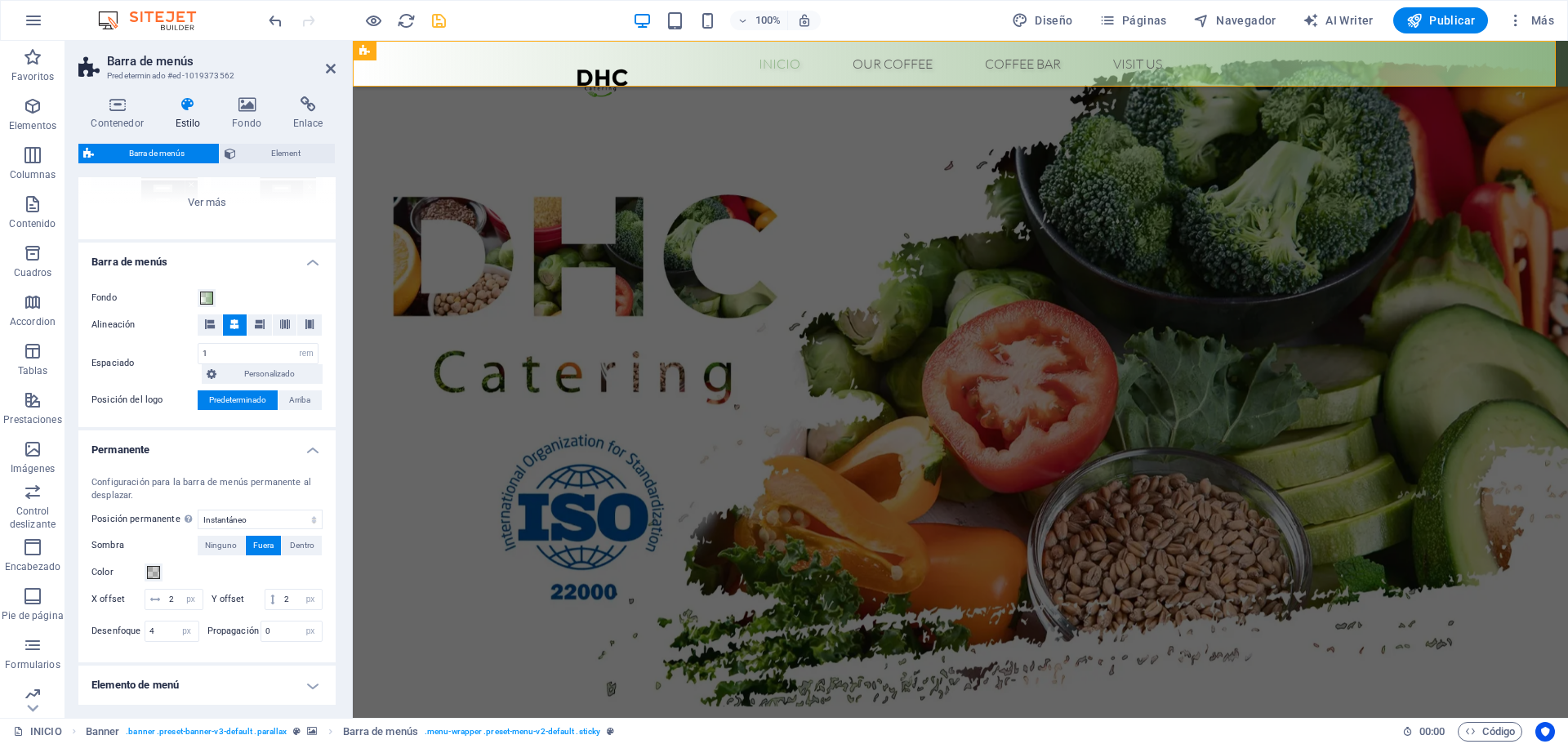
click at [253, 459] on div "Configuración para la barra de menús permanente al desplazar. Posición permanen…" at bounding box center [208, 560] width 264 height 203
click at [254, 452] on h4 "Permanente" at bounding box center [208, 445] width 258 height 30
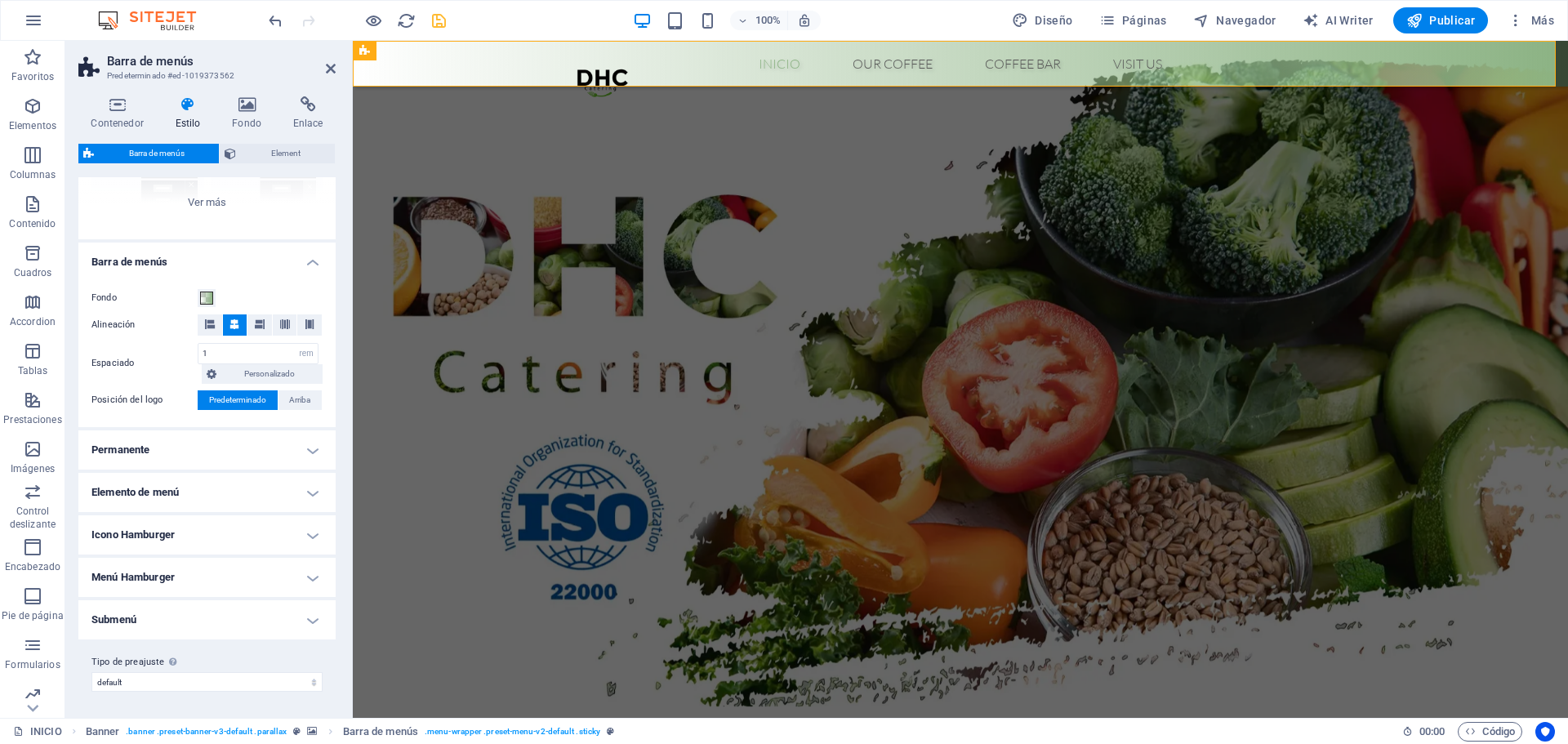
click at [95, 91] on div "Contenedor Estilo Fondo Enlace Tamaño Altura Predeterminado px rem % vh vw Alto…" at bounding box center [207, 400] width 283 height 634
click at [103, 106] on icon at bounding box center [117, 104] width 78 height 16
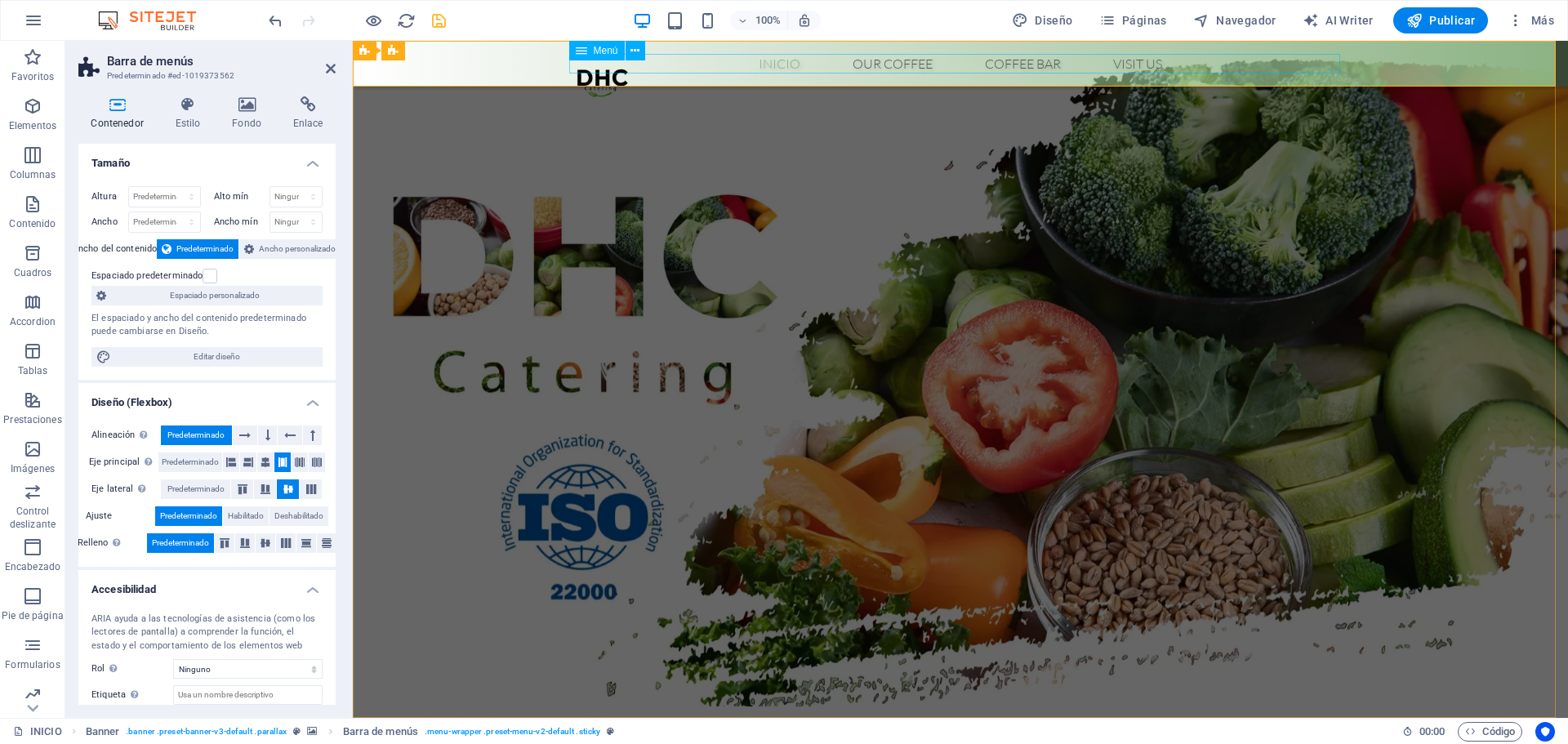
click at [785, 71] on nav "Inicio Our Coffee Roastery Origin Tasting Coffee Bar Visit us" at bounding box center [961, 64] width 771 height 20
select select
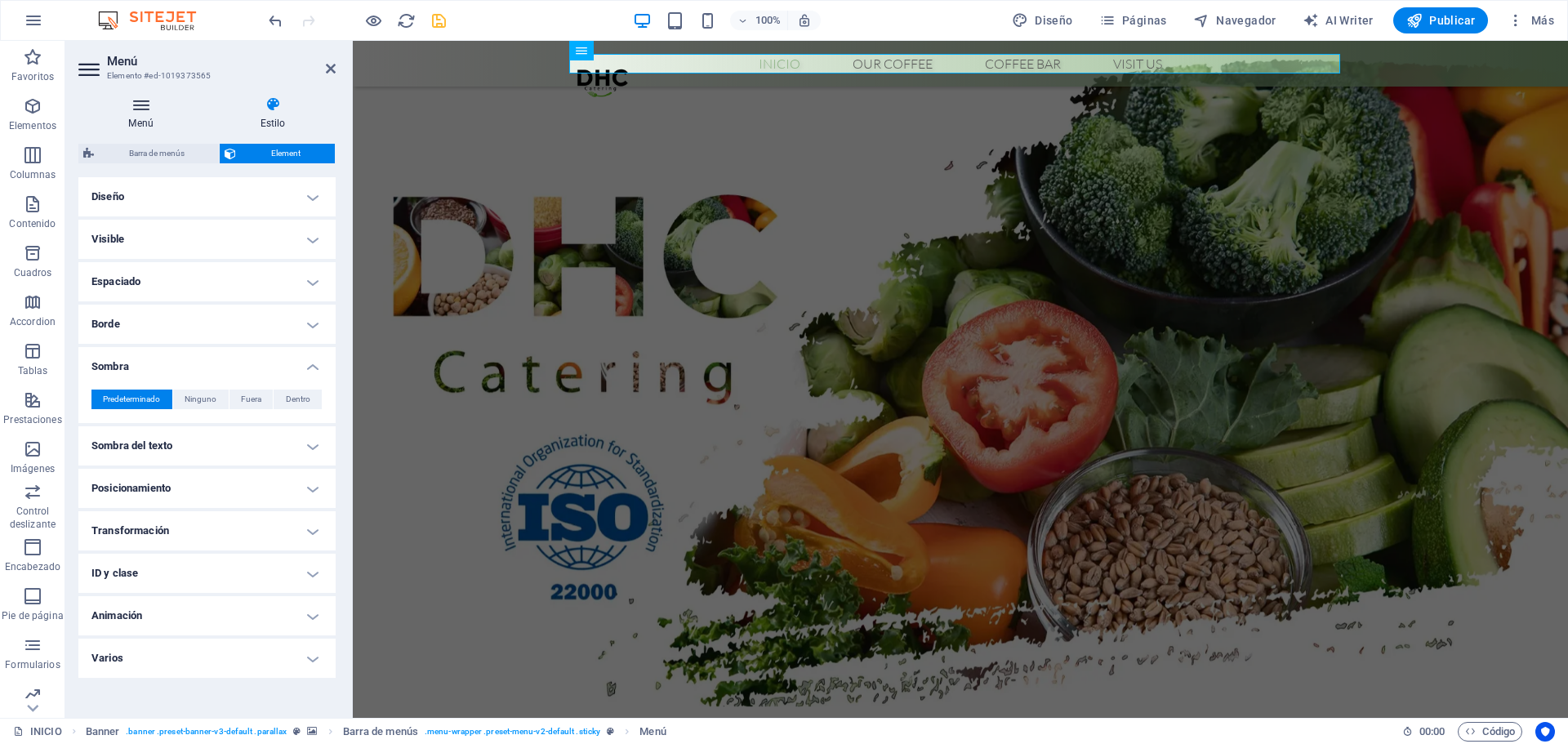
click at [148, 111] on icon at bounding box center [141, 104] width 125 height 16
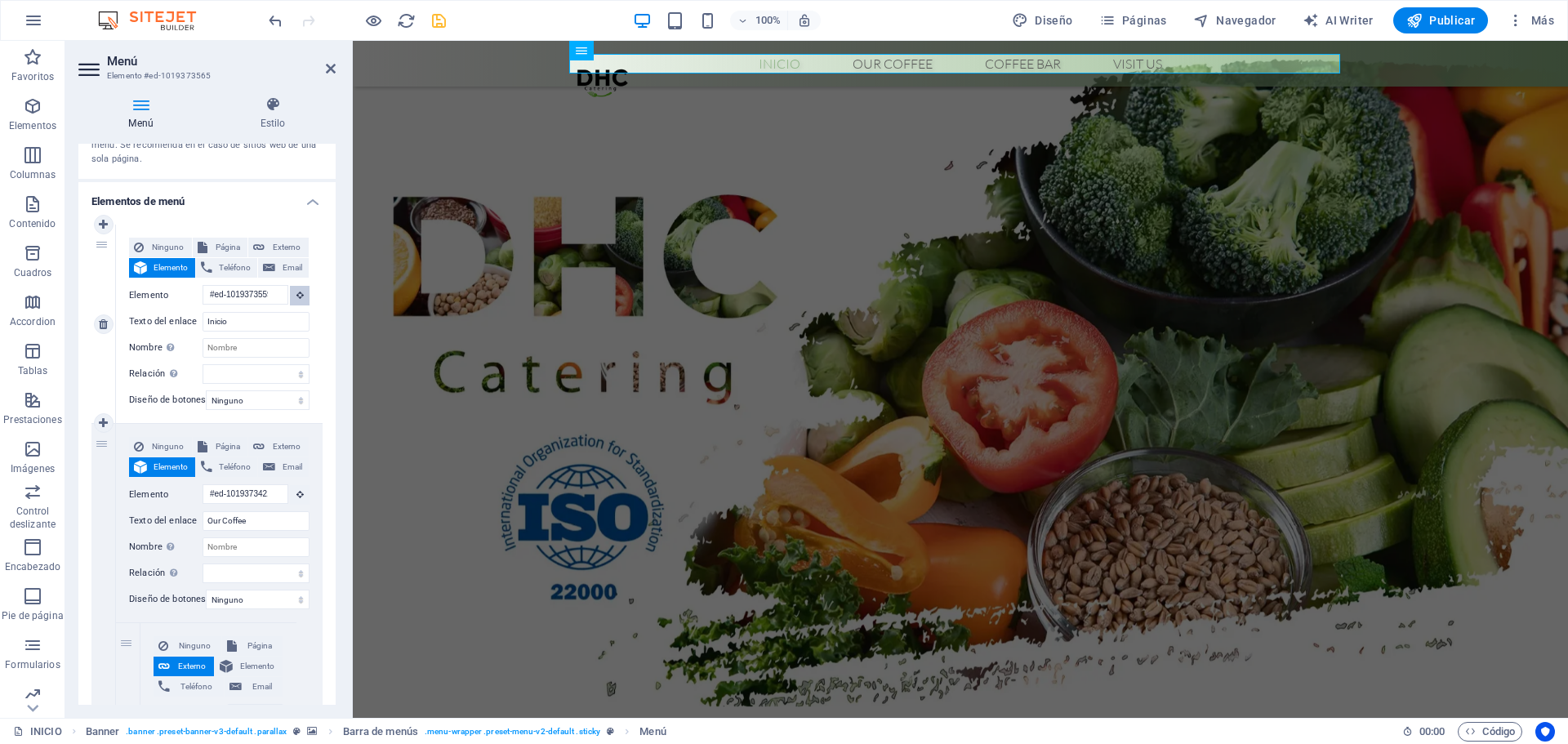
scroll to position [82, 0]
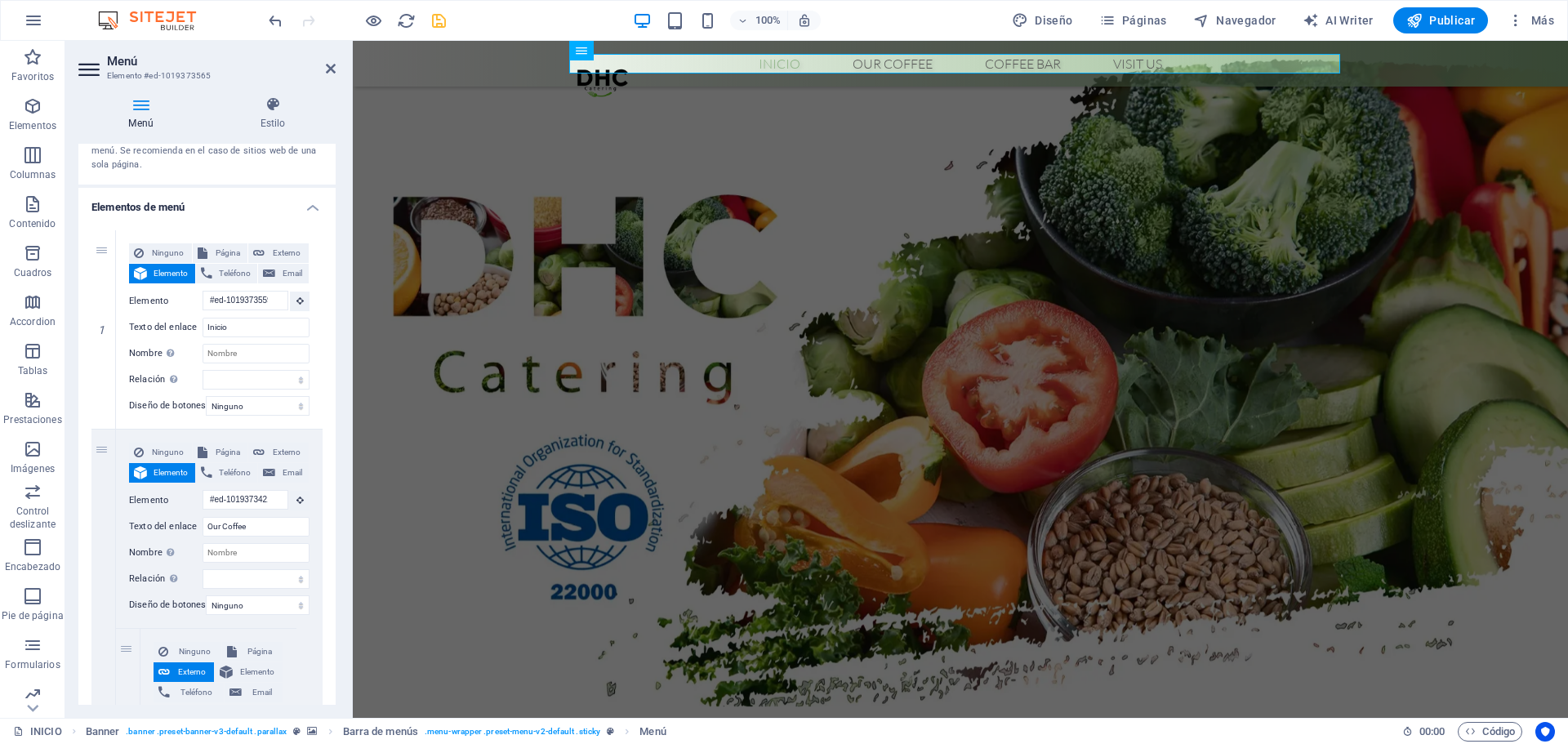
click at [313, 208] on h4 "Elementos de menú" at bounding box center [208, 203] width 258 height 30
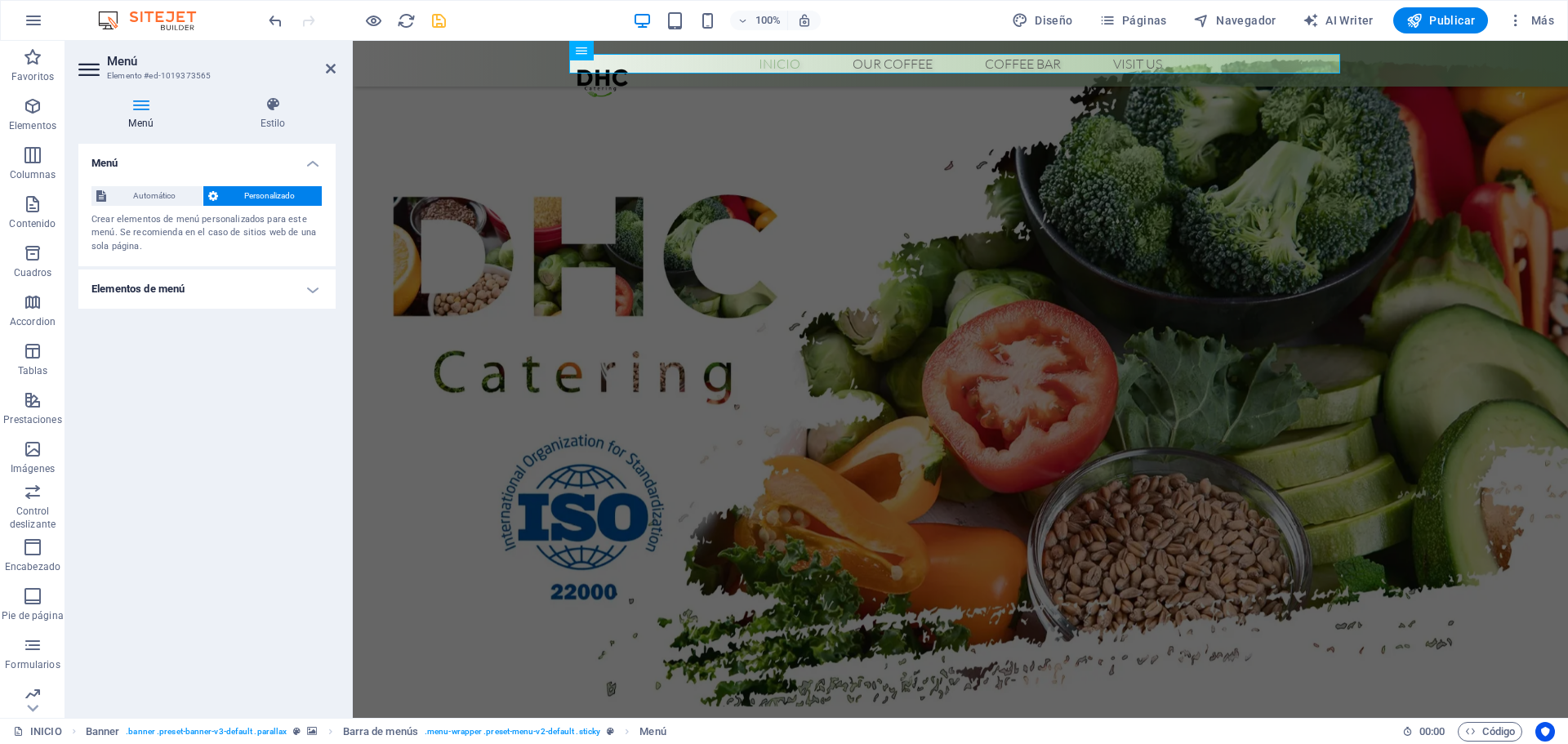
click at [304, 292] on h4 "Elementos de menú" at bounding box center [208, 290] width 258 height 39
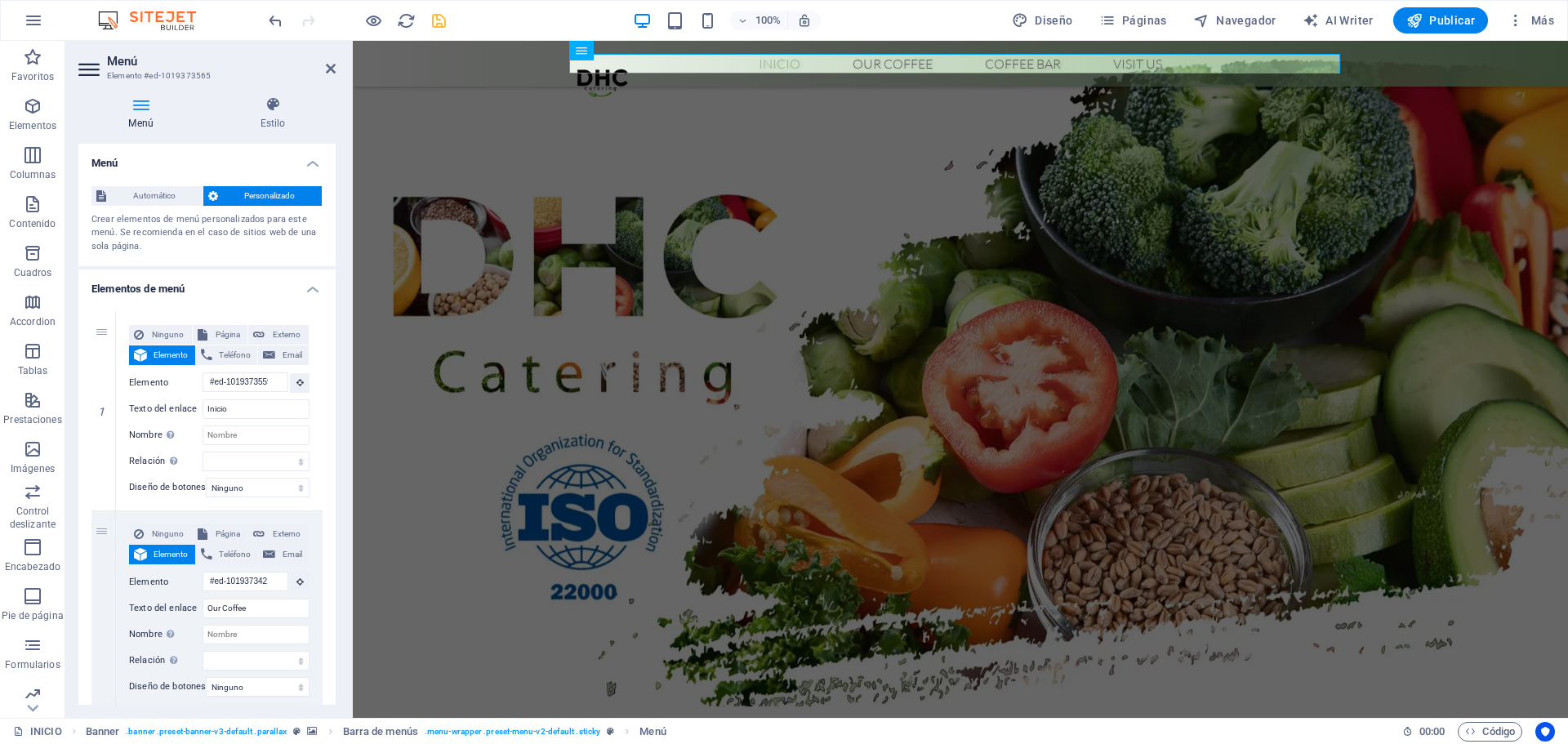
click at [316, 290] on h4 "Elementos de menú" at bounding box center [208, 285] width 258 height 30
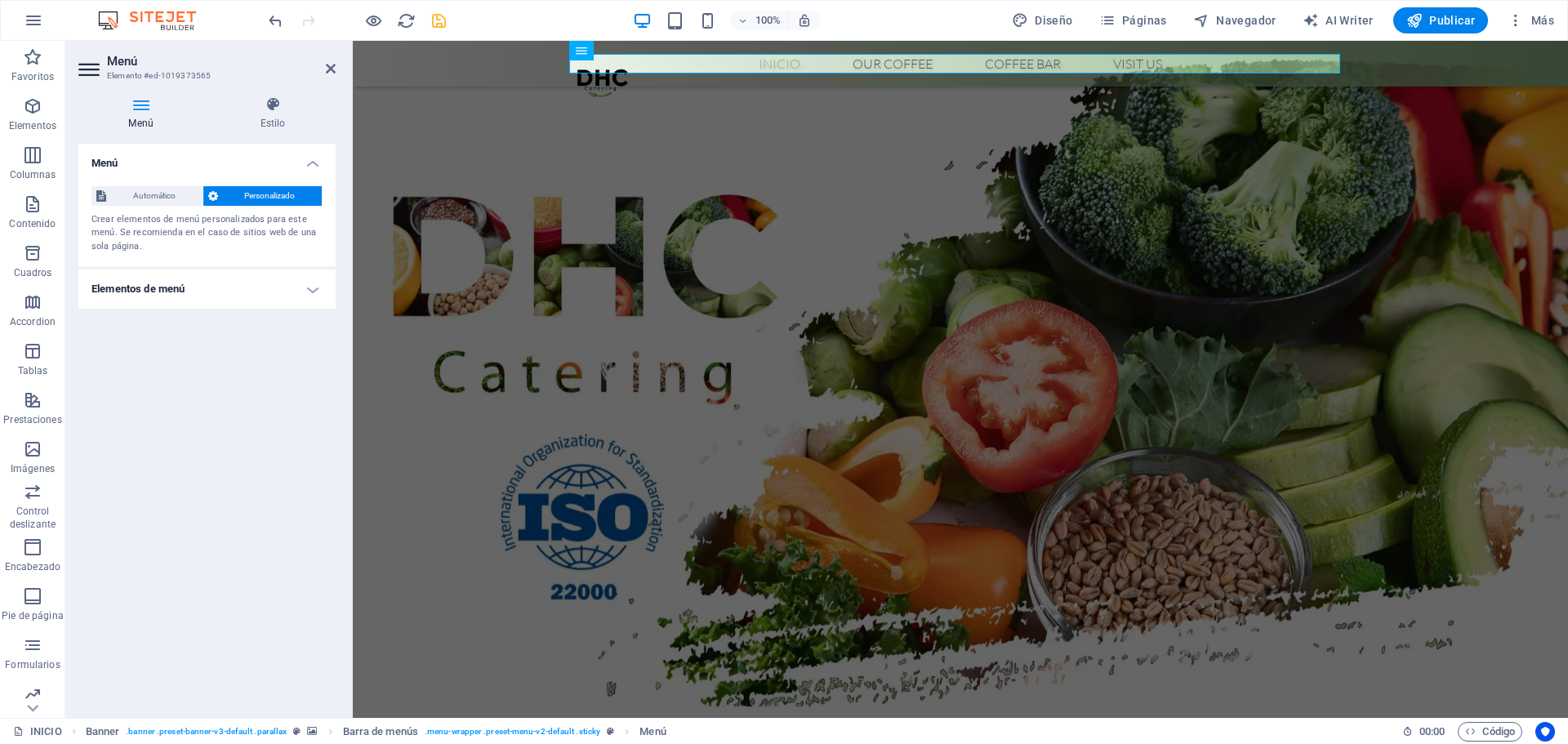
click at [316, 290] on h4 "Elementos de menú" at bounding box center [208, 290] width 258 height 39
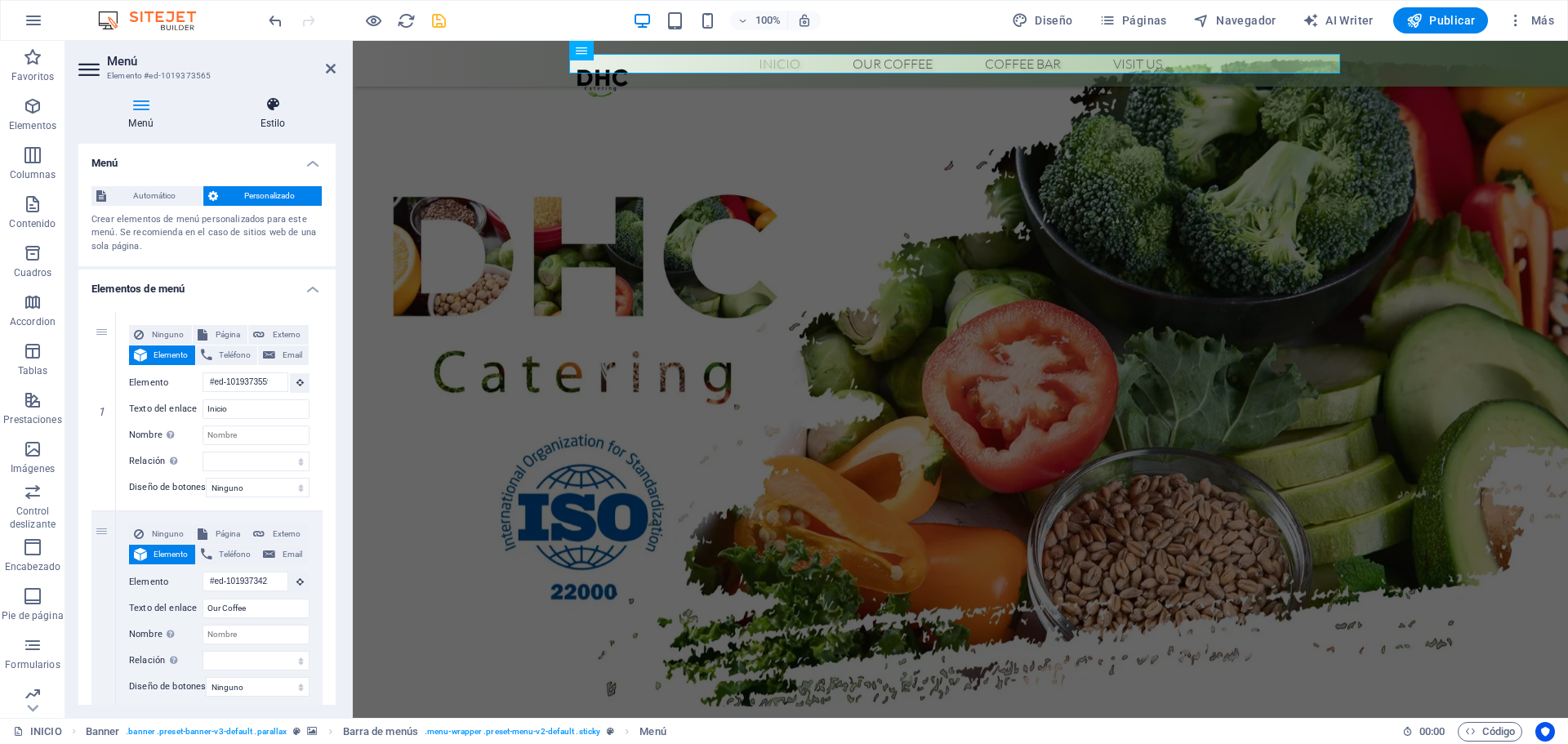
click at [274, 98] on icon at bounding box center [272, 104] width 126 height 16
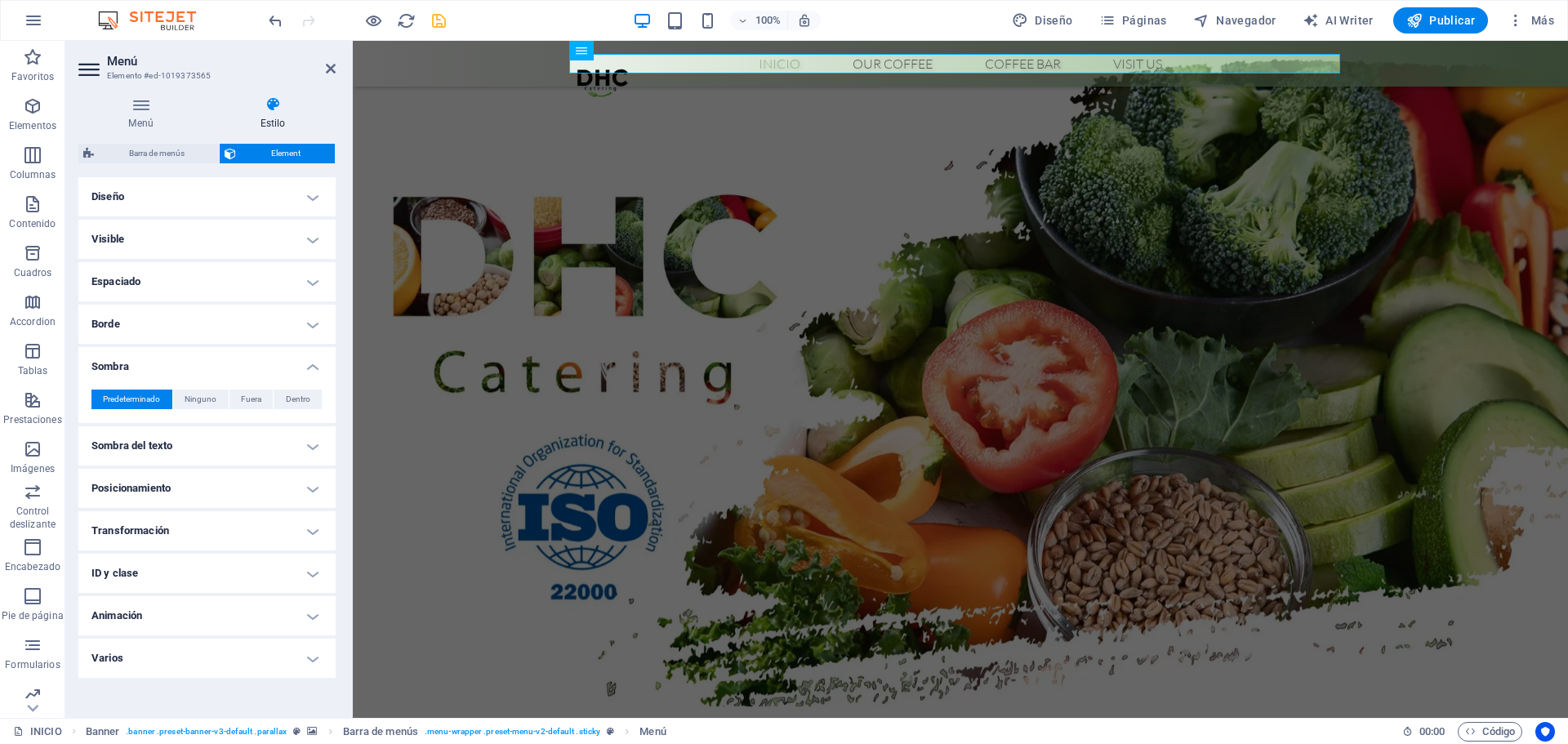
click at [226, 200] on h4 "Diseño" at bounding box center [208, 197] width 258 height 39
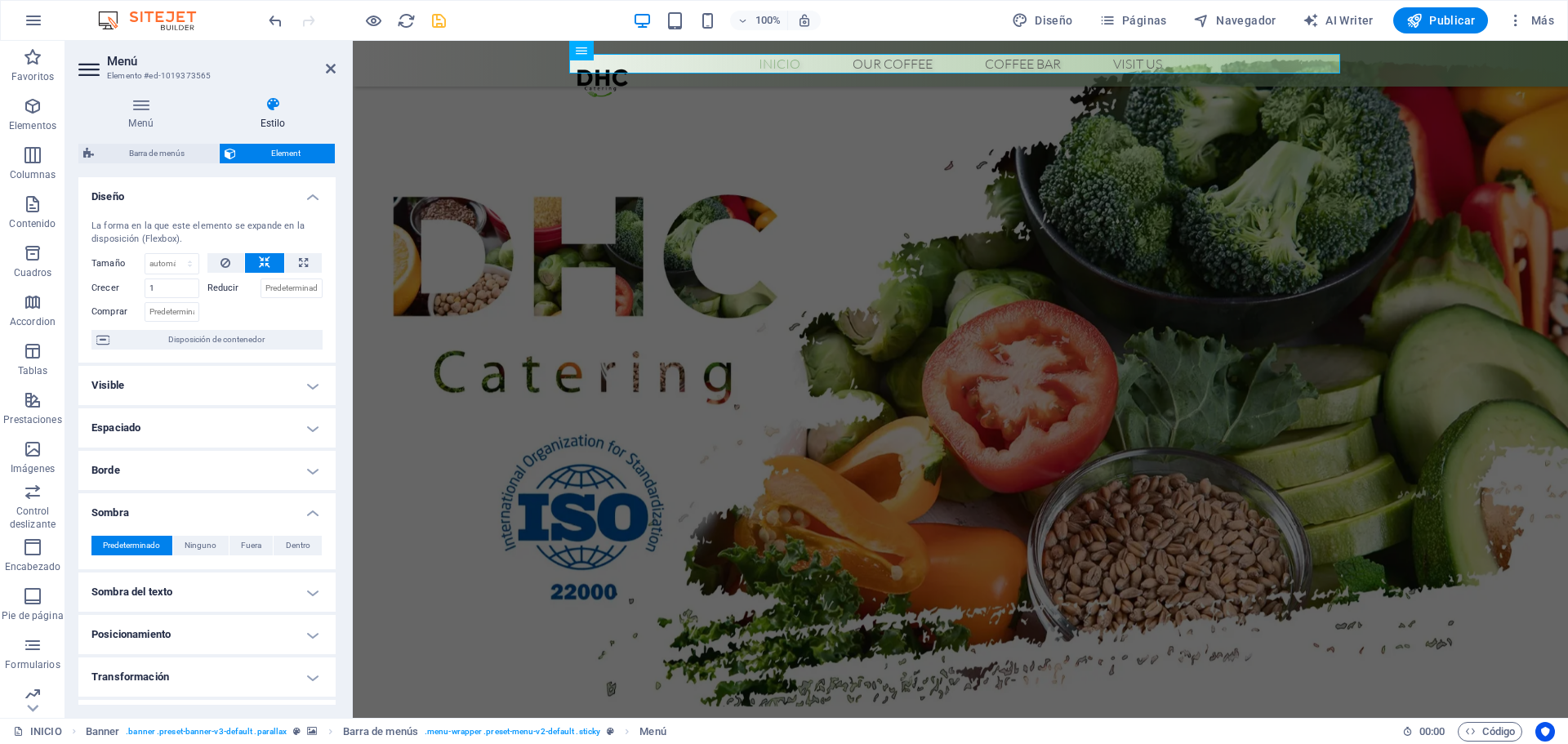
click at [226, 200] on h4 "Diseño" at bounding box center [208, 192] width 258 height 30
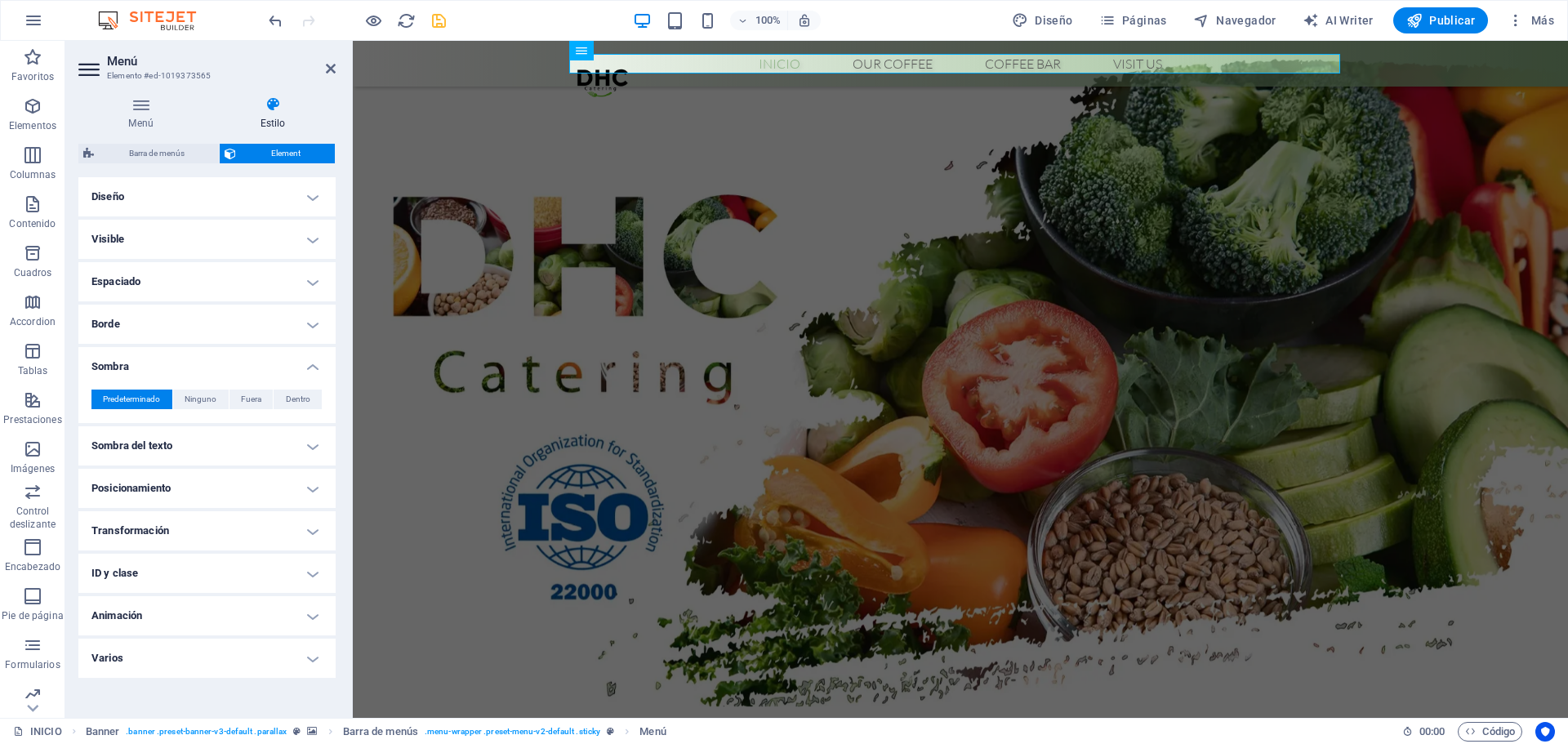
click at [240, 242] on h4 "Visible" at bounding box center [208, 240] width 258 height 39
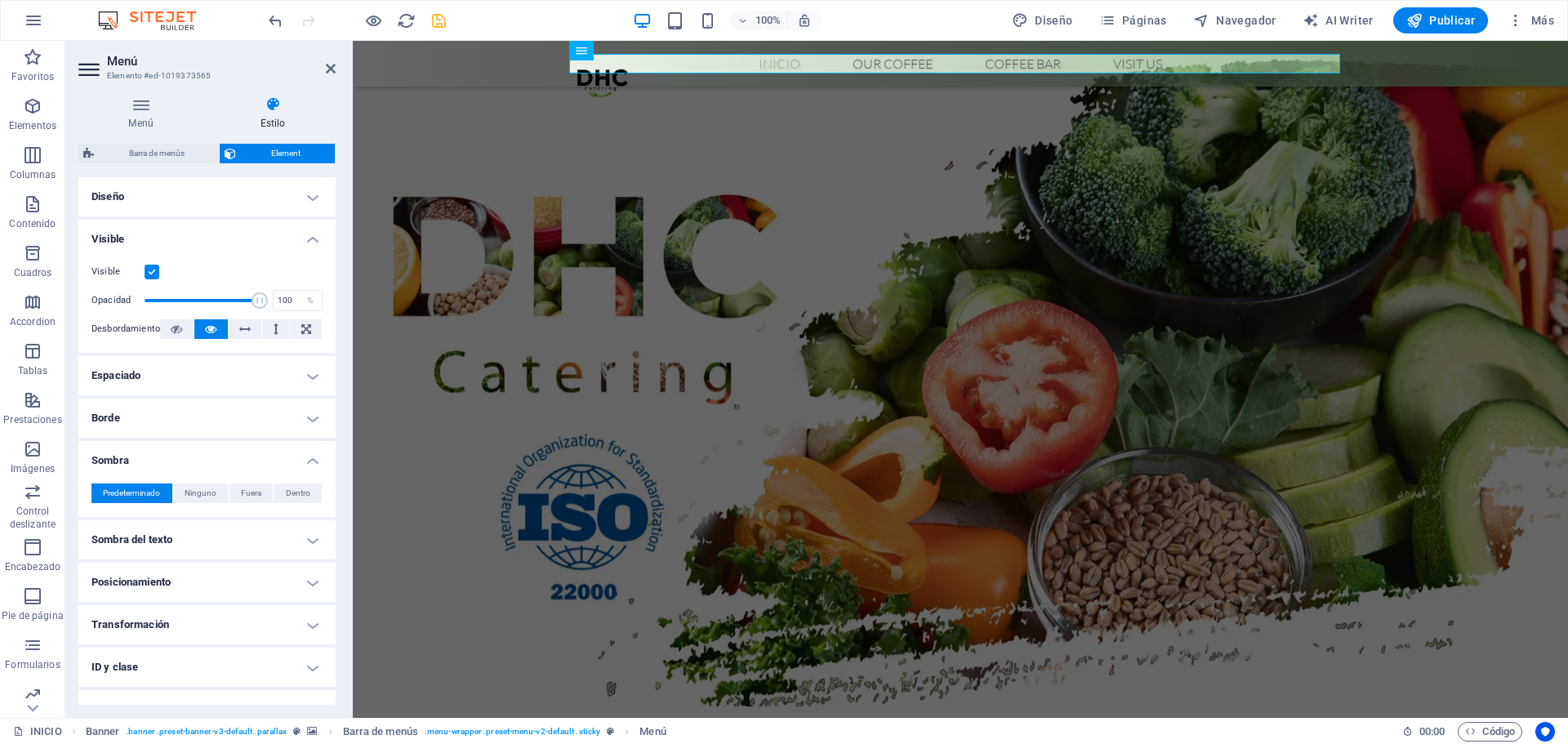
click at [240, 242] on h4 "Visible" at bounding box center [208, 235] width 258 height 30
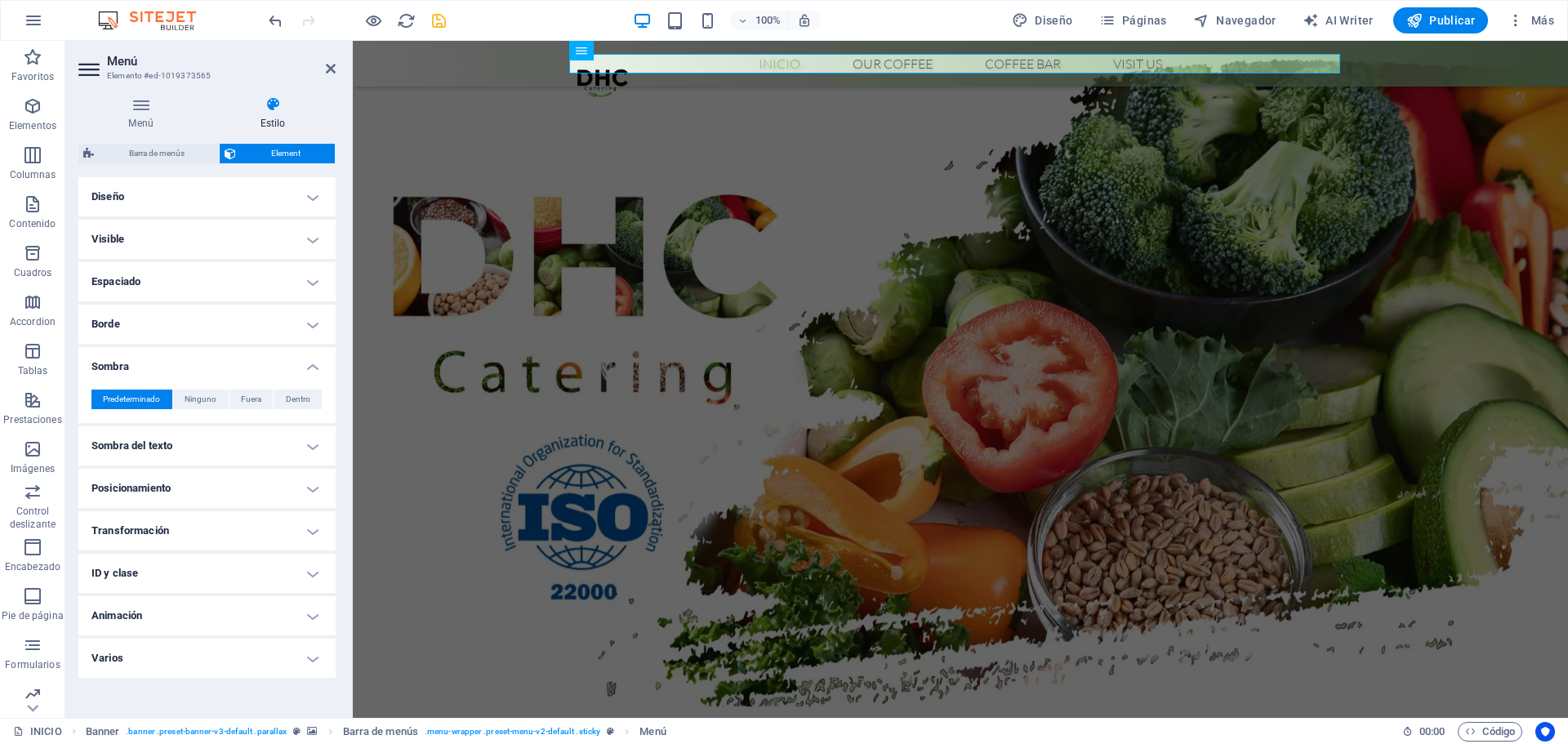
click at [274, 368] on h4 "Sombra" at bounding box center [208, 362] width 258 height 30
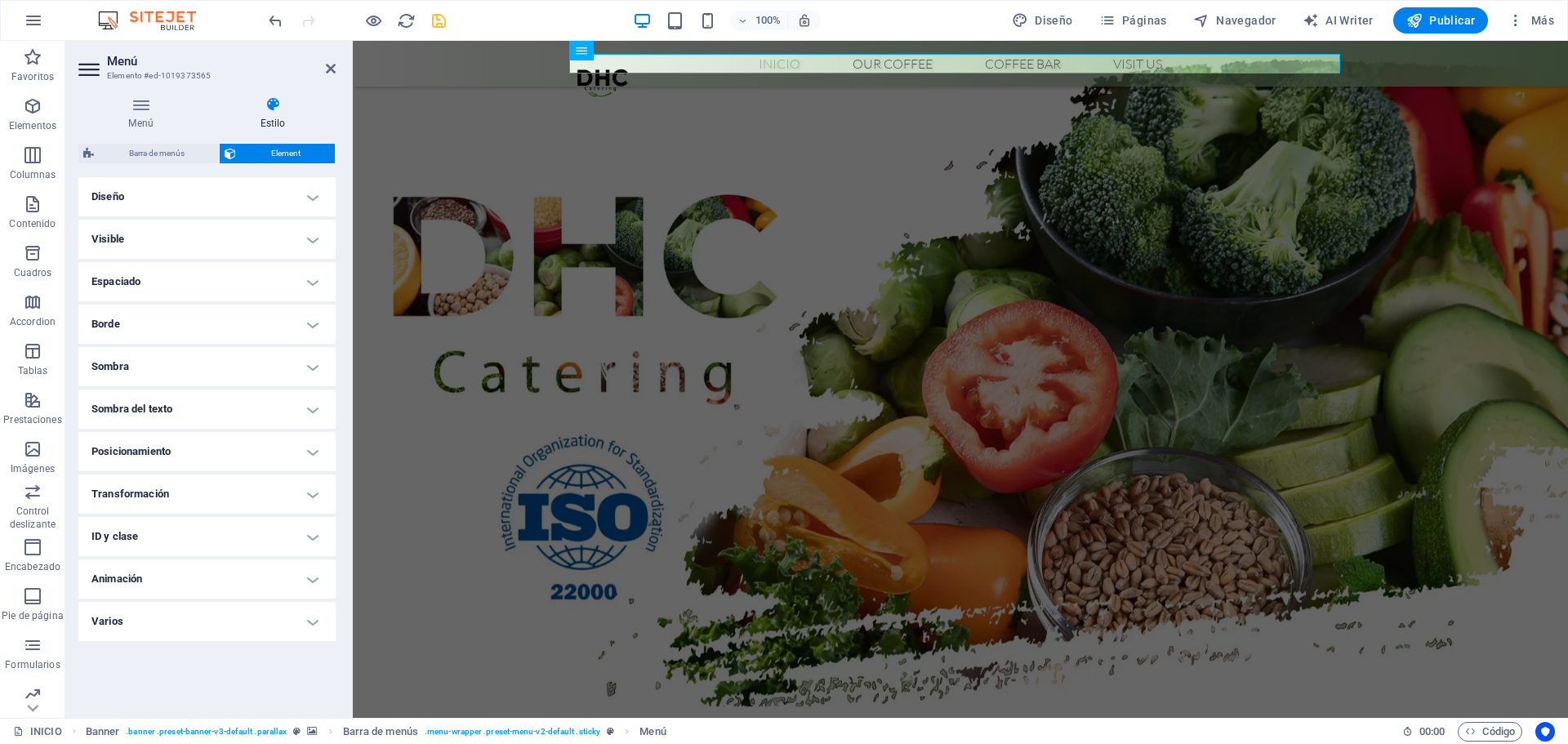
click at [226, 557] on ul "Diseño La forma en la que este elemento se expande en la disposición (Flexbox).…" at bounding box center [208, 409] width 258 height 463
click at [226, 544] on h4 "ID y clase" at bounding box center [208, 536] width 258 height 39
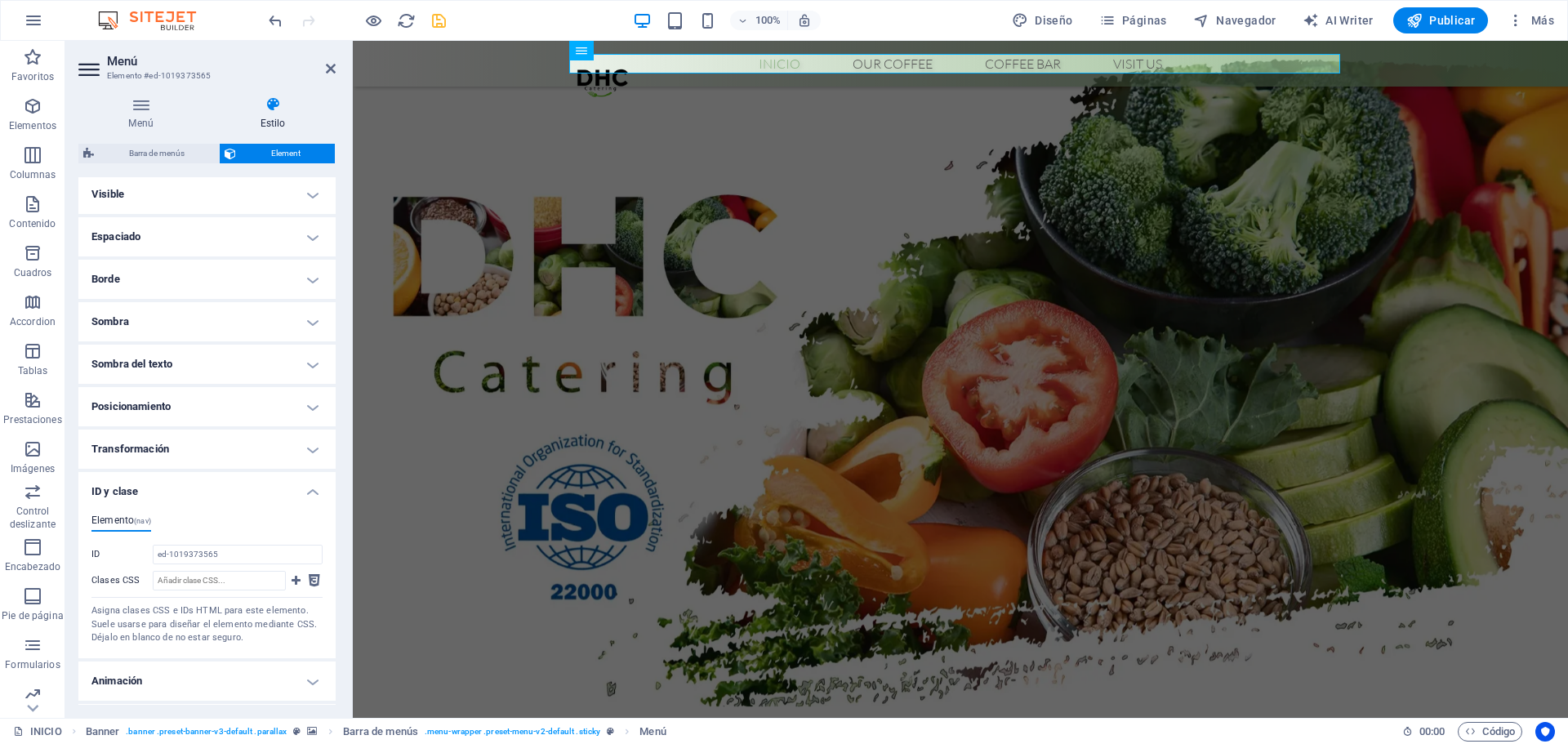
scroll to position [84, 0]
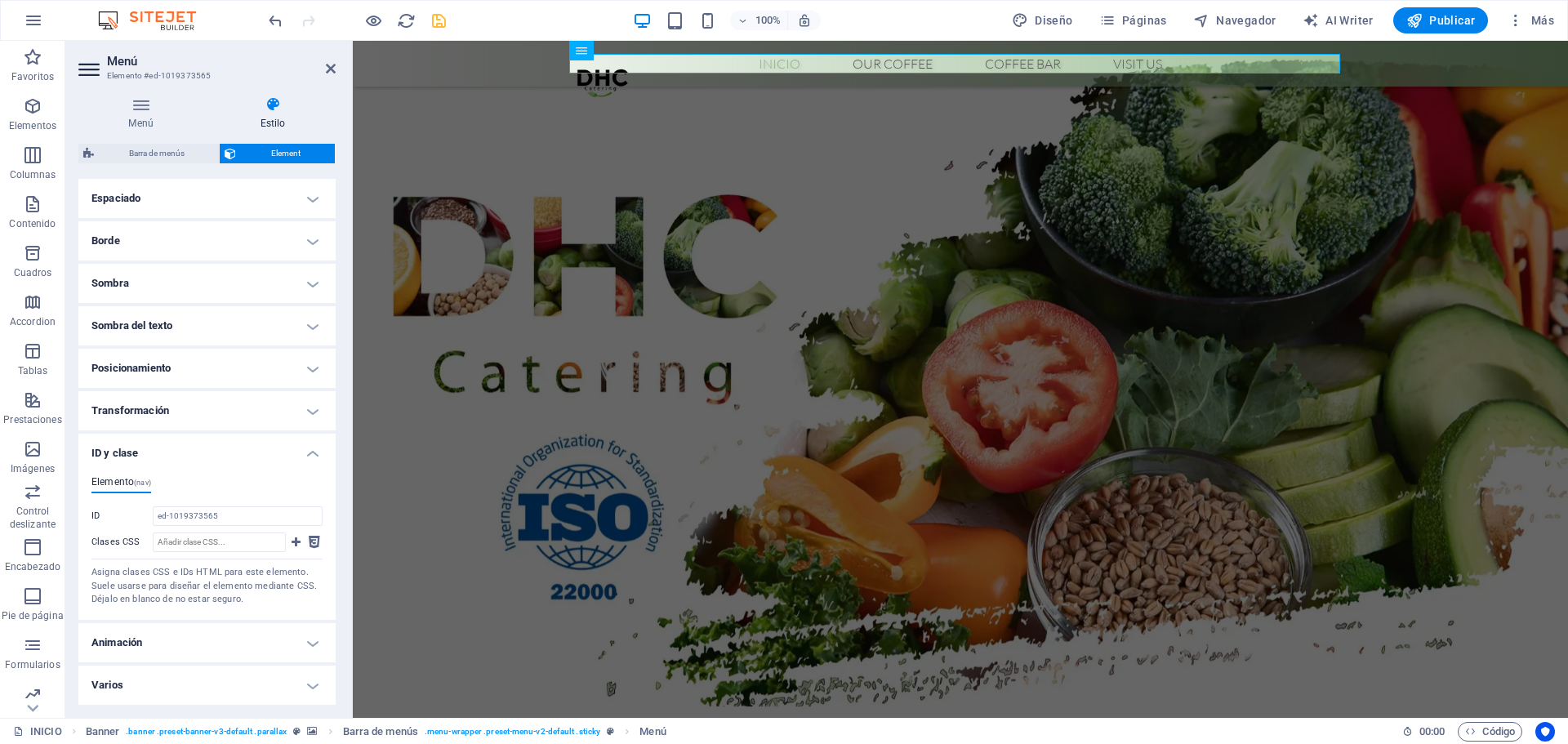
click at [274, 642] on h4 "Animación" at bounding box center [208, 643] width 258 height 39
click at [272, 643] on h4 "Animación" at bounding box center [208, 638] width 258 height 30
click at [208, 451] on h4 "ID y clase" at bounding box center [208, 449] width 258 height 30
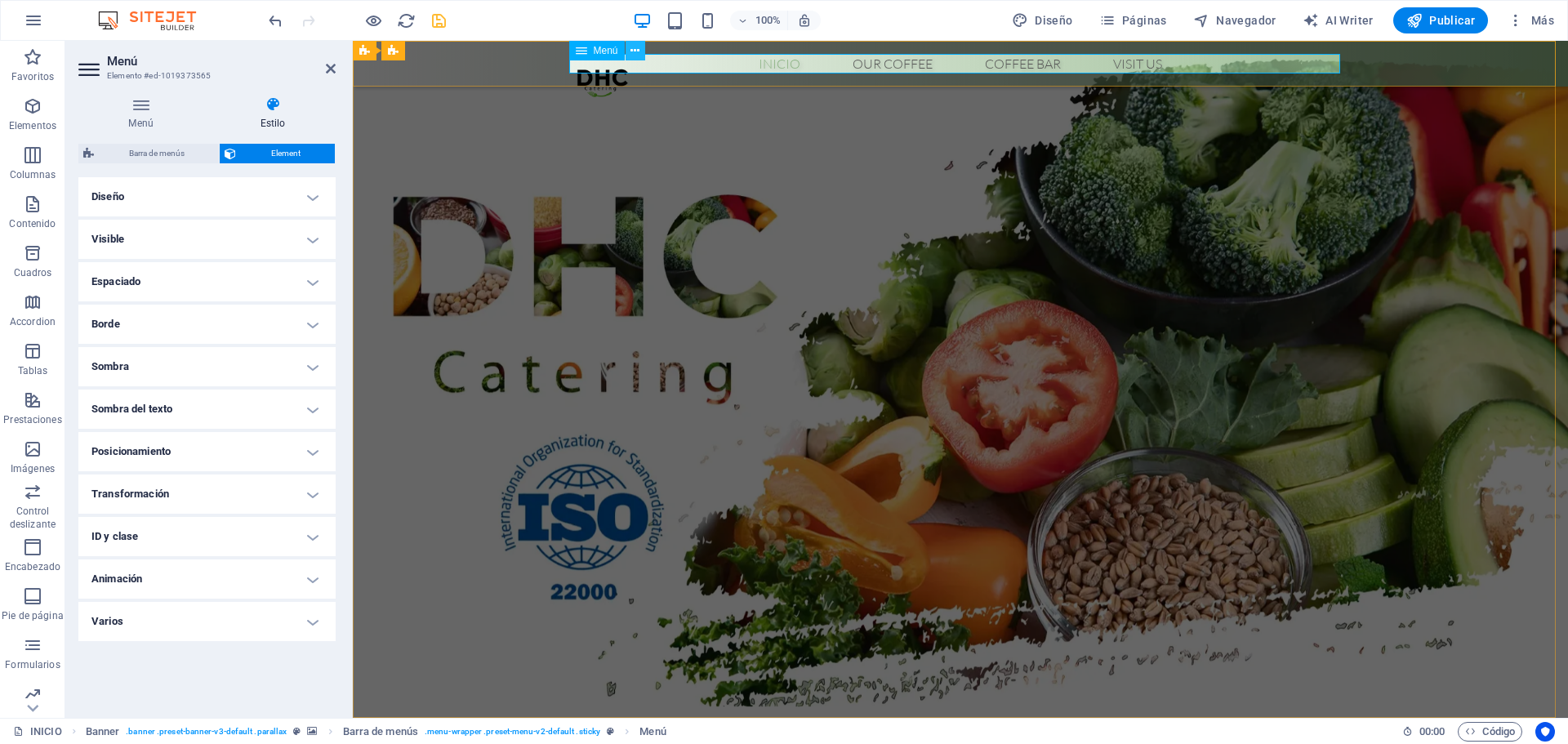
click at [639, 43] on icon at bounding box center [635, 51] width 9 height 17
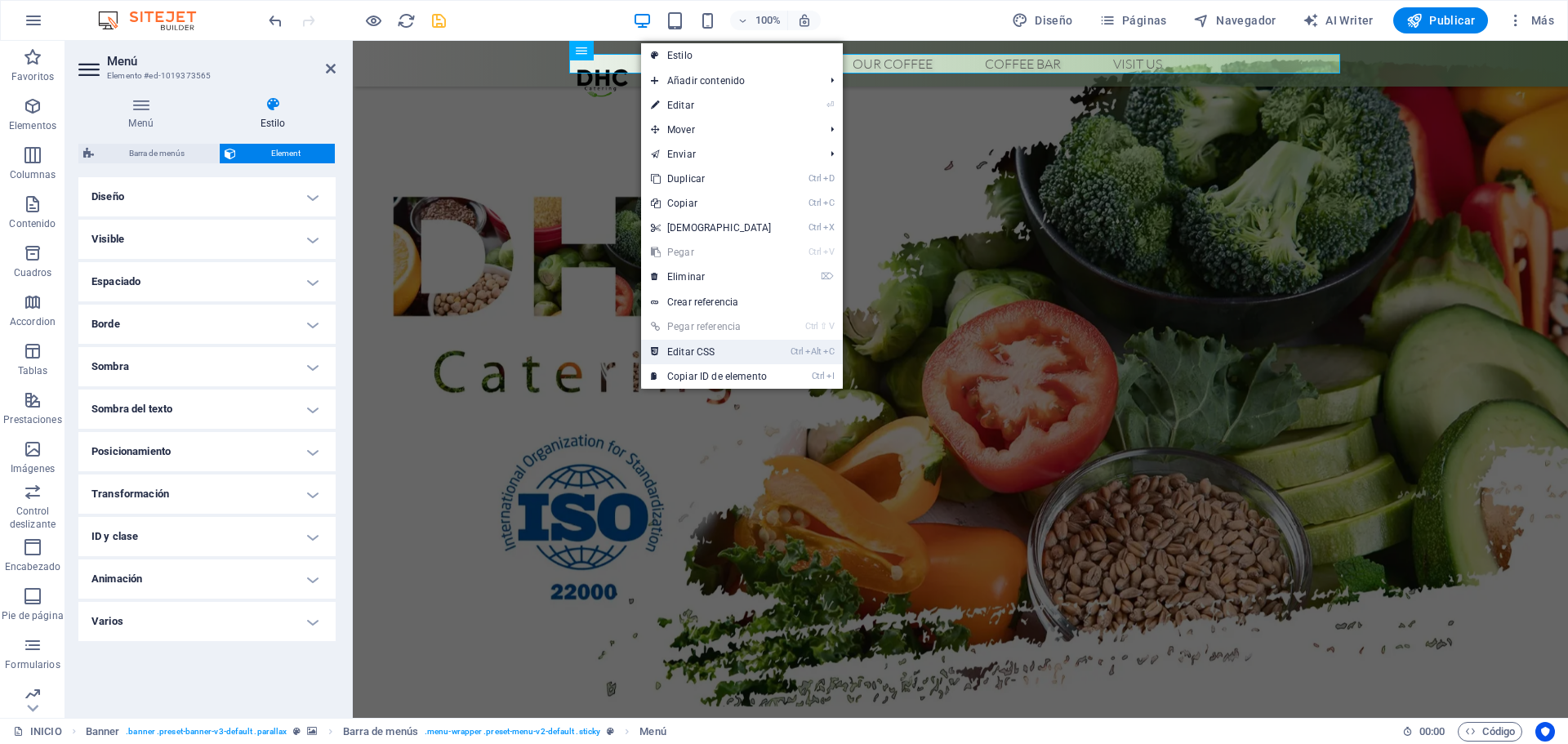
click at [674, 351] on link "Ctrl Alt C Editar CSS" at bounding box center [711, 352] width 140 height 25
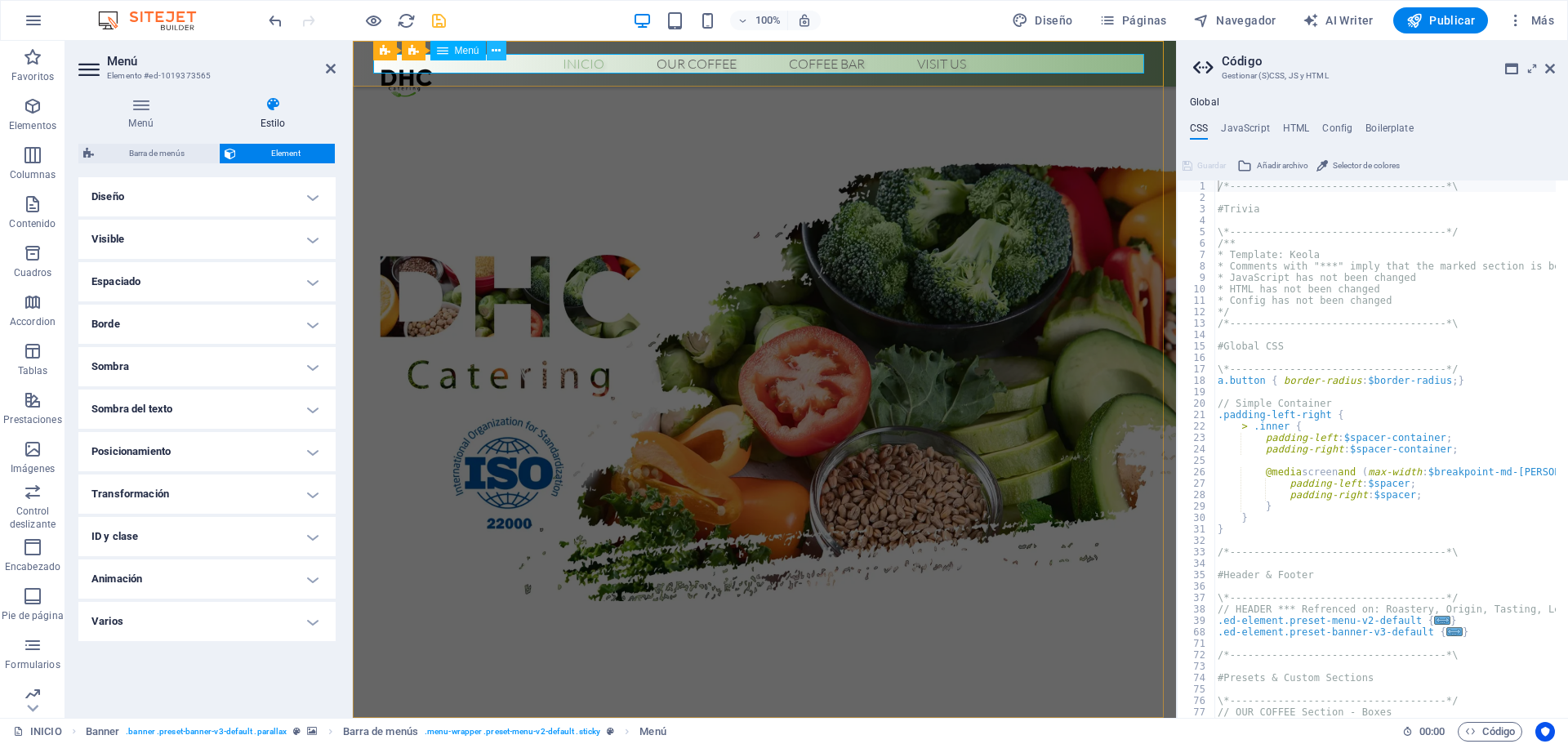
click at [494, 51] on icon at bounding box center [496, 51] width 9 height 17
click at [954, 62] on nav "Inicio Our Coffee Roastery Origin Tasting Coffee Bar Visit us" at bounding box center [765, 64] width 771 height 20
click at [587, 82] on div "Inicio Our Coffee Roastery Origin Tasting Coffee Bar Visit us Menu" at bounding box center [764, 64] width 823 height 46
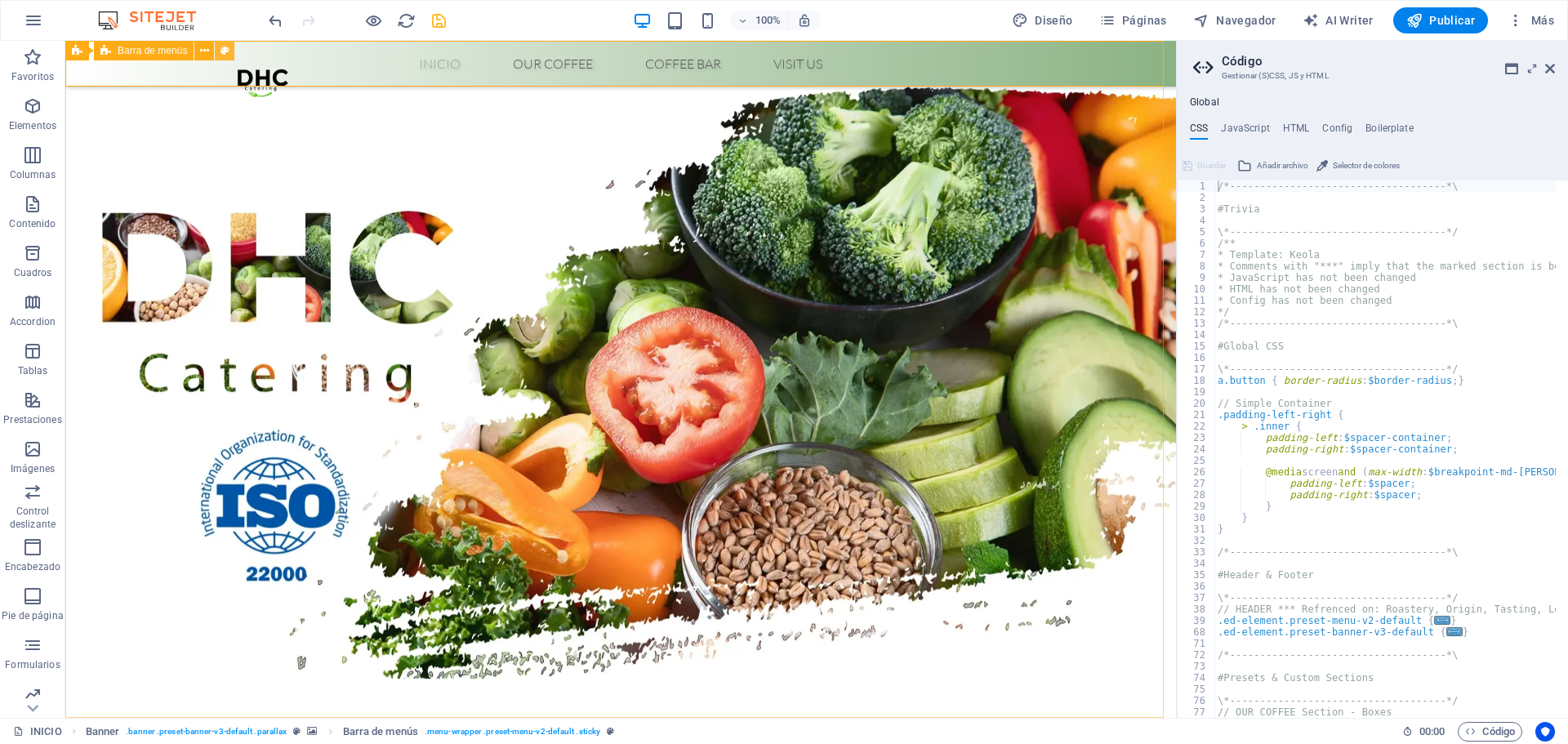
click at [225, 52] on icon at bounding box center [225, 51] width 9 height 17
select select "rem"
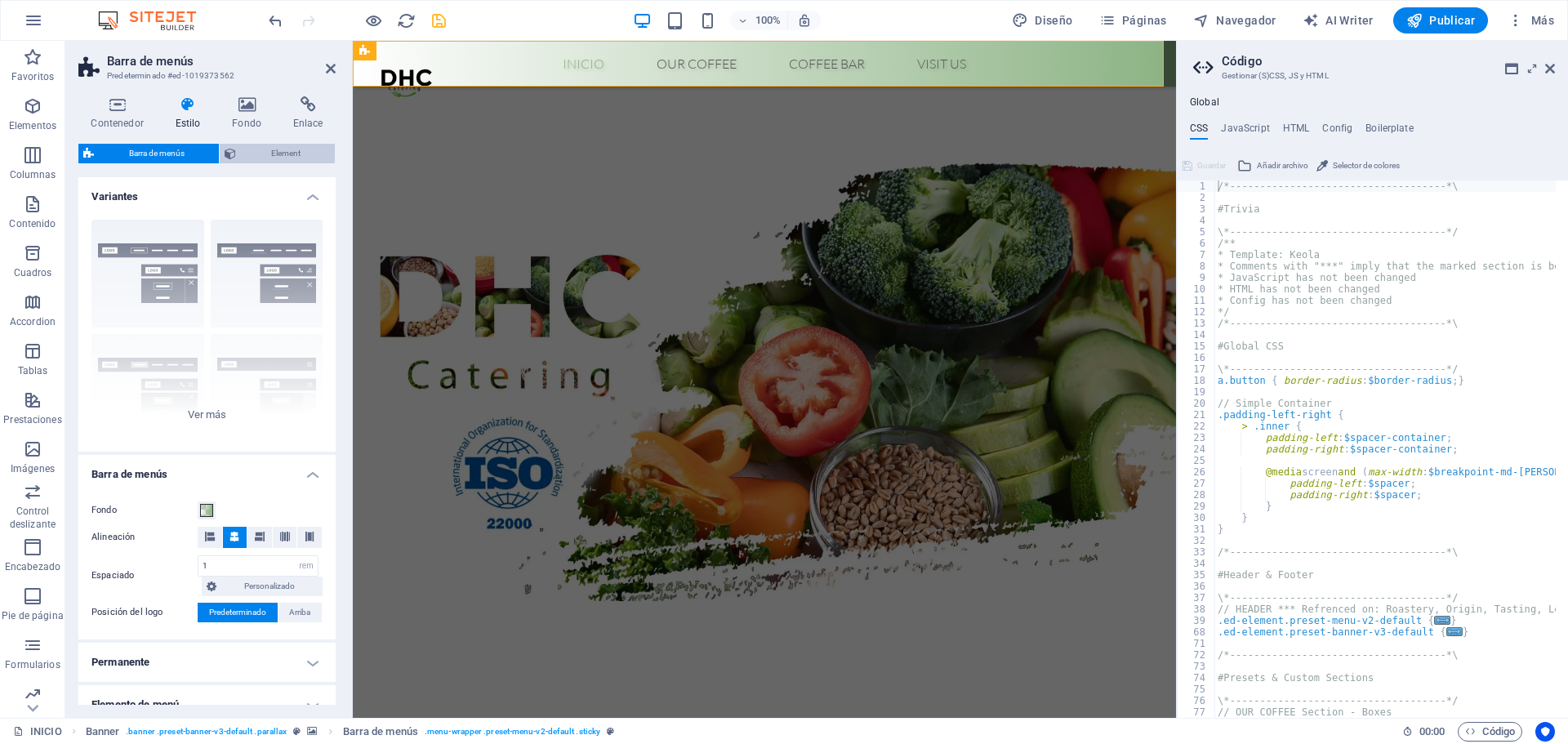
click at [283, 147] on span "Element" at bounding box center [286, 153] width 89 height 20
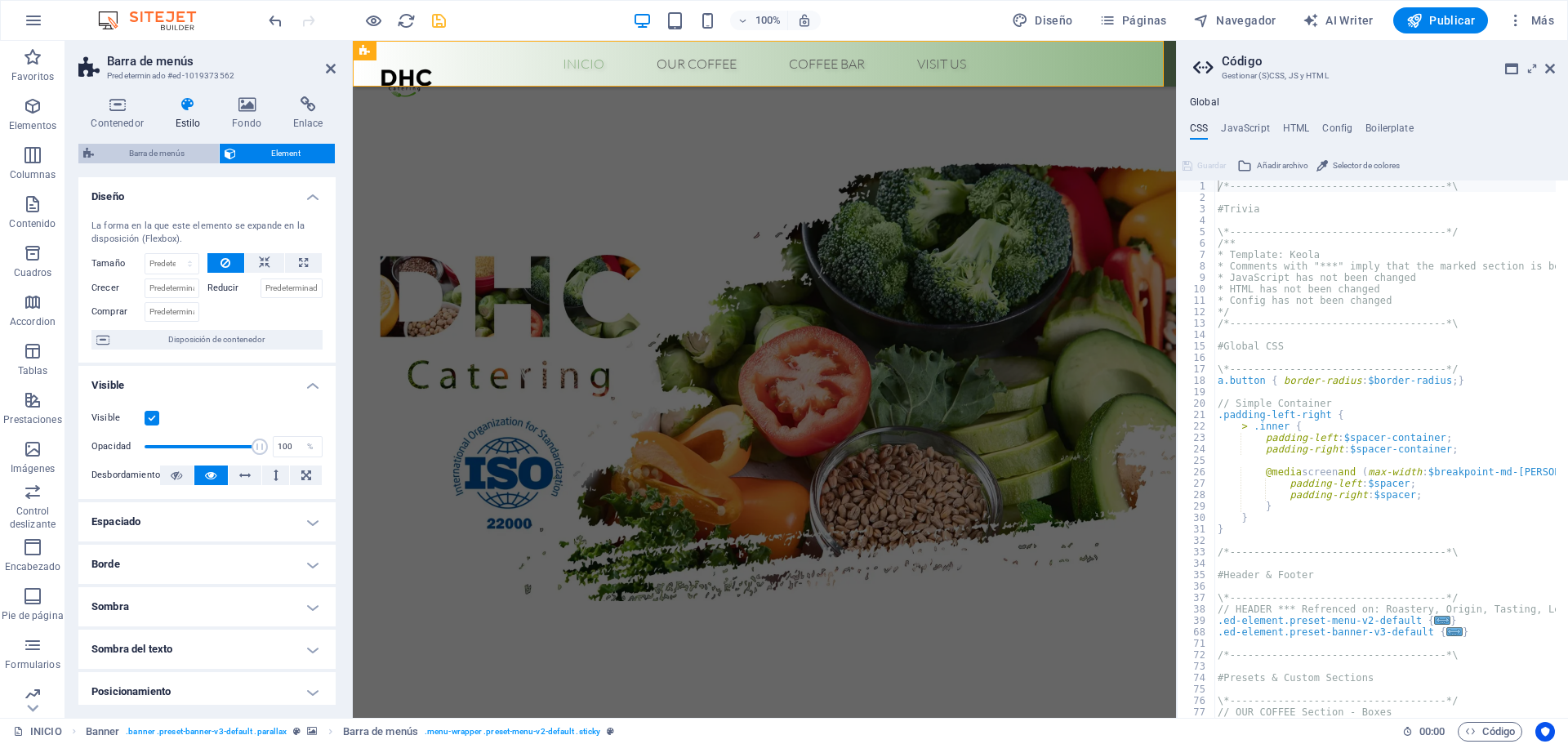
click at [202, 153] on span "Barra de menús" at bounding box center [156, 153] width 115 height 20
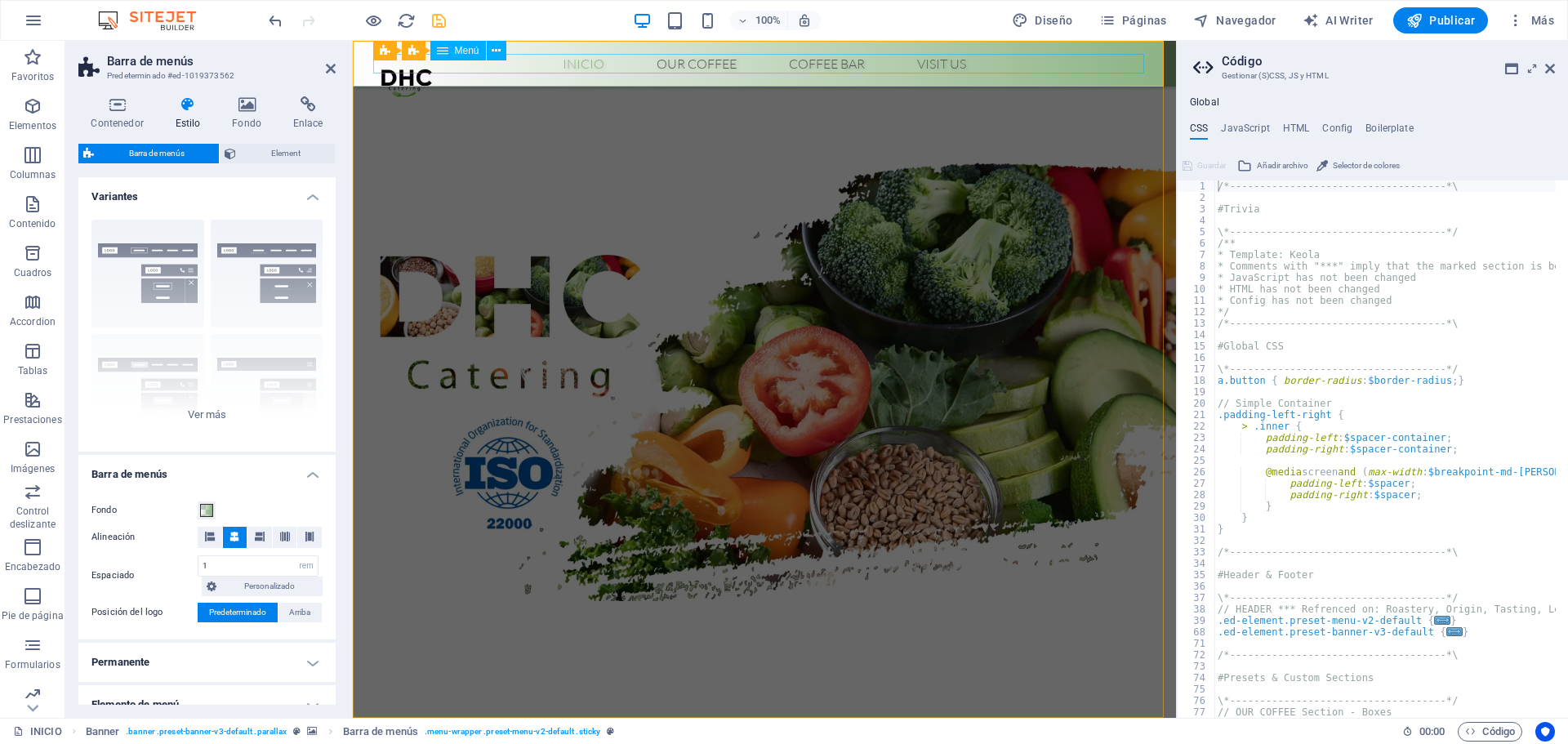
click at [683, 62] on nav "Inicio Our Coffee Roastery Origin Tasting Coffee Bar Visit us" at bounding box center [765, 64] width 771 height 20
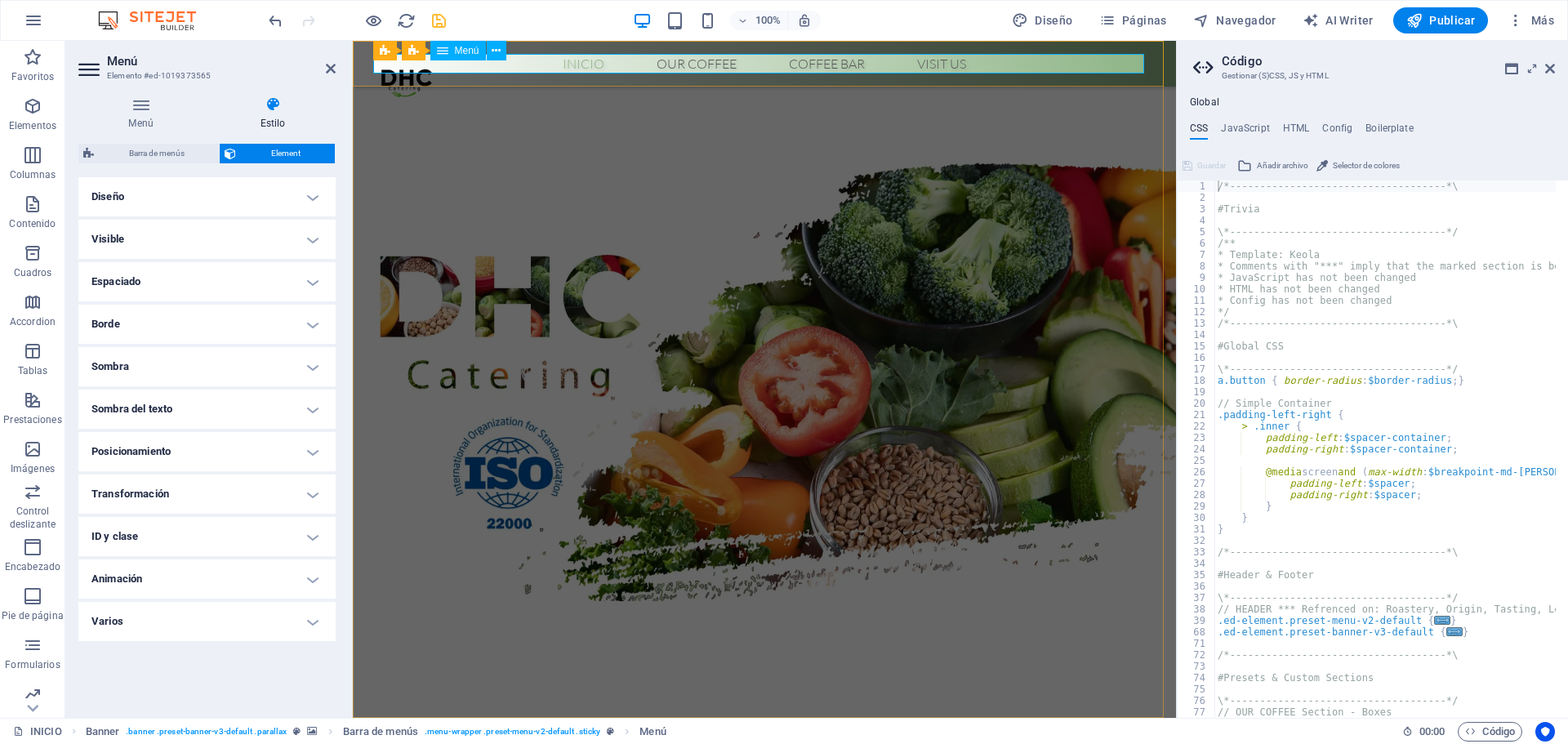
click at [792, 62] on nav "Inicio Our Coffee Roastery Origin Tasting Coffee Bar Visit us" at bounding box center [765, 64] width 771 height 20
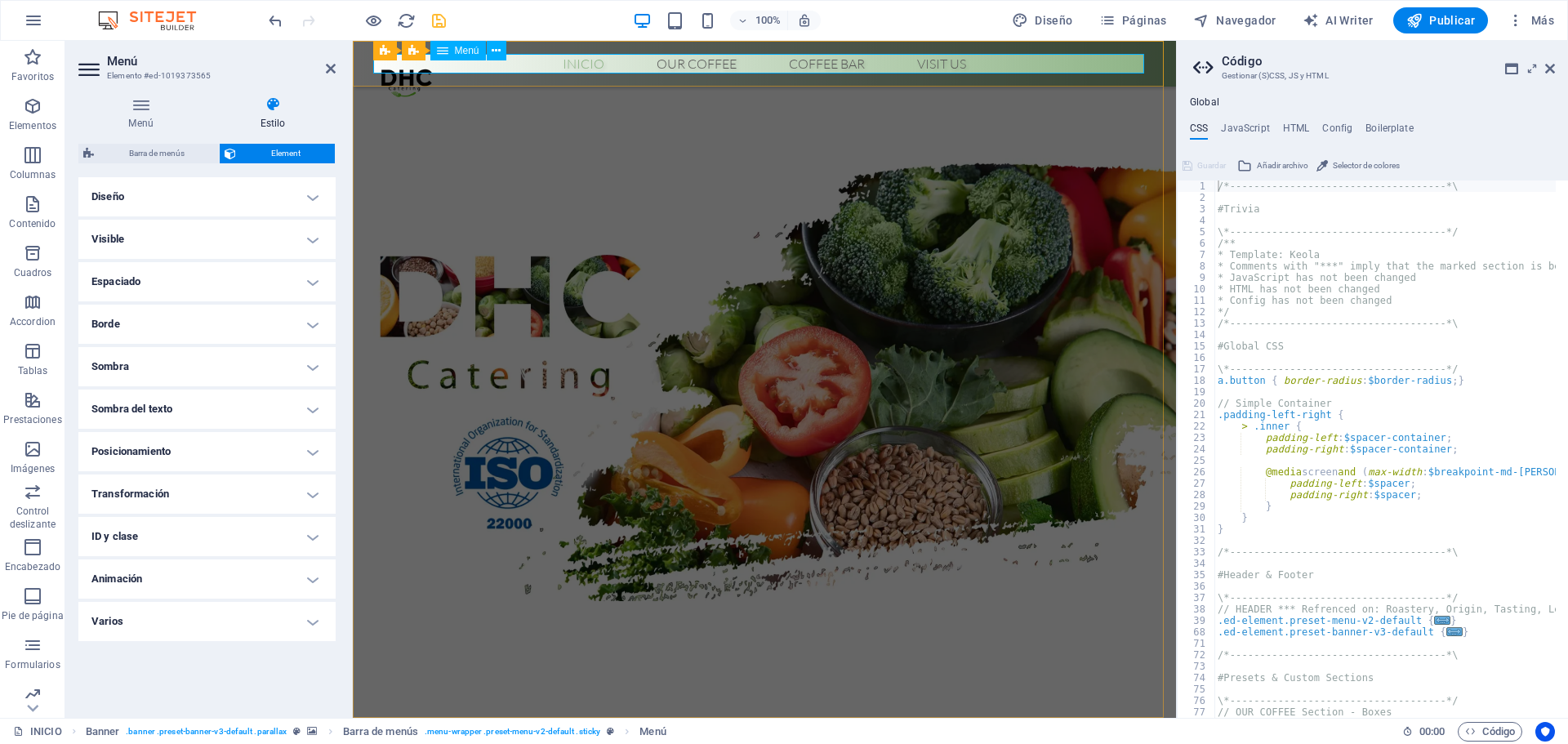
click at [792, 62] on nav "Inicio Our Coffee Roastery Origin Tasting Coffee Bar Visit us" at bounding box center [765, 64] width 771 height 20
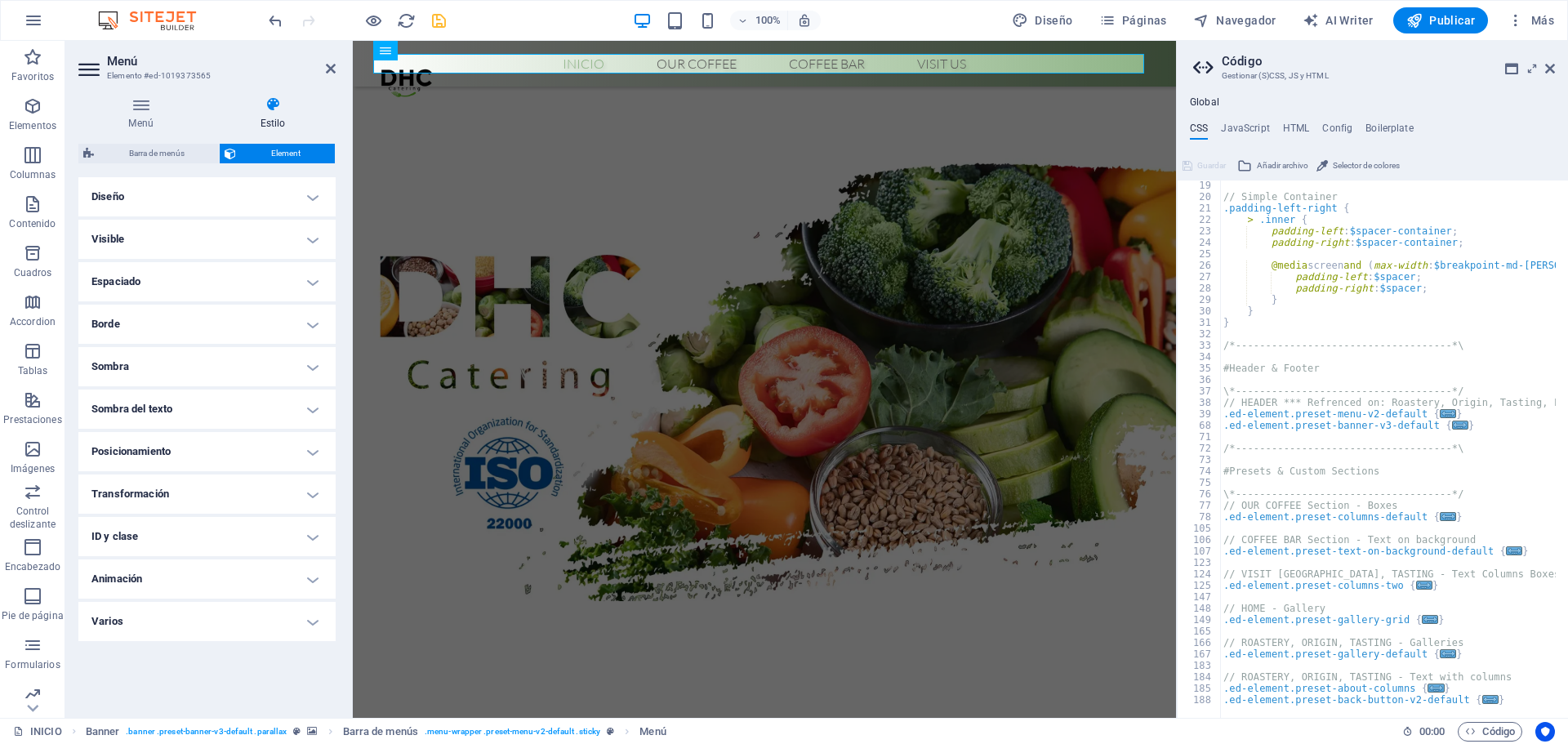
scroll to position [157, 0]
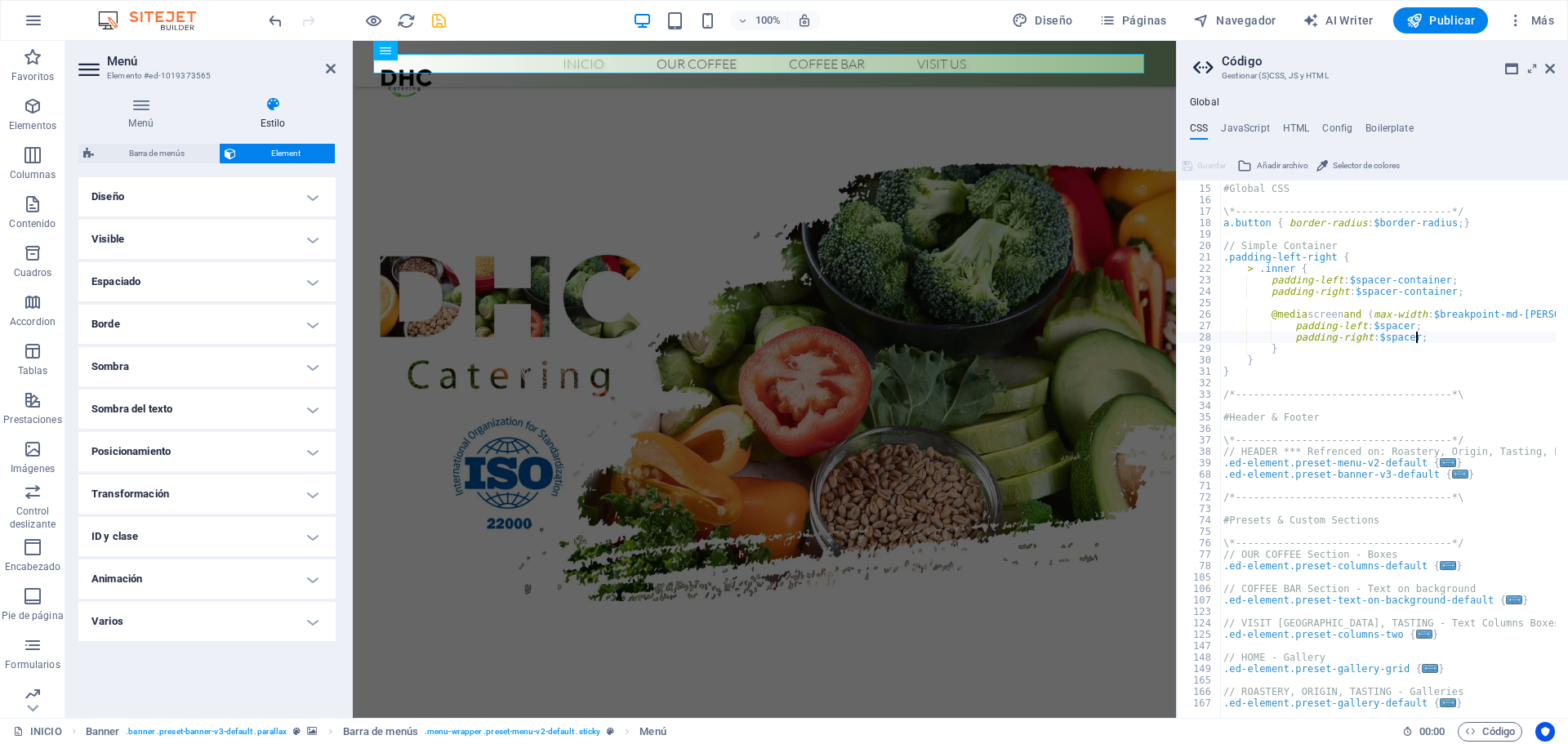
click at [1414, 341] on div "#Global CSS \*------------------------------------*/ a.button { border-radius :…" at bounding box center [1465, 445] width 491 height 548
click at [1355, 311] on div "#Global CSS \*------------------------------------*/ a.button { border-radius :…" at bounding box center [1465, 445] width 491 height 548
type textarea "@media screen and (max-width: $breakpoint-md-max) {"
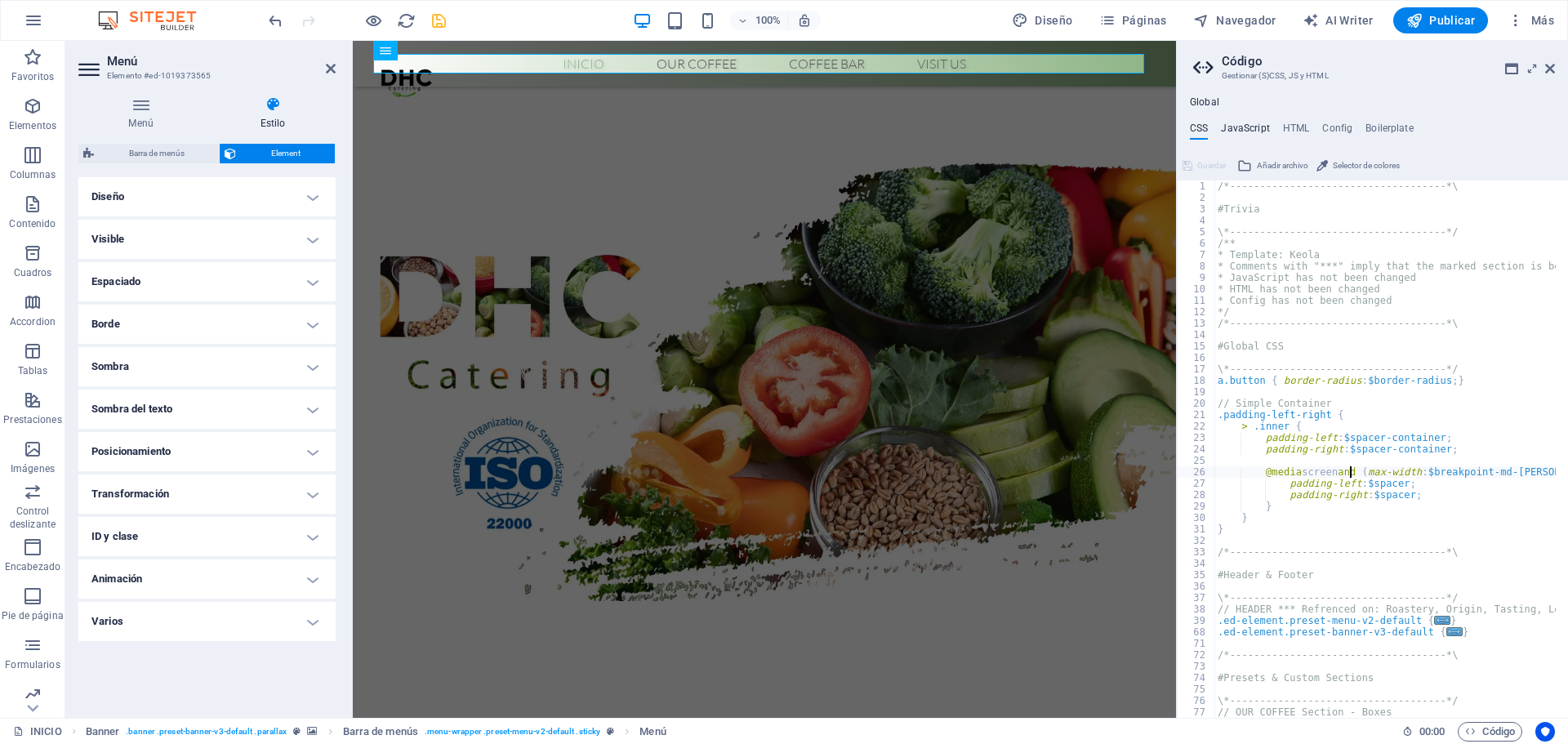
click at [1243, 130] on h4 "JavaScript" at bounding box center [1245, 131] width 48 height 18
type textarea "/* JS for preset "Menu V2" */"
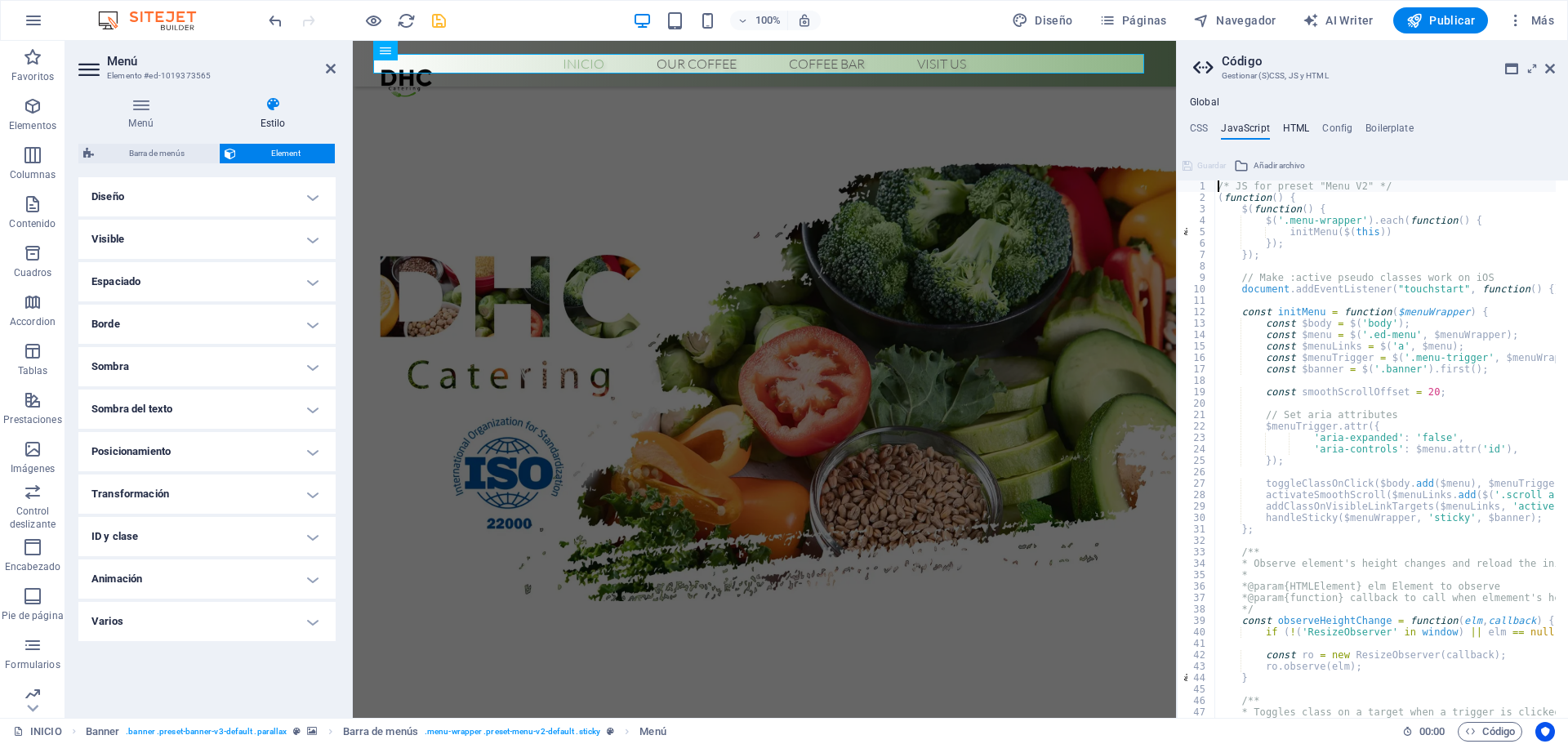
click at [1292, 126] on h4 "HTML" at bounding box center [1296, 131] width 27 height 18
type textarea "<a href="#main-content" class="wv-link-content button">Skip to main content</a>"
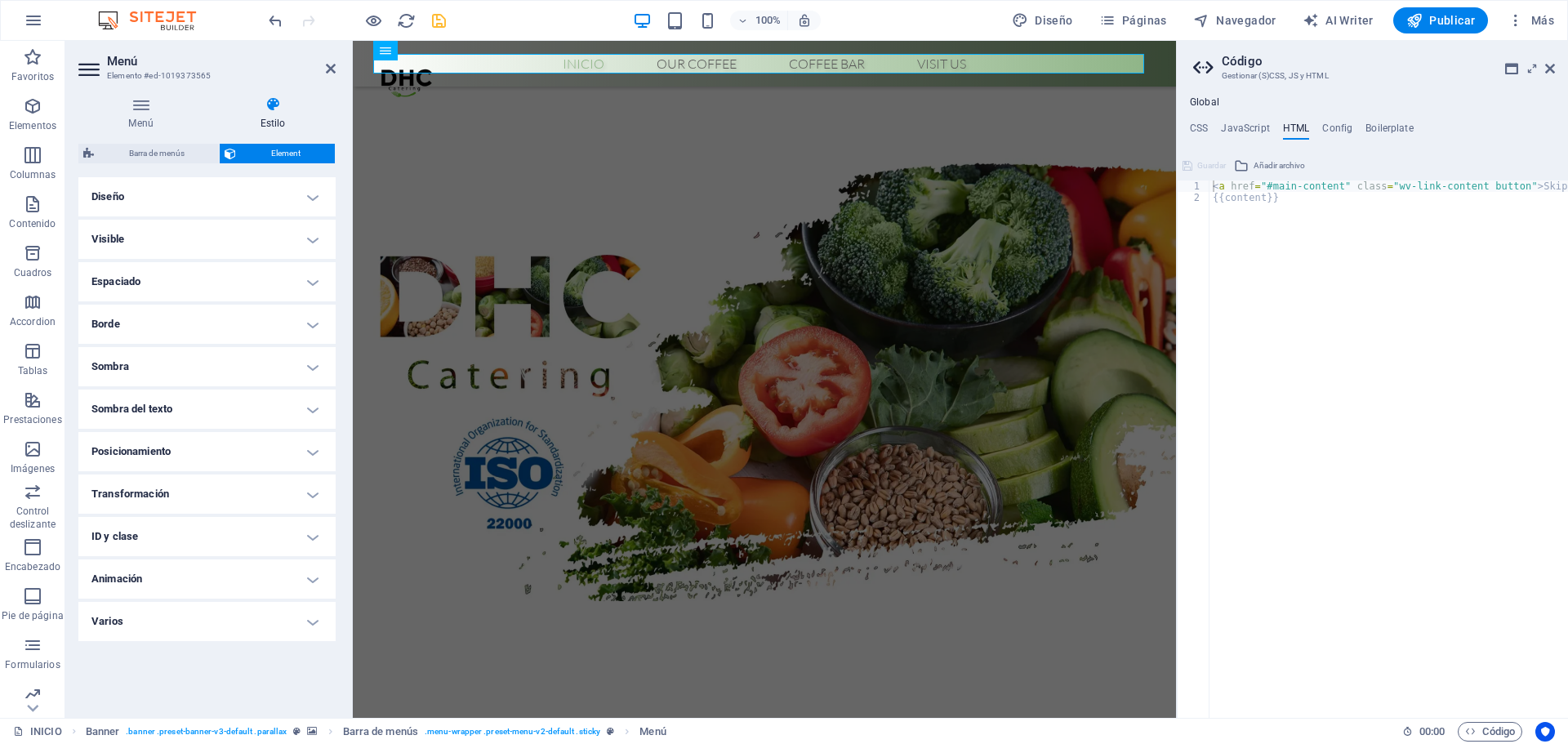
click at [1320, 121] on div "Global CSS JavaScript HTML Config Boilerplate @media screen and (max-width: $br…" at bounding box center [1372, 407] width 391 height 622
click at [1339, 126] on h4 "Config" at bounding box center [1337, 131] width 30 height 18
type textarea "$color-background: #fff;"
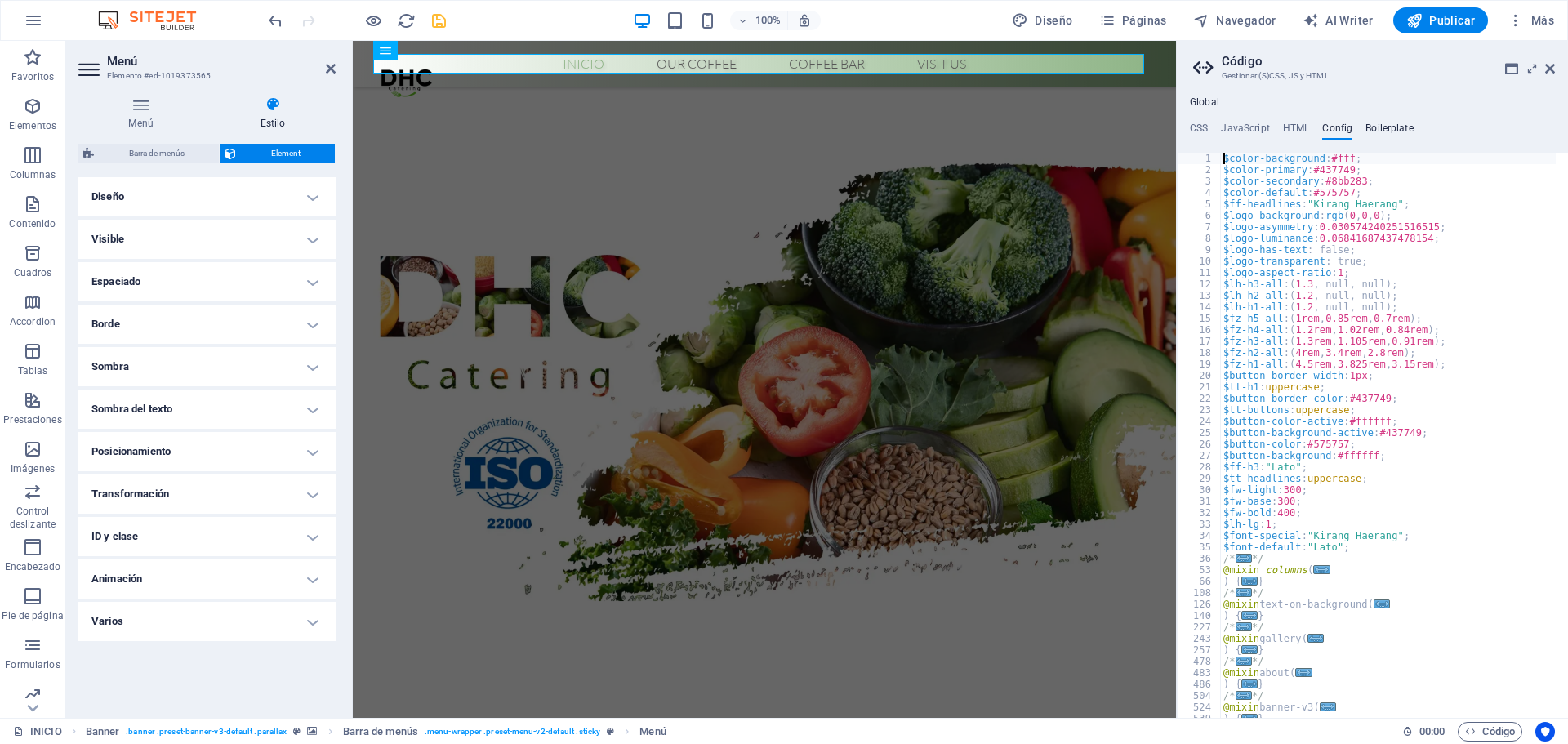
click at [1394, 127] on h4 "Boilerplate" at bounding box center [1389, 131] width 48 height 18
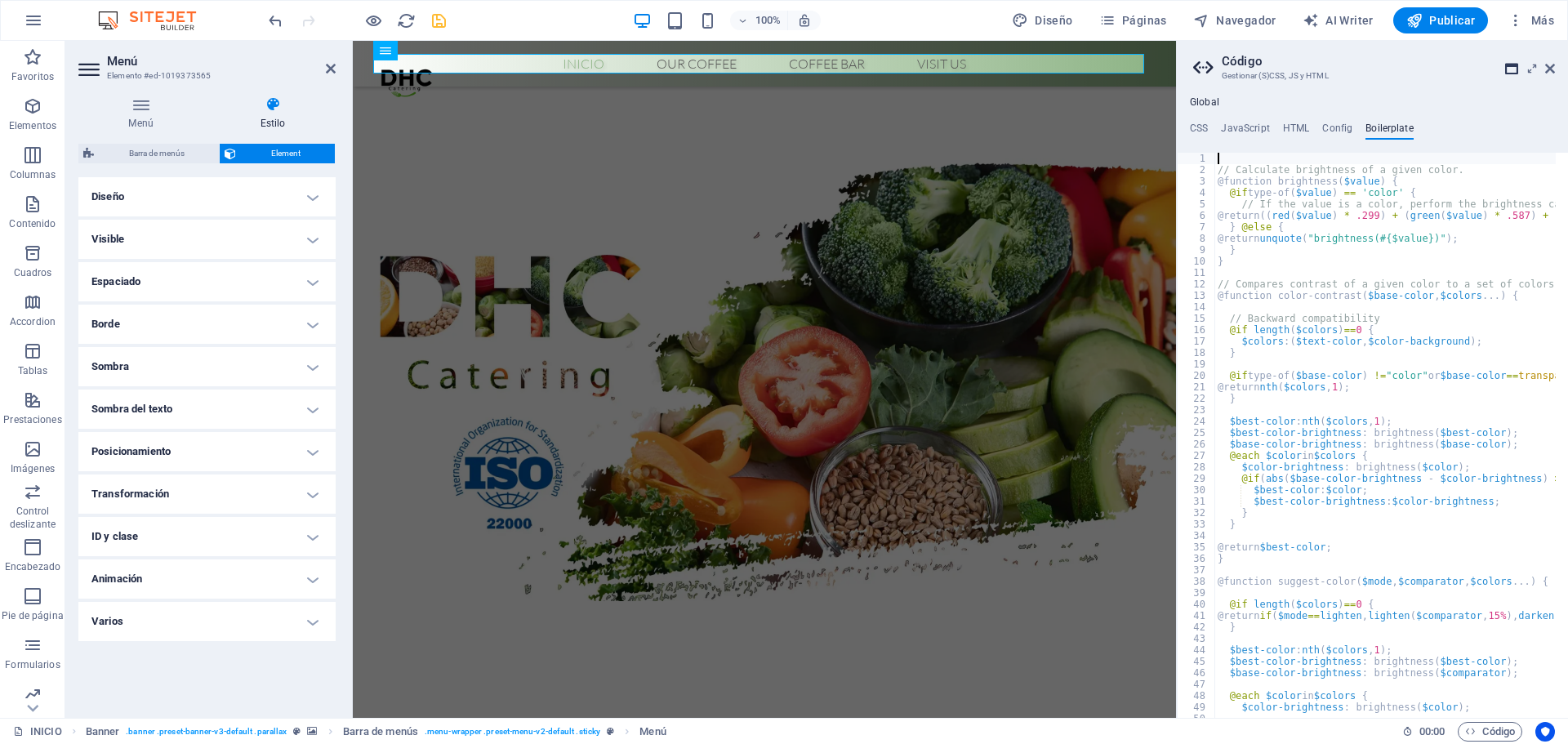
click at [1514, 73] on icon at bounding box center [1512, 69] width 13 height 13
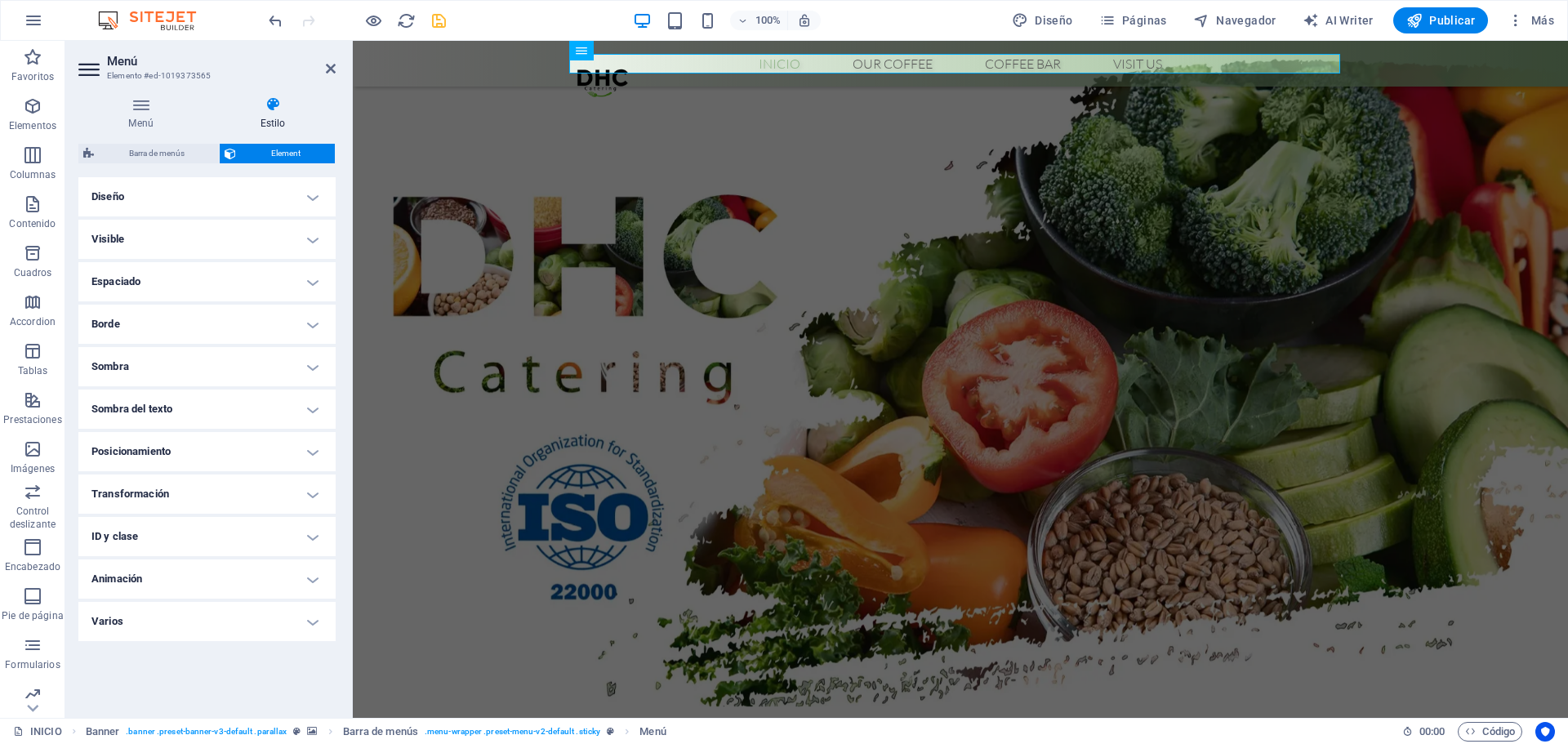
click at [162, 141] on div "Menú Estilo Menú Automático Personalizado Crear elementos de menú personalizado…" at bounding box center [208, 400] width 258 height 609
click at [87, 68] on icon at bounding box center [91, 70] width 25 height 26
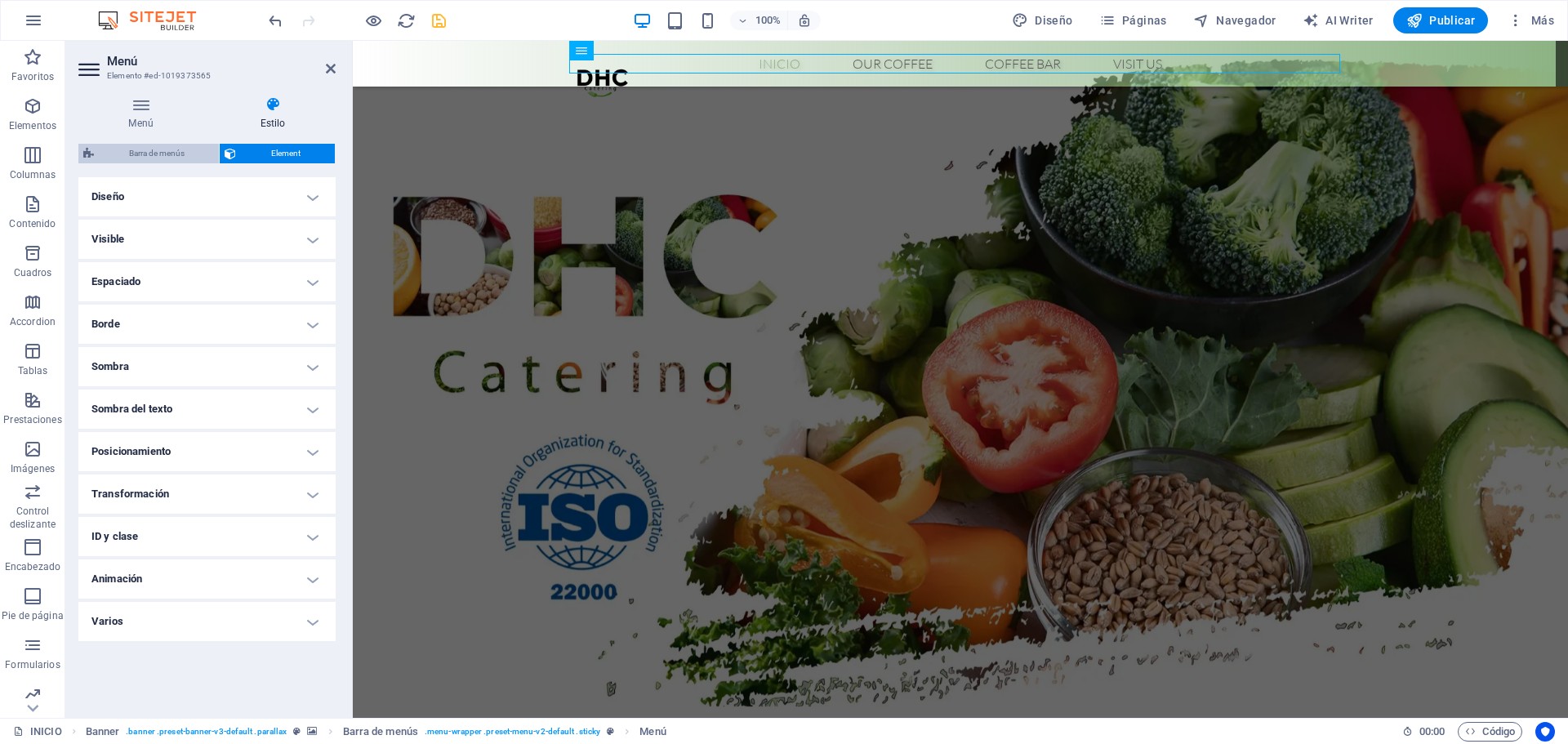
click at [139, 145] on span "Barra de menús" at bounding box center [156, 153] width 115 height 20
select select "rem"
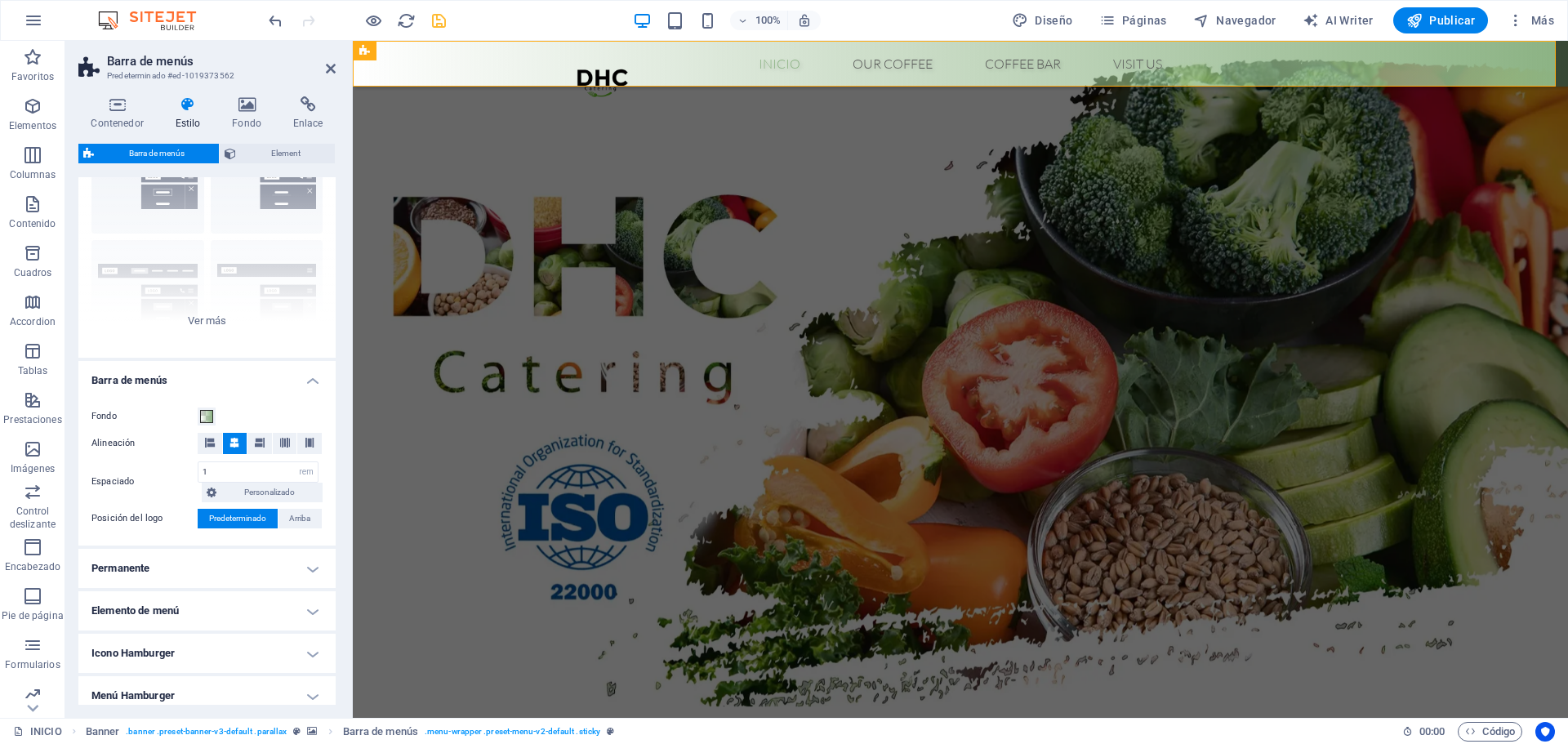
scroll to position [212, 0]
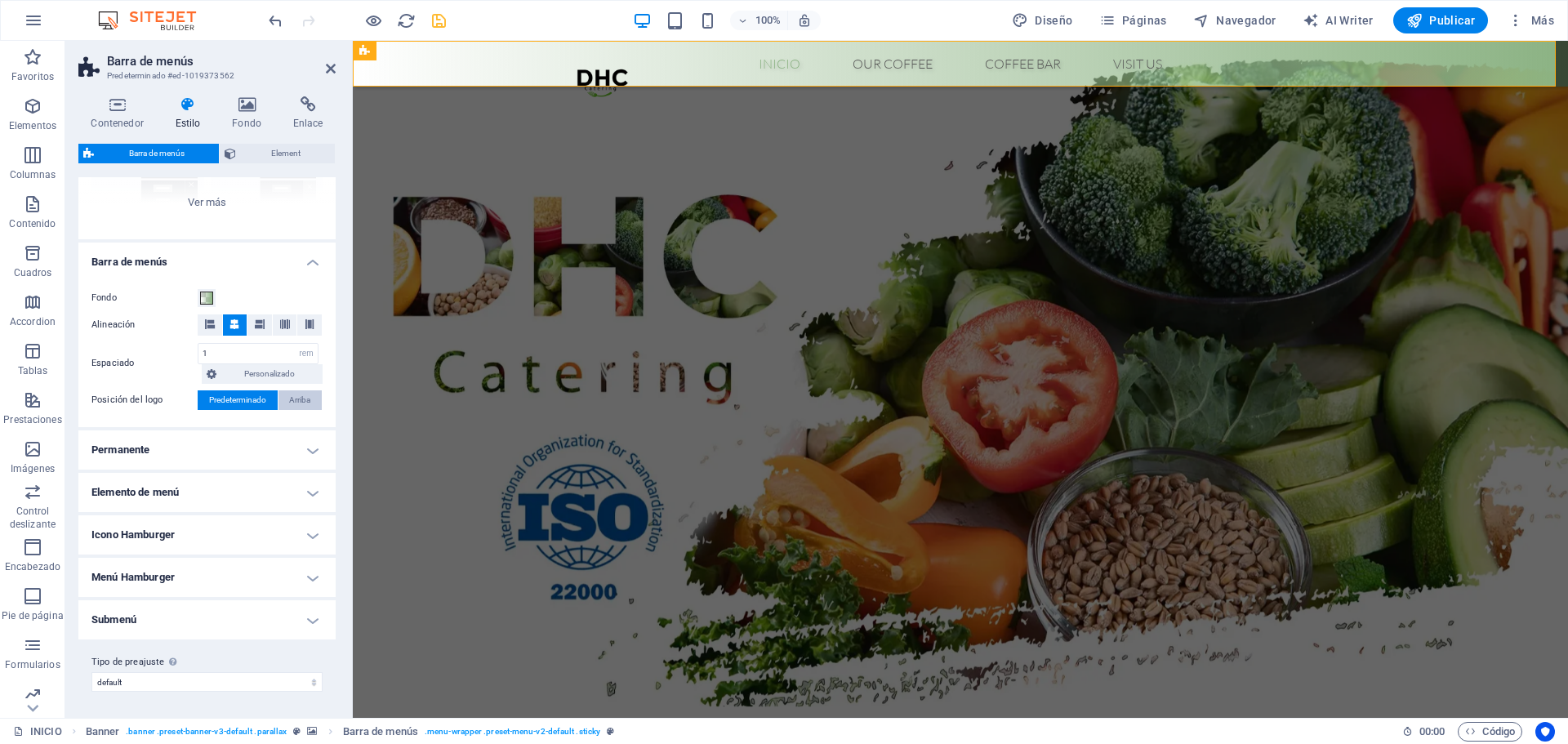
click at [302, 394] on span "Arriba" at bounding box center [299, 400] width 21 height 20
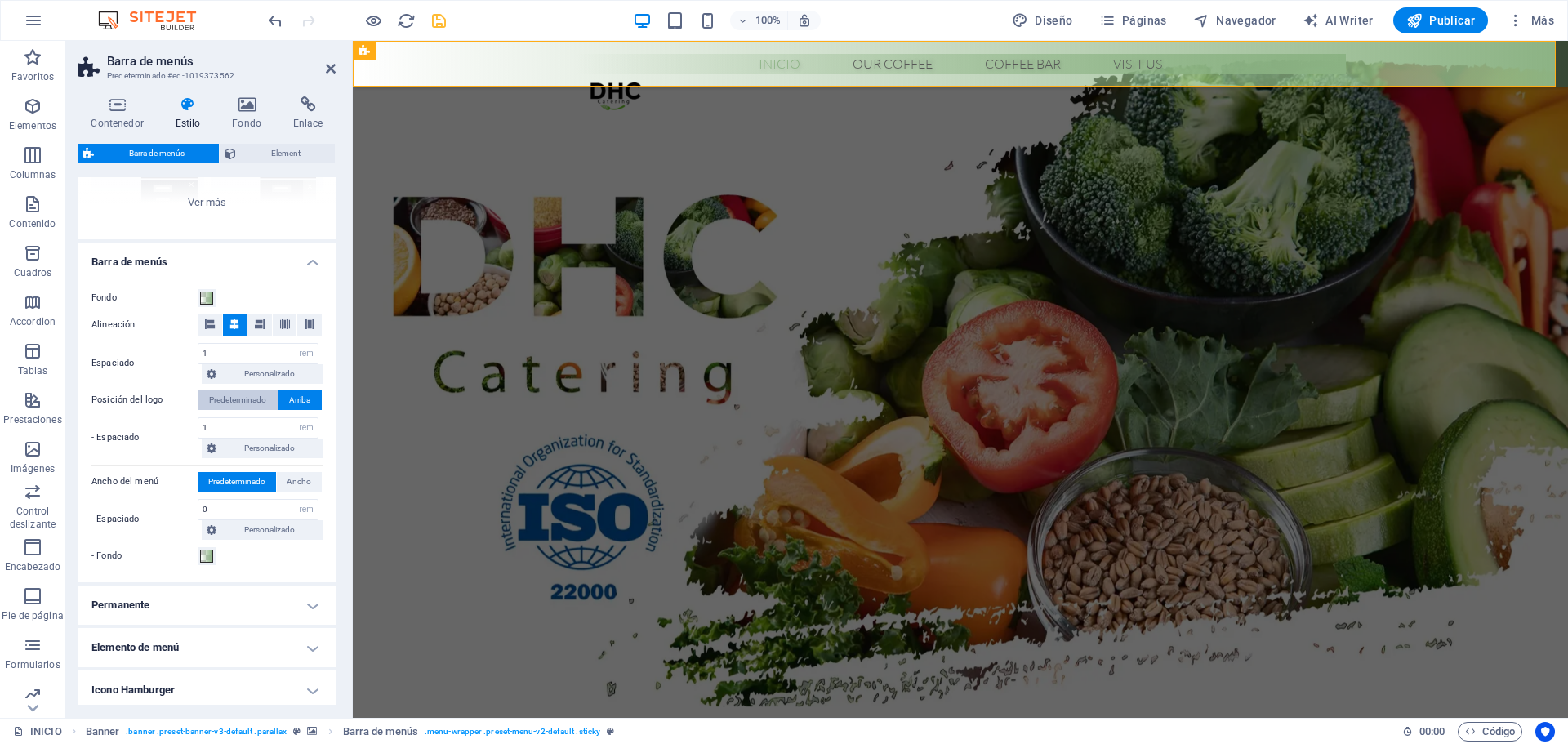
click at [241, 402] on span "Predeterminado" at bounding box center [238, 400] width 57 height 20
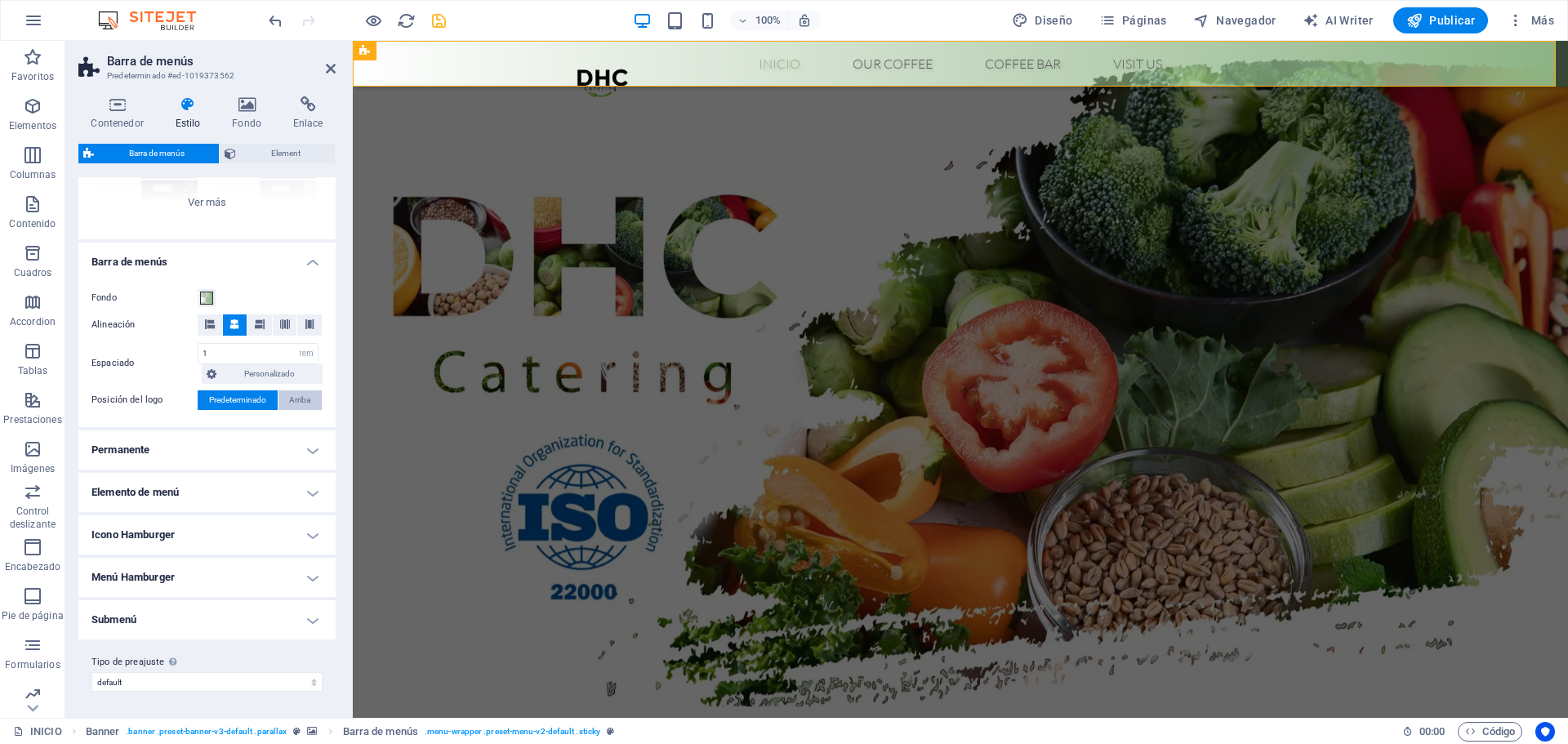
click at [298, 402] on span "Arriba" at bounding box center [299, 400] width 21 height 20
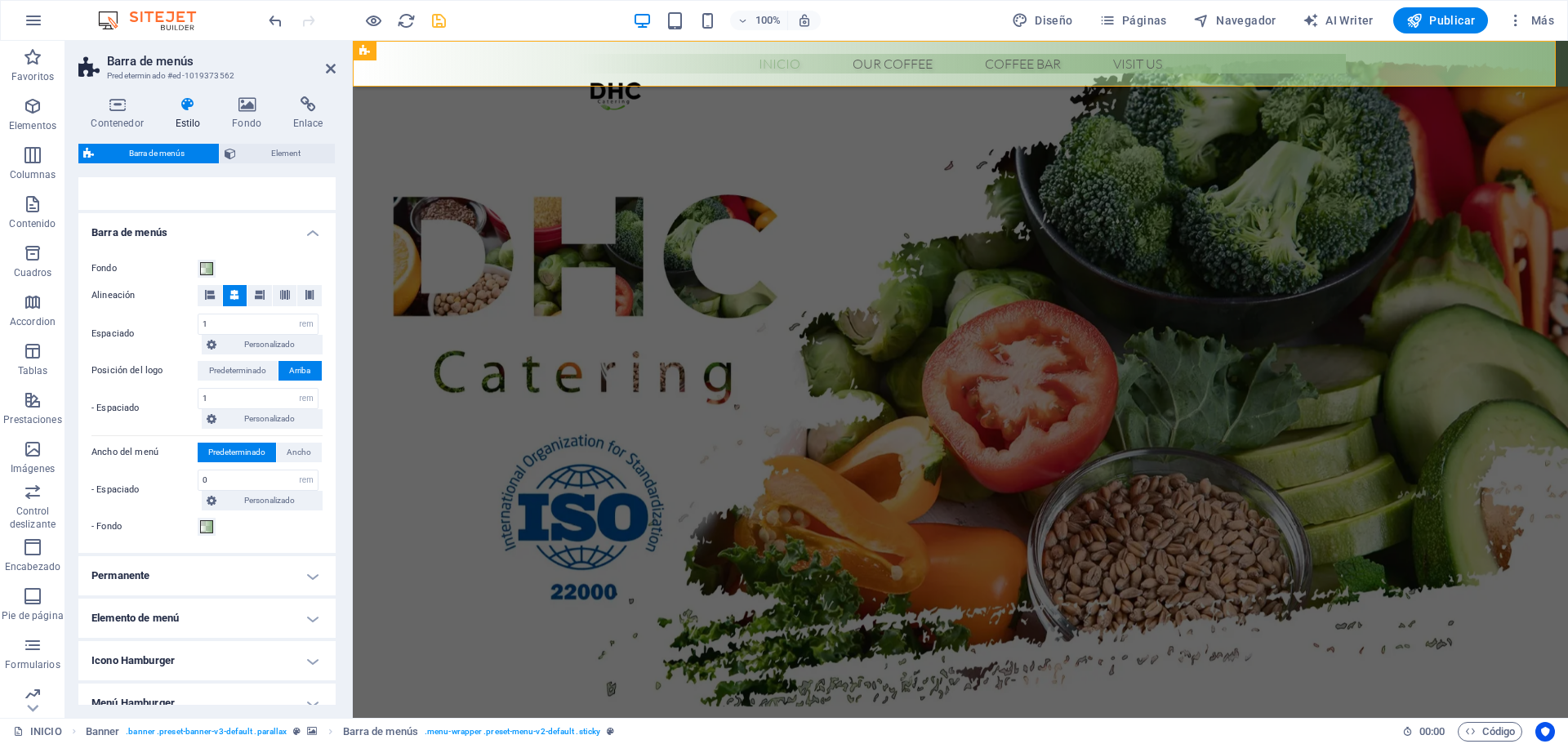
scroll to position [204, 0]
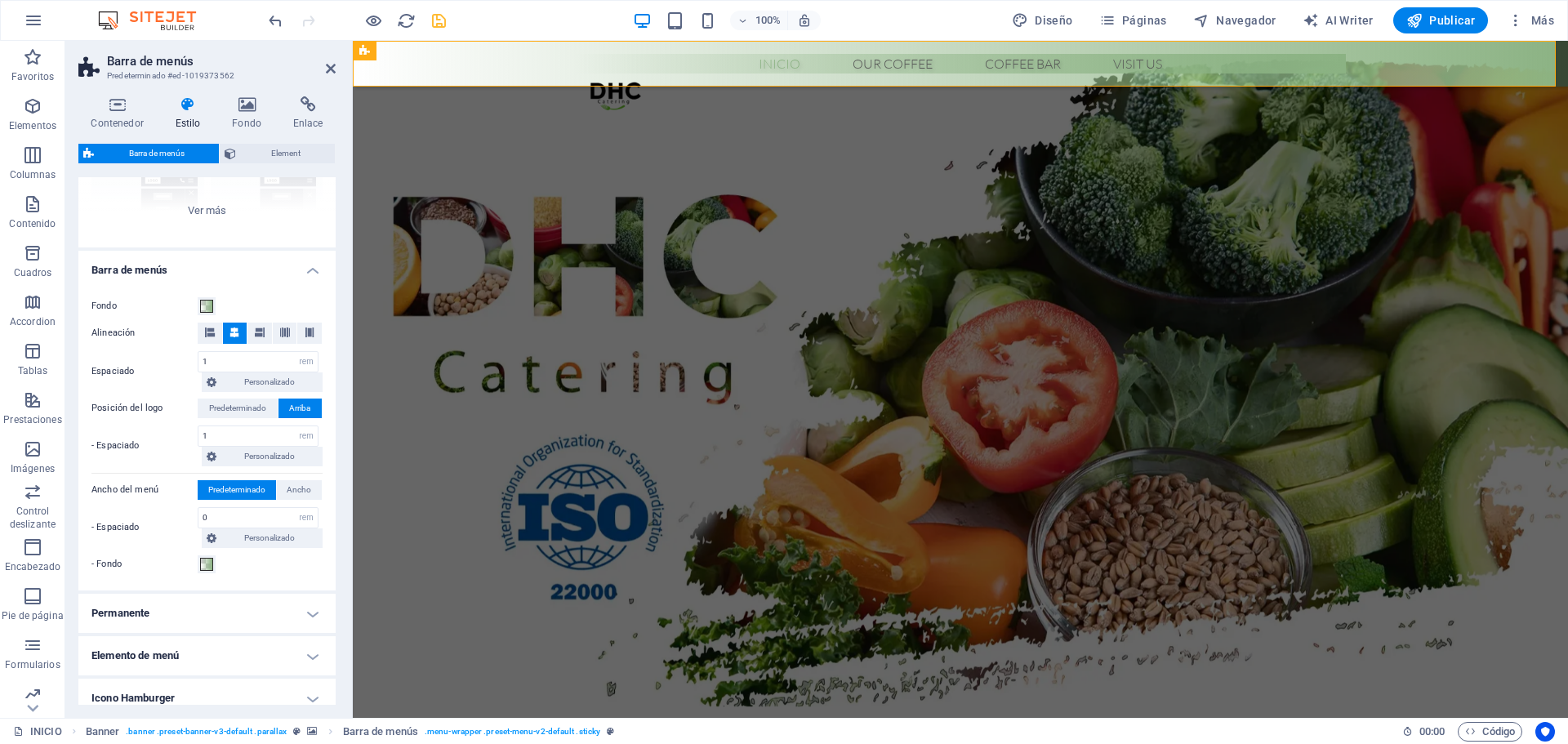
click at [220, 272] on h4 "Barra de menús" at bounding box center [208, 266] width 258 height 30
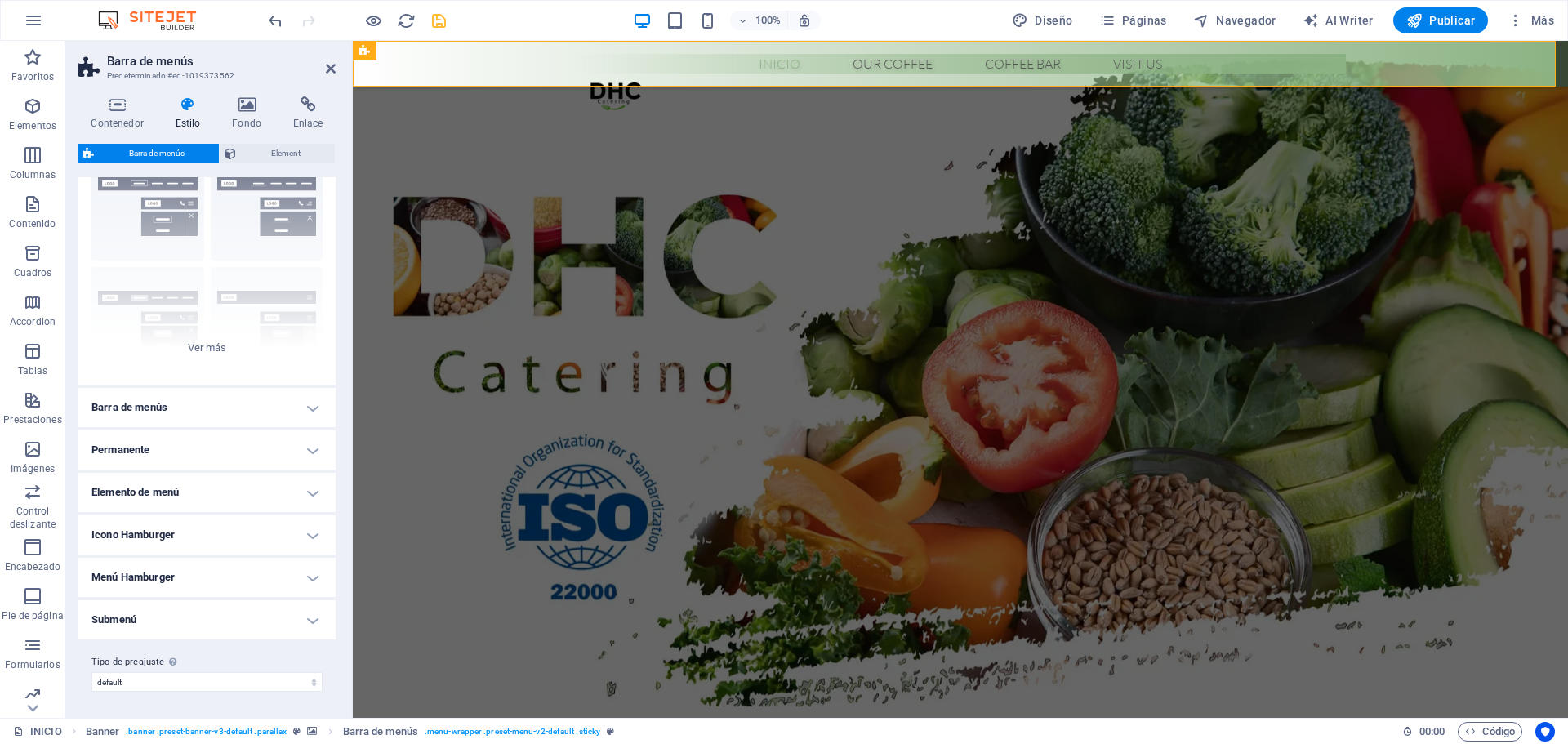
scroll to position [67, 0]
click at [240, 572] on h4 "Menú Hamburger" at bounding box center [208, 577] width 258 height 39
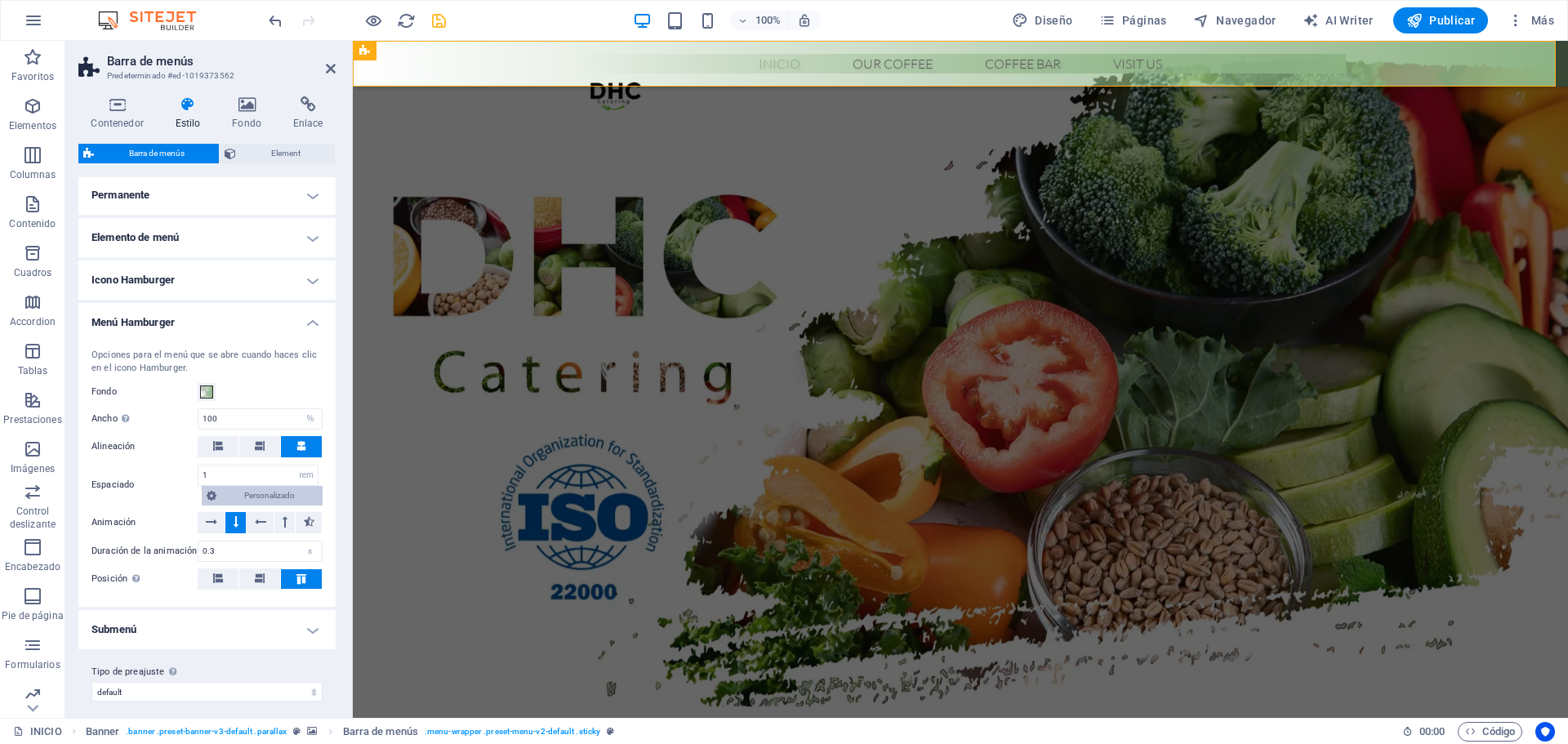
scroll to position [331, 0]
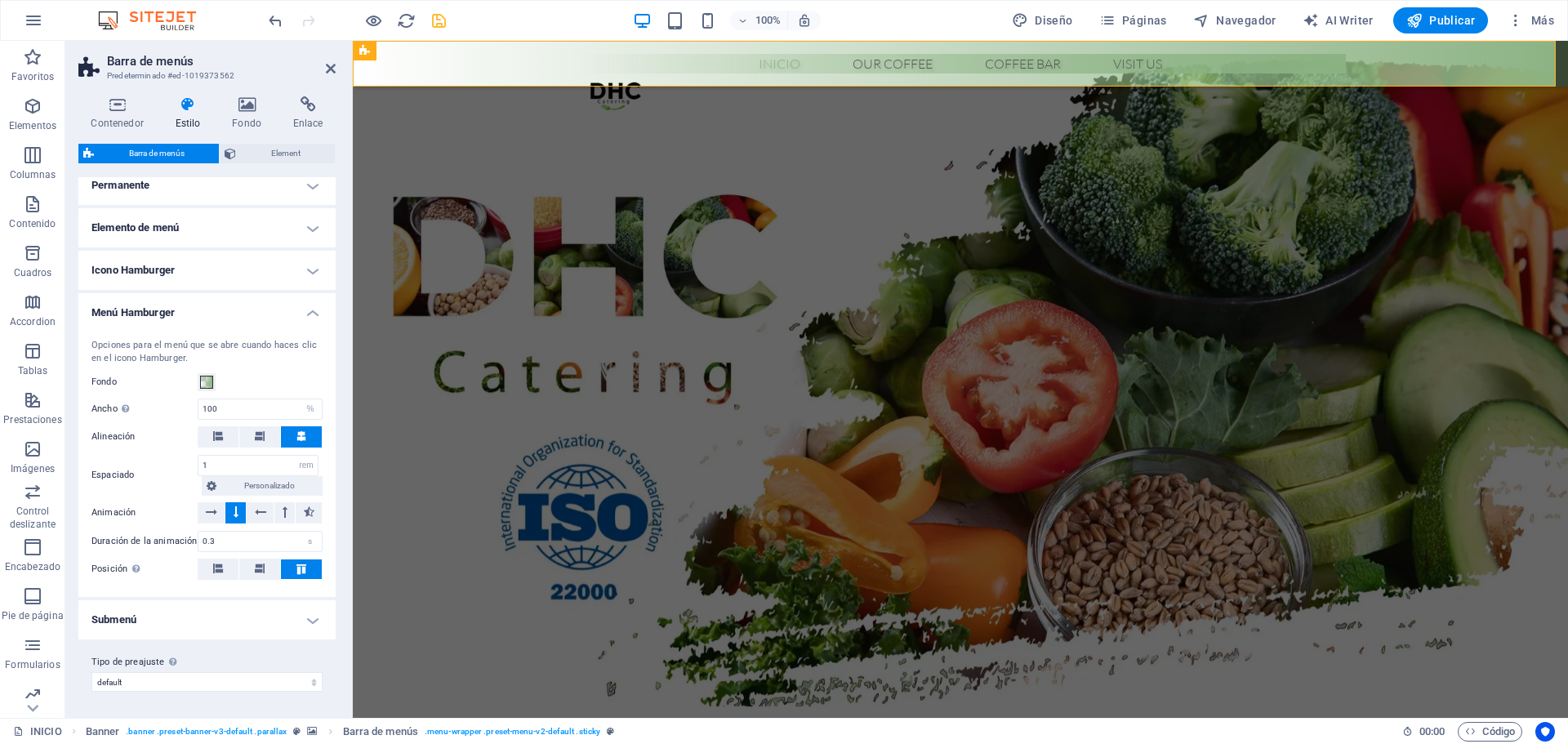
click at [181, 310] on h4 "Menú Hamburger" at bounding box center [208, 308] width 258 height 30
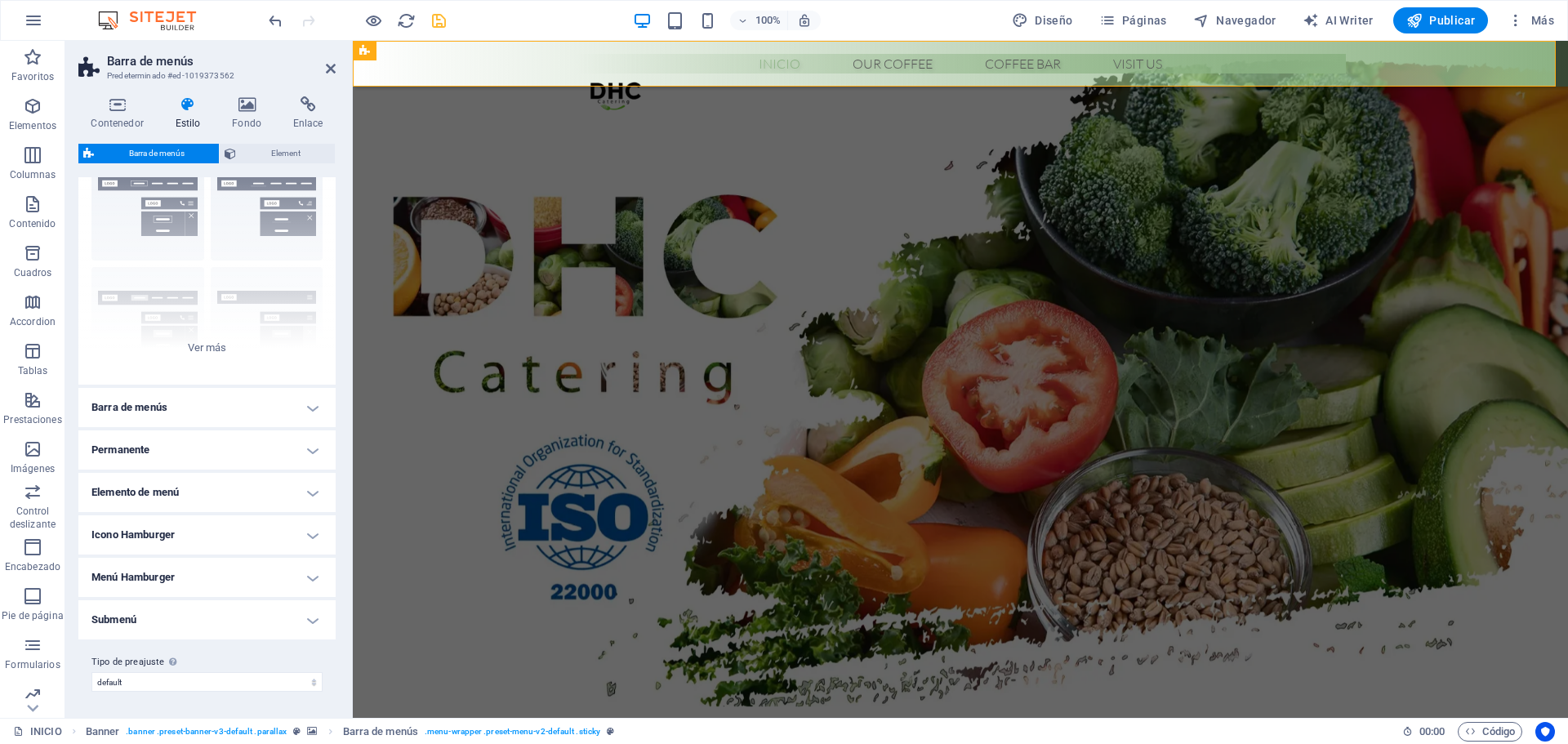
click at [205, 532] on h4 "Icono Hamburger" at bounding box center [208, 535] width 258 height 39
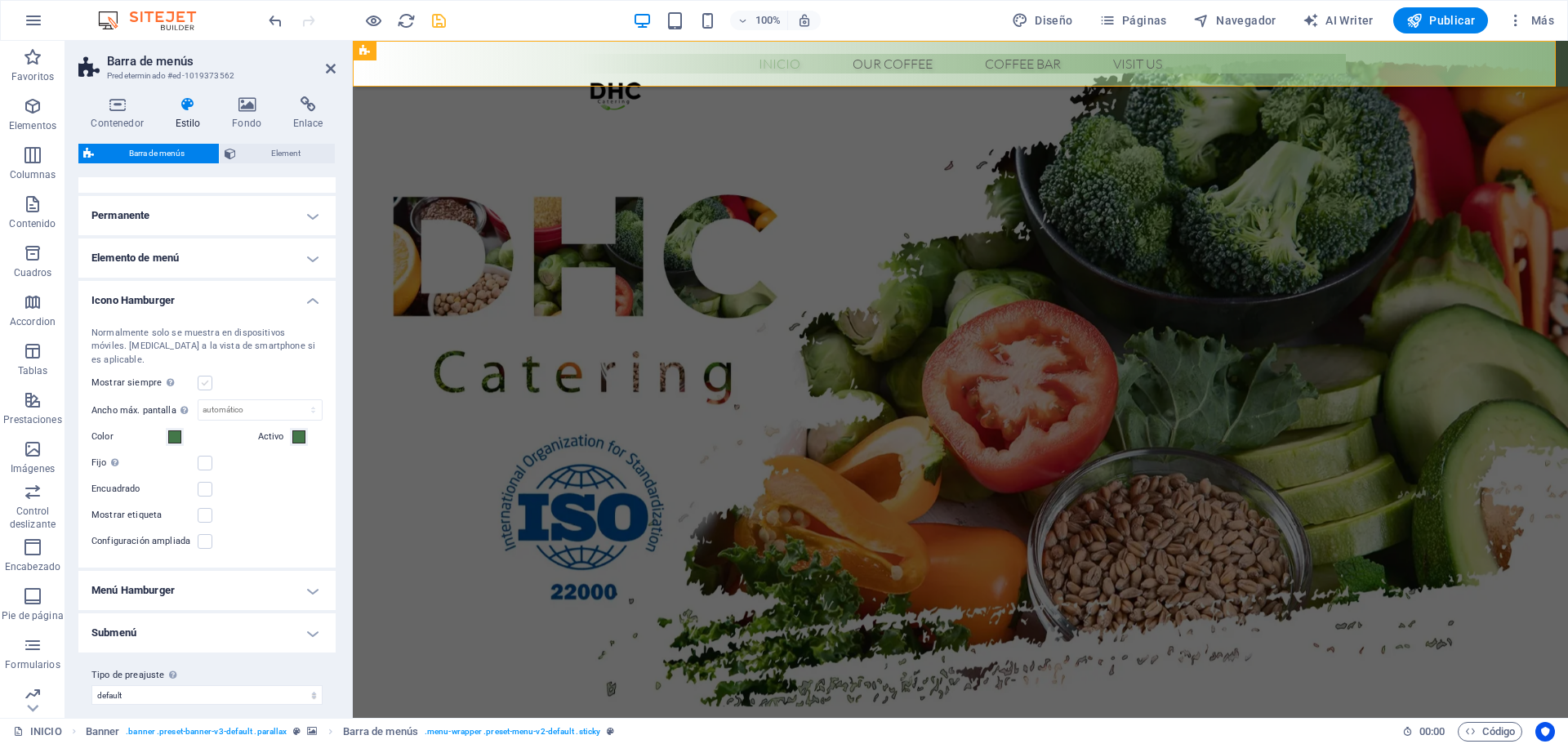
click at [203, 376] on label at bounding box center [205, 383] width 15 height 15
click at [0, 0] on input "Mostrar siempre Muestra el desencadenador para todas las ventanillas." at bounding box center [0, 0] width 0 height 0
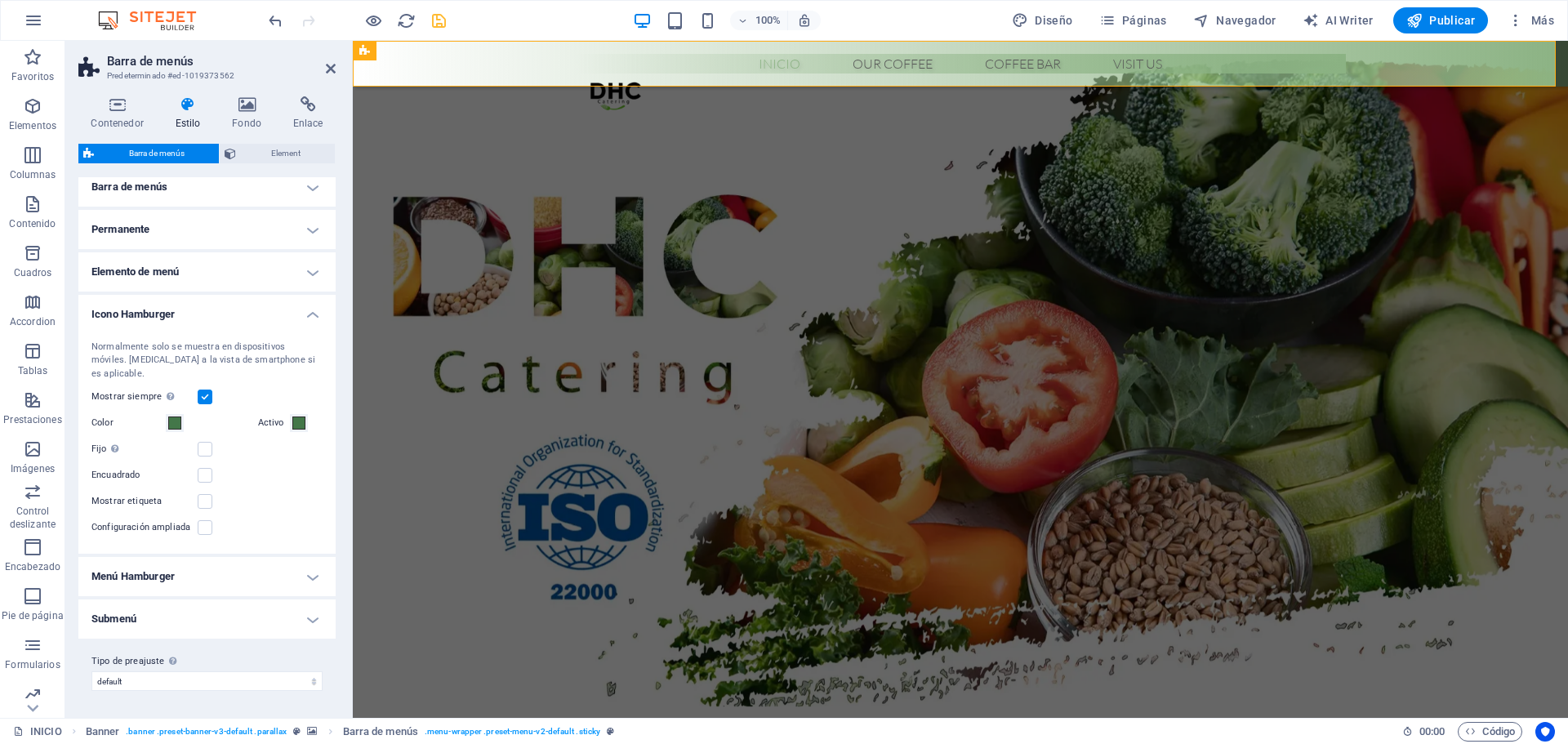
scroll to position [273, 0]
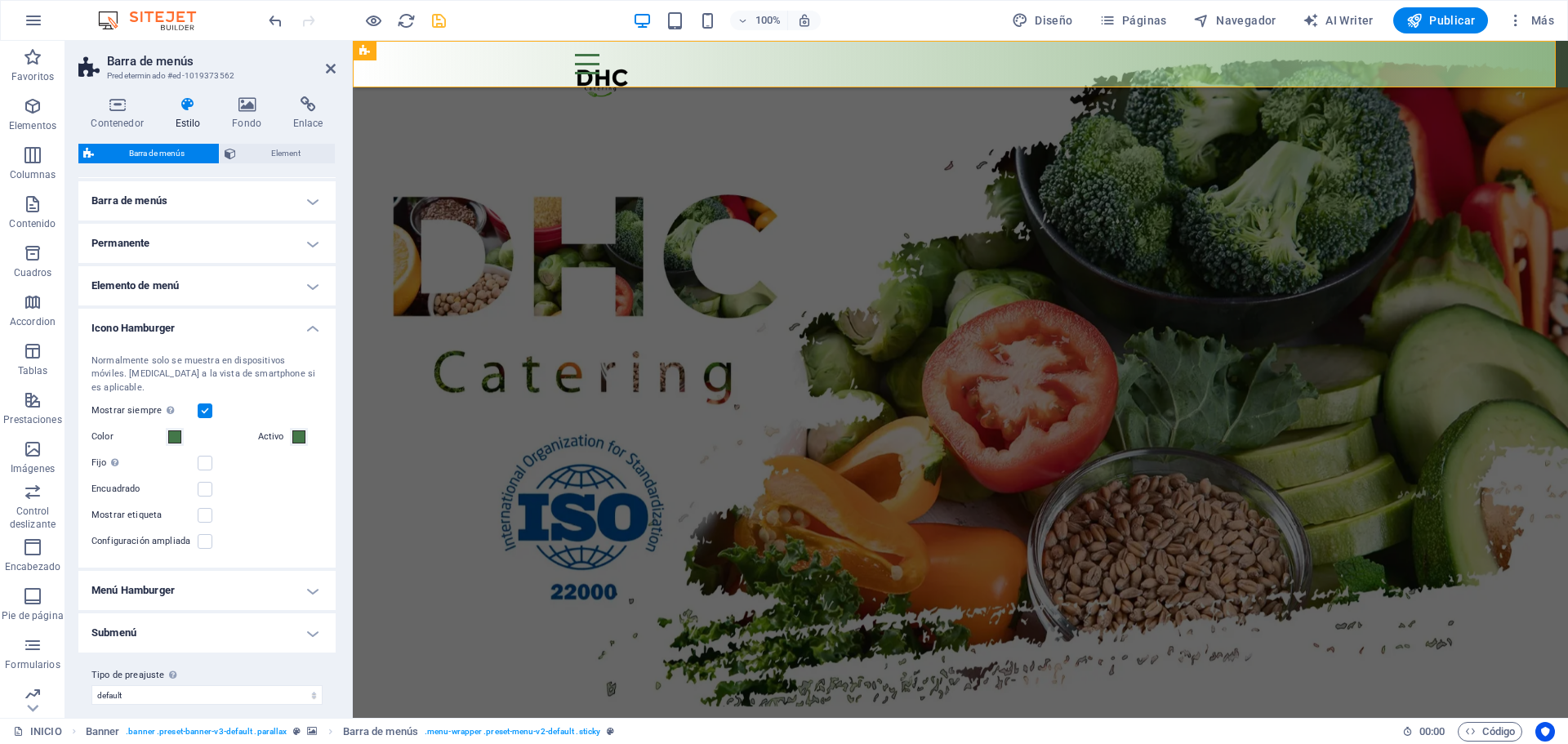
click at [200, 404] on label at bounding box center [205, 411] width 15 height 15
click at [0, 0] on input "Mostrar siempre Muestra el desencadenador para todas las ventanillas." at bounding box center [0, 0] width 0 height 0
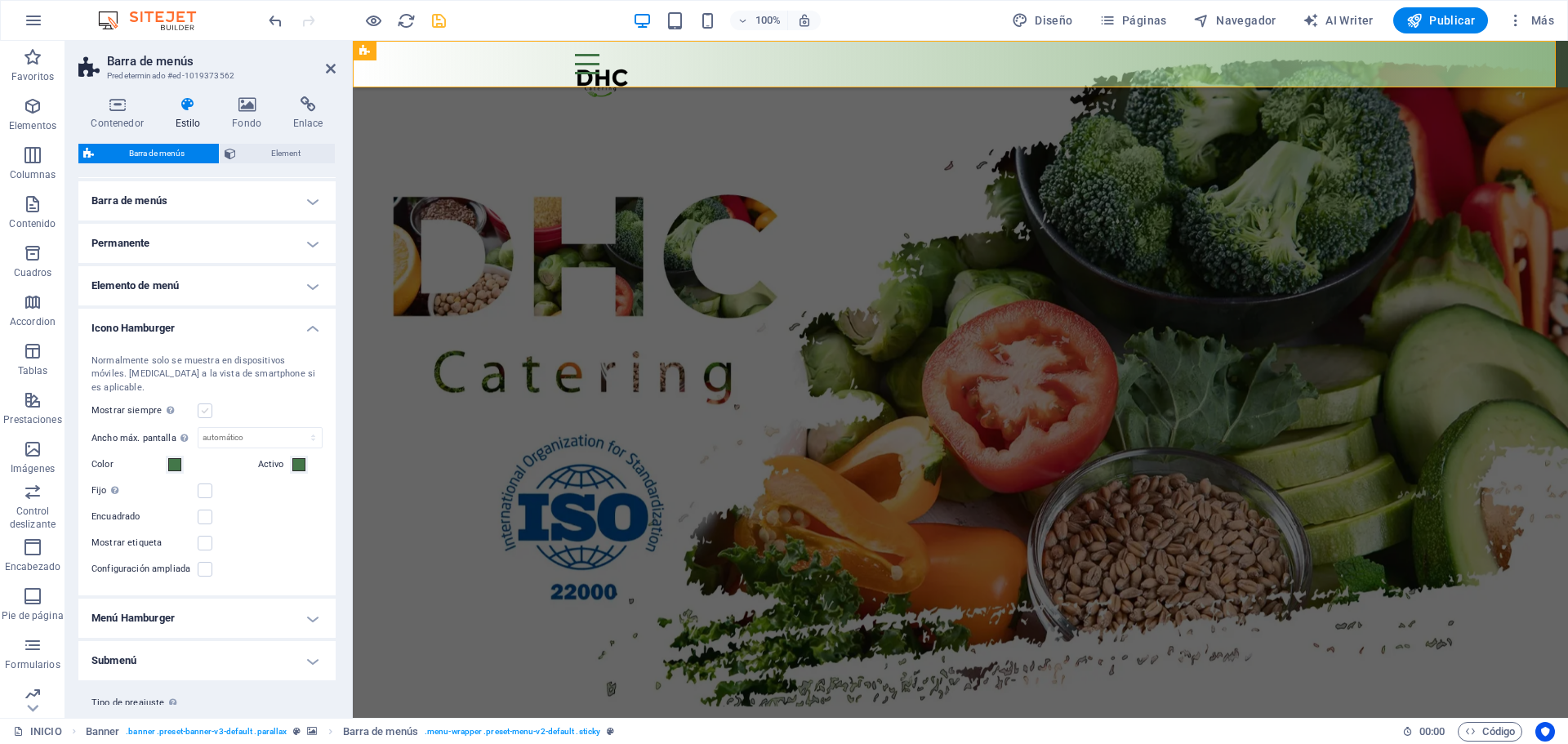
scroll to position [301, 0]
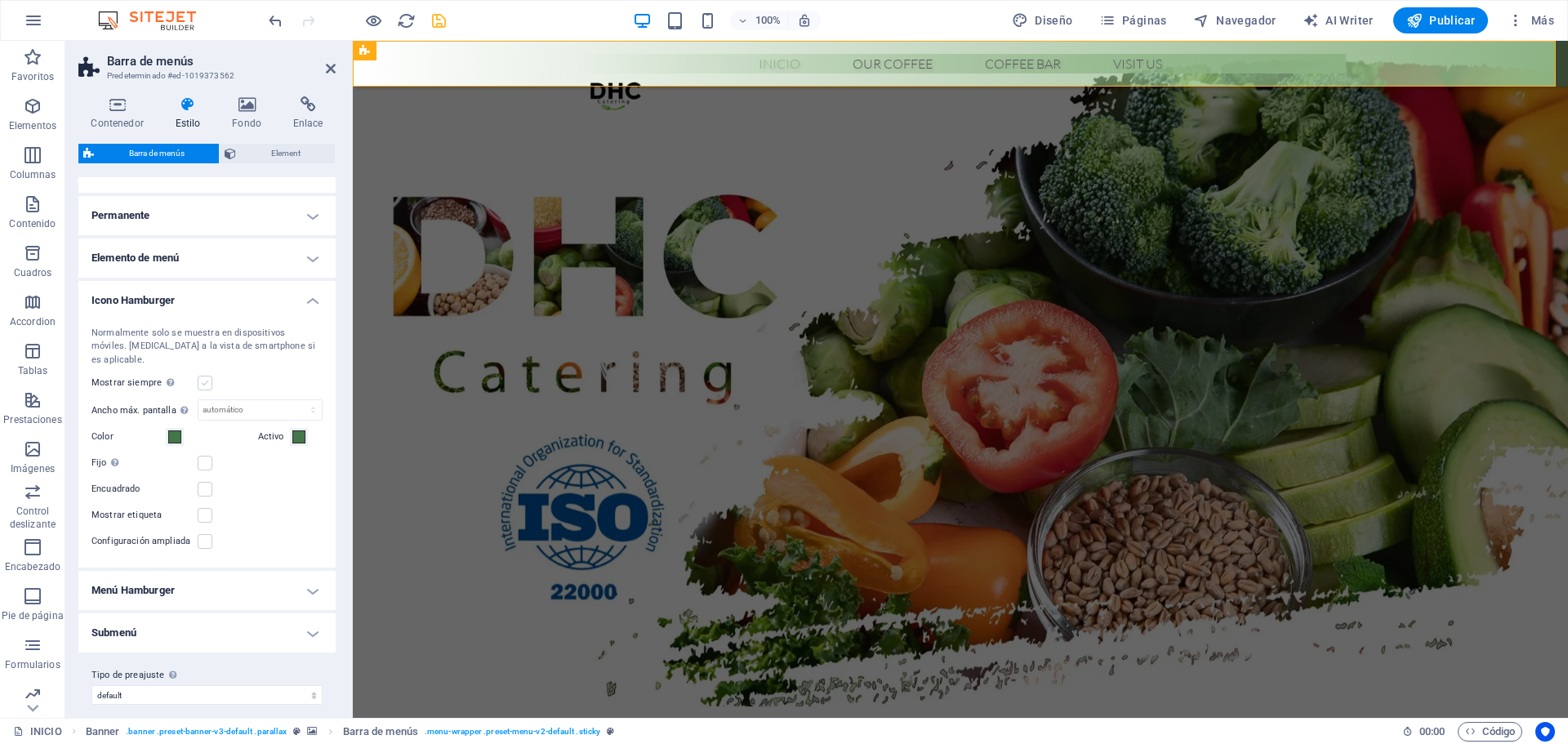
click at [208, 376] on label at bounding box center [205, 383] width 15 height 15
click at [0, 0] on input "Mostrar siempre Muestra el desencadenador para todas las ventanillas." at bounding box center [0, 0] width 0 height 0
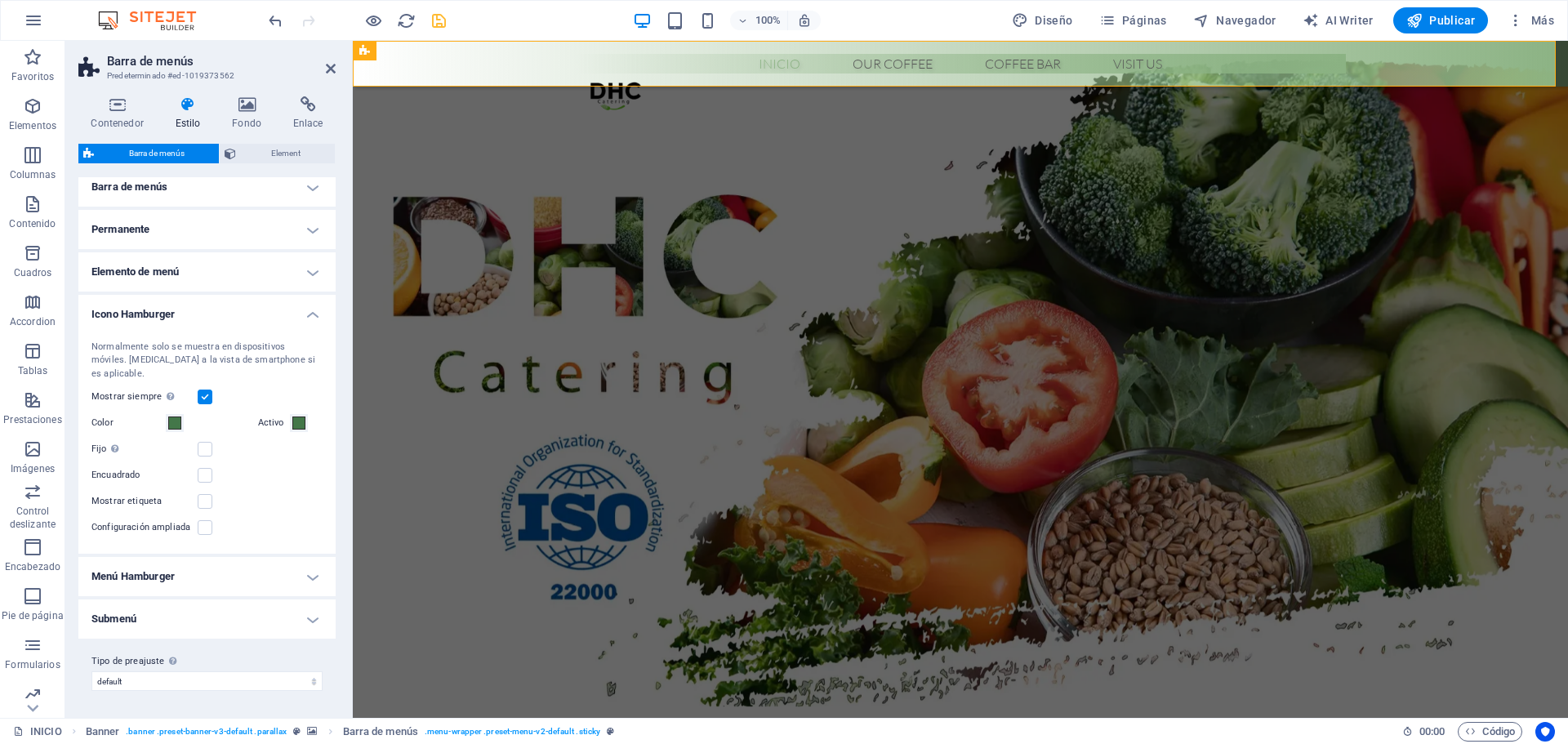
scroll to position [273, 0]
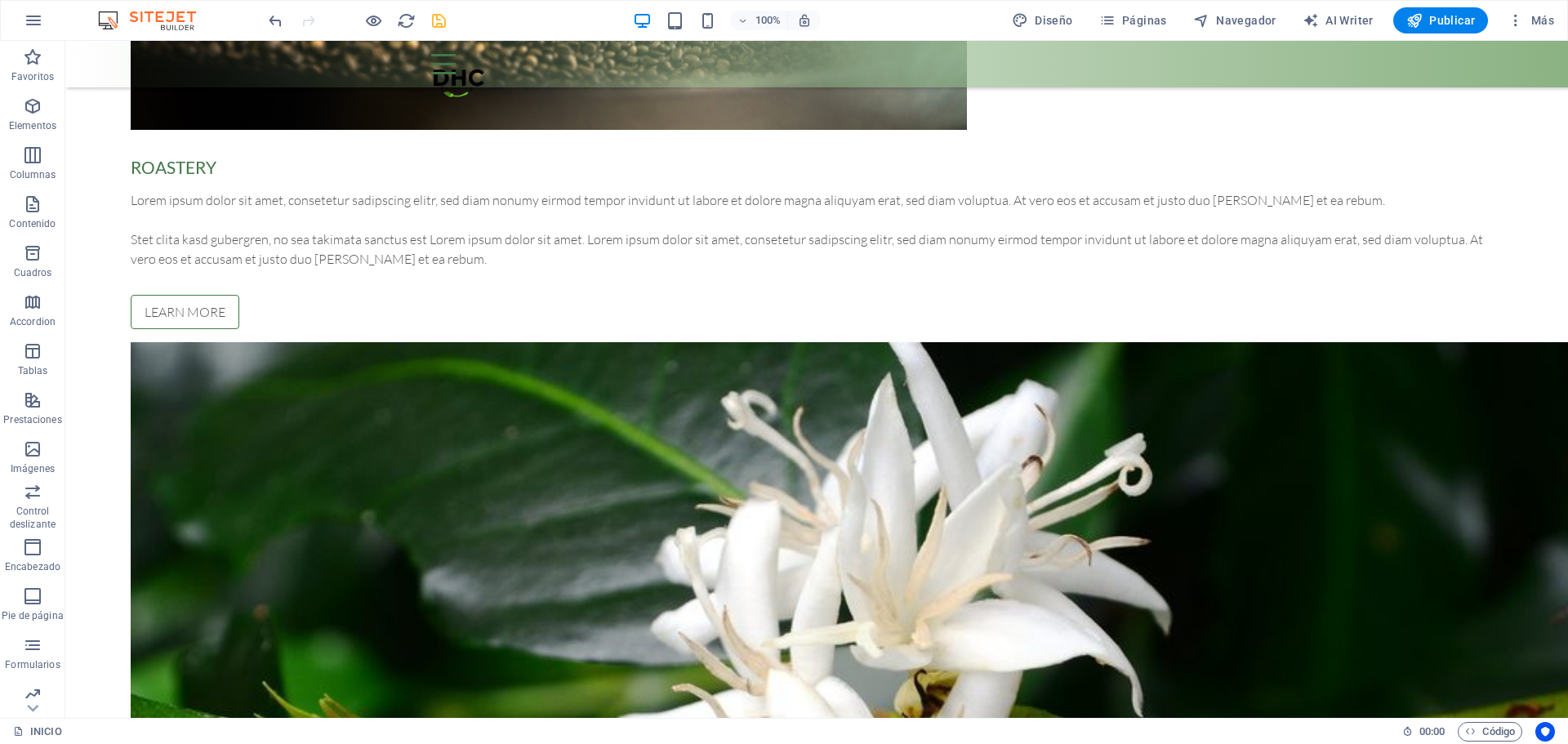
scroll to position [1551, 0]
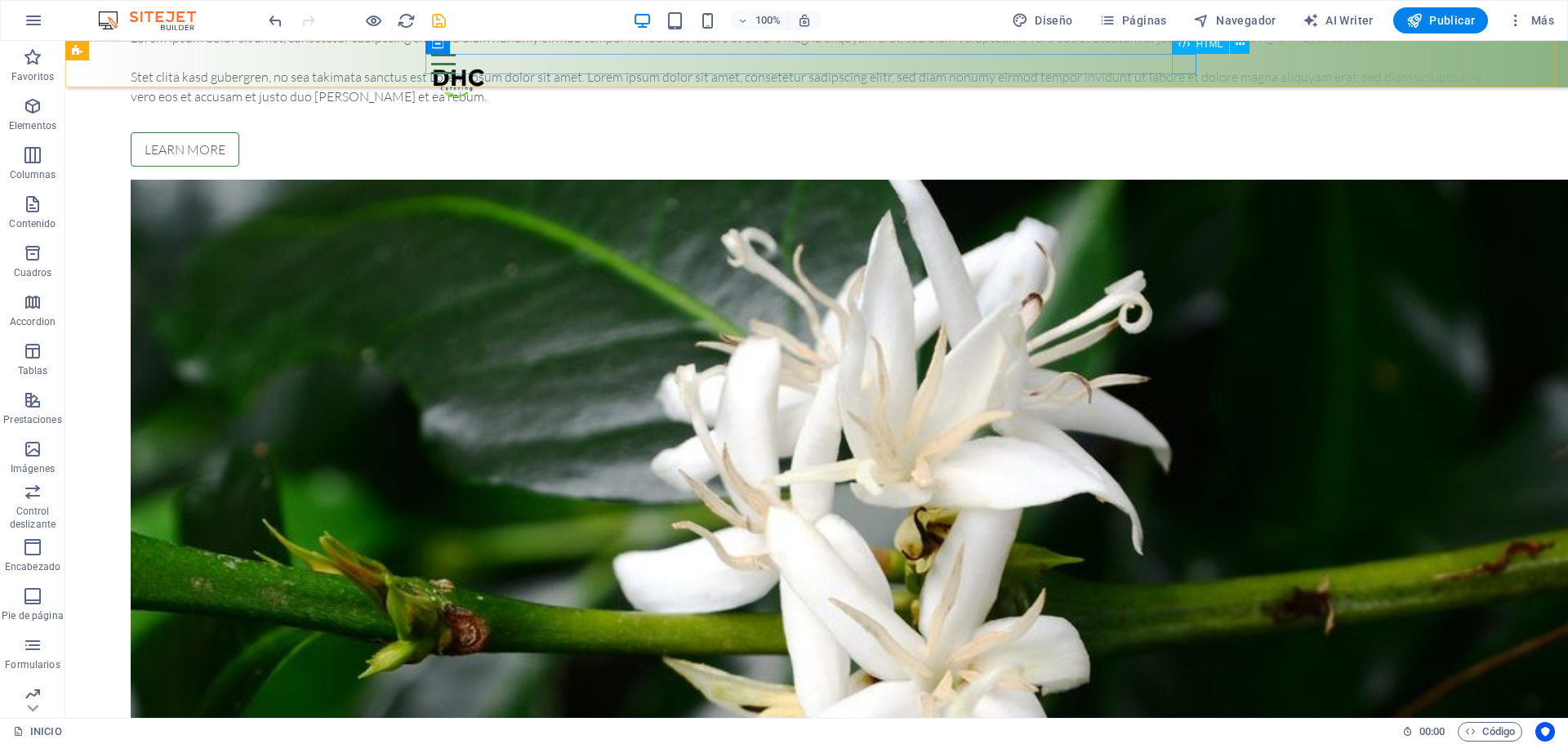
click at [1183, 61] on div "Menu" at bounding box center [817, 64] width 771 height 21
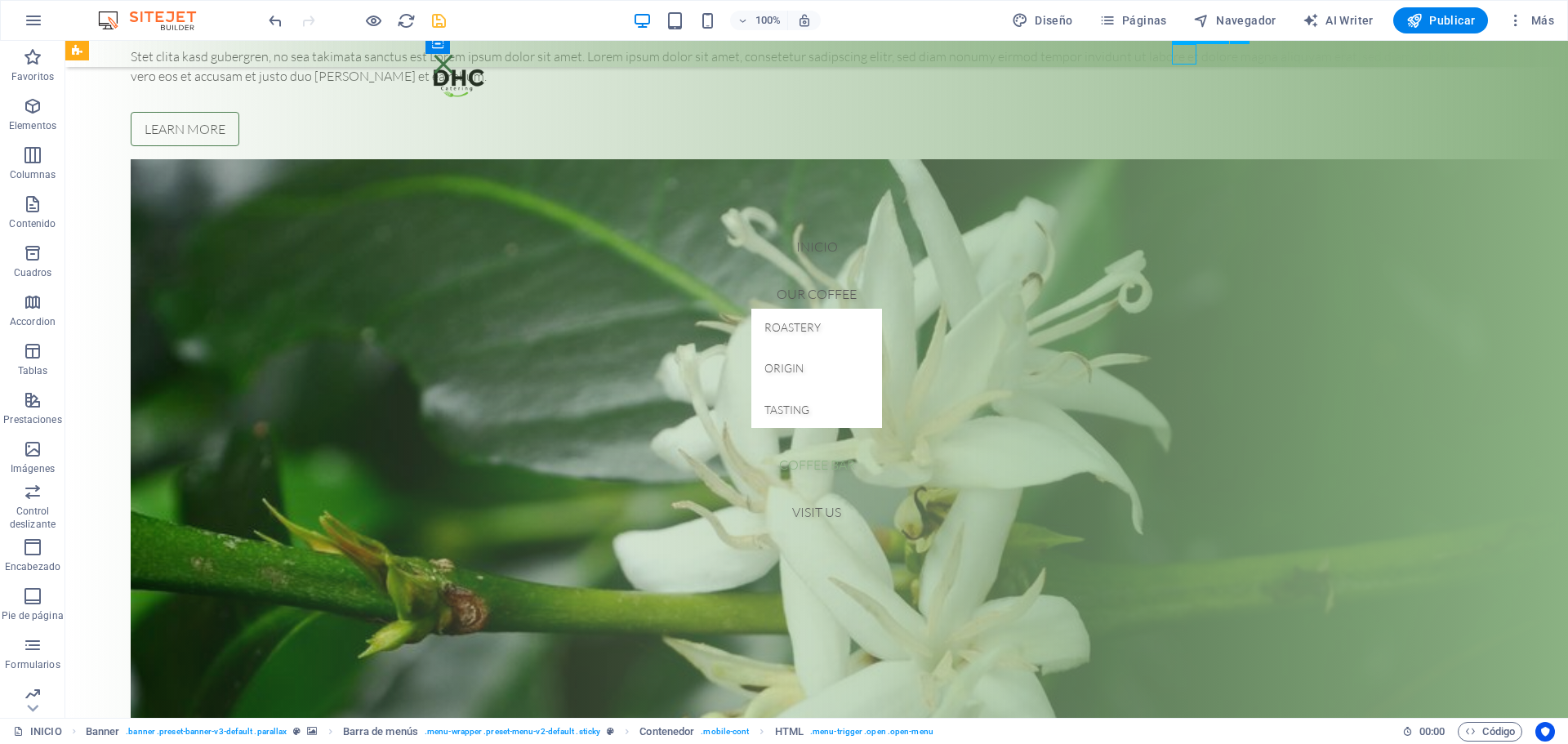
click at [455, 59] on div "Menu" at bounding box center [444, 64] width 25 height 21
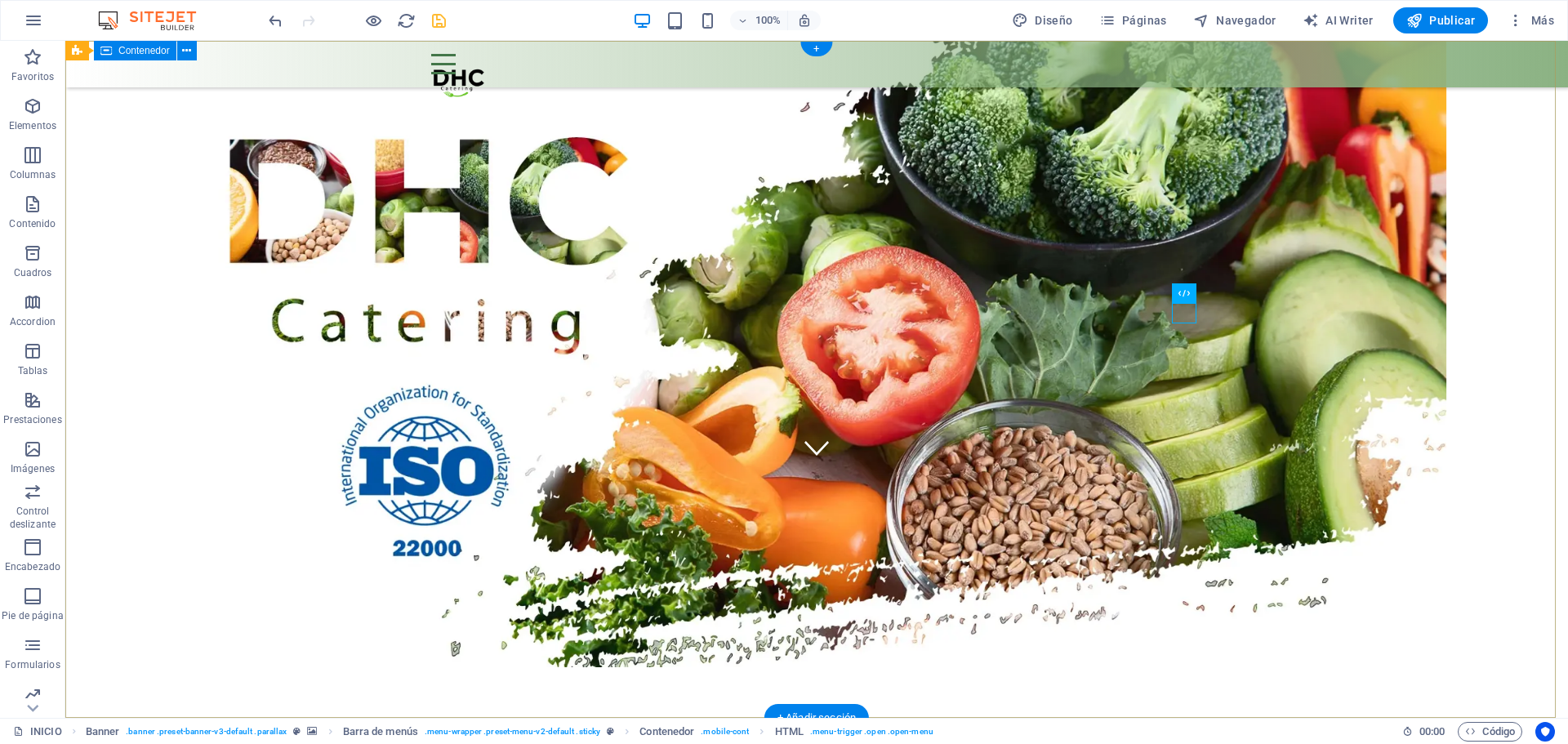
scroll to position [0, 0]
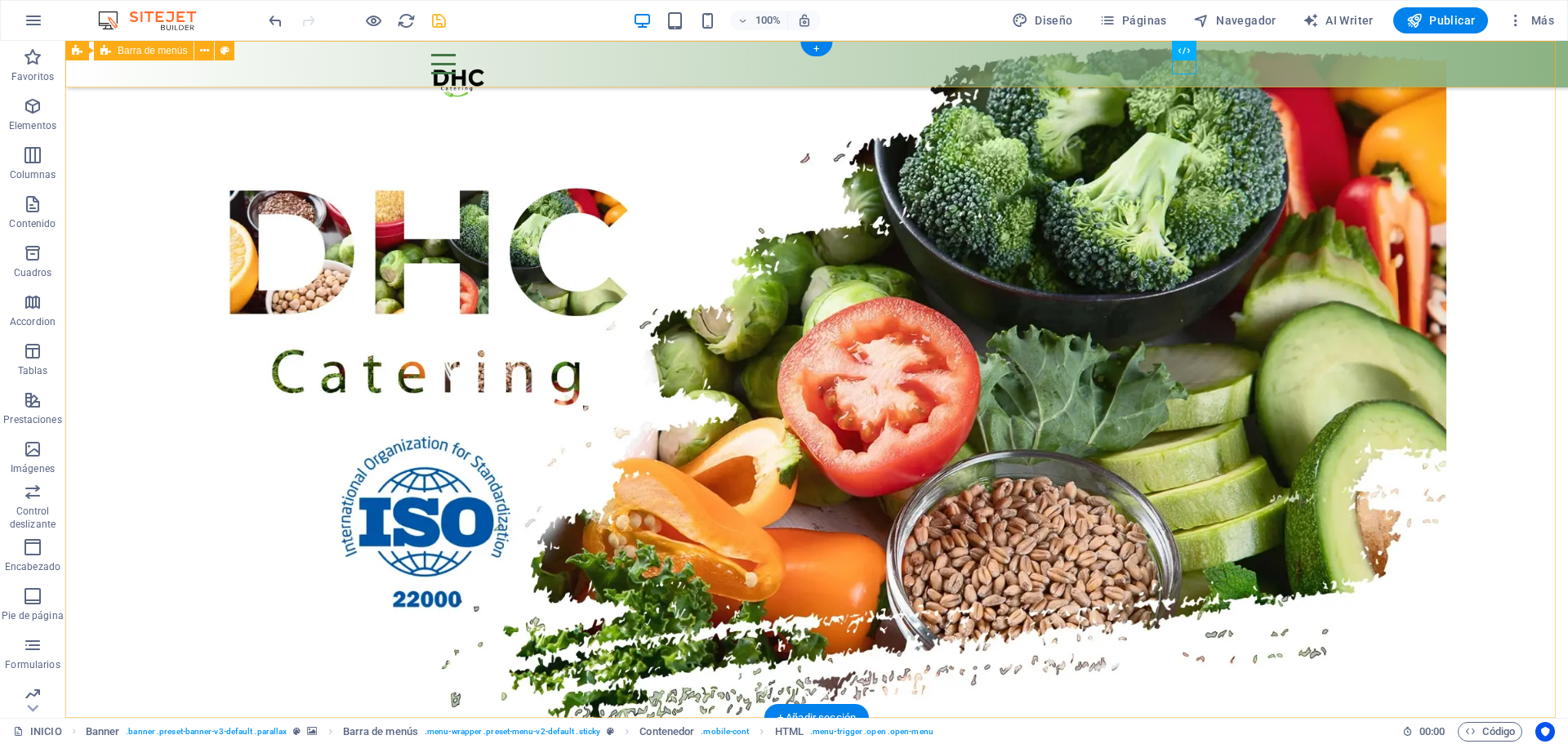
click at [343, 75] on div "Inicio Our Coffee Roastery Origin Tasting Coffee Bar Visit us Menu" at bounding box center [817, 64] width 1503 height 47
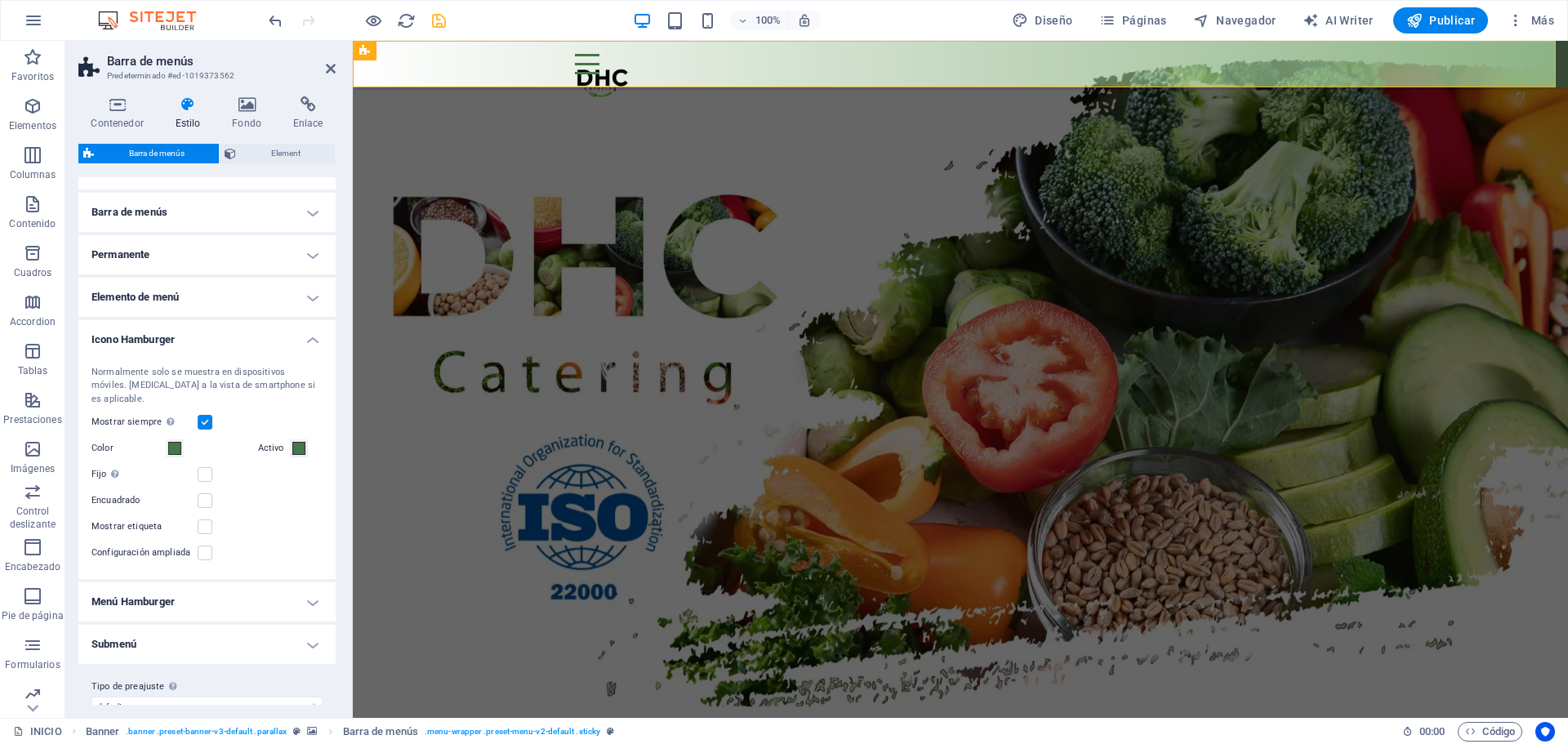
scroll to position [273, 0]
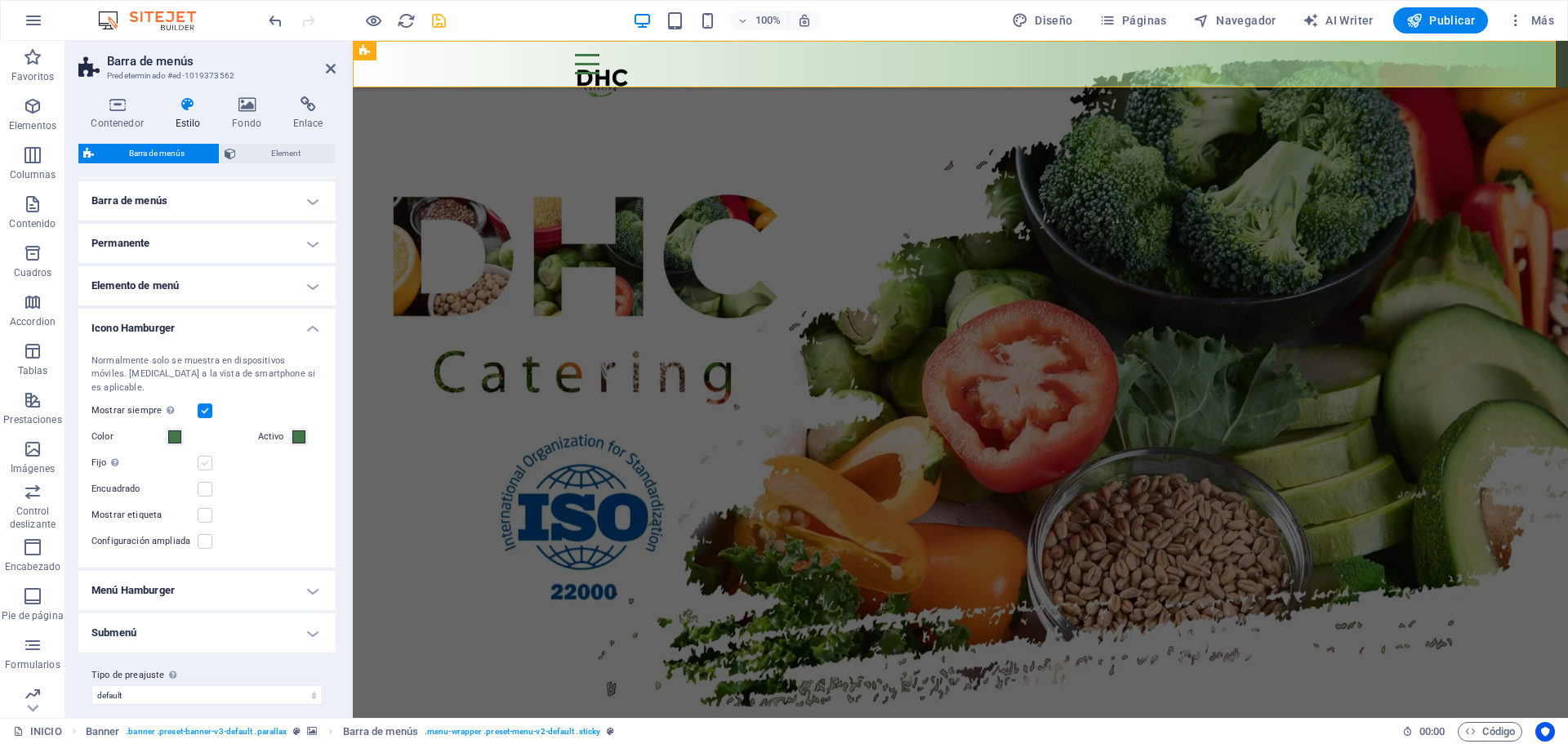
click at [202, 455] on label at bounding box center [205, 463] width 15 height 15
click at [0, 0] on input "Fijo Posiciona el desencadenador en un estado fijo para que esté en la ventanil…" at bounding box center [0, 0] width 0 height 0
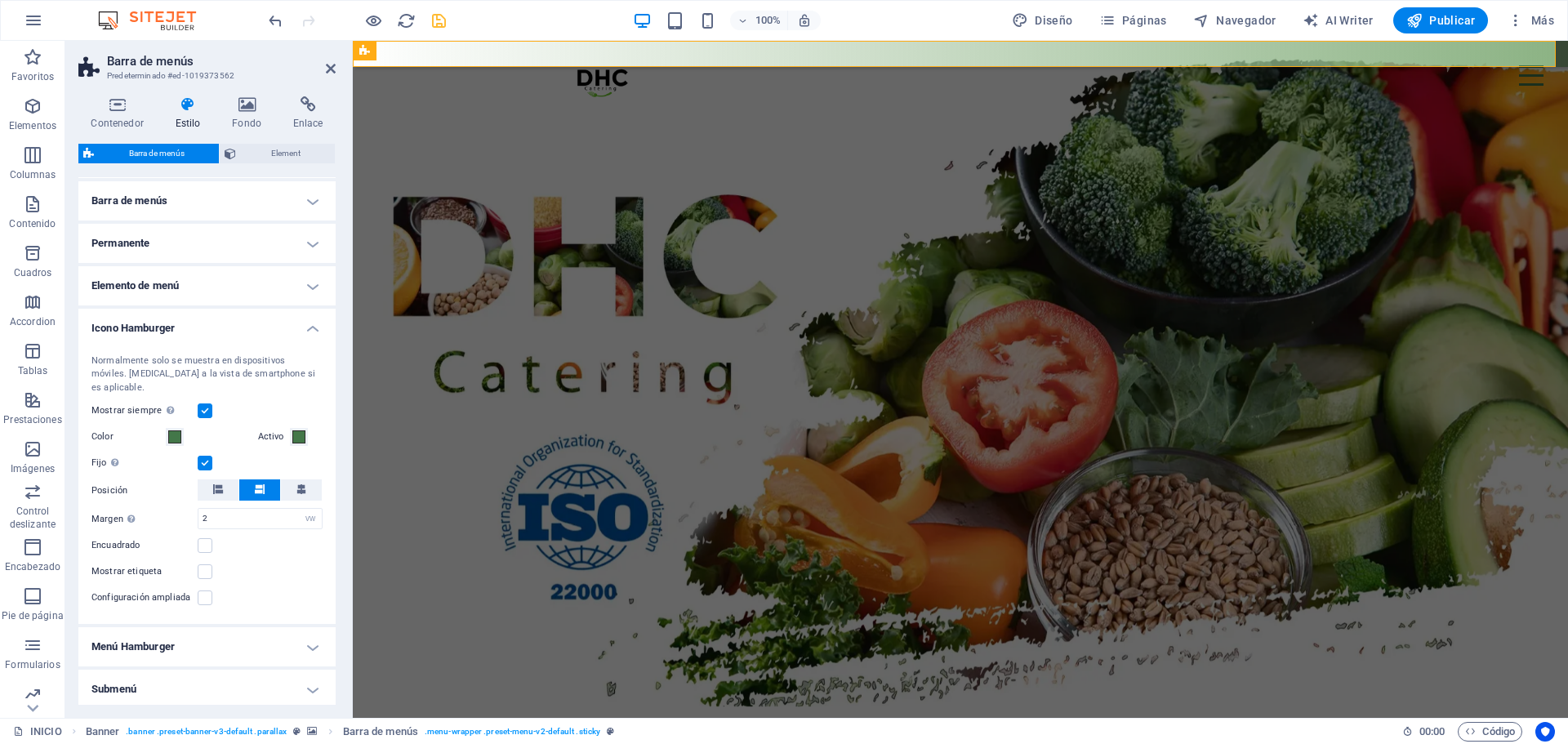
click at [210, 455] on label at bounding box center [205, 463] width 15 height 15
click at [0, 0] on input "Fijo Posiciona el desencadenador en un estado fijo para que esté en la ventanil…" at bounding box center [0, 0] width 0 height 0
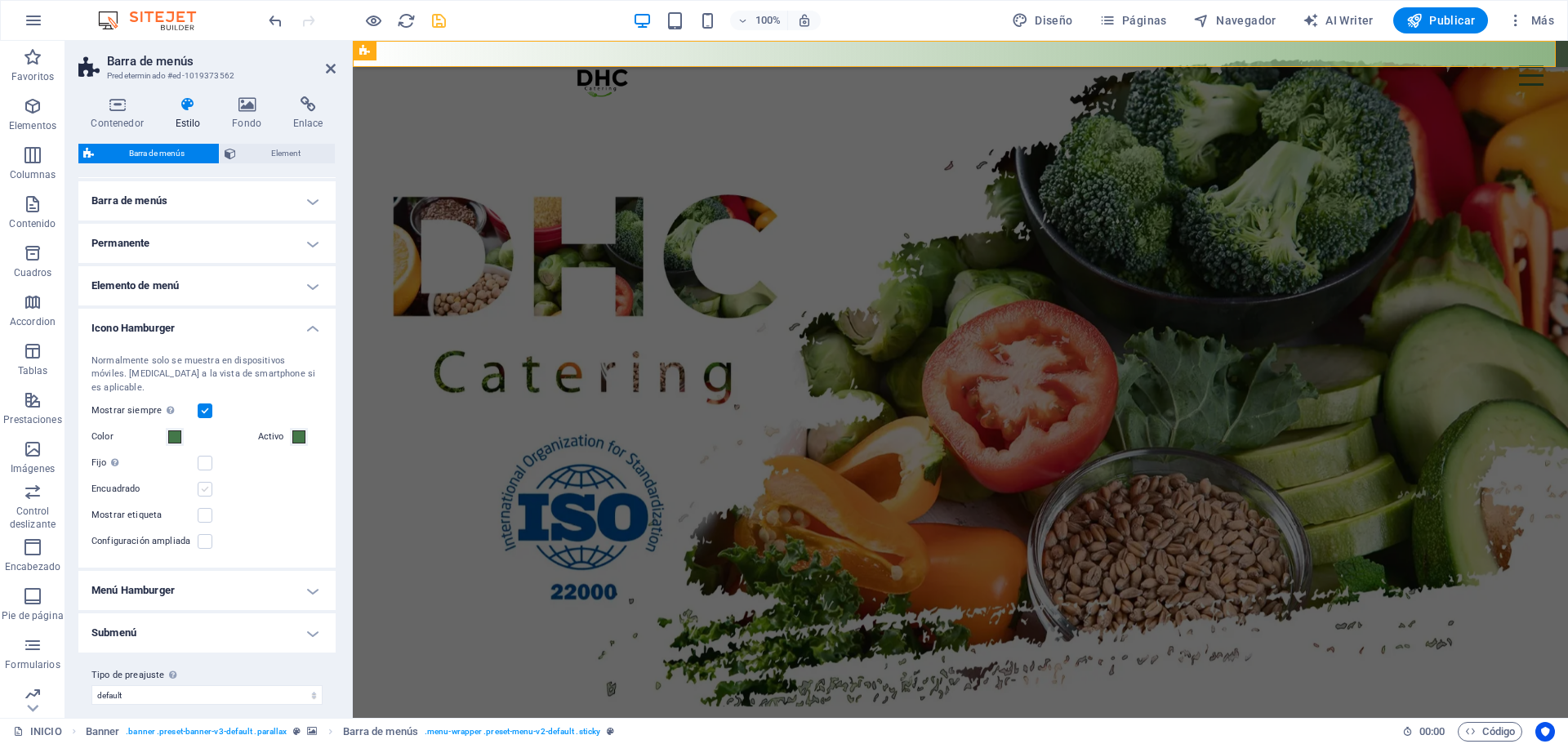
click at [208, 482] on label at bounding box center [205, 489] width 15 height 15
click at [0, 0] on input "Encuadrado" at bounding box center [0, 0] width 0 height 0
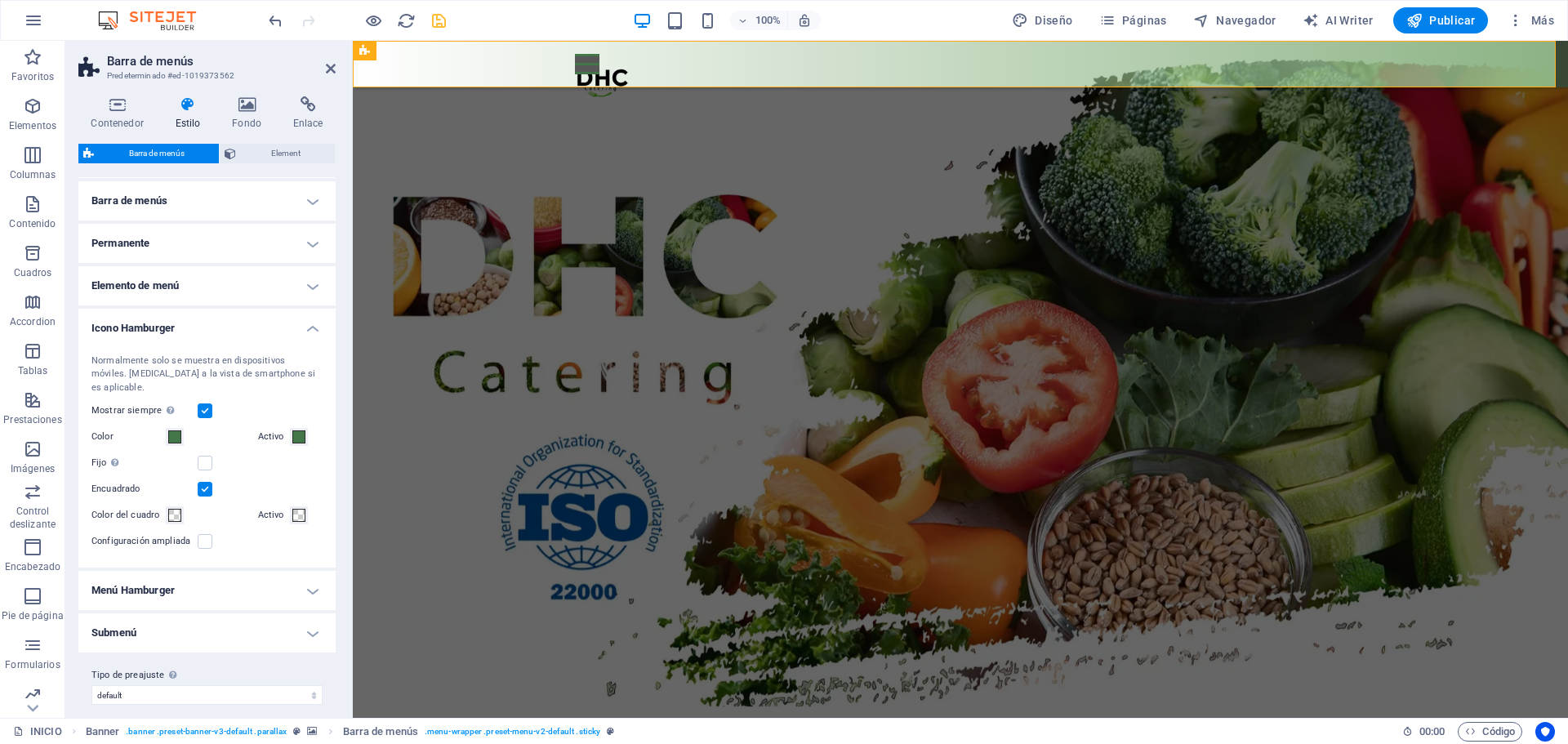
click at [208, 482] on label at bounding box center [205, 489] width 15 height 15
click at [0, 0] on input "Encuadrado" at bounding box center [0, 0] width 0 height 0
click at [239, 582] on h4 "Menú Hamburger" at bounding box center [208, 591] width 258 height 39
click at [302, 577] on h4 "Menú Hamburger" at bounding box center [208, 586] width 258 height 30
click at [210, 404] on label at bounding box center [205, 411] width 15 height 15
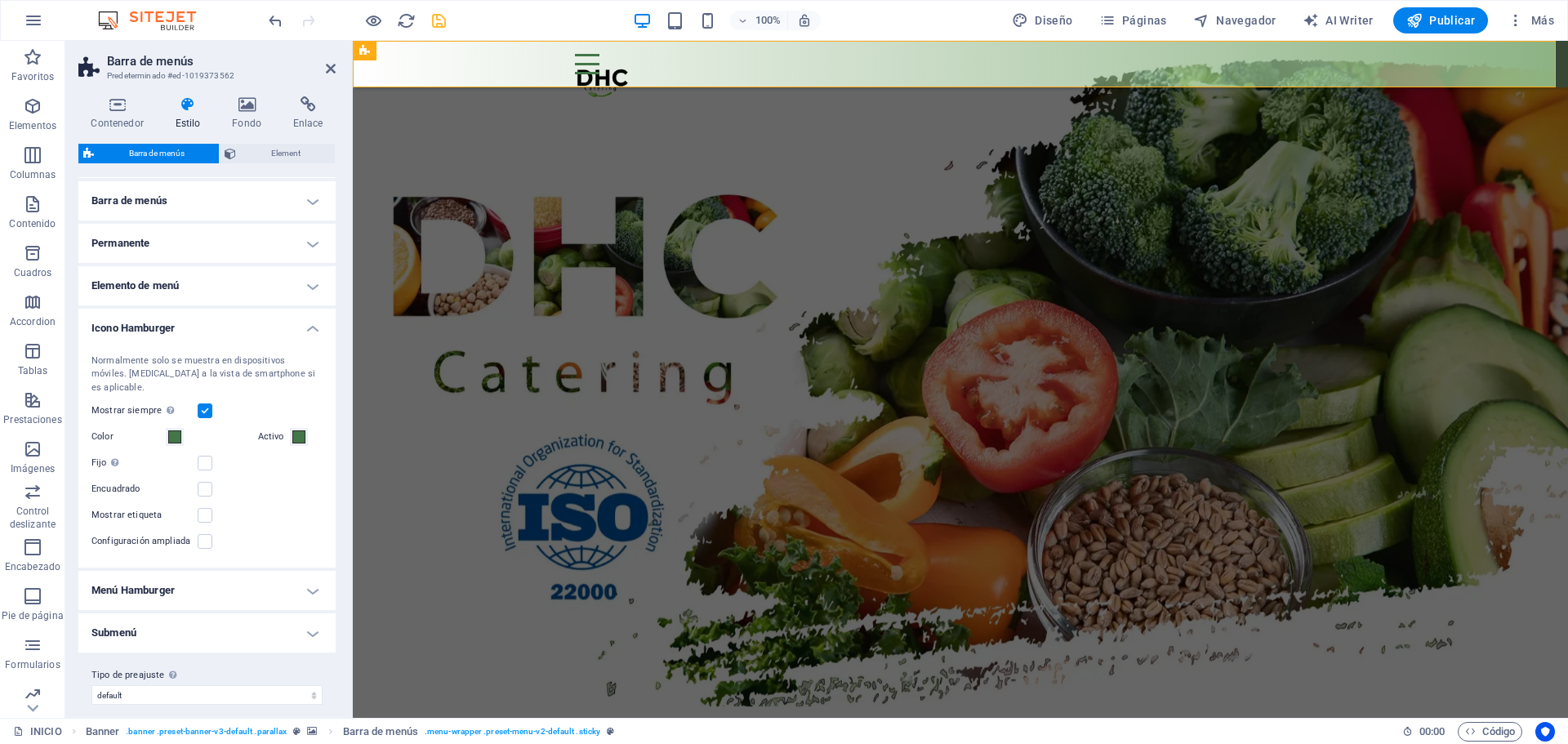
click at [0, 0] on input "Mostrar siempre Muestra el desencadenador para todas las ventanillas." at bounding box center [0, 0] width 0 height 0
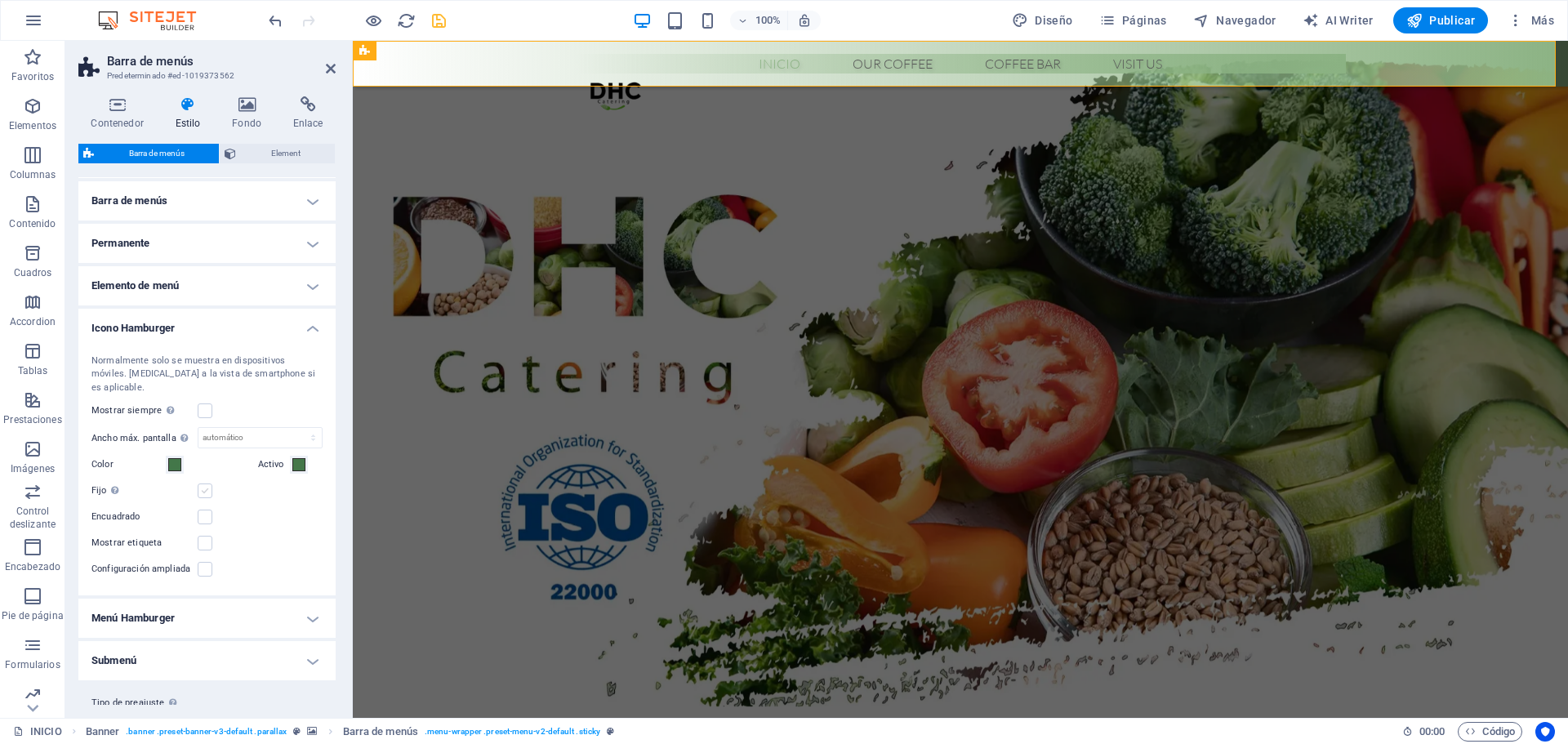
click at [209, 483] on label at bounding box center [205, 491] width 15 height 15
click at [0, 0] on input "Fijo Posiciona el desencadenador en un estado fijo para que esté en la ventanil…" at bounding box center [0, 0] width 0 height 0
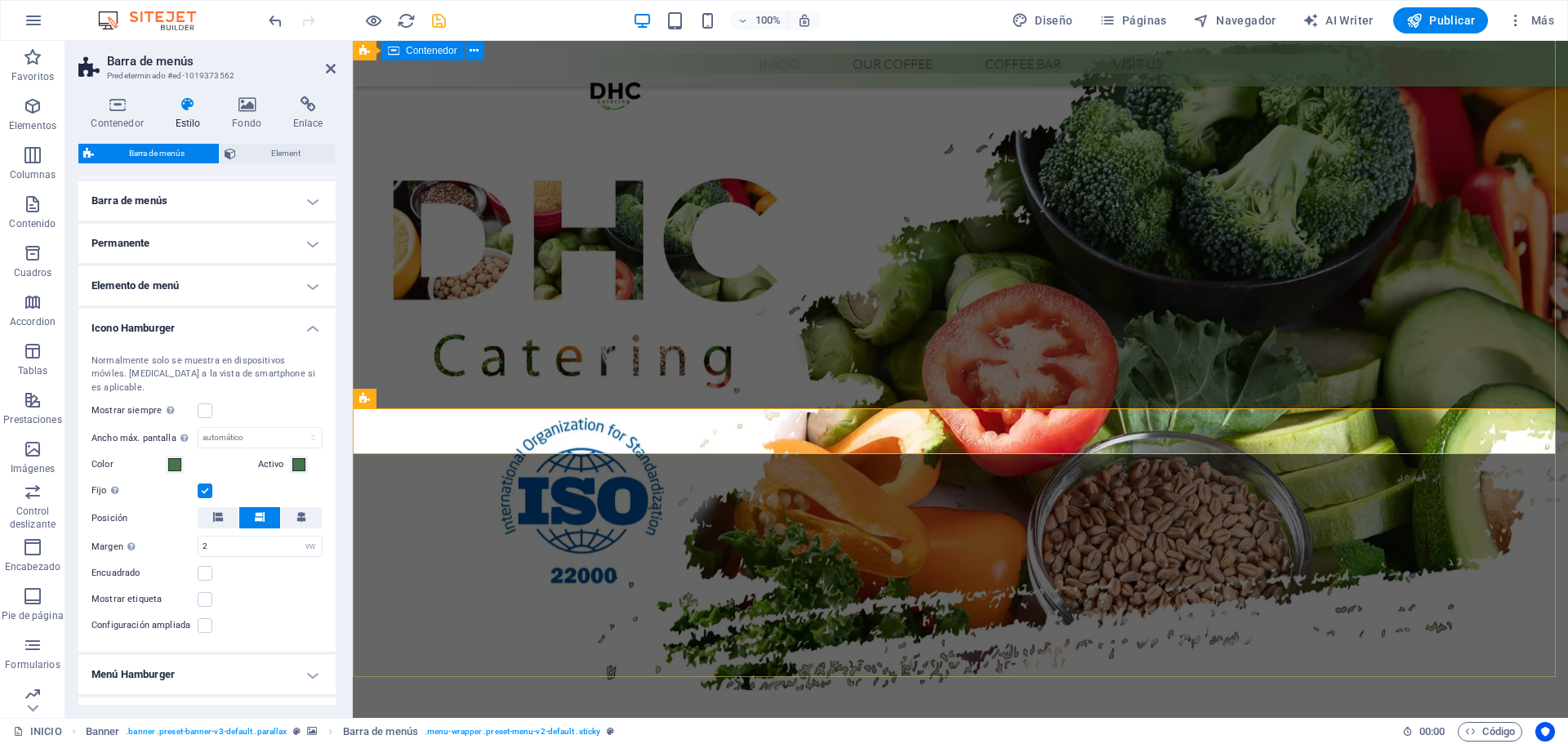
scroll to position [0, 0]
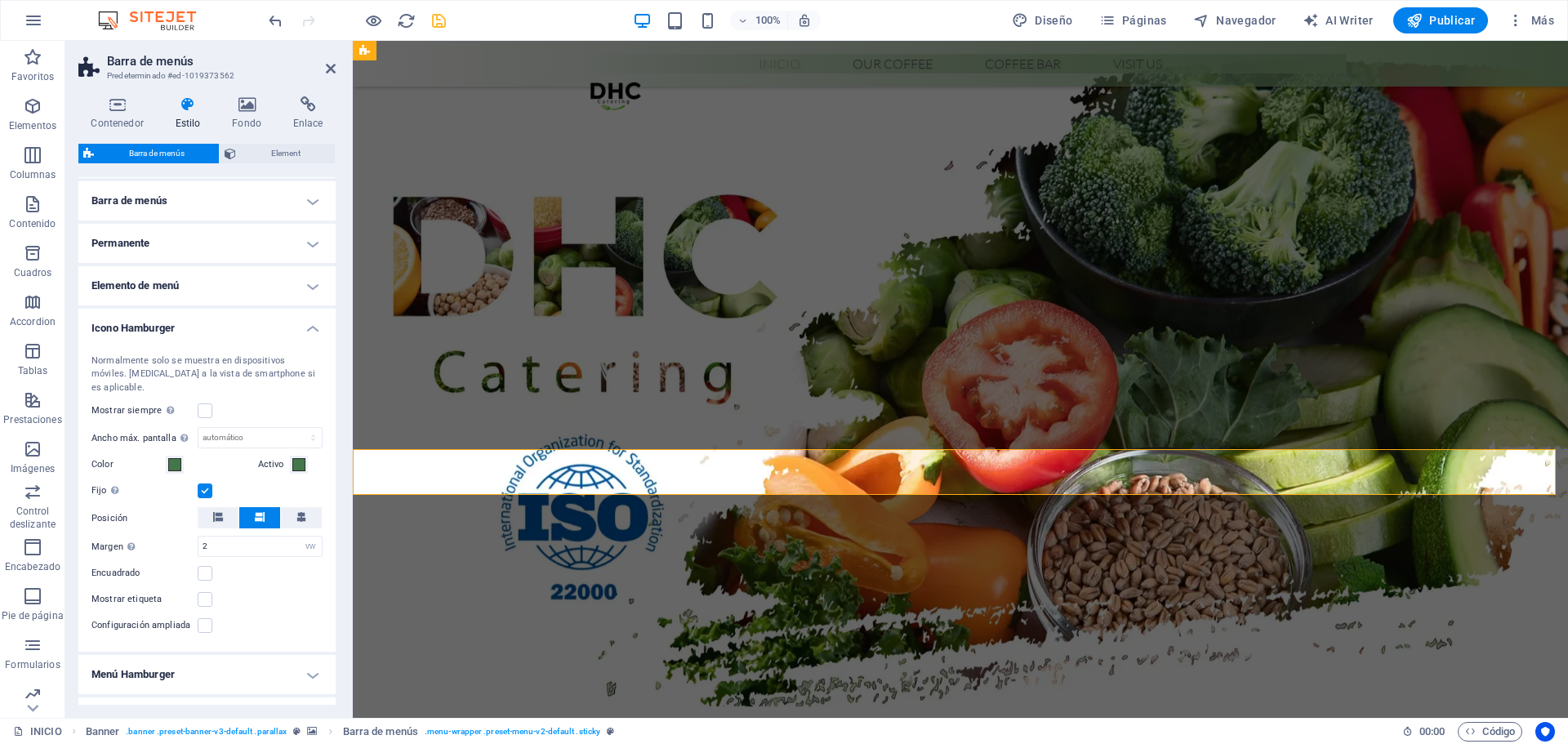
click at [271, 590] on div "Mostrar etiqueta" at bounding box center [207, 600] width 231 height 20
click at [295, 324] on h4 "Icono Hamburger" at bounding box center [208, 323] width 258 height 30
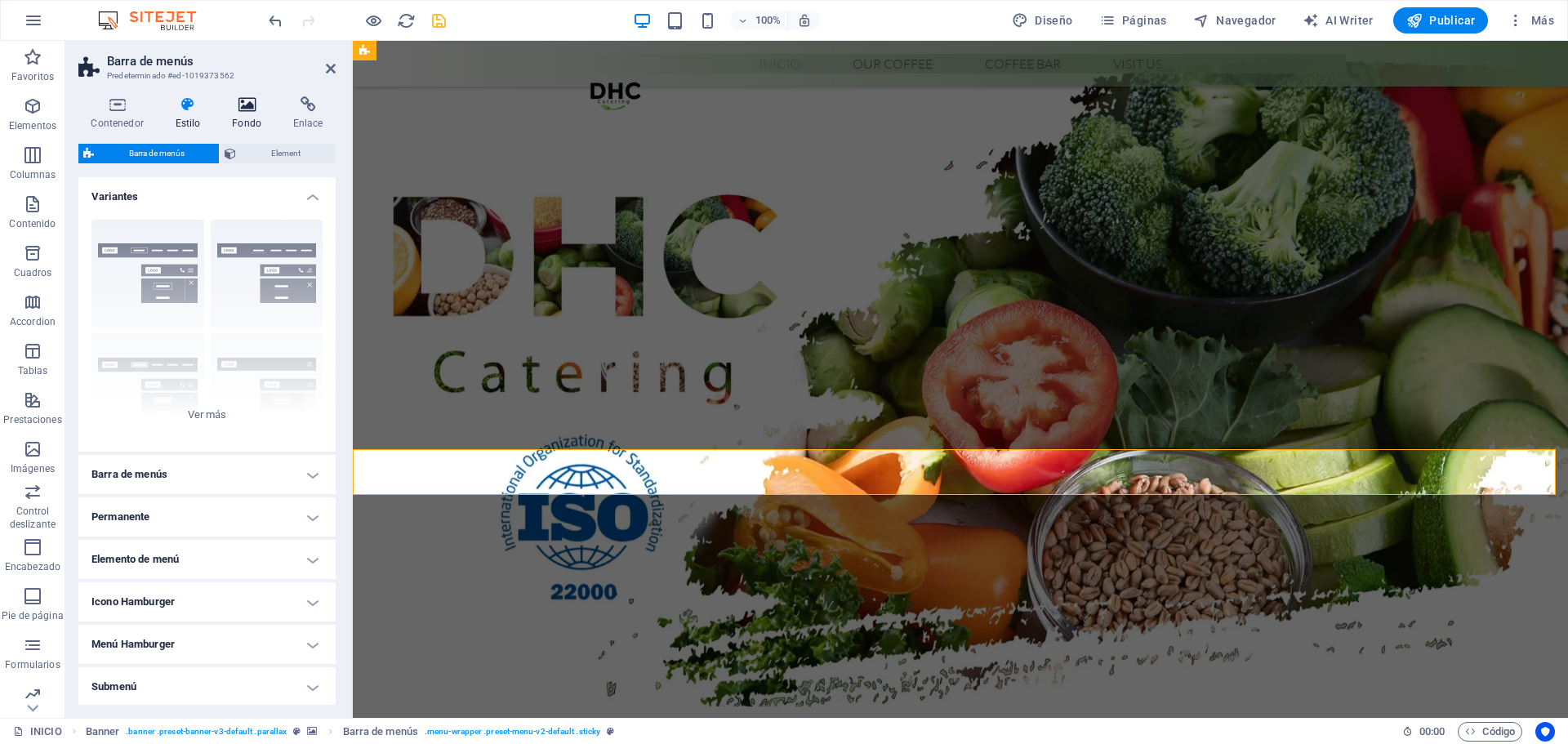
click at [248, 116] on h4 "Fondo" at bounding box center [250, 113] width 62 height 34
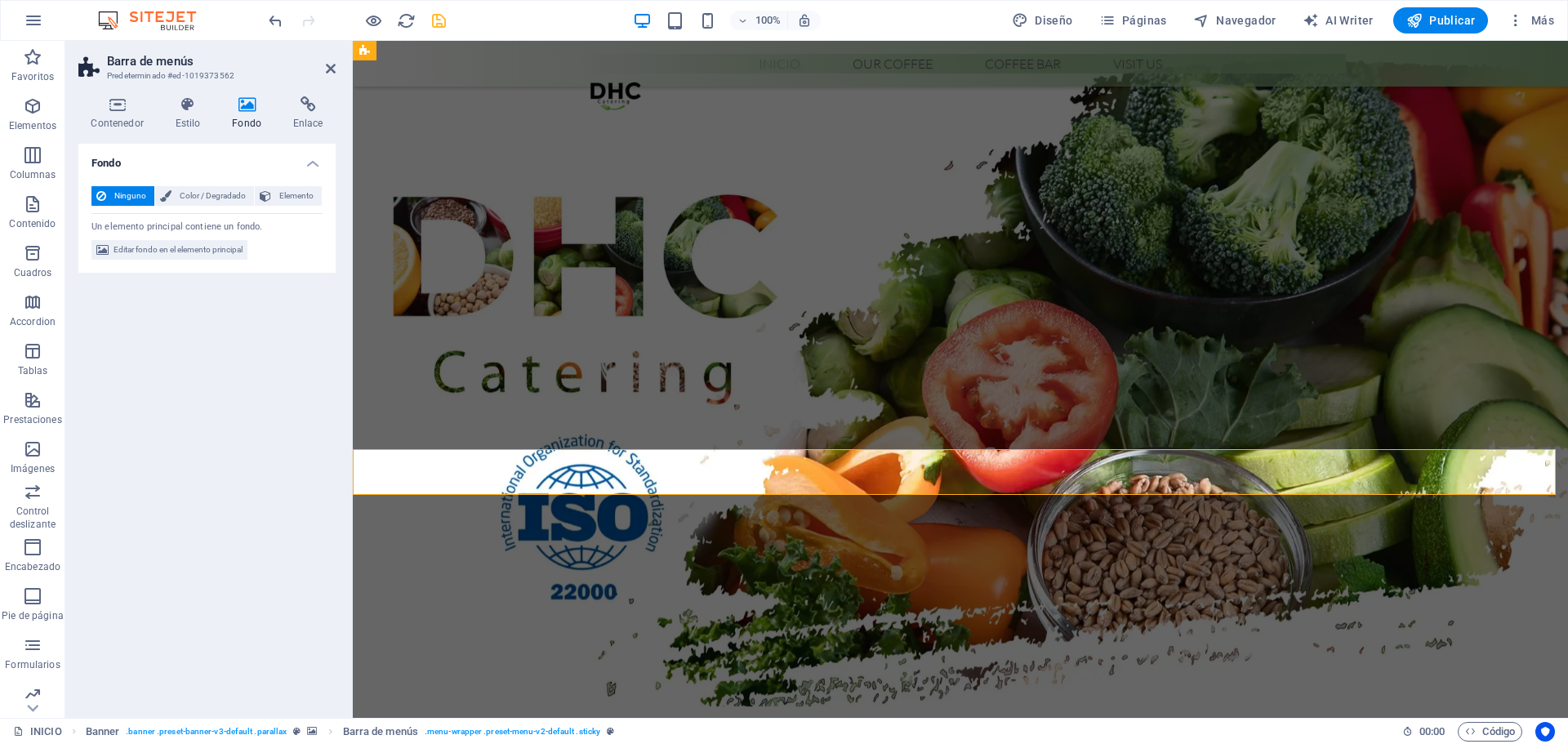
click at [340, 68] on aside "Barra de menús Predeterminado #ed-1019373562 Contenedor Estilo Fondo Enlace Tam…" at bounding box center [209, 379] width 287 height 677
click at [332, 63] on icon at bounding box center [331, 69] width 10 height 13
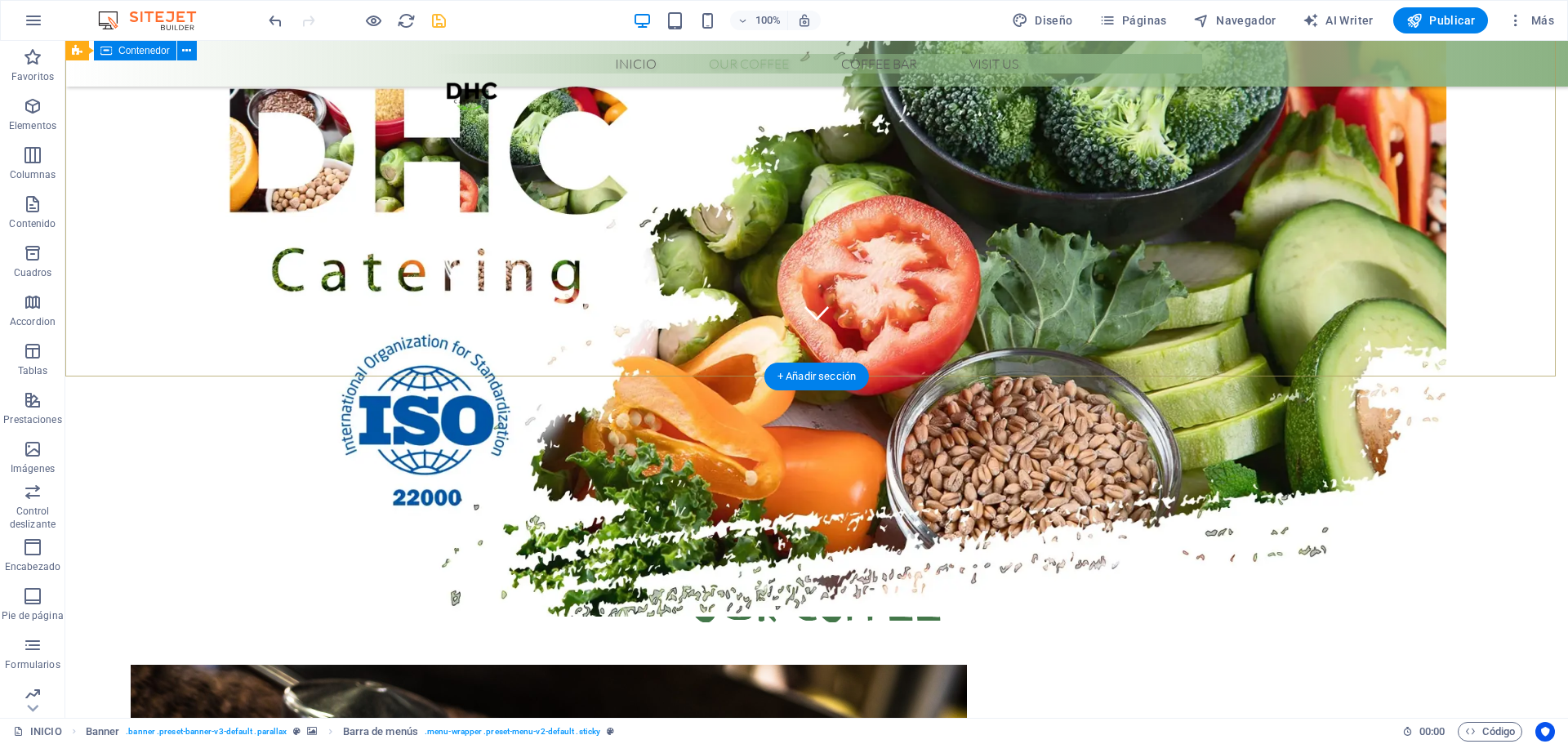
scroll to position [572, 0]
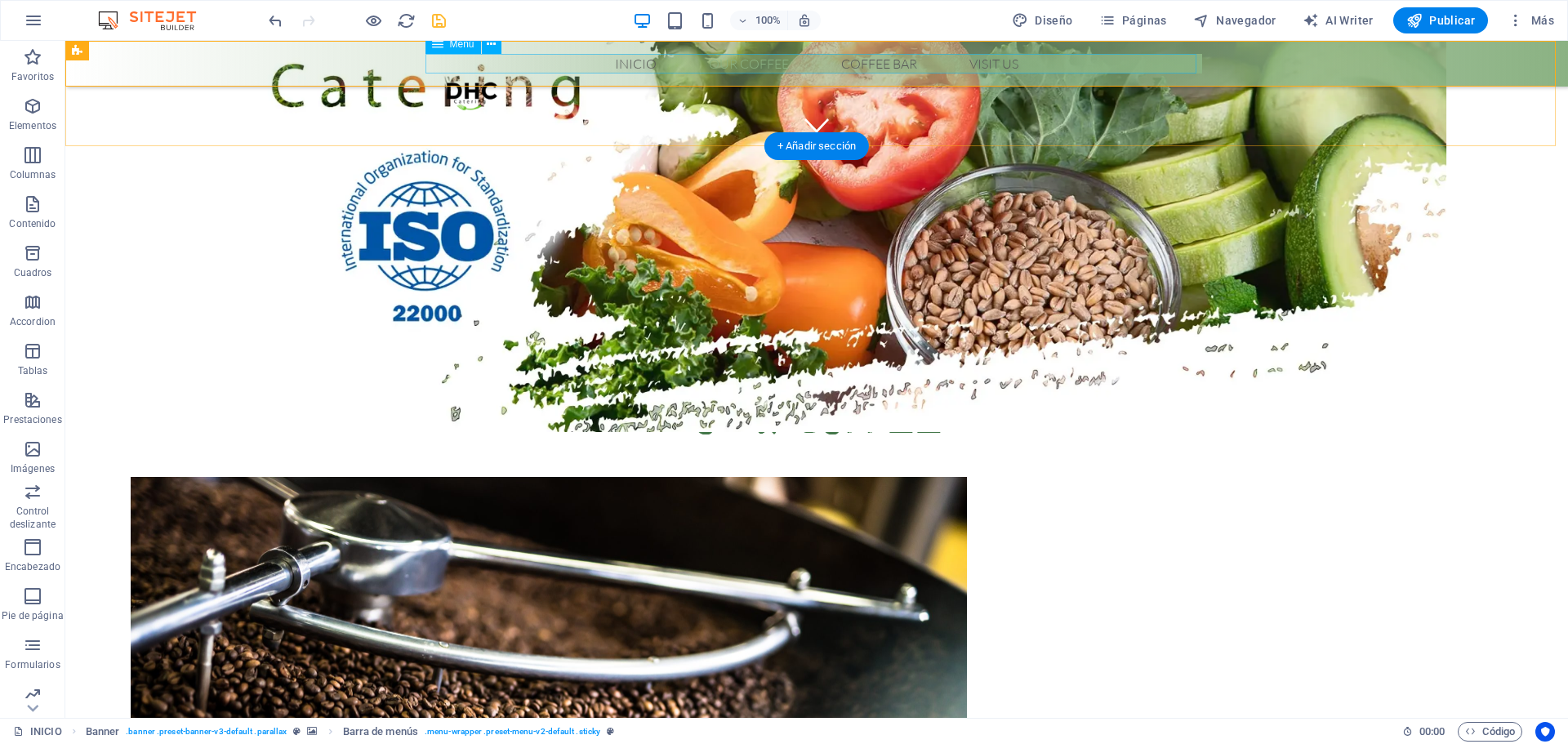
click at [795, 59] on nav "Inicio Our Coffee Roastery Origin Tasting Coffee Bar Visit us" at bounding box center [817, 64] width 771 height 20
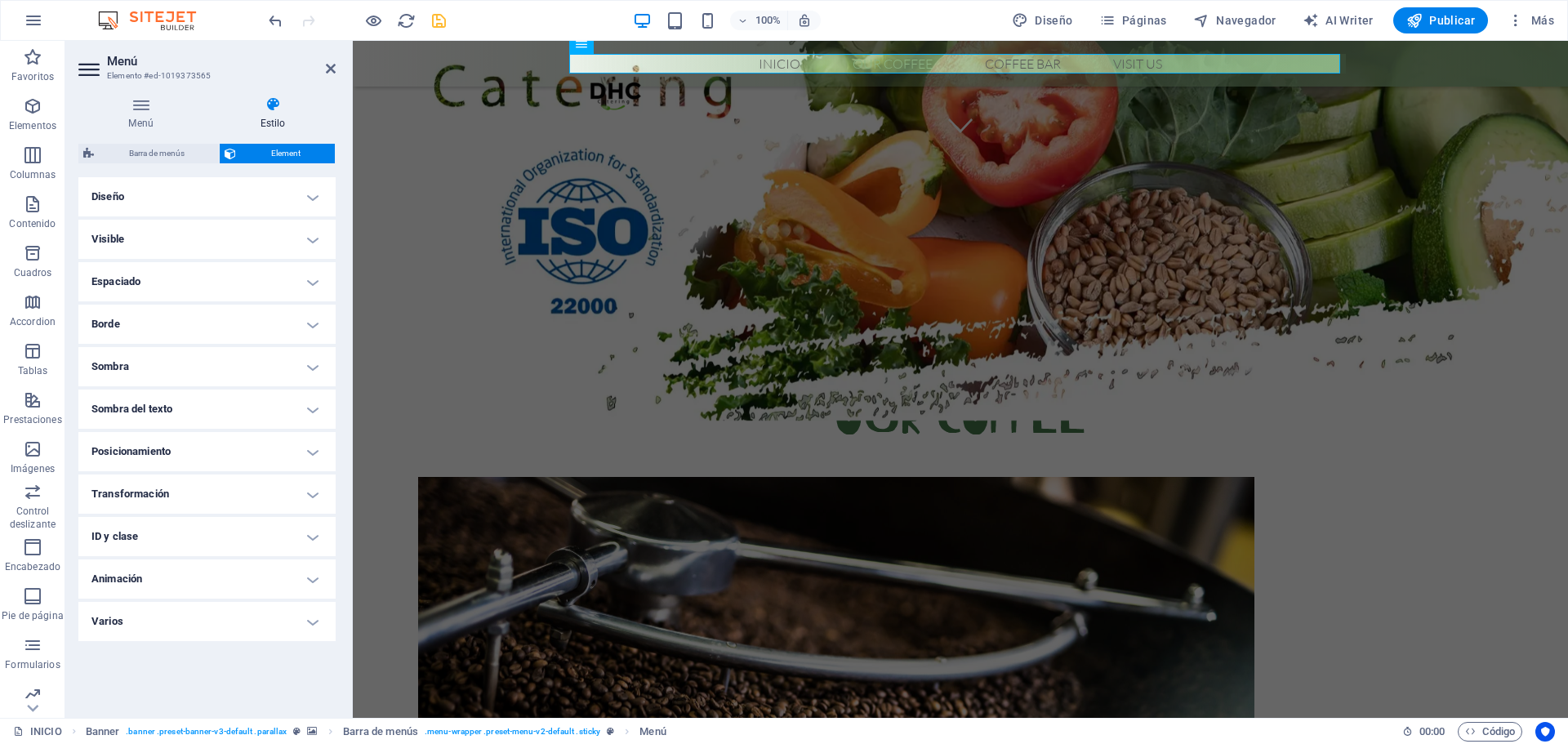
click at [213, 362] on h4 "Sombra" at bounding box center [208, 367] width 258 height 39
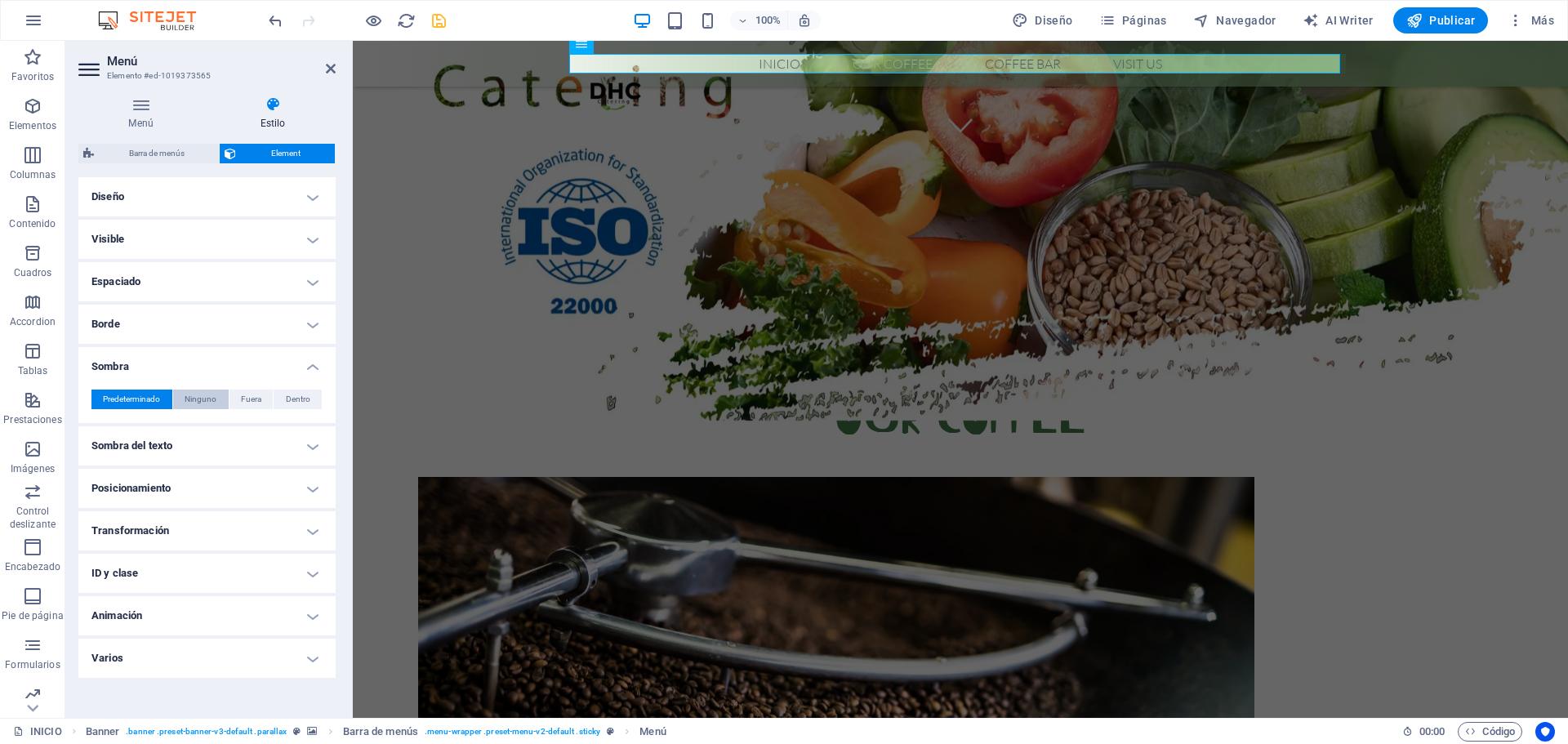
click at [214, 394] on span "Ninguno" at bounding box center [200, 399] width 32 height 20
click at [192, 334] on h4 "Borde" at bounding box center [208, 324] width 258 height 39
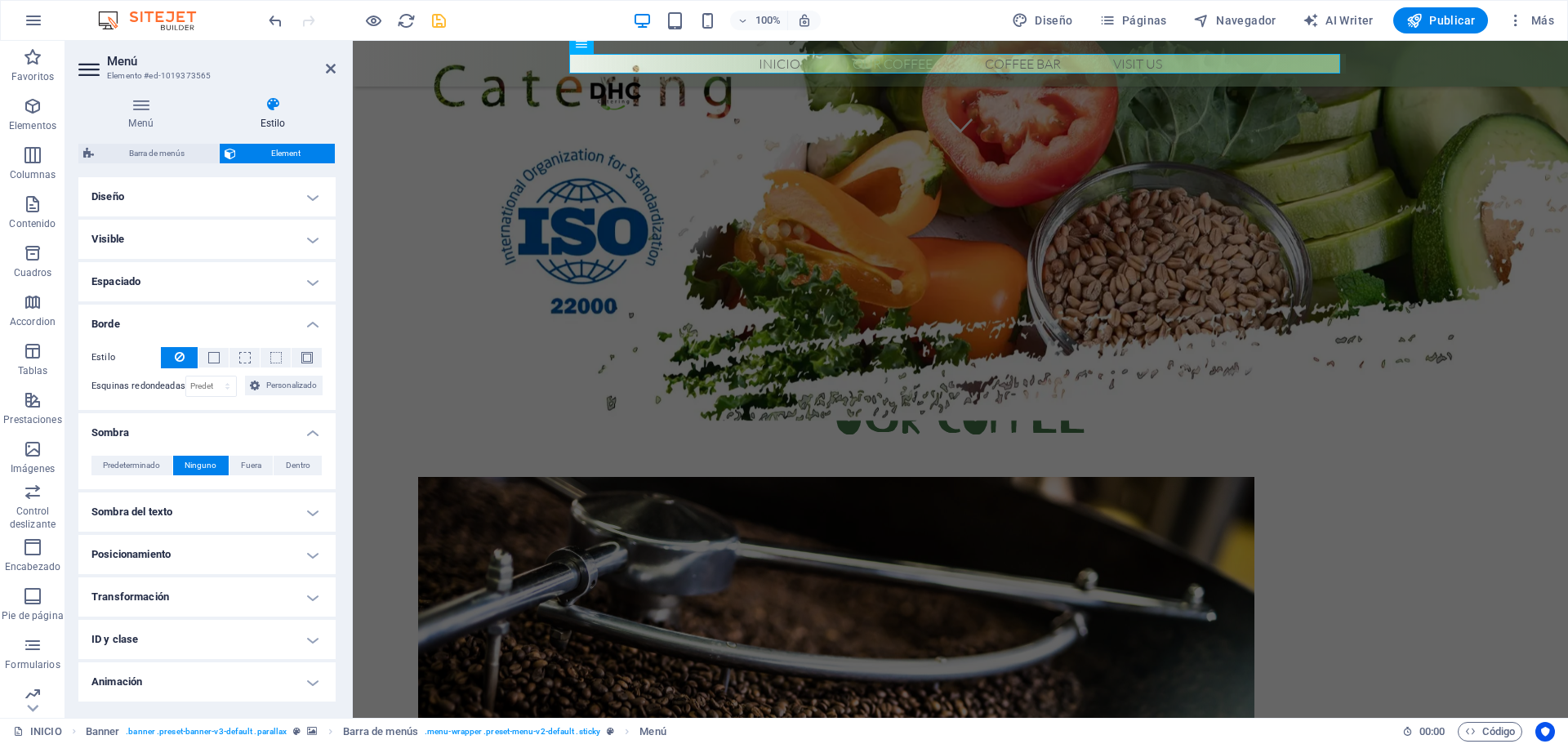
click at [162, 321] on h4 "Borde" at bounding box center [208, 319] width 258 height 30
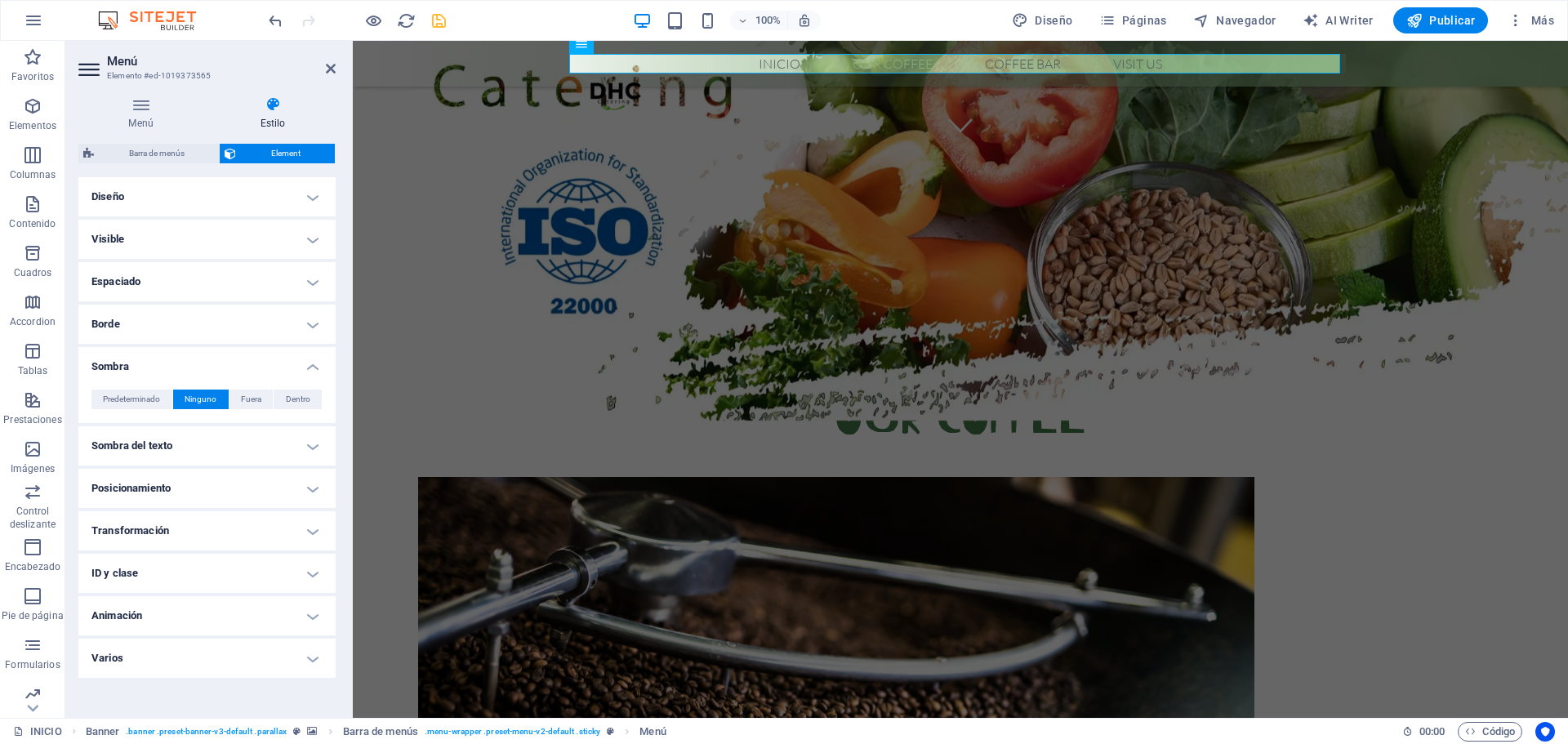
click at [226, 235] on h4 "Visible" at bounding box center [208, 240] width 258 height 39
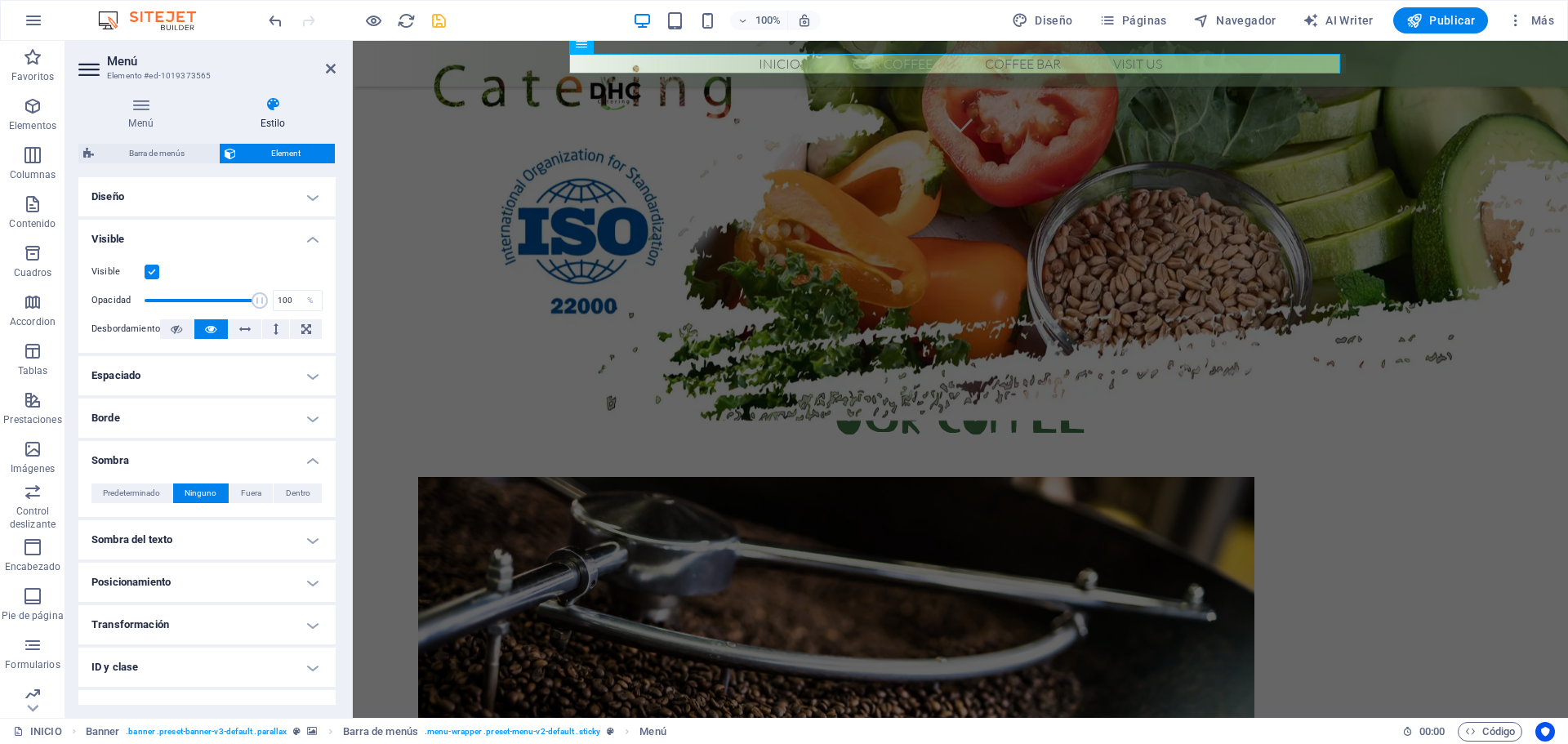
click at [154, 269] on label at bounding box center [152, 272] width 15 height 15
click at [0, 0] on input "Visible" at bounding box center [0, 0] width 0 height 0
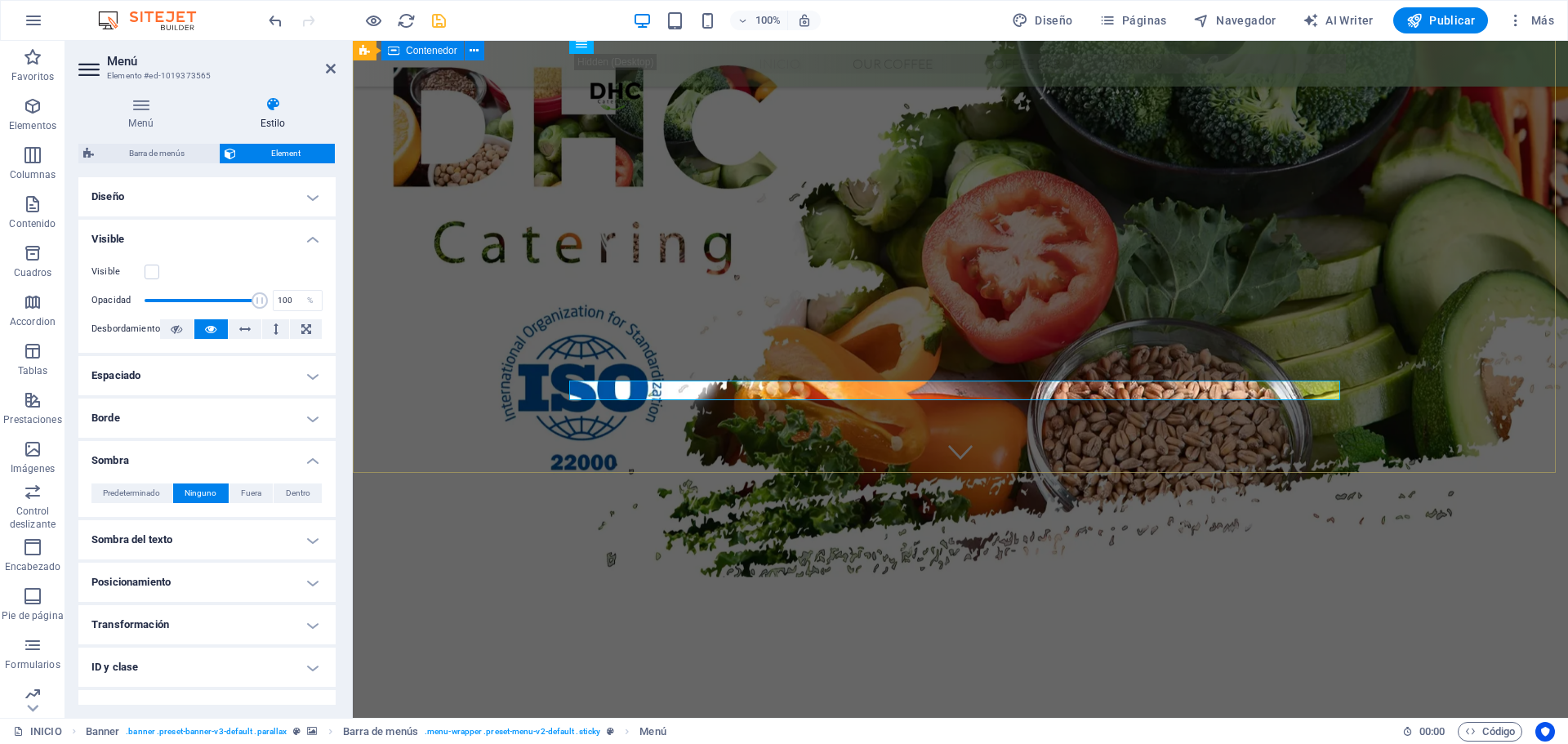
scroll to position [0, 0]
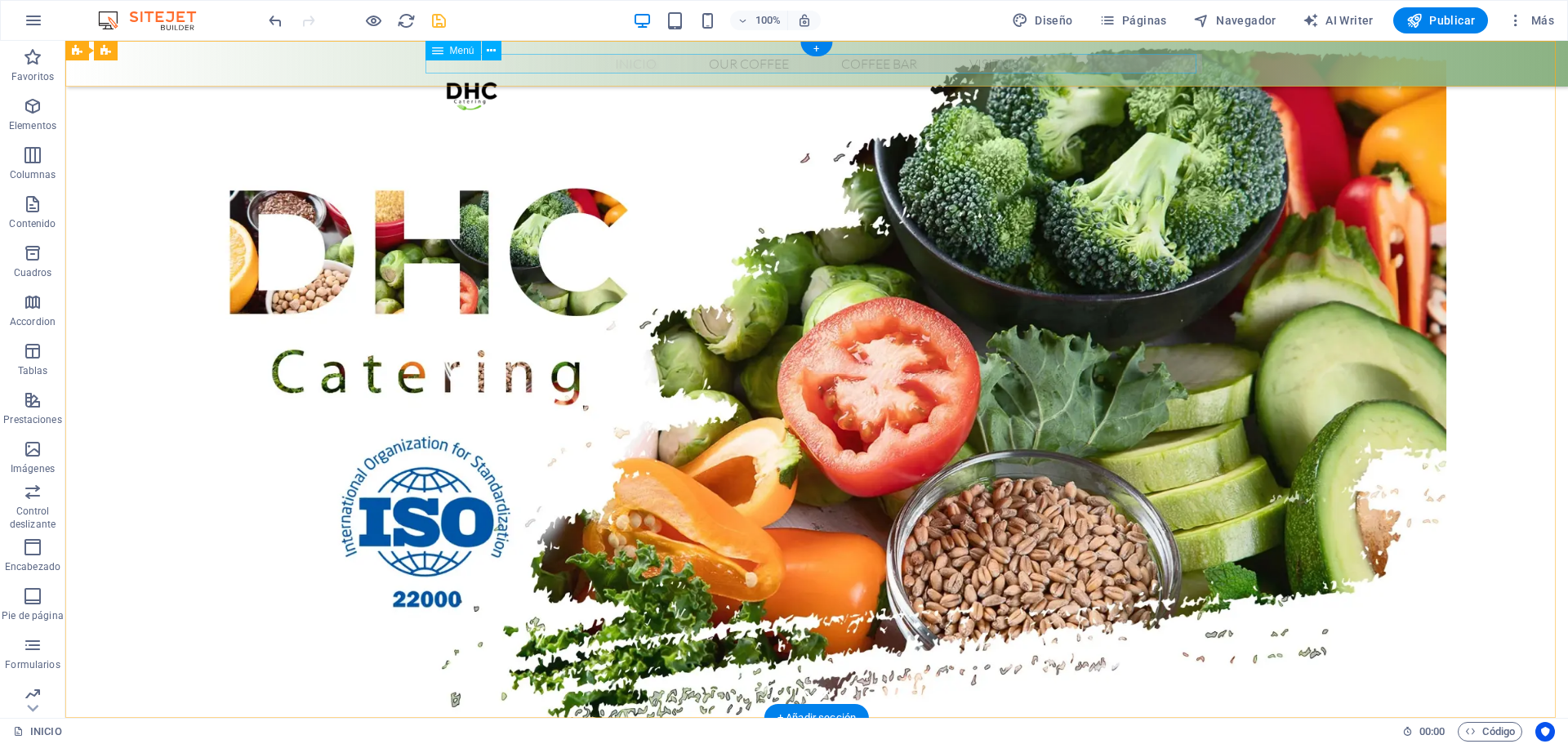
click at [551, 66] on nav "Inicio Our Coffee Roastery Origin Tasting Coffee Bar Visit us" at bounding box center [817, 64] width 771 height 20
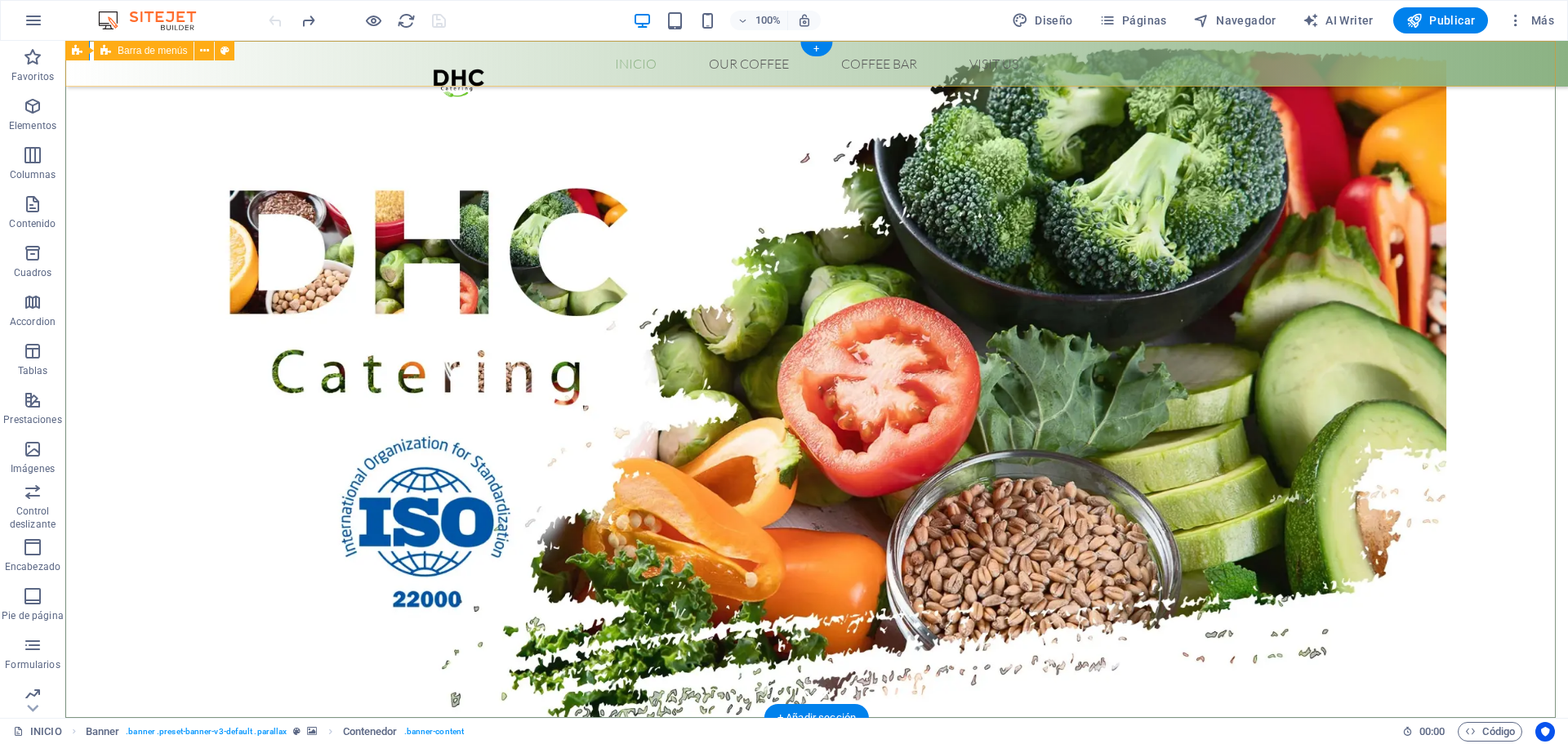
click at [363, 62] on div "Inicio Our Coffee Roastery Origin Tasting Coffee Bar Visit us Menu" at bounding box center [817, 64] width 1503 height 46
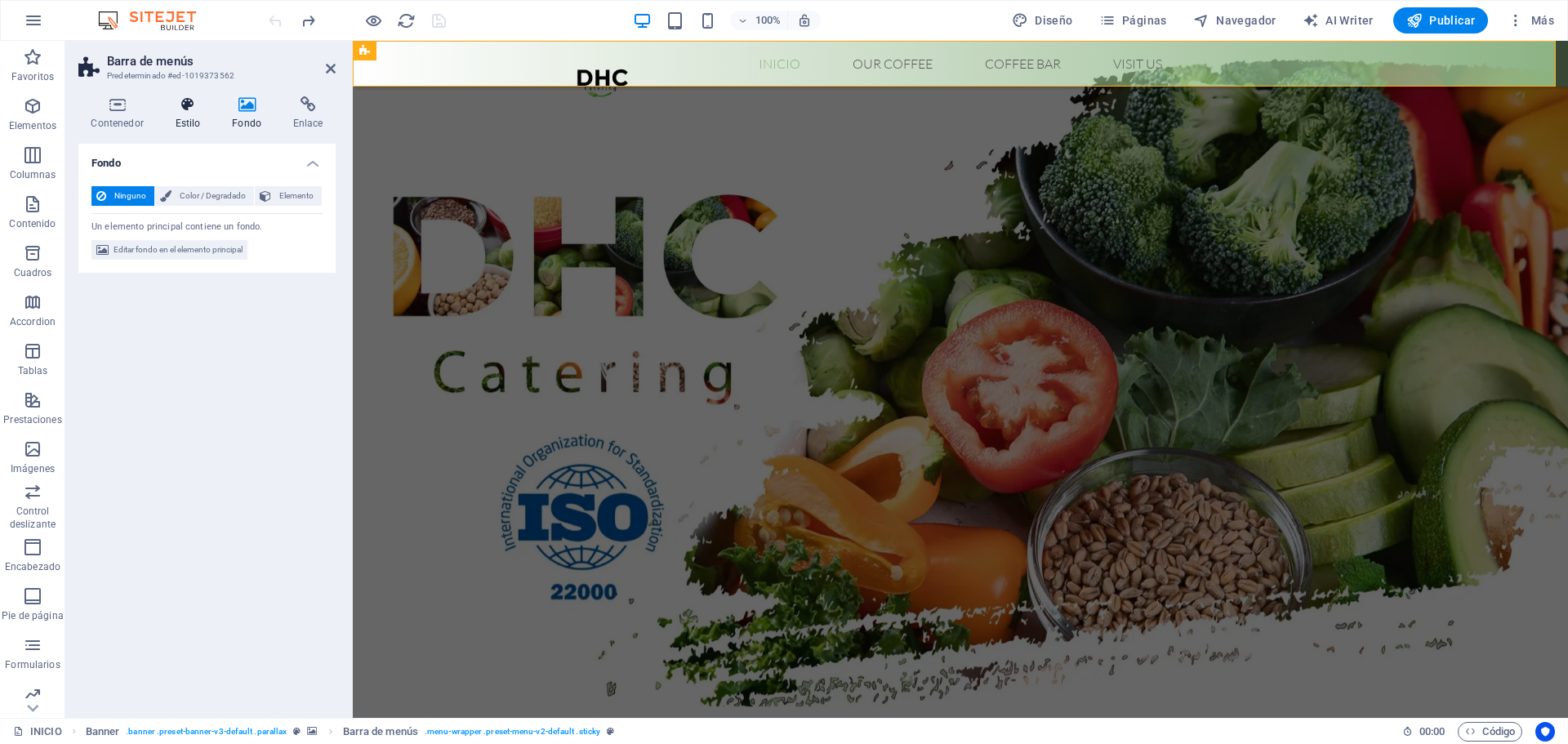
click at [195, 129] on h4 "Estilo" at bounding box center [191, 113] width 57 height 34
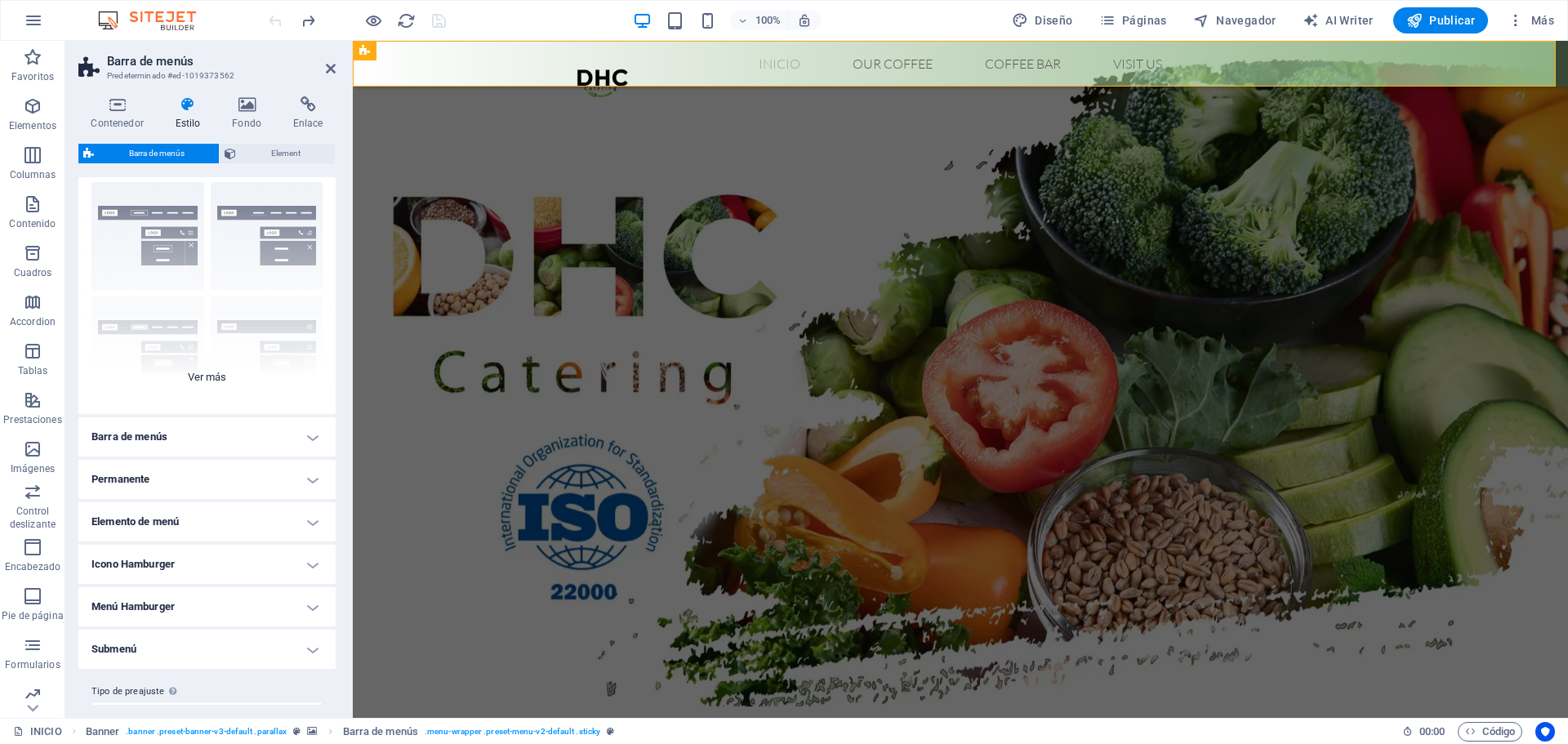
scroll to position [67, 0]
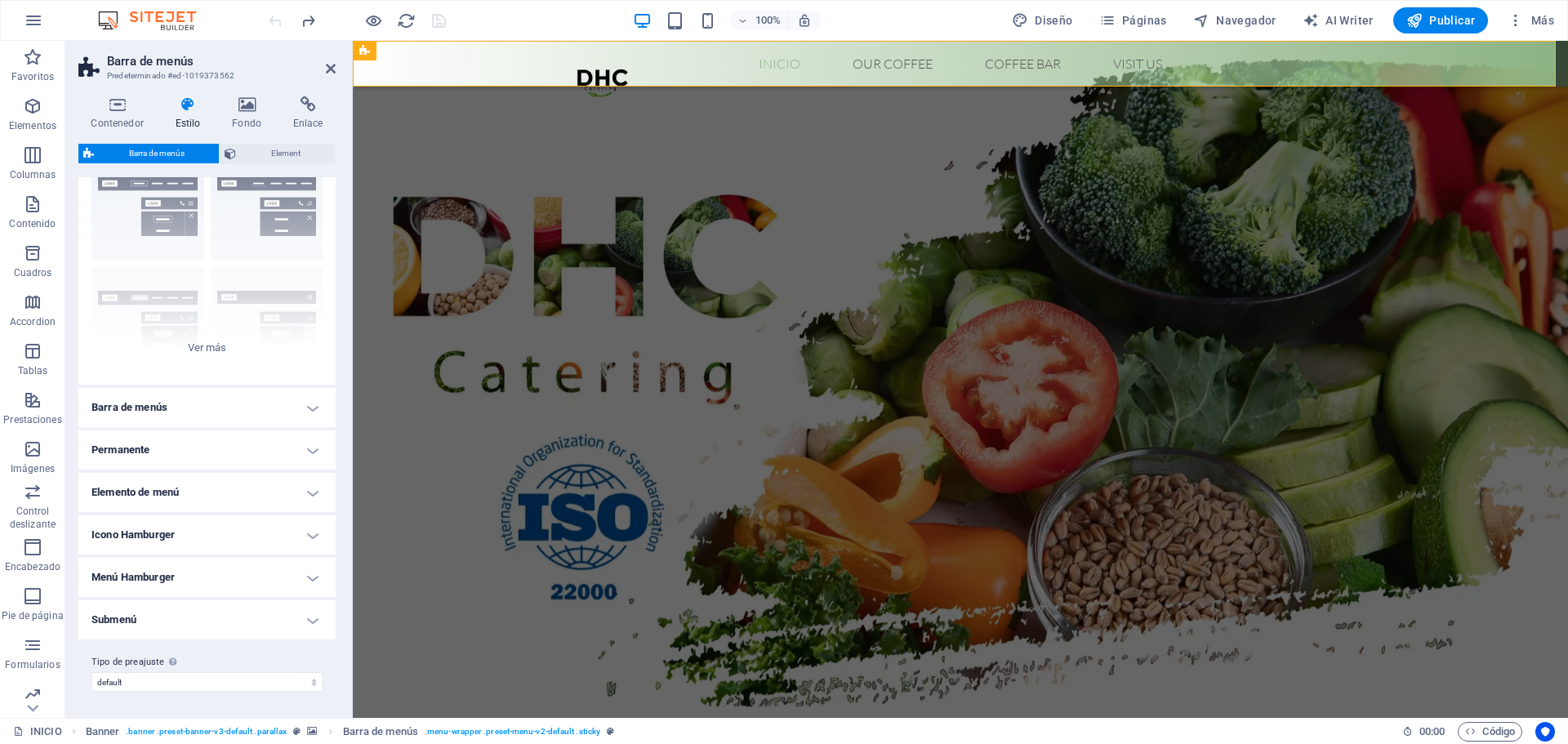
click at [255, 528] on h4 "Icono Hamburger" at bounding box center [208, 535] width 258 height 39
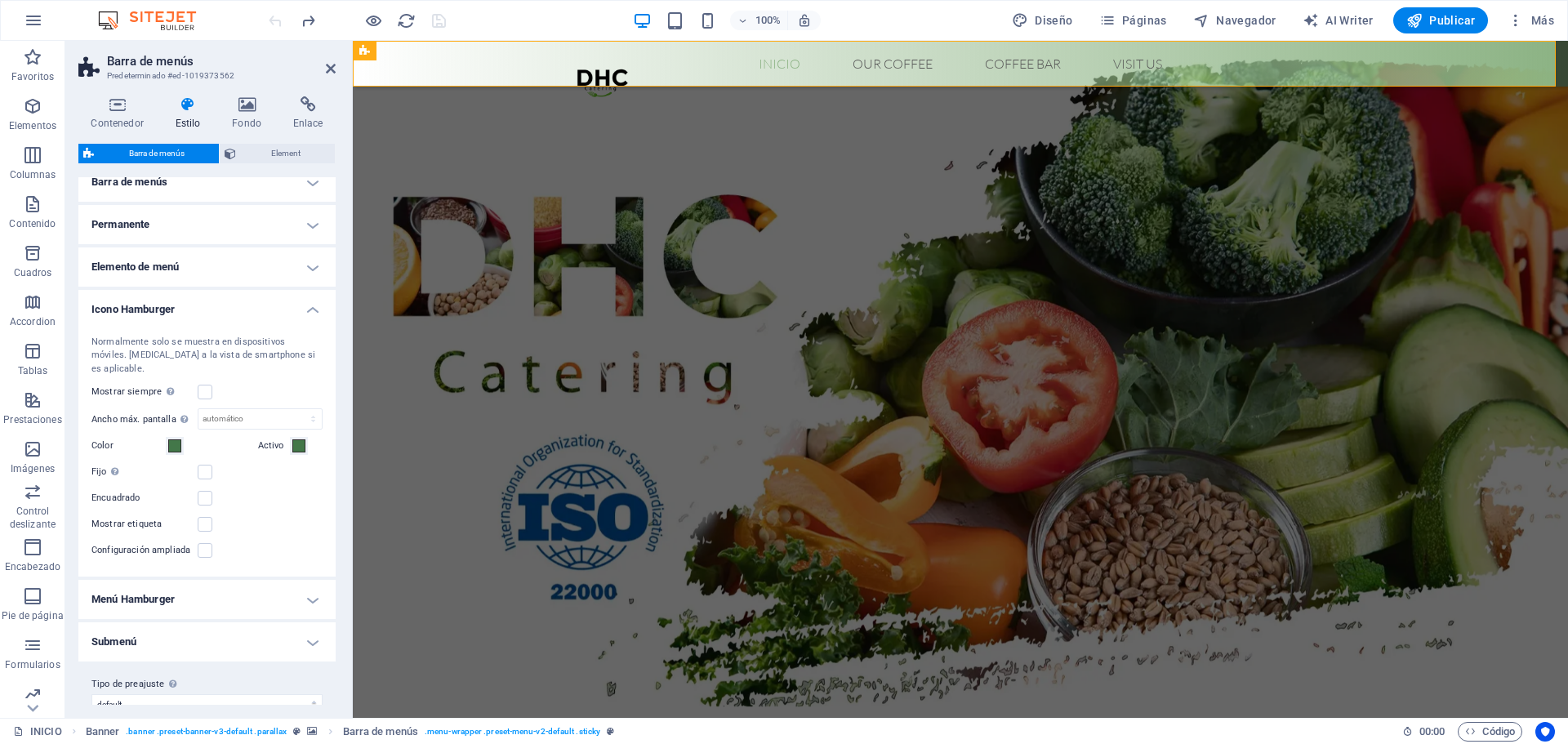
scroll to position [301, 0]
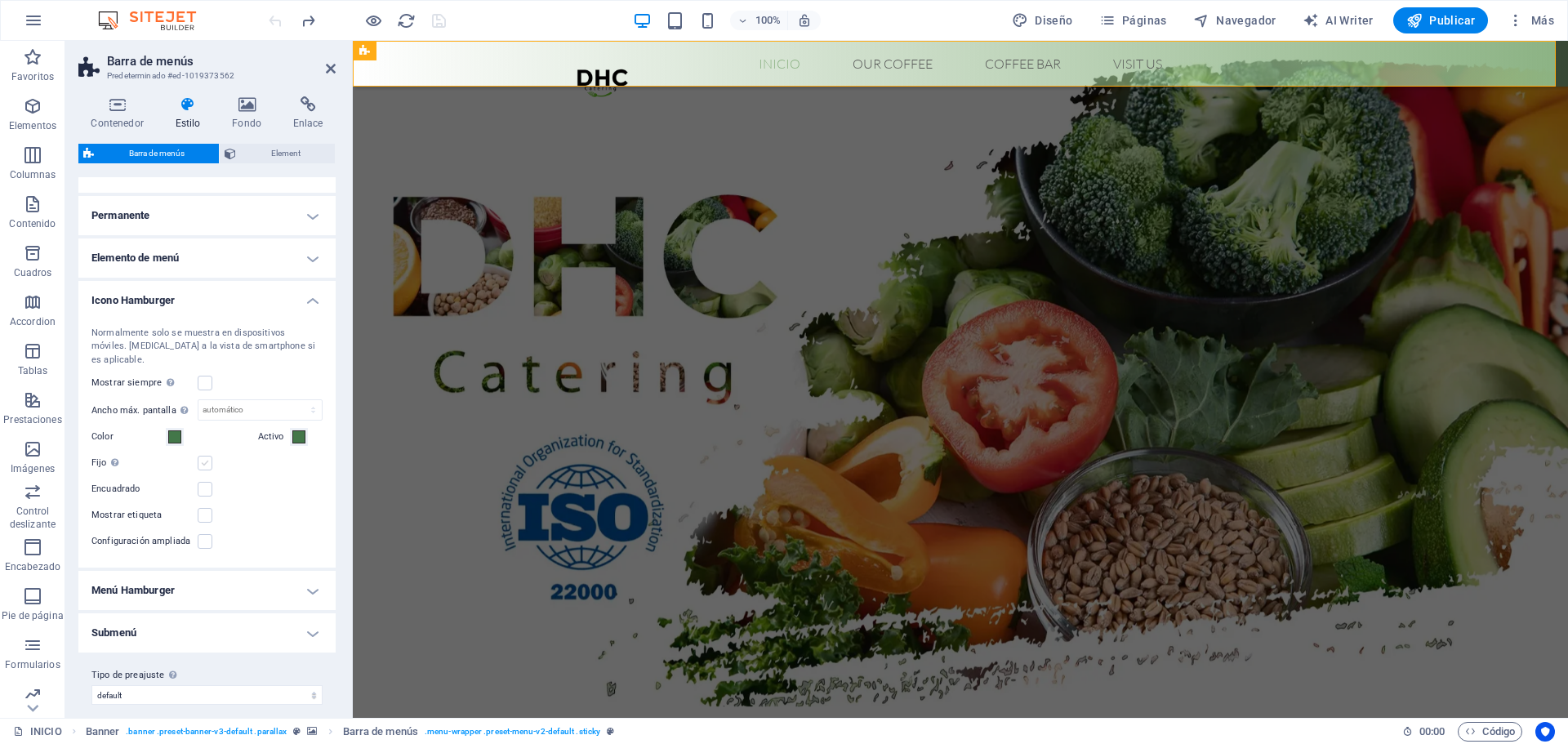
click at [208, 455] on label at bounding box center [205, 463] width 15 height 15
click at [0, 0] on input "Fijo Posiciona el desencadenador en un estado fijo para que esté en la ventanil…" at bounding box center [0, 0] width 0 height 0
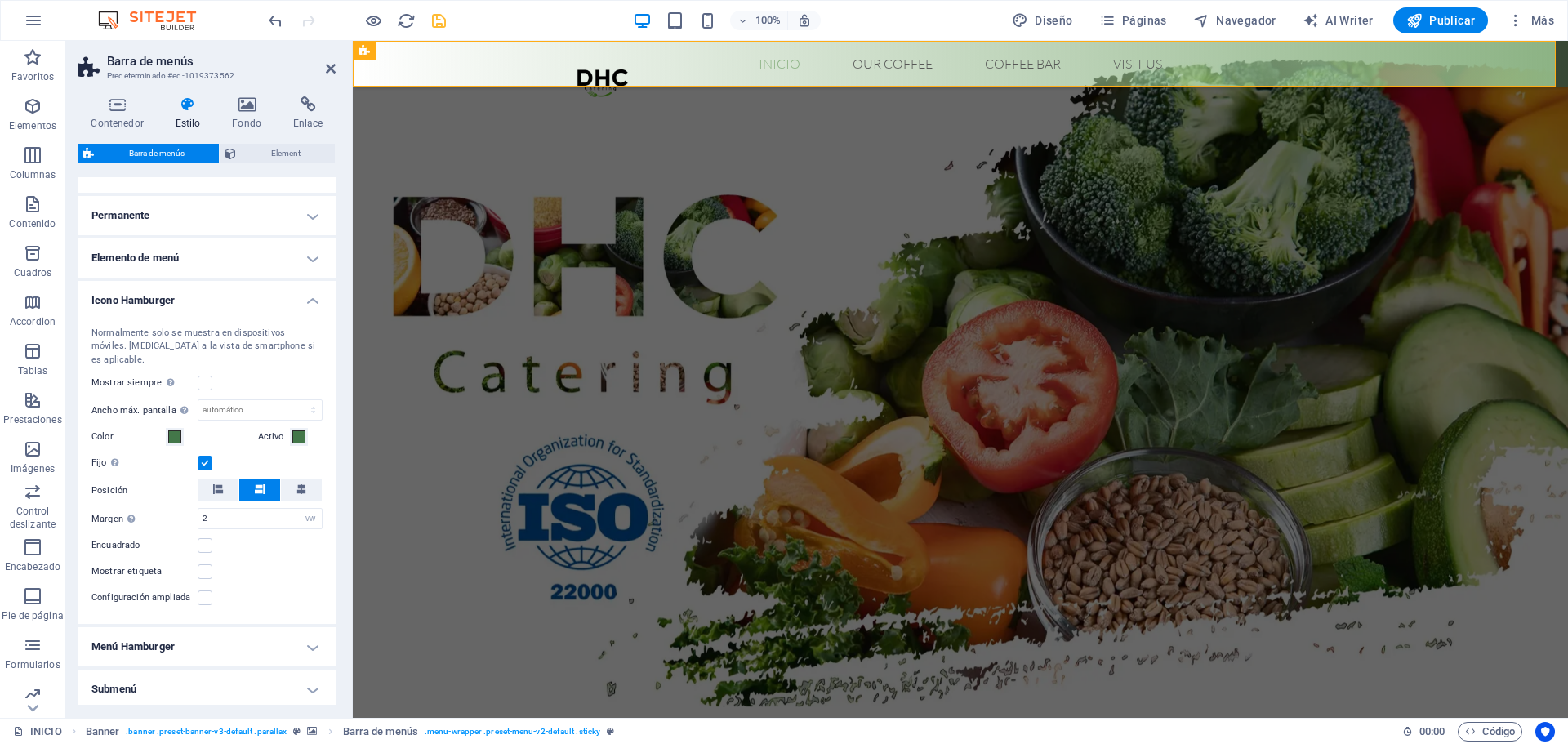
click at [289, 299] on h4 "Icono Hamburger" at bounding box center [208, 295] width 258 height 30
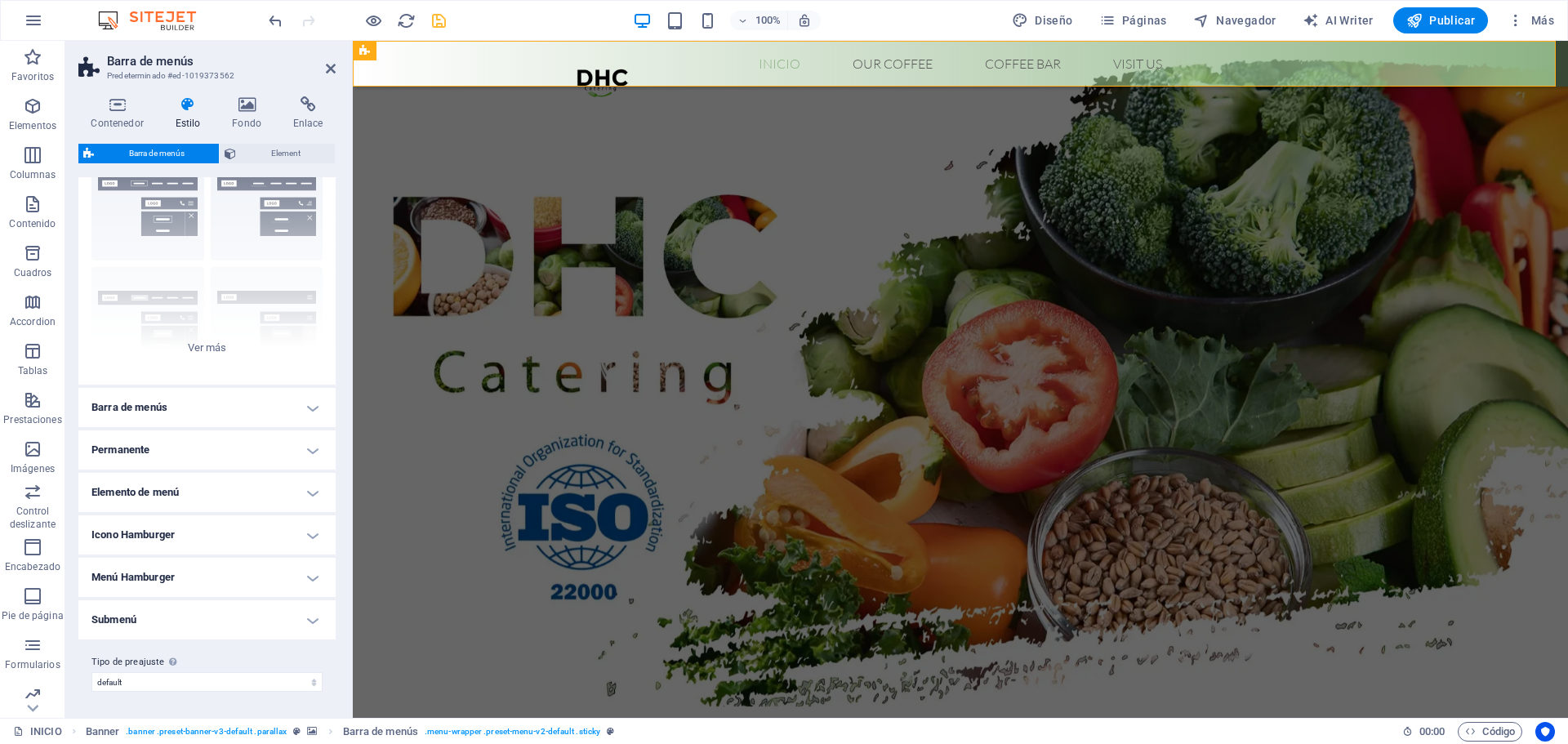
scroll to position [67, 0]
click at [769, 62] on nav "Inicio Our Coffee Roastery Origin Tasting Coffee Bar Visit us" at bounding box center [961, 64] width 771 height 20
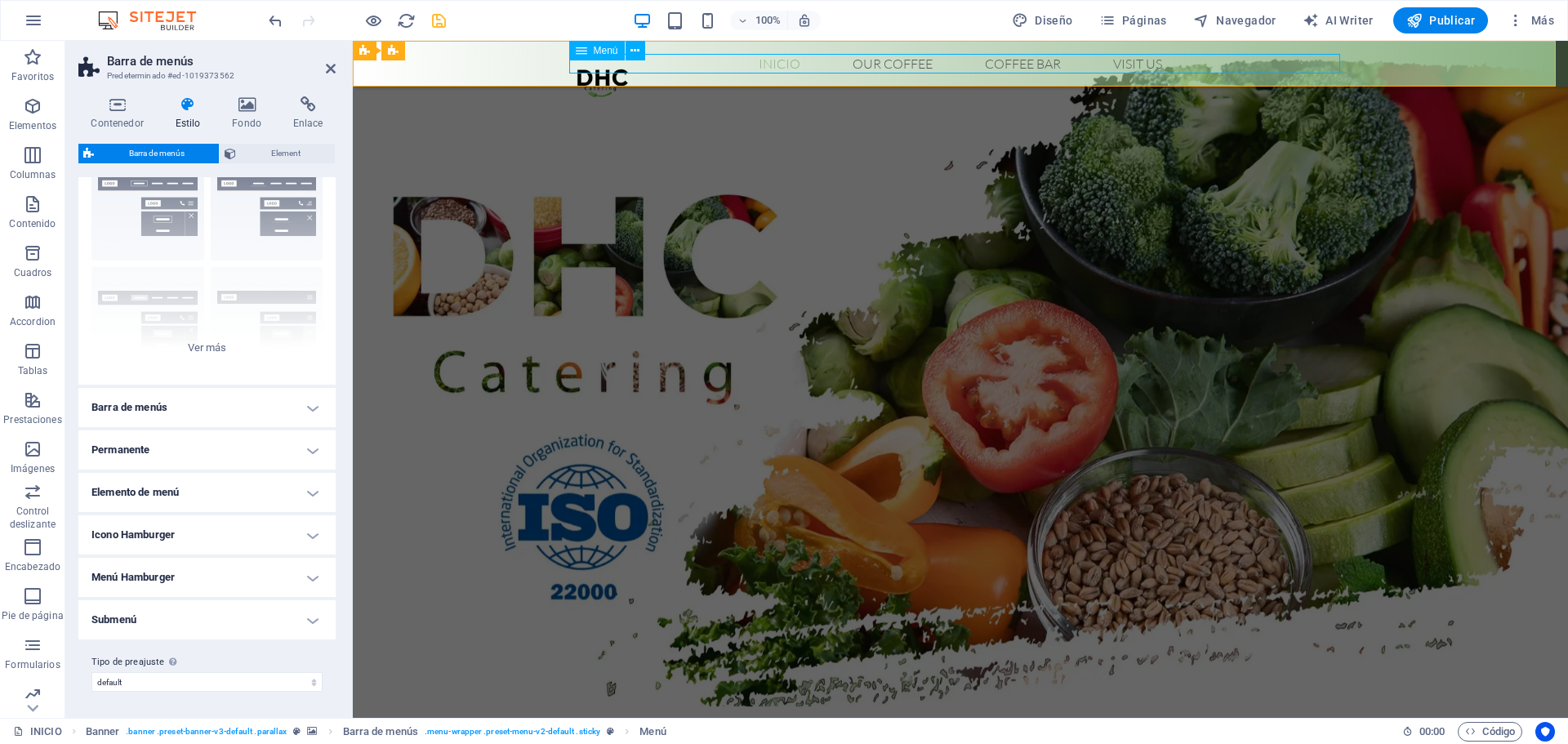
click at [769, 62] on nav "Inicio Our Coffee Roastery Origin Tasting Coffee Bar Visit us" at bounding box center [961, 64] width 771 height 20
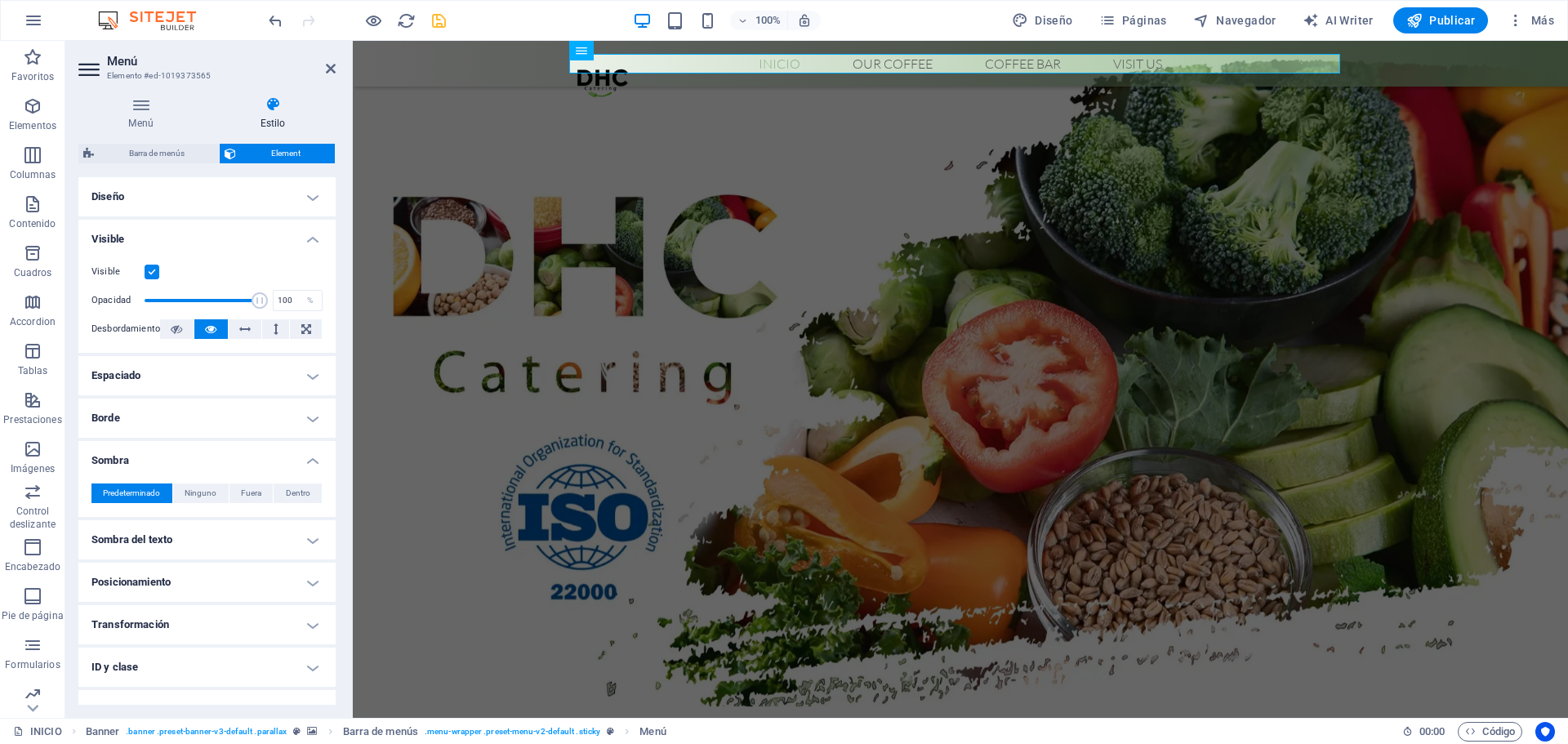
click at [287, 194] on h4 "Diseño" at bounding box center [208, 197] width 258 height 39
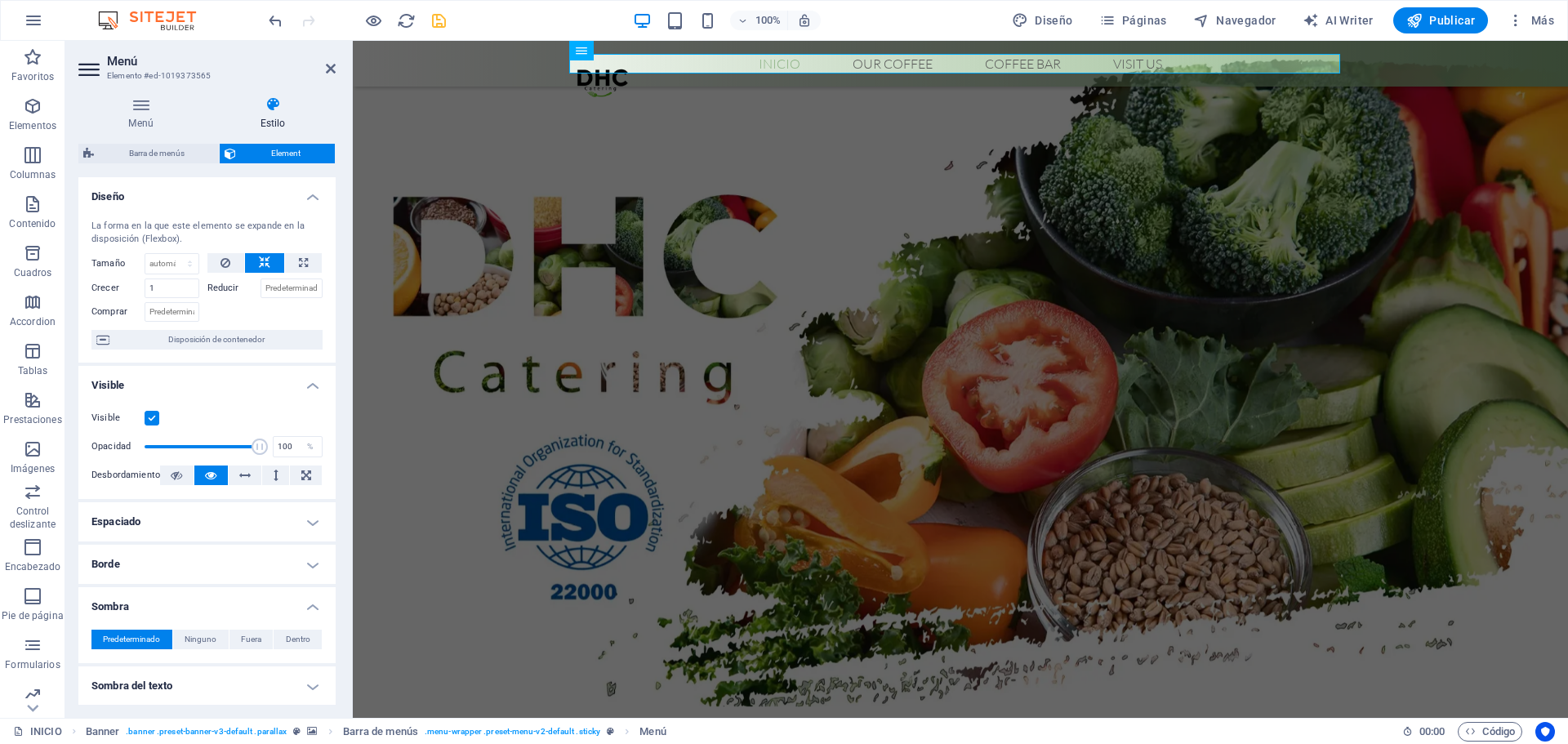
click at [287, 194] on h4 "Diseño" at bounding box center [208, 192] width 258 height 30
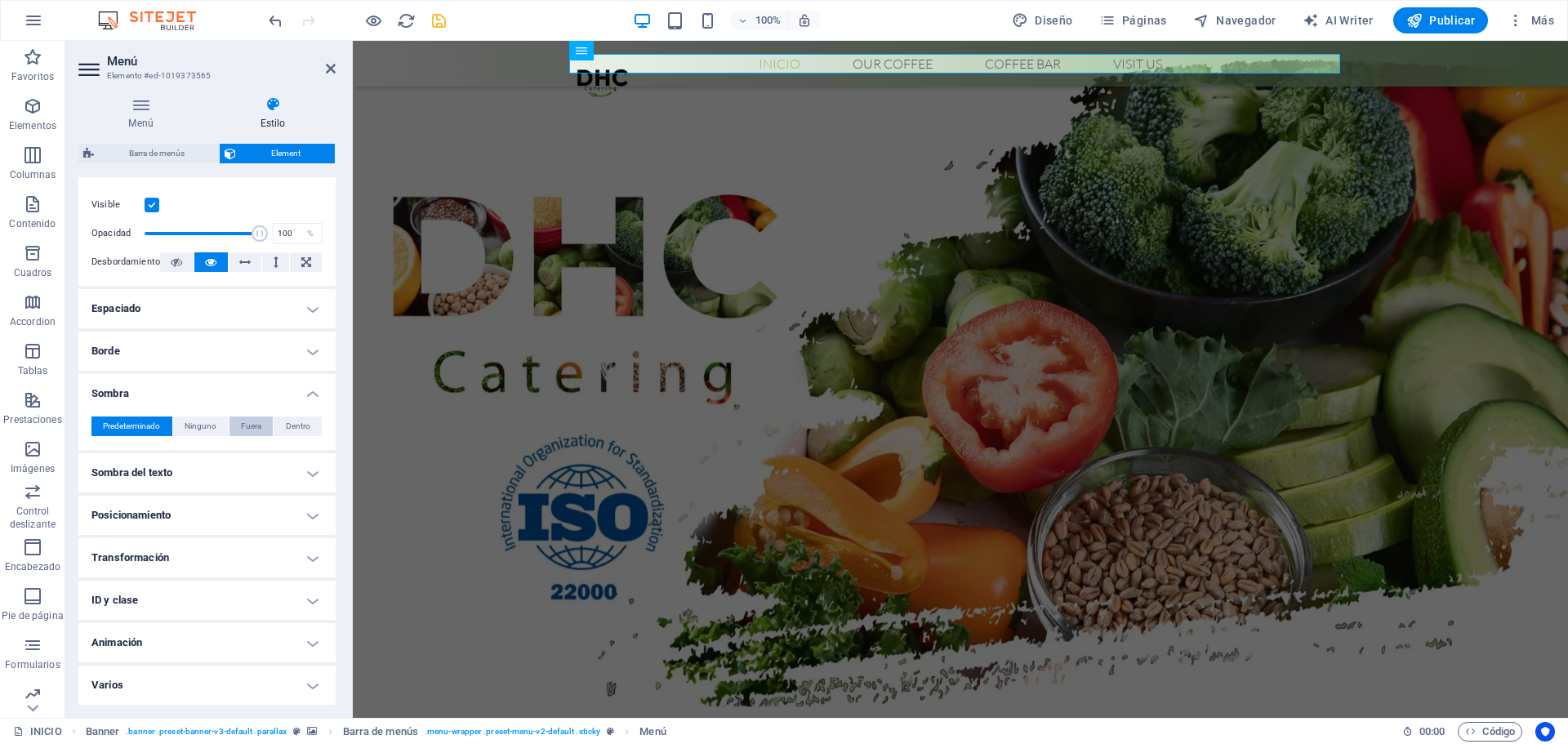
click at [245, 424] on span "Fuera" at bounding box center [251, 427] width 21 height 20
type input "2"
type input "4"
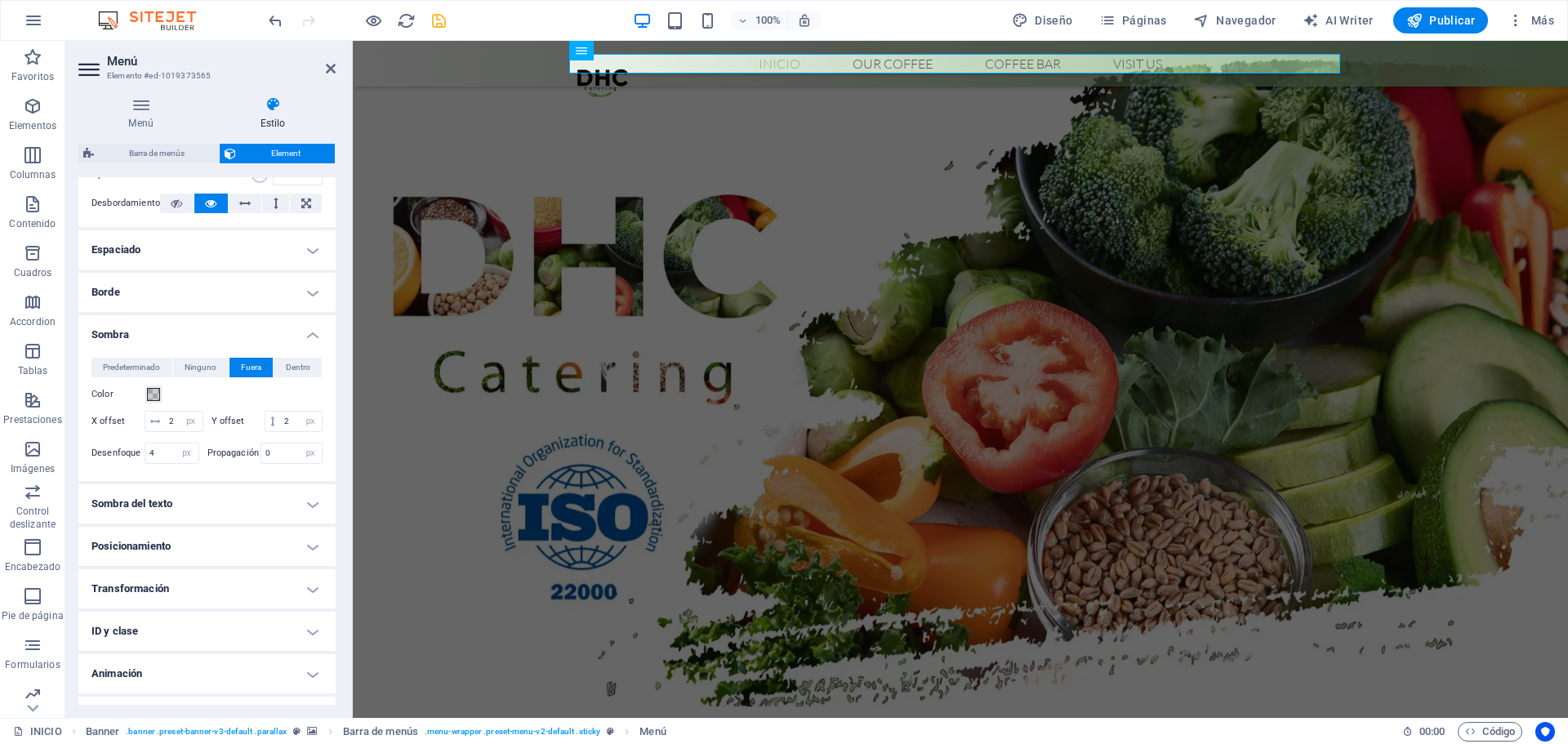
scroll to position [148, 0]
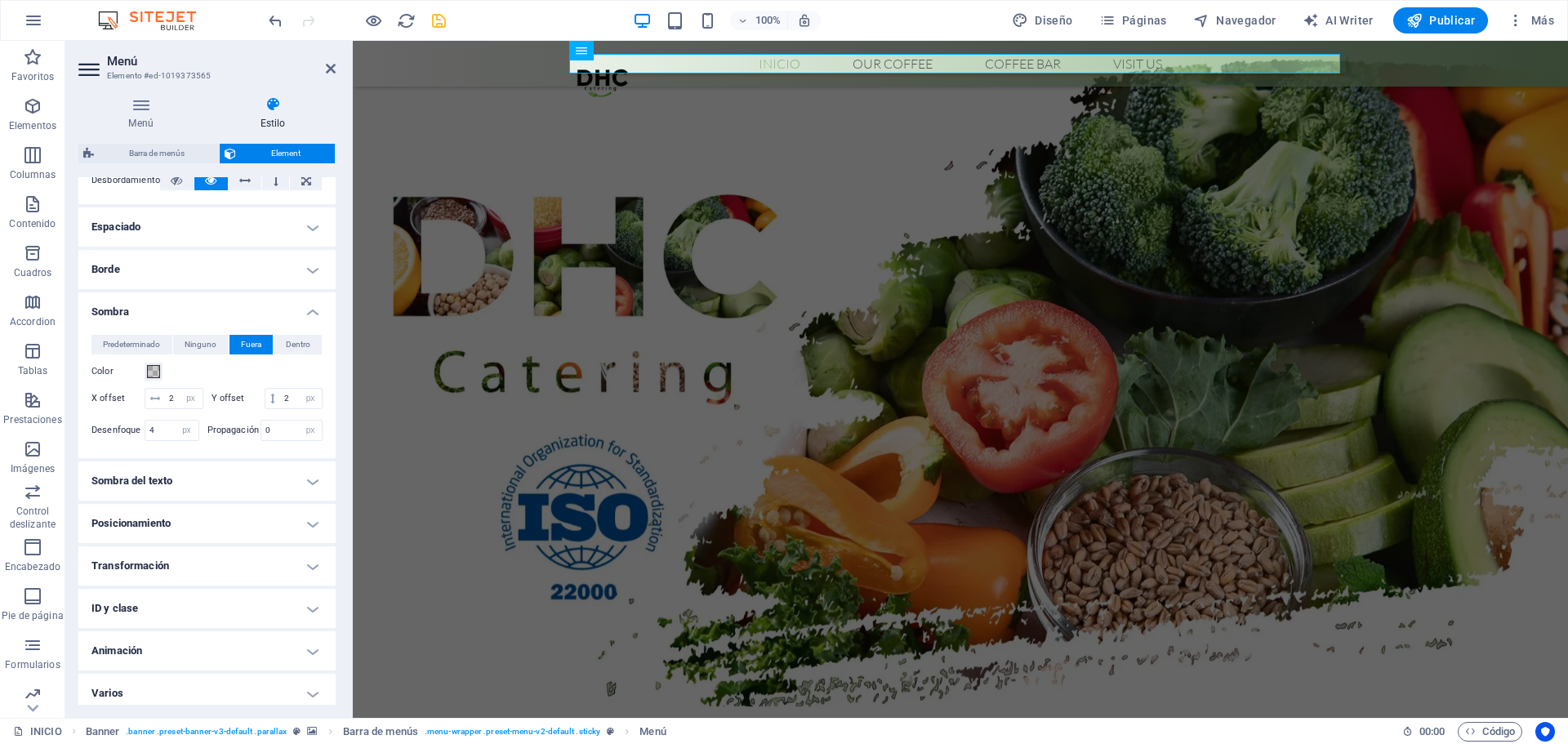
click at [253, 340] on span "Fuera" at bounding box center [251, 345] width 21 height 20
click at [140, 342] on span "Predeterminado" at bounding box center [131, 345] width 57 height 20
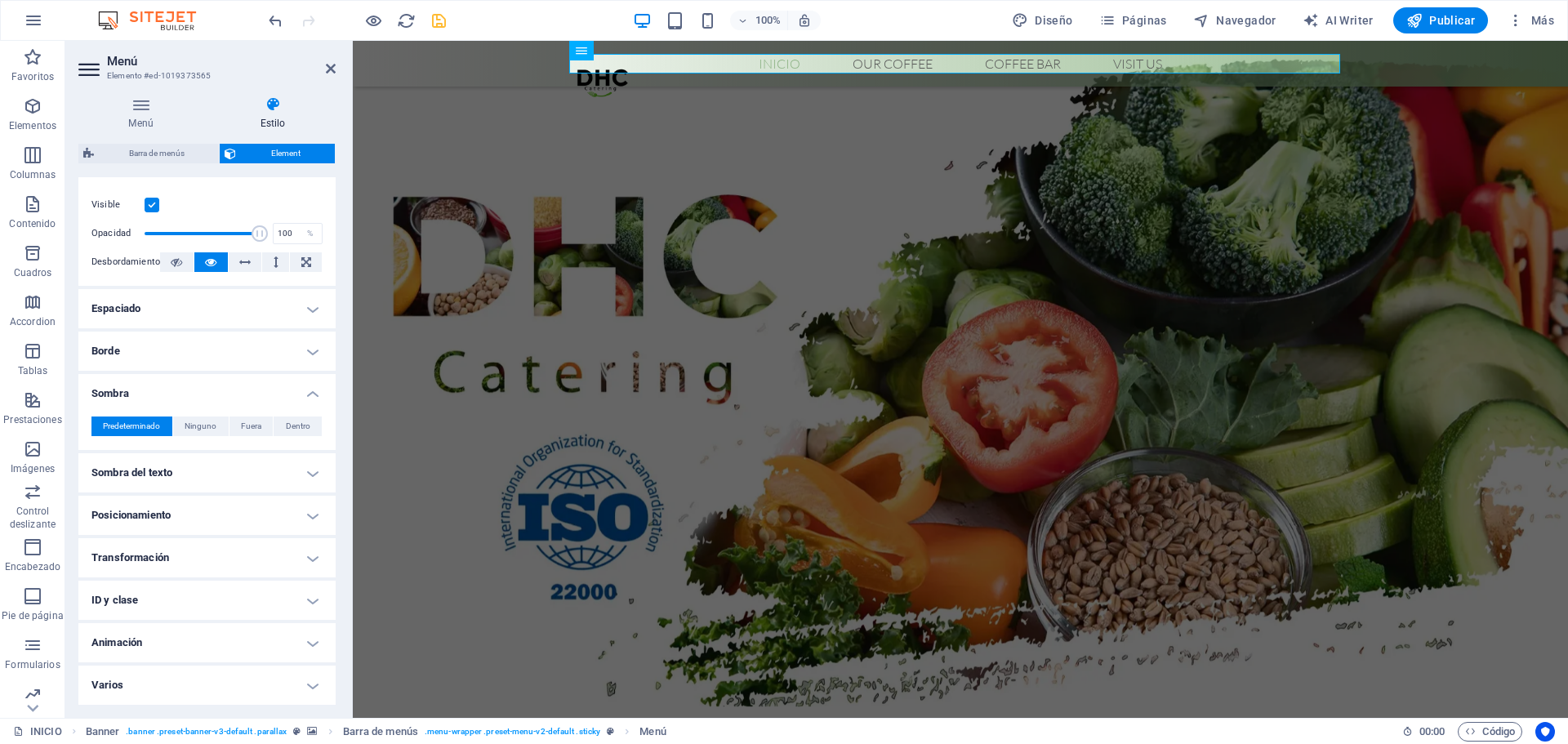
click at [222, 377] on h4 "Sombra" at bounding box center [208, 389] width 258 height 30
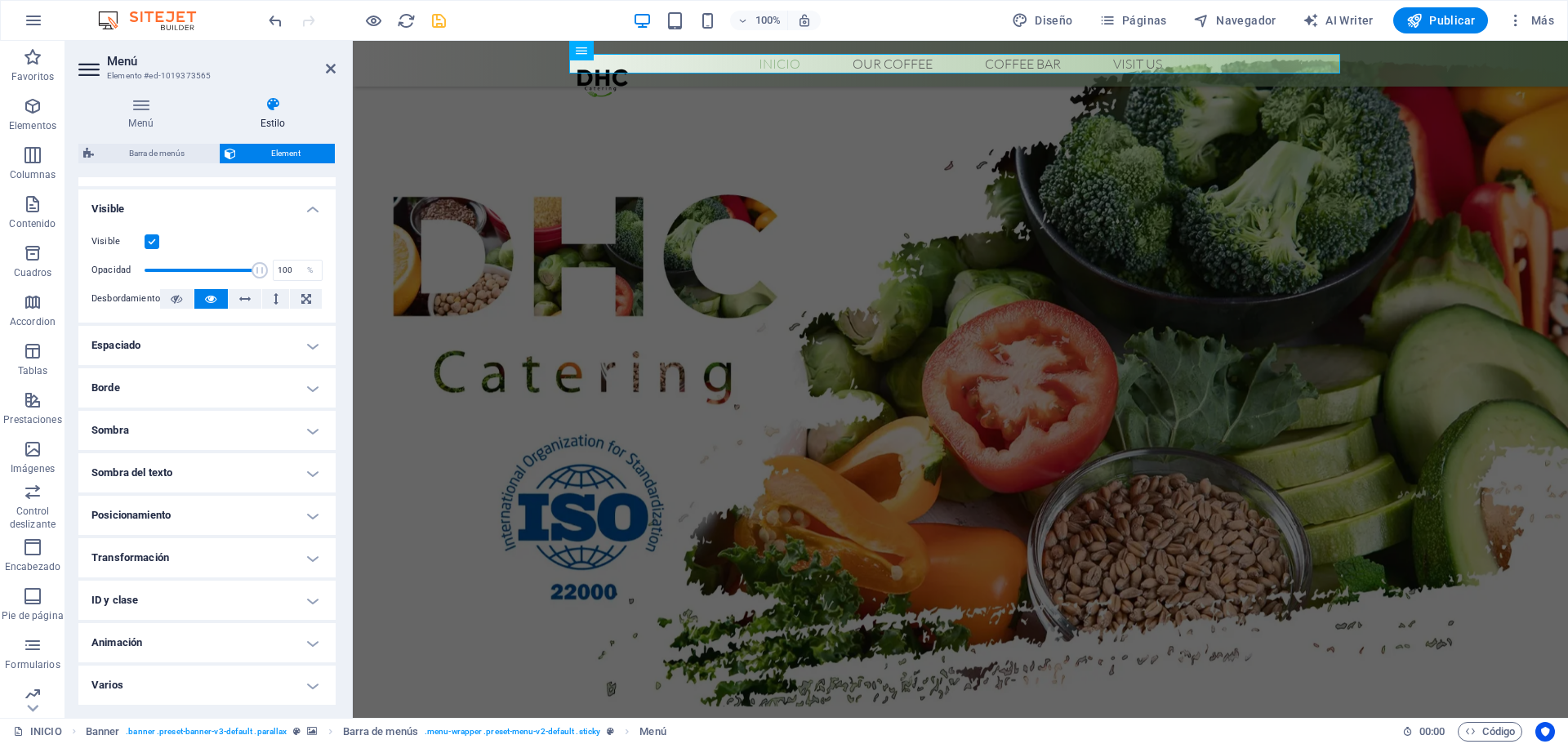
click at [245, 459] on h4 "Sombra del texto" at bounding box center [208, 472] width 258 height 39
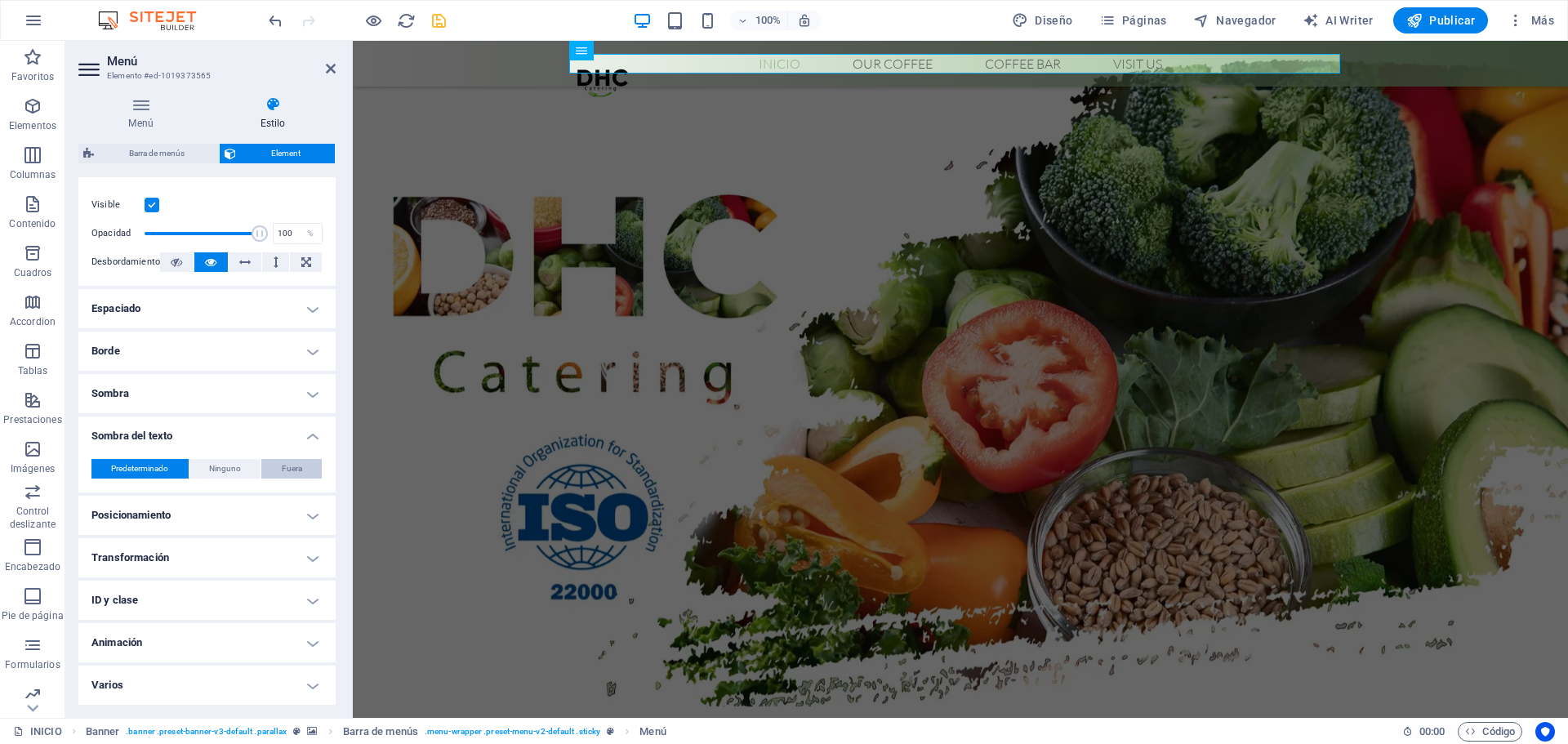
click at [274, 460] on button "Fuera" at bounding box center [292, 468] width 61 height 20
type input "2"
type input "4"
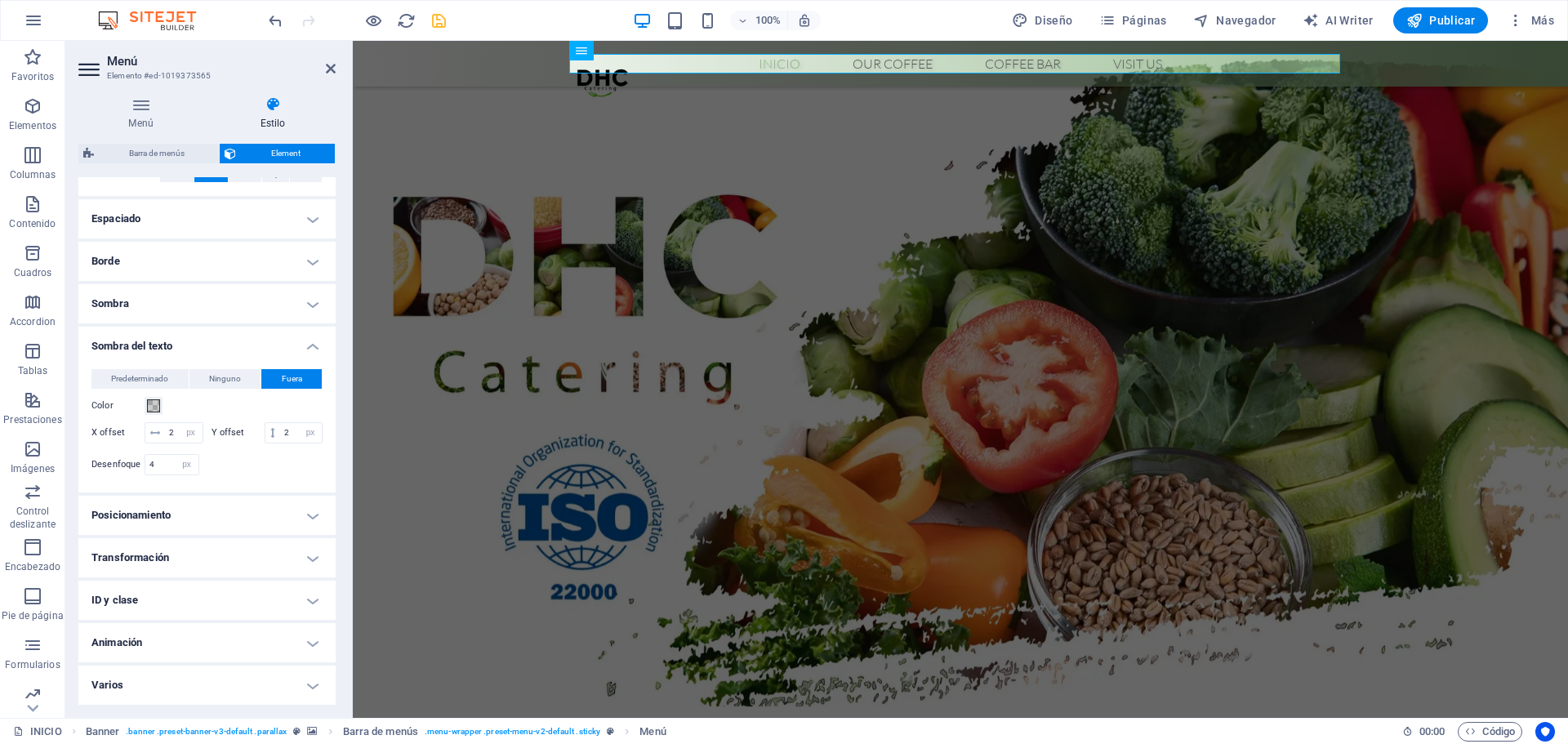
click at [235, 326] on h4 "Sombra del texto" at bounding box center [208, 341] width 258 height 30
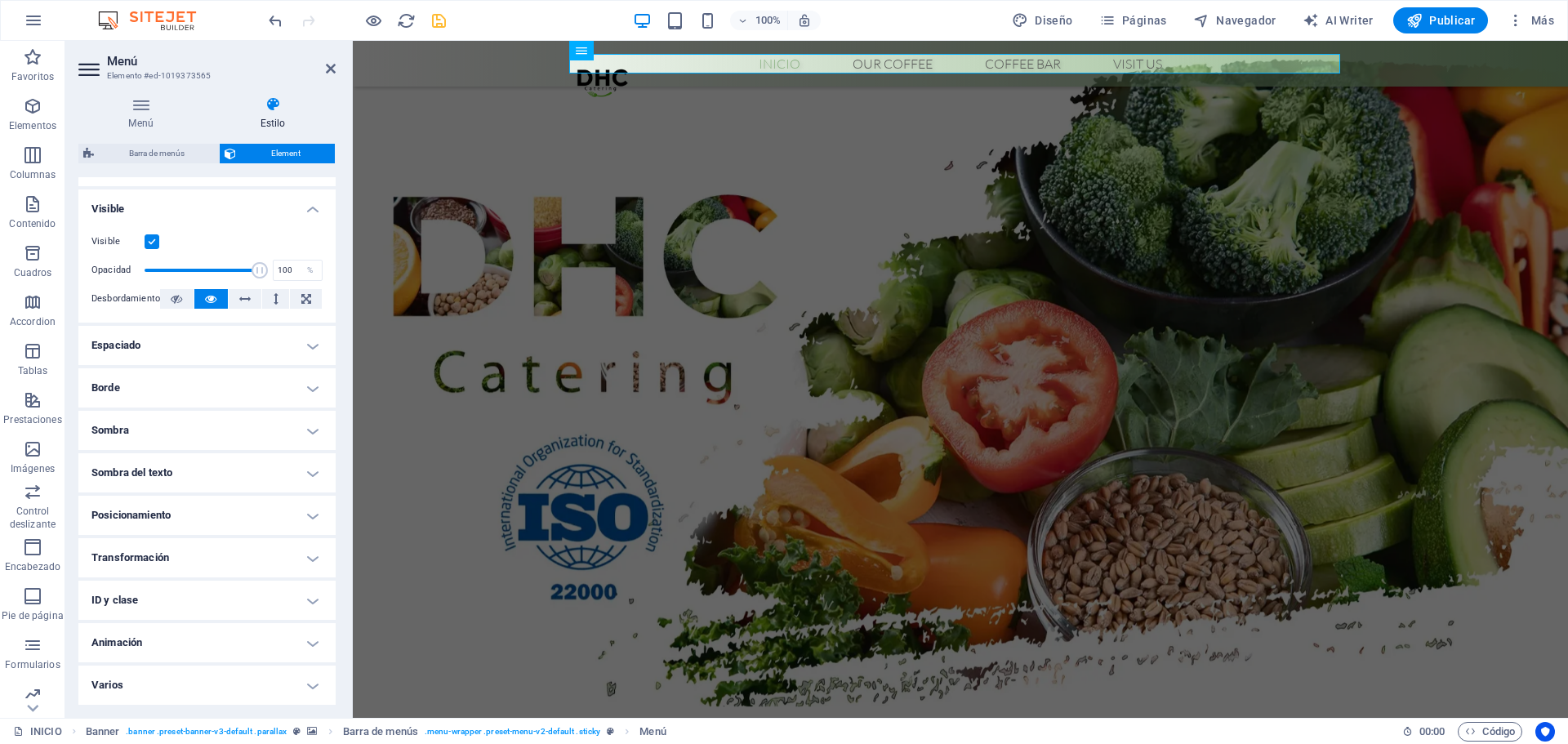
click at [230, 559] on h4 "Transformación" at bounding box center [208, 558] width 258 height 39
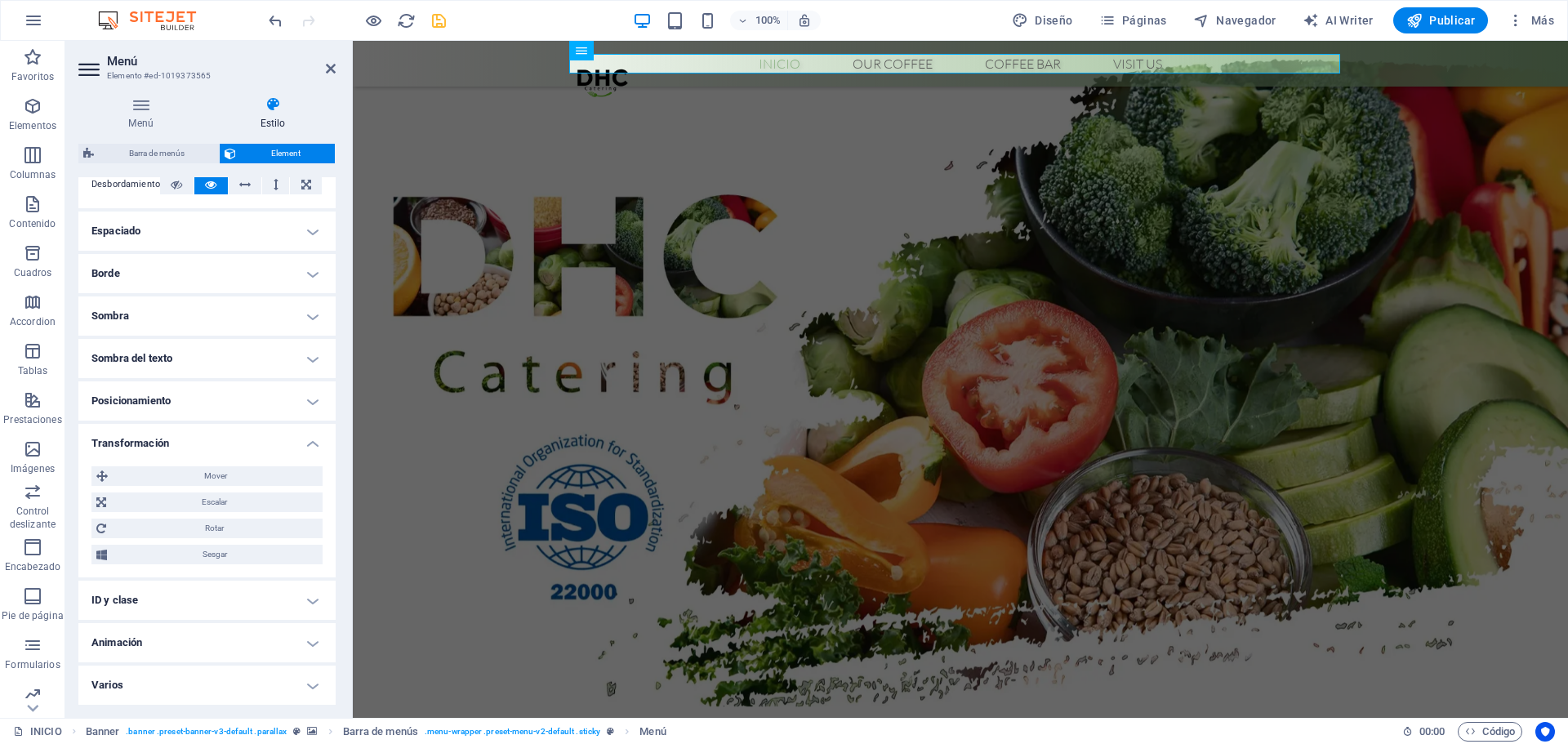
click at [253, 437] on h4 "Transformación" at bounding box center [208, 439] width 258 height 30
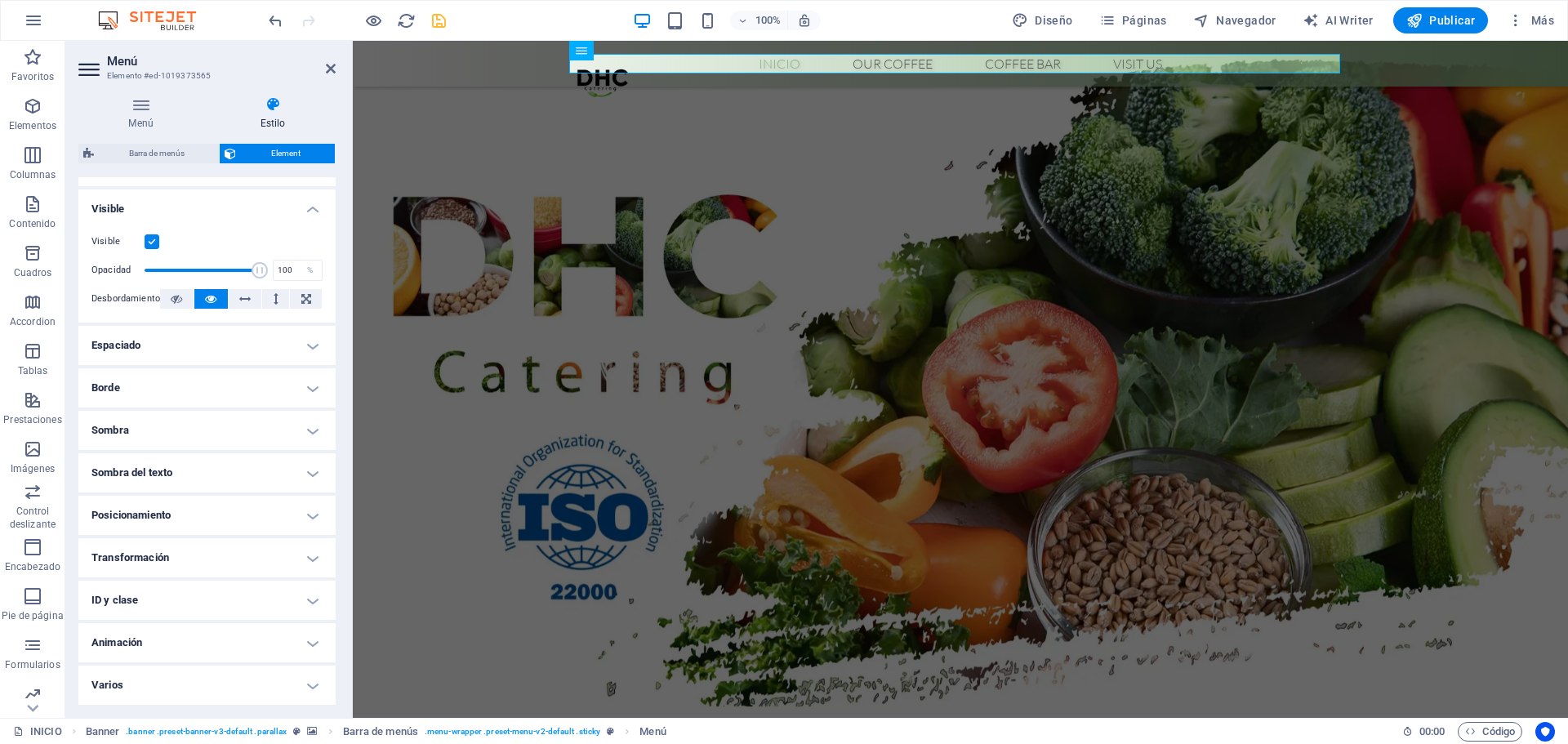
scroll to position [0, 0]
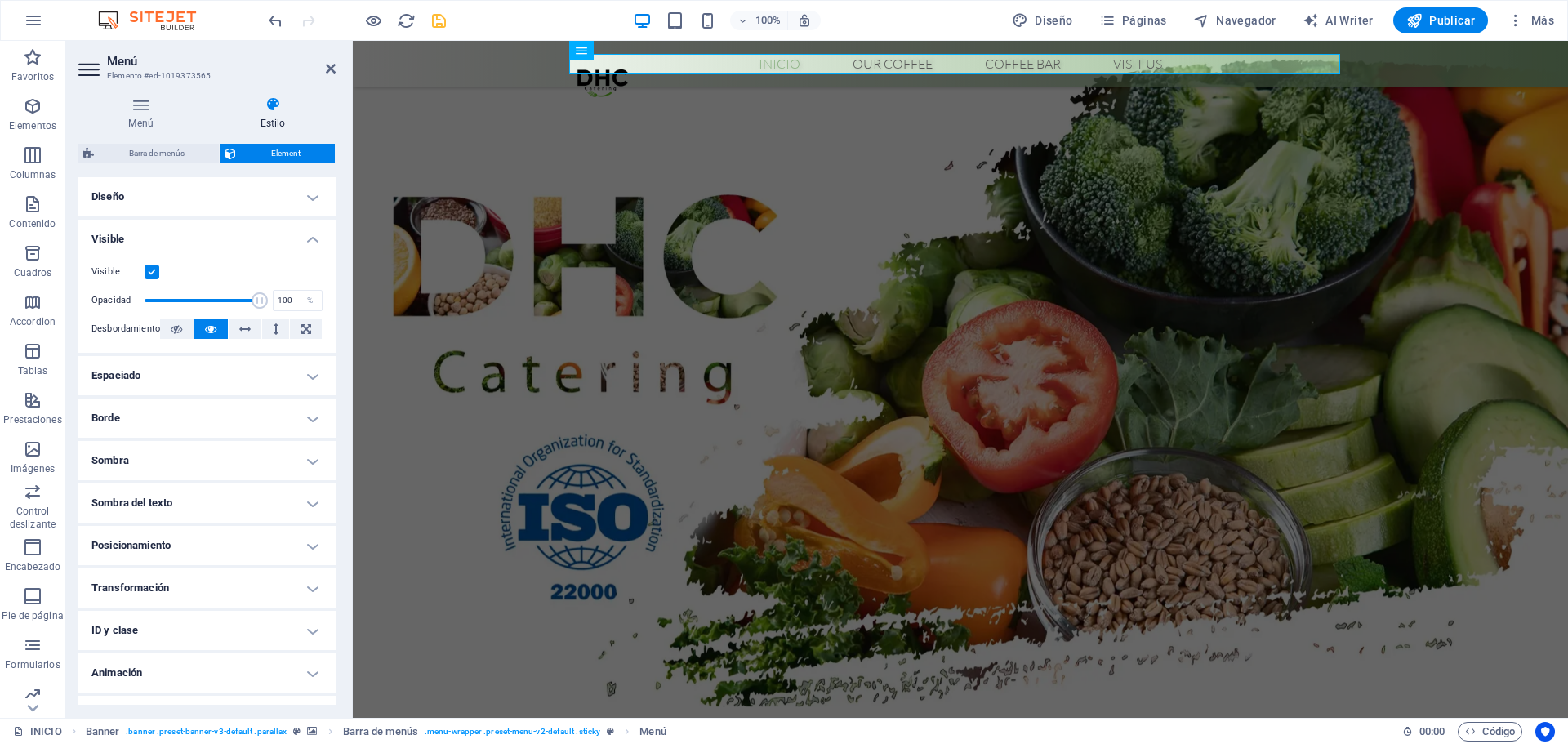
click at [285, 239] on h4 "Visible" at bounding box center [208, 235] width 258 height 30
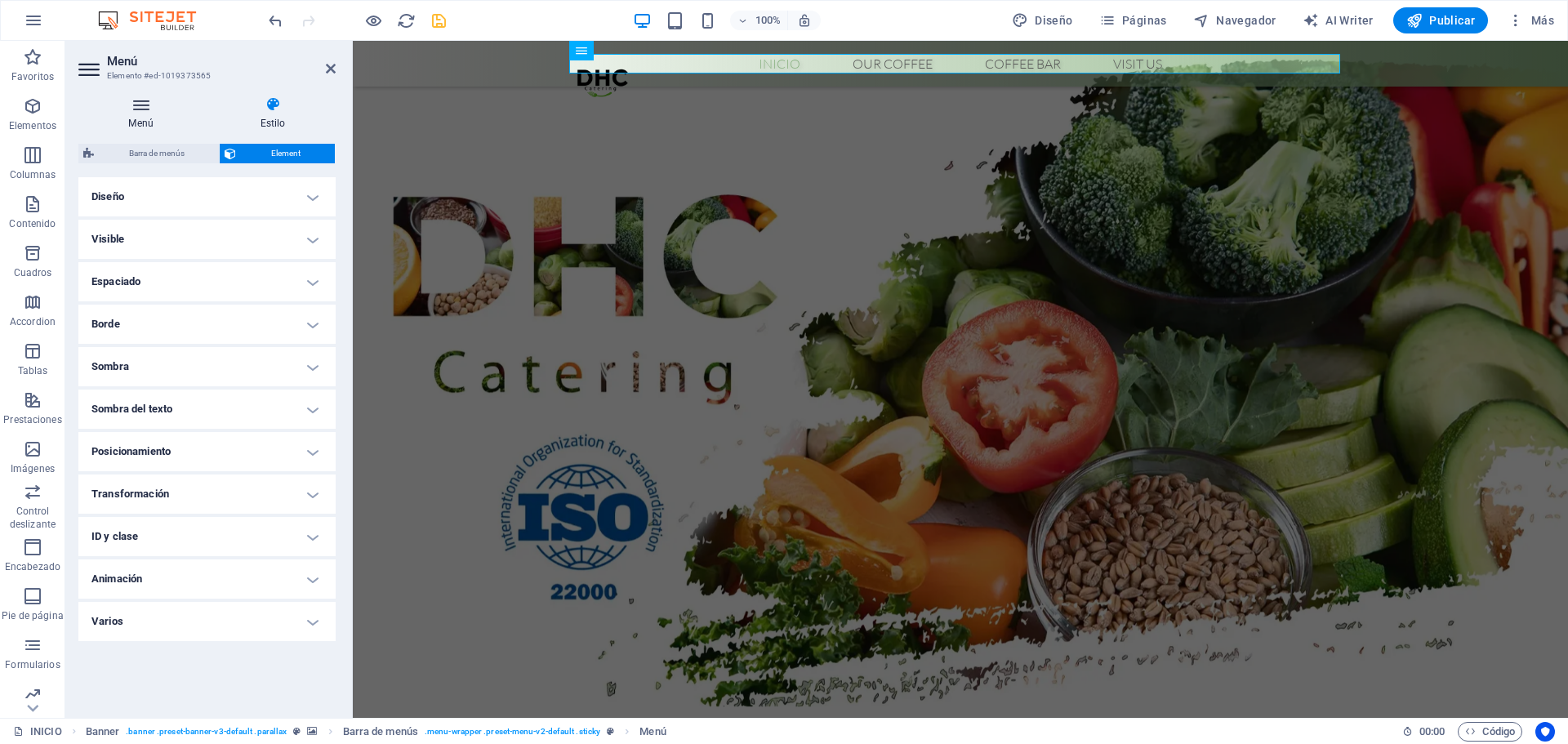
click at [144, 108] on icon at bounding box center [141, 104] width 125 height 16
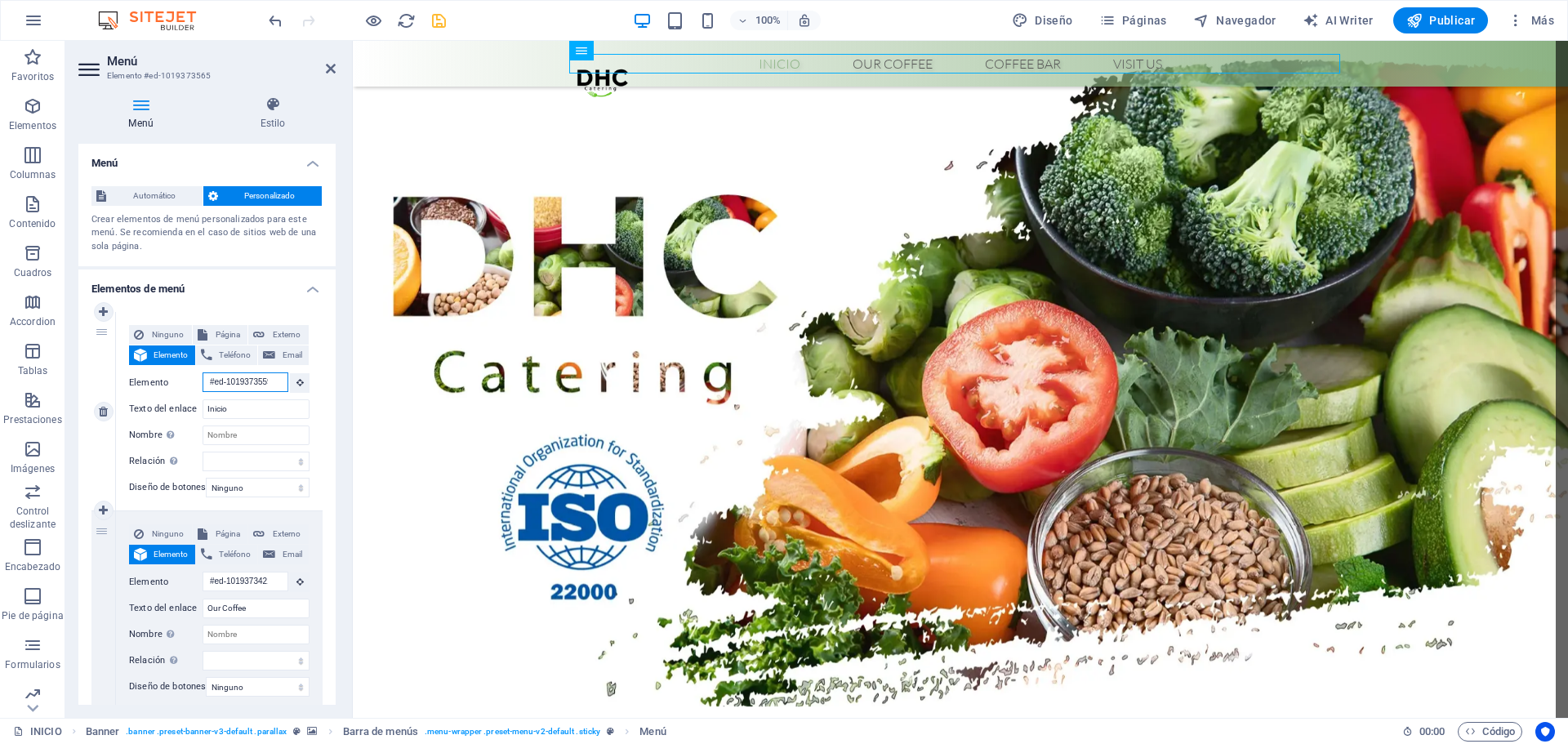
click at [255, 390] on input "#ed-1019373559" at bounding box center [245, 382] width 86 height 20
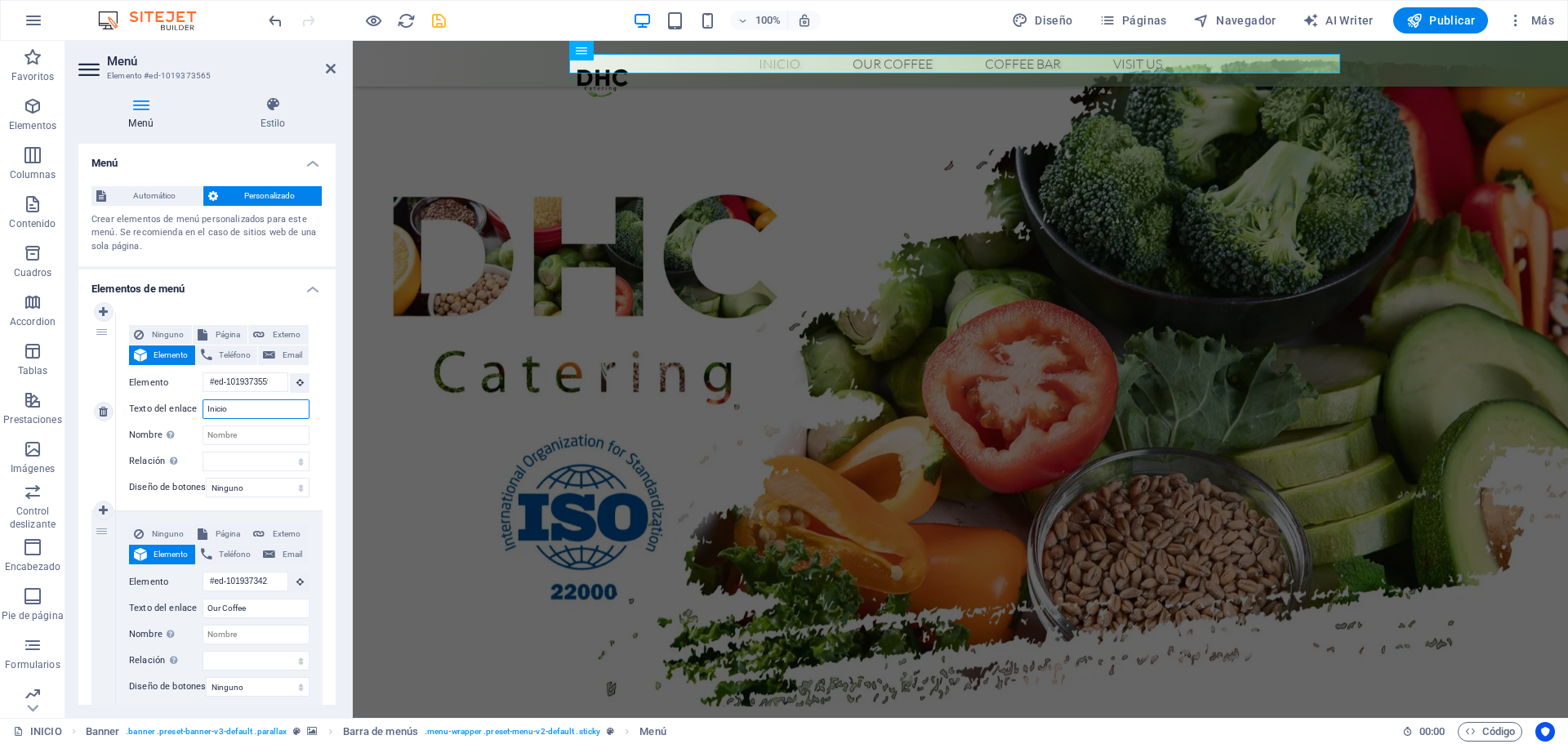
click at [268, 414] on input "Inicio" at bounding box center [256, 409] width 107 height 20
click at [268, 121] on h4 "Estilo" at bounding box center [272, 113] width 126 height 34
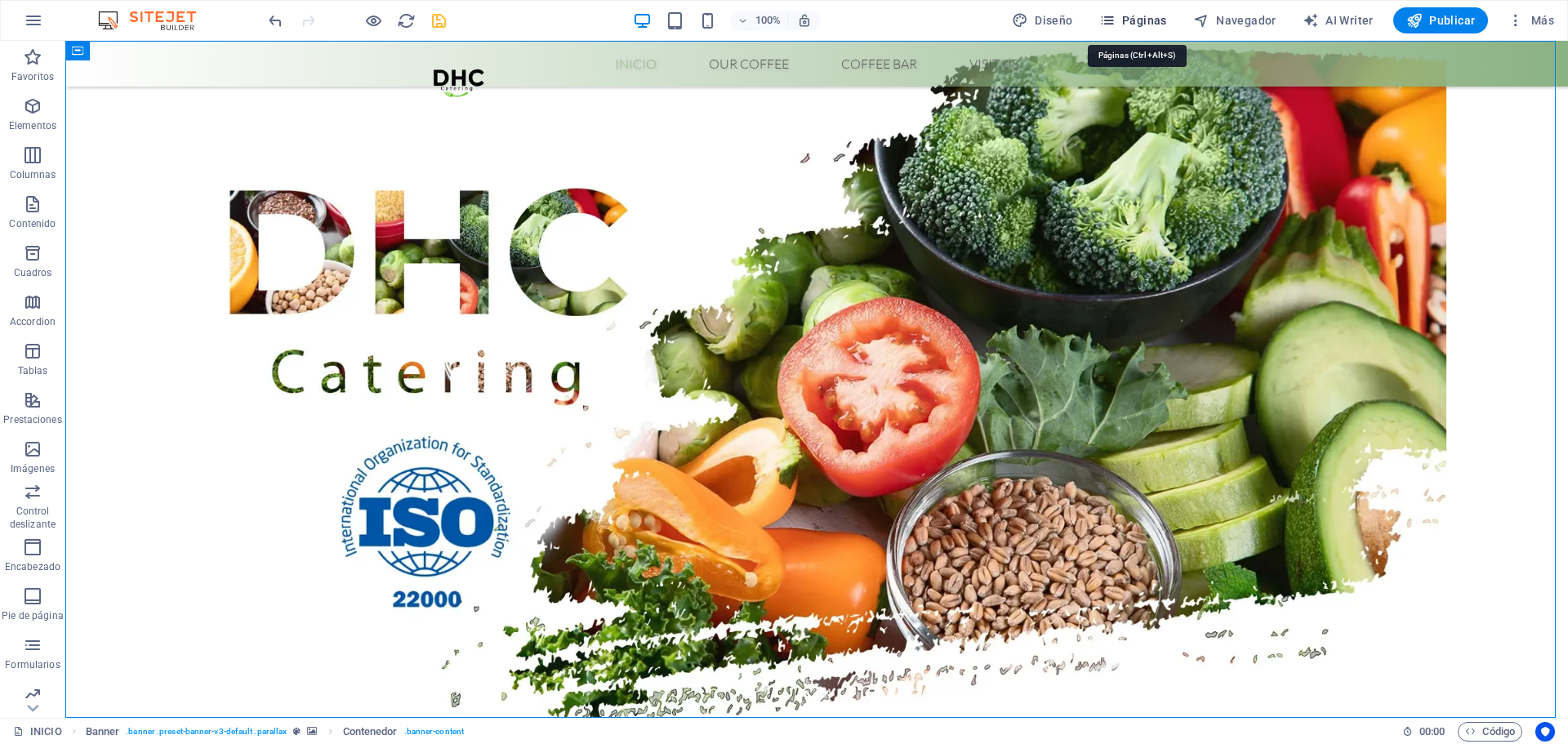
click at [1138, 21] on span "Páginas" at bounding box center [1133, 21] width 68 height 16
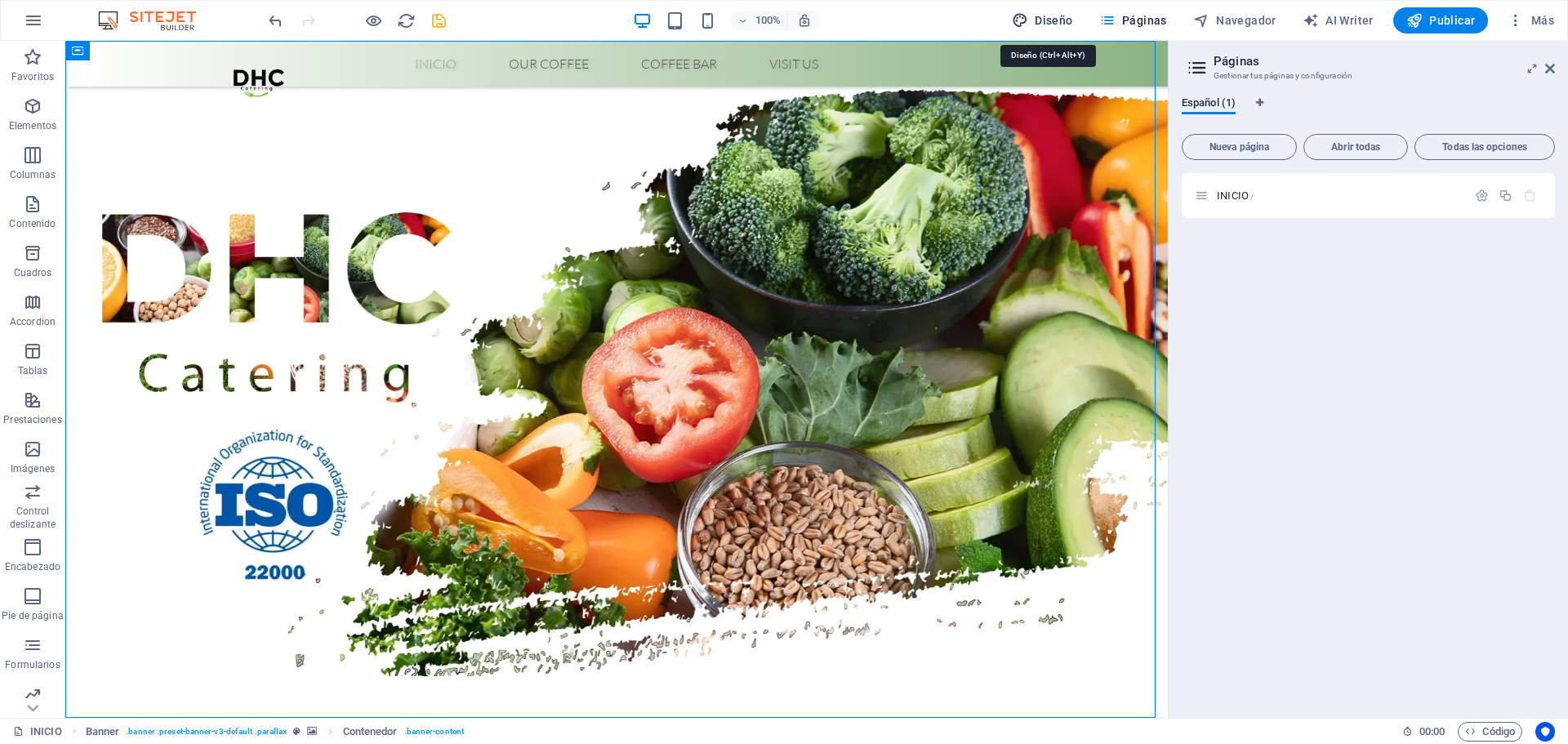
click at [1011, 25] on button "Diseño" at bounding box center [1042, 21] width 75 height 26
select select "px"
select select "300"
select select "px"
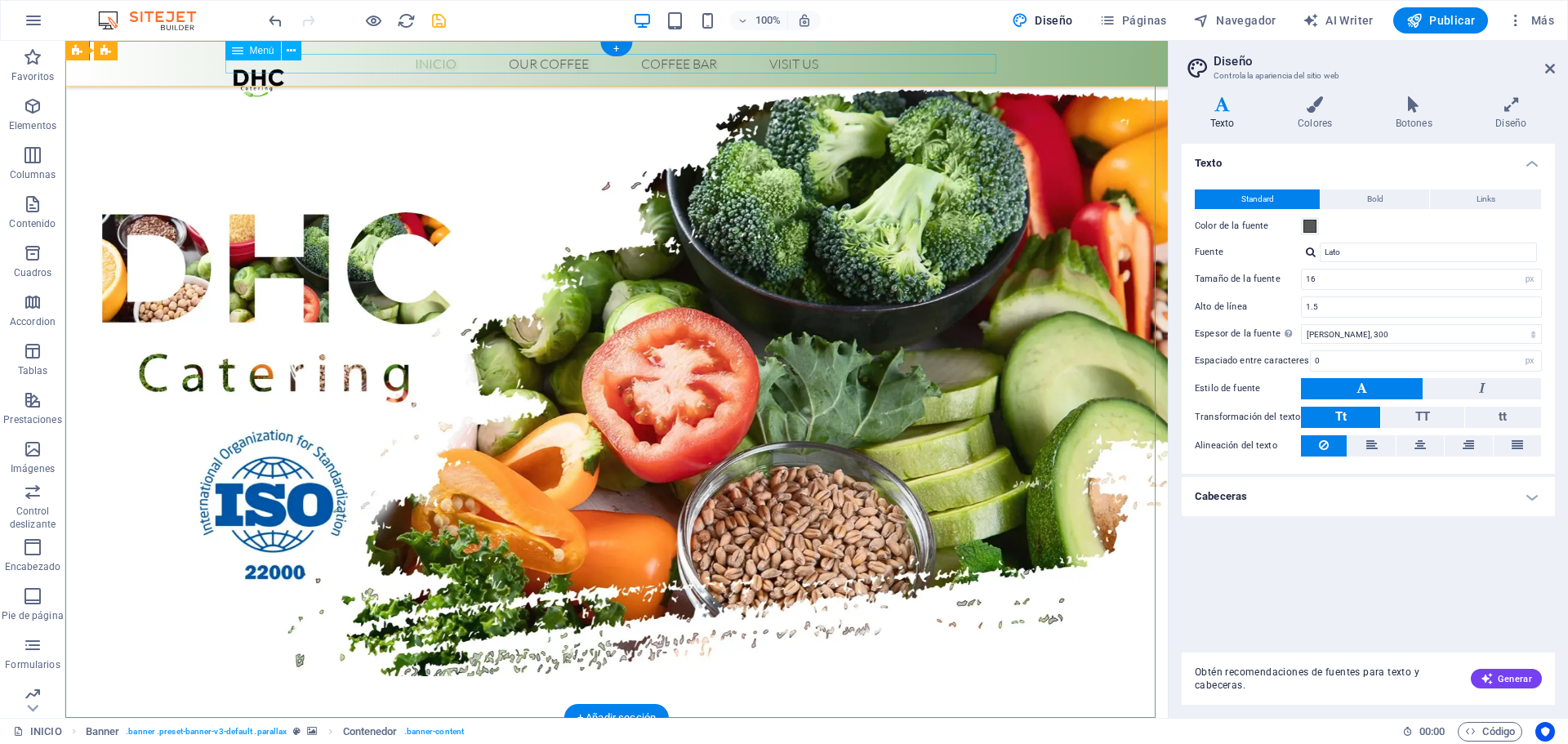
drag, startPoint x: 784, startPoint y: 66, endPoint x: 798, endPoint y: 71, distance: 14.9
click at [786, 71] on nav "Inicio Our Coffee Roastery Origin Tasting Coffee Bar Visit us" at bounding box center [617, 64] width 771 height 20
click at [1310, 225] on span at bounding box center [1310, 226] width 13 height 13
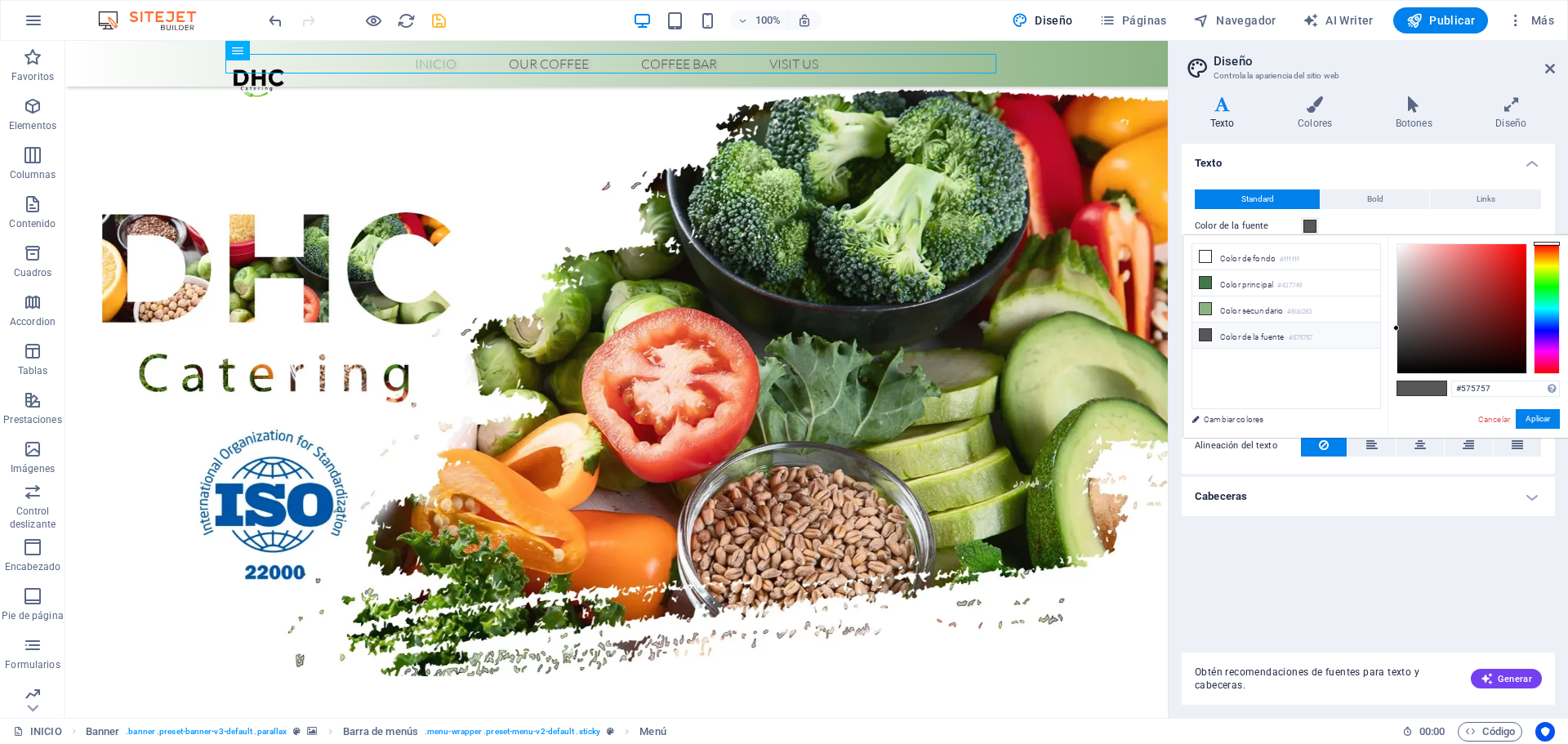
click at [1257, 332] on li "Color de la fuente #575757" at bounding box center [1286, 335] width 188 height 26
click at [1259, 333] on li "Color de la fuente #575757" at bounding box center [1286, 335] width 188 height 26
click at [1519, 409] on button "Aplicar" at bounding box center [1538, 419] width 44 height 20
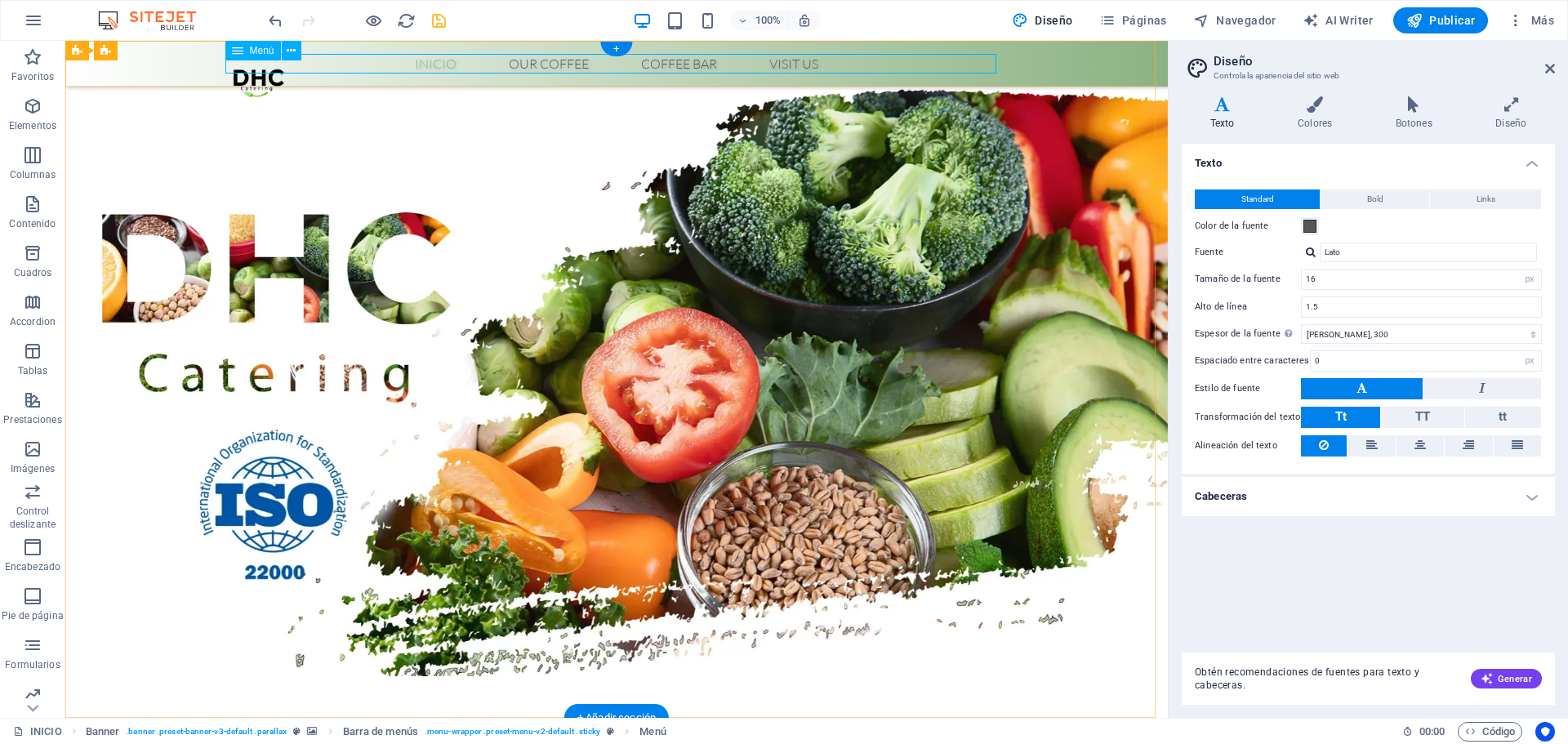
click at [431, 66] on nav "Inicio Our Coffee Roastery Origin Tasting Coffee Bar Visit us" at bounding box center [617, 64] width 771 height 20
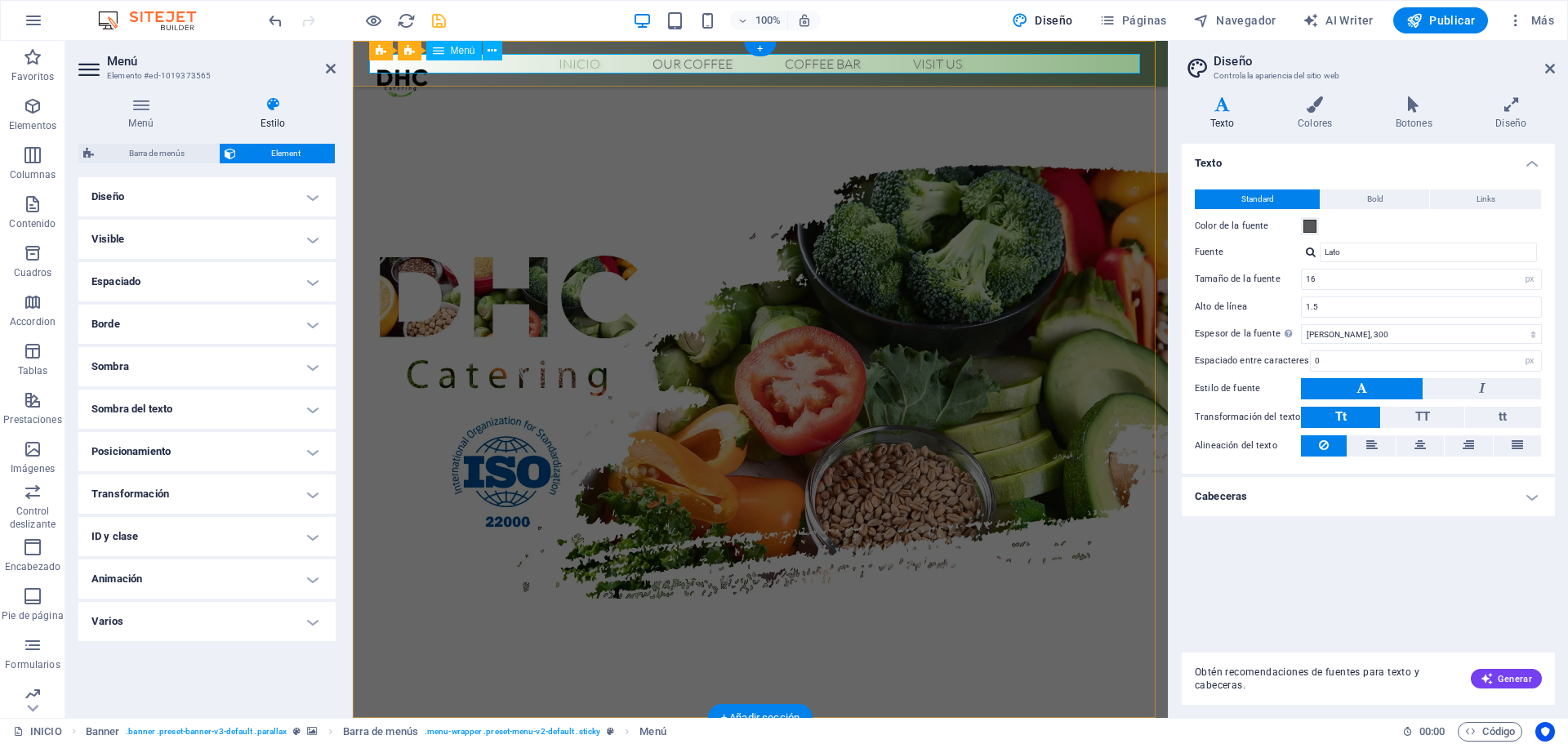
click at [598, 66] on nav "Inicio Our Coffee Roastery Origin Tasting Coffee Bar Visit us" at bounding box center [761, 64] width 771 height 20
click at [581, 65] on nav "Inicio Our Coffee Roastery Origin Tasting Coffee Bar Visit us" at bounding box center [761, 64] width 771 height 20
click at [1385, 201] on button "Bold" at bounding box center [1375, 199] width 108 height 20
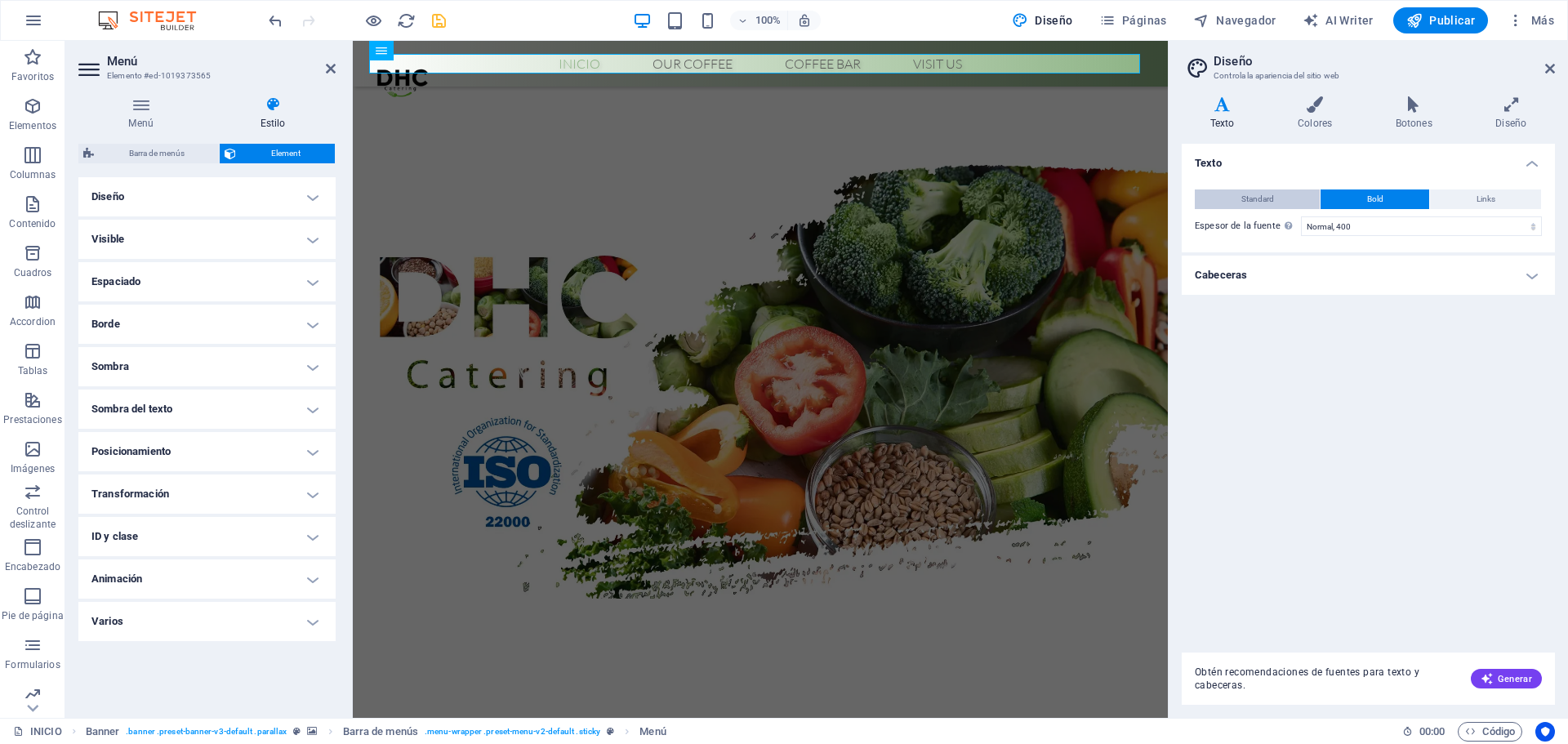
click at [1259, 206] on span "Standard" at bounding box center [1258, 199] width 33 height 20
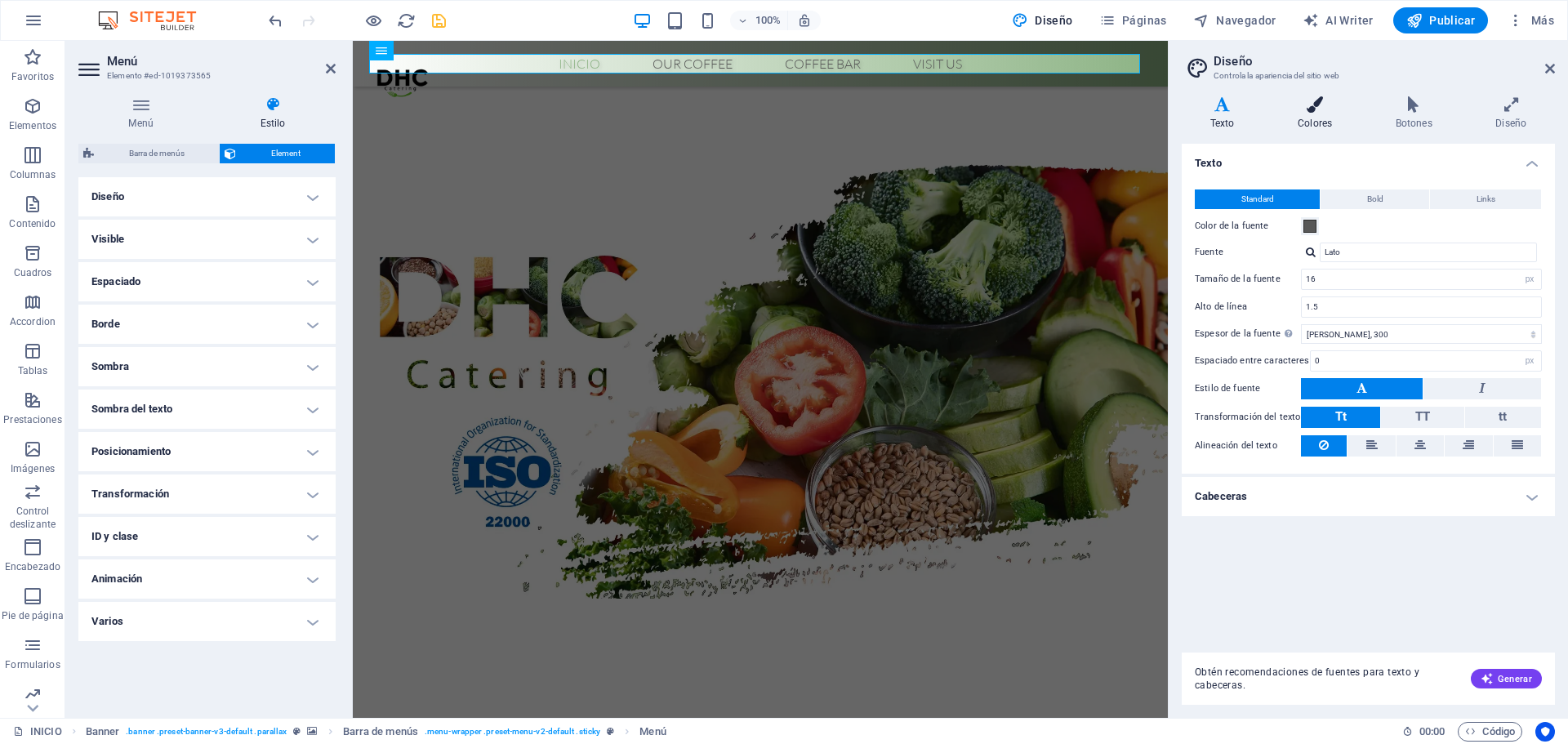
click at [1296, 124] on h4 "Colores" at bounding box center [1318, 113] width 98 height 34
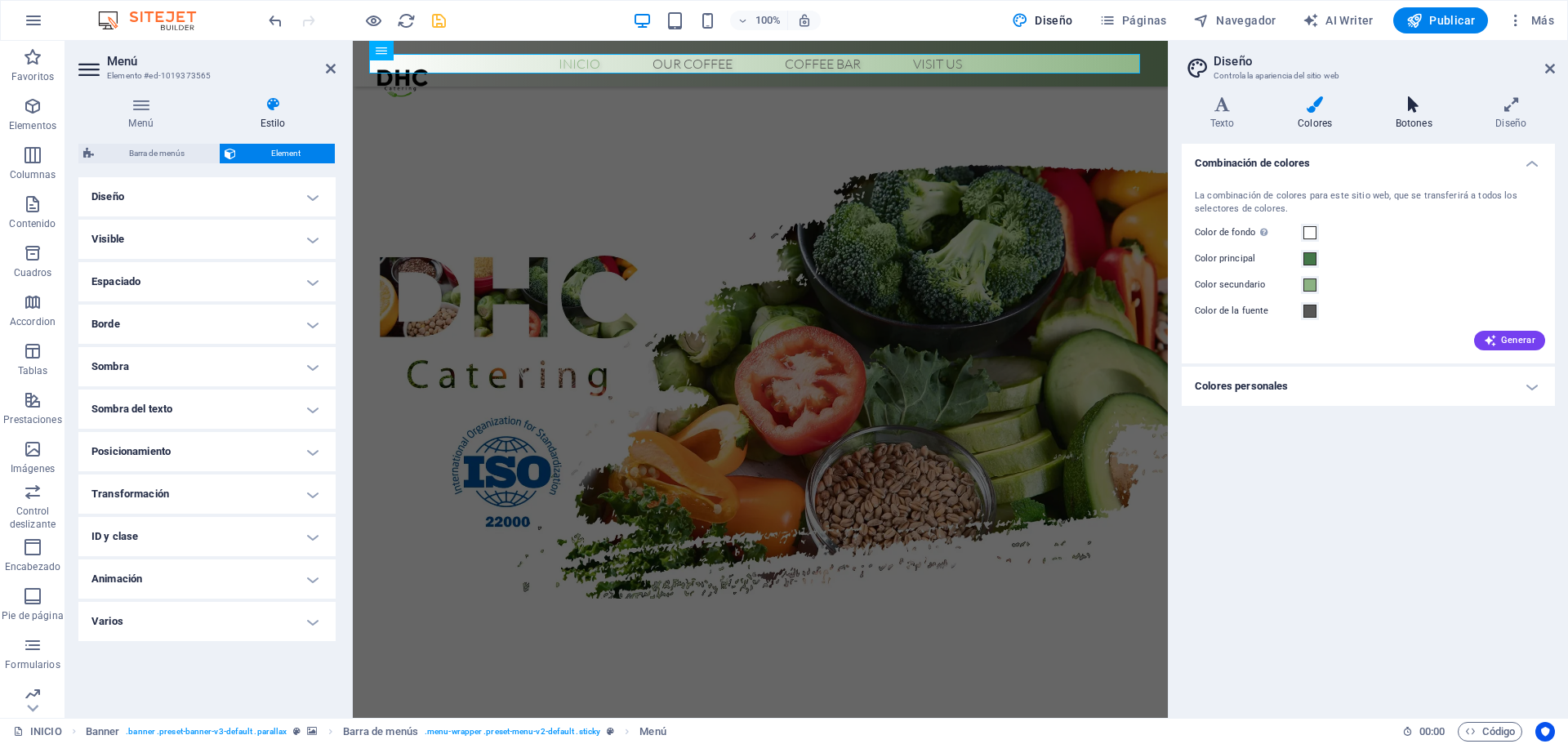
click at [1413, 118] on h4 "Botones" at bounding box center [1417, 113] width 100 height 34
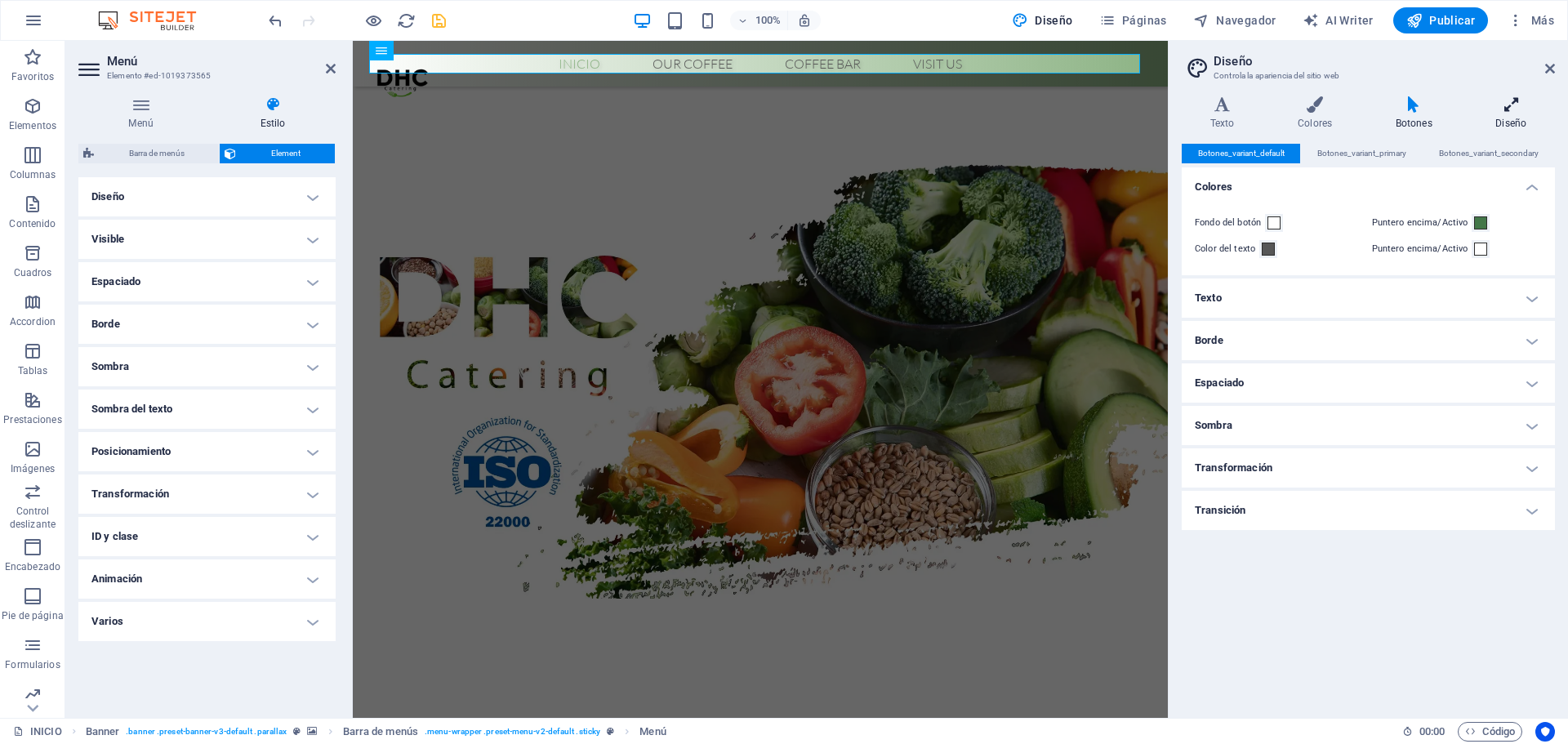
click at [1523, 109] on icon at bounding box center [1511, 104] width 88 height 16
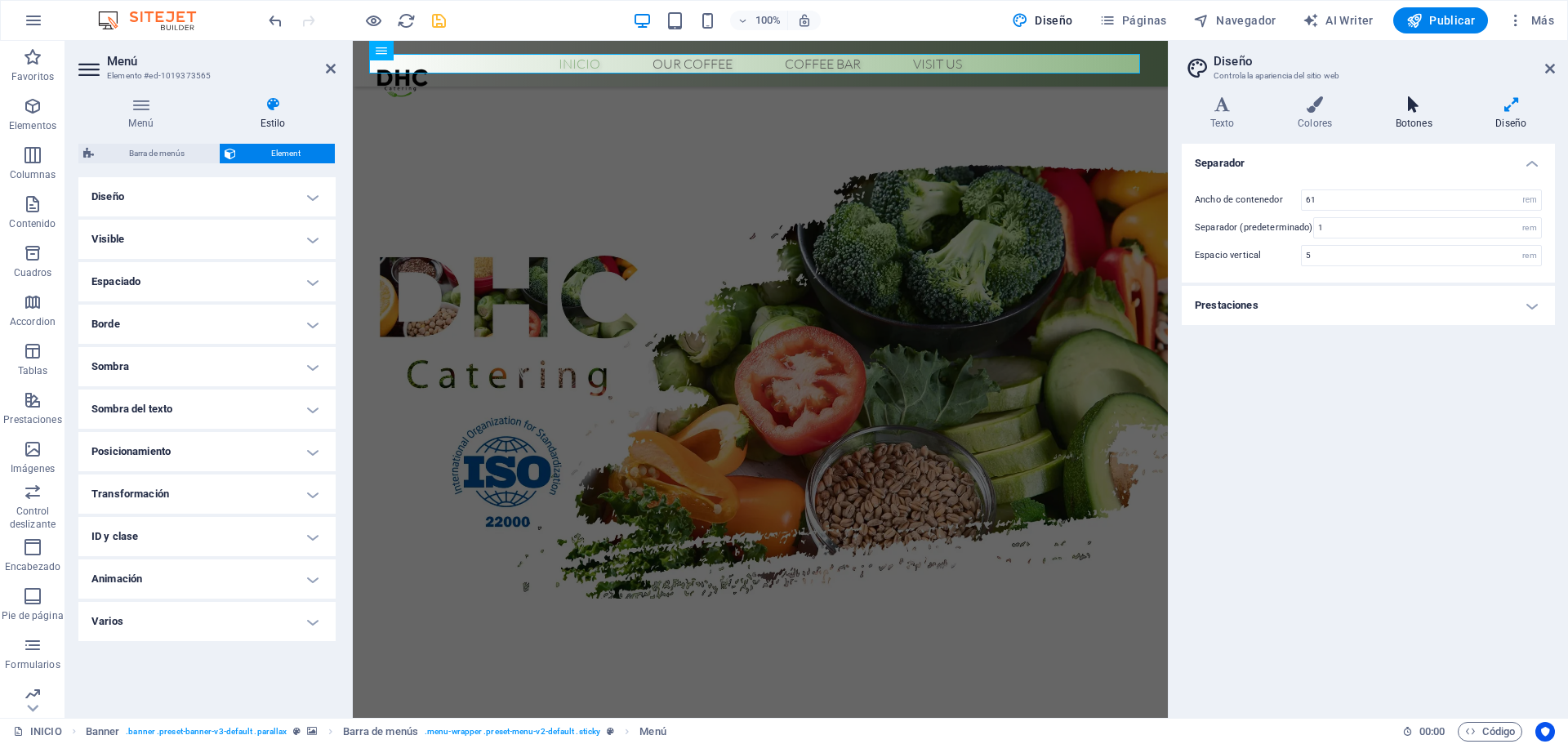
click at [1427, 114] on h4 "Botones" at bounding box center [1417, 113] width 100 height 34
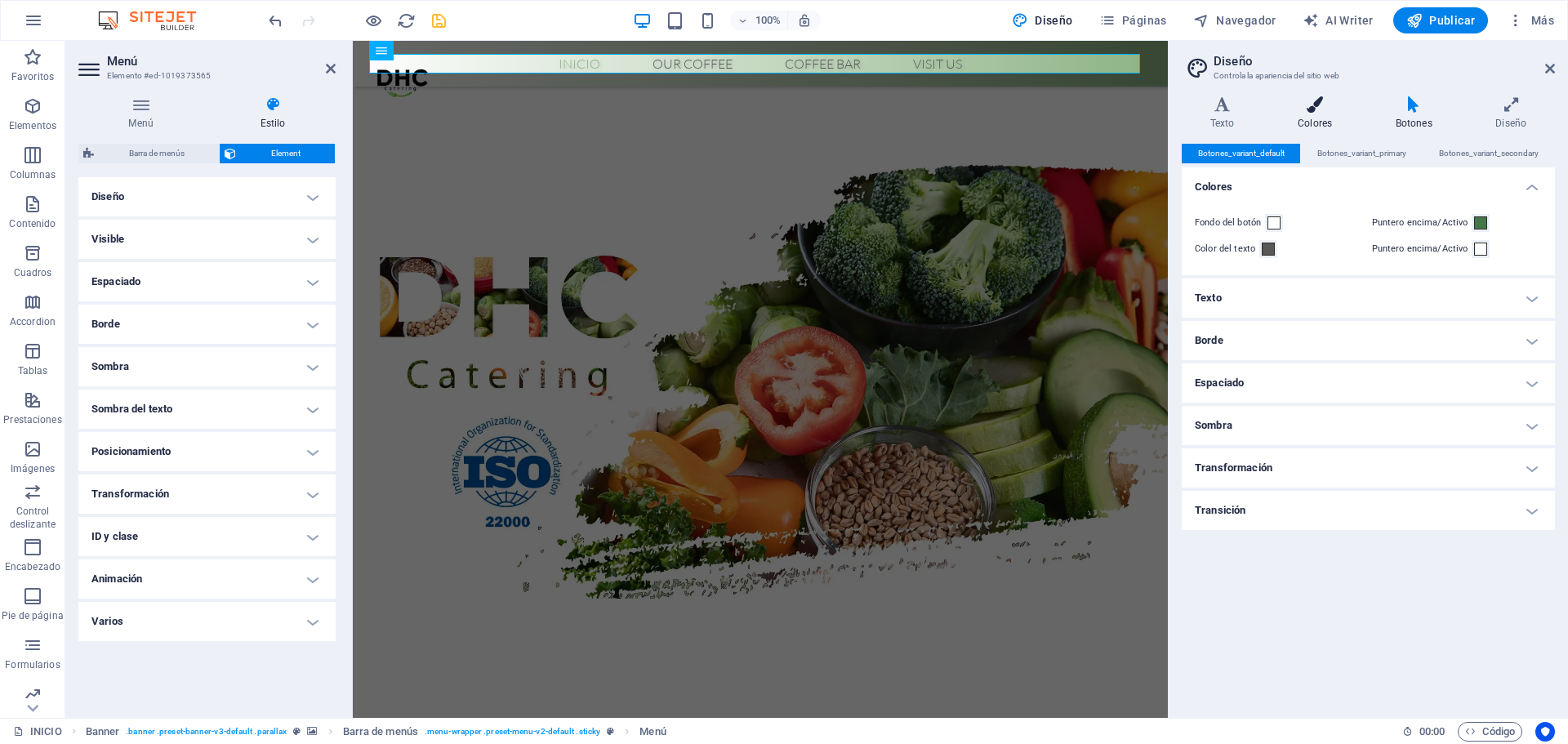
click at [1349, 112] on icon at bounding box center [1314, 104] width 91 height 16
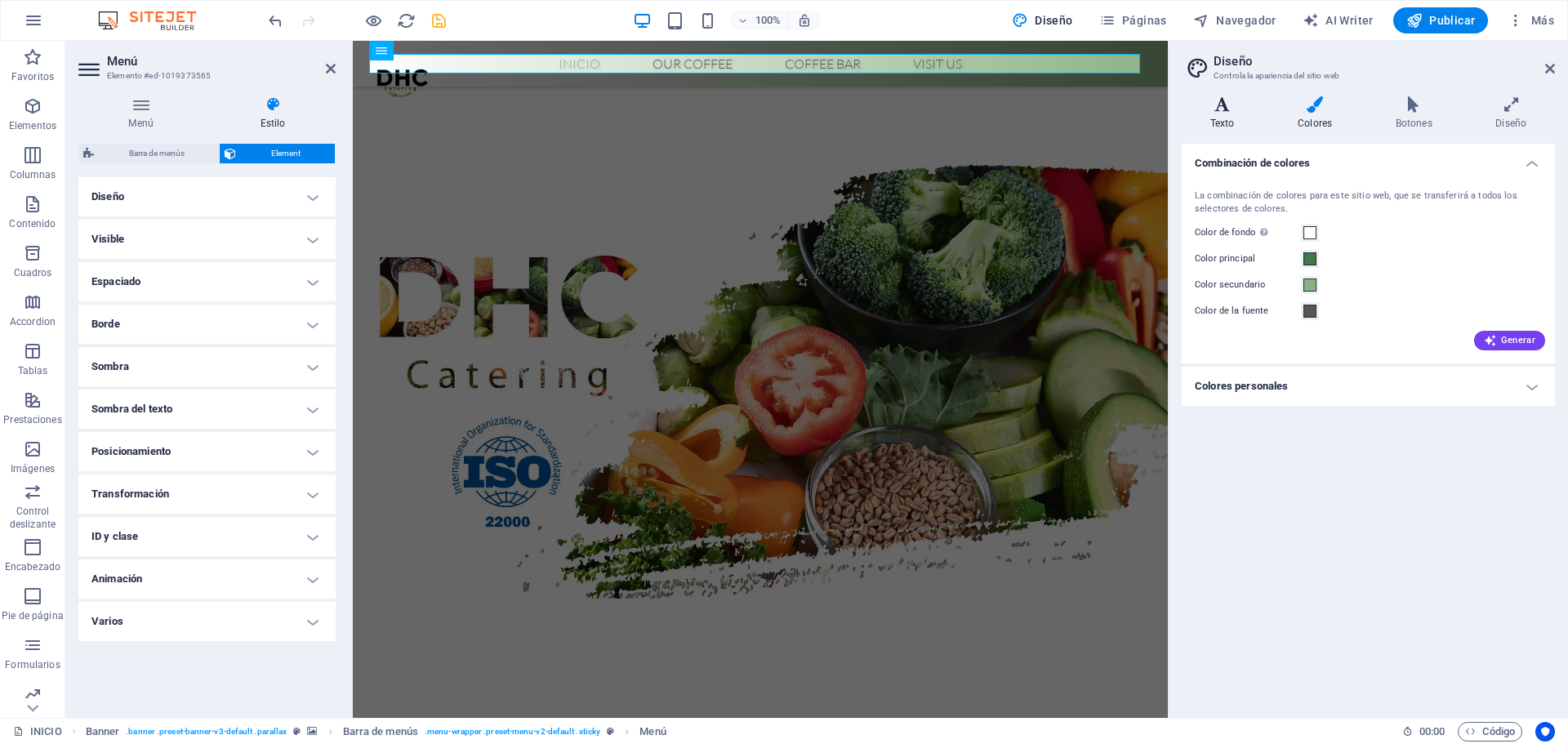
click at [1244, 125] on h4 "Texto" at bounding box center [1225, 113] width 88 height 34
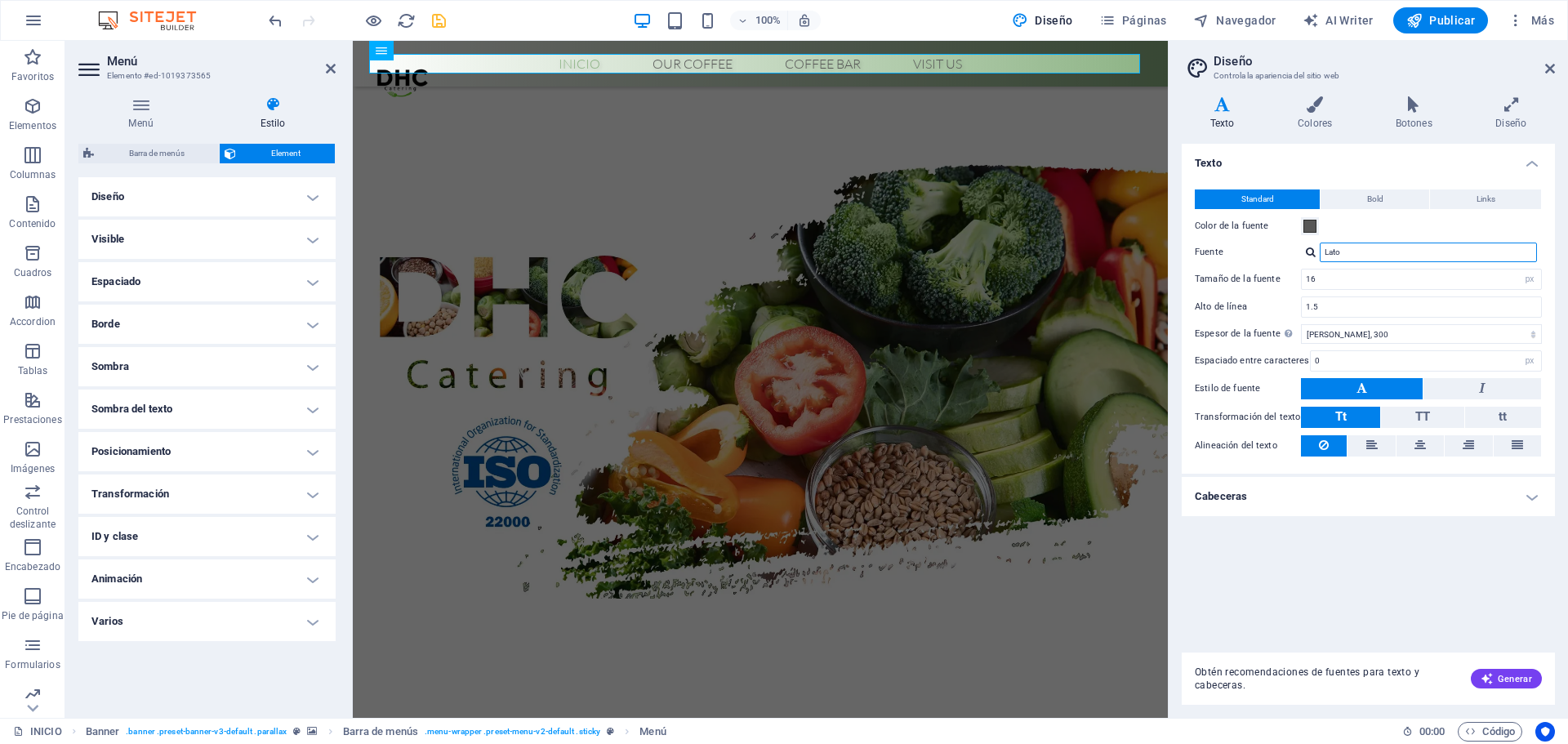
click at [1351, 253] on input "Lato" at bounding box center [1429, 253] width 217 height 20
click at [1314, 249] on div at bounding box center [1311, 252] width 10 height 11
click at [1362, 289] on div "Lato" at bounding box center [1432, 294] width 216 height 17
click at [577, 65] on nav "Inicio Our Coffee Roastery Origin Tasting Coffee Bar Visit us" at bounding box center [761, 64] width 771 height 20
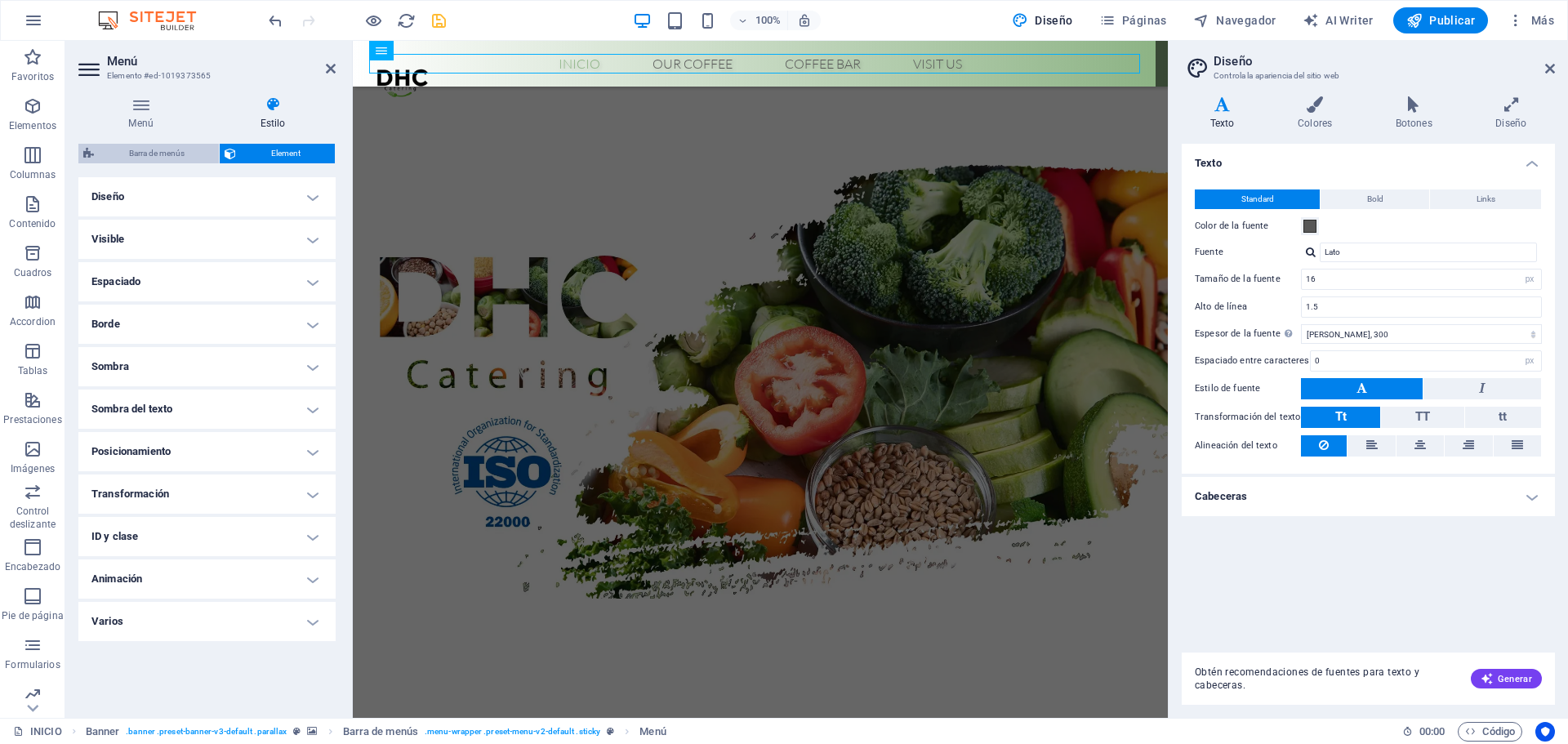
click at [130, 156] on span "Barra de menús" at bounding box center [156, 153] width 115 height 20
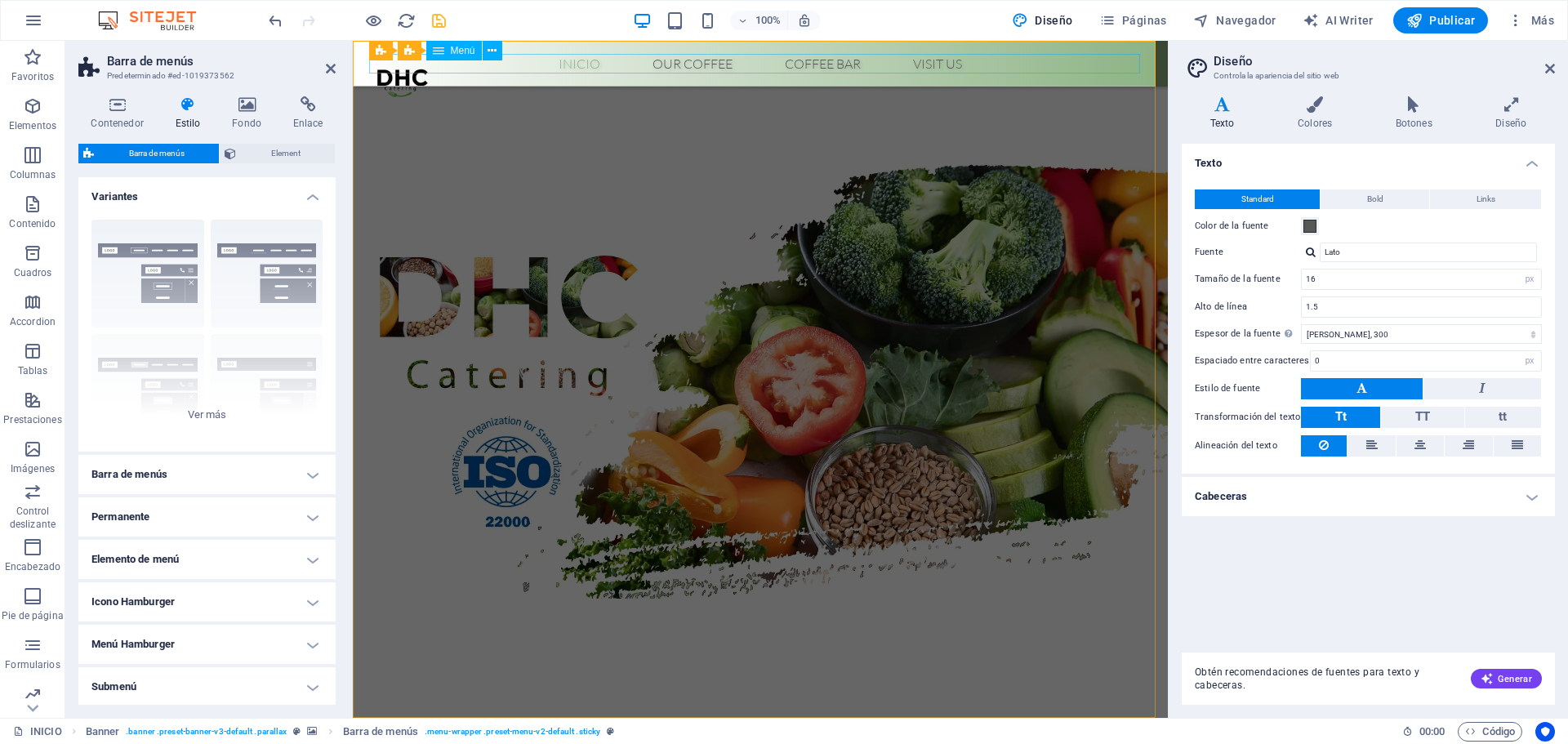
click at [577, 61] on nav "Inicio Our Coffee Roastery Origin Tasting Coffee Bar Visit us" at bounding box center [761, 64] width 771 height 20
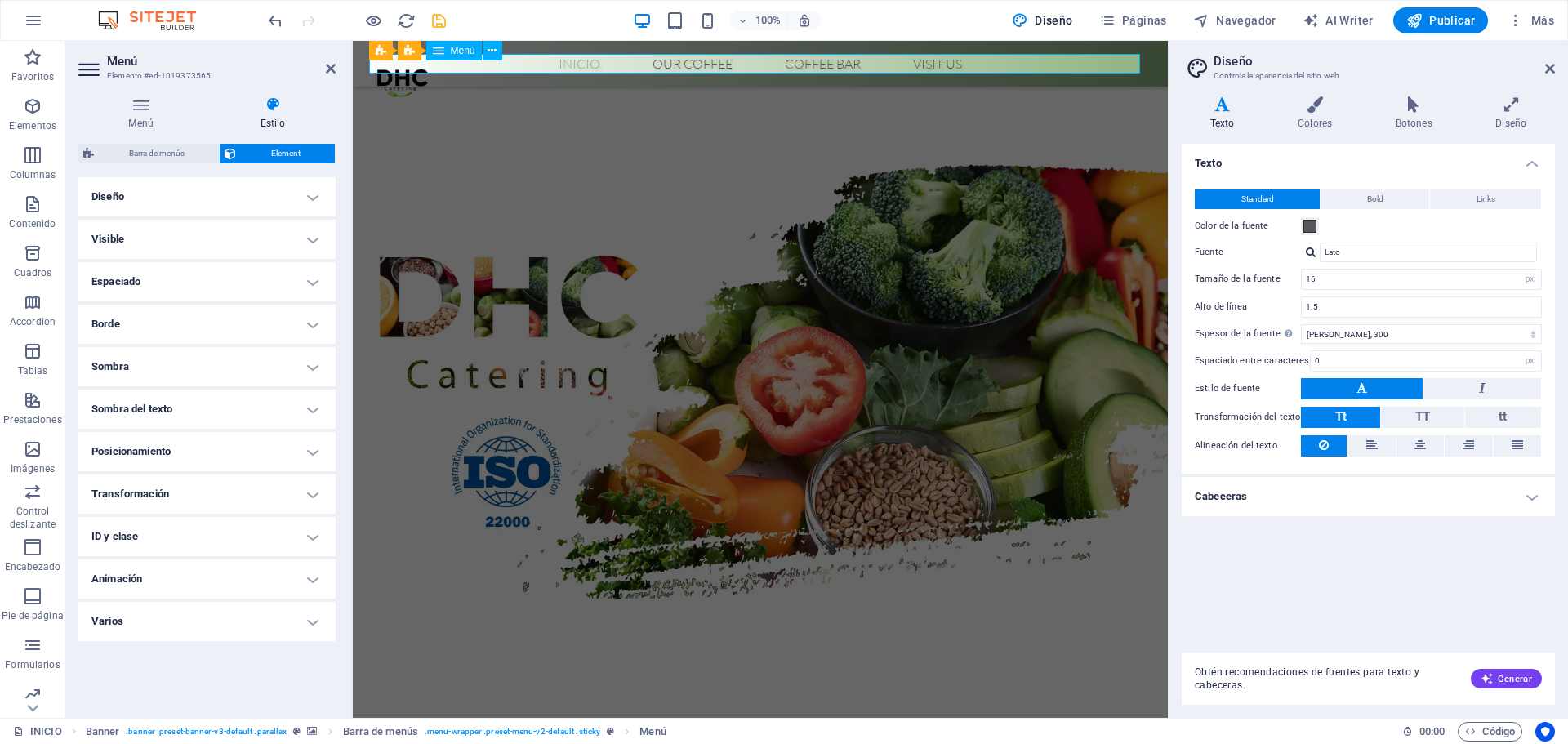
click at [577, 61] on nav "Inicio Our Coffee Roastery Origin Tasting Coffee Bar Visit us" at bounding box center [761, 64] width 771 height 20
click at [128, 163] on div "Barra de menús Element" at bounding box center [208, 153] width 258 height 21
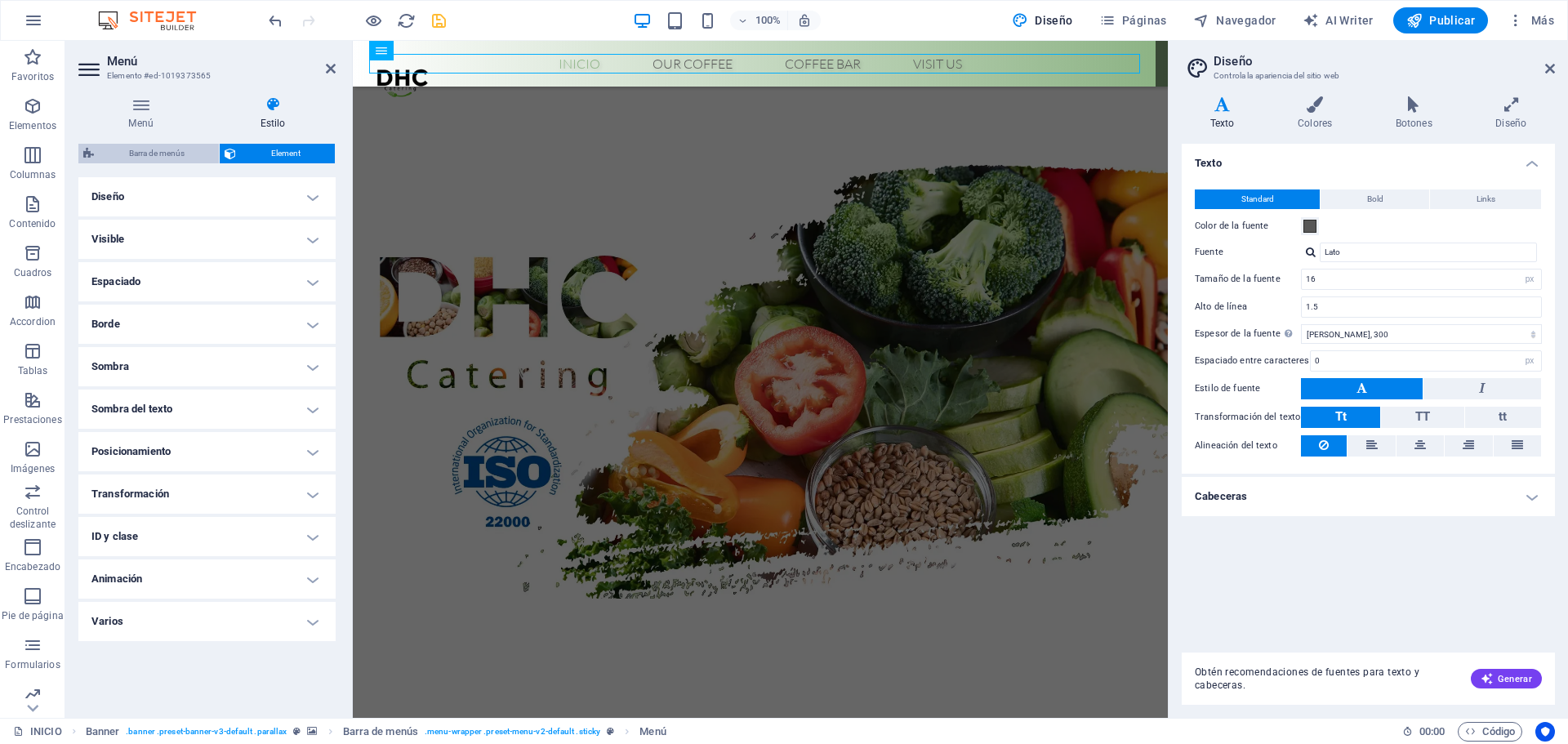
click at [130, 159] on span "Barra de menús" at bounding box center [156, 153] width 115 height 20
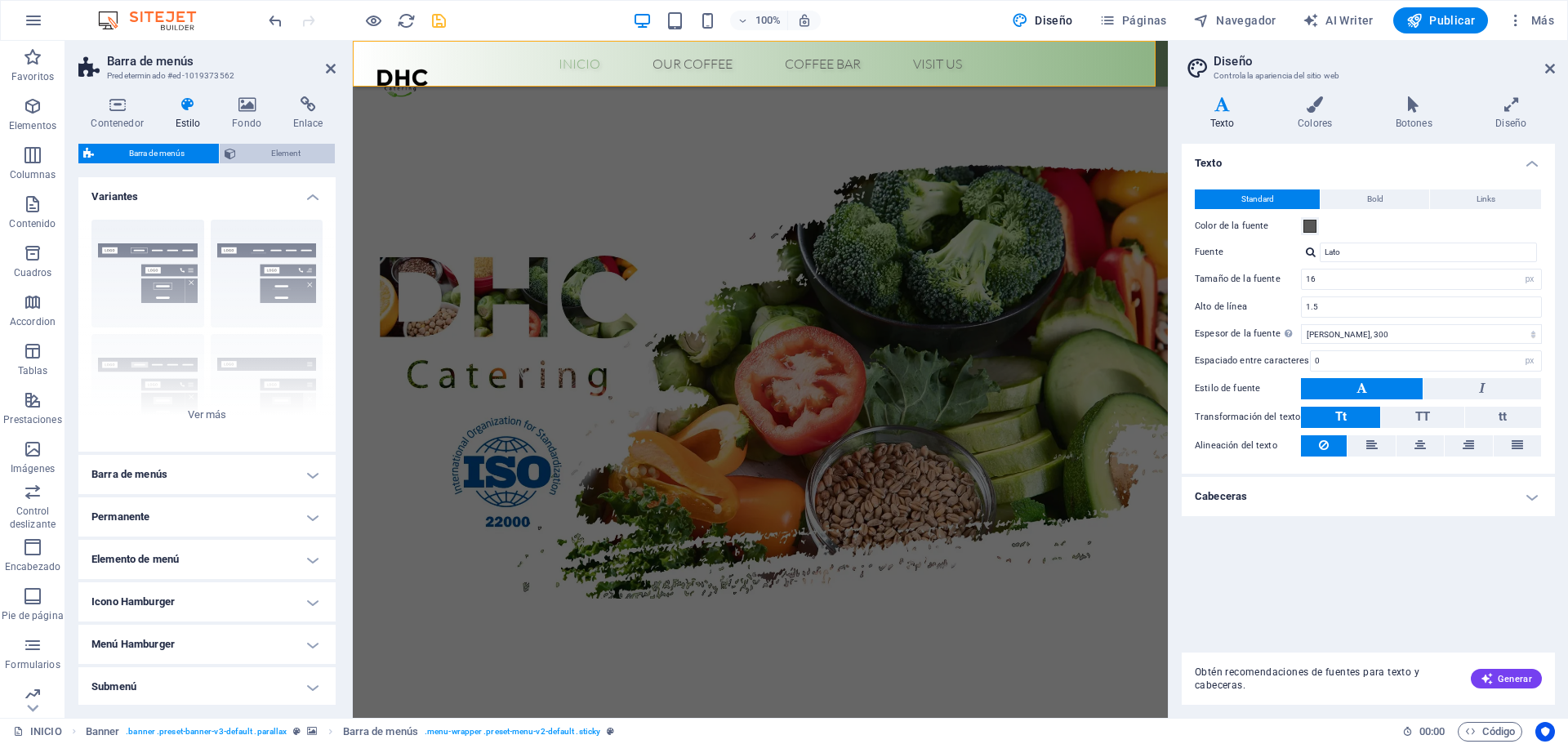
click at [280, 153] on span "Element" at bounding box center [286, 153] width 89 height 20
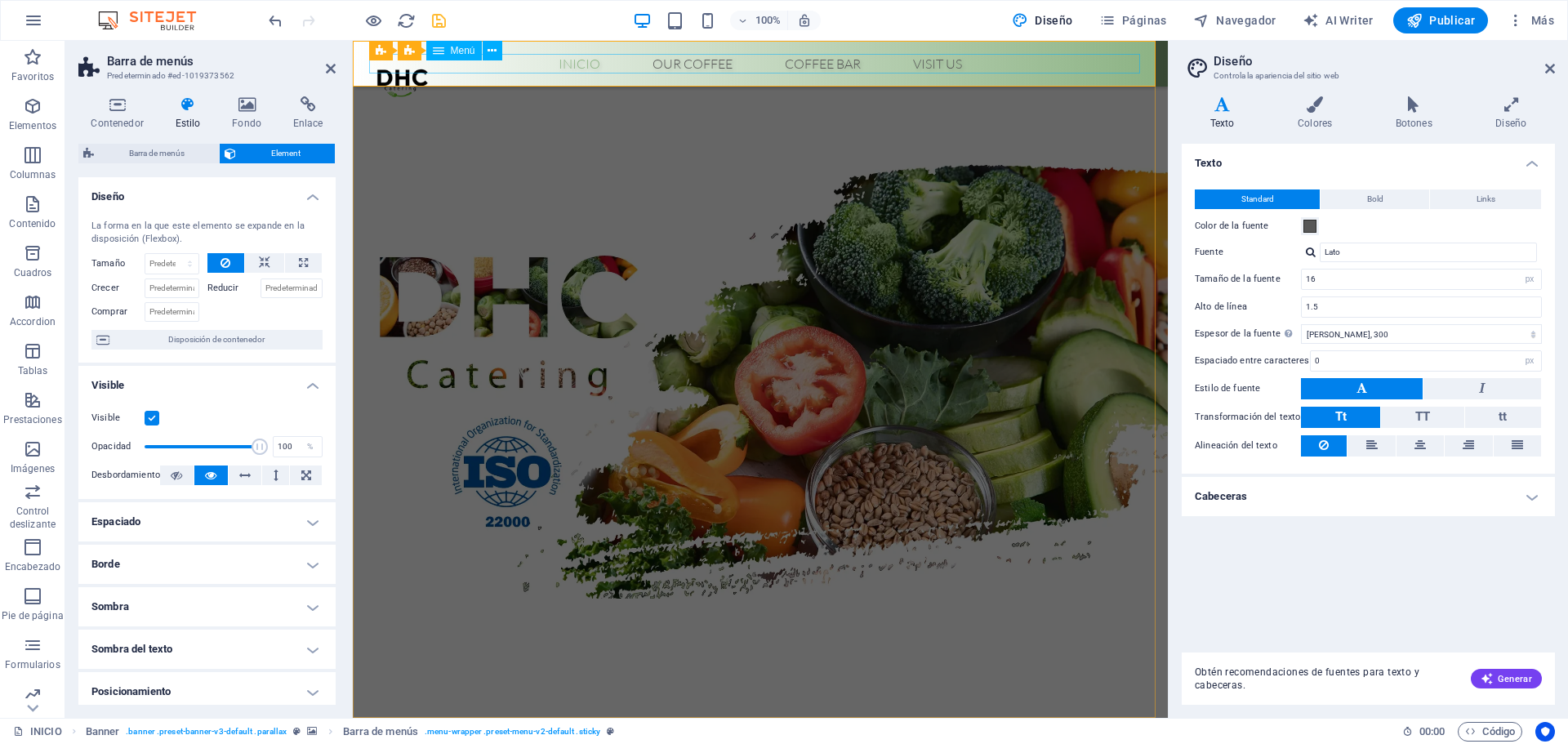
drag, startPoint x: 575, startPoint y: 66, endPoint x: 862, endPoint y: 68, distance: 287.0
click at [862, 67] on nav "Inicio Our Coffee Roastery Origin Tasting Coffee Bar Visit us" at bounding box center [761, 64] width 771 height 20
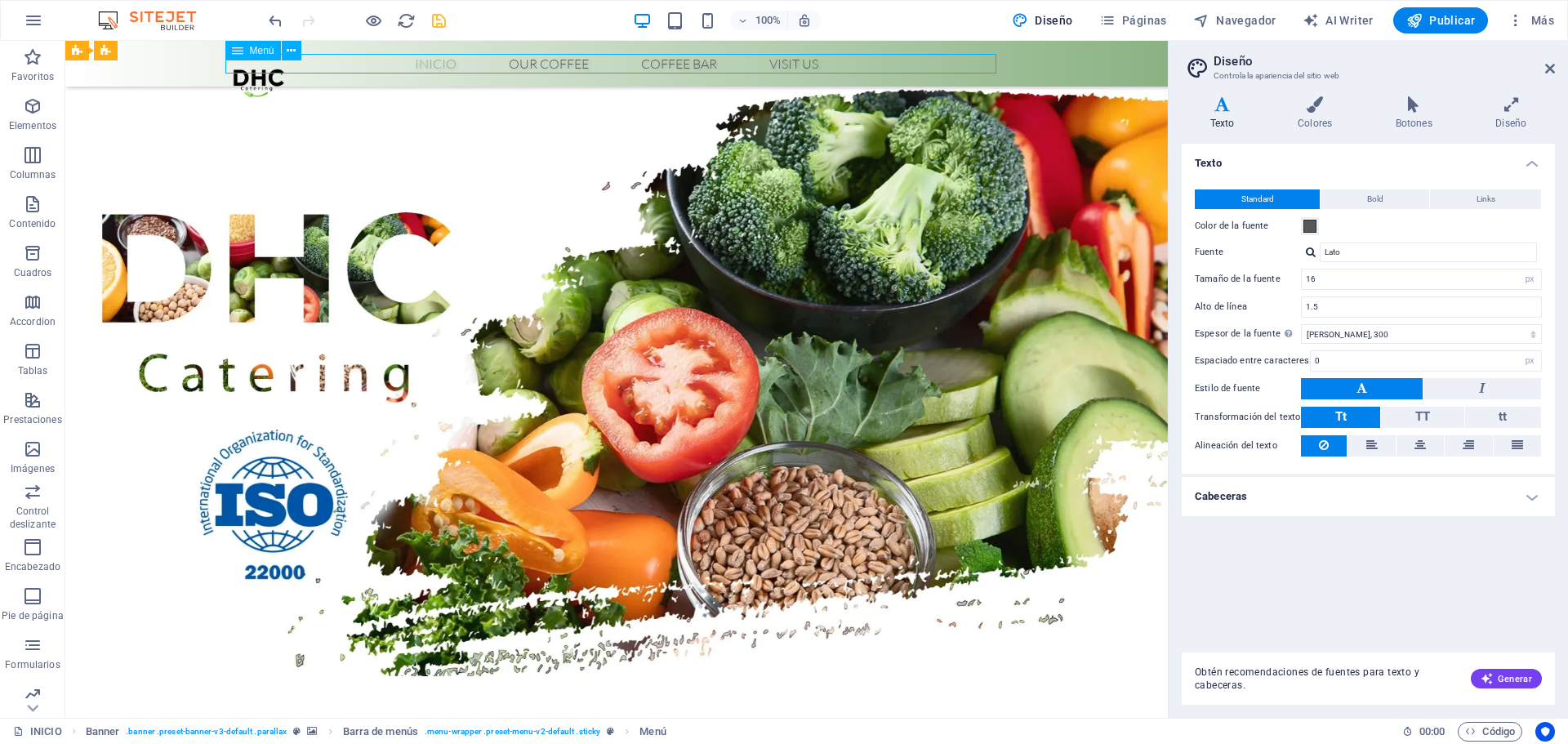
click at [575, 68] on nav "Inicio Our Coffee Roastery Origin Tasting Coffee Bar Visit us" at bounding box center [617, 64] width 771 height 20
select select
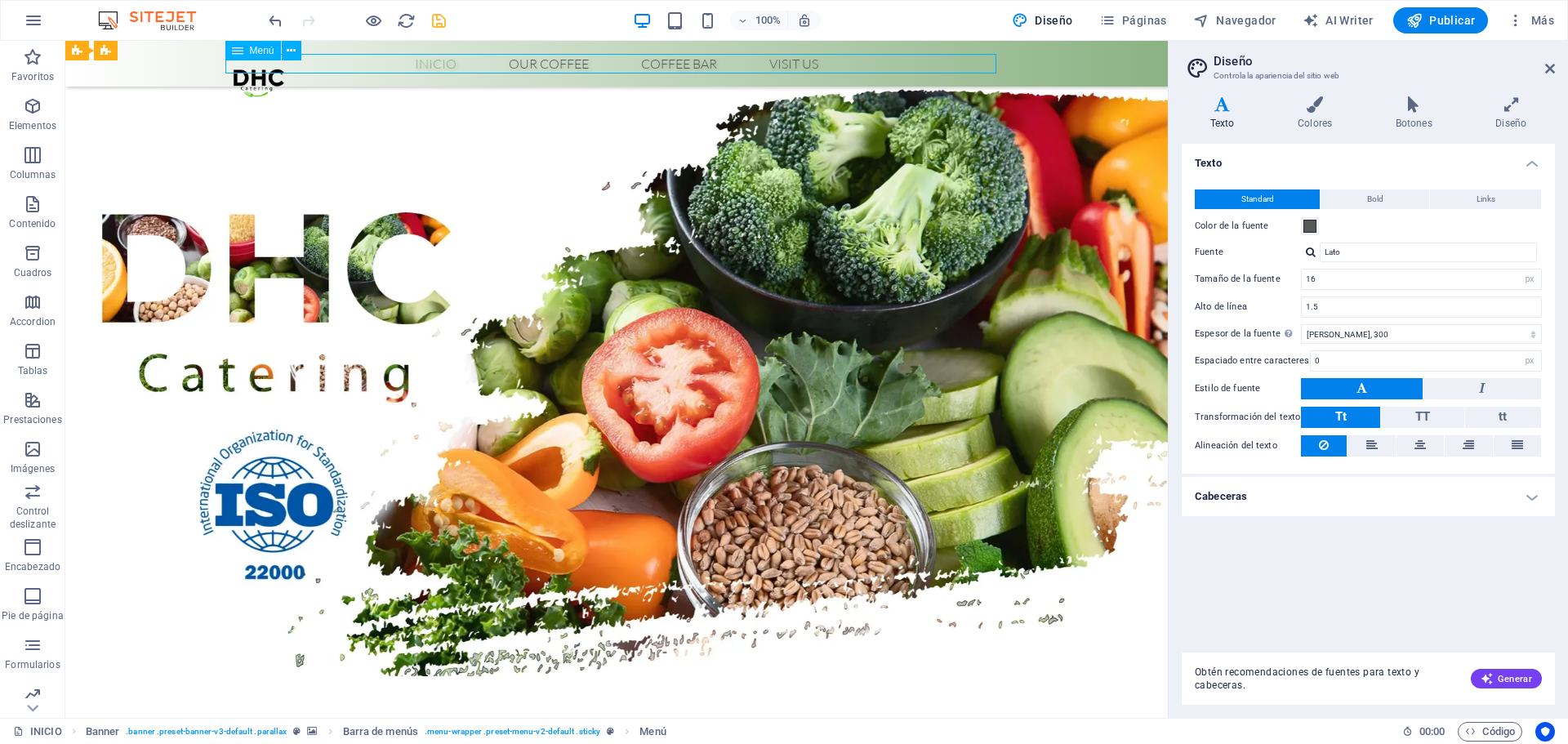
select select
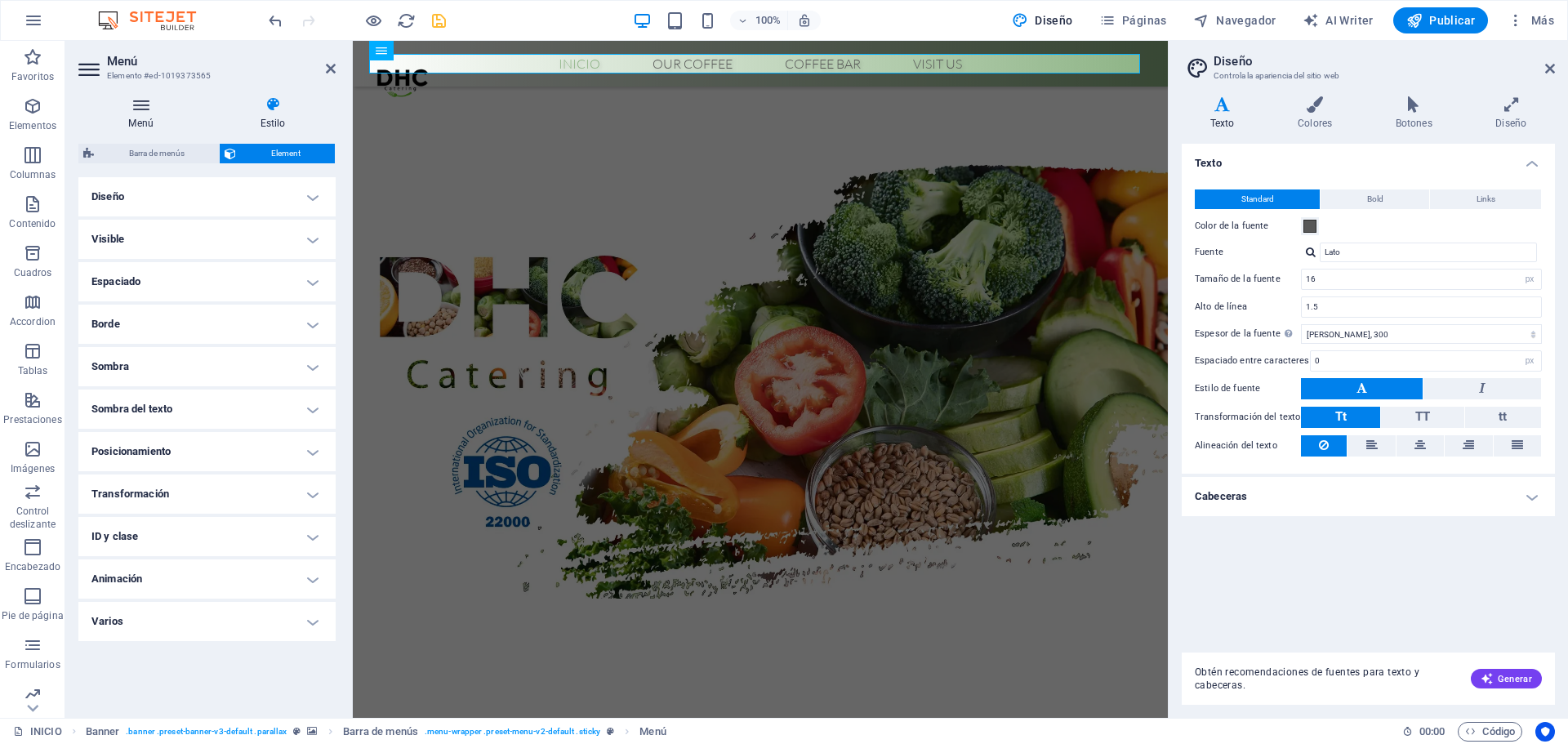
click at [157, 122] on h4 "Menú" at bounding box center [144, 113] width 131 height 34
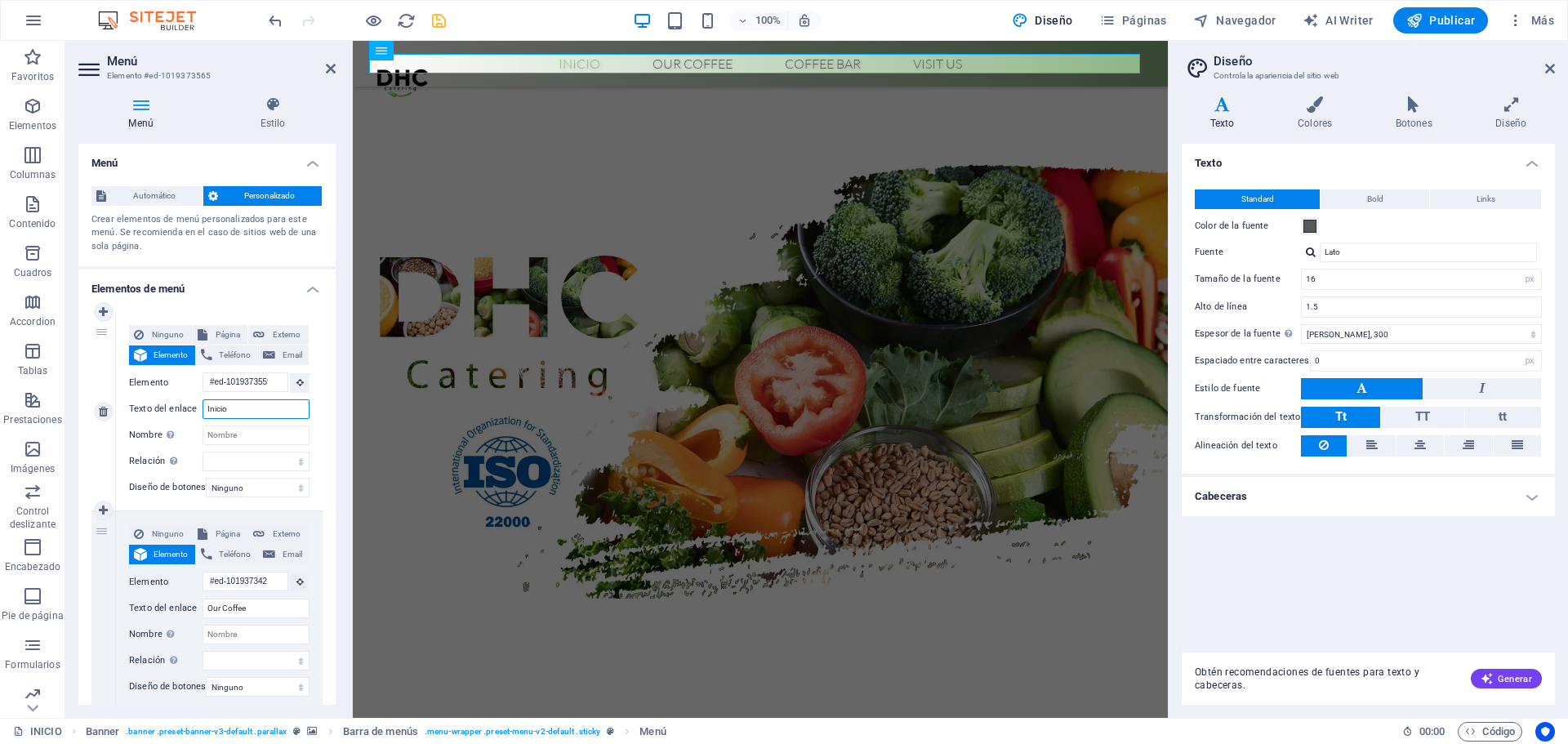
click at [217, 409] on input "Inicio" at bounding box center [256, 409] width 107 height 20
click at [248, 409] on input "Inicio" at bounding box center [256, 409] width 107 height 20
click at [102, 334] on div "1" at bounding box center [103, 411] width 25 height 199
drag, startPoint x: 102, startPoint y: 332, endPoint x: 139, endPoint y: 422, distance: 97.3
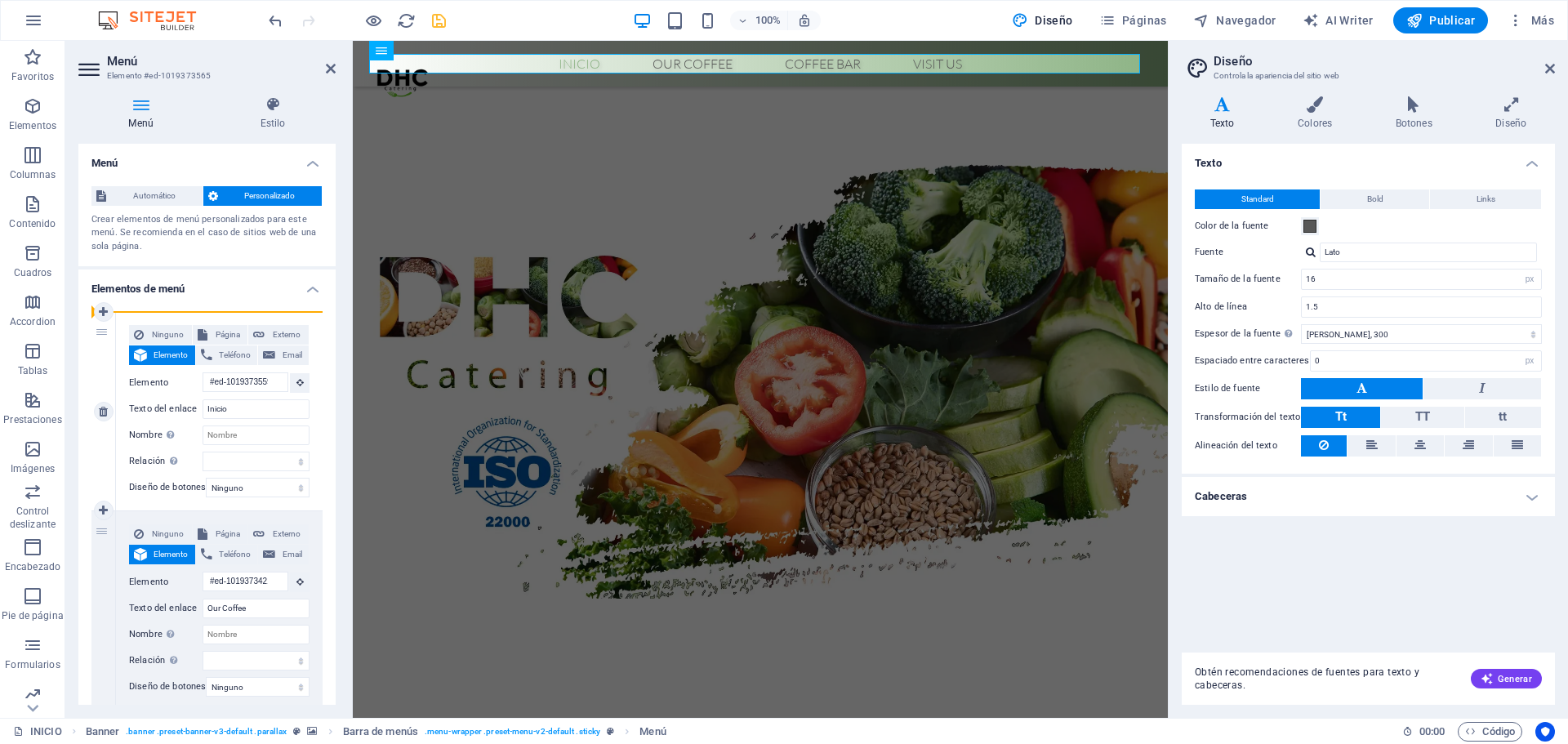
click at [139, 422] on div "1 Ninguno Página Externo Elemento Teléfono Email Página INICIO Elemento #ed-101…" at bounding box center [207, 411] width 231 height 199
select select
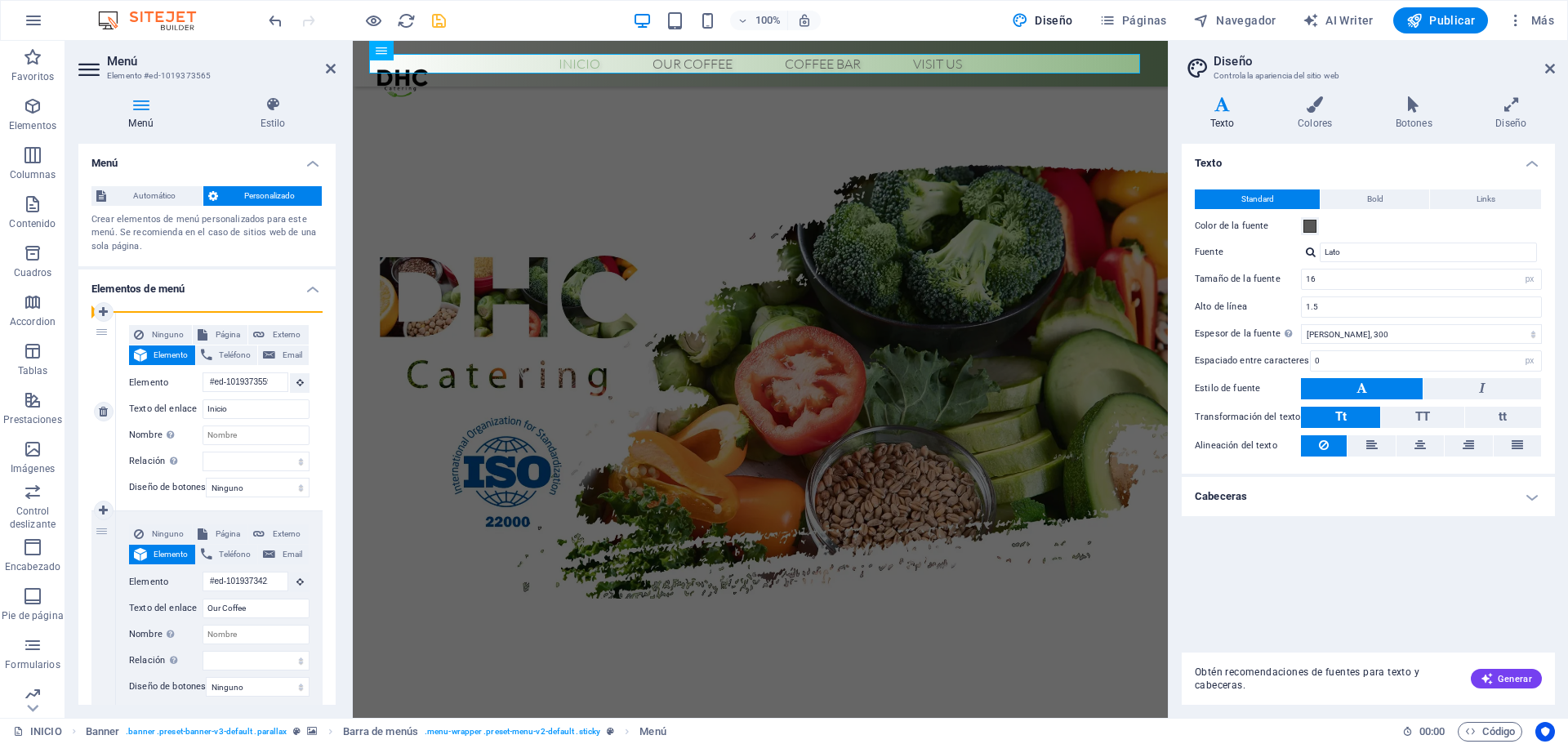
select select
click at [308, 282] on h4 "Elementos de menú" at bounding box center [208, 285] width 258 height 30
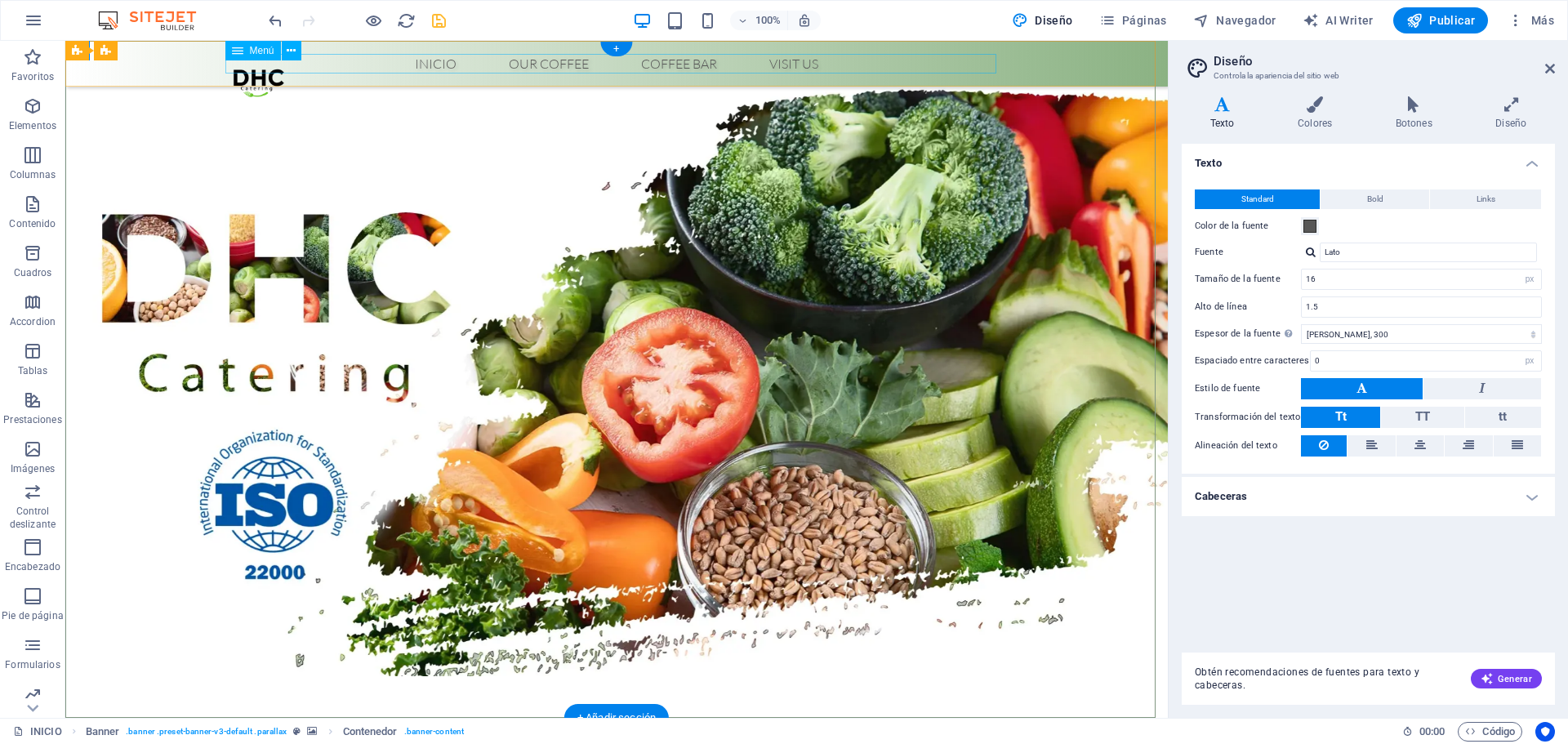
click at [429, 61] on nav "Inicio Our Coffee Roastery Origin Tasting Coffee Bar Visit us" at bounding box center [617, 64] width 771 height 20
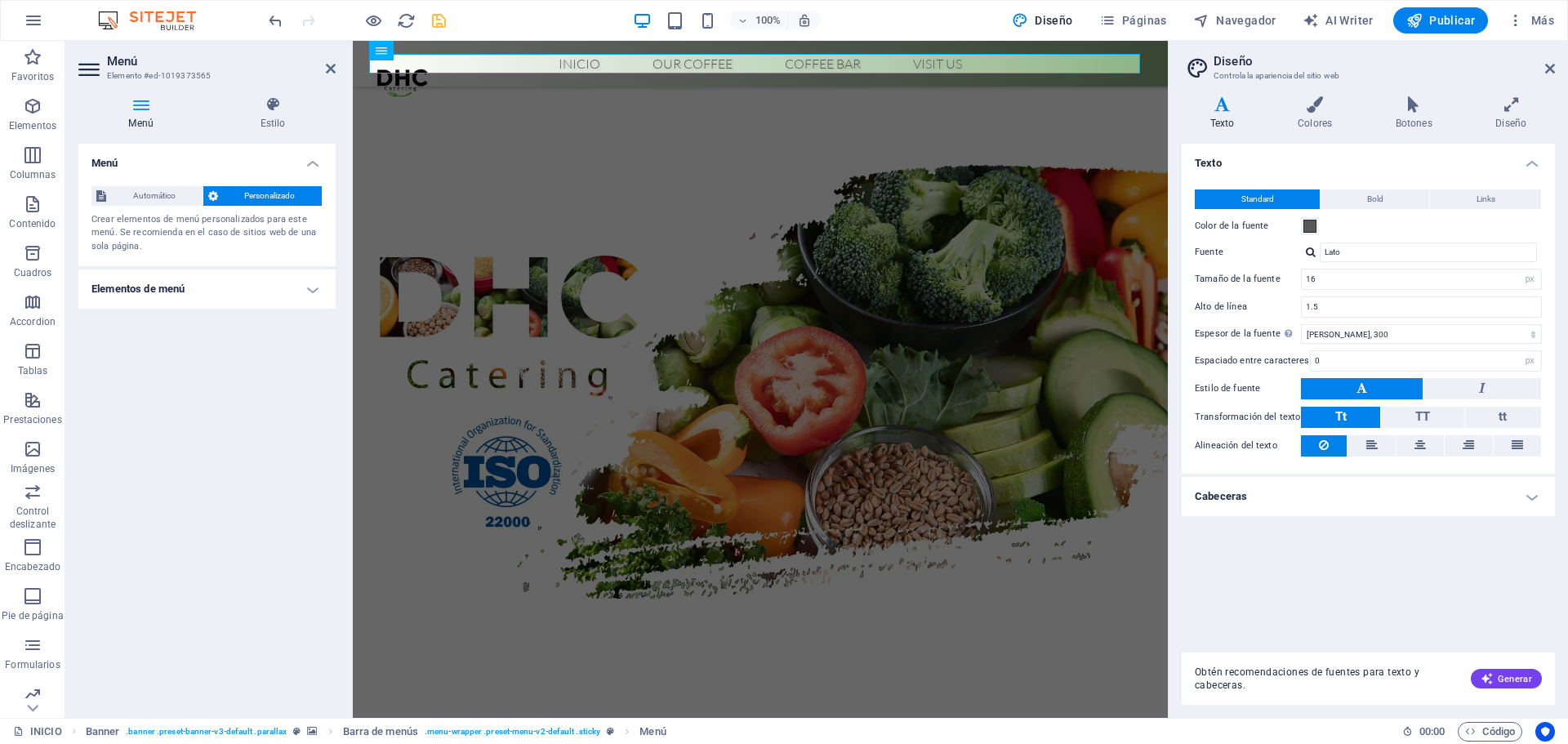
click at [158, 286] on h4 "Elementos de menú" at bounding box center [208, 290] width 258 height 39
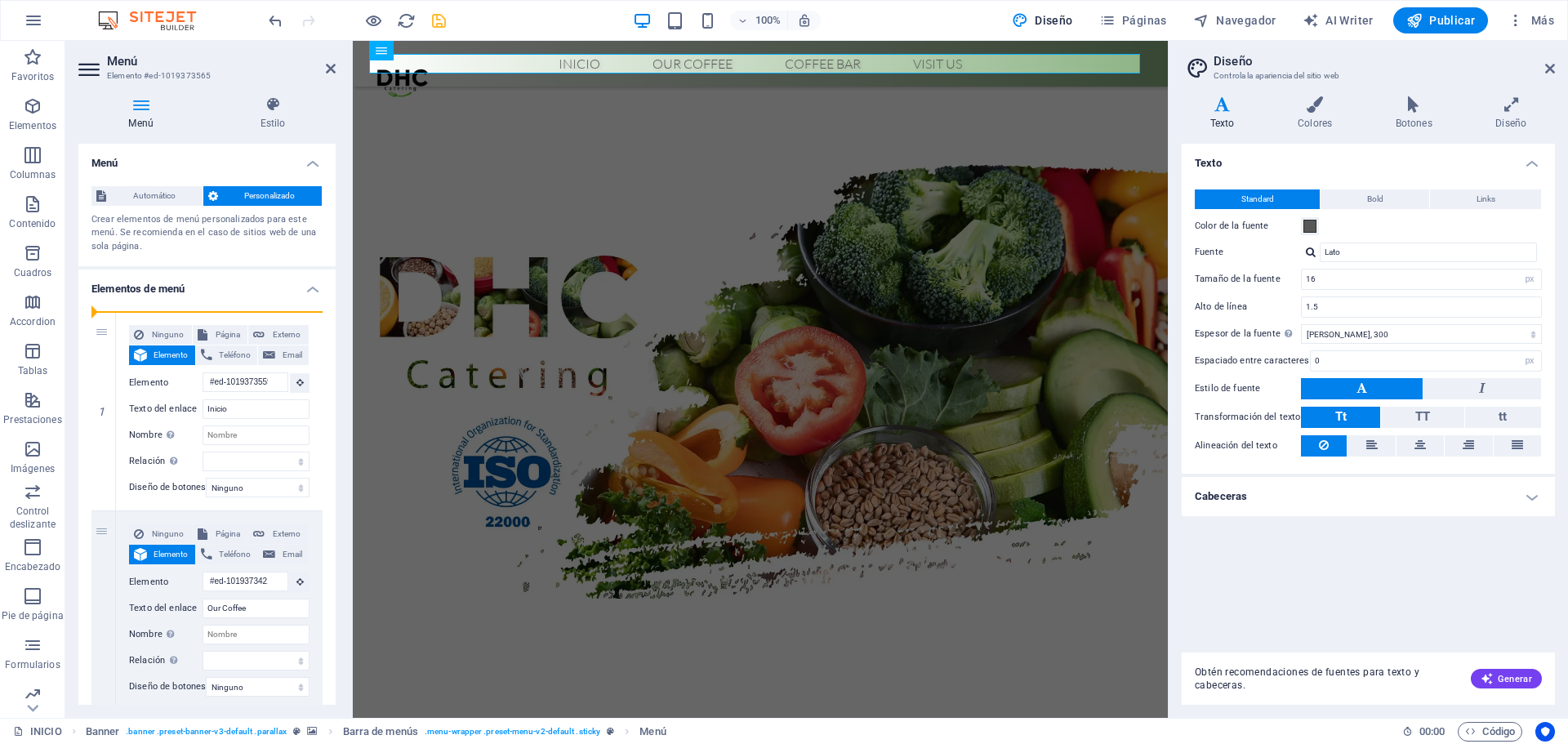
drag, startPoint x: 102, startPoint y: 385, endPoint x: 111, endPoint y: 294, distance: 91.4
select select
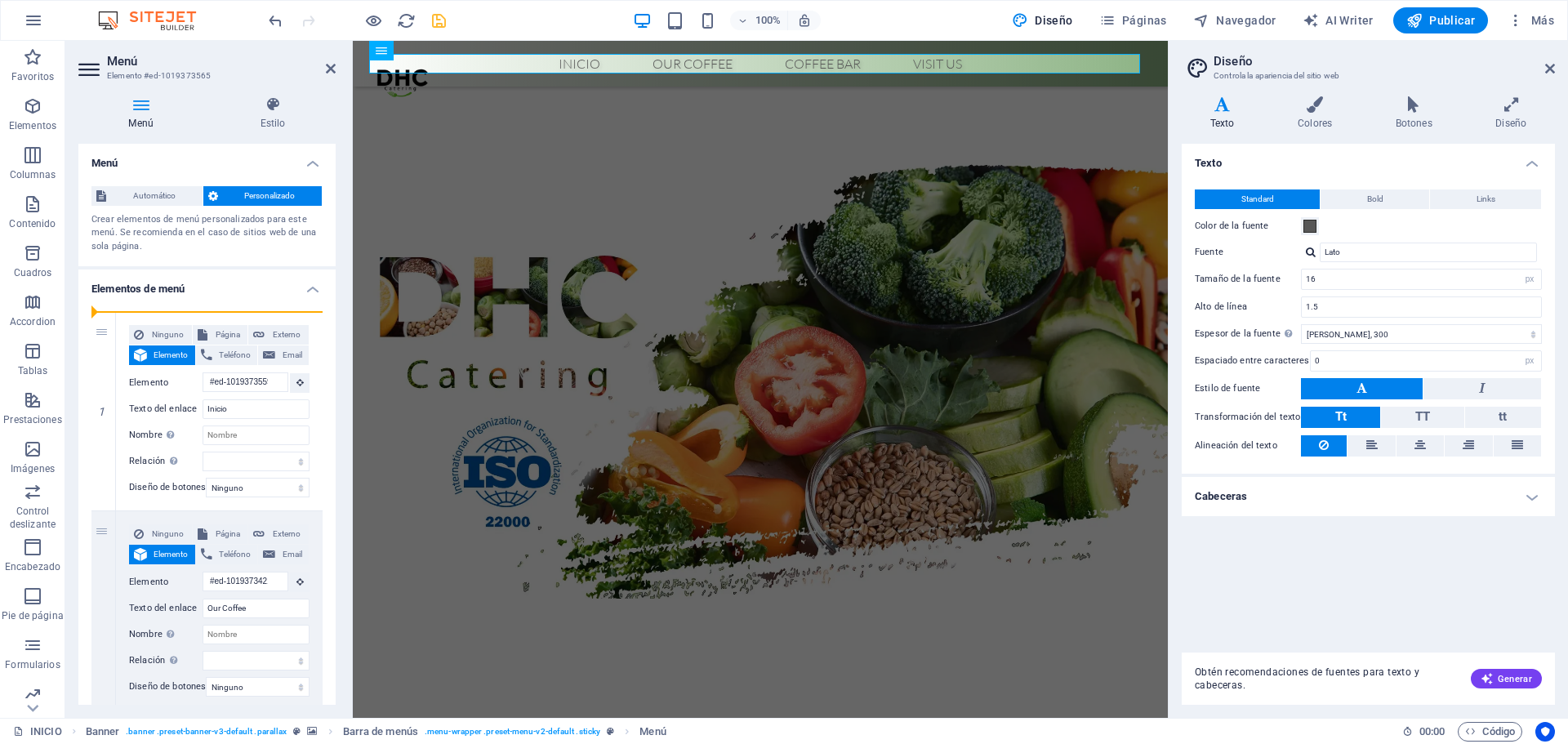
select select
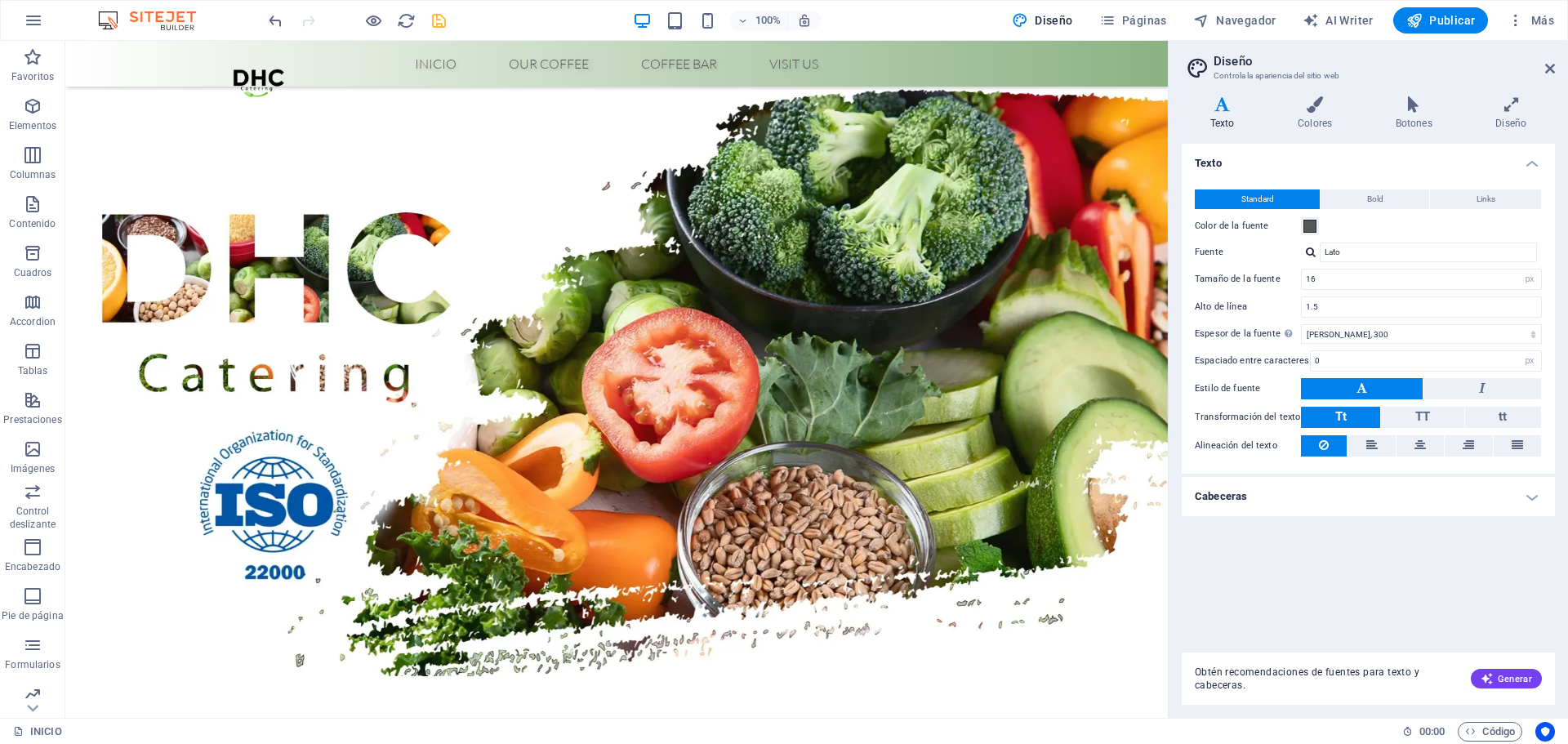
click at [1558, 70] on aside "Diseño Controla la apariencia del sitio web Variantes Texto Colores Botones Dis…" at bounding box center [1369, 379] width 400 height 677
click at [1548, 70] on icon at bounding box center [1550, 69] width 10 height 13
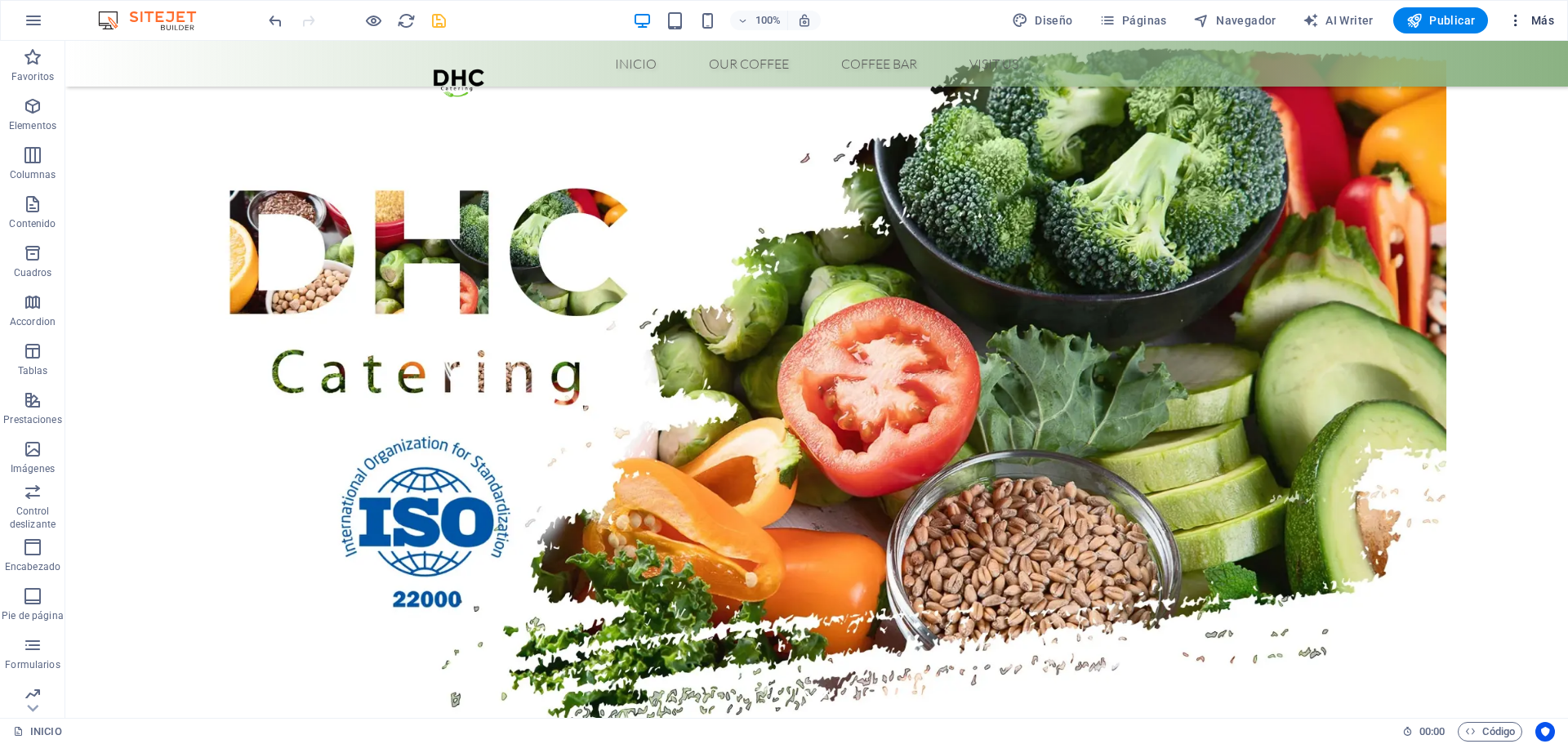
click at [1520, 23] on icon "button" at bounding box center [1516, 21] width 16 height 16
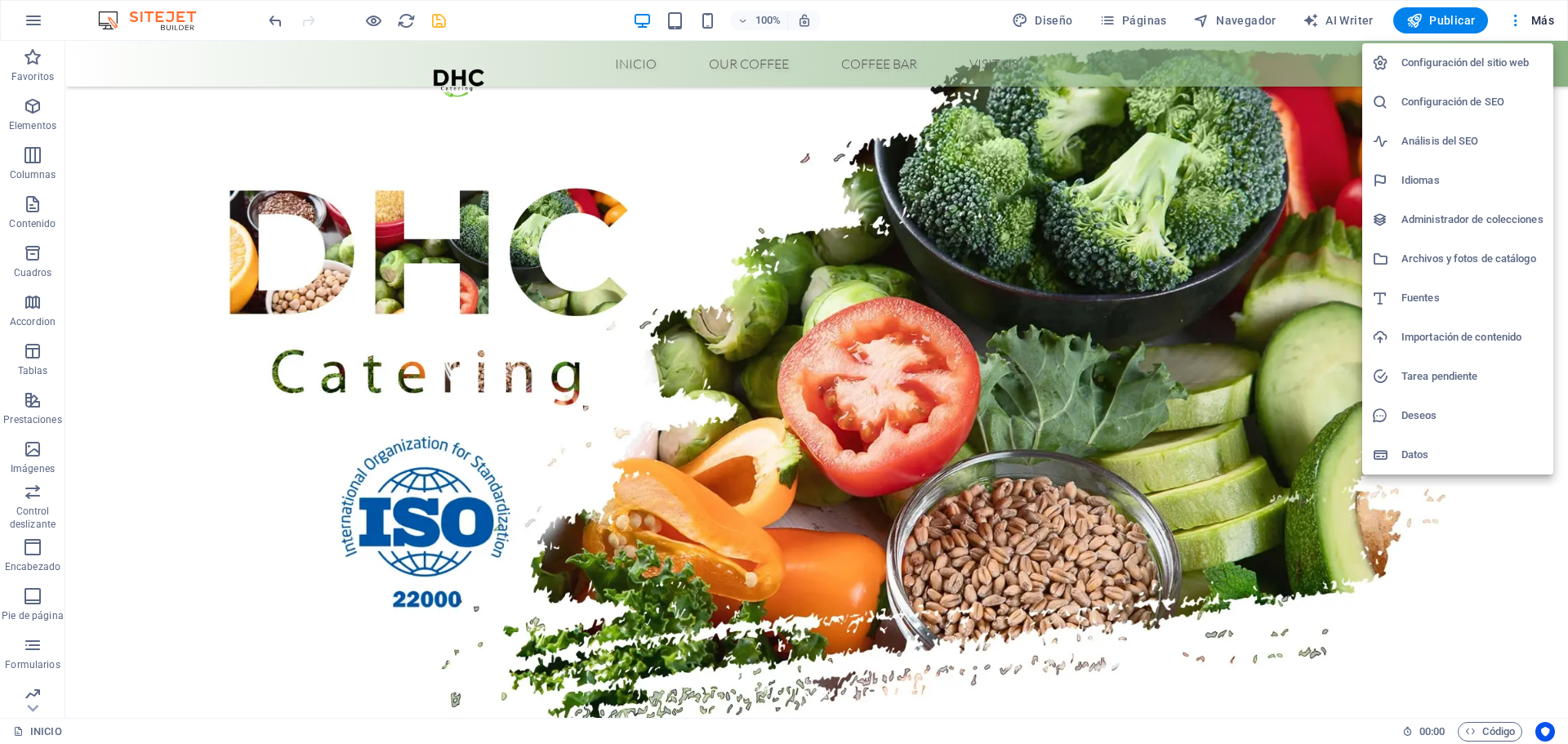
click at [1553, 25] on div at bounding box center [784, 372] width 1568 height 744
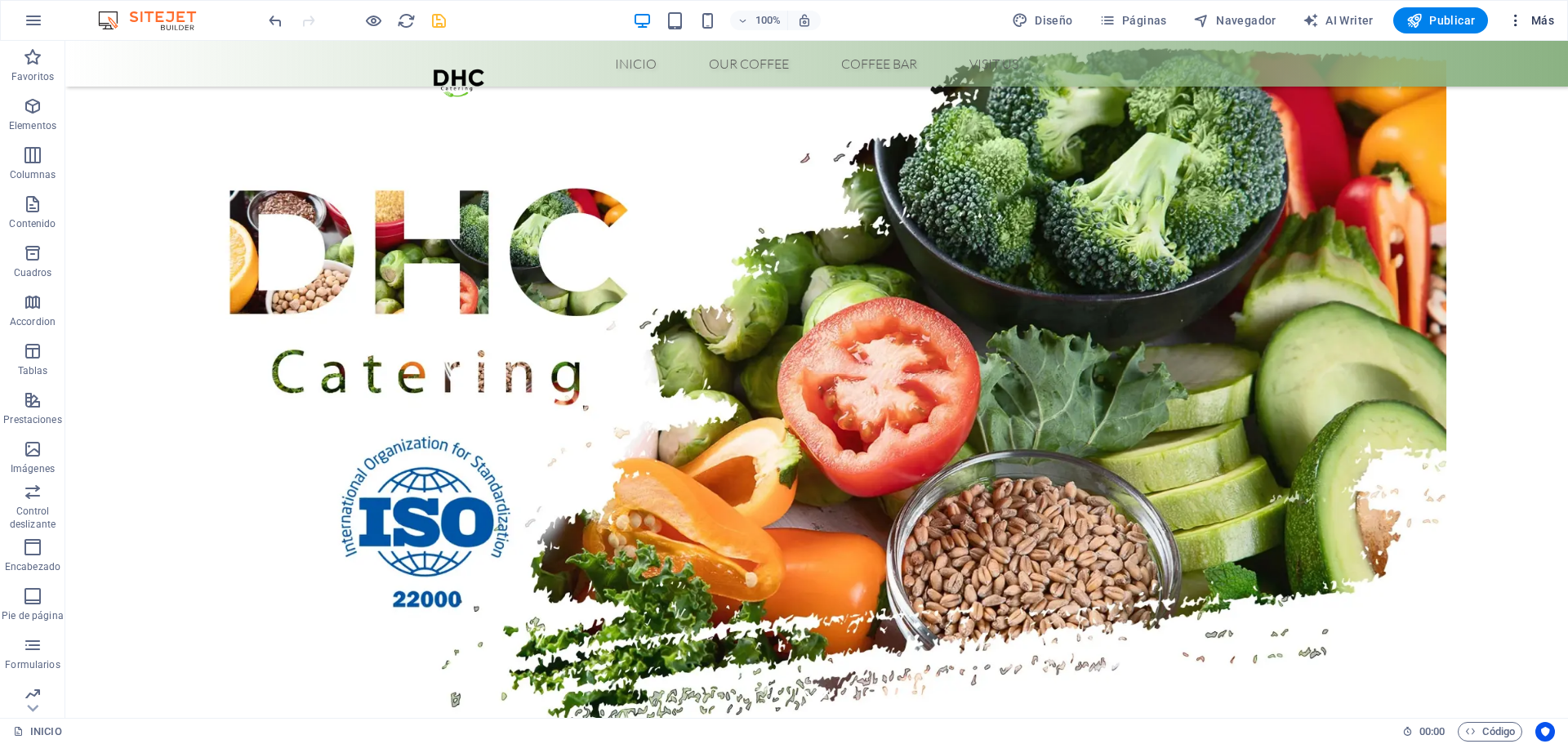
click at [1542, 23] on span "Más" at bounding box center [1531, 21] width 47 height 16
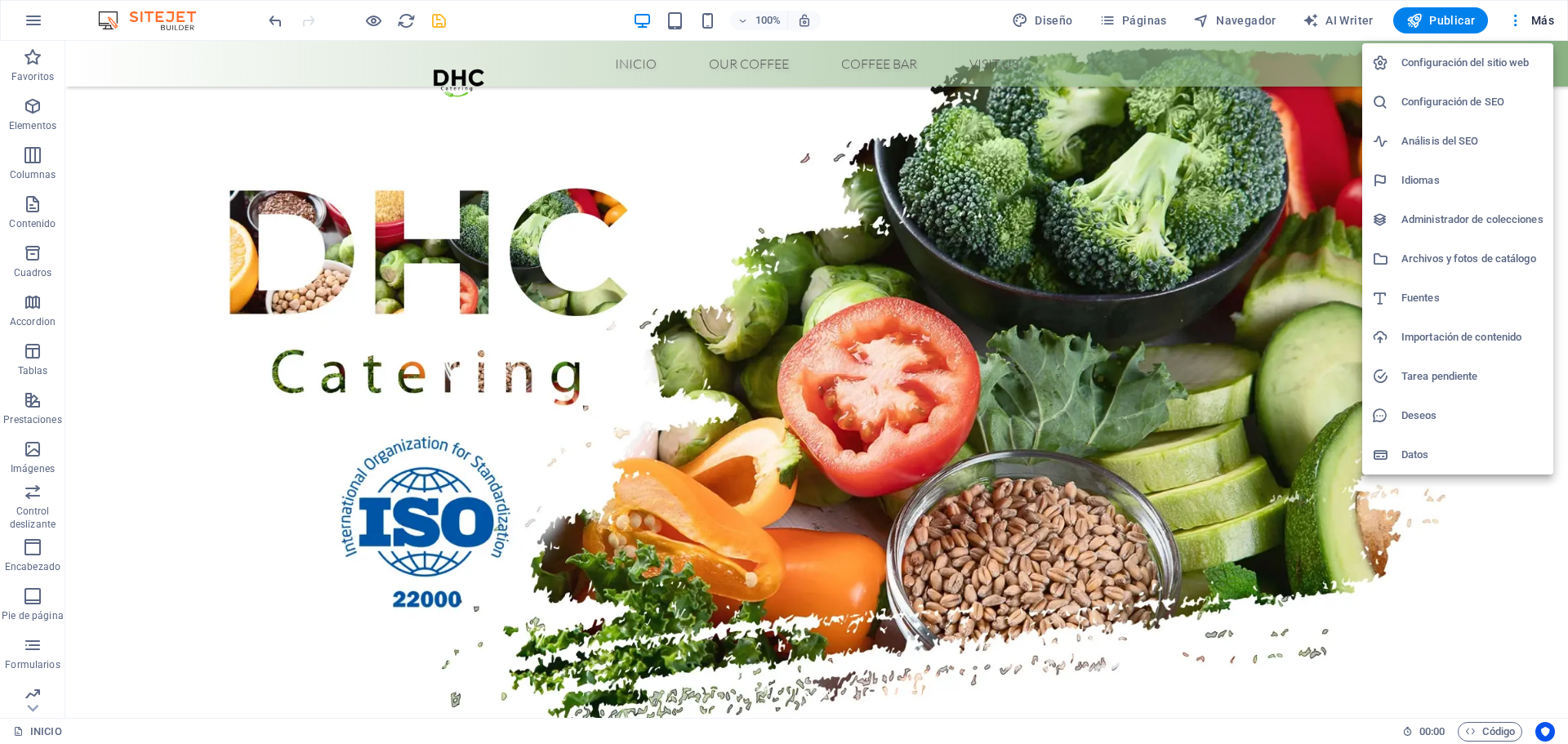
click at [1499, 67] on h6 "Configuración del sitio web" at bounding box center [1472, 63] width 142 height 20
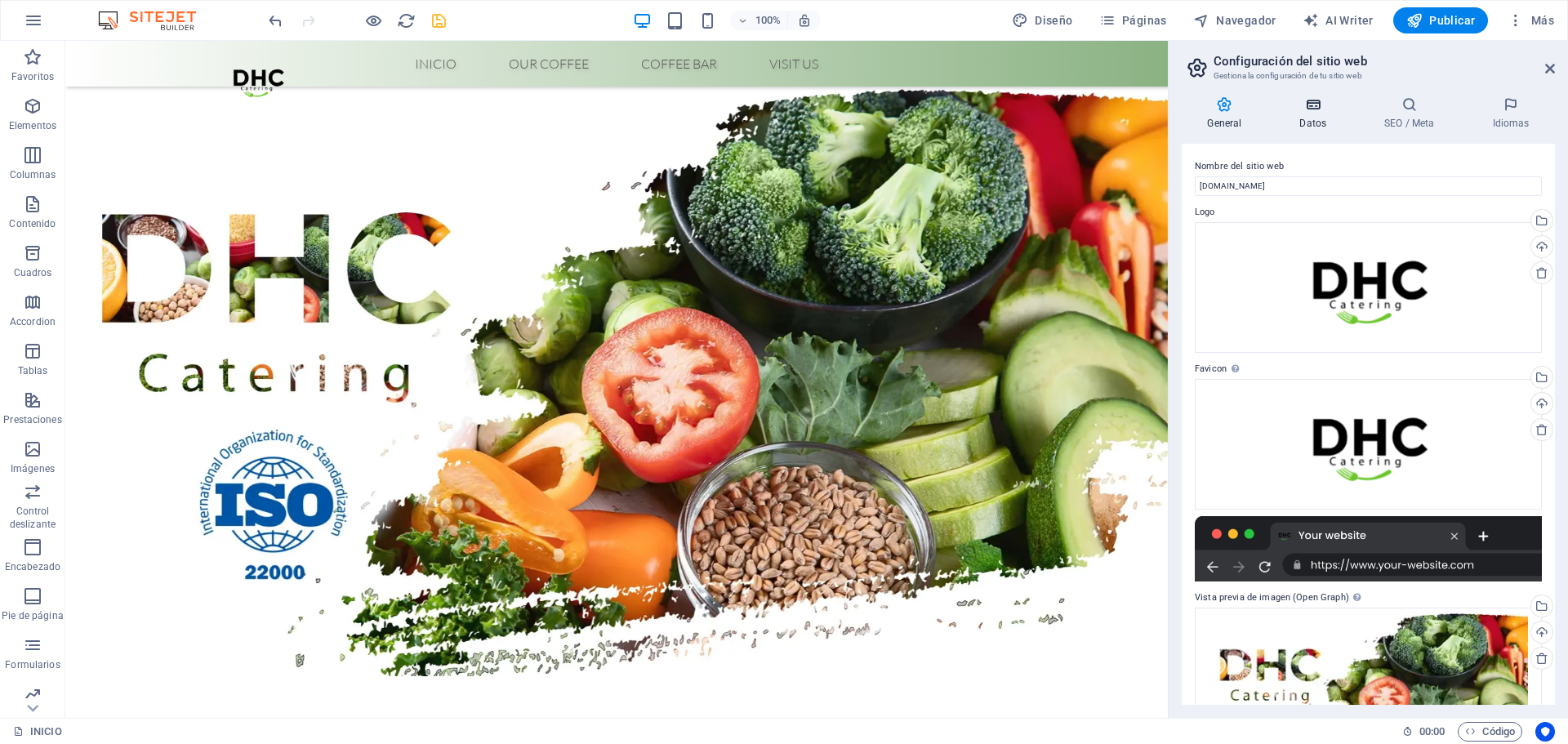
click at [1312, 121] on h4 "Datos" at bounding box center [1317, 113] width 85 height 34
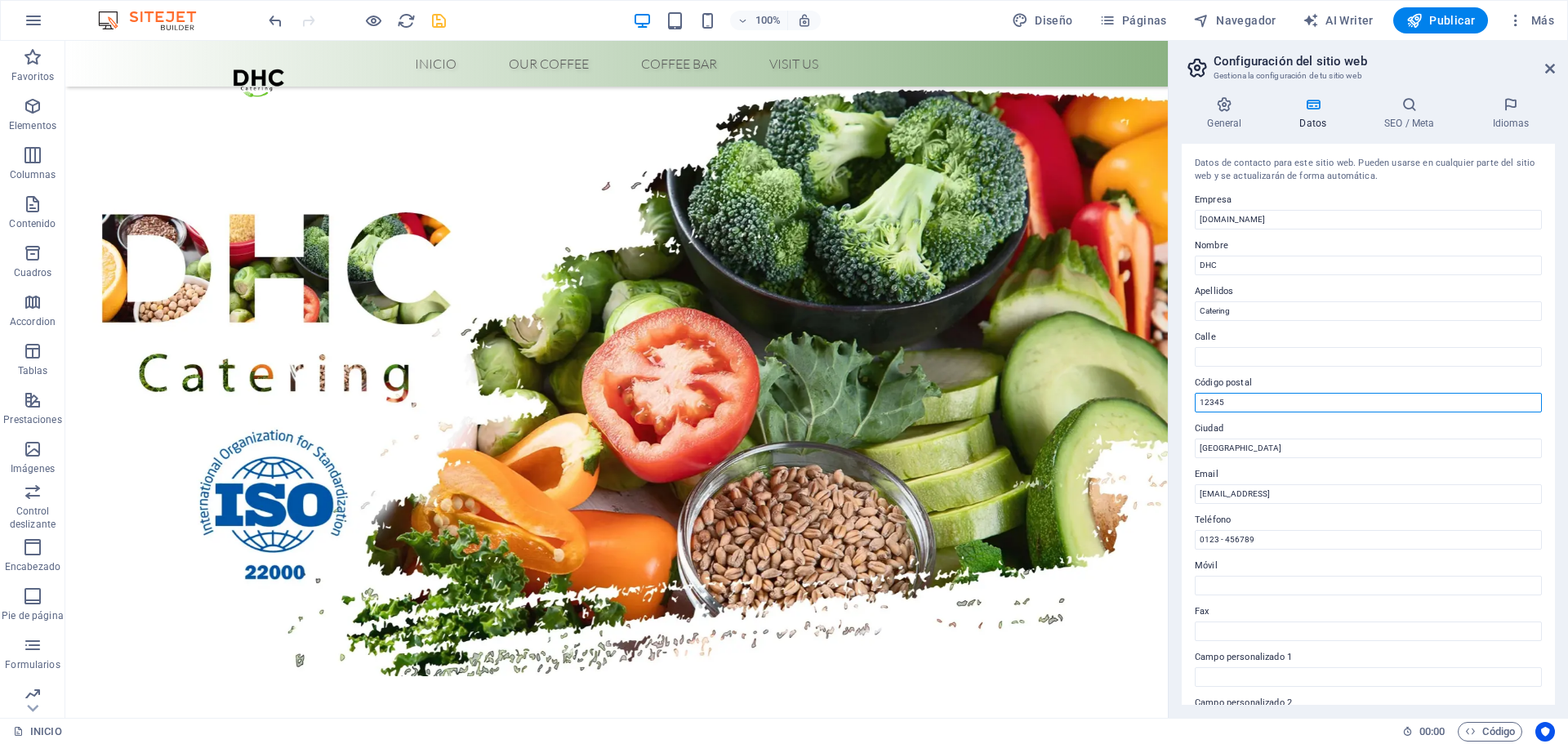
click at [1253, 407] on input "12345" at bounding box center [1368, 403] width 347 height 20
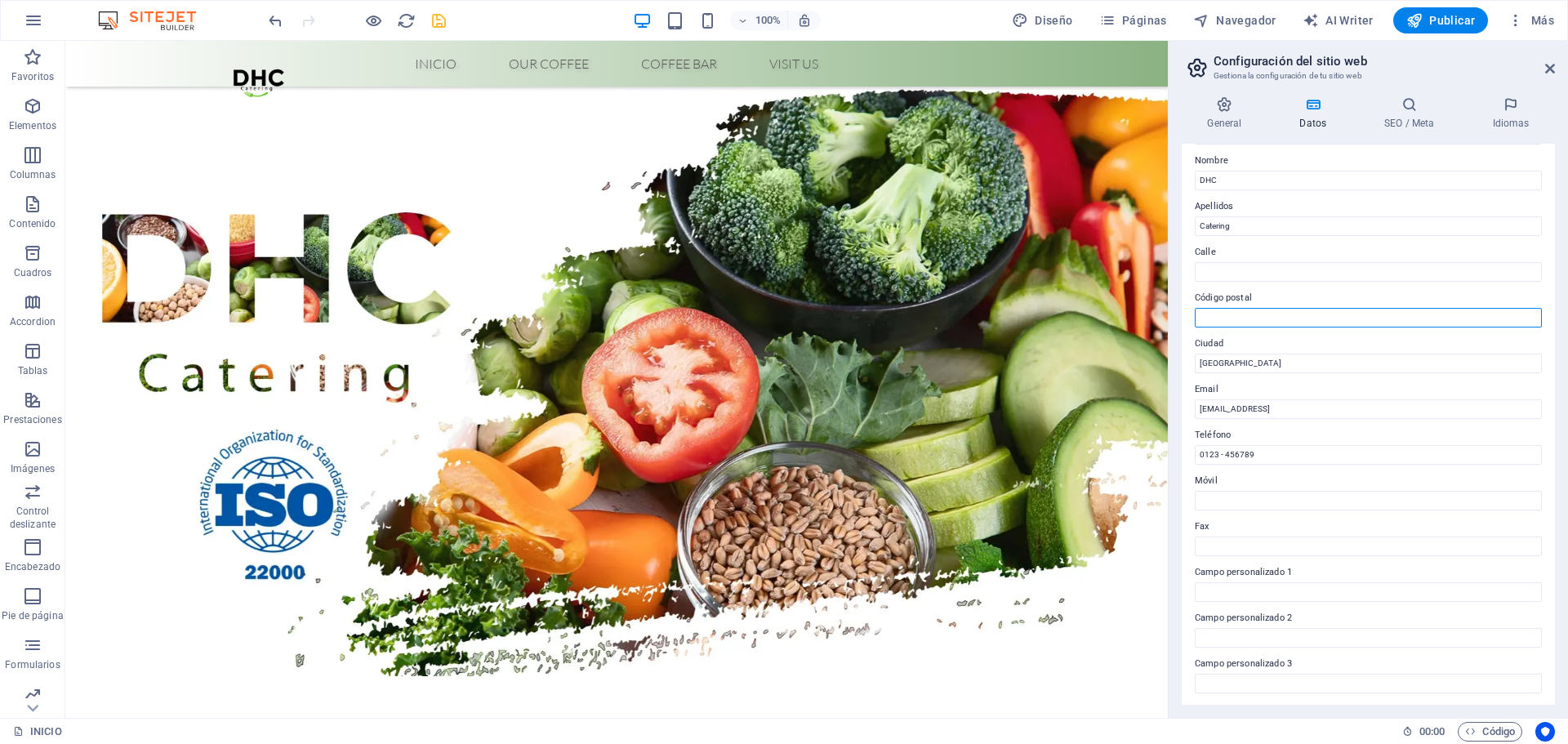
scroll to position [163, 0]
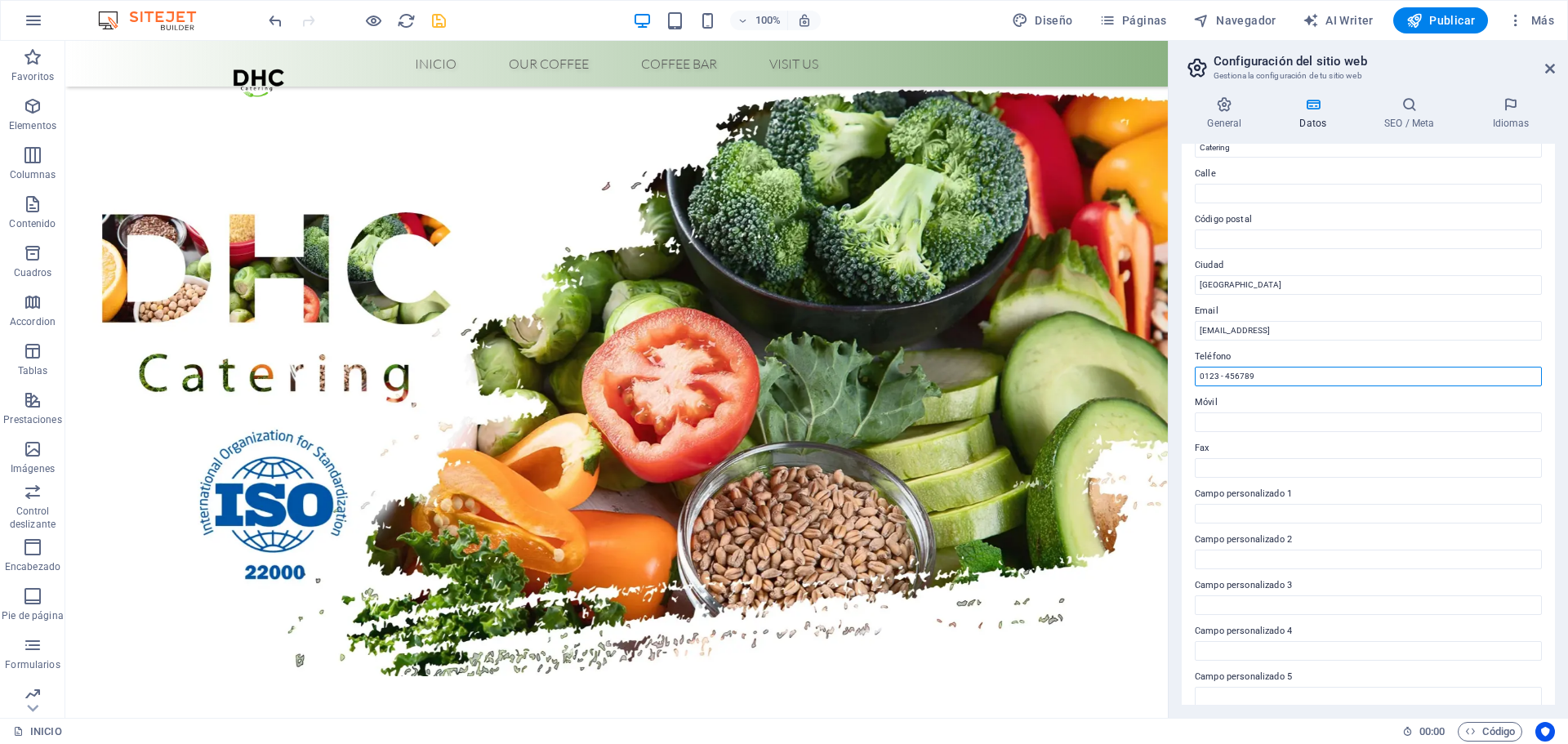
click at [1280, 383] on input "0123 - 456789" at bounding box center [1368, 377] width 347 height 20
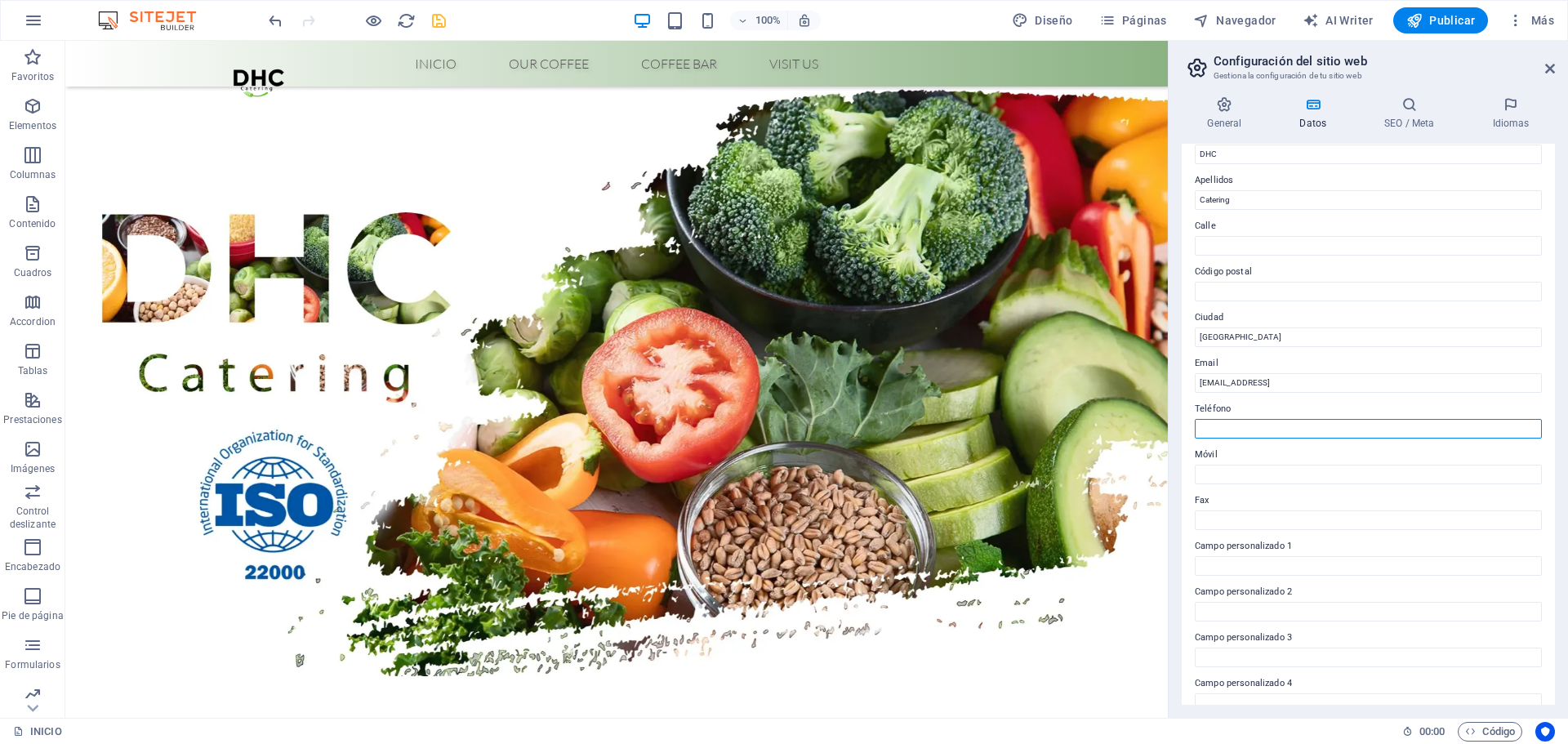
scroll to position [0, 0]
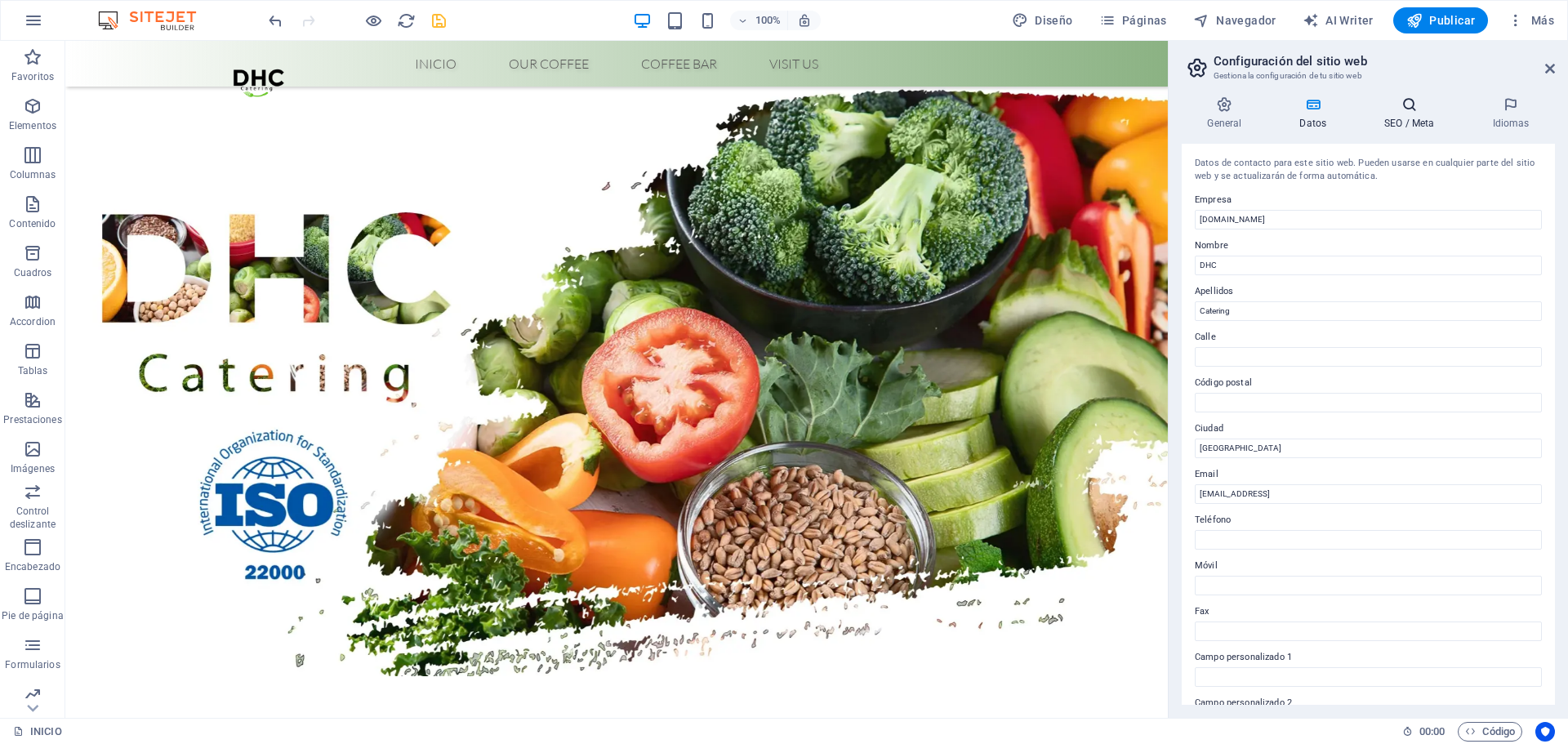
click at [1415, 118] on h4 "SEO / Meta" at bounding box center [1412, 113] width 107 height 34
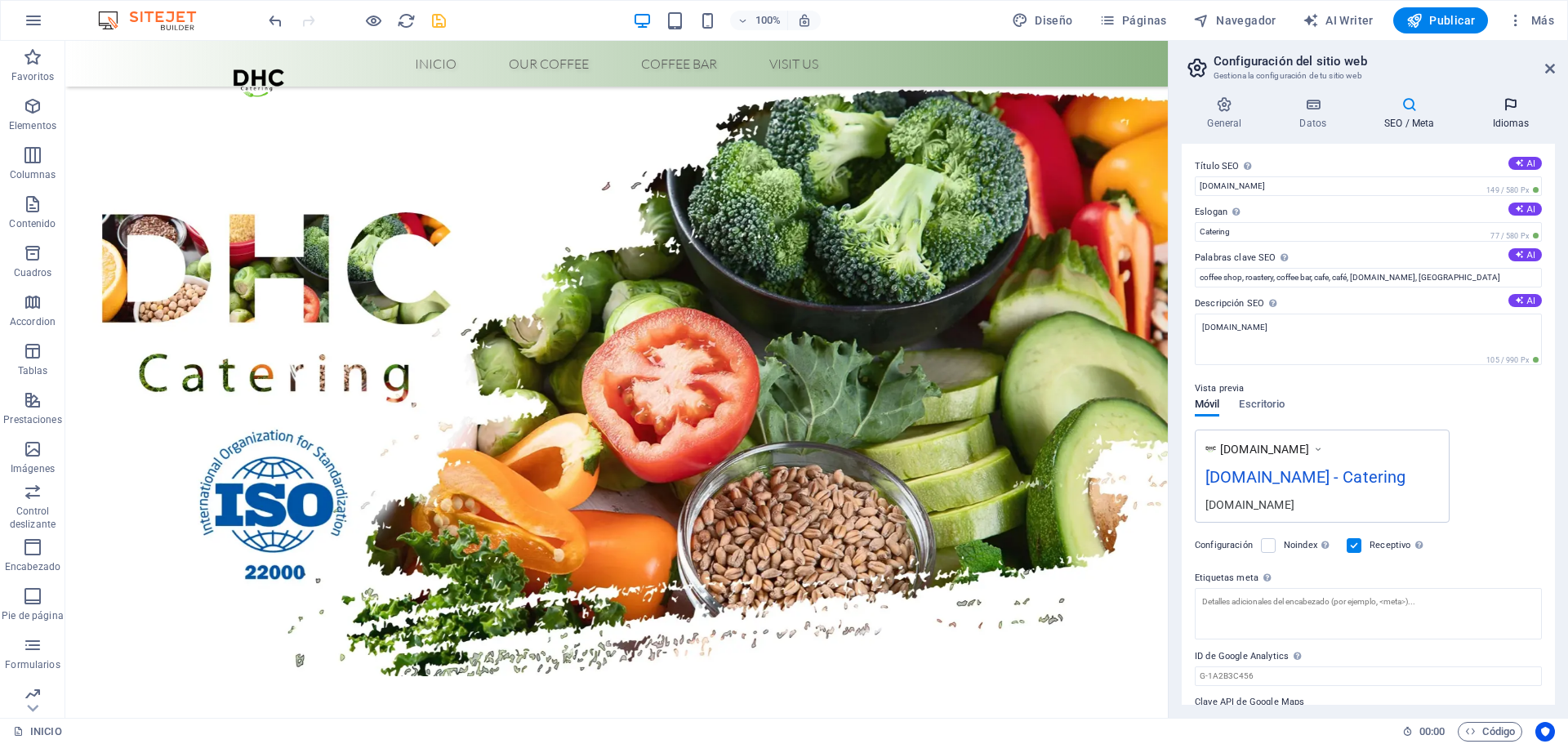
click at [1504, 103] on icon at bounding box center [1511, 104] width 89 height 16
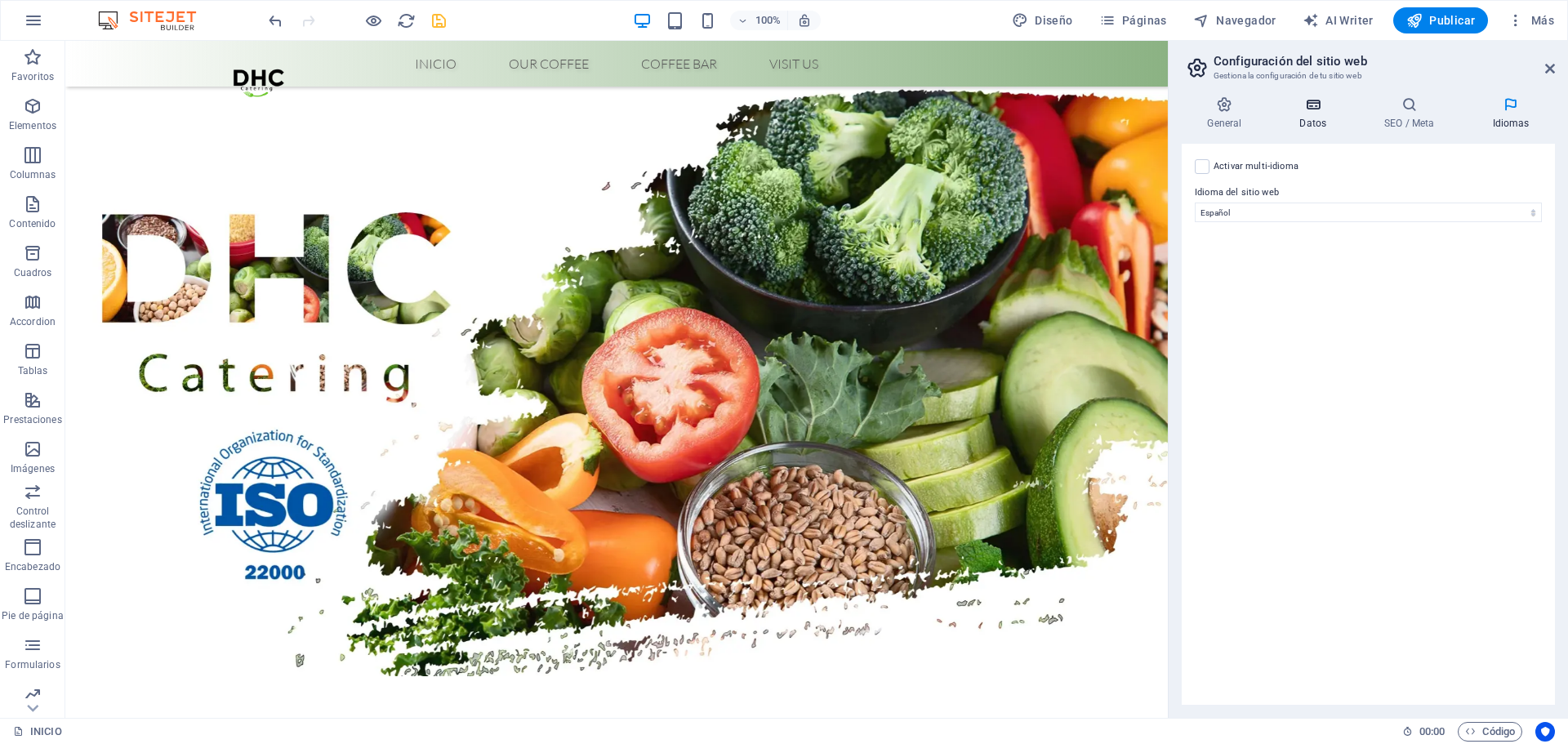
click at [1324, 116] on h4 "Datos" at bounding box center [1317, 113] width 85 height 34
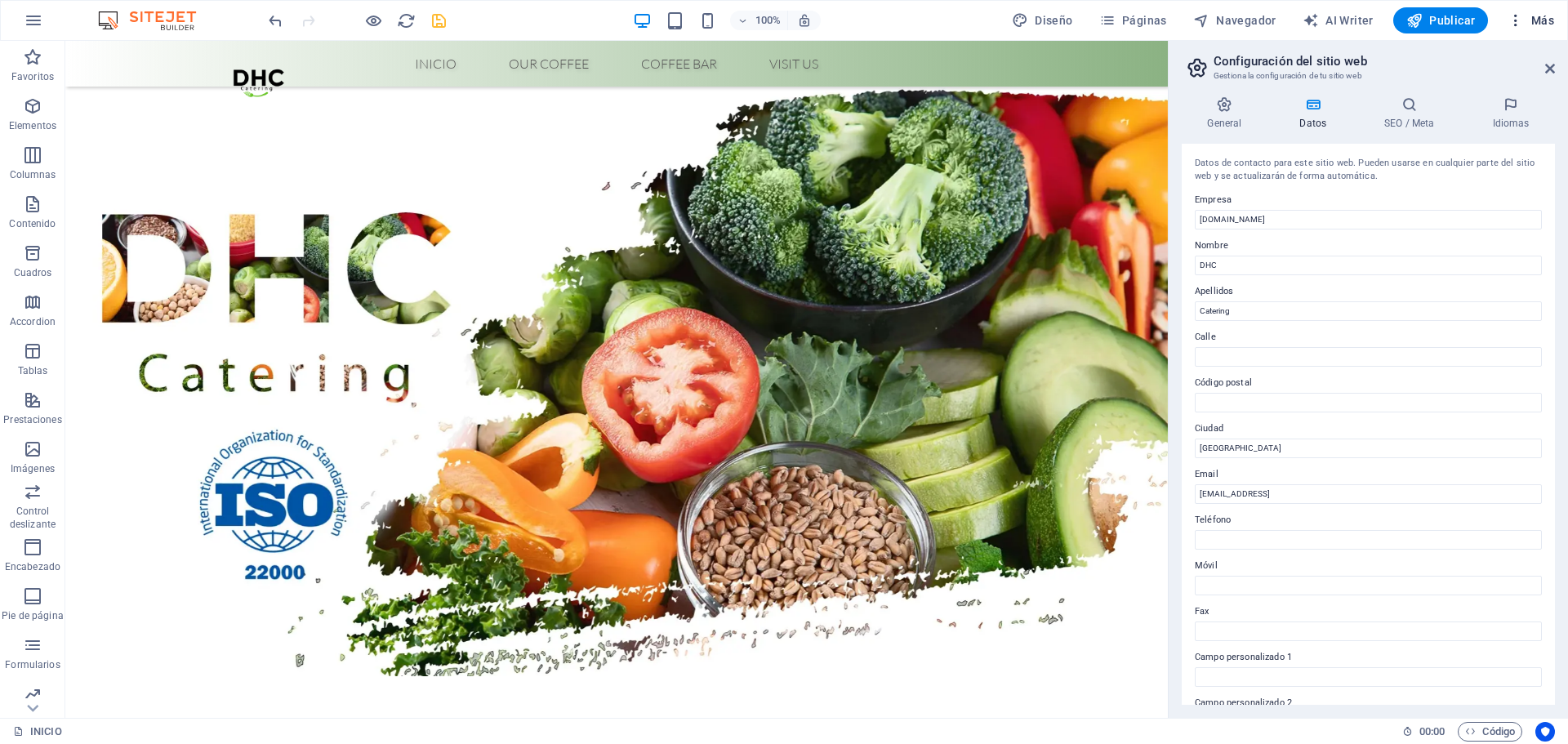
click at [1514, 21] on icon "button" at bounding box center [1516, 21] width 16 height 16
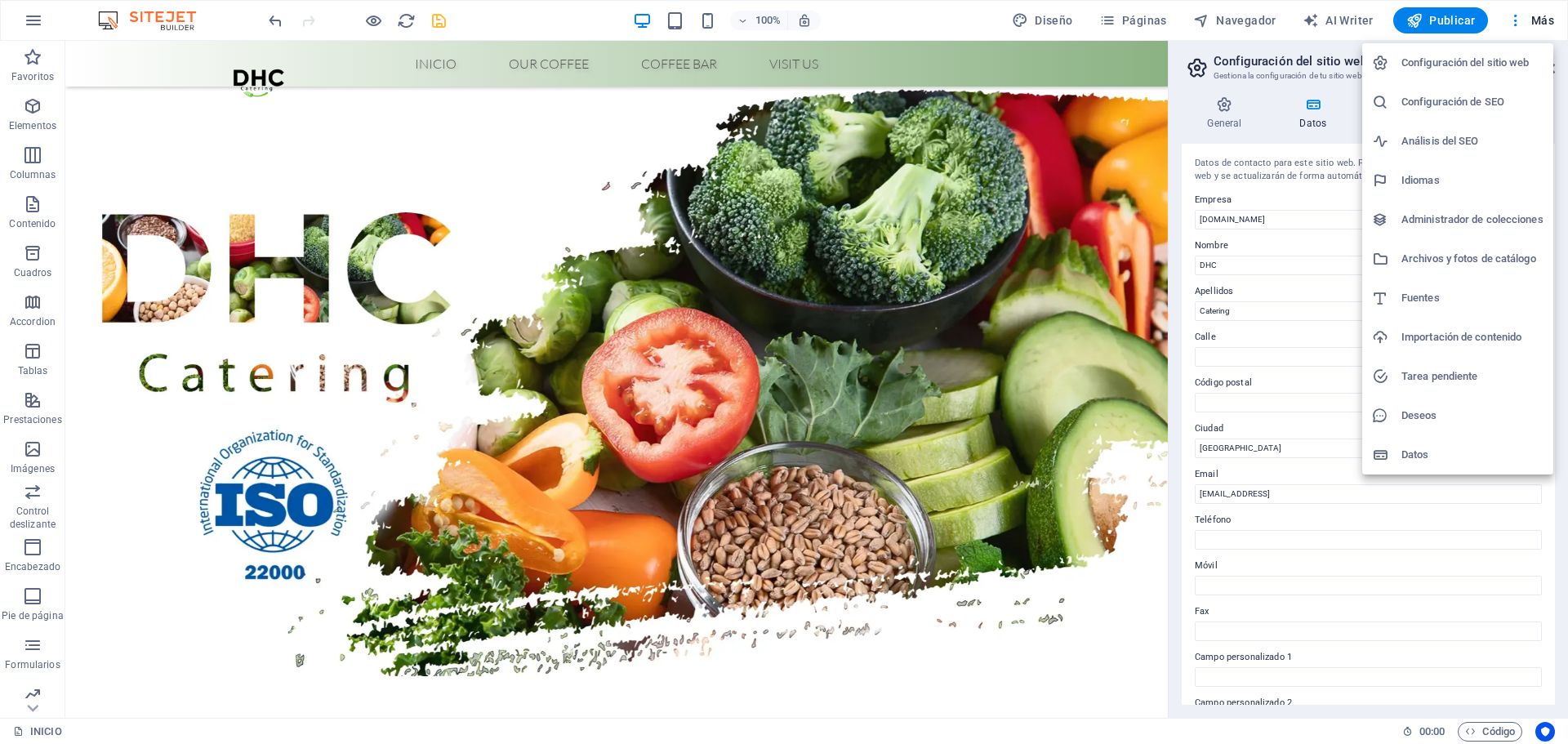
click at [1420, 463] on h6 "Datos" at bounding box center [1472, 455] width 142 height 20
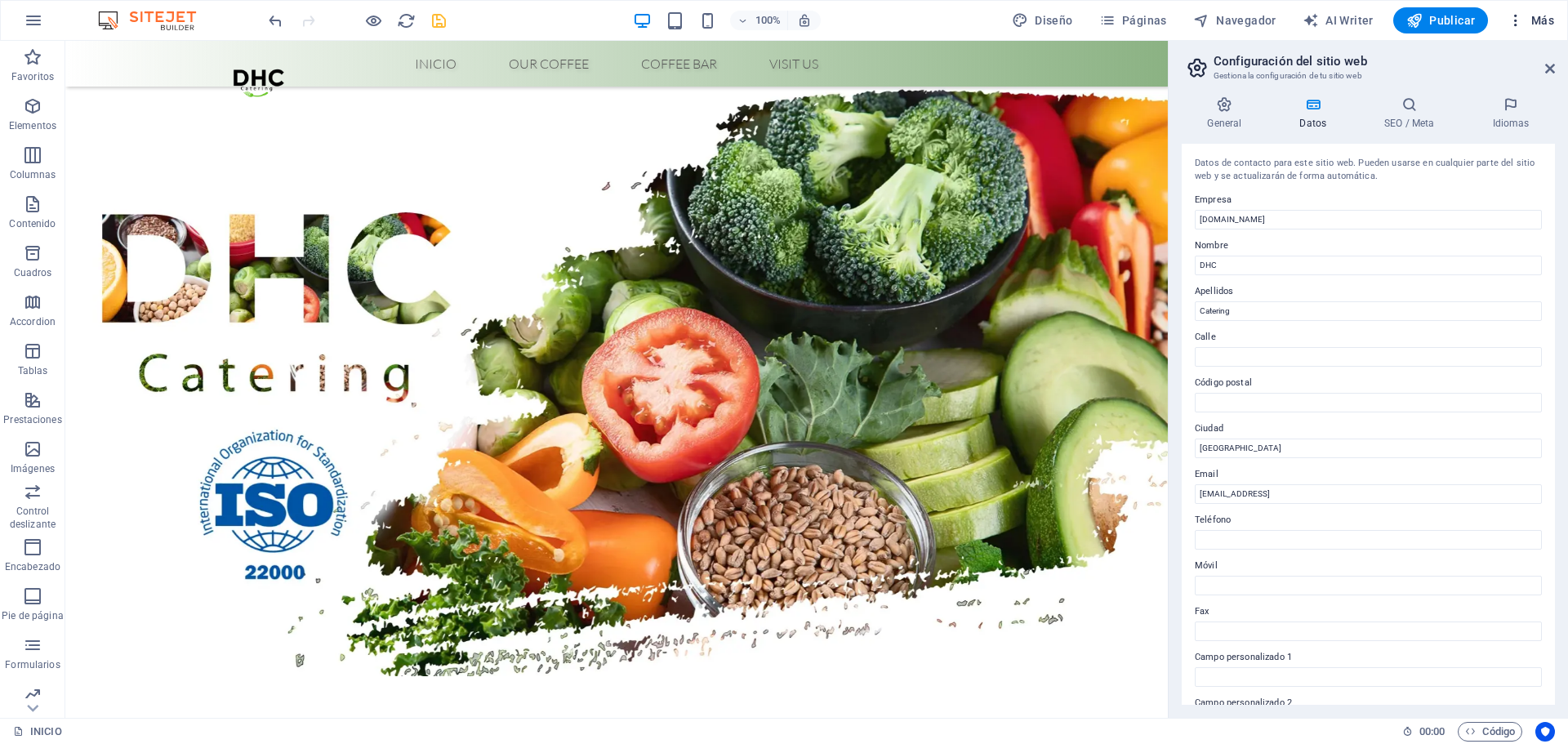
click at [1521, 11] on button "Más" at bounding box center [1531, 21] width 60 height 26
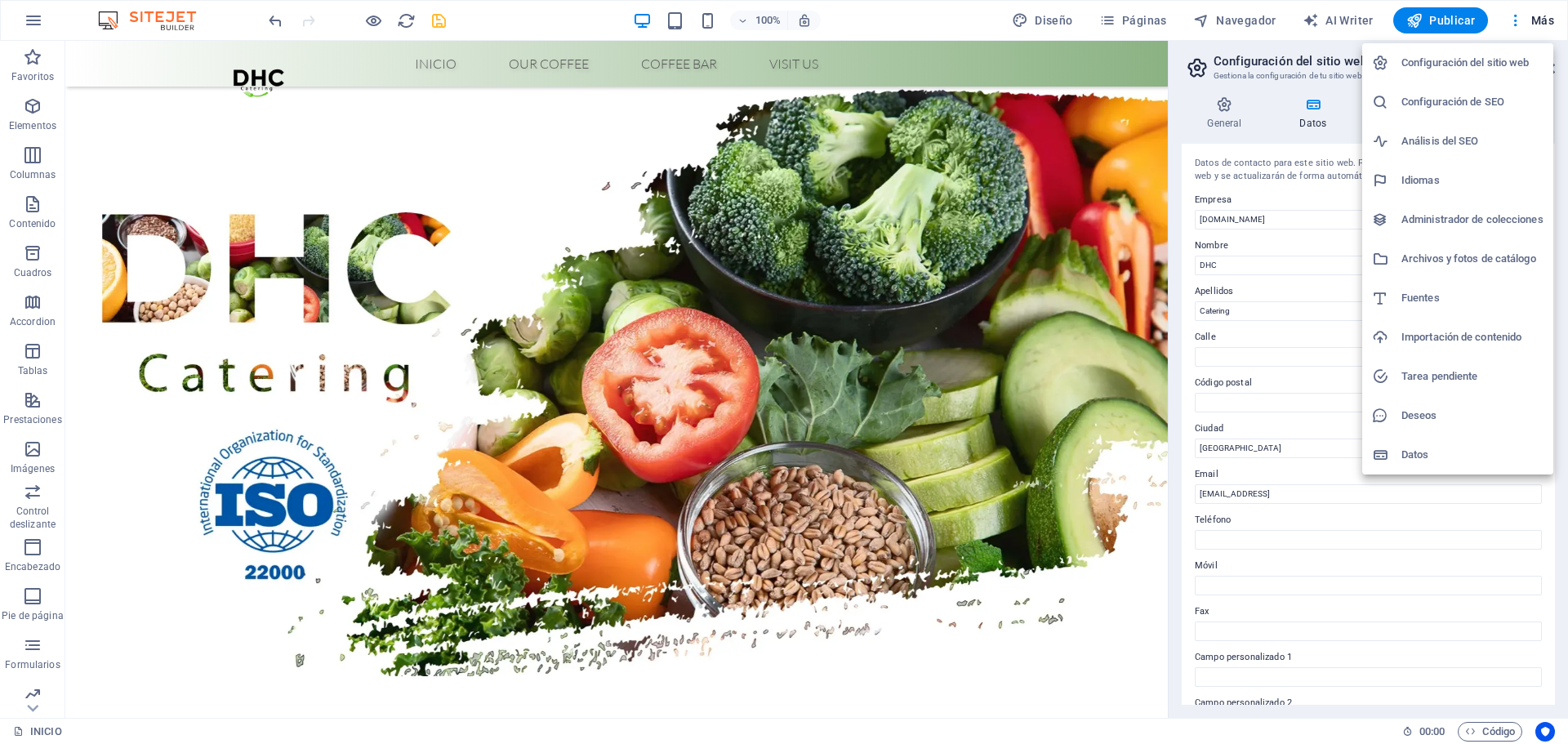
click at [1419, 416] on h6 "Deseos" at bounding box center [1472, 416] width 142 height 20
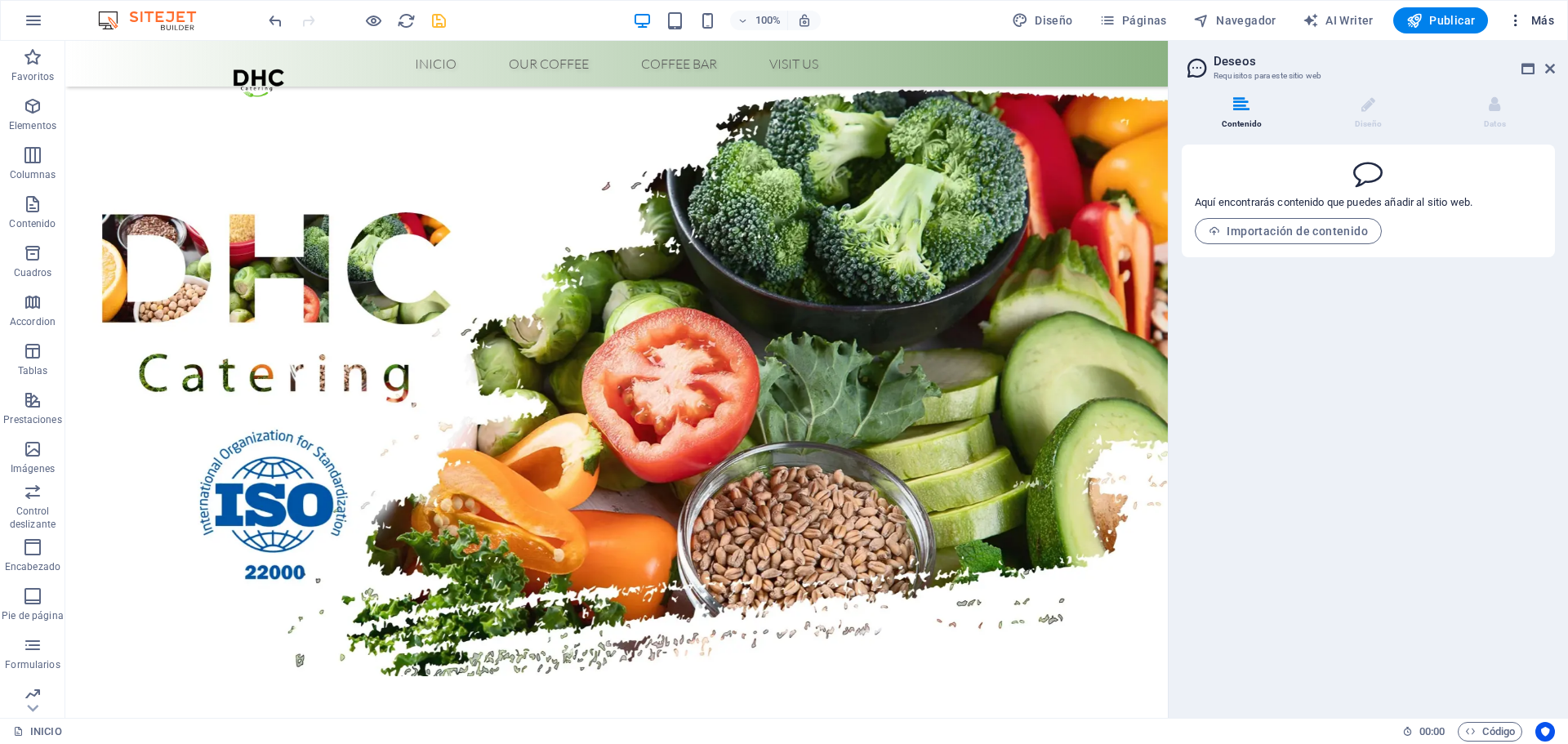
click at [1521, 11] on button "Más" at bounding box center [1531, 21] width 60 height 26
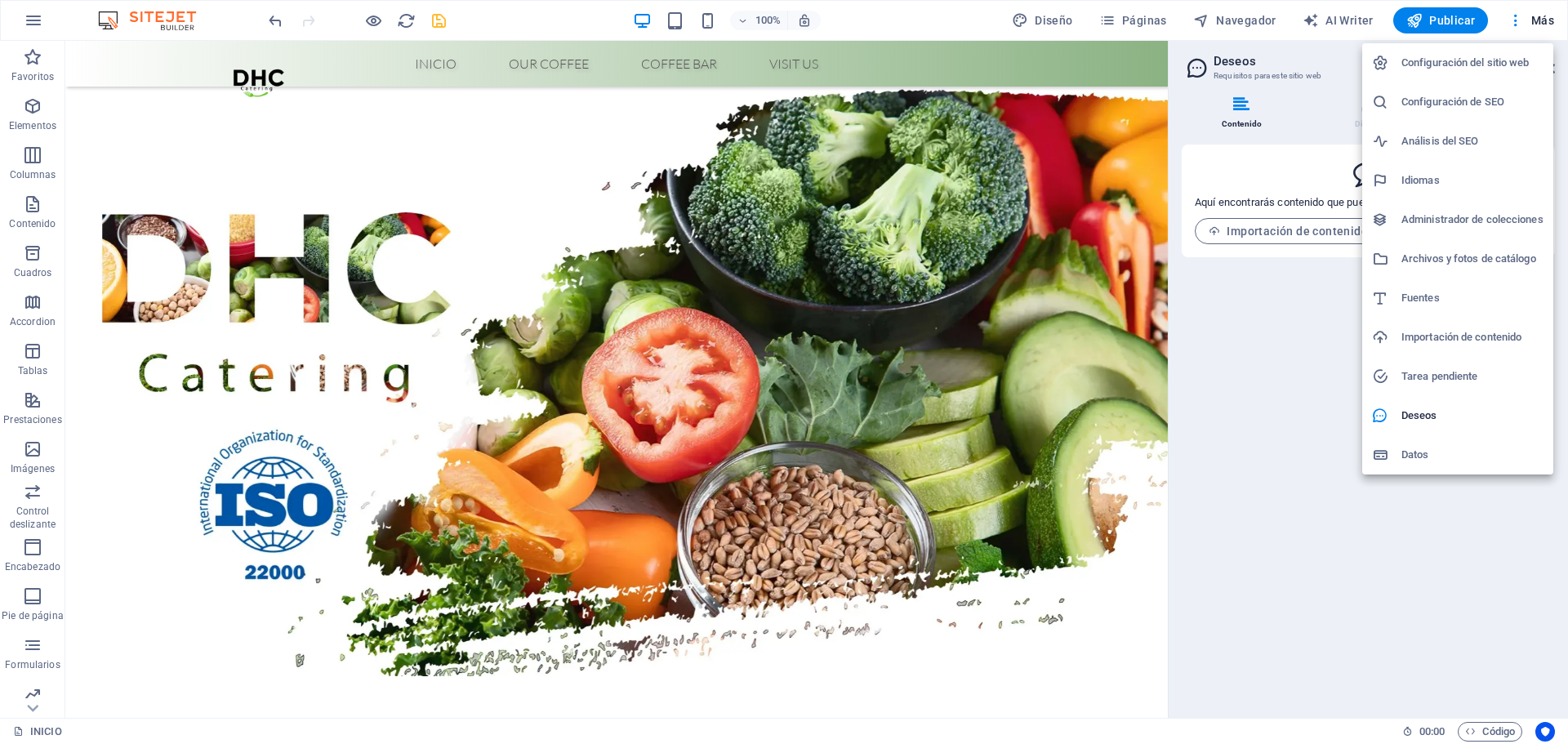
click at [1439, 367] on h6 "Tarea pendiente" at bounding box center [1472, 377] width 142 height 20
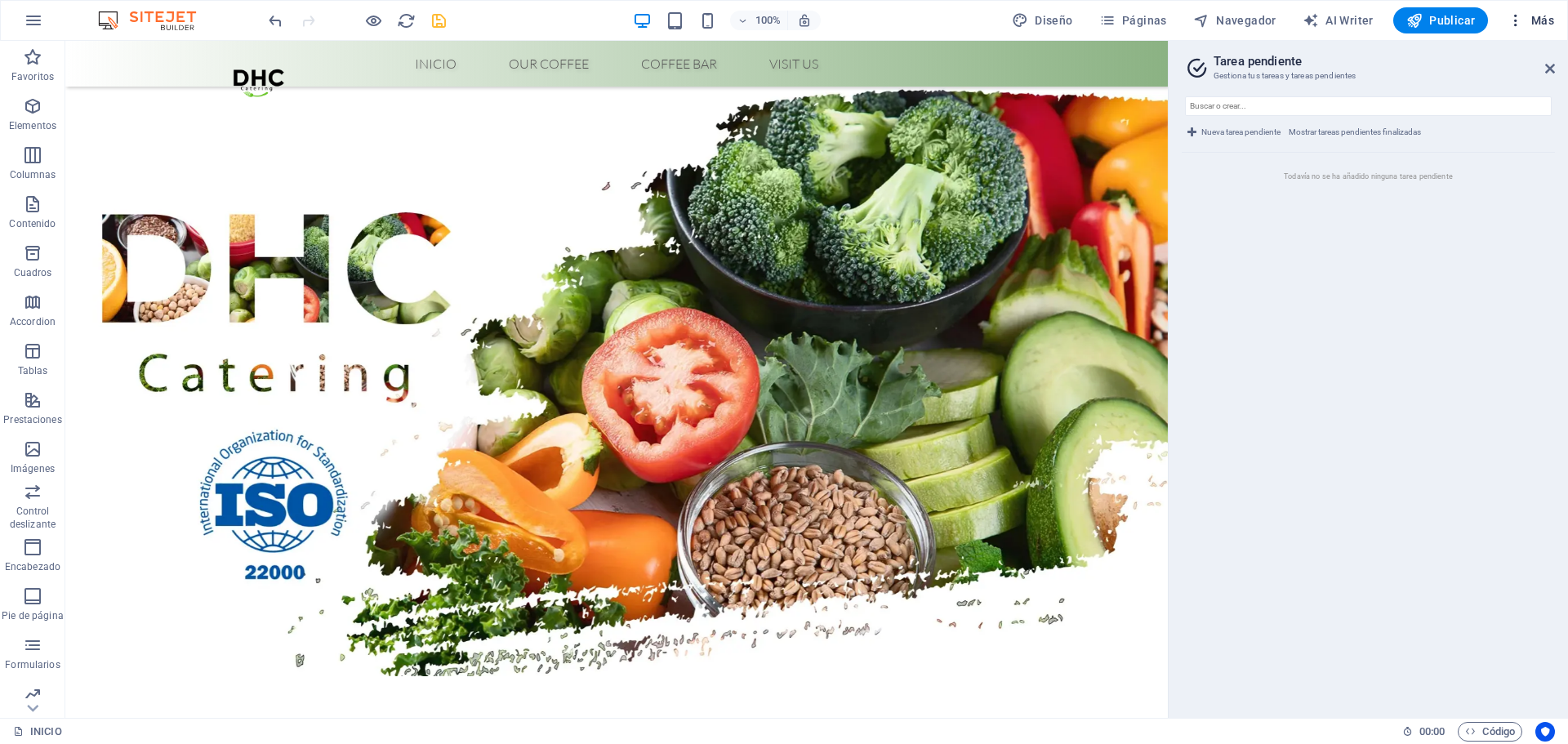
click at [1532, 16] on span "Más" at bounding box center [1531, 21] width 47 height 16
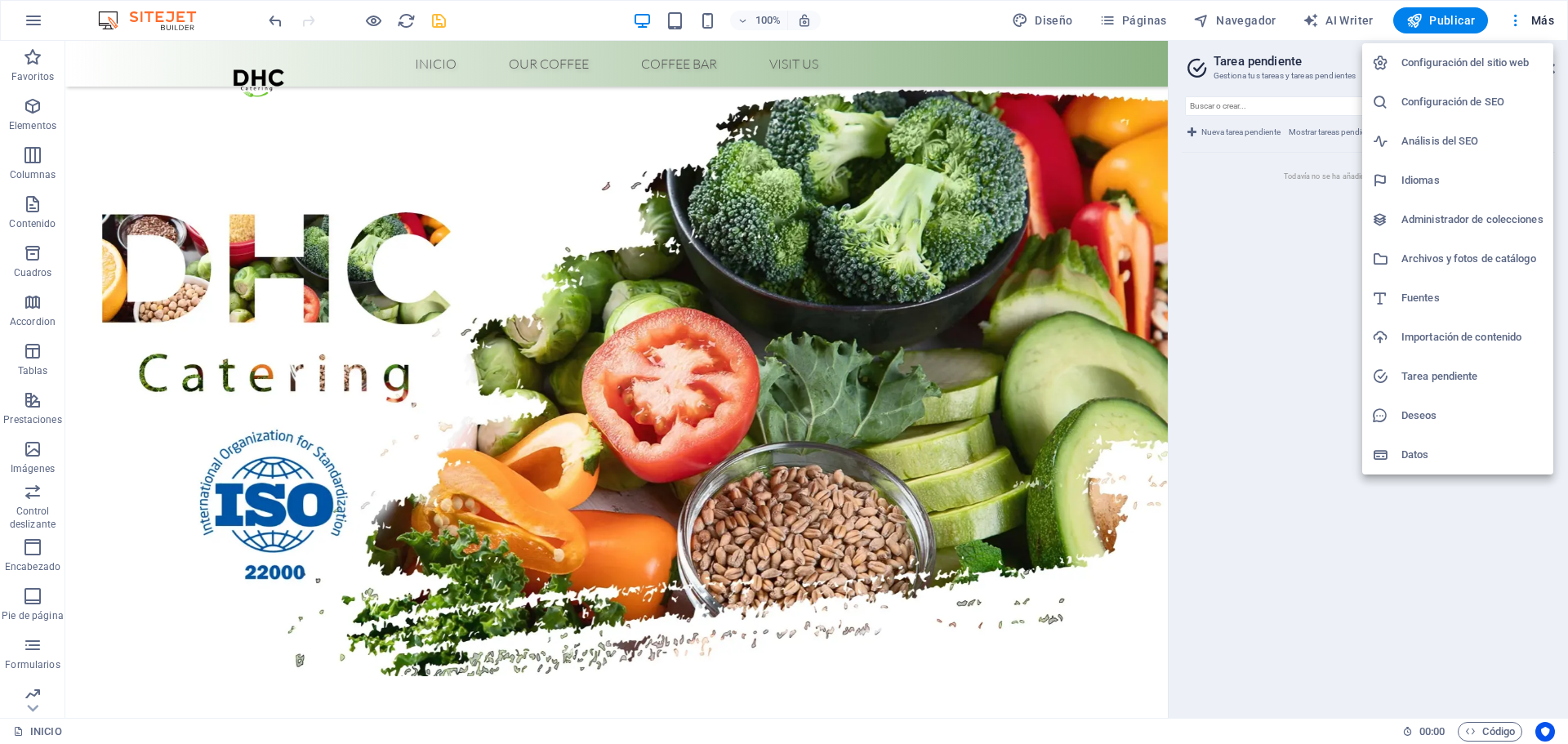
click at [1459, 226] on h6 "Administrador de colecciones" at bounding box center [1472, 220] width 142 height 20
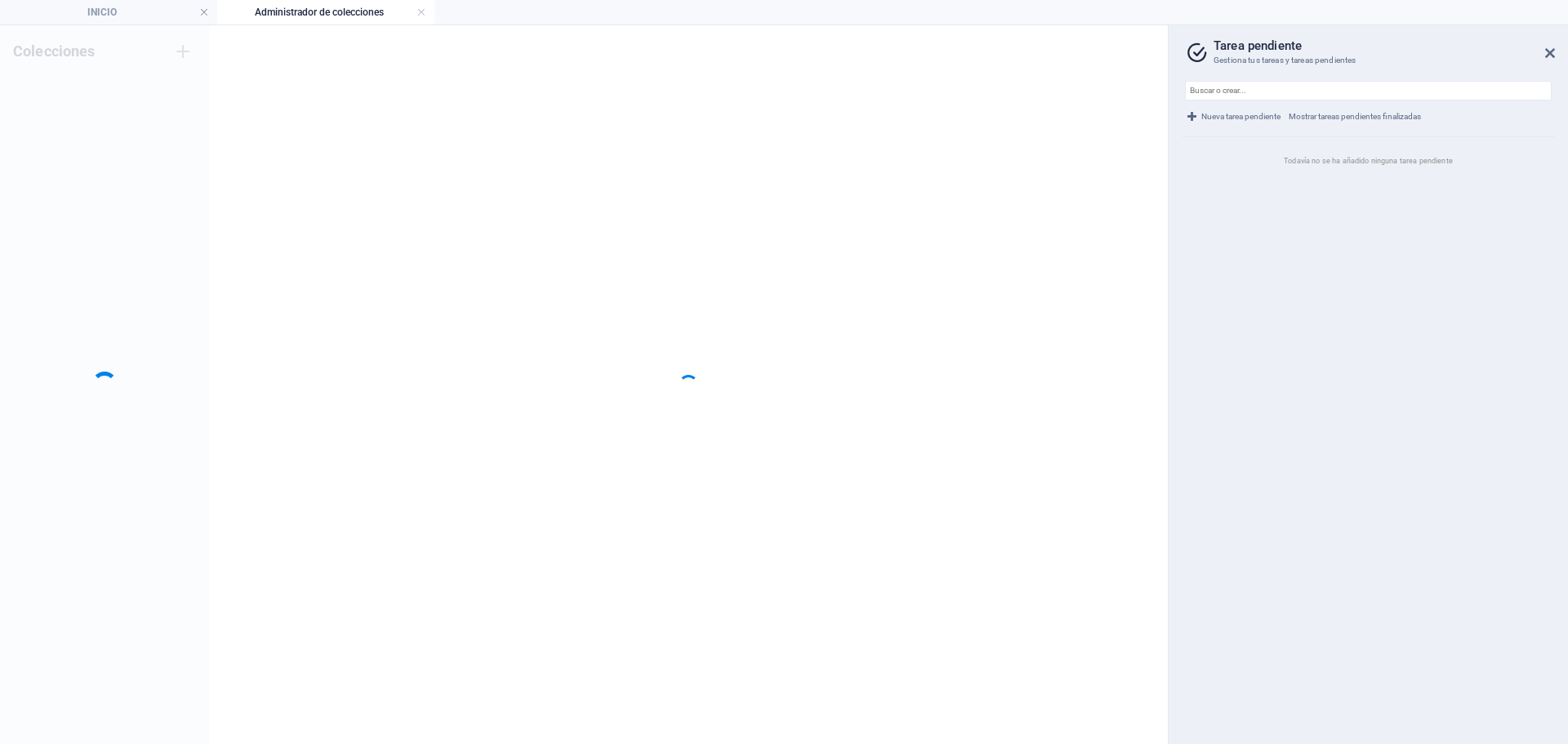
click at [1513, 26] on header "Tarea pendiente Gestiona tus tareas y tareas pendientes" at bounding box center [1369, 47] width 370 height 43
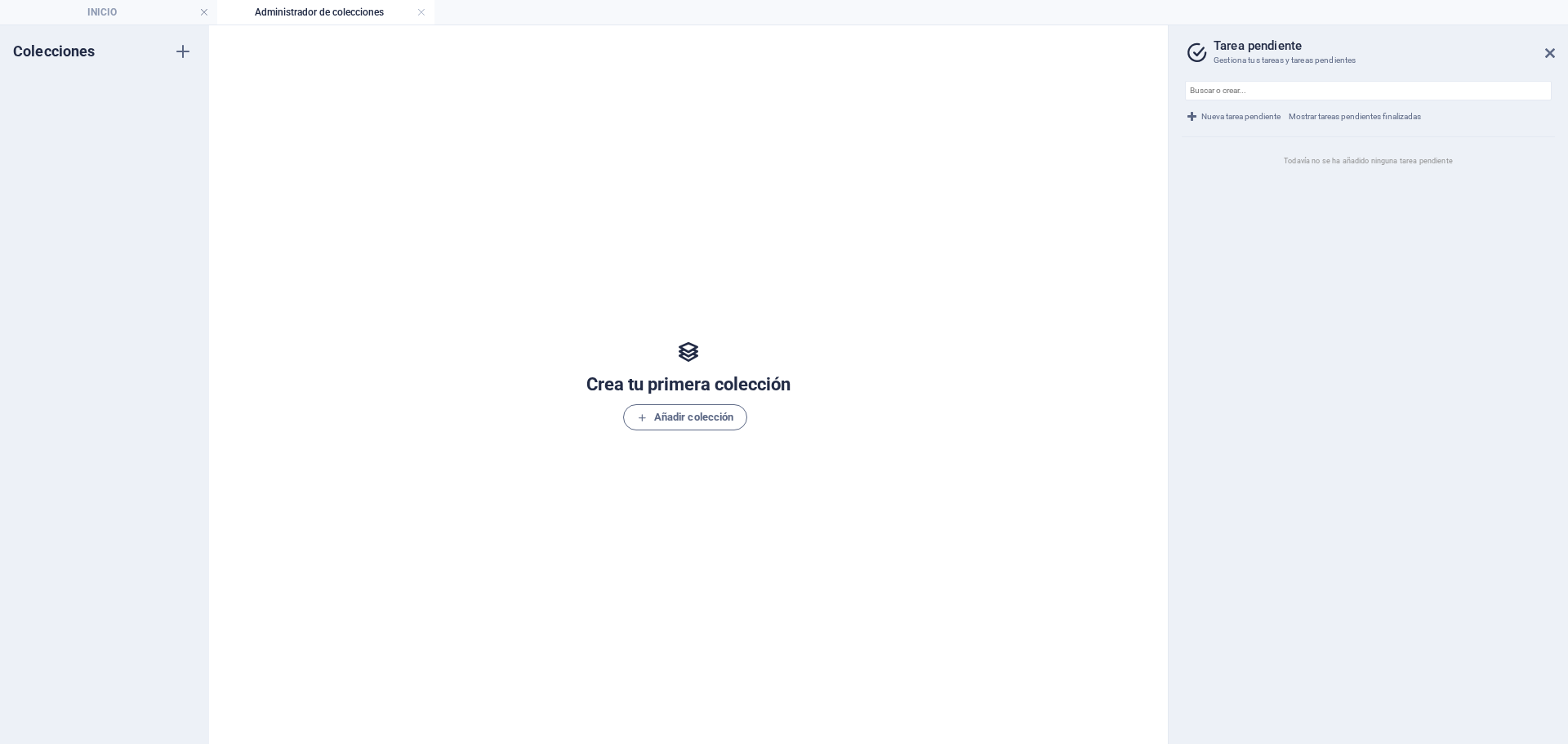
click at [1513, 26] on header "Tarea pendiente Gestiona tus tareas y tareas pendientes" at bounding box center [1369, 47] width 370 height 43
click at [1542, 59] on header "Tarea pendiente Gestiona tus tareas y tareas pendientes" at bounding box center [1369, 47] width 370 height 43
click at [1541, 54] on header "Tarea pendiente Gestiona tus tareas y tareas pendientes" at bounding box center [1369, 47] width 370 height 43
click at [1551, 51] on icon at bounding box center [1550, 53] width 10 height 13
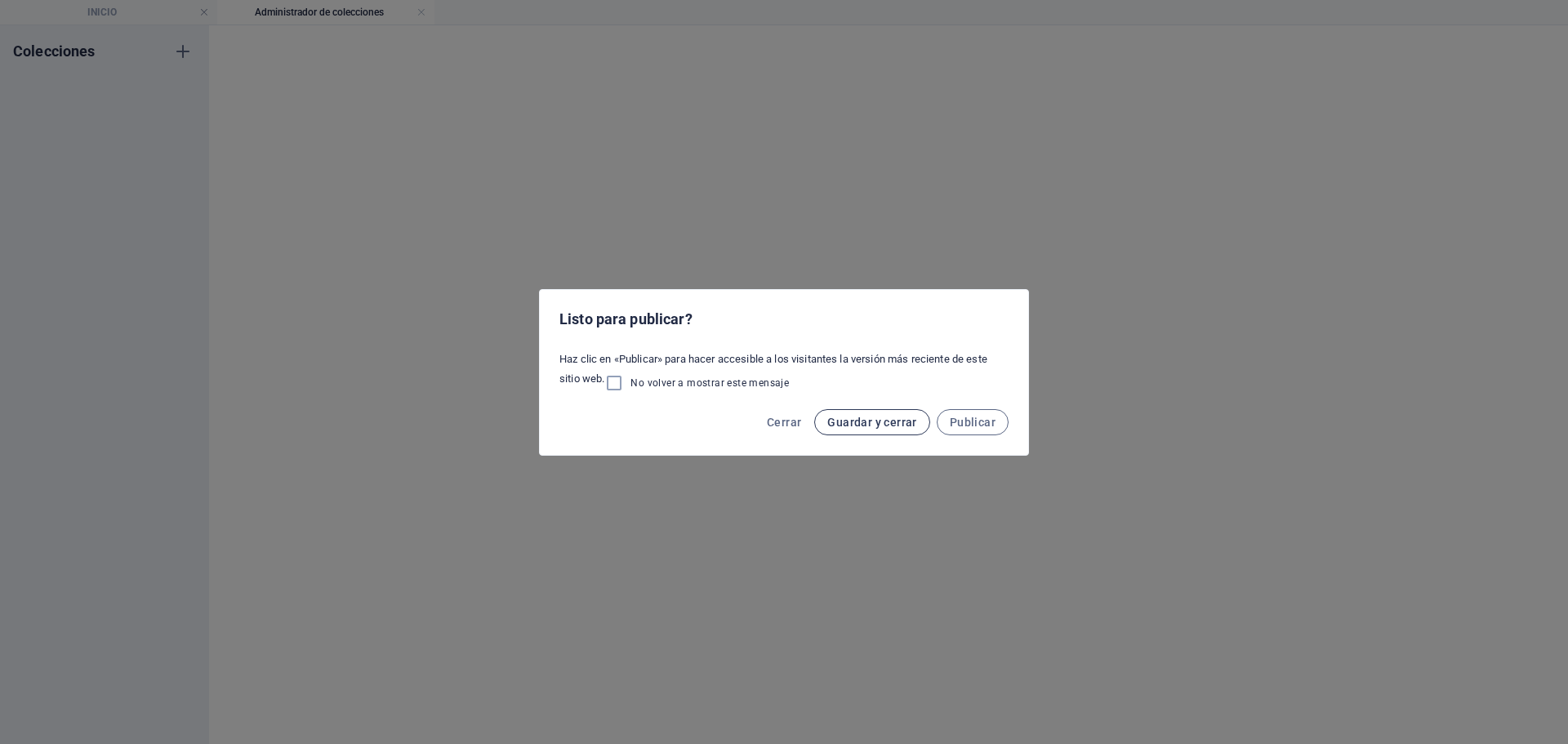
click at [900, 421] on span "Guardar y cerrar" at bounding box center [871, 422] width 89 height 13
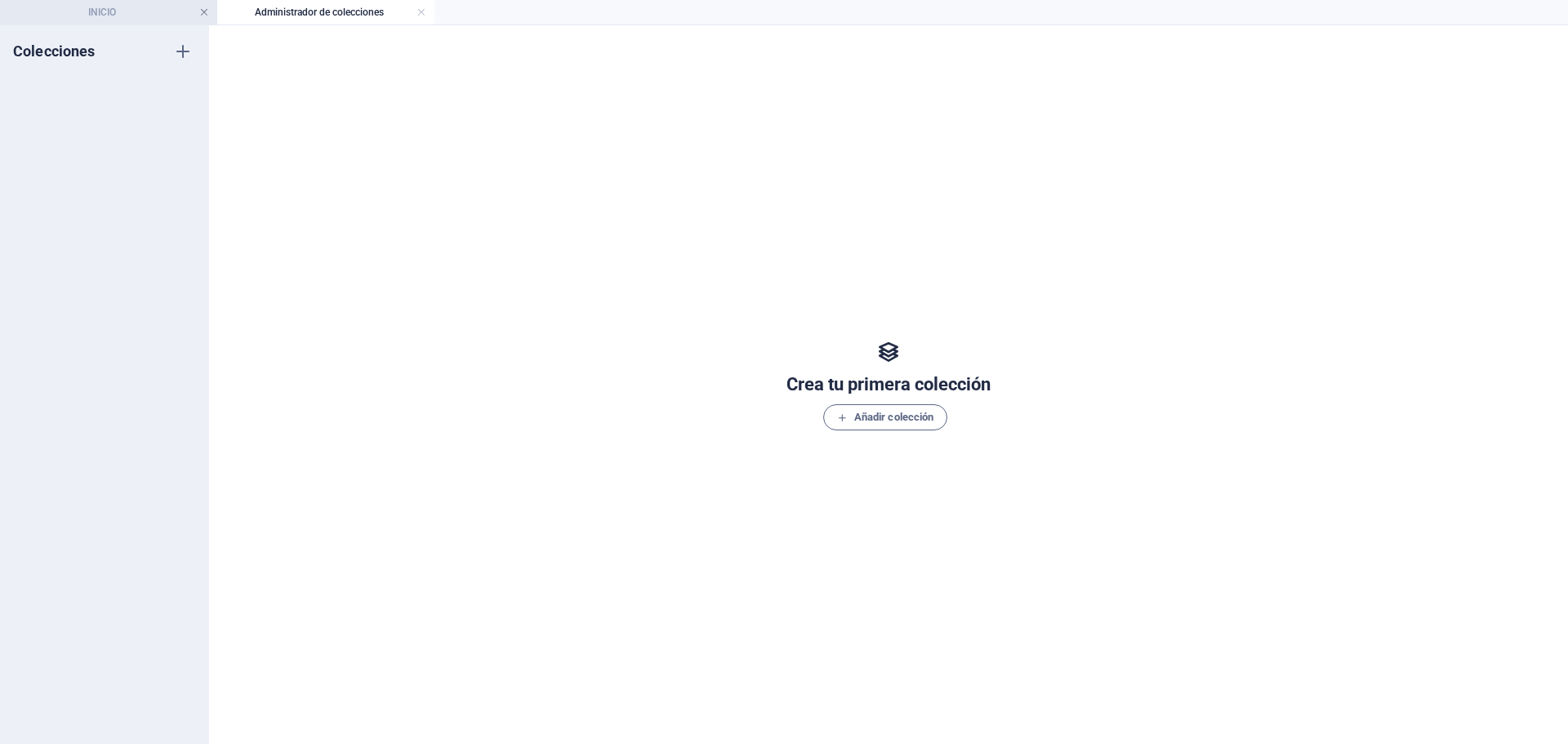
click at [202, 13] on link at bounding box center [204, 12] width 10 height 16
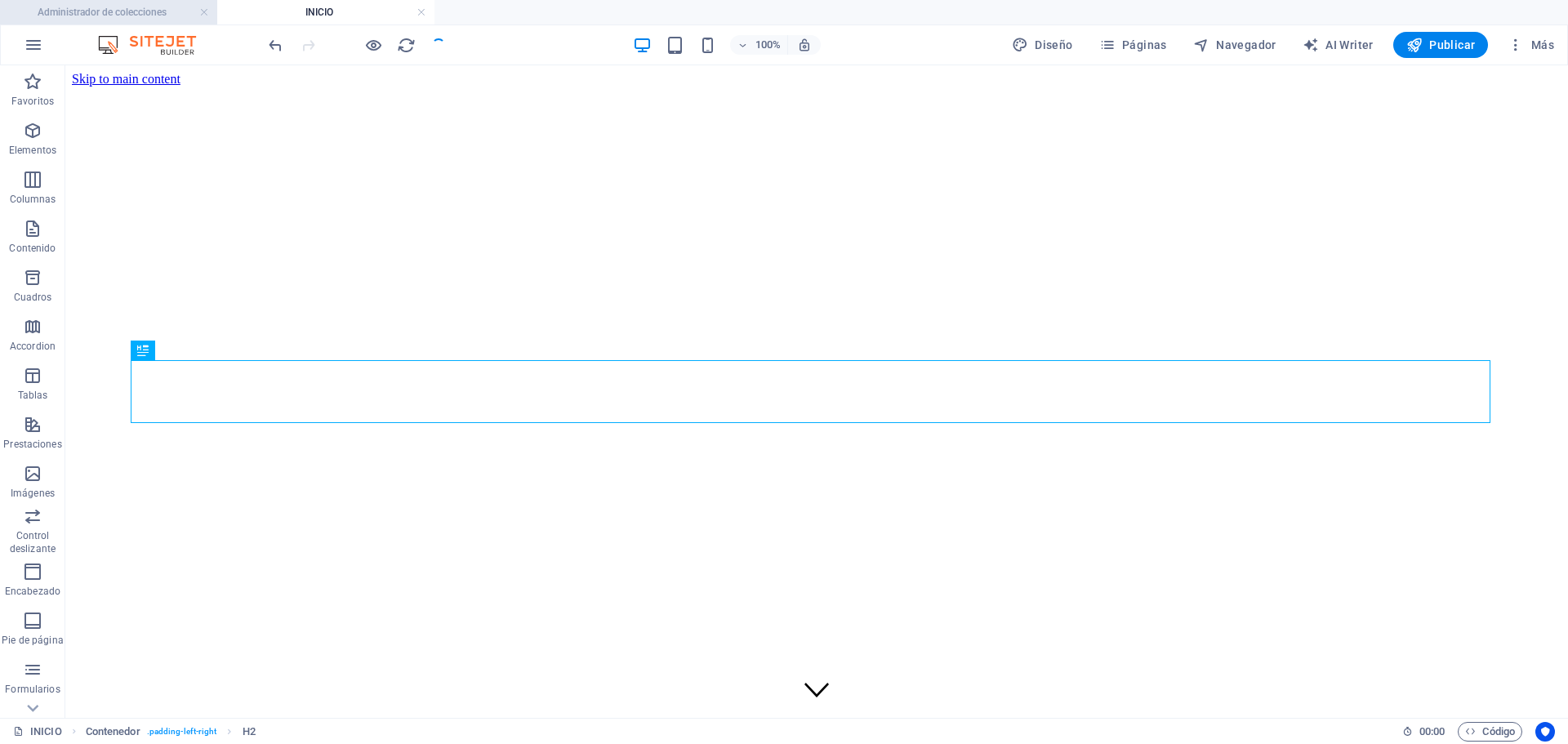
scroll to position [423, 0]
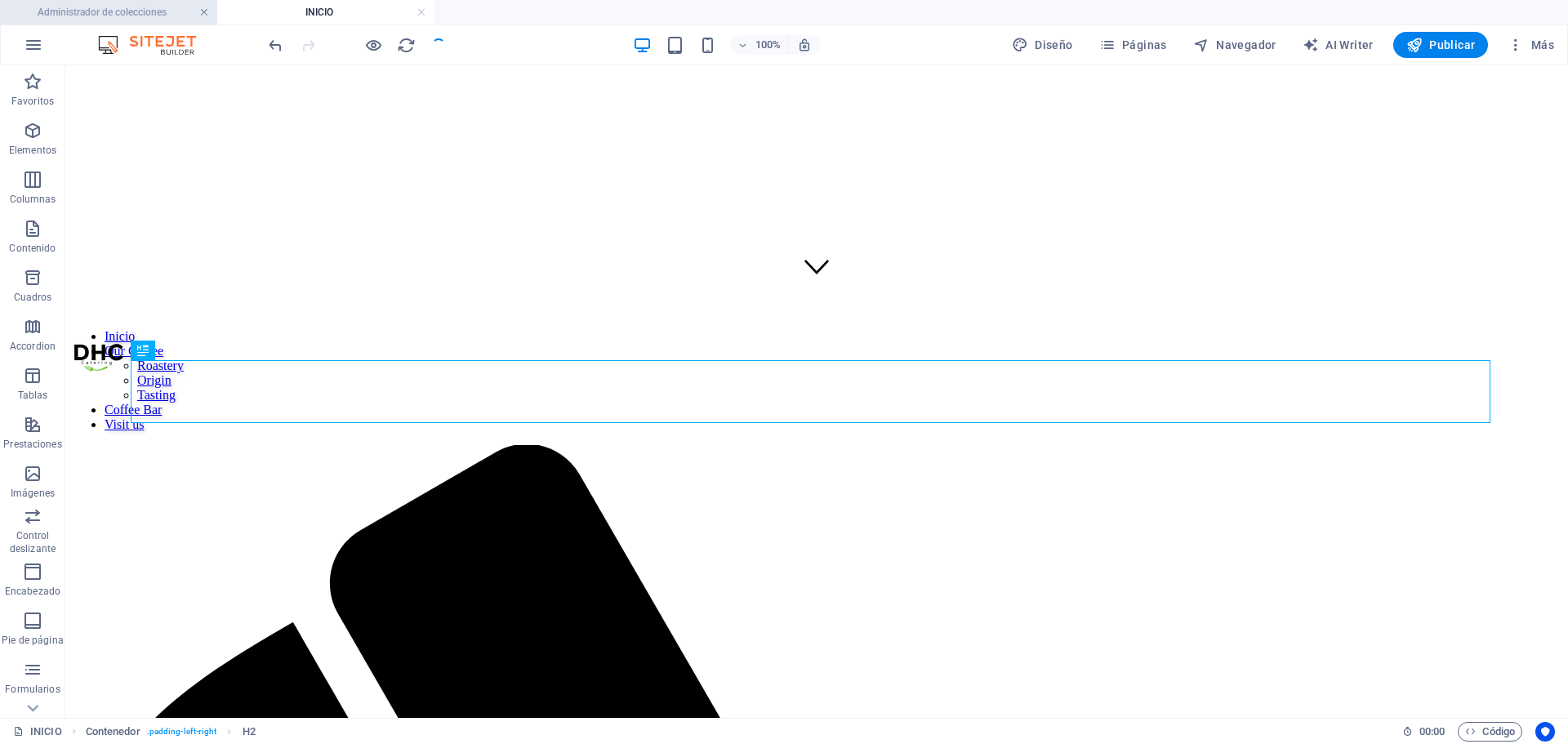
click at [201, 11] on link at bounding box center [204, 12] width 10 height 16
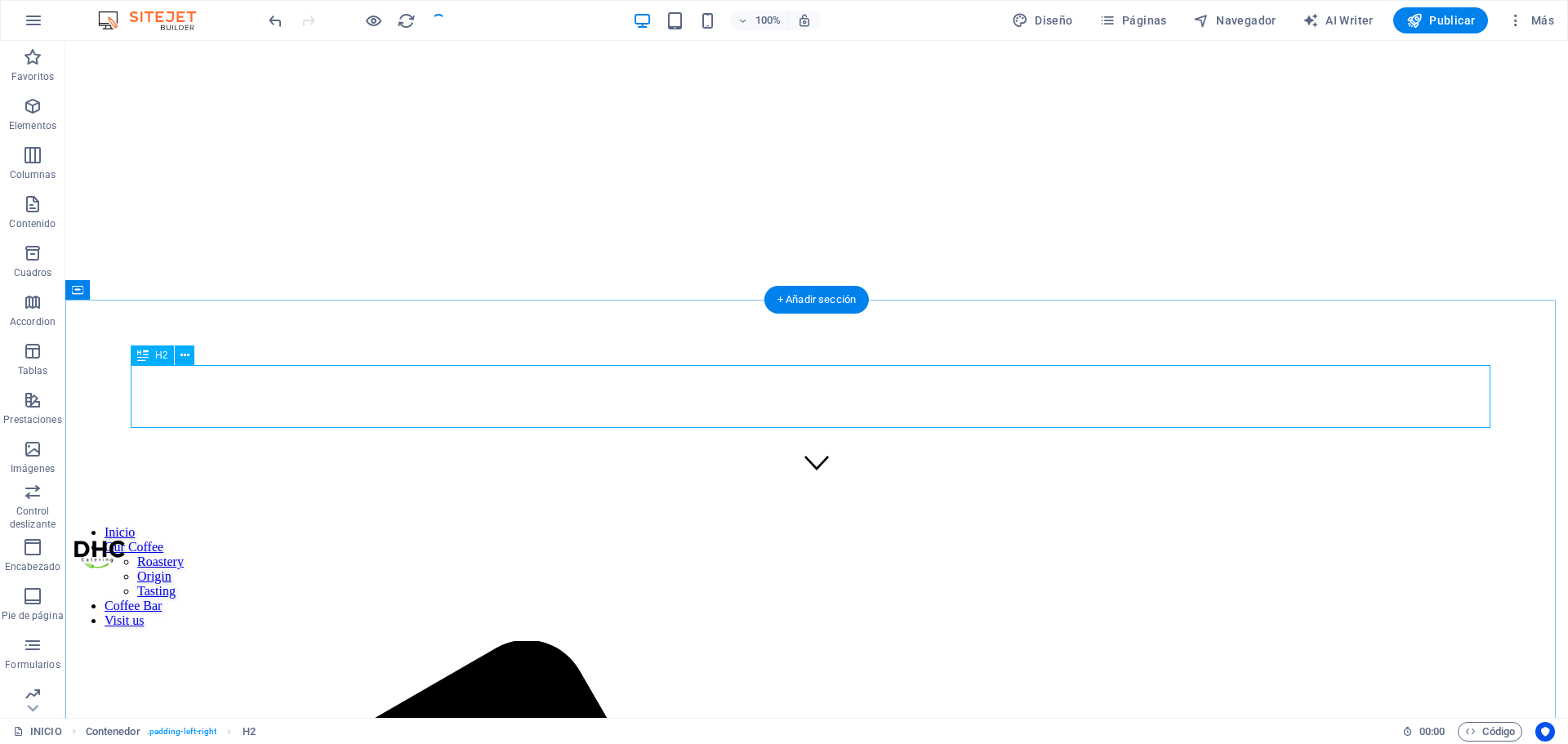
scroll to position [0, 0]
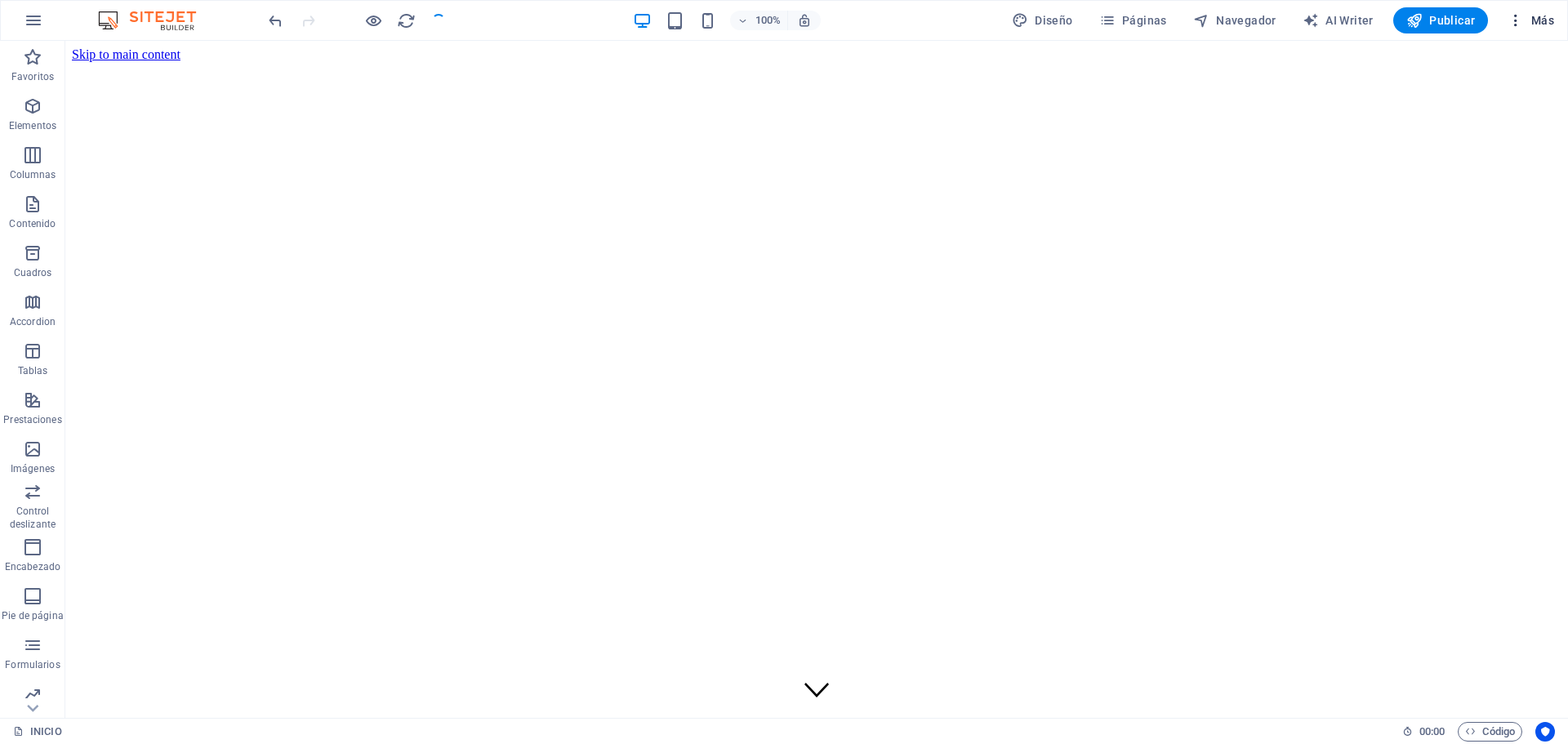
click at [1517, 27] on icon "button" at bounding box center [1516, 21] width 16 height 16
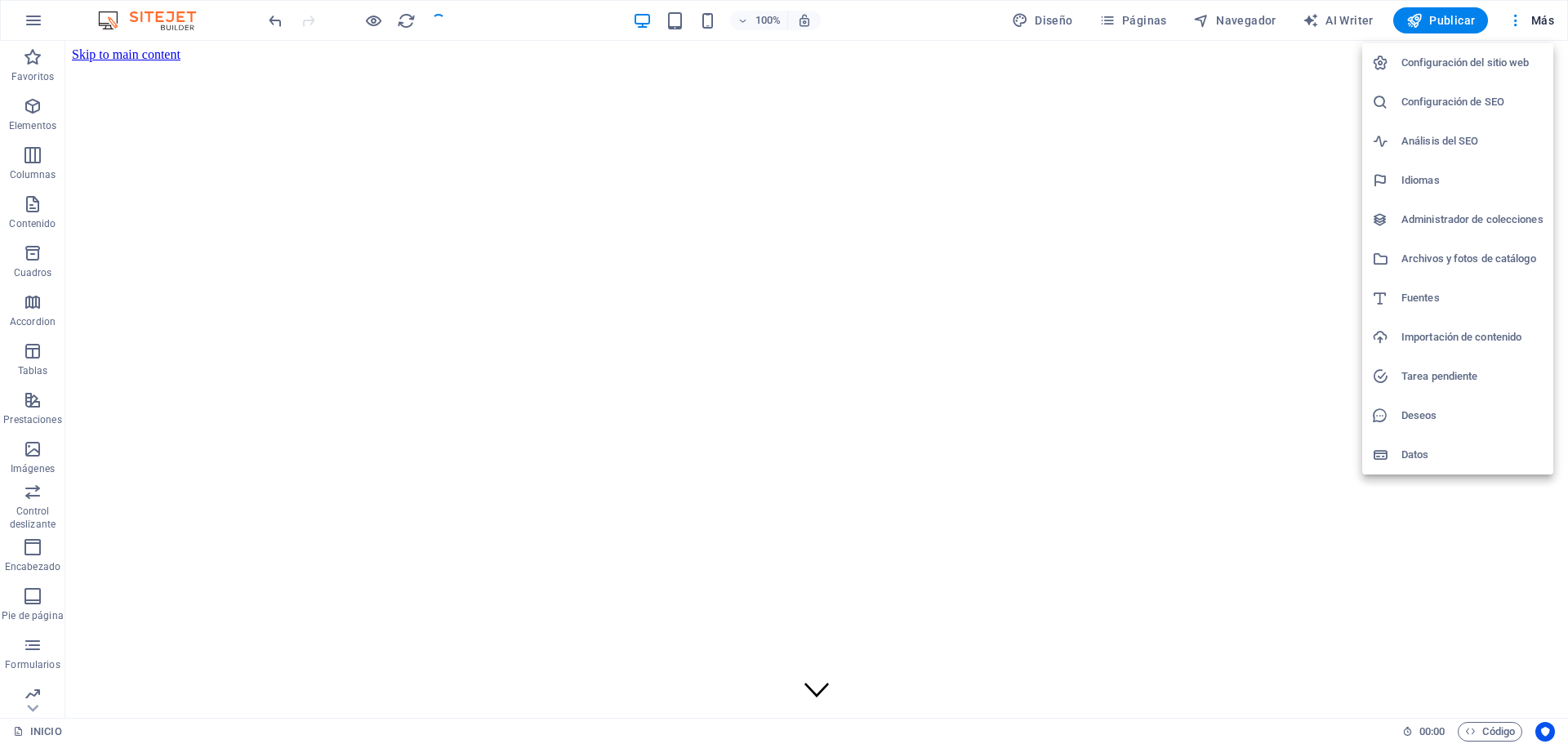
click at [1421, 263] on h6 "Archivos y fotos de catálogo" at bounding box center [1472, 259] width 142 height 20
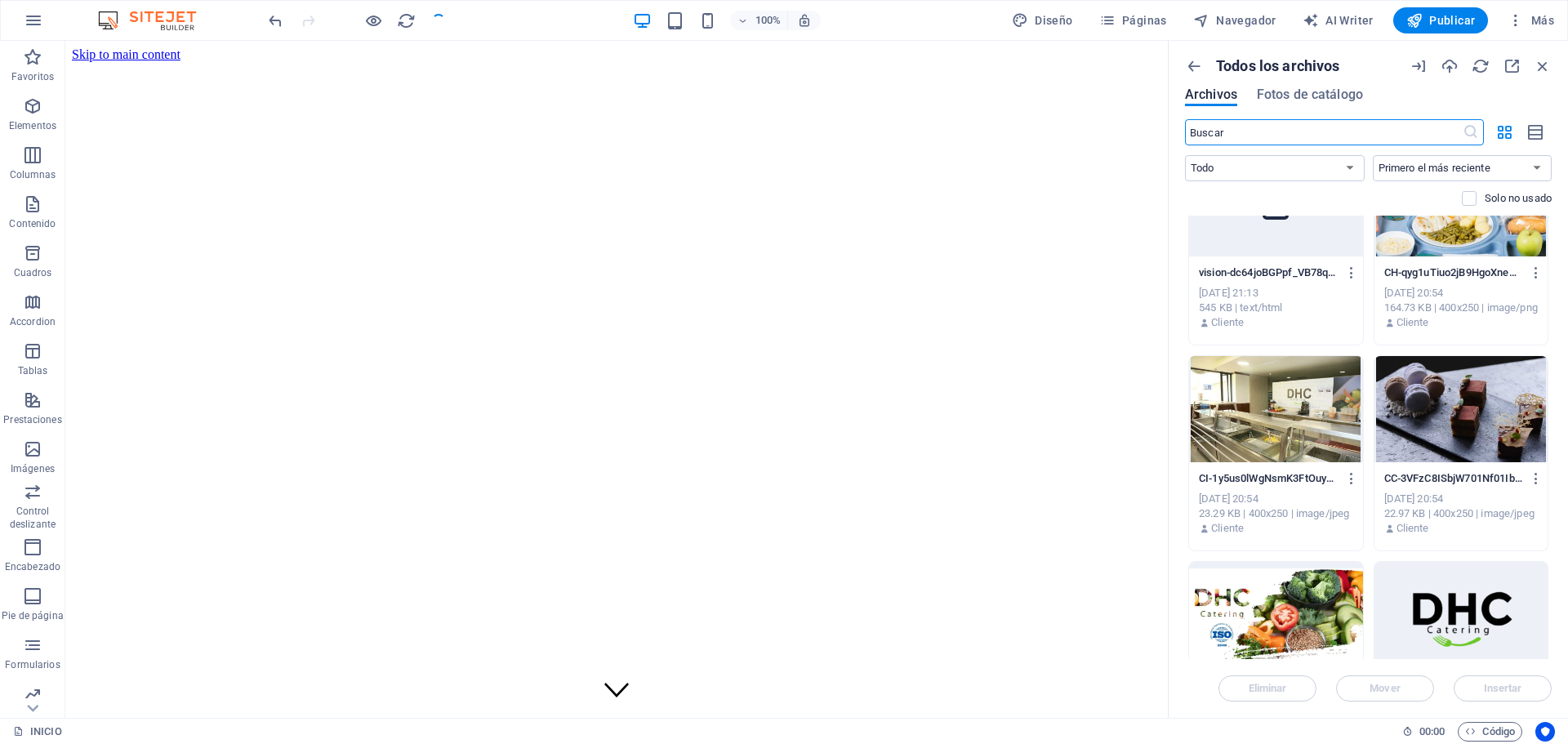
scroll to position [249, 0]
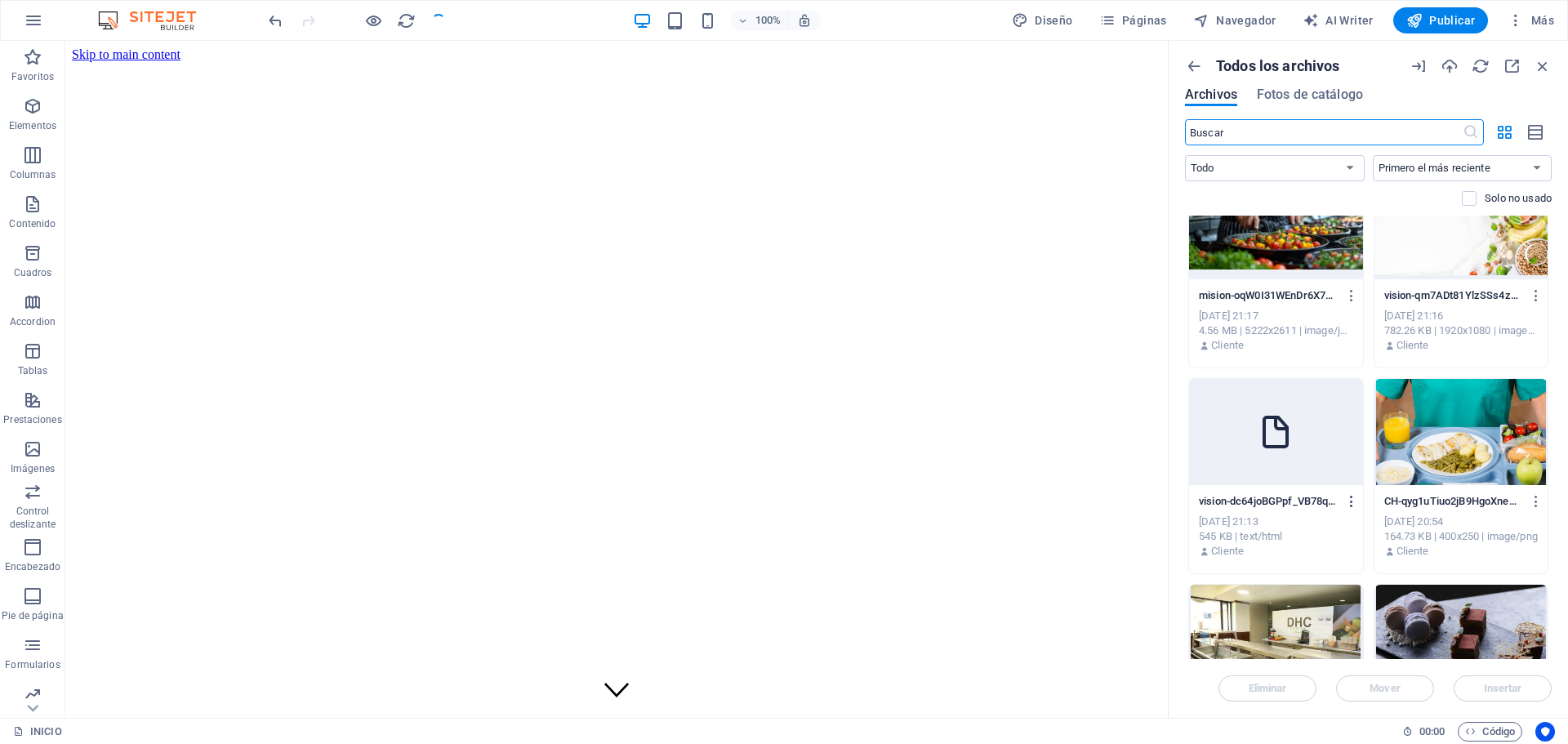
click at [1347, 500] on icon "button" at bounding box center [1352, 501] width 16 height 15
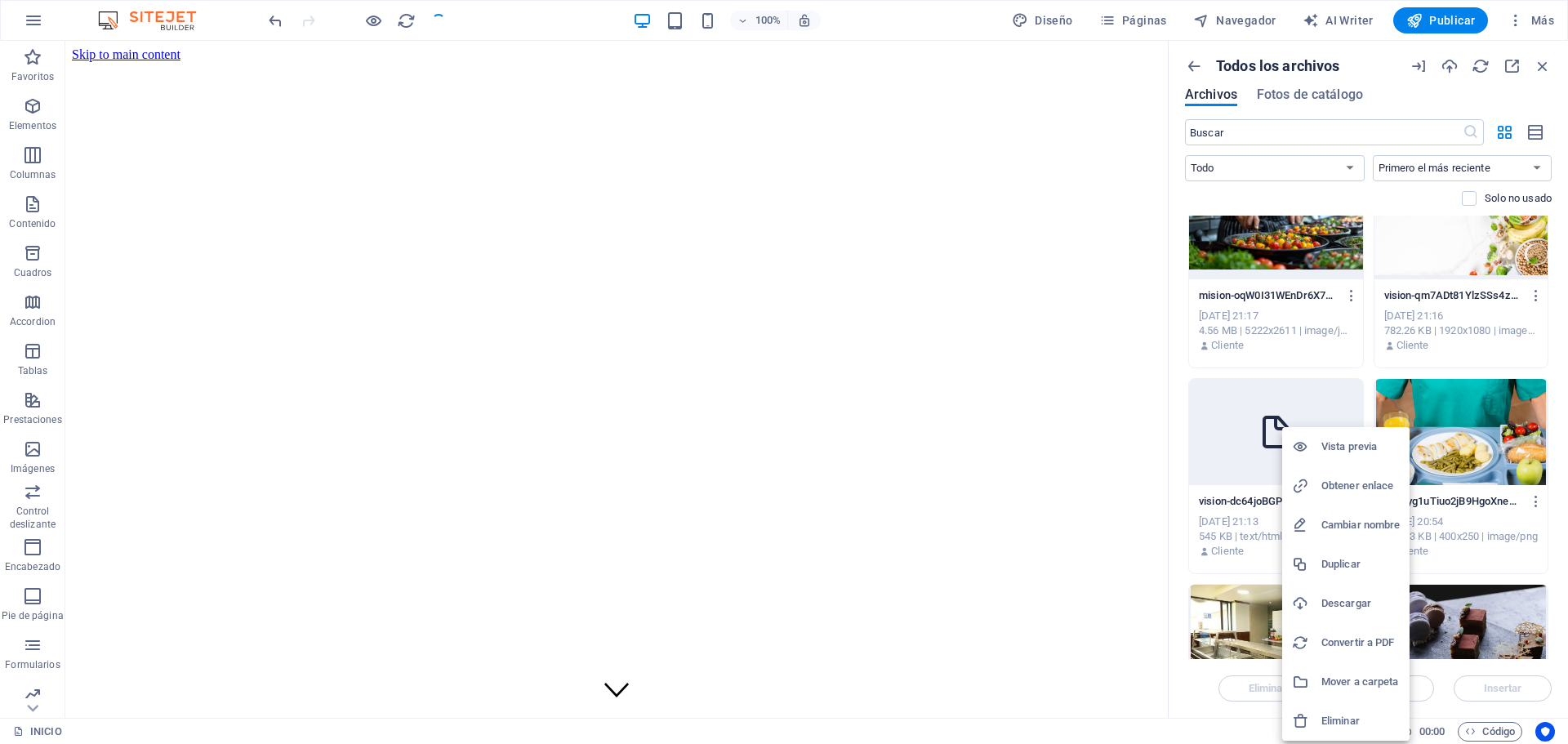
click at [1367, 710] on li "Eliminar" at bounding box center [1346, 721] width 127 height 39
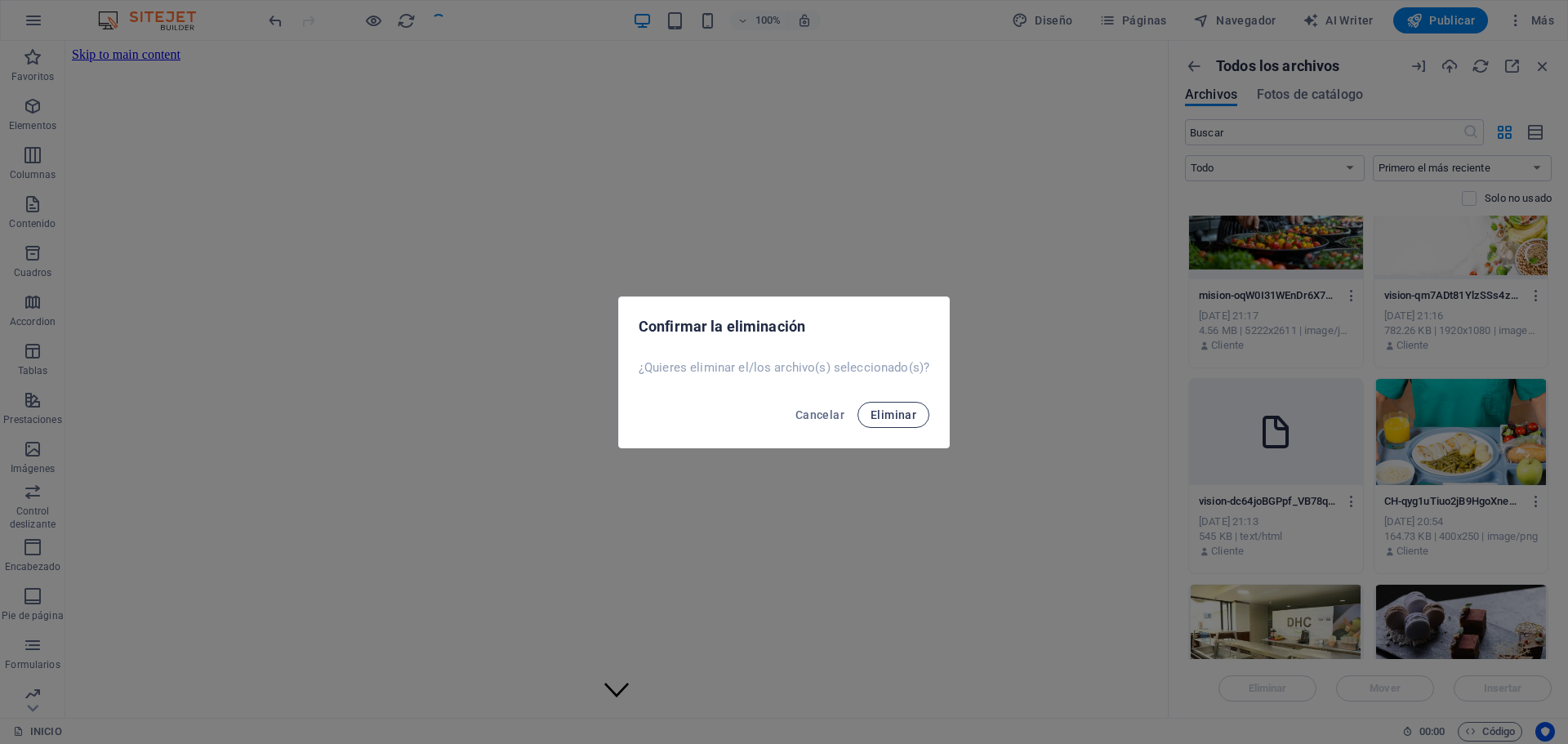
click at [884, 417] on span "Eliminar" at bounding box center [894, 415] width 46 height 13
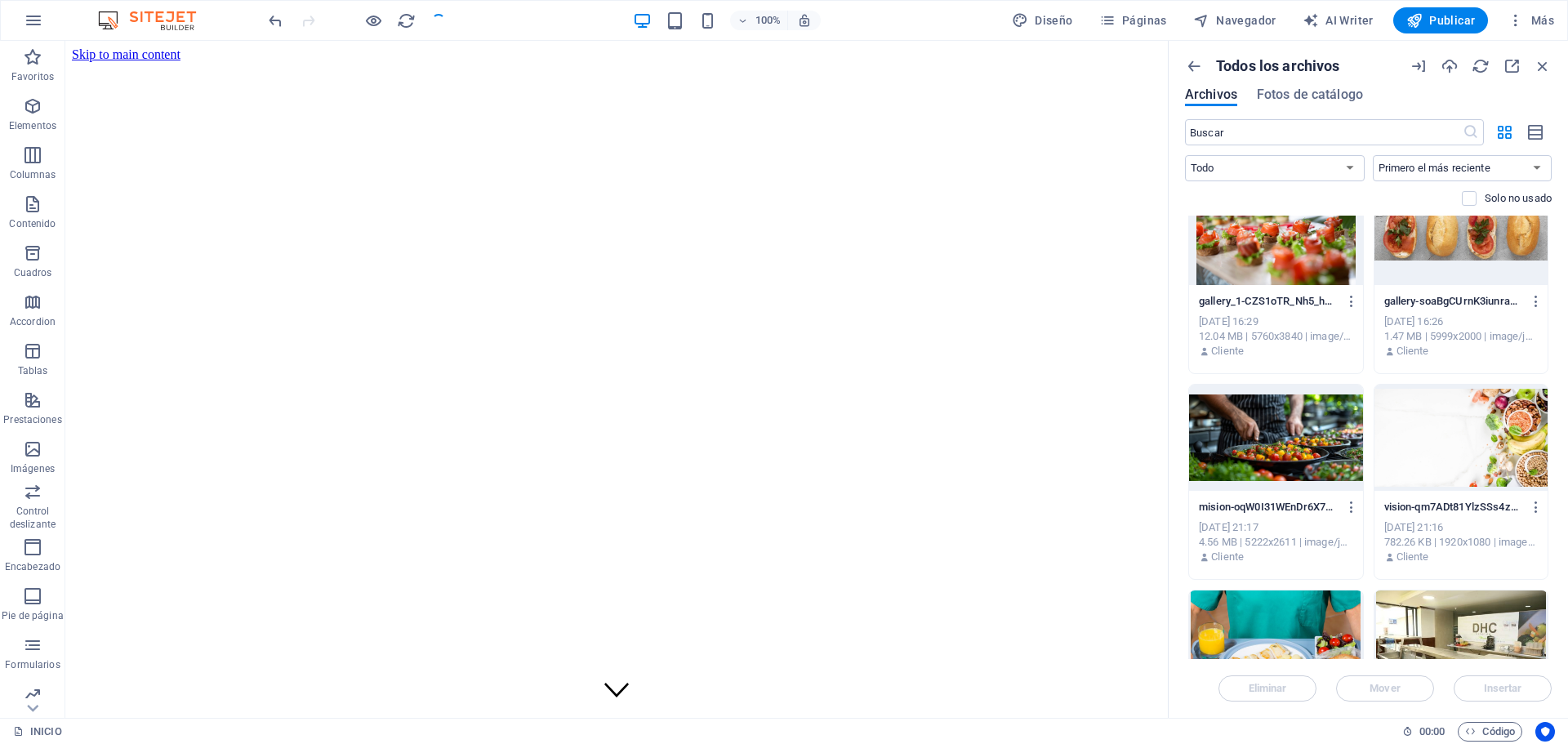
scroll to position [0, 0]
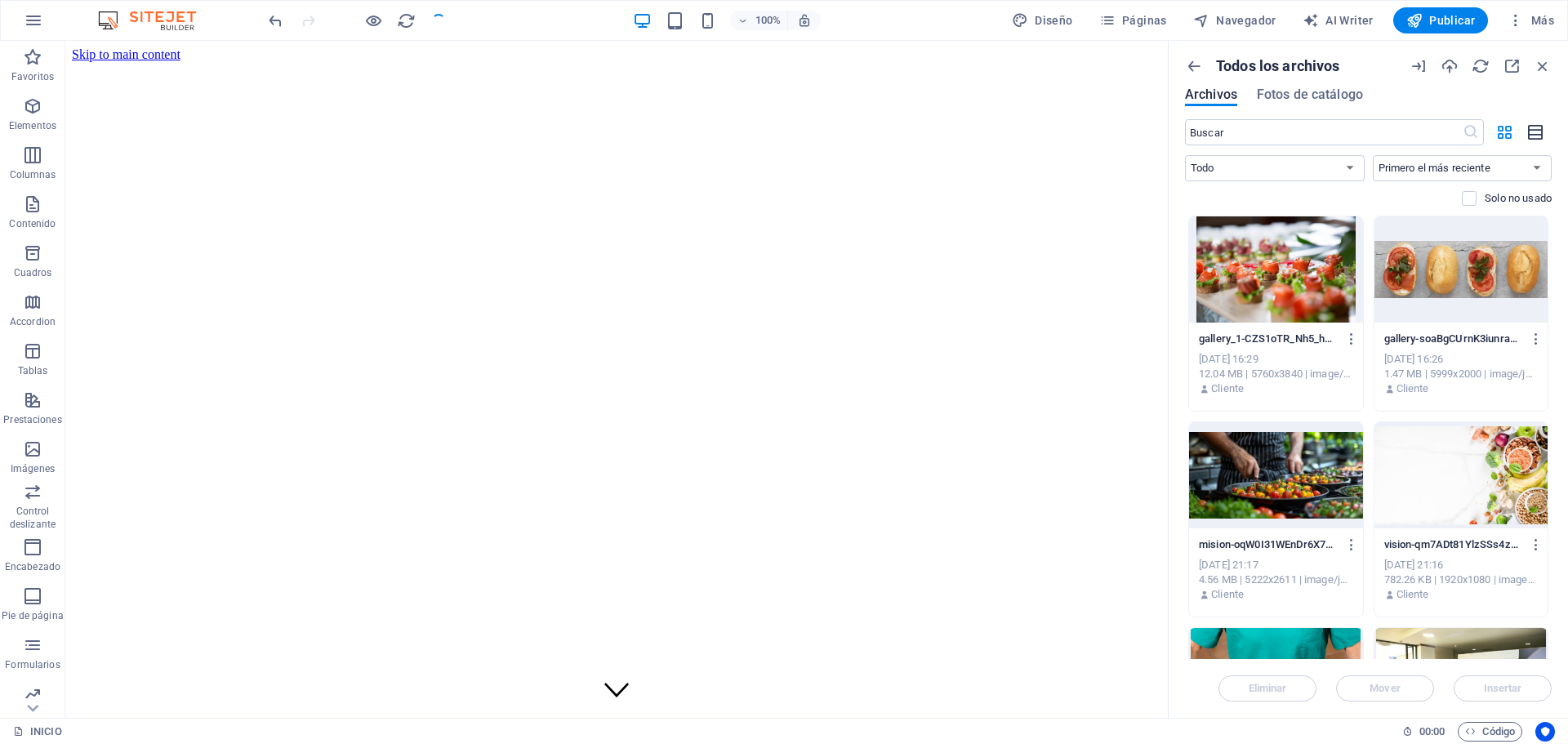
click at [1539, 136] on icon "button" at bounding box center [1537, 132] width 18 height 19
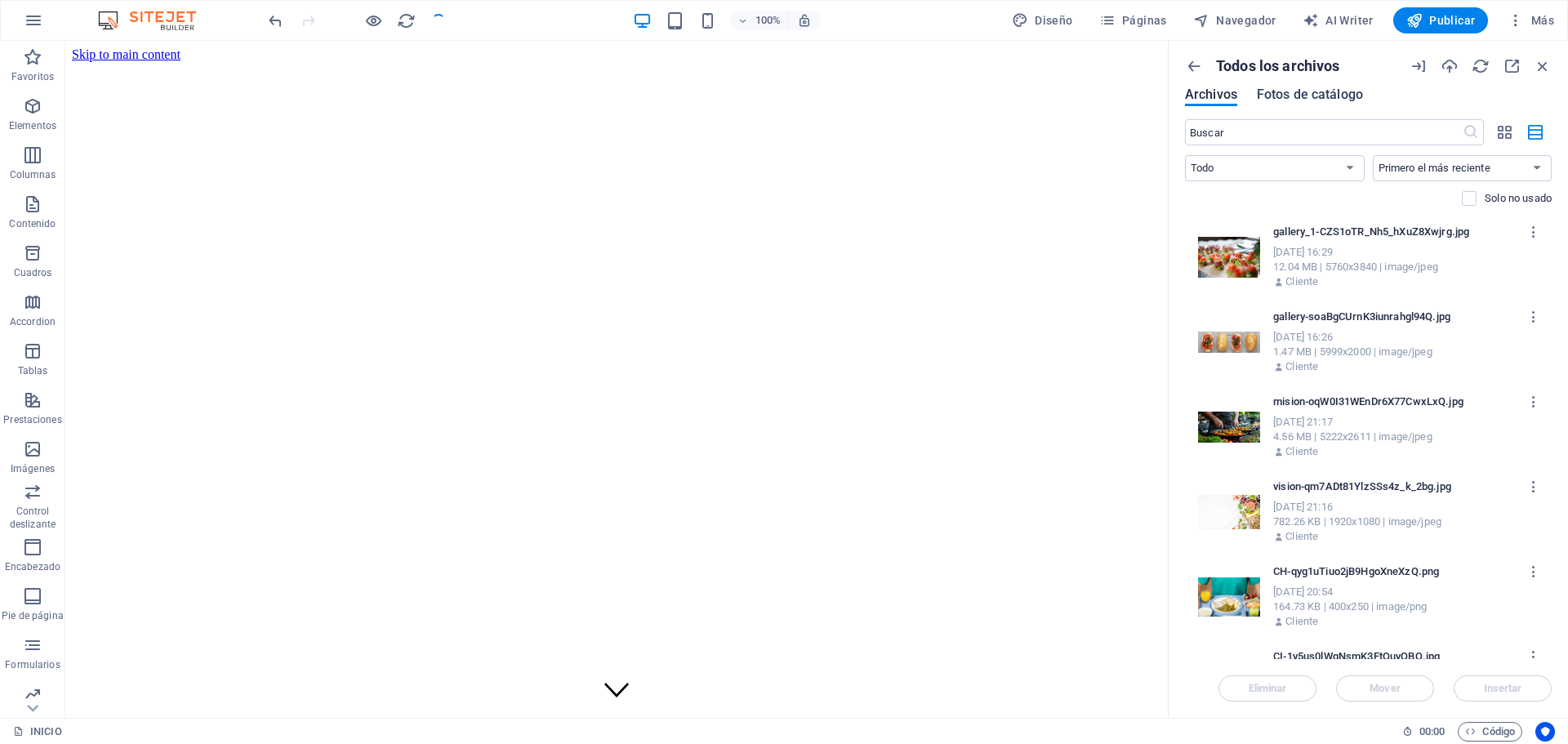
click at [1314, 100] on span "Fotos de catálogo" at bounding box center [1310, 95] width 106 height 20
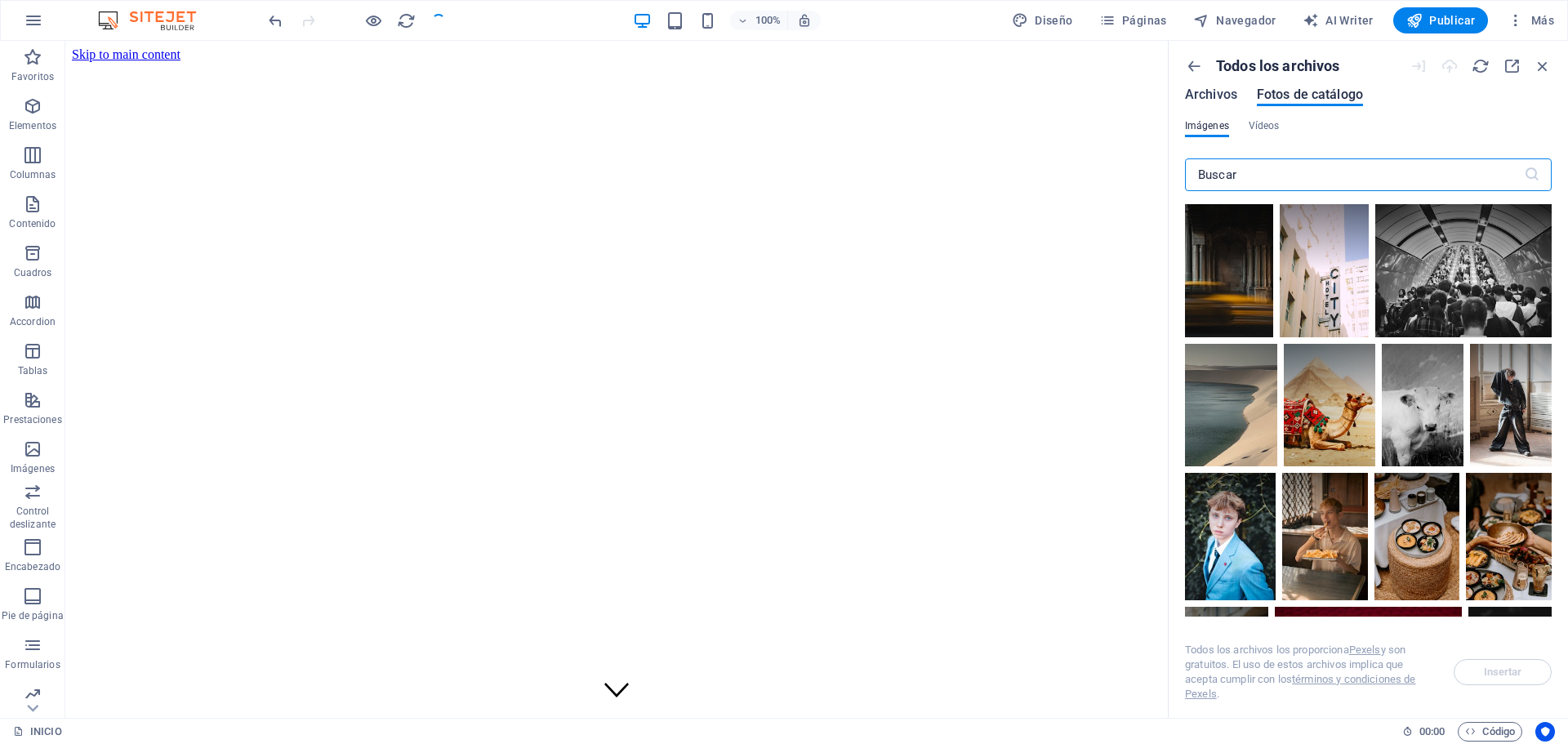
click at [1223, 89] on span "Archivos" at bounding box center [1211, 95] width 53 height 20
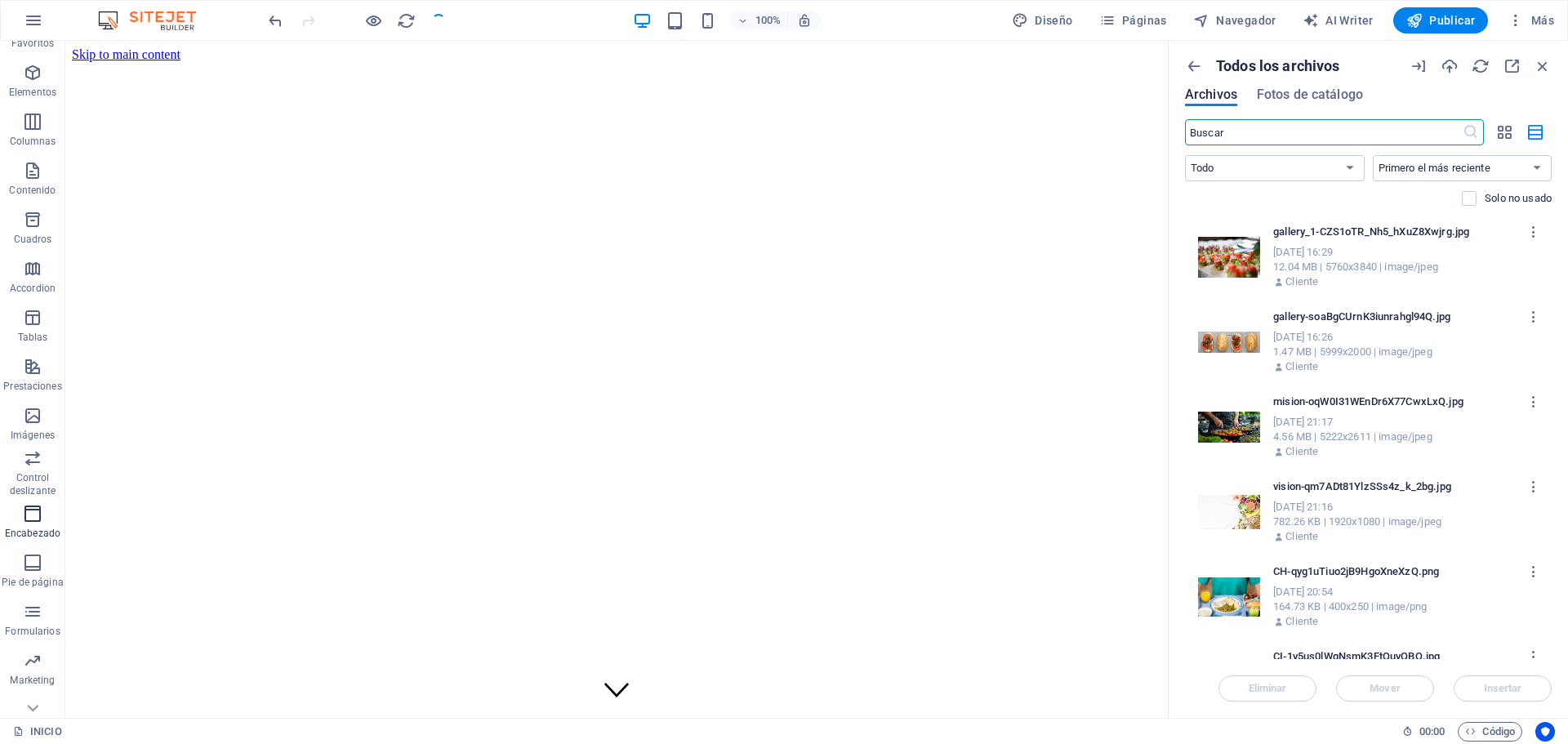
scroll to position [58, 0]
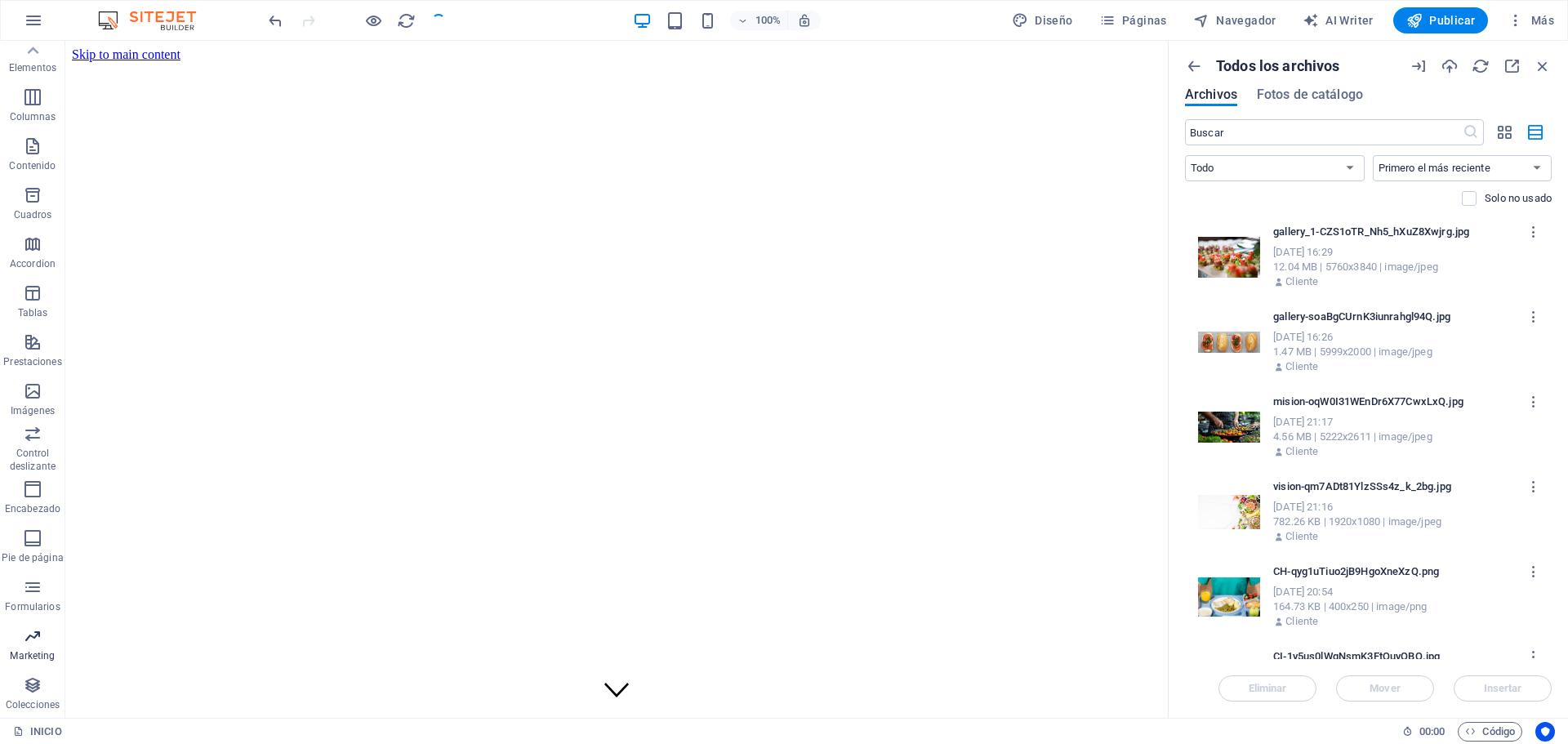
click at [29, 646] on span "Marketing" at bounding box center [33, 646] width 66 height 39
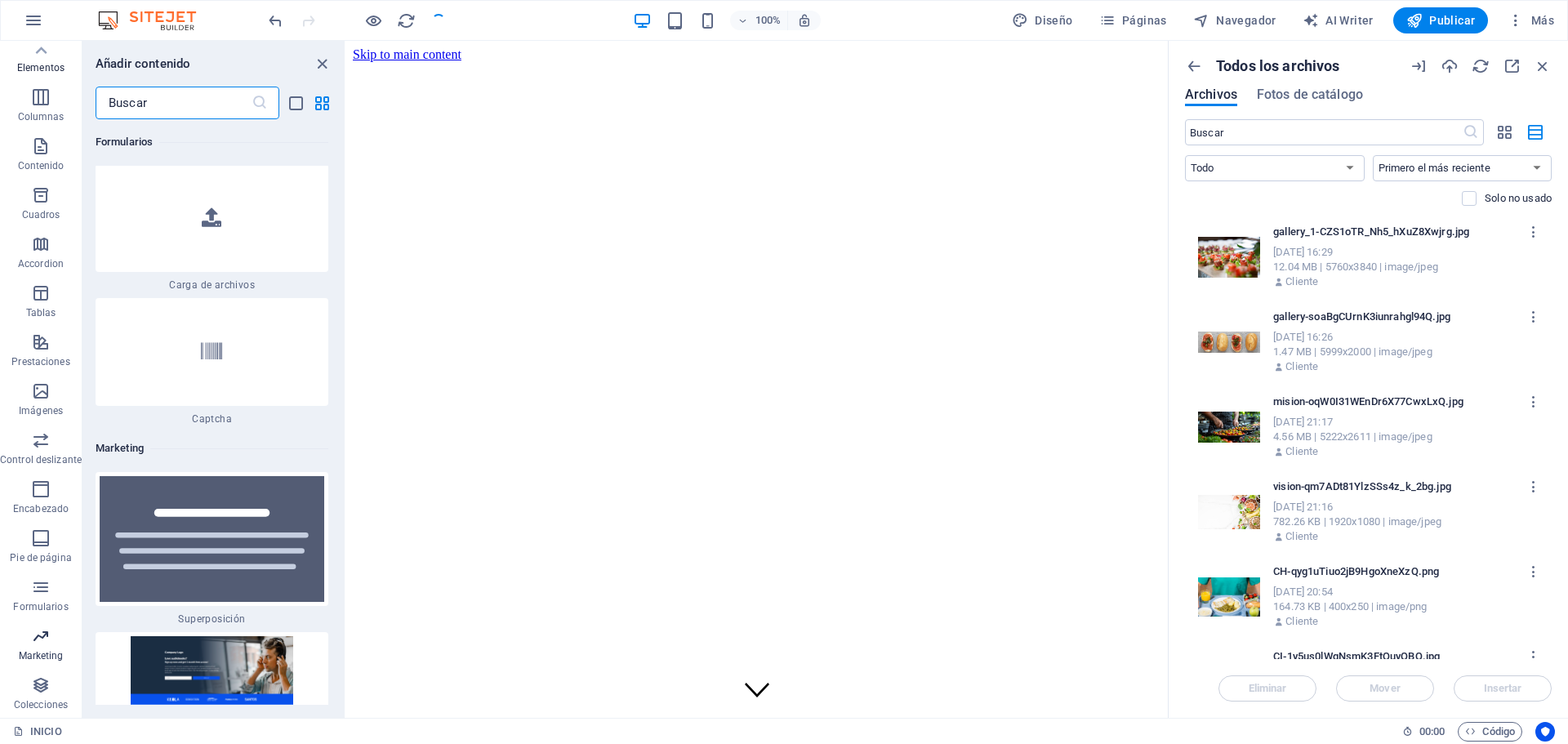
scroll to position [26021, 0]
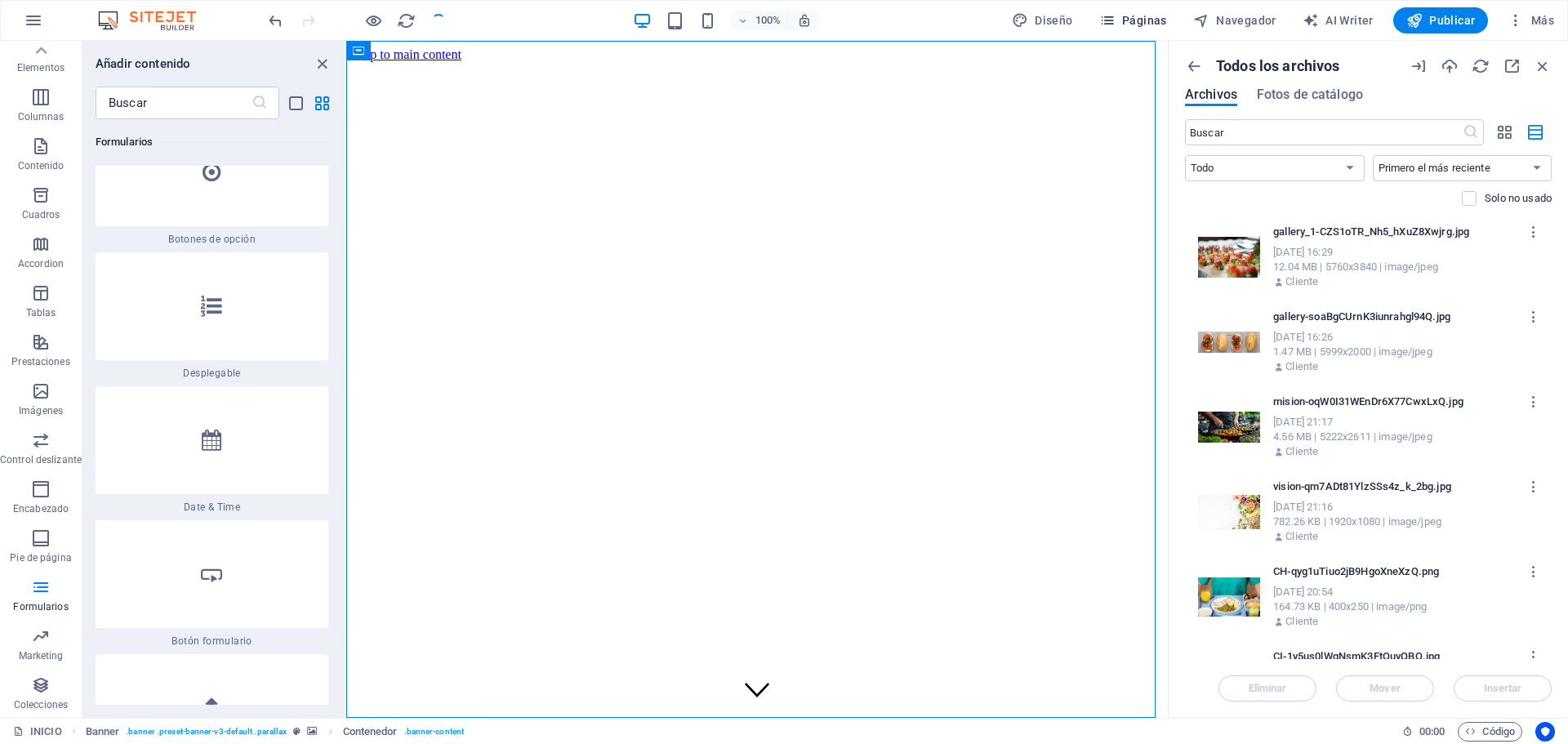
click at [1146, 9] on button "Páginas" at bounding box center [1133, 21] width 81 height 26
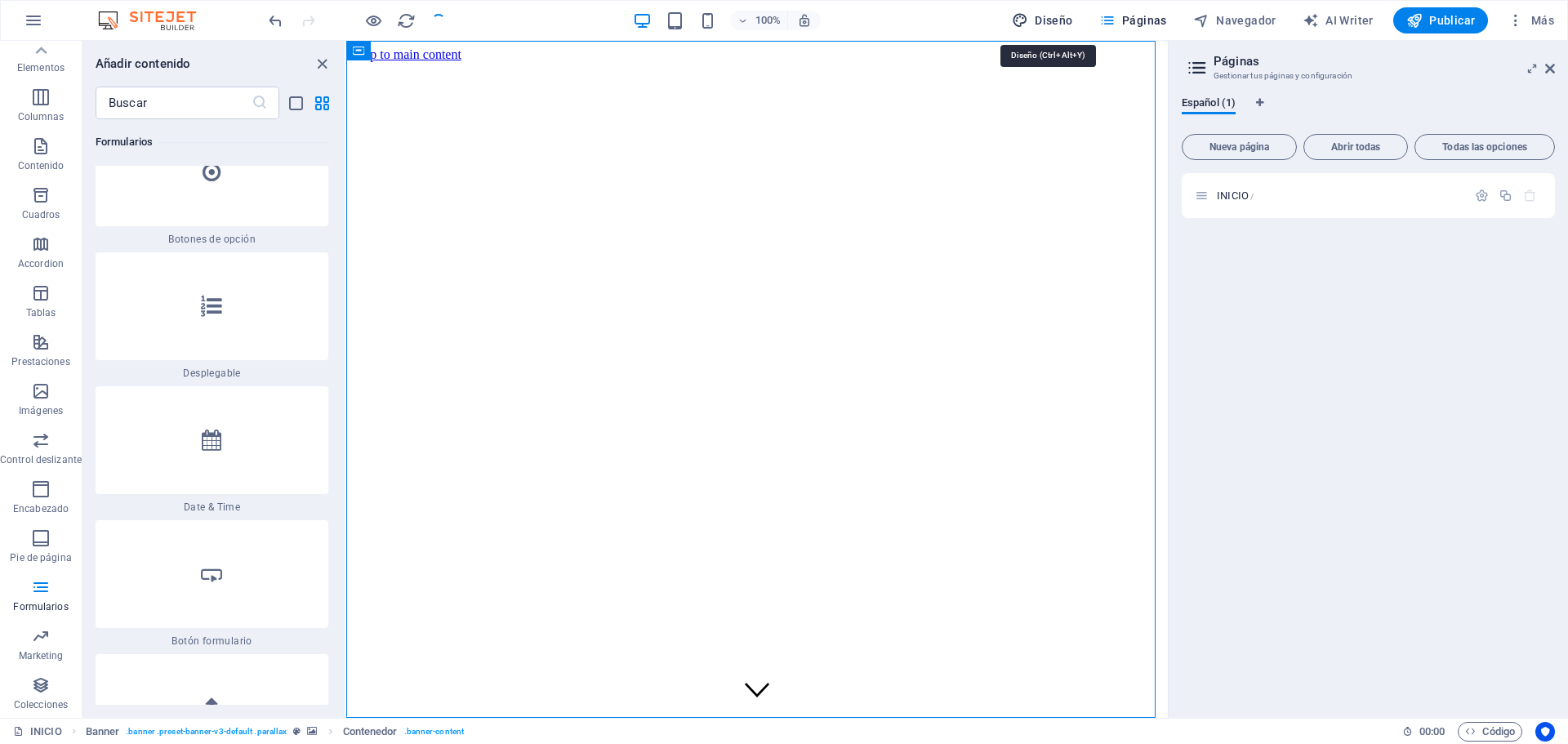
click at [1038, 14] on span "Diseño" at bounding box center [1042, 21] width 62 height 16
select select "px"
select select "300"
select select "px"
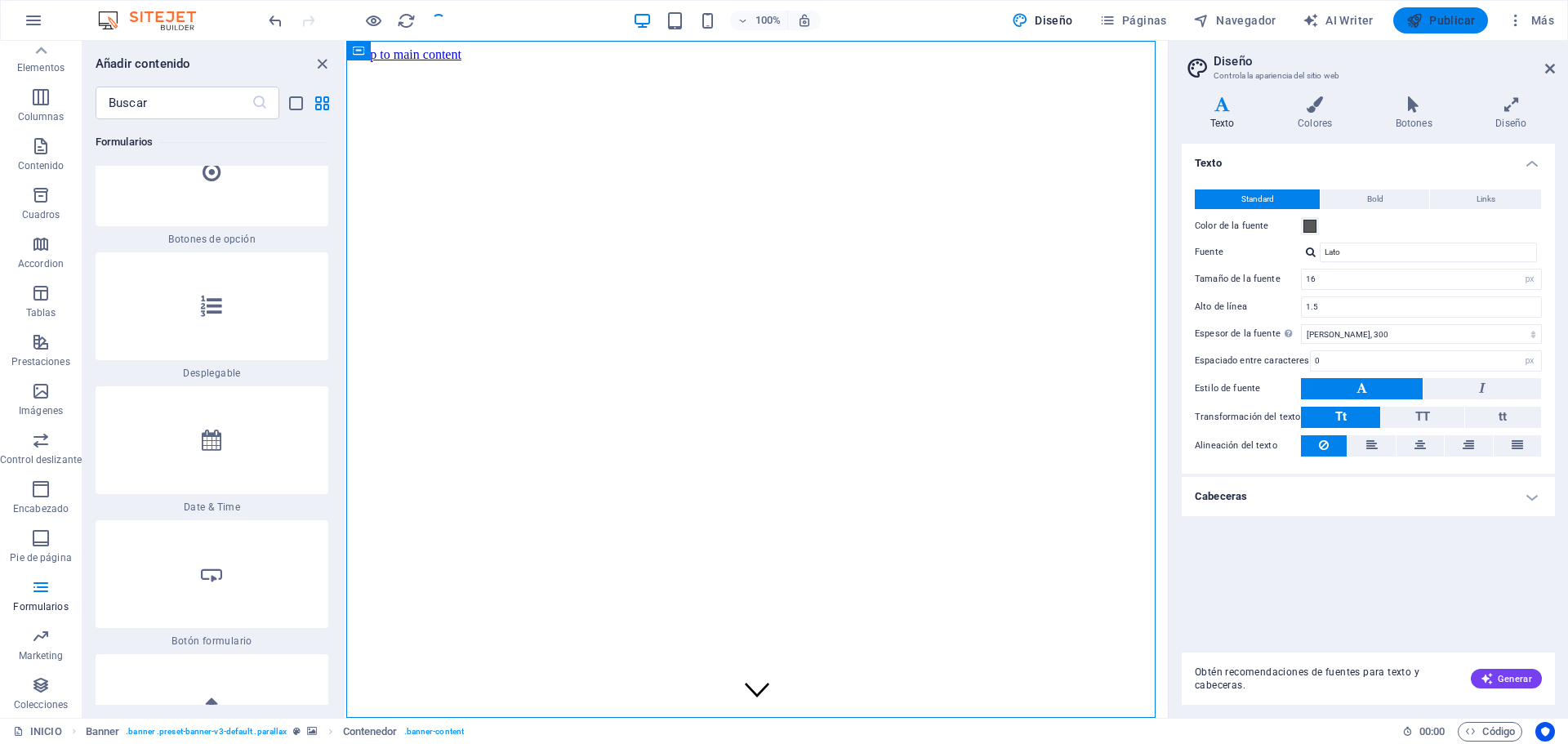
click at [1460, 12] on span "Publicar" at bounding box center [1441, 21] width 70 height 16
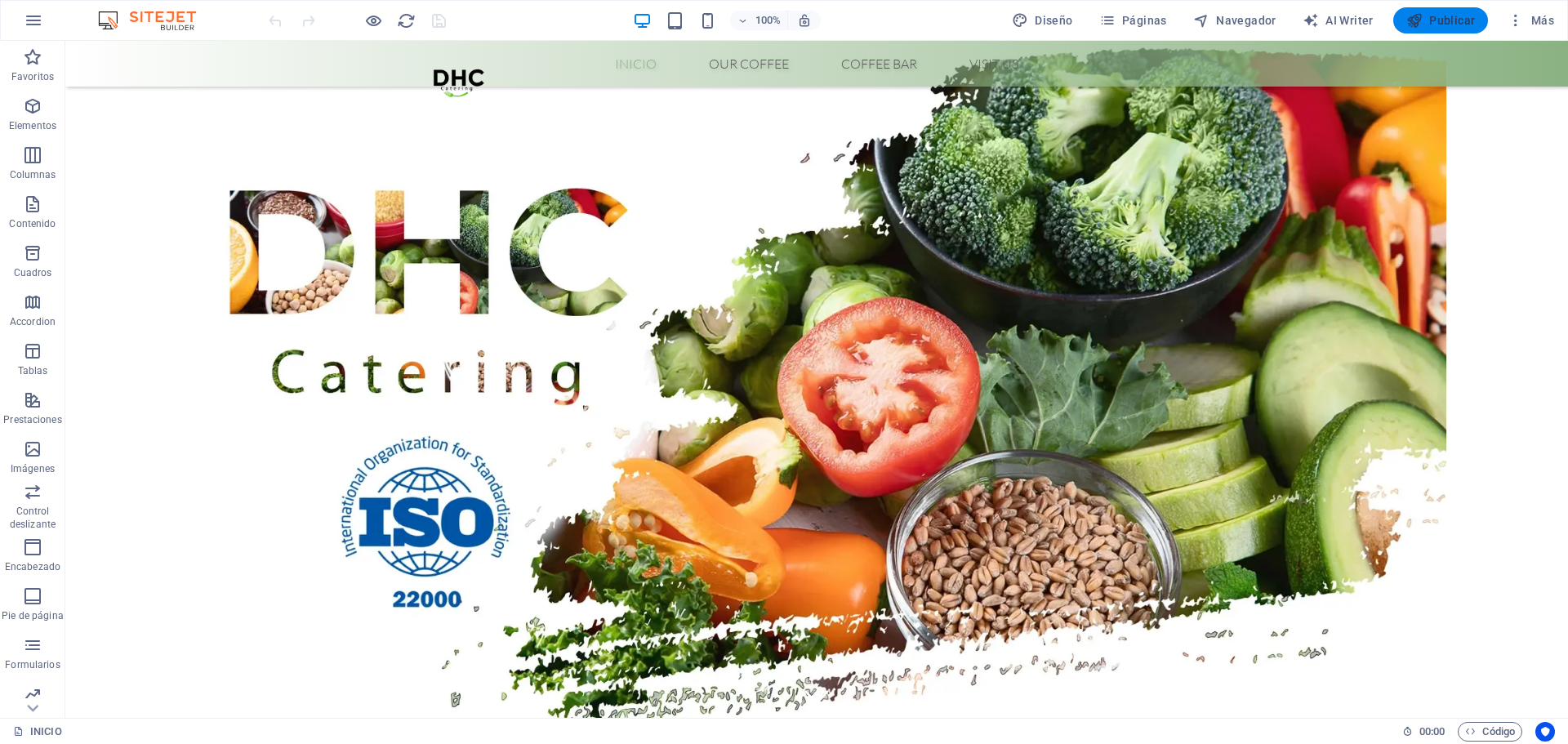
click at [1450, 15] on span "Publicar" at bounding box center [1441, 21] width 70 height 16
click at [1446, 25] on span "Publicar" at bounding box center [1441, 21] width 70 height 16
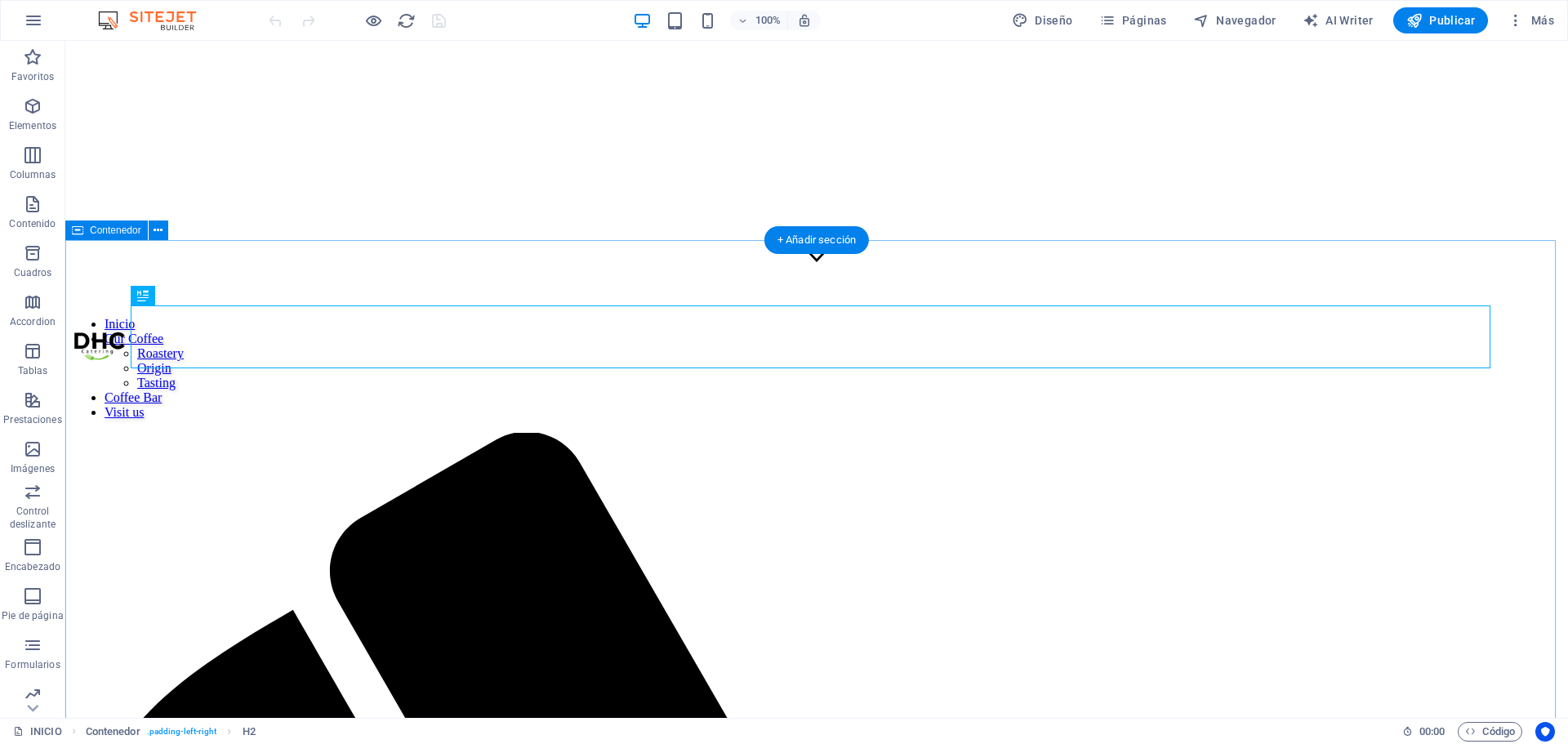
scroll to position [517, 0]
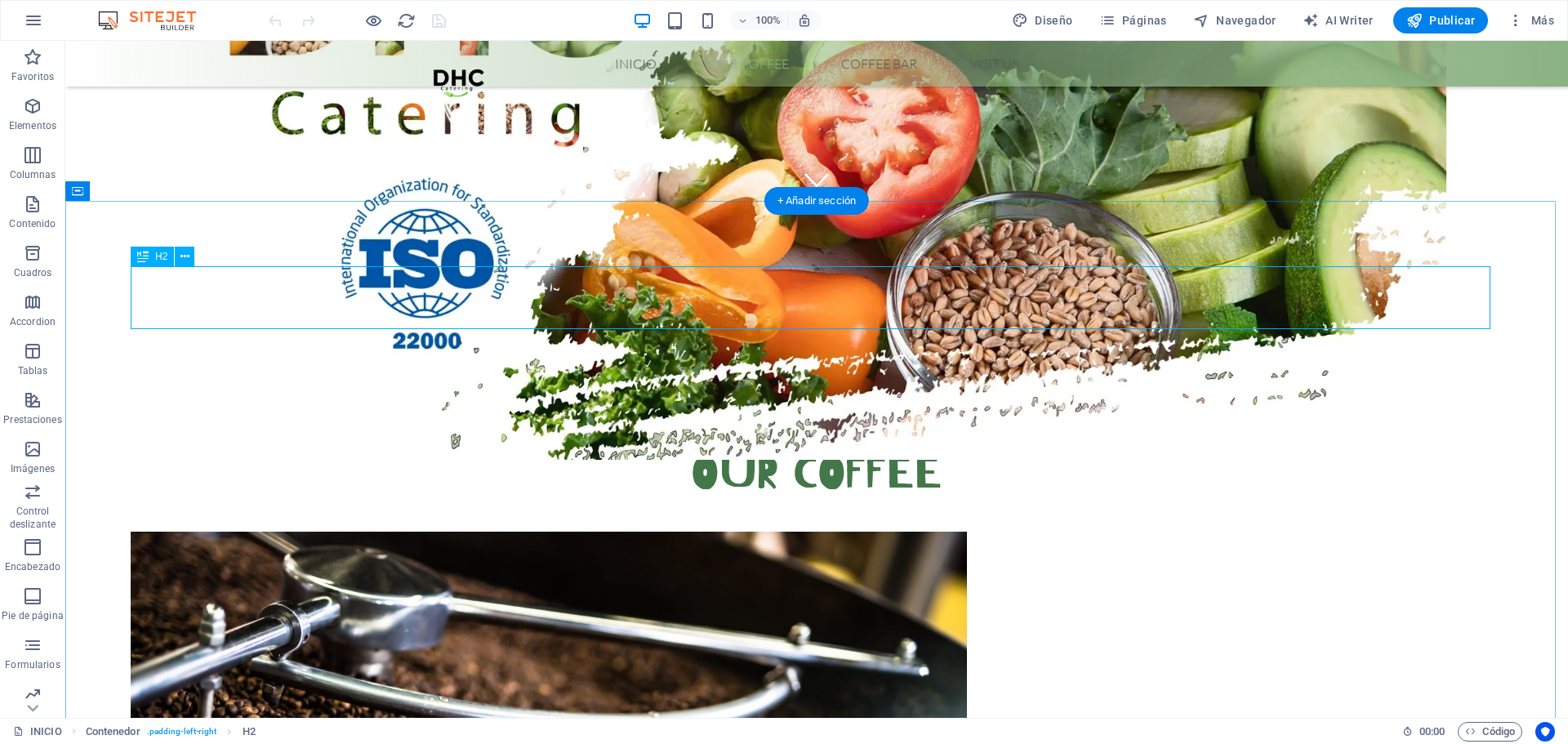
click at [804, 443] on div "Our Coffee" at bounding box center [816, 474] width 1372 height 63
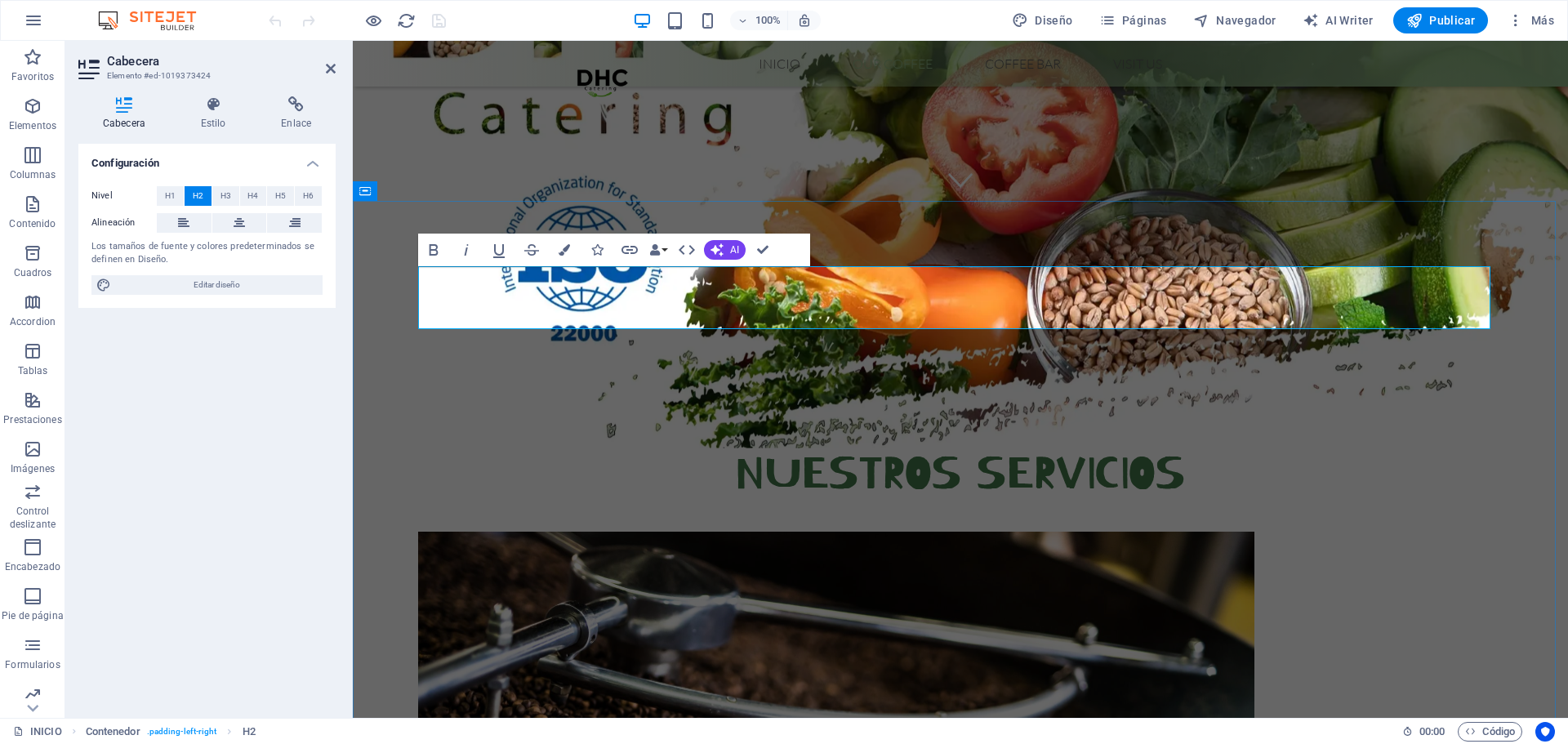
click at [1055, 443] on h2 "Nuestros servicios" at bounding box center [961, 474] width 1085 height 63
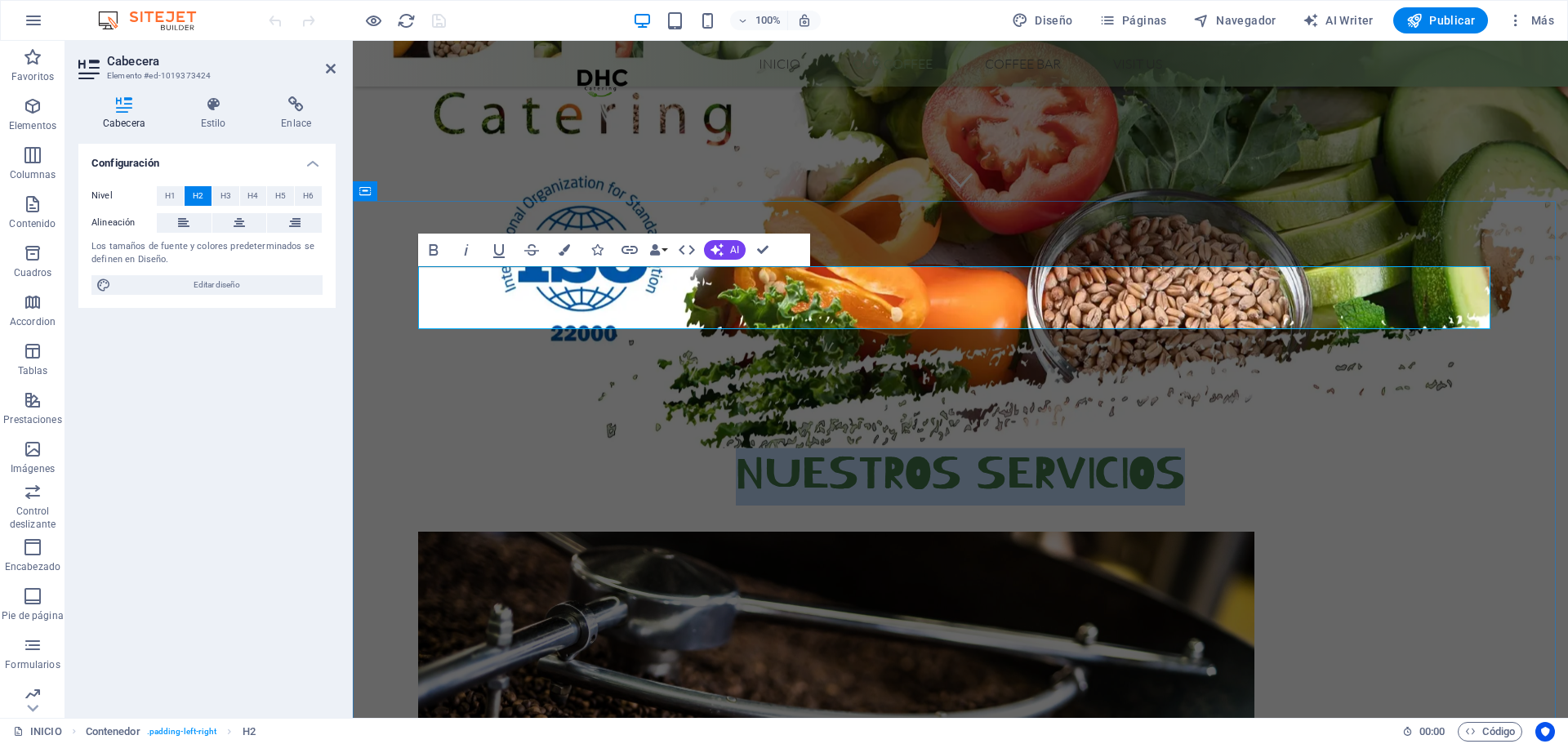
click at [1055, 443] on h2 "Nuestros servicios" at bounding box center [961, 474] width 1085 height 63
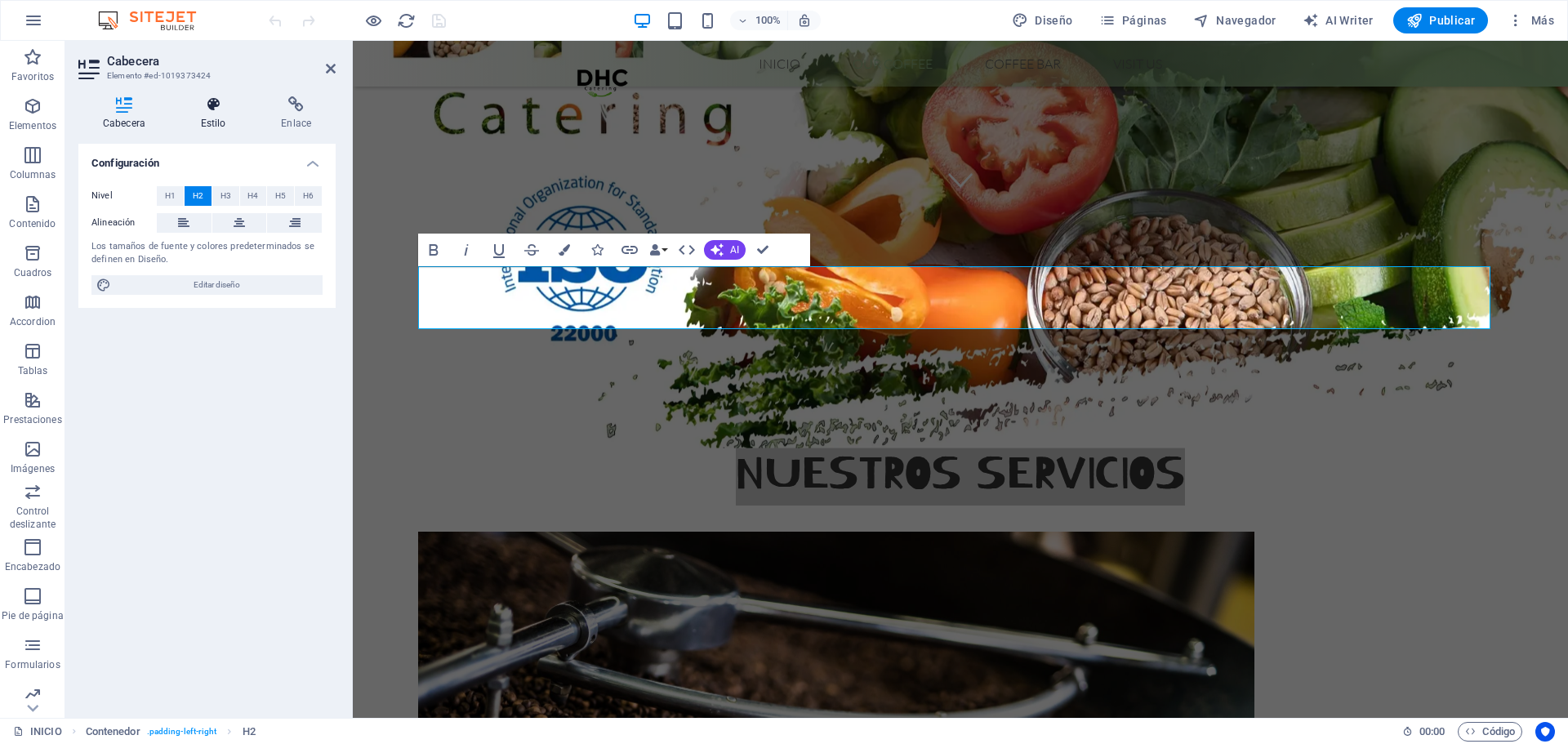
click at [224, 105] on icon at bounding box center [213, 104] width 75 height 16
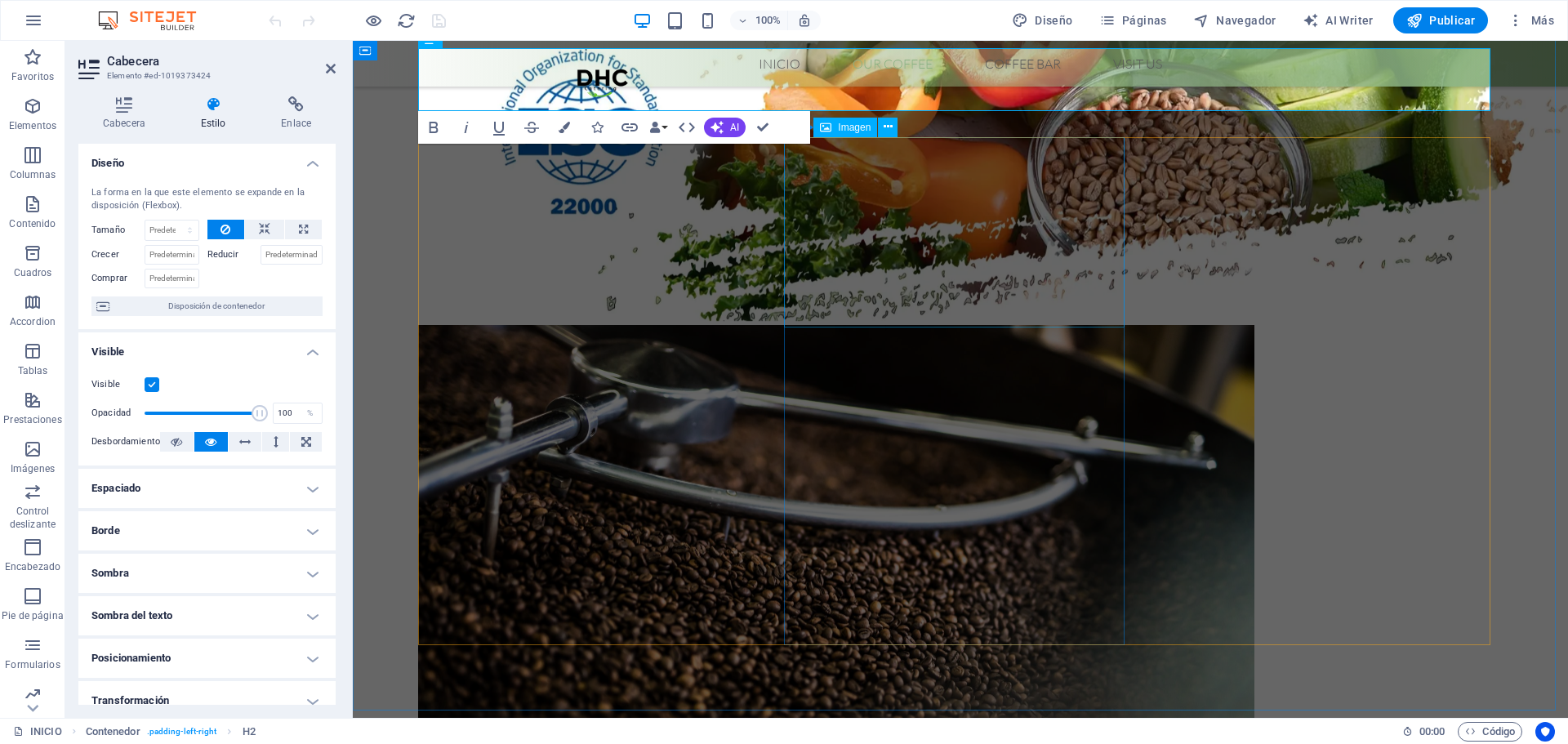
scroll to position [735, 0]
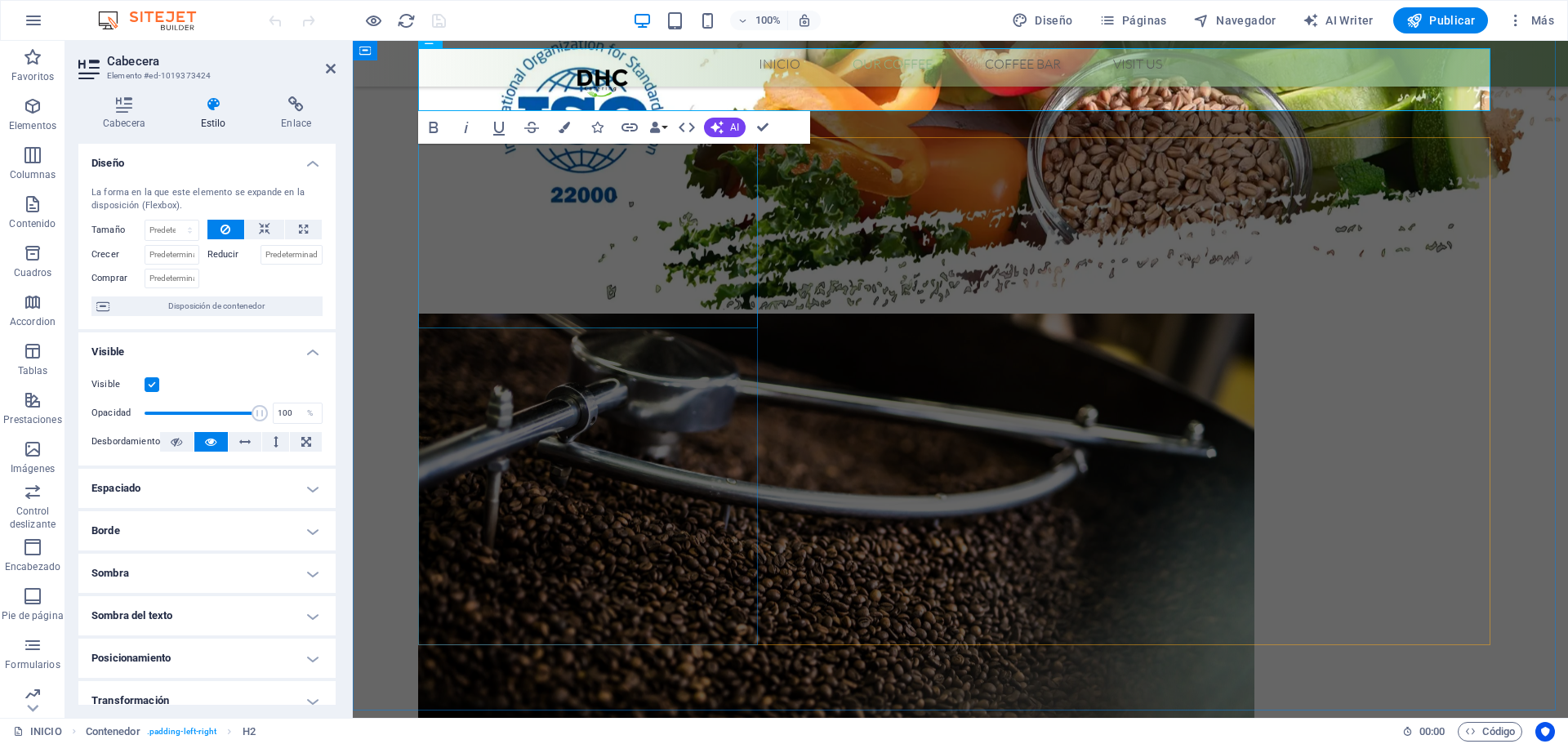
click at [574, 313] on figure at bounding box center [704, 548] width 572 height 470
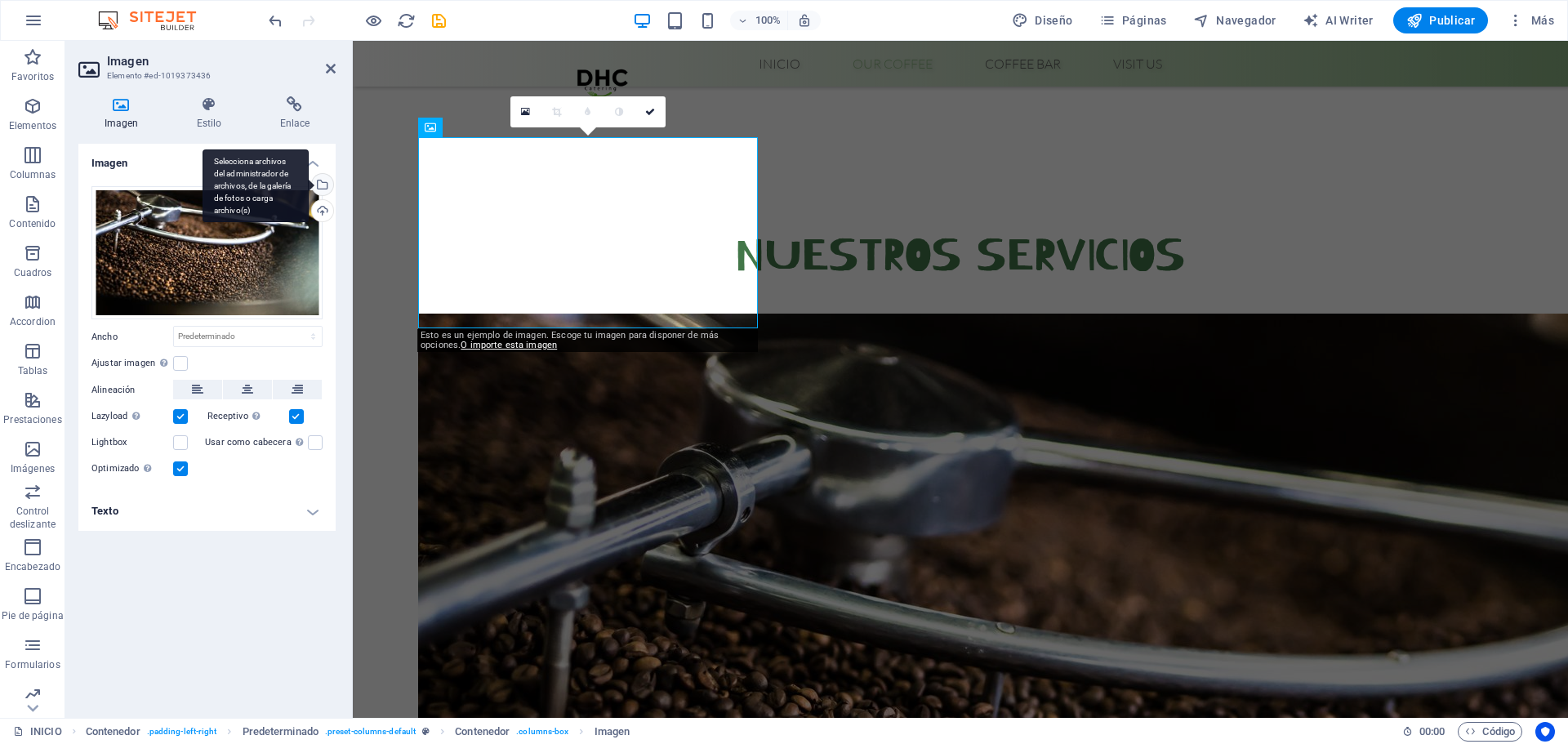
click at [309, 180] on div "Selecciona archivos del administrador de archivos, de la galería de fotos o car…" at bounding box center [255, 186] width 106 height 74
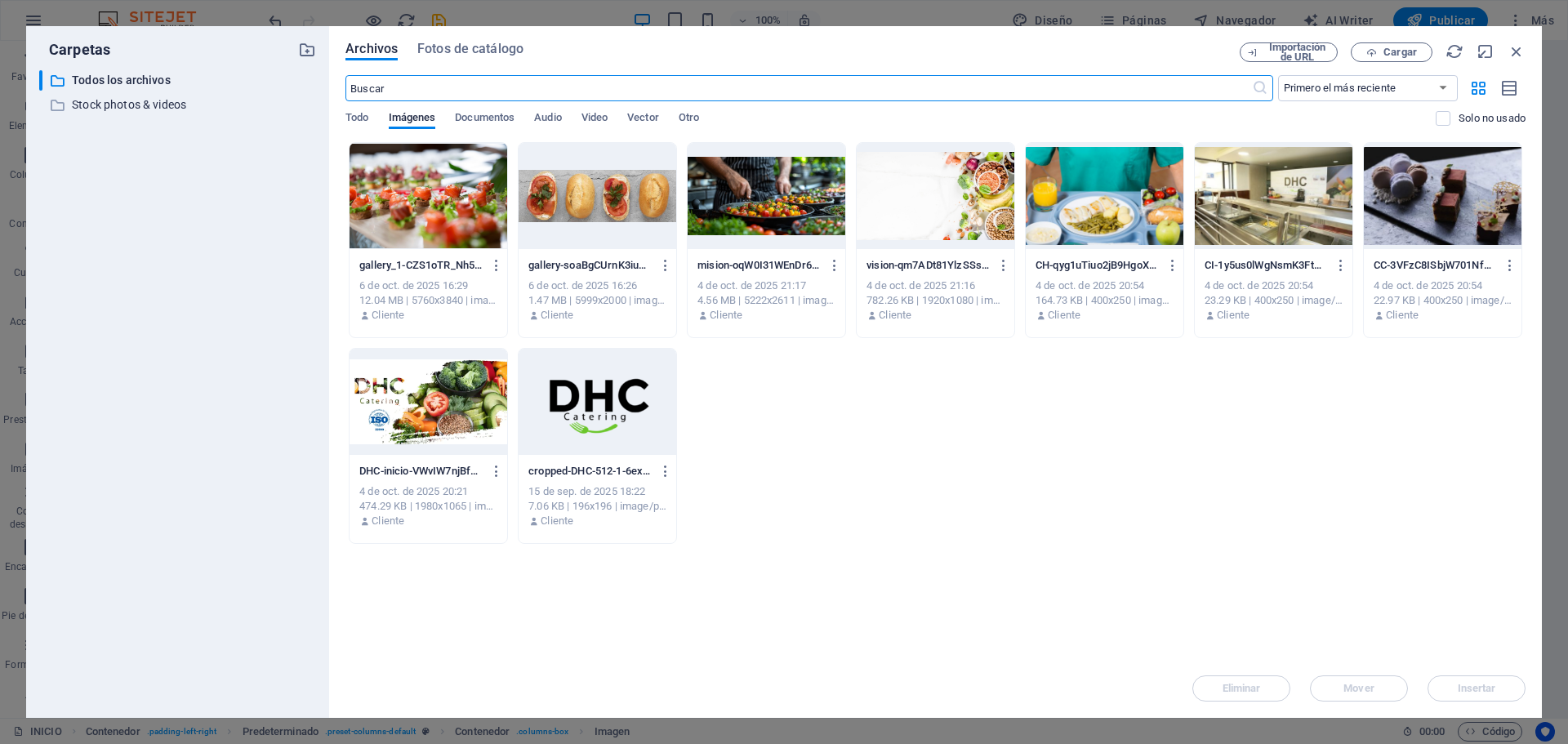
click at [1356, 219] on div "gallery_1-CZS1oTR_Nh5_hXuZ8Xwjrg.jpg gallery_1-CZS1oTR_Nh5_hXuZ8Xwjrg.jpg 6 de …" at bounding box center [935, 343] width 1180 height 402
click at [1430, 202] on div at bounding box center [1442, 195] width 158 height 106
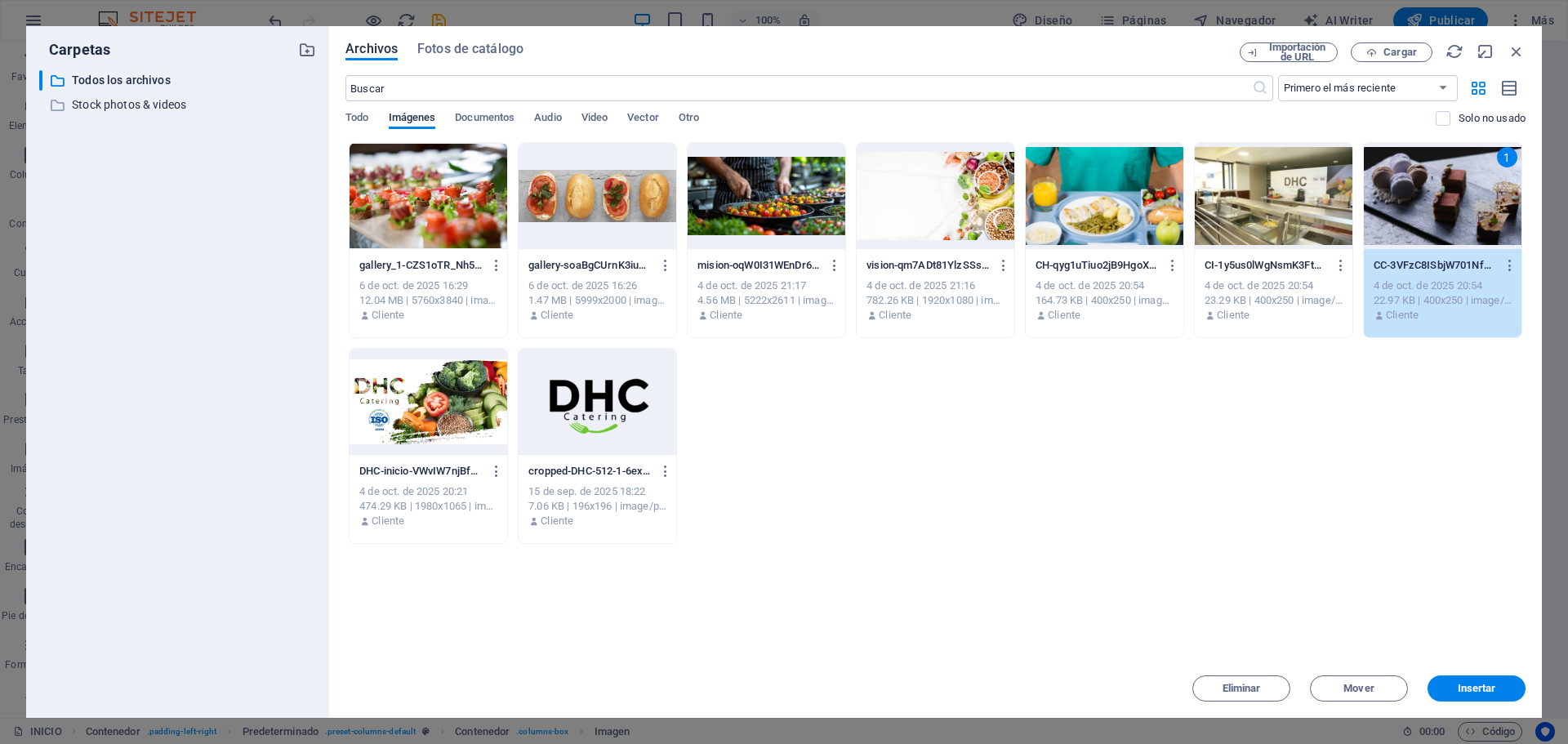
click at [1430, 202] on div "1" at bounding box center [1442, 195] width 158 height 106
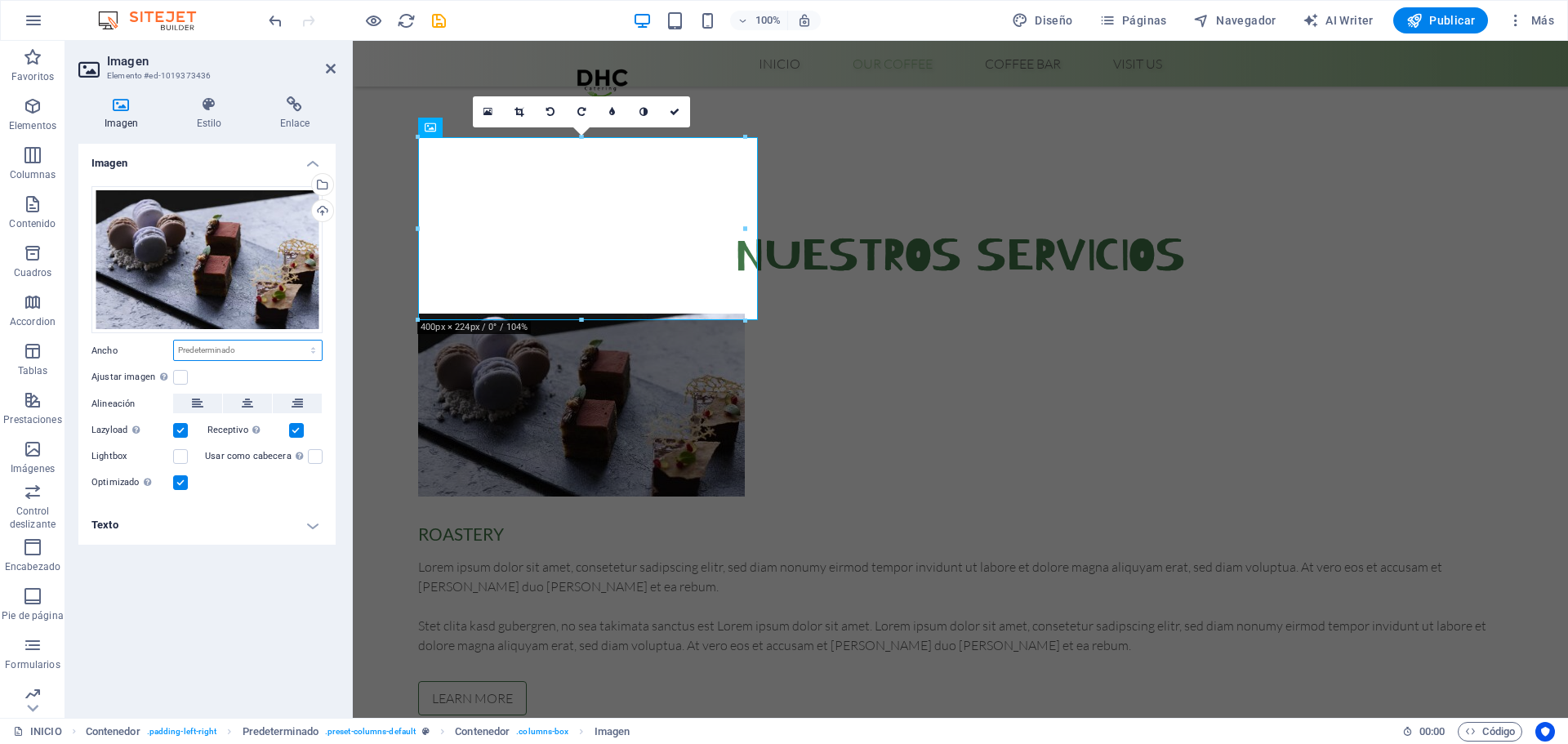
click at [284, 349] on select "Predeterminado automático px rem % em vh vw" at bounding box center [248, 350] width 148 height 20
select select "vh"
click at [299, 340] on select "Predeterminado automático px rem % em vh vw" at bounding box center [248, 350] width 148 height 20
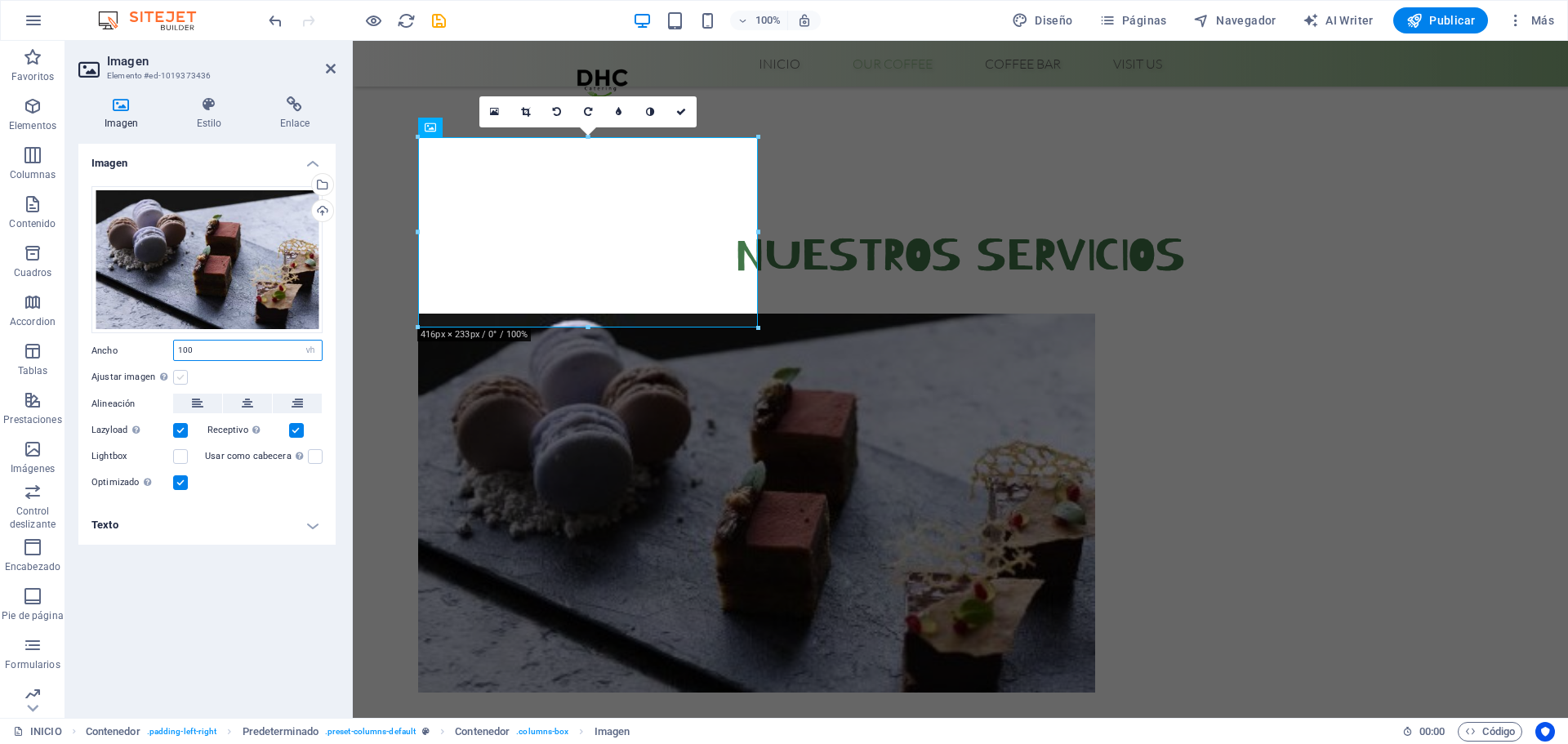
type input "100"
click at [184, 377] on label at bounding box center [181, 377] width 15 height 15
click at [0, 0] on input "Ajustar imagen Ajustar imagen automáticamente a un ancho y alto fijo" at bounding box center [0, 0] width 0 height 0
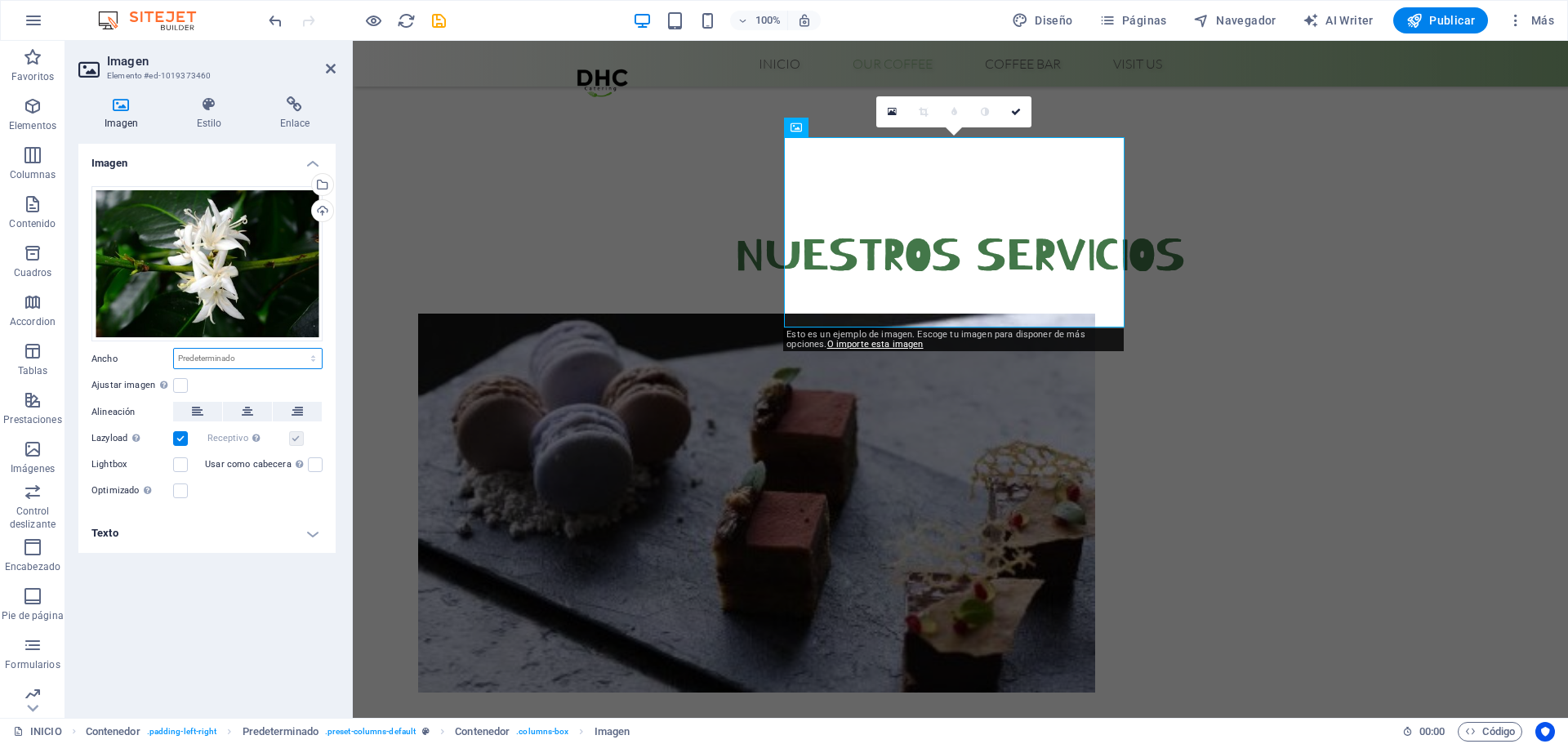
click at [211, 360] on select "Predeterminado automático px rem % em vh vw" at bounding box center [248, 358] width 148 height 20
select select "vh"
click at [299, 349] on select "Predeterminado automático px rem % em vh vw" at bounding box center [248, 358] width 148 height 20
type input "100"
click at [184, 385] on label at bounding box center [181, 386] width 15 height 15
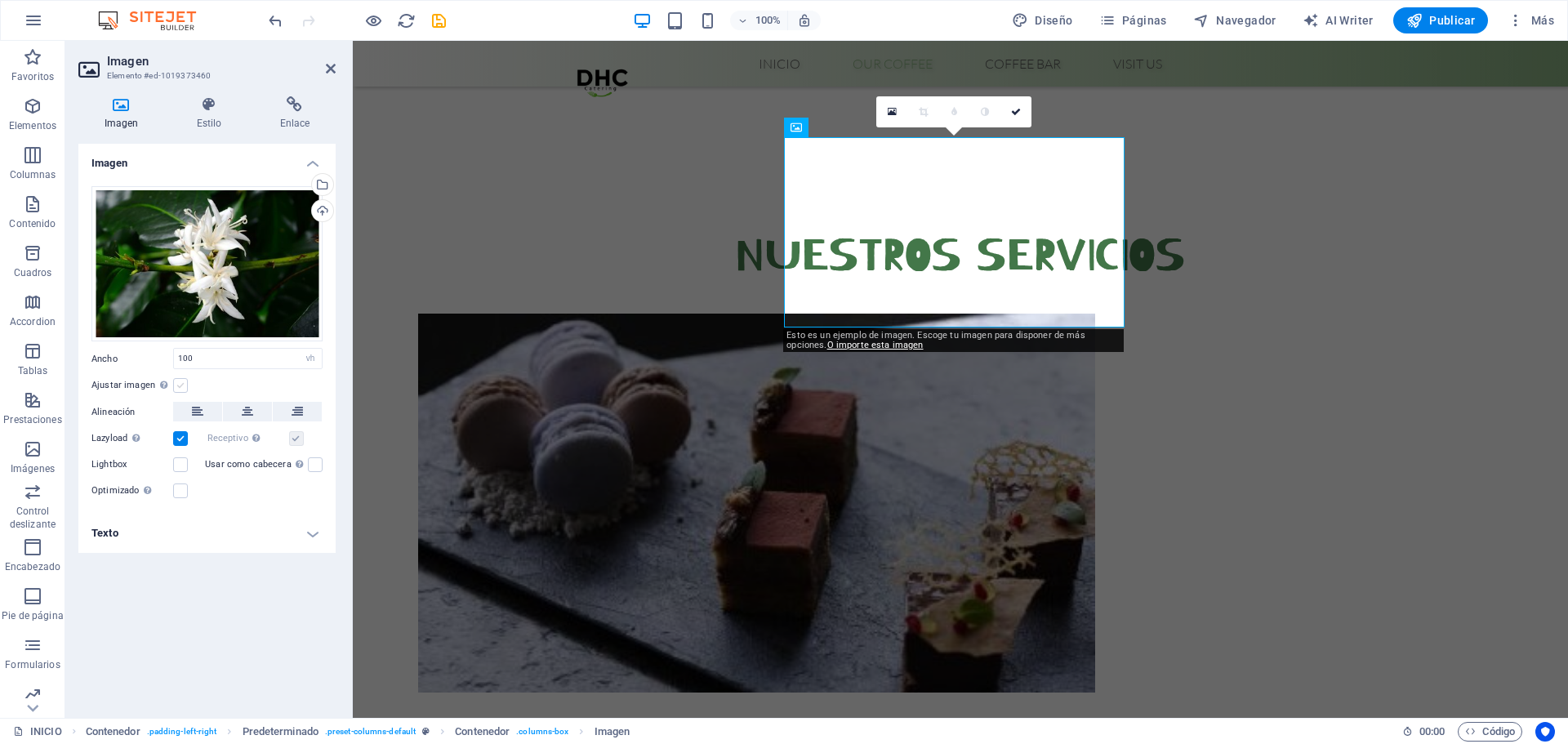
click at [0, 0] on input "Ajustar imagen Ajustar imagen automáticamente a un ancho y alto fijo" at bounding box center [0, 0] width 0 height 0
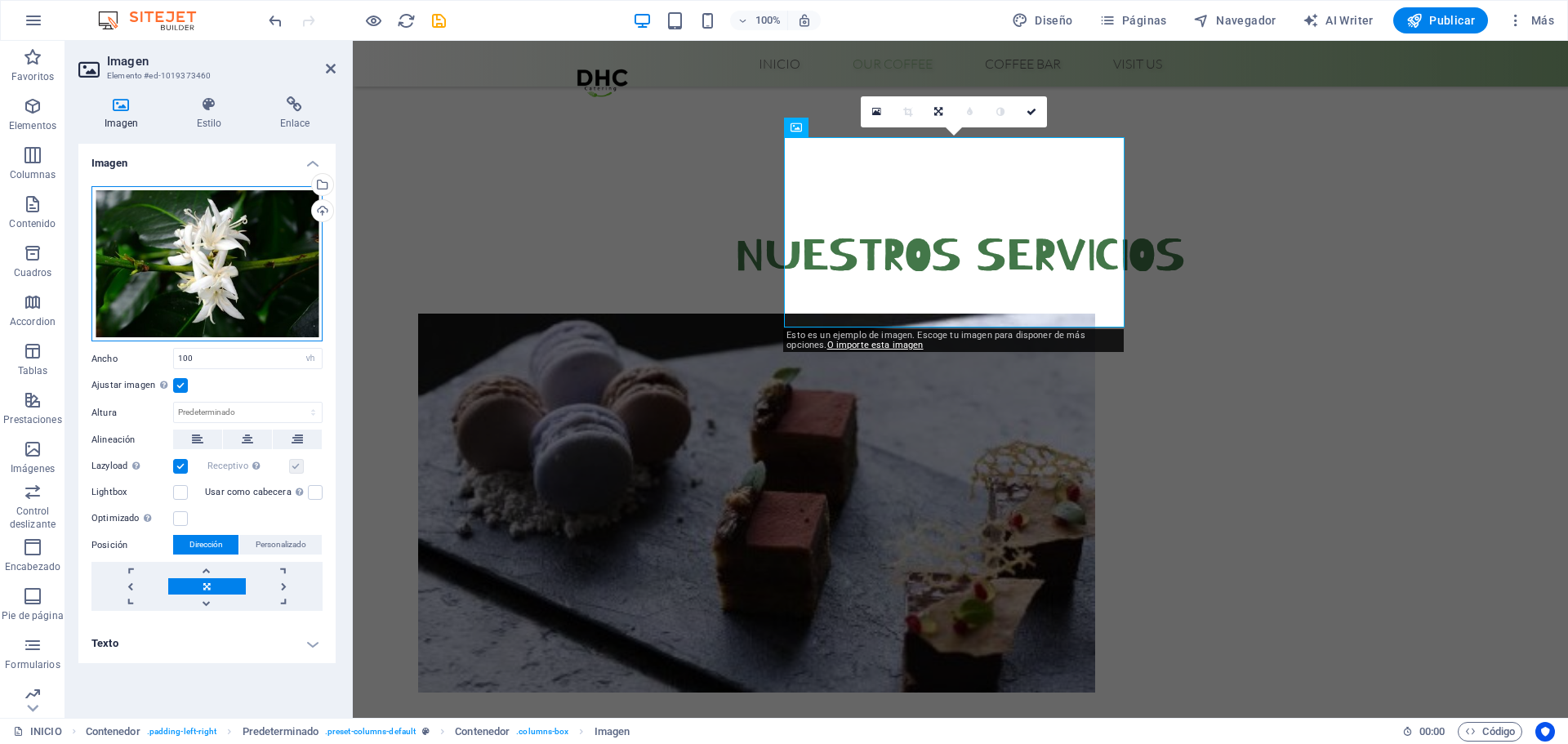
click at [267, 279] on div "Arrastra archivos aquí, haz clic para escoger archivos o selecciona archivos de…" at bounding box center [207, 264] width 231 height 156
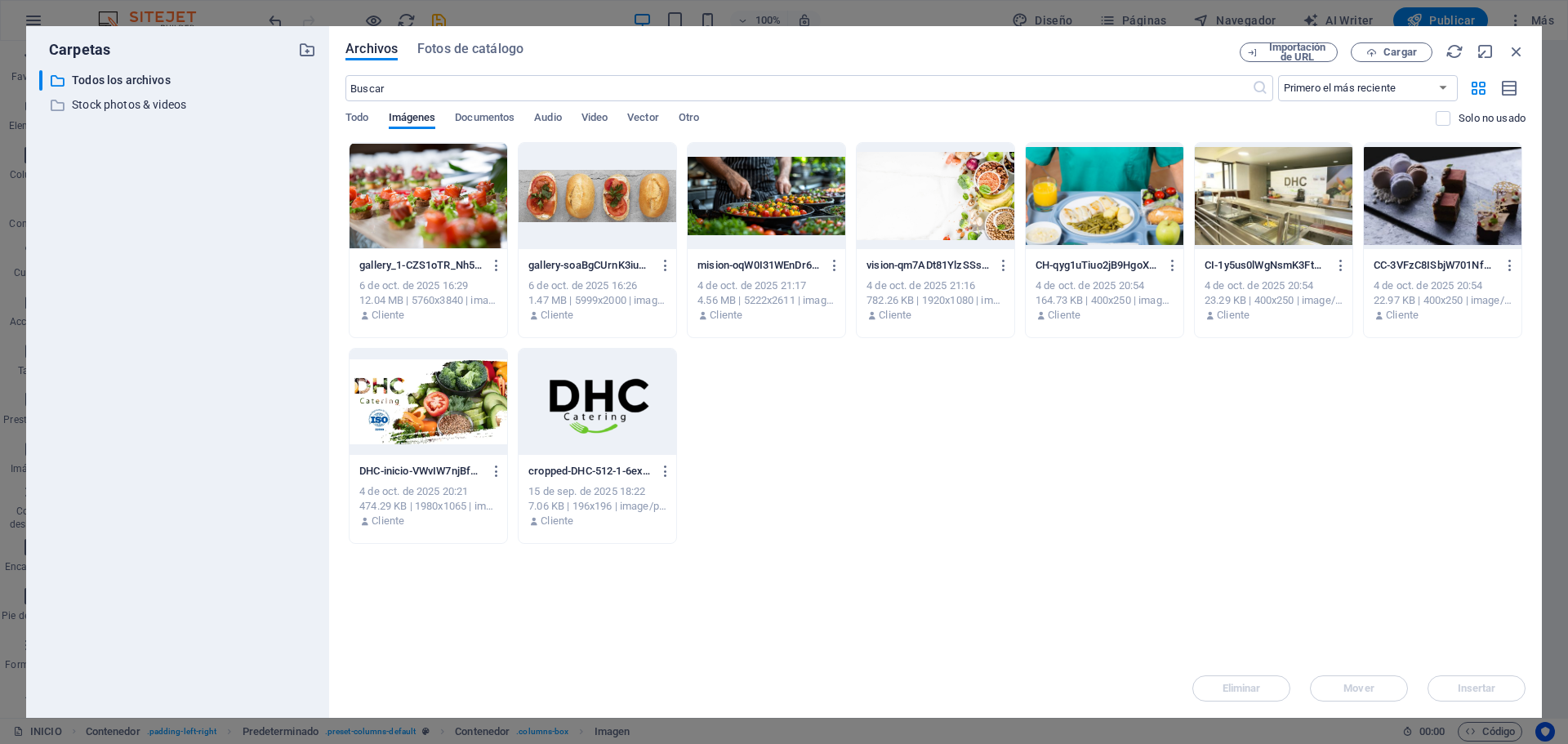
click at [267, 279] on div "​ Todos los archivos Todos los archivos ​ Stock photos & videos Stock photos & …" at bounding box center [177, 387] width 277 height 634
click at [1078, 198] on div at bounding box center [1104, 195] width 158 height 106
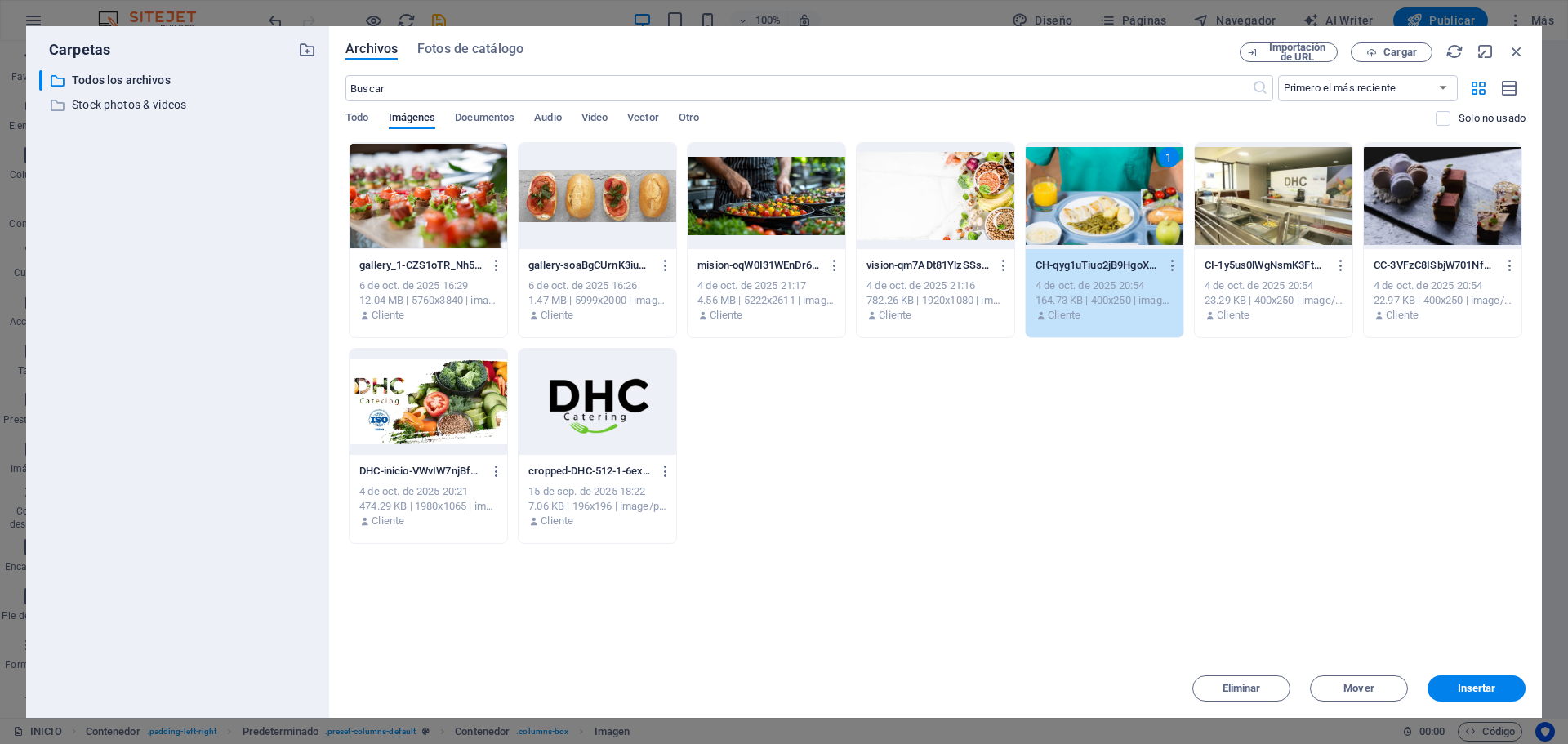
click at [1078, 198] on div "1" at bounding box center [1104, 195] width 158 height 106
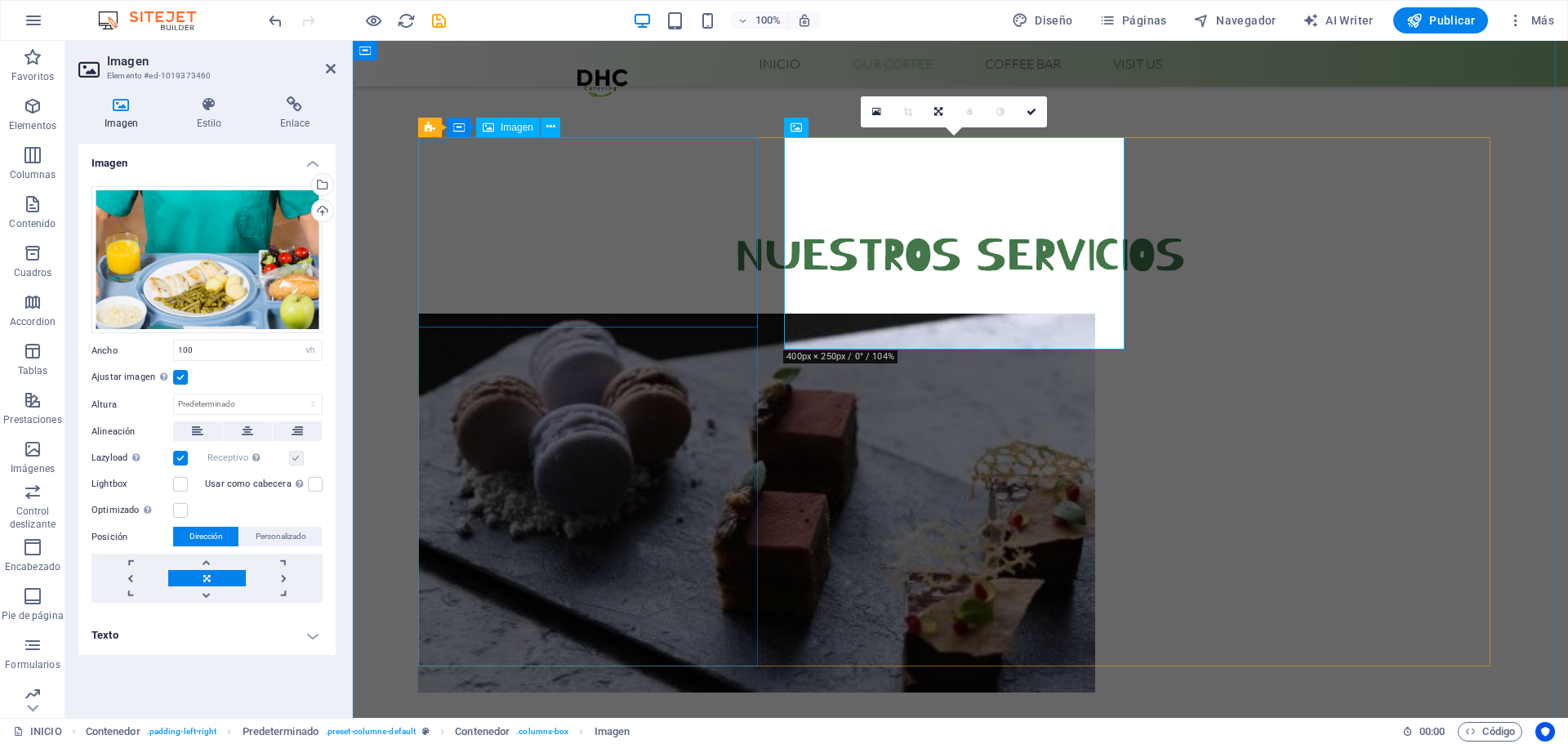
click at [726, 313] on figure at bounding box center [704, 503] width 572 height 379
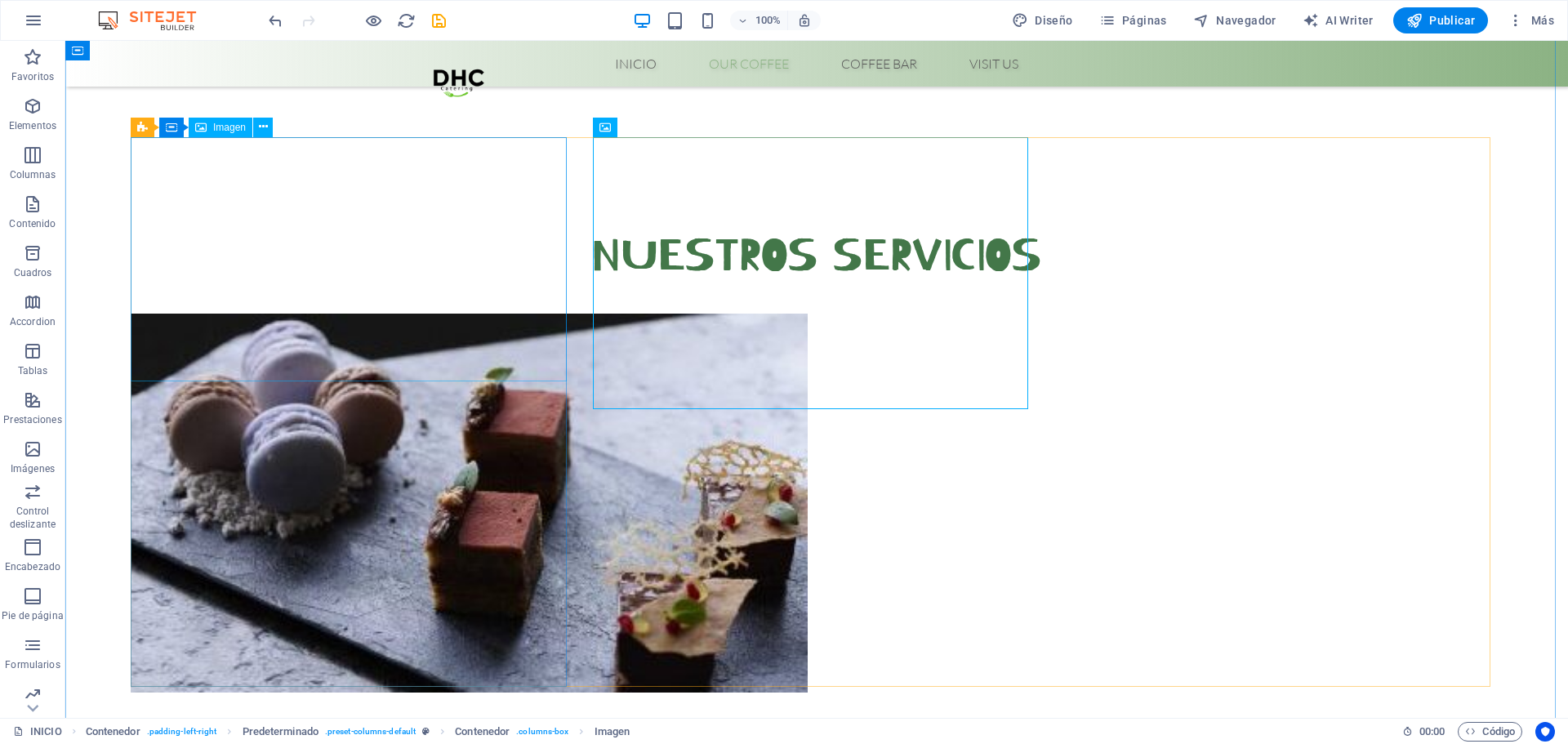
click at [383, 313] on figure at bounding box center [416, 503] width 572 height 379
select select "vh"
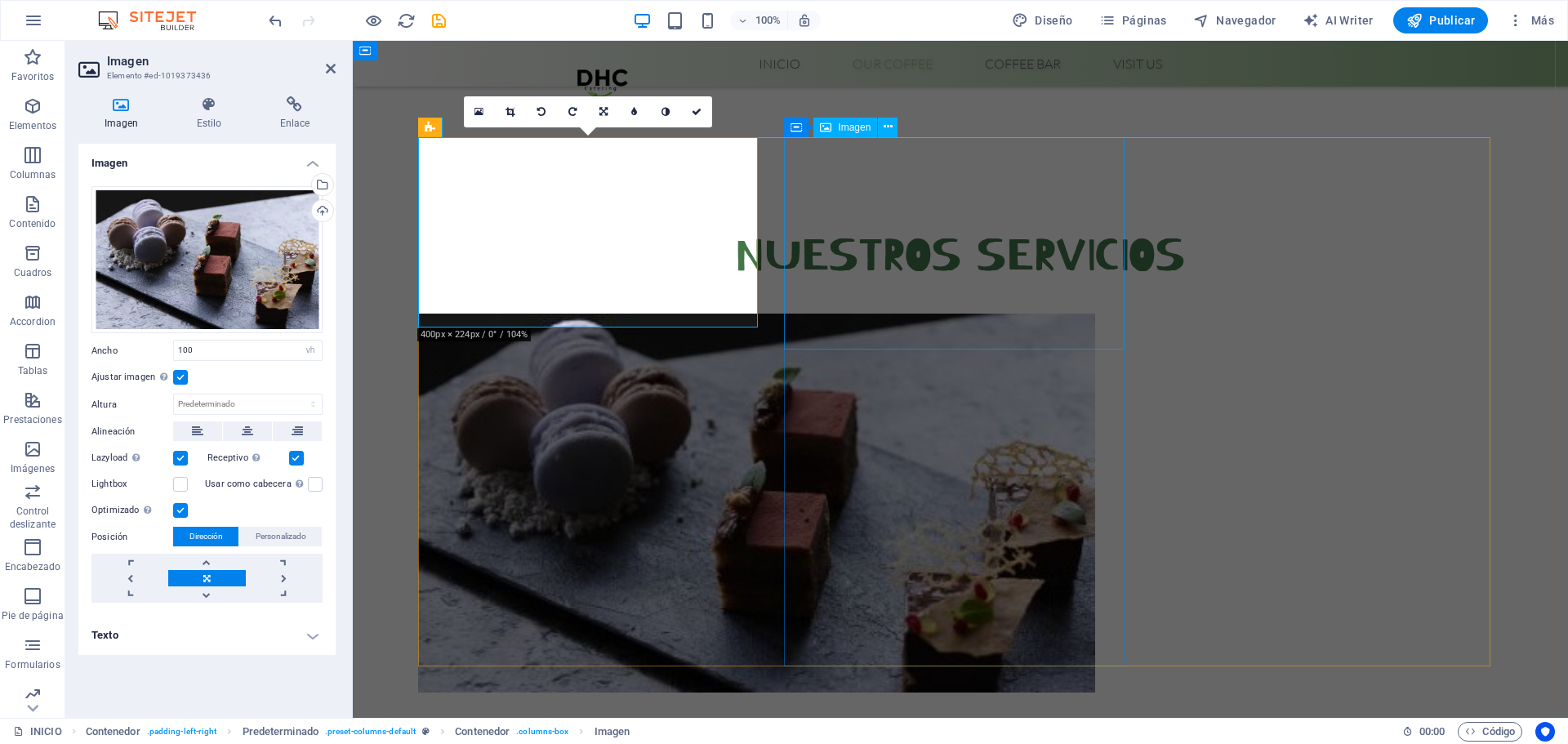
select select "vh"
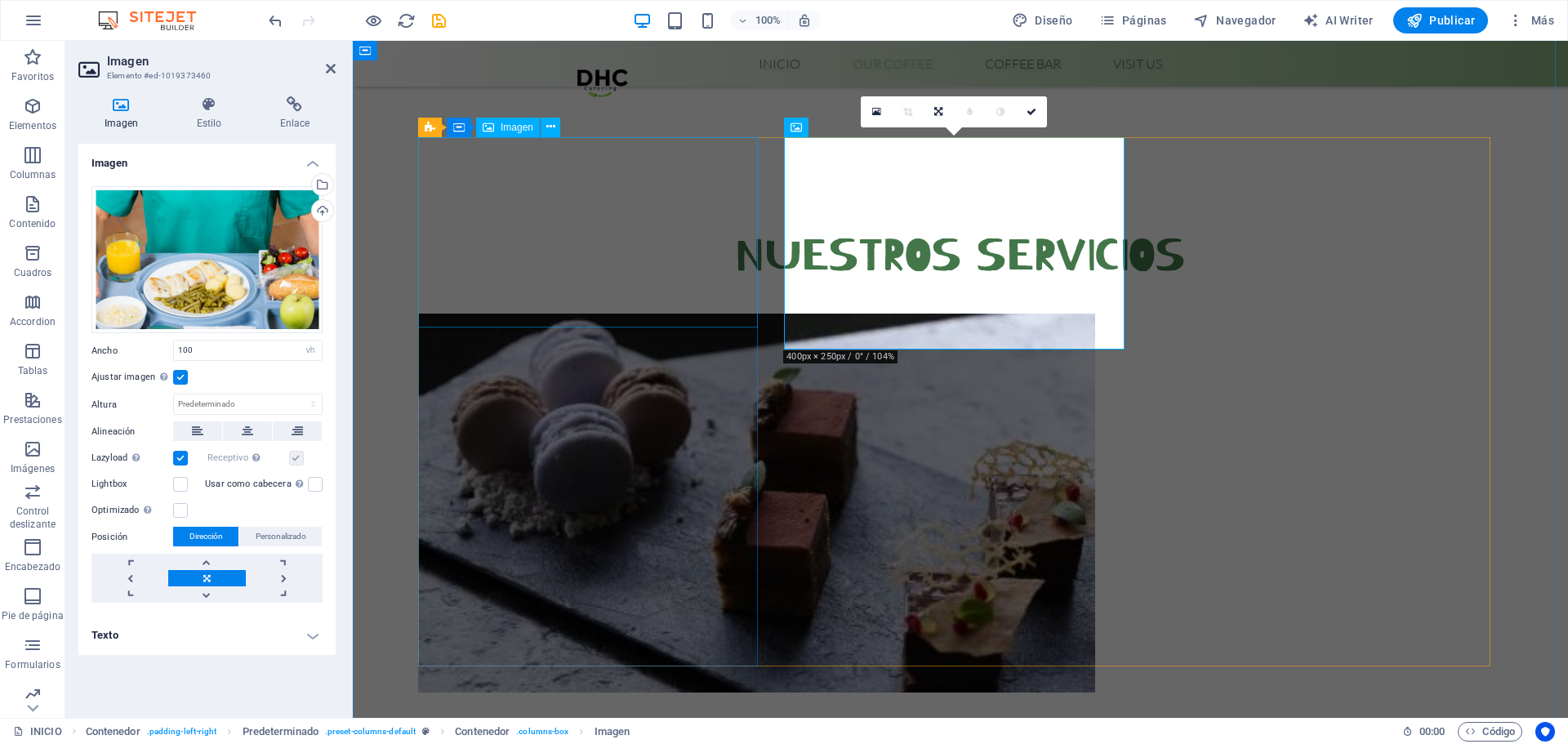
click at [647, 313] on figure at bounding box center [704, 503] width 572 height 379
select select "vh"
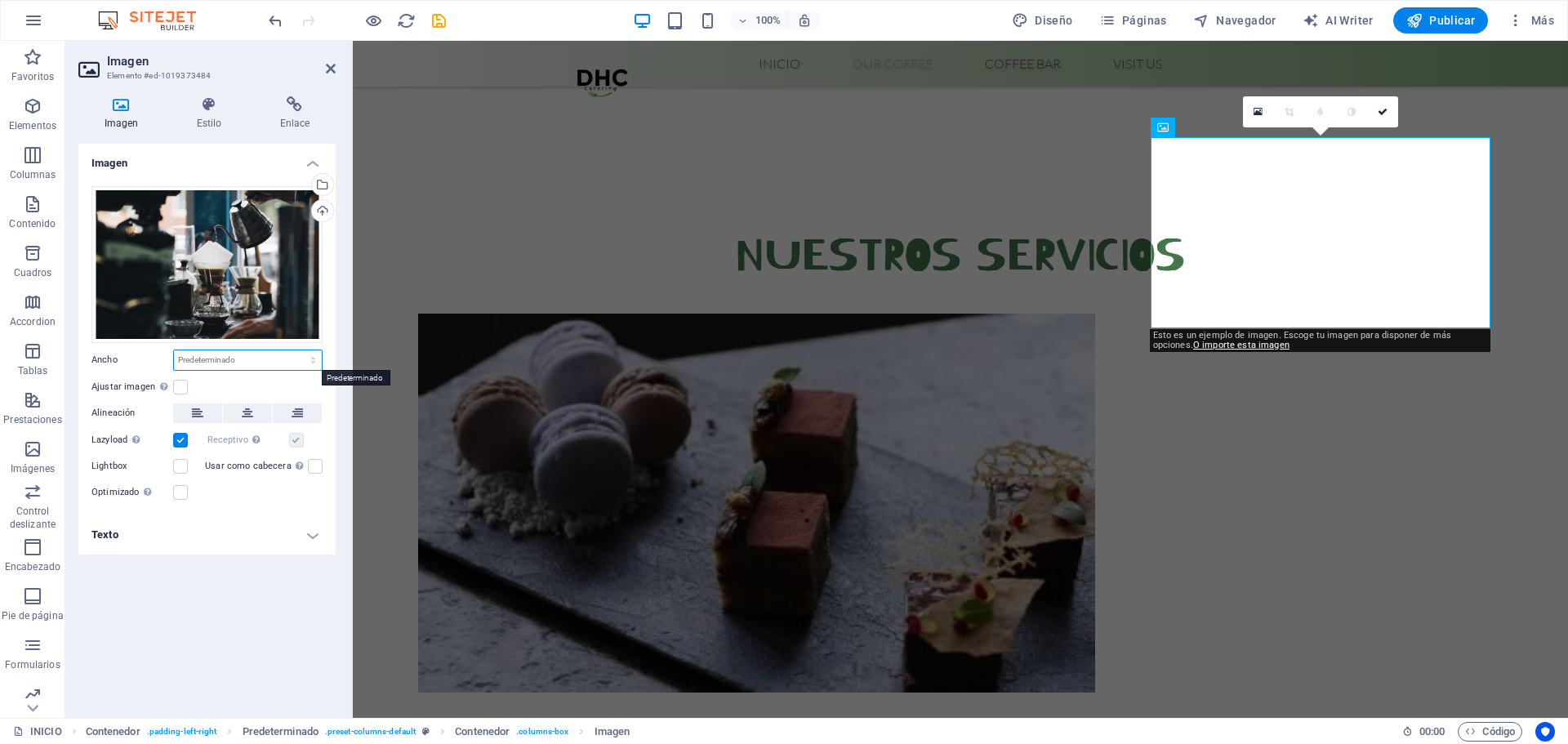
click at [229, 359] on select "Predeterminado automático px rem % em vh vw" at bounding box center [248, 360] width 148 height 20
select select "vh"
click at [299, 350] on select "Predeterminado automático px rem % em vh vw" at bounding box center [248, 360] width 148 height 20
type input "100"
click at [183, 387] on label at bounding box center [181, 387] width 15 height 15
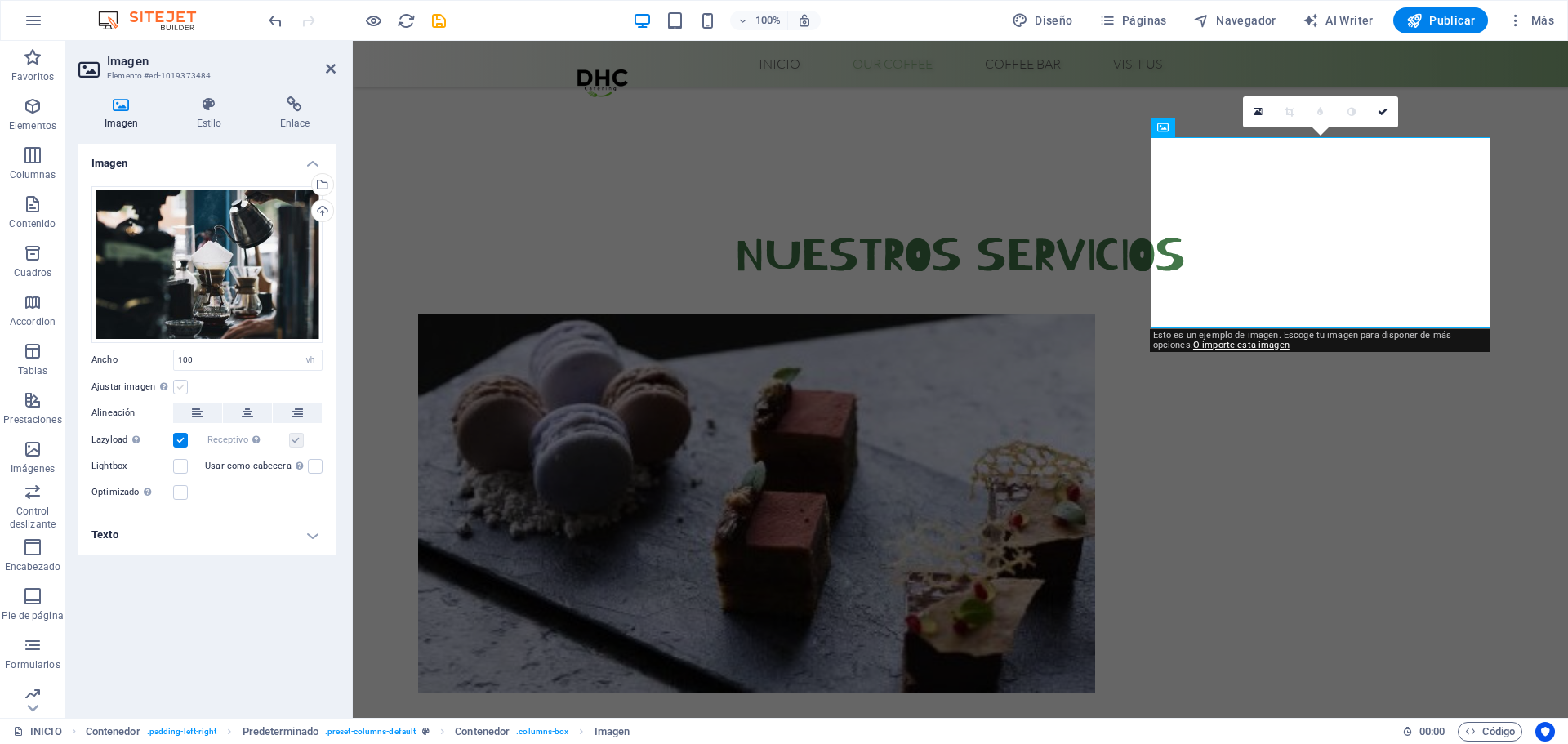
click at [0, 0] on input "Ajustar imagen Ajustar imagen automáticamente a un ancho y alto fijo" at bounding box center [0, 0] width 0 height 0
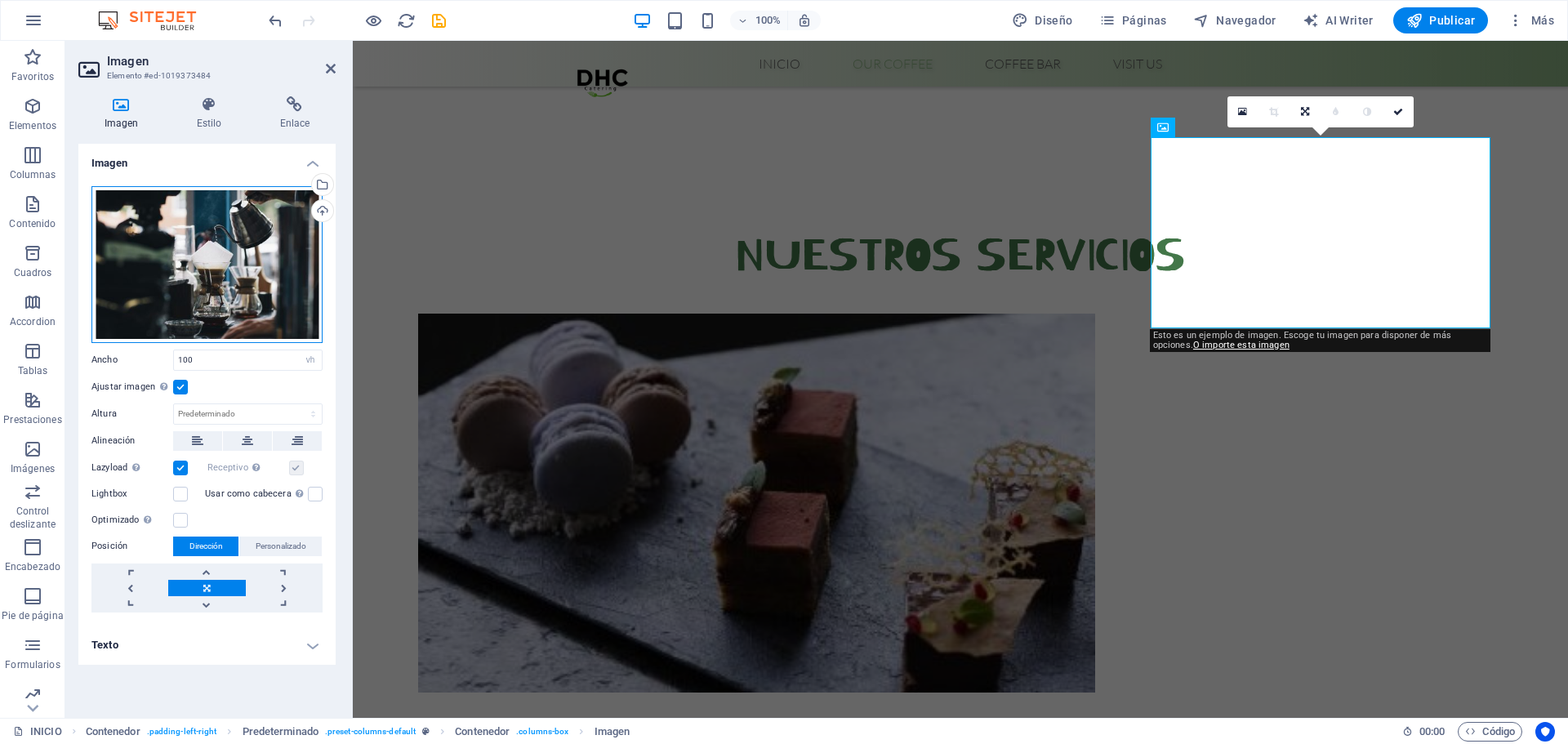
click at [281, 258] on div "Arrastra archivos aquí, haz clic para escoger archivos o selecciona archivos de…" at bounding box center [207, 264] width 231 height 157
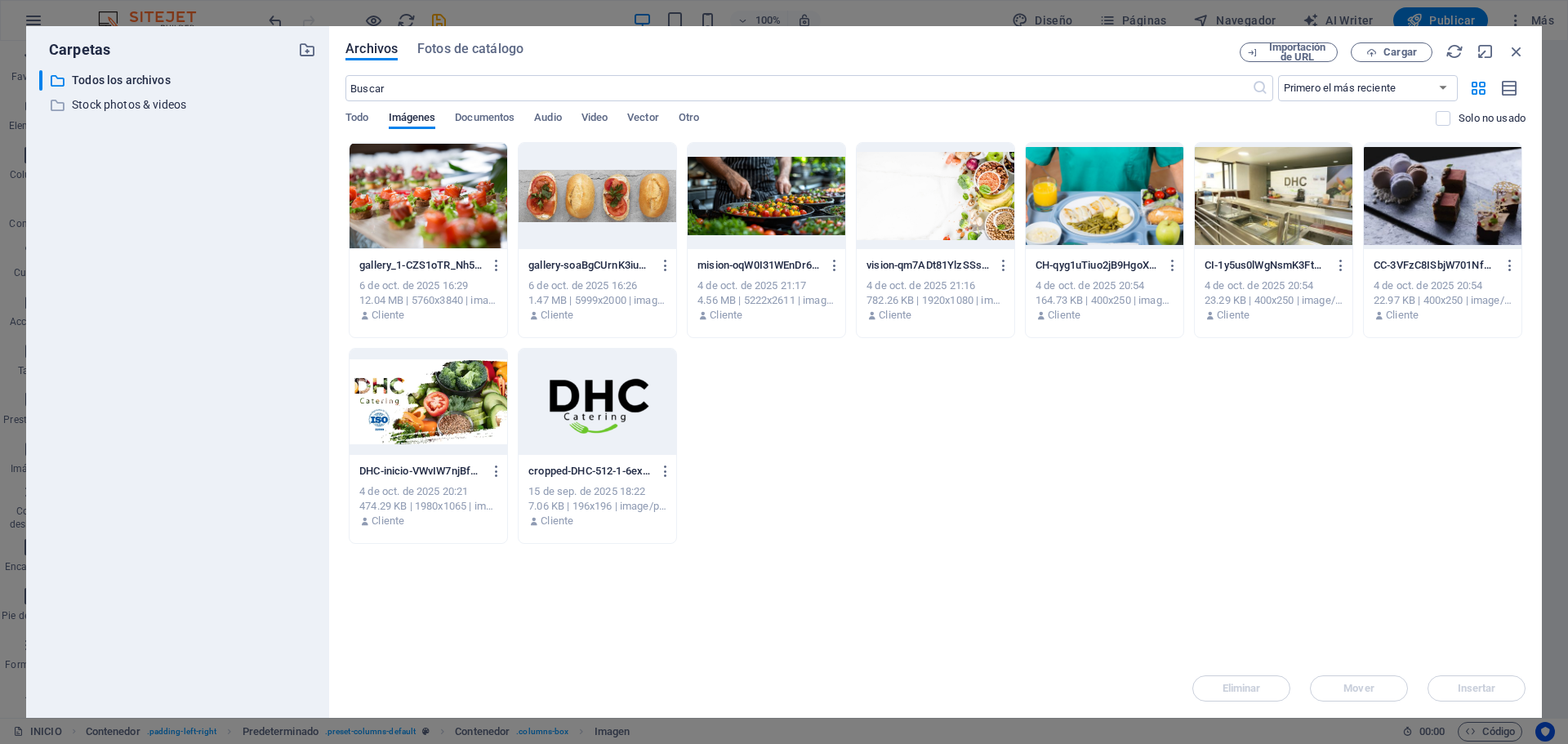
click at [281, 258] on div "​ Todos los archivos Todos los archivos ​ Stock photos & videos Stock photos & …" at bounding box center [177, 387] width 277 height 634
click at [1294, 217] on div at bounding box center [1273, 195] width 158 height 106
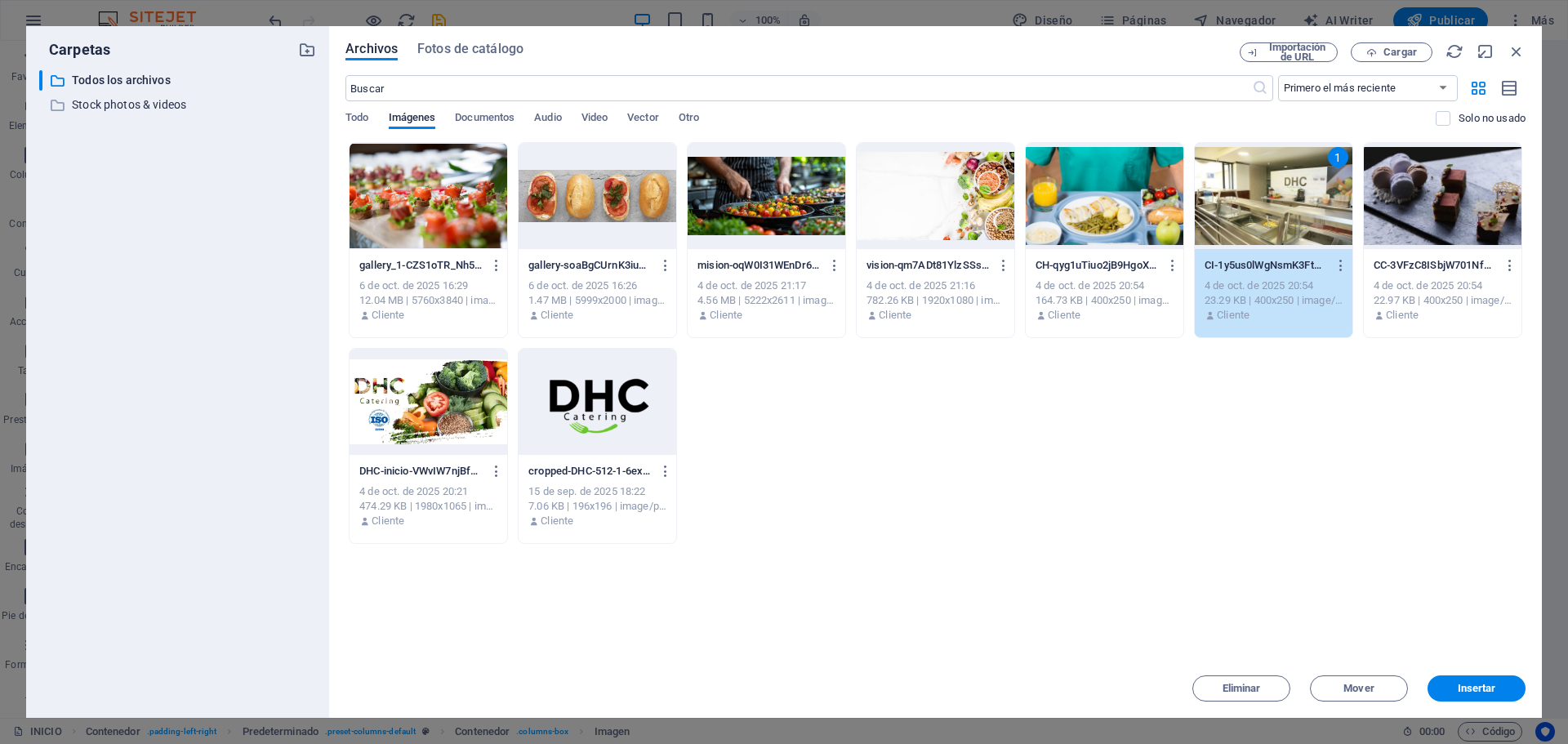
click at [1294, 217] on div "1" at bounding box center [1273, 195] width 158 height 106
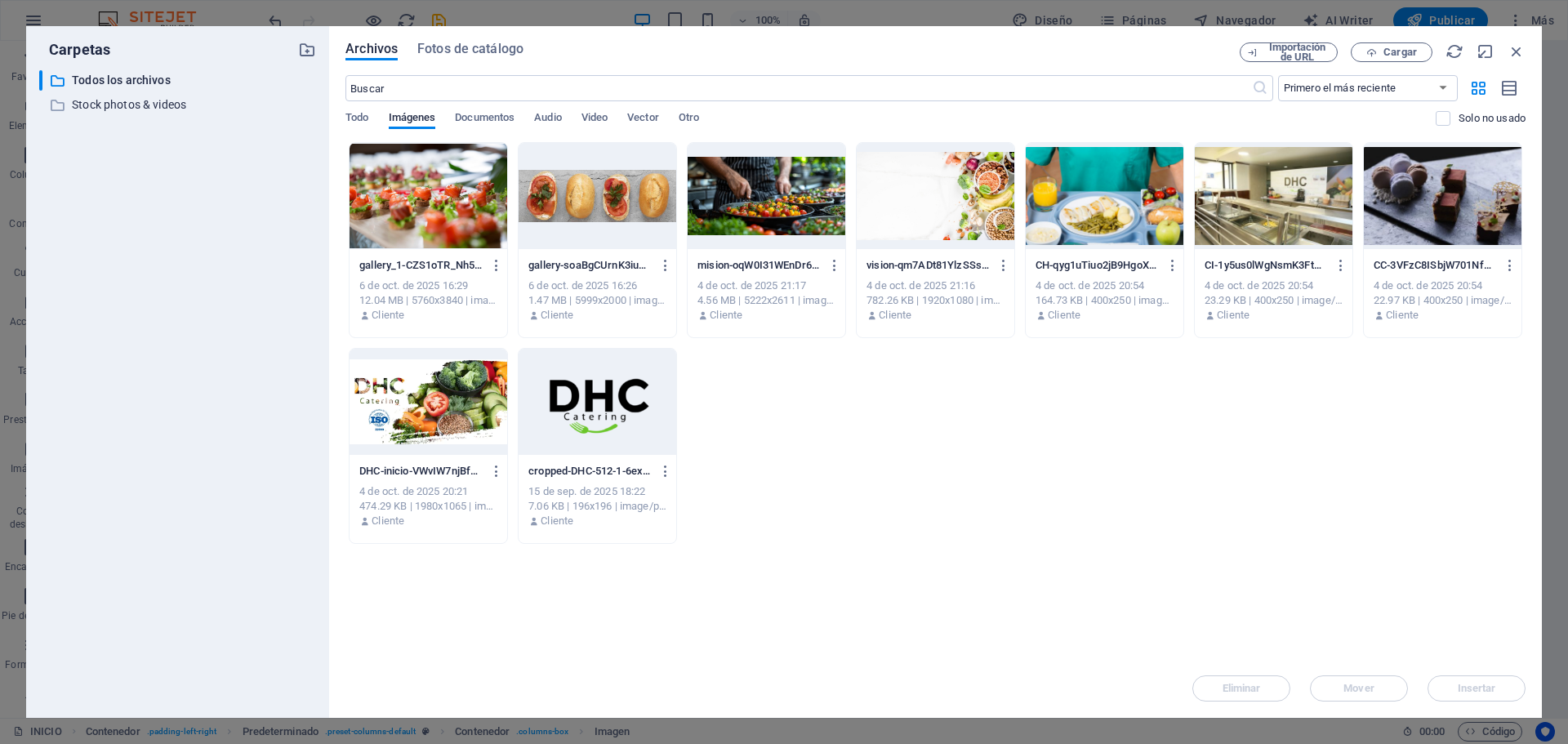
click at [1294, 217] on div at bounding box center [1273, 195] width 158 height 106
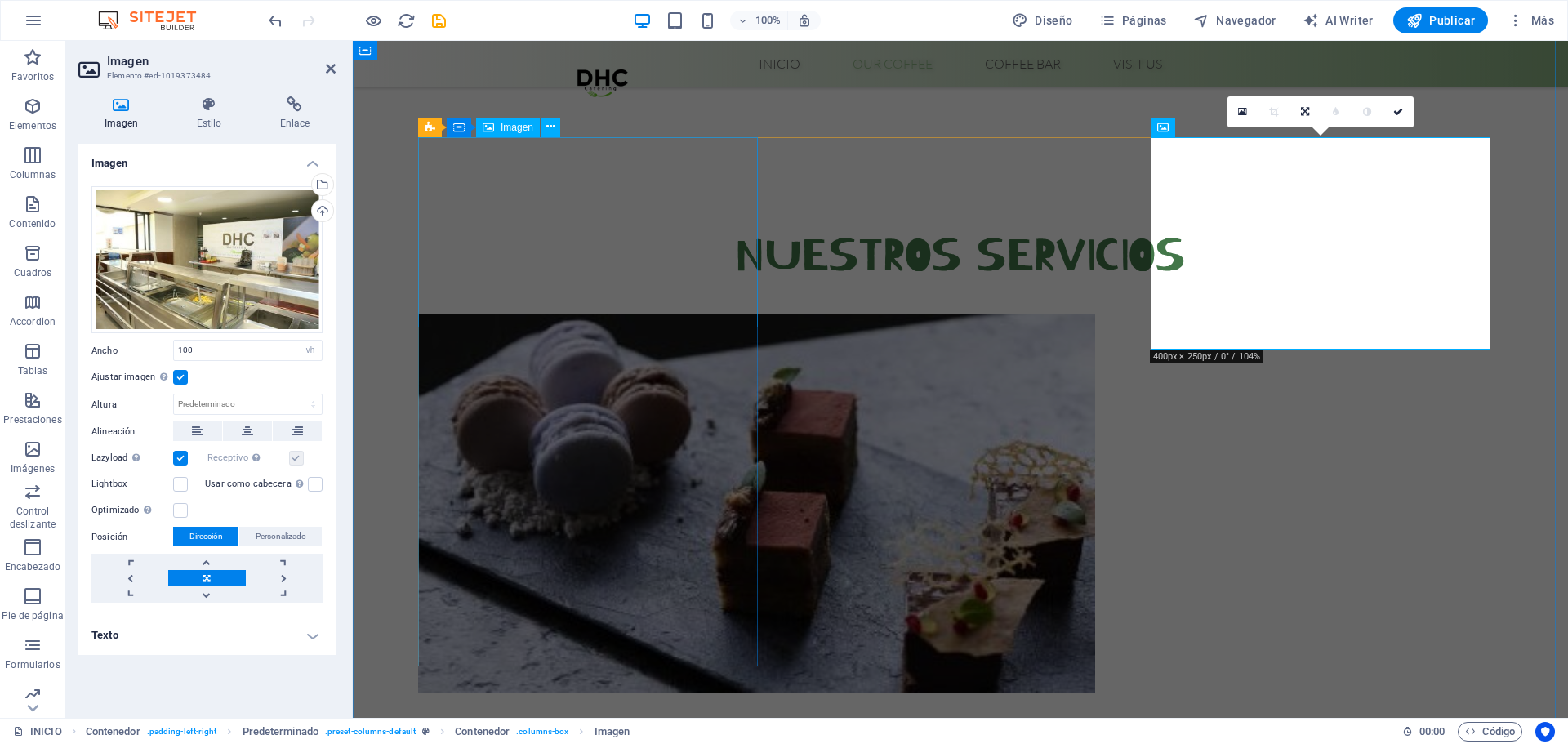
click at [622, 313] on figure at bounding box center [704, 503] width 572 height 379
select select "vh"
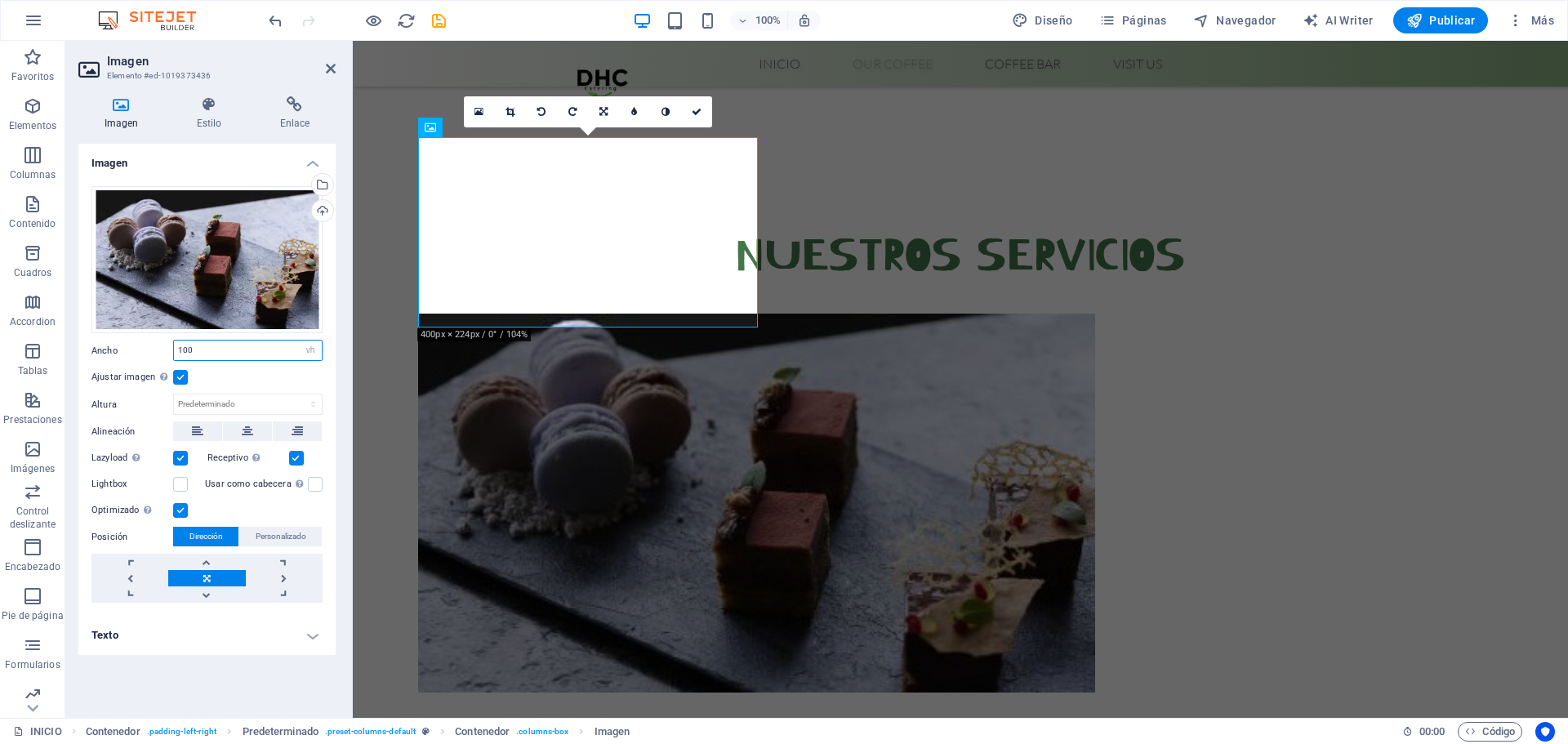
click at [194, 352] on input "100" at bounding box center [248, 350] width 148 height 20
type input "1"
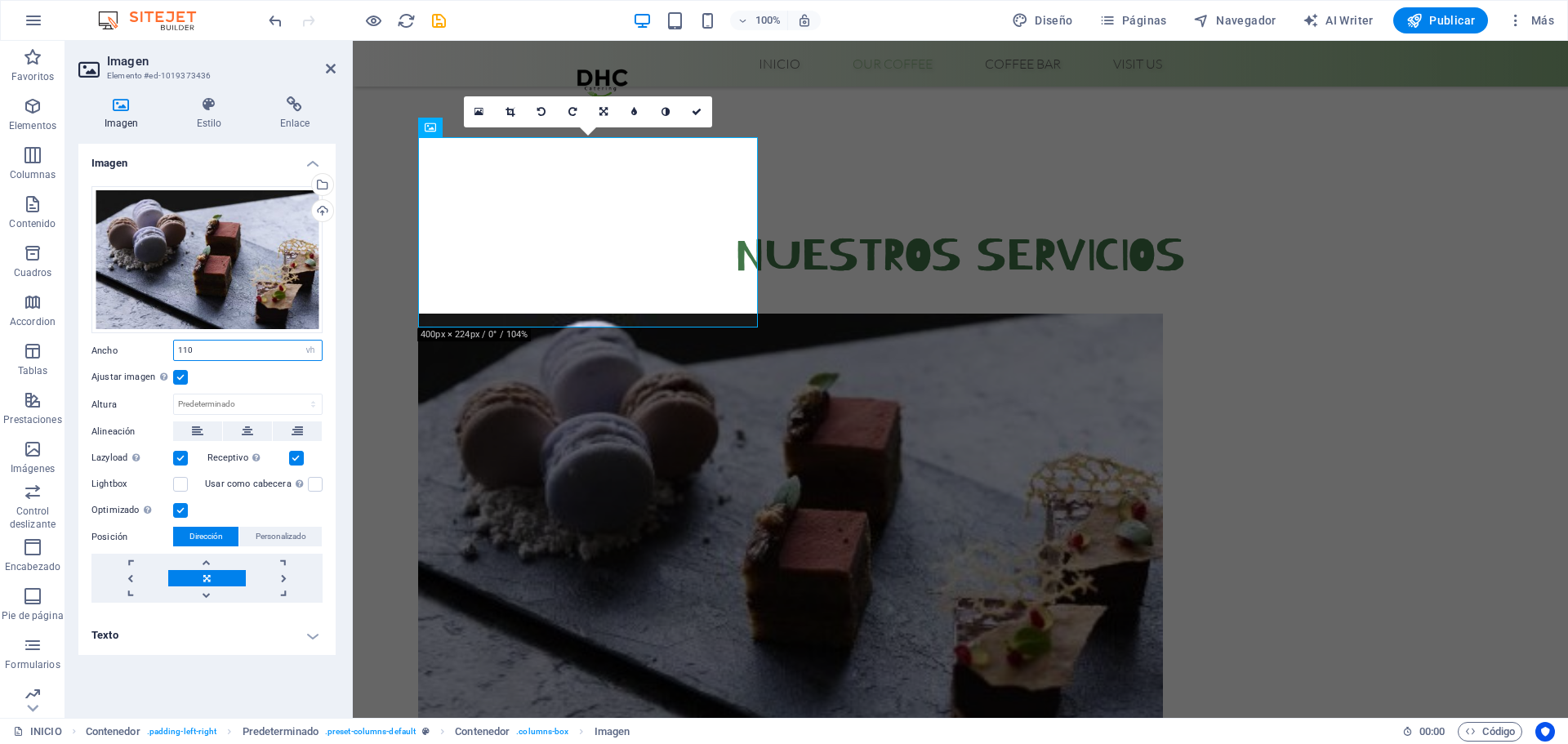
click at [243, 350] on input "110" at bounding box center [248, 350] width 148 height 20
click at [184, 381] on label at bounding box center [181, 377] width 15 height 15
click at [0, 0] on input "Ajustar imagen Ajustar imagen automáticamente a un ancho y alto fijo" at bounding box center [0, 0] width 0 height 0
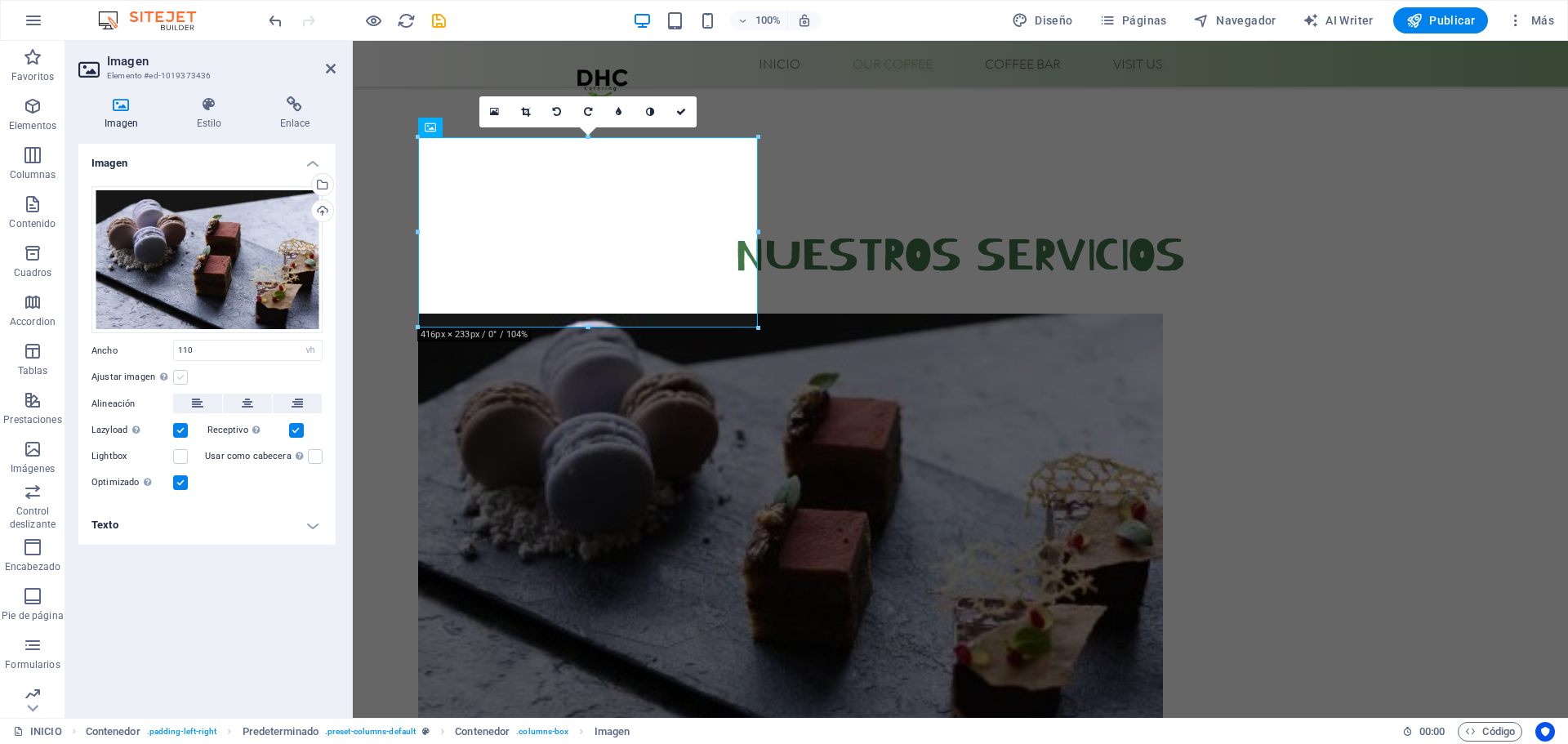
click at [176, 377] on label at bounding box center [181, 377] width 15 height 15
click at [0, 0] on input "Ajustar imagen Ajustar imagen automáticamente a un ancho y alto fijo" at bounding box center [0, 0] width 0 height 0
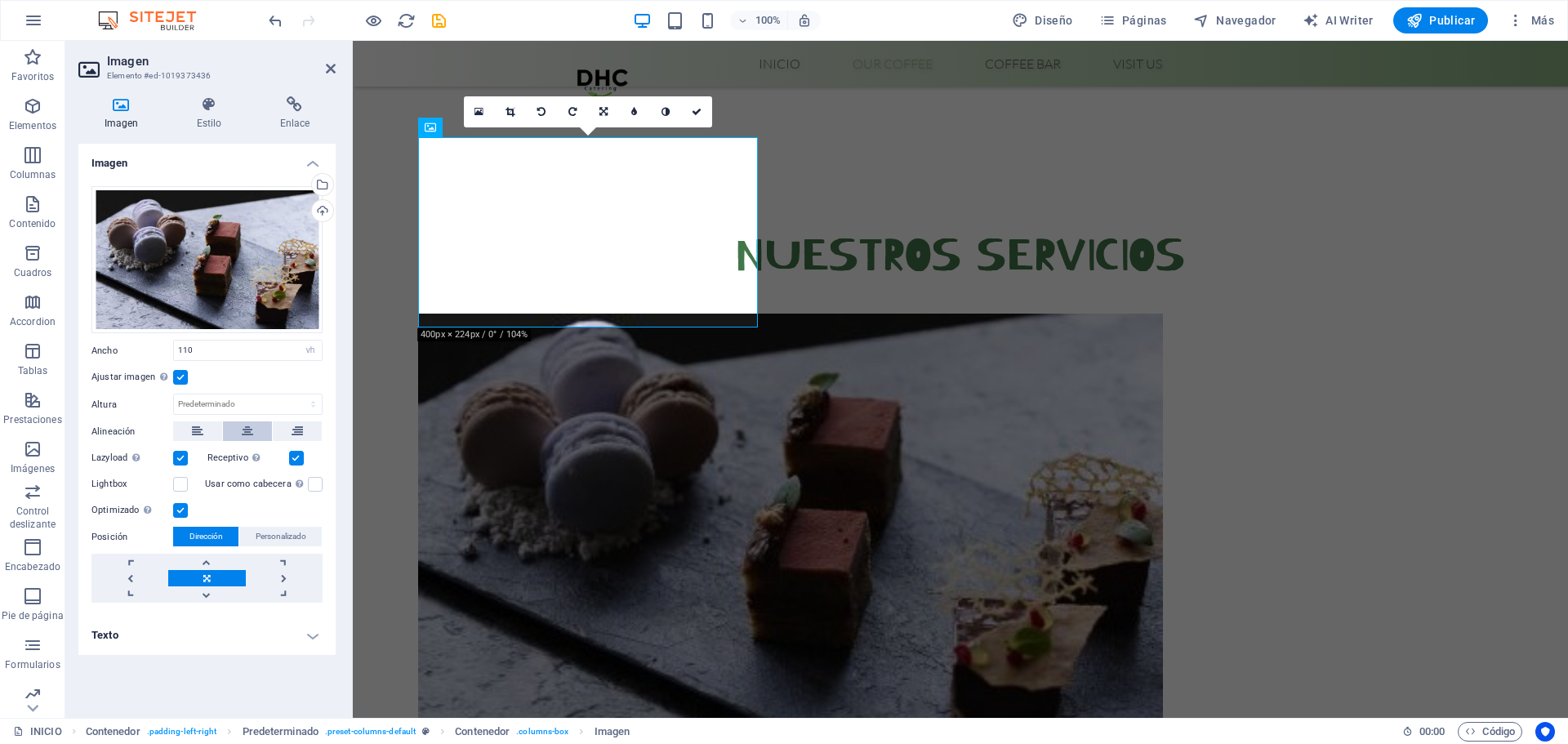
click at [232, 422] on button at bounding box center [248, 431] width 49 height 20
click at [235, 357] on input "110" at bounding box center [248, 350] width 148 height 20
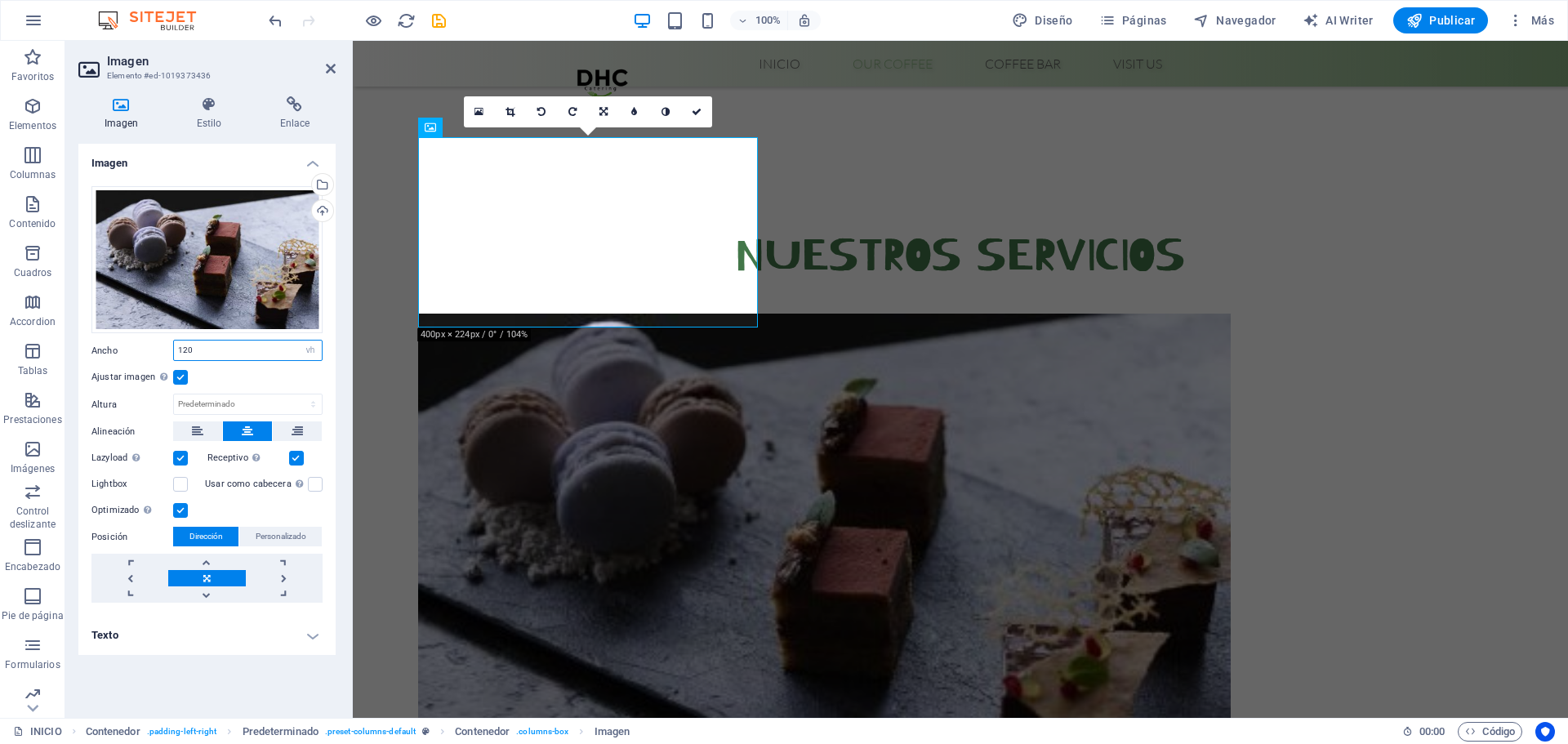
type input "120"
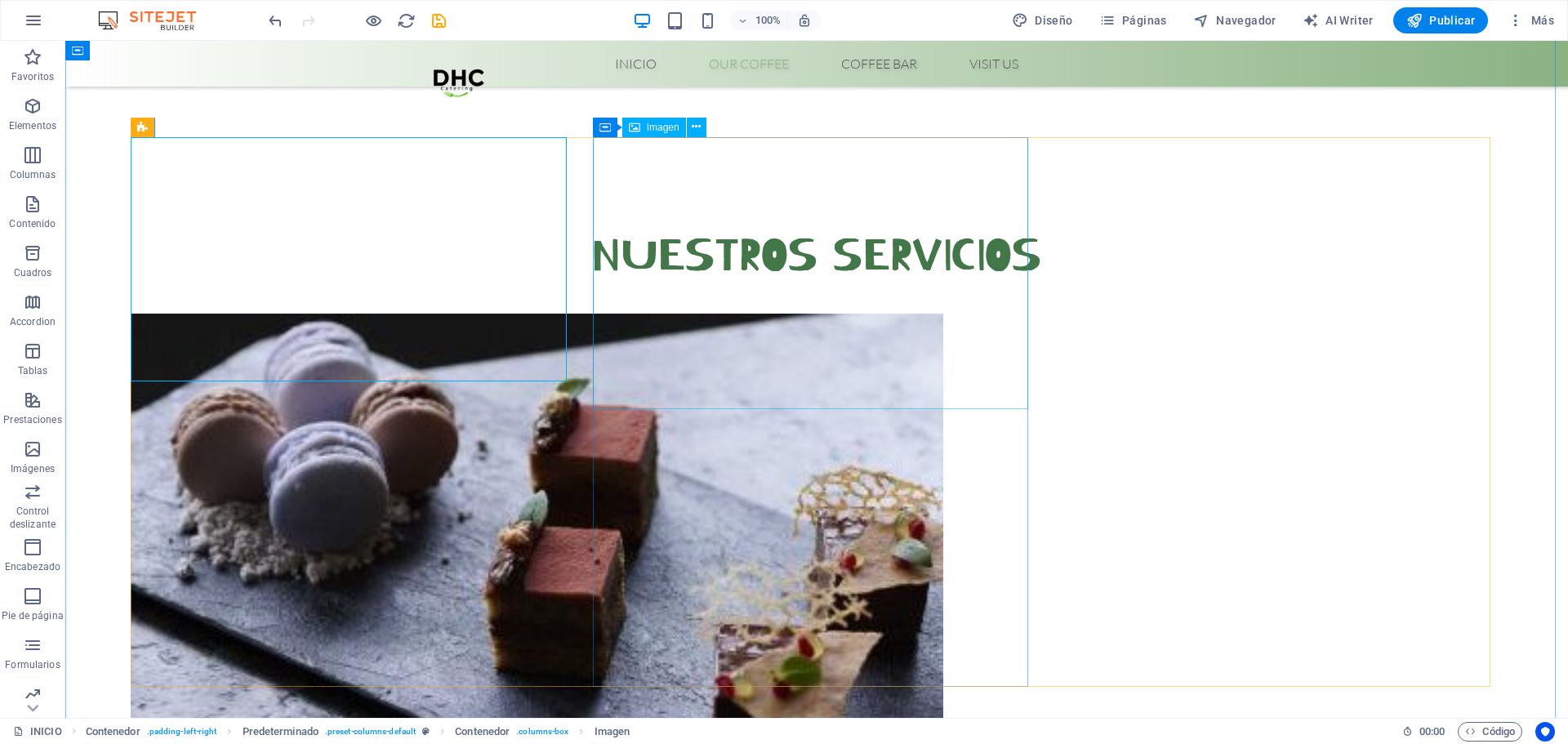
click at [513, 313] on figure at bounding box center [416, 541] width 572 height 454
select select "vh"
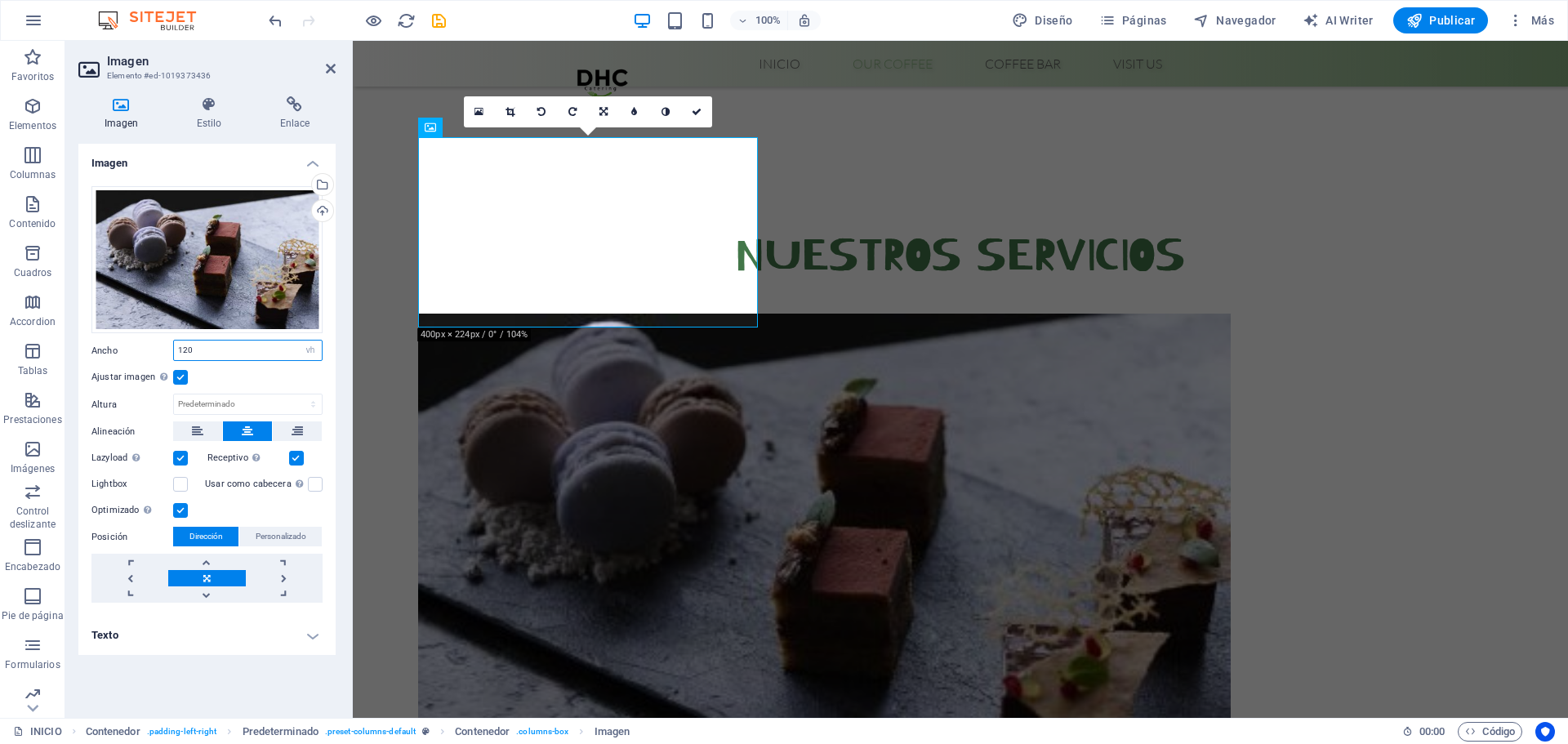
click at [213, 355] on input "120" at bounding box center [248, 350] width 148 height 20
type input "150"
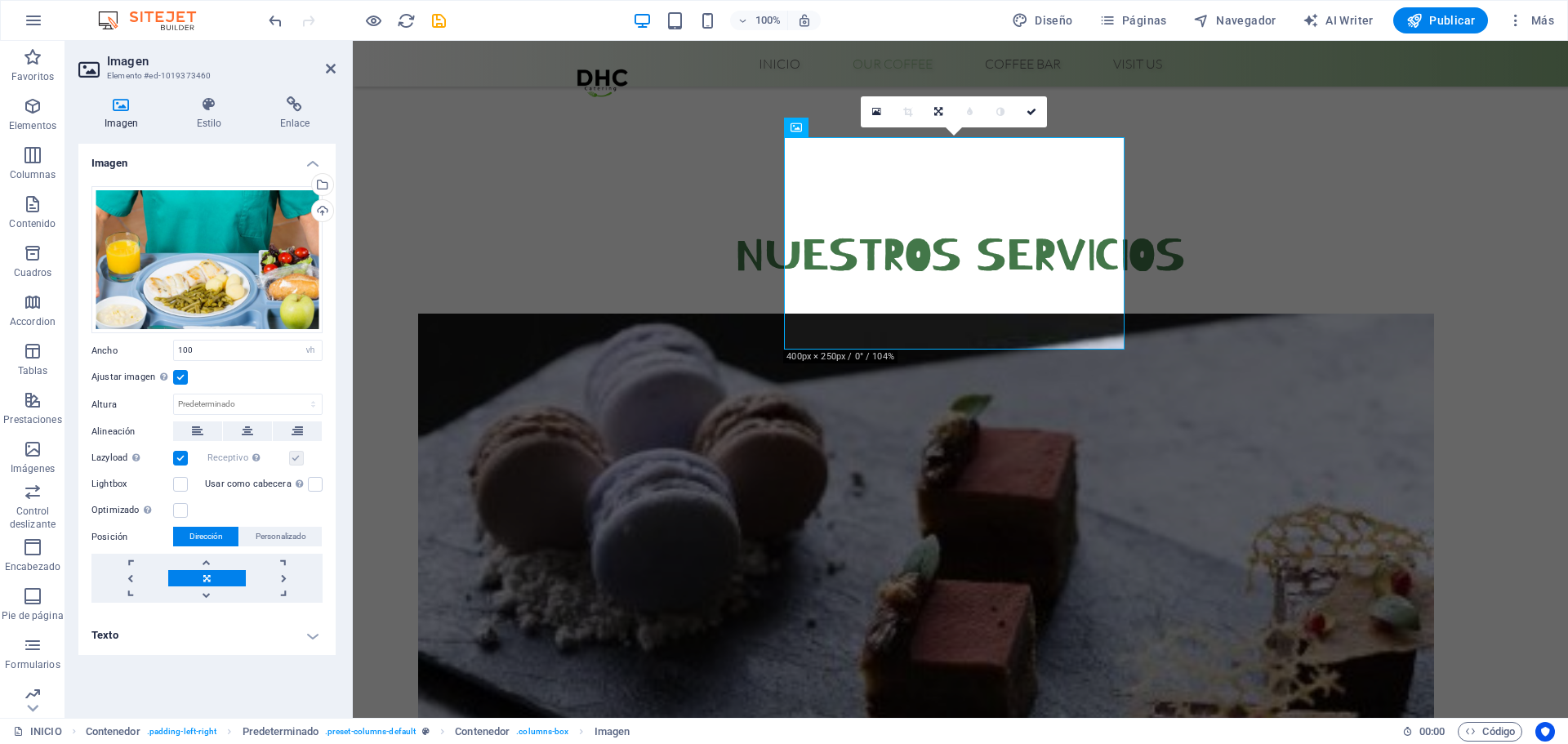
click at [184, 378] on label at bounding box center [181, 377] width 15 height 15
click at [0, 0] on input "Ajustar imagen Ajustar imagen automáticamente a un ancho y alto fijo" at bounding box center [0, 0] width 0 height 0
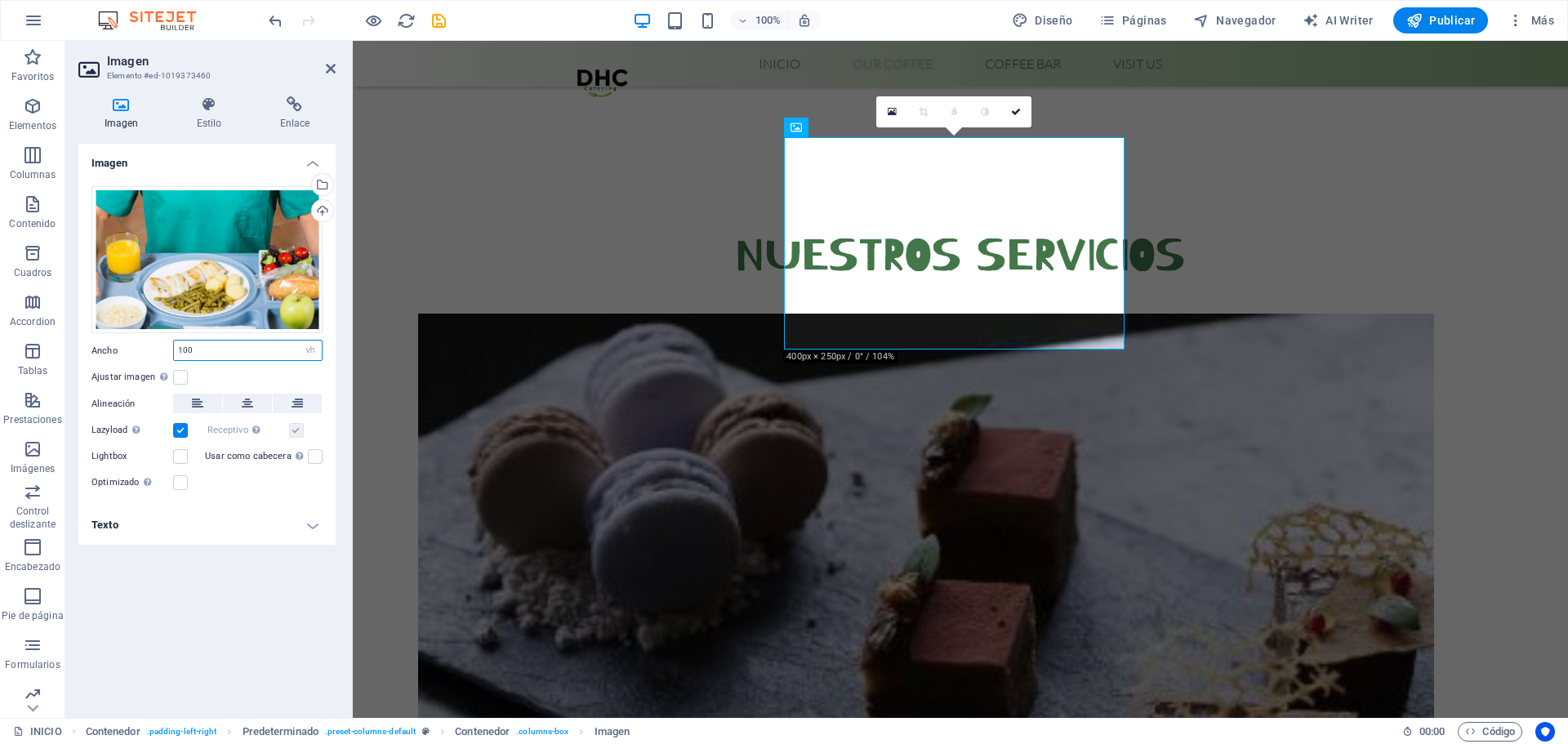
click at [257, 354] on input "100" at bounding box center [248, 350] width 148 height 20
click at [318, 348] on select "Predeterminado automático px rem % em vh vw" at bounding box center [310, 350] width 23 height 20
select select "default"
click at [299, 340] on select "Predeterminado automático px rem % em vh vw" at bounding box center [310, 350] width 23 height 20
click at [303, 350] on select "Predeterminado automático px rem % em vh vw" at bounding box center [248, 350] width 148 height 20
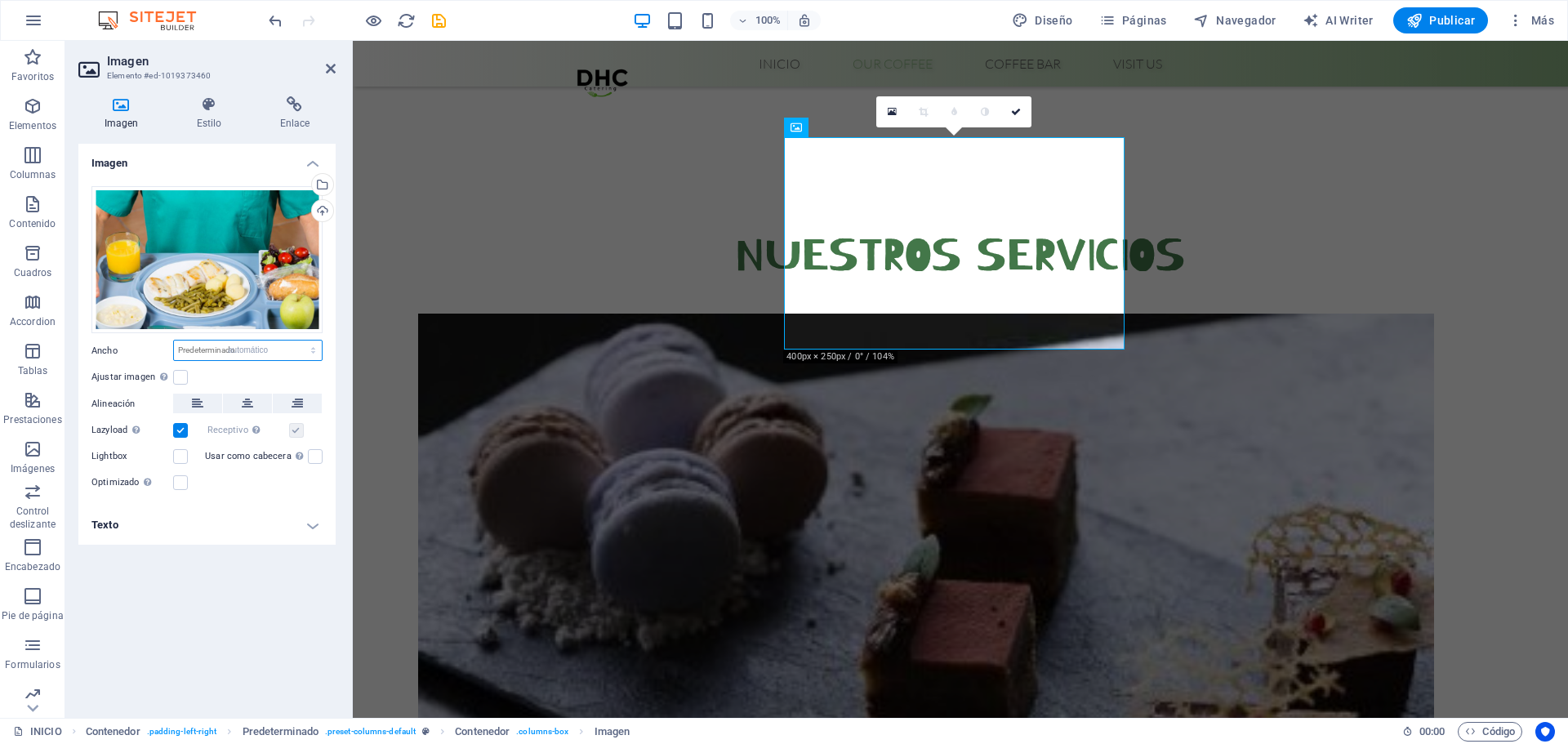
click at [174, 340] on select "Predeterminado automático px rem % em vh vw" at bounding box center [248, 350] width 148 height 20
select select "DISABLED_OPTION_VALUE"
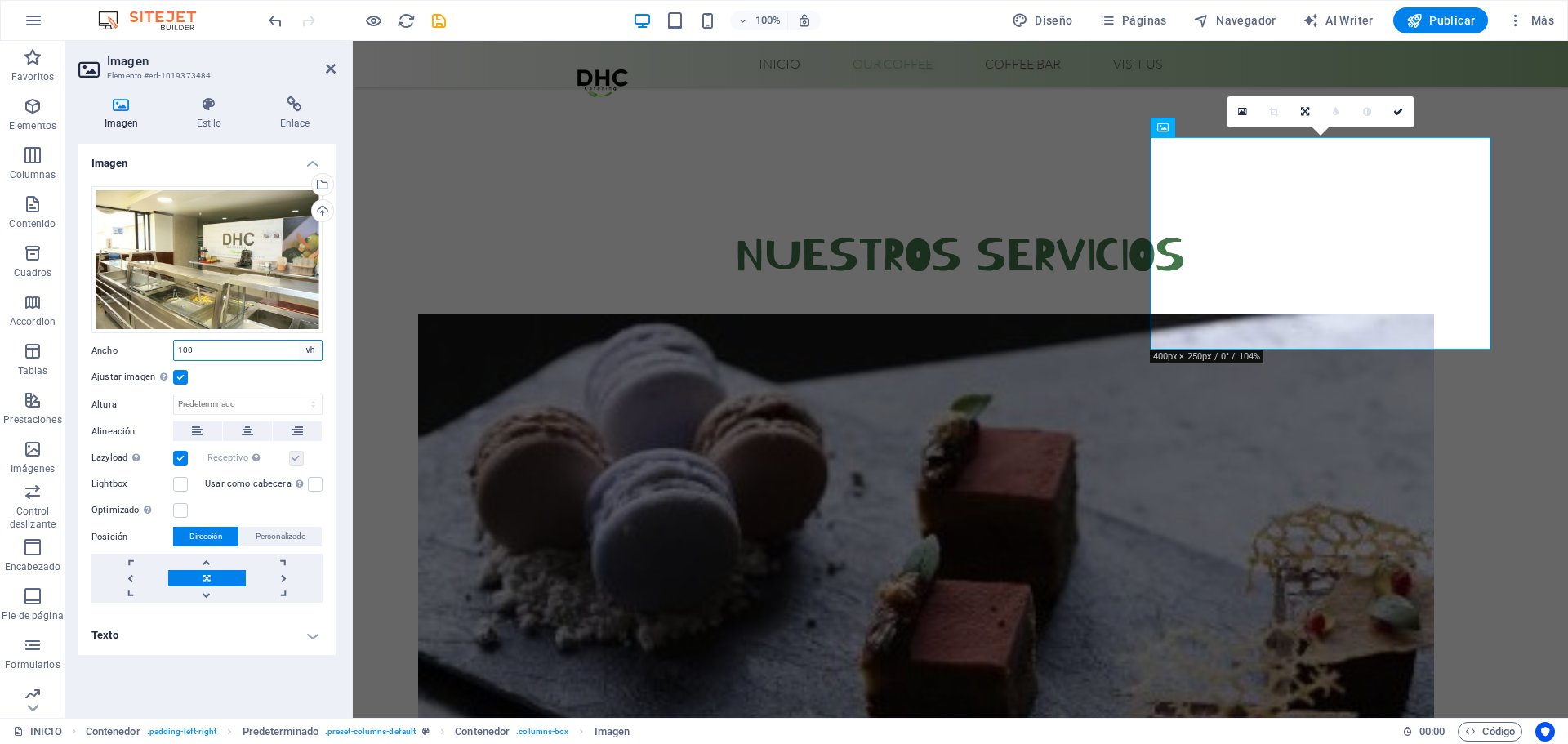
click at [309, 346] on select "Predeterminado automático px rem % em vh vw" at bounding box center [310, 350] width 23 height 20
select select "auto"
click at [299, 340] on select "Predeterminado automático px rem % em vh vw" at bounding box center [310, 350] width 23 height 20
select select "DISABLED_OPTION_VALUE"
click at [1448, 10] on button "Publicar" at bounding box center [1441, 21] width 95 height 26
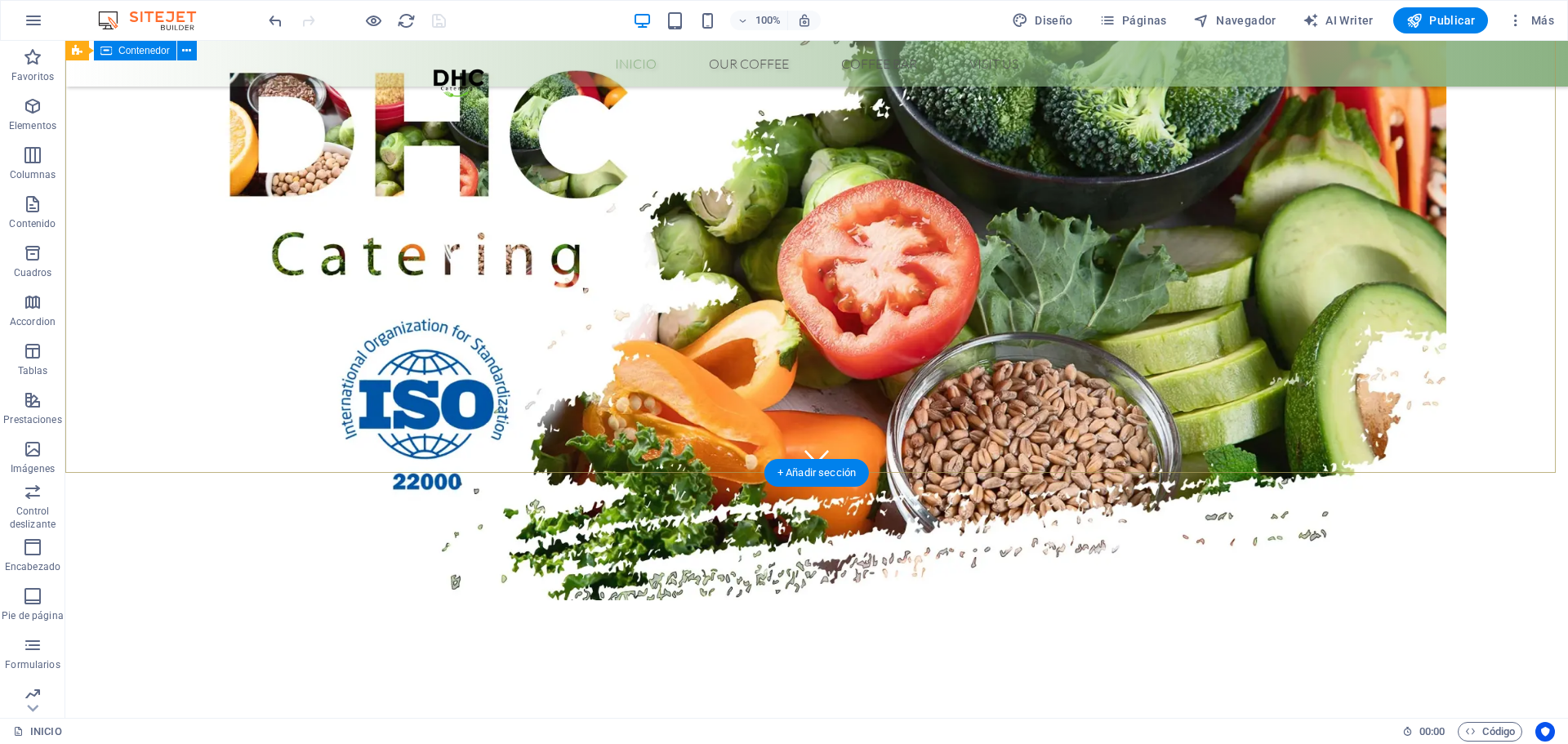
scroll to position [0, 0]
